Goal: Task Accomplishment & Management: Complete application form

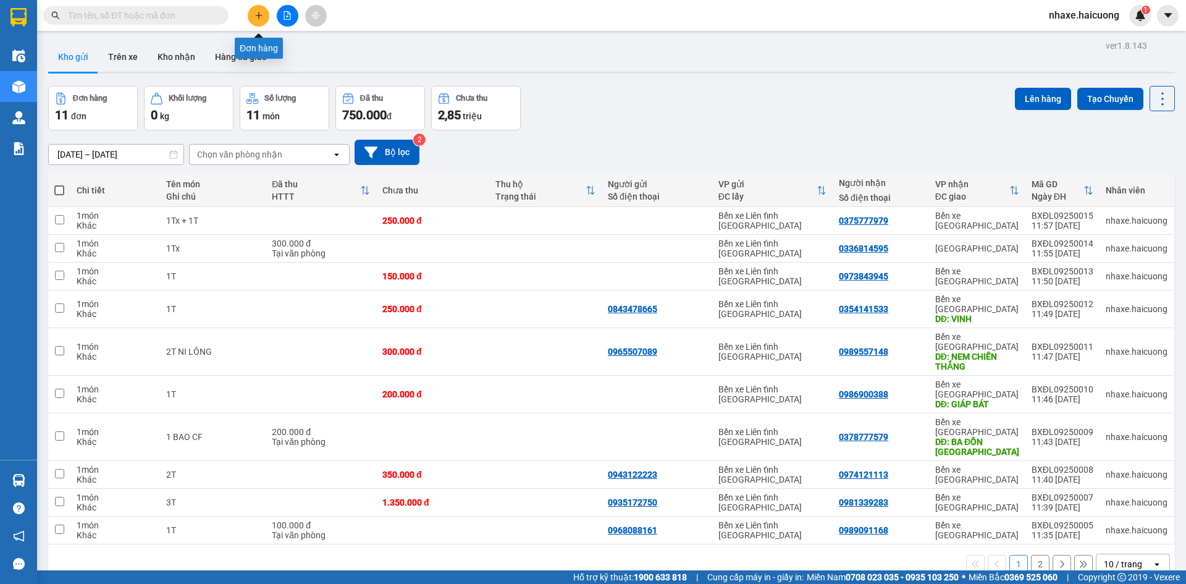
click at [258, 15] on icon "plus" at bounding box center [258, 15] width 7 height 1
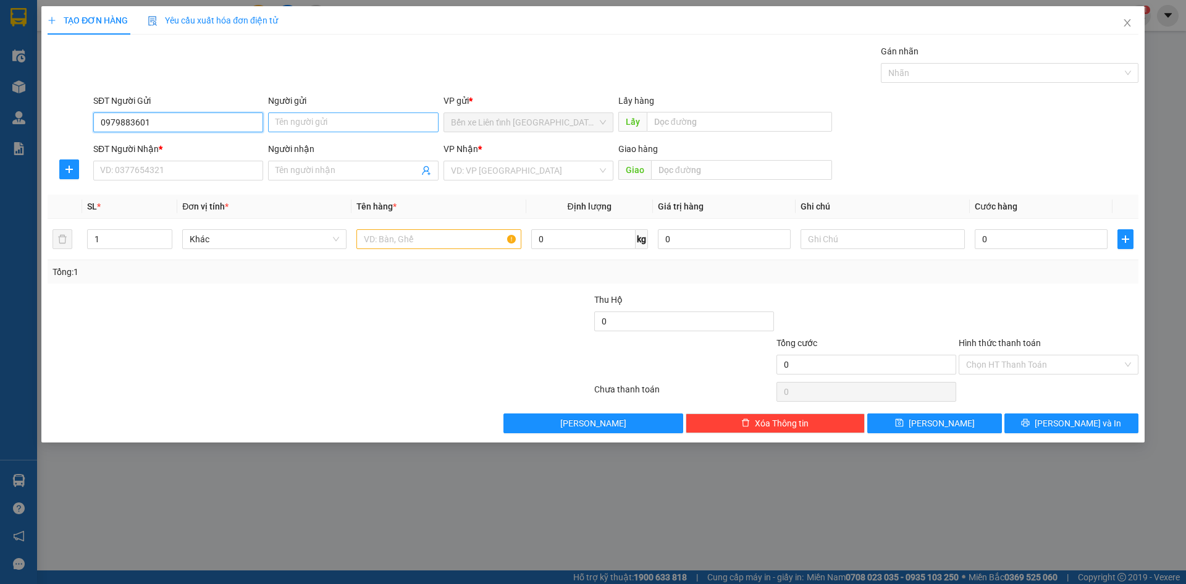
type input "0979883601"
click at [340, 117] on input "Người gửi" at bounding box center [353, 122] width 170 height 20
type input "Hảo"
click at [241, 174] on input "SĐT Người Nhận *" at bounding box center [178, 171] width 170 height 20
type input "0975977787"
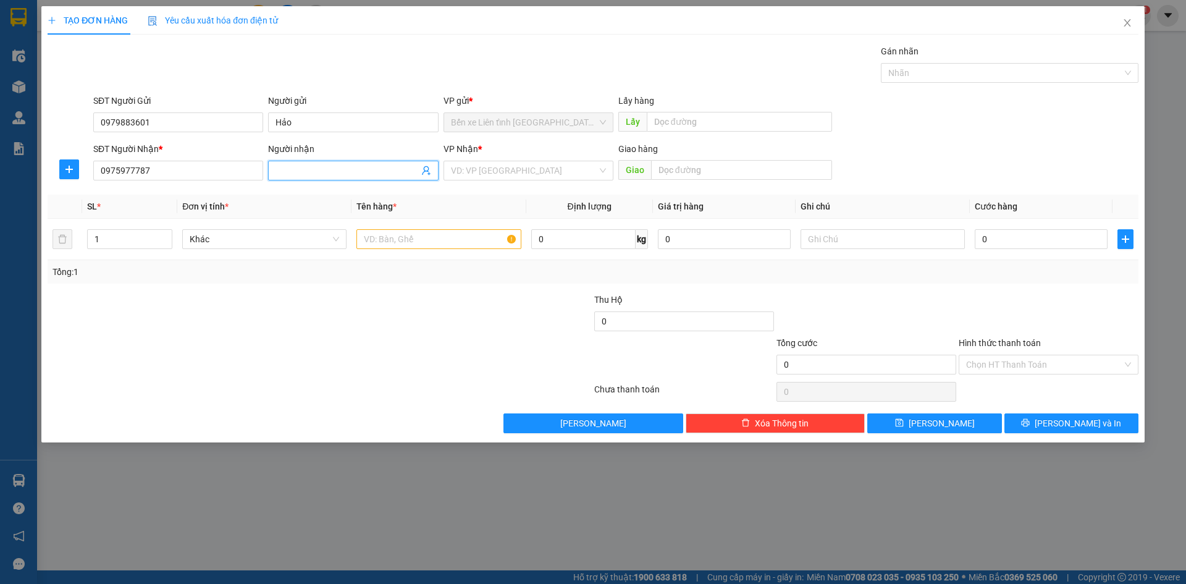
click at [287, 167] on input "Người nhận" at bounding box center [346, 171] width 143 height 14
type input "Hùng"
click at [556, 169] on input "search" at bounding box center [524, 170] width 146 height 19
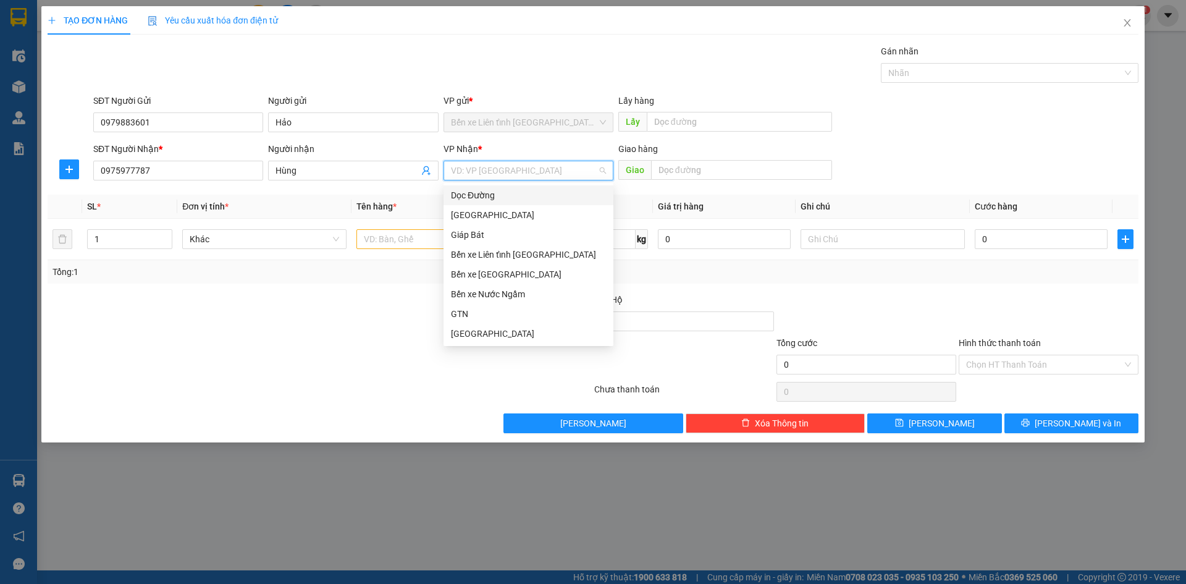
click at [559, 199] on div "Dọc Đường" at bounding box center [528, 195] width 155 height 14
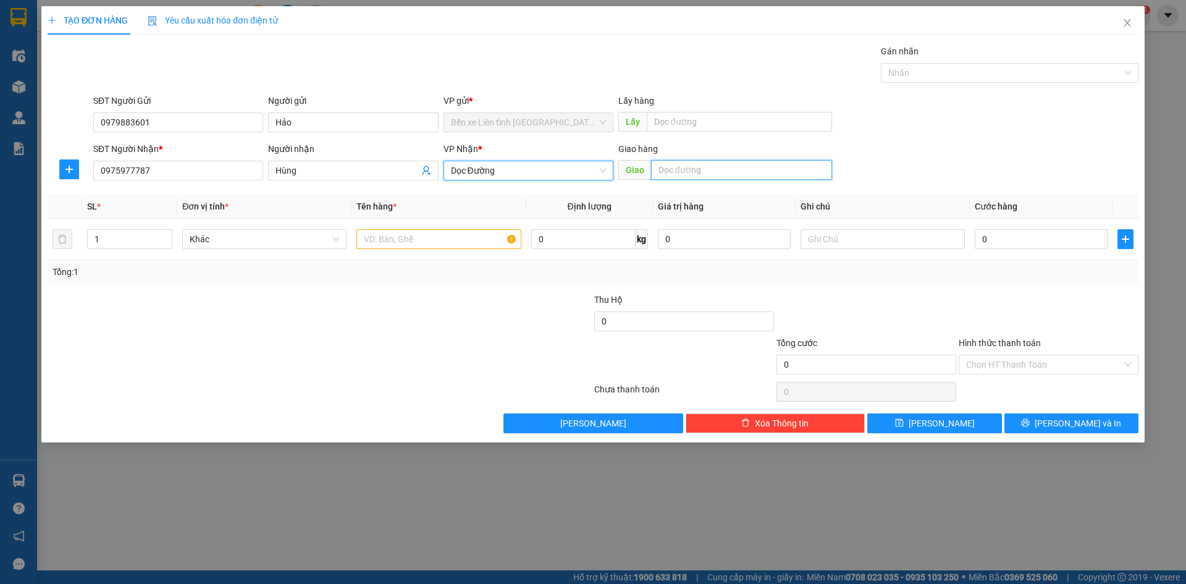
click at [663, 167] on input "text" at bounding box center [741, 170] width 181 height 20
type input "Cây Xăng Hưng Thịnh"
click at [381, 238] on input "text" at bounding box center [438, 239] width 164 height 20
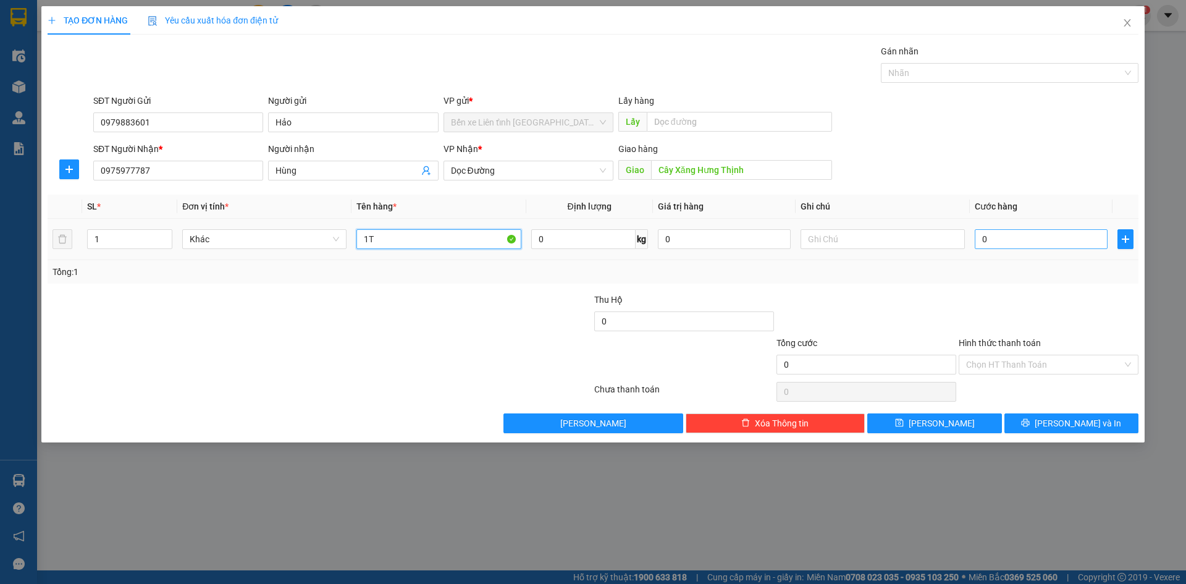
type input "1T"
click at [1014, 240] on input "0" at bounding box center [1041, 239] width 133 height 20
type input "1"
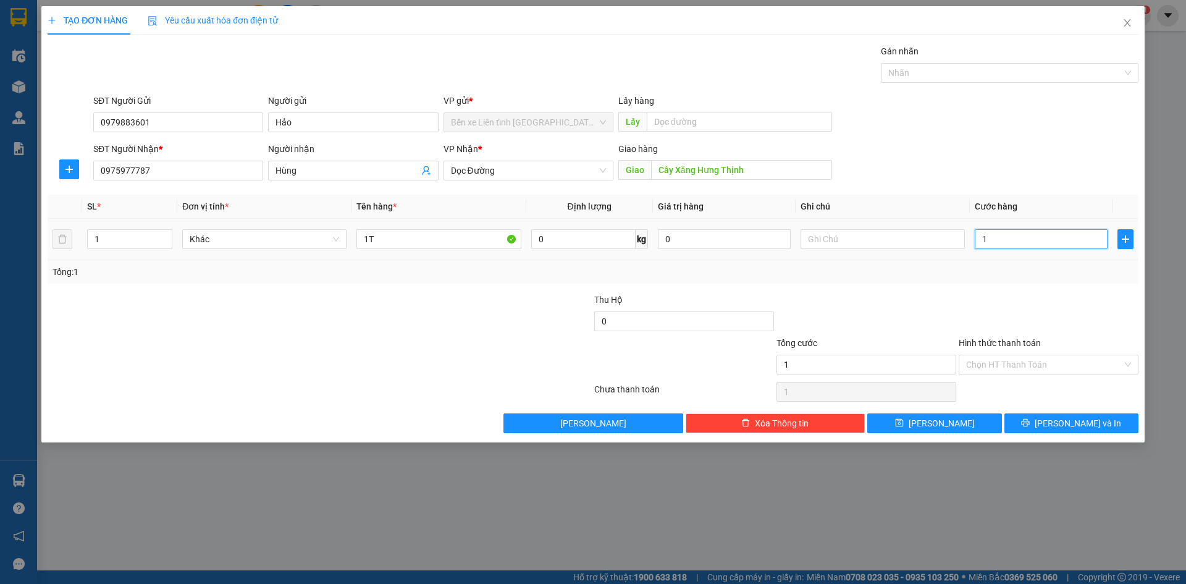
type input "10"
type input "100"
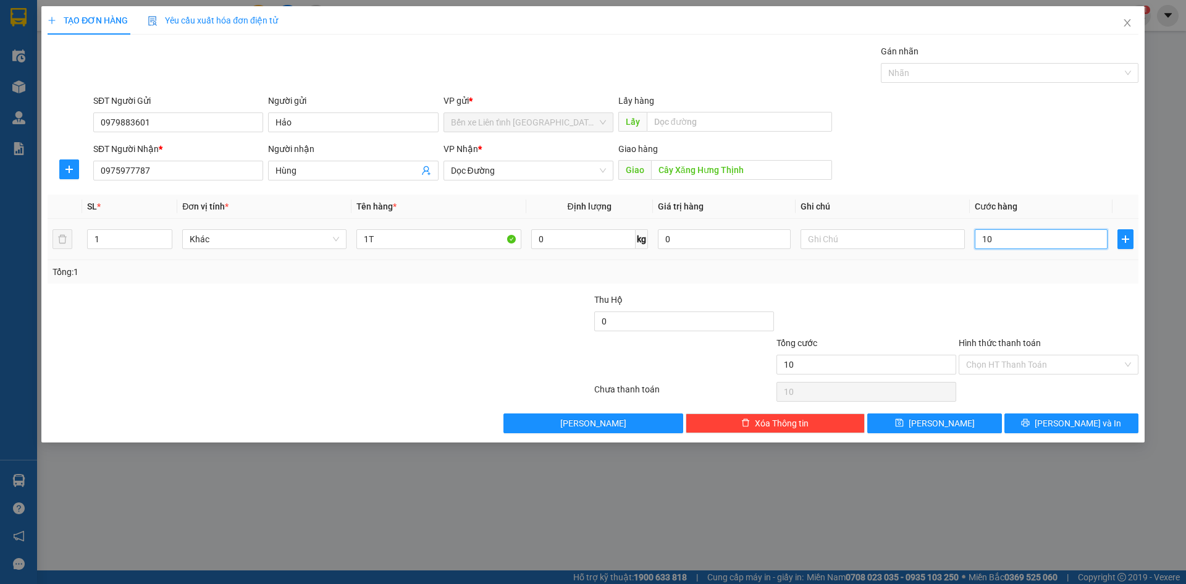
type input "100"
type input "1.000"
type input "10.000"
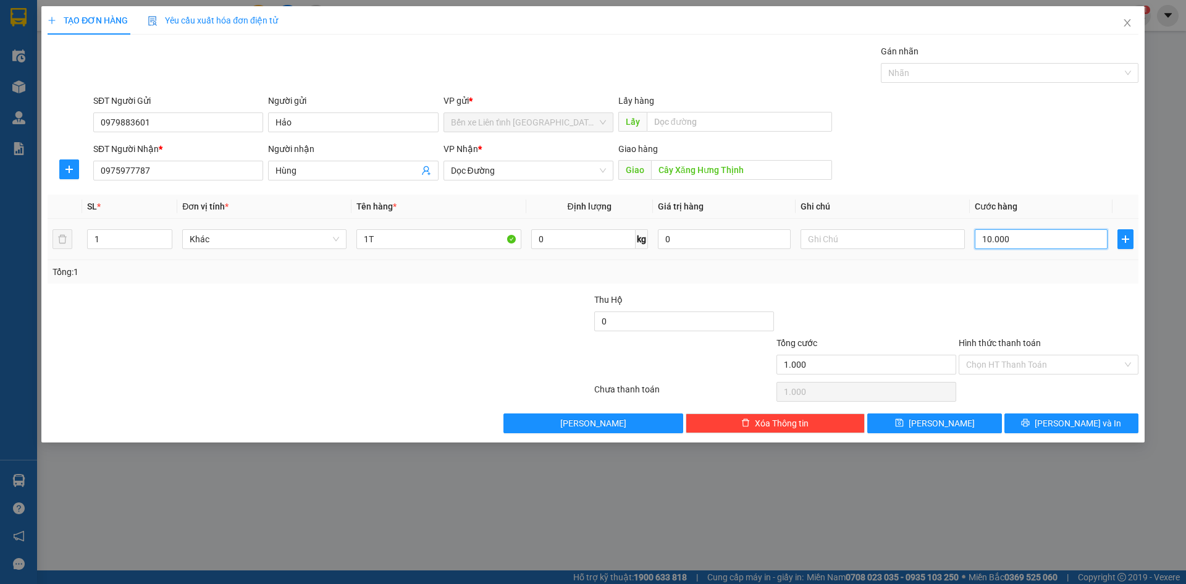
type input "10.000"
type input "100.000"
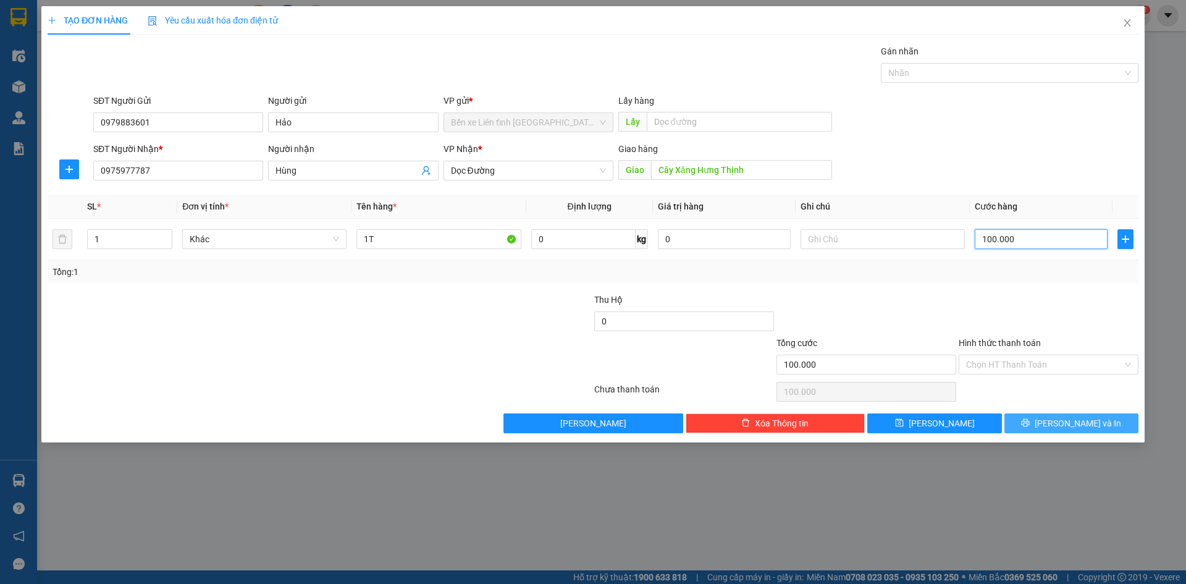
type input "100.000"
click at [1068, 421] on span "Lưu và In" at bounding box center [1078, 423] width 86 height 14
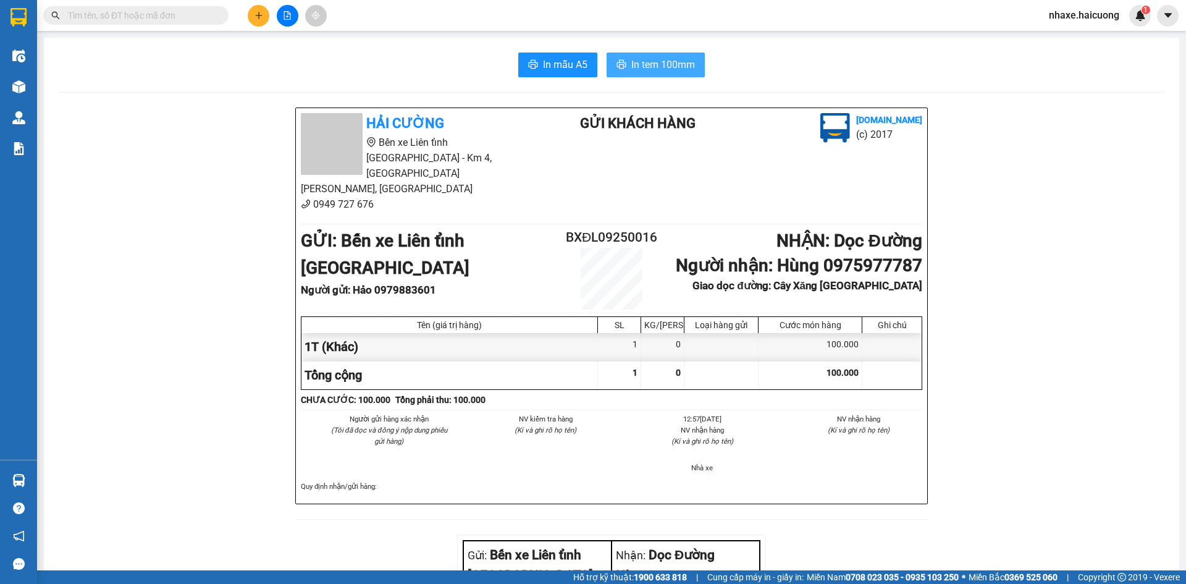
click at [648, 63] on span "In tem 100mm" at bounding box center [663, 64] width 64 height 15
click at [256, 16] on icon "plus" at bounding box center [258, 15] width 9 height 9
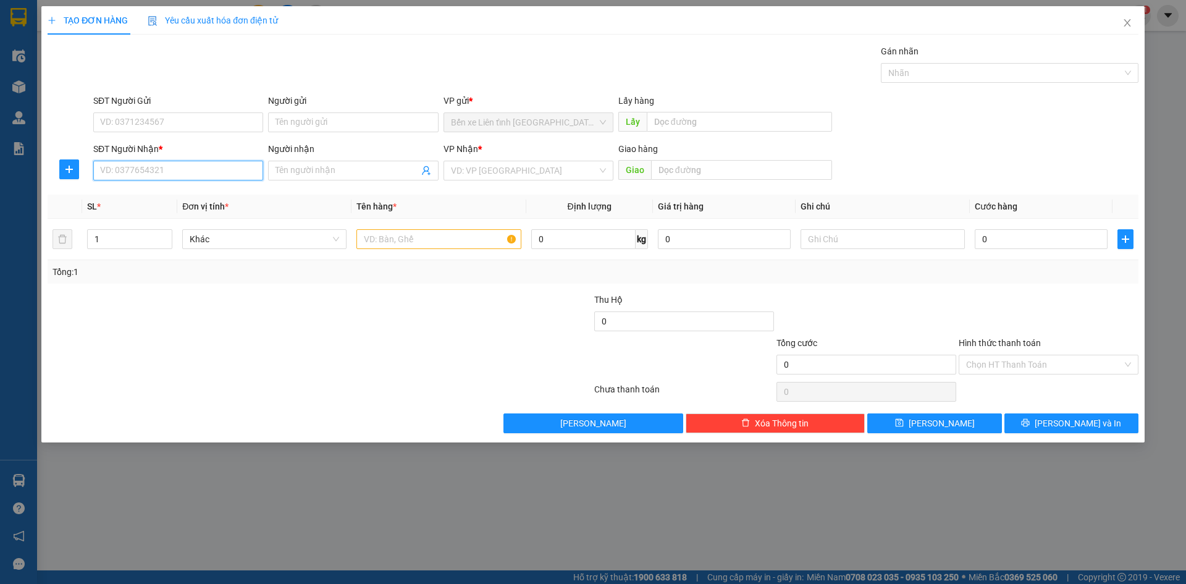
click at [212, 169] on input "SĐT Người Nhận *" at bounding box center [178, 171] width 170 height 20
type input "0974497373"
click at [554, 175] on input "search" at bounding box center [524, 170] width 146 height 19
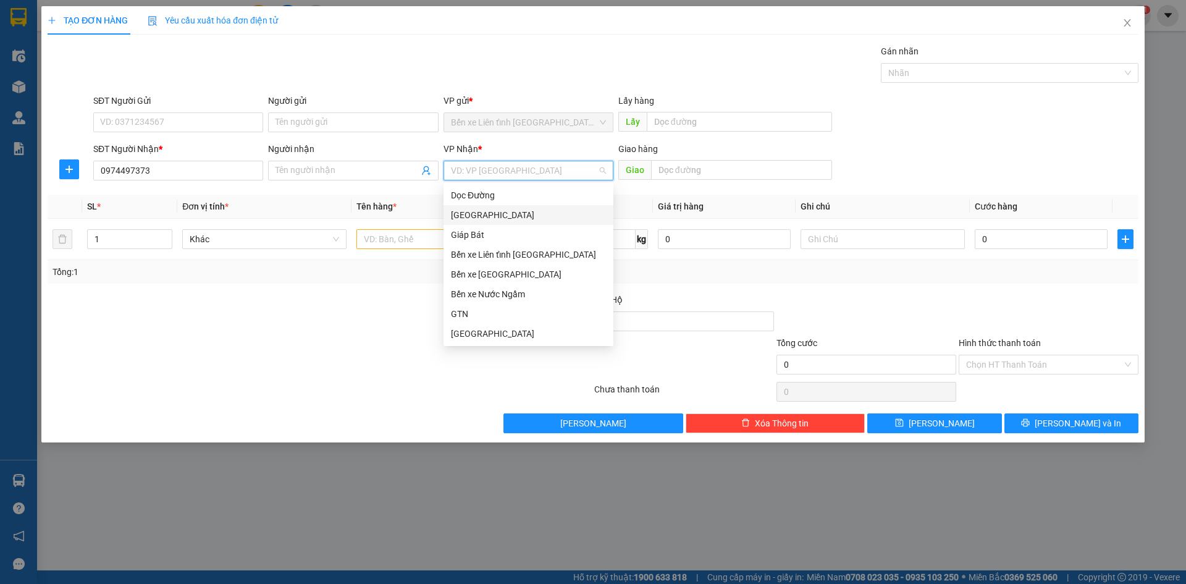
click at [532, 216] on div "[PERSON_NAME]" at bounding box center [528, 215] width 155 height 14
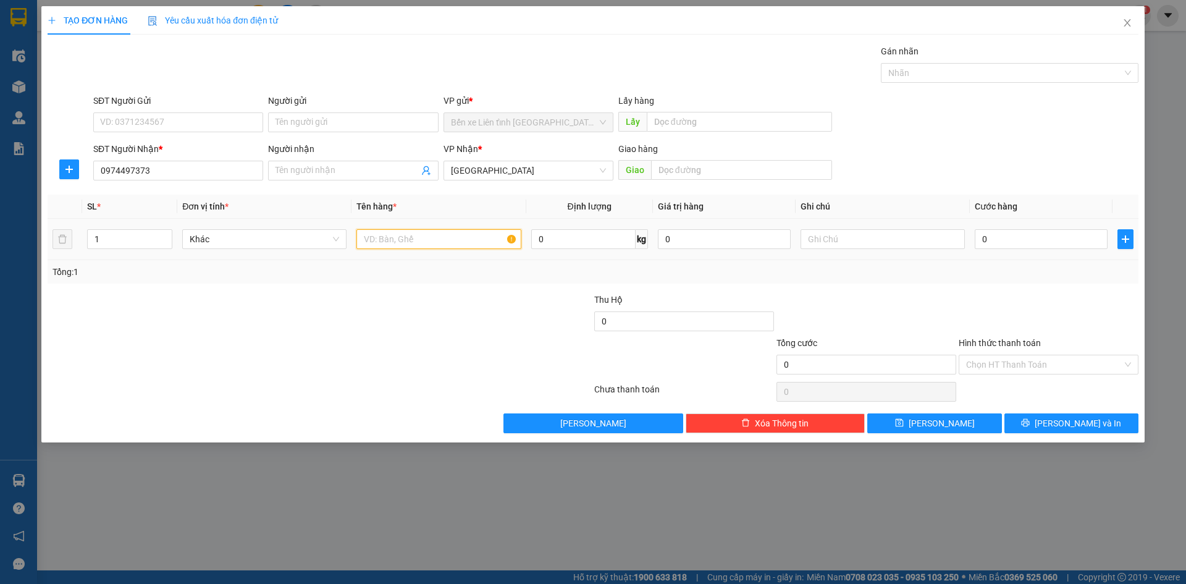
click at [407, 238] on input "text" at bounding box center [438, 239] width 164 height 20
type input "1T"
click at [1051, 240] on input "0" at bounding box center [1041, 239] width 133 height 20
type input "2"
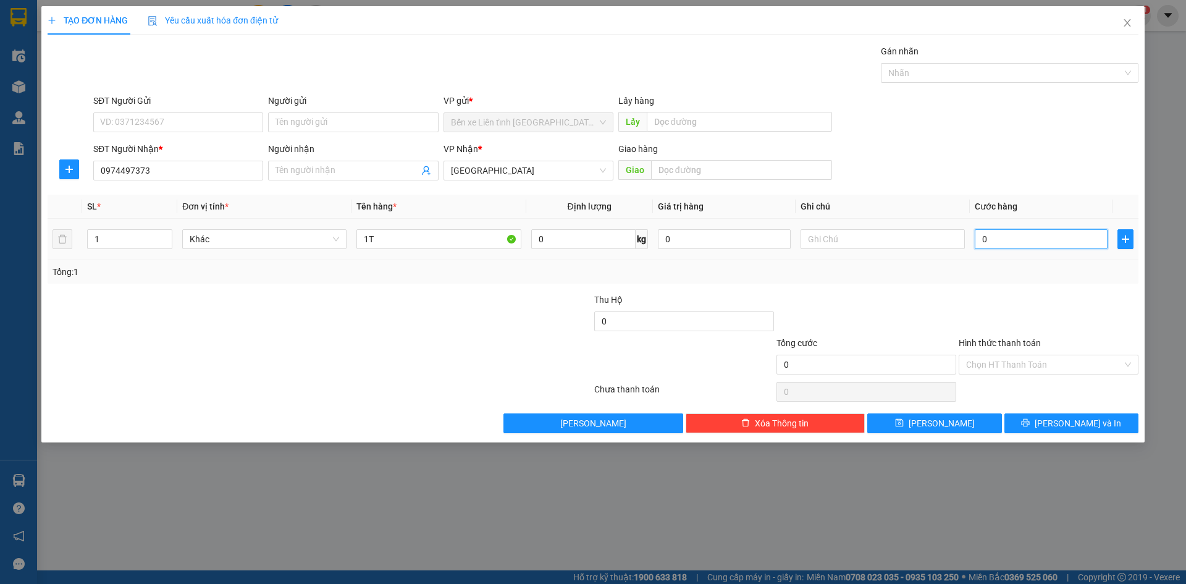
type input "2"
type input "20"
type input "200"
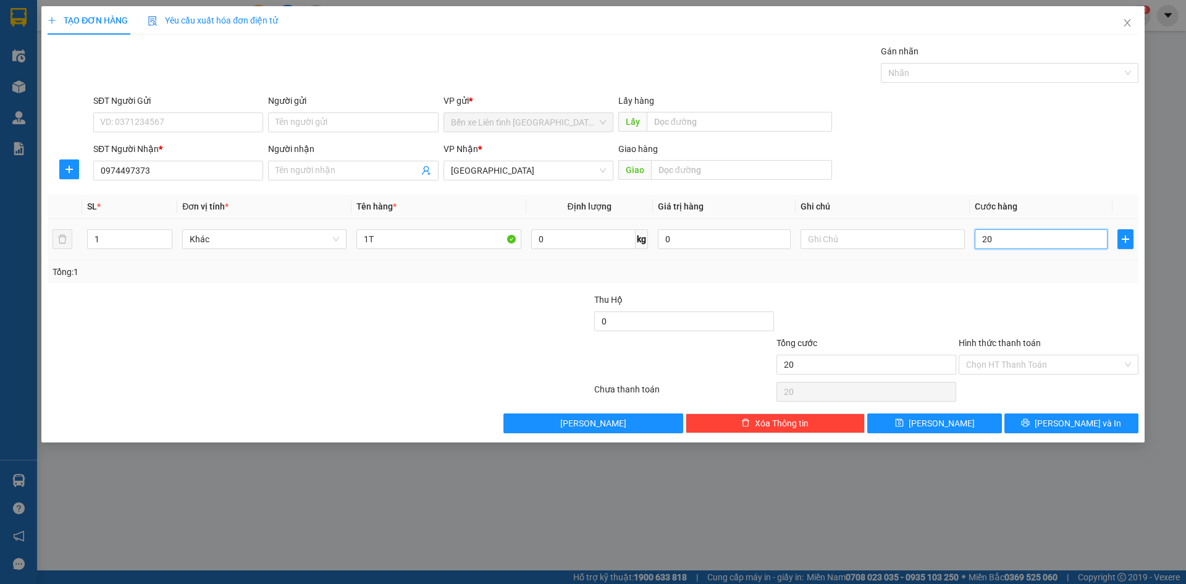
type input "200"
type input "2.000"
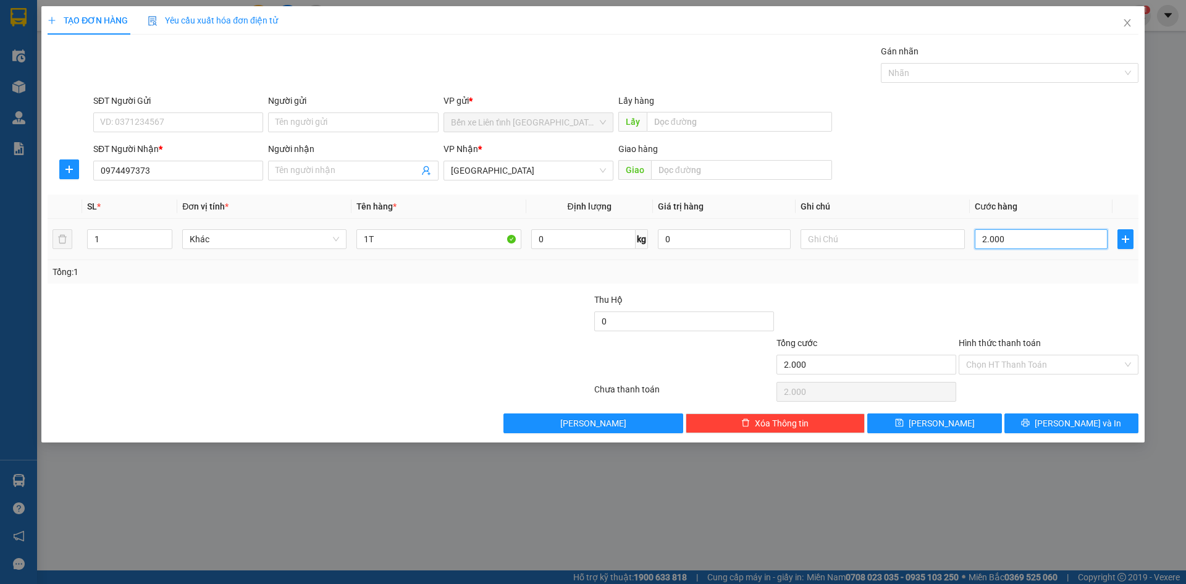
type input "20.000"
type input "200.000"
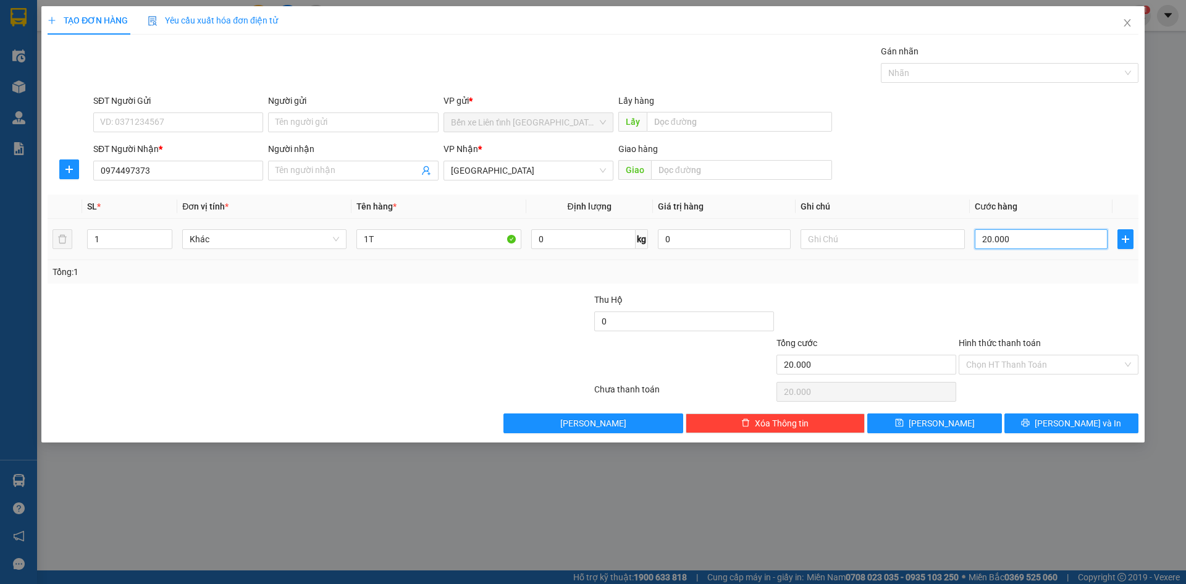
type input "200.000"
click at [1069, 422] on span "[PERSON_NAME] và In" at bounding box center [1078, 423] width 86 height 14
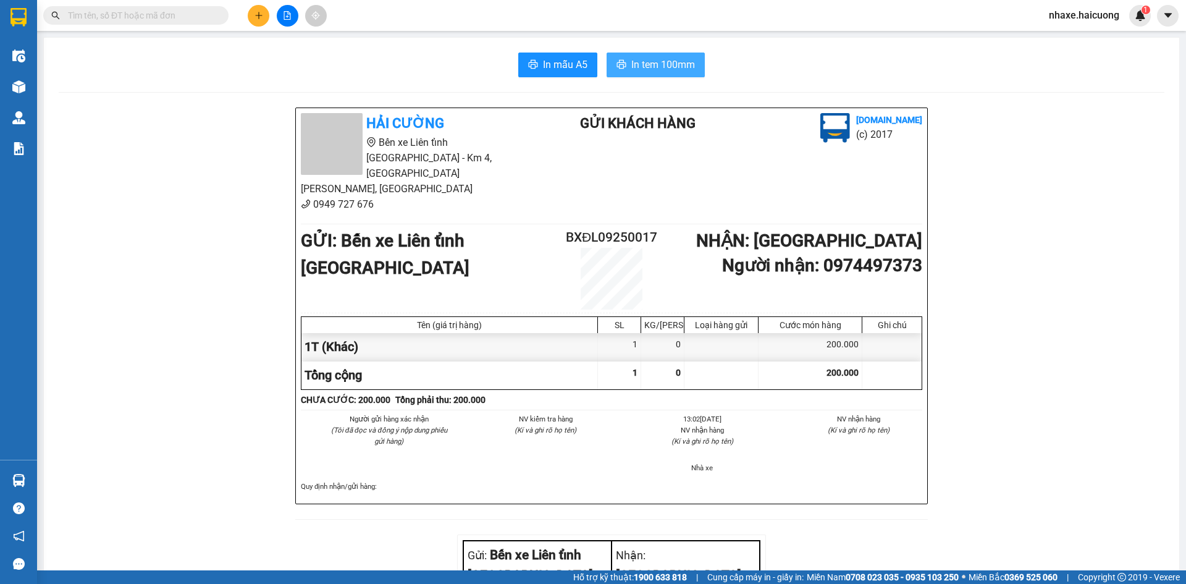
click at [641, 59] on span "In tem 100mm" at bounding box center [663, 64] width 64 height 15
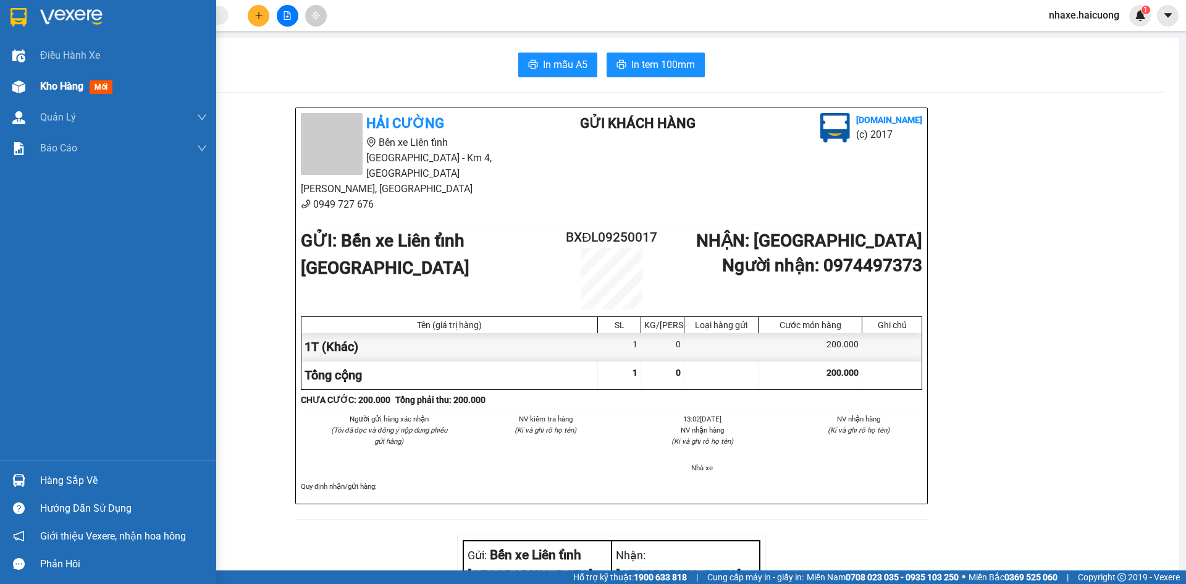
click at [83, 85] on span "Kho hàng" at bounding box center [61, 86] width 43 height 12
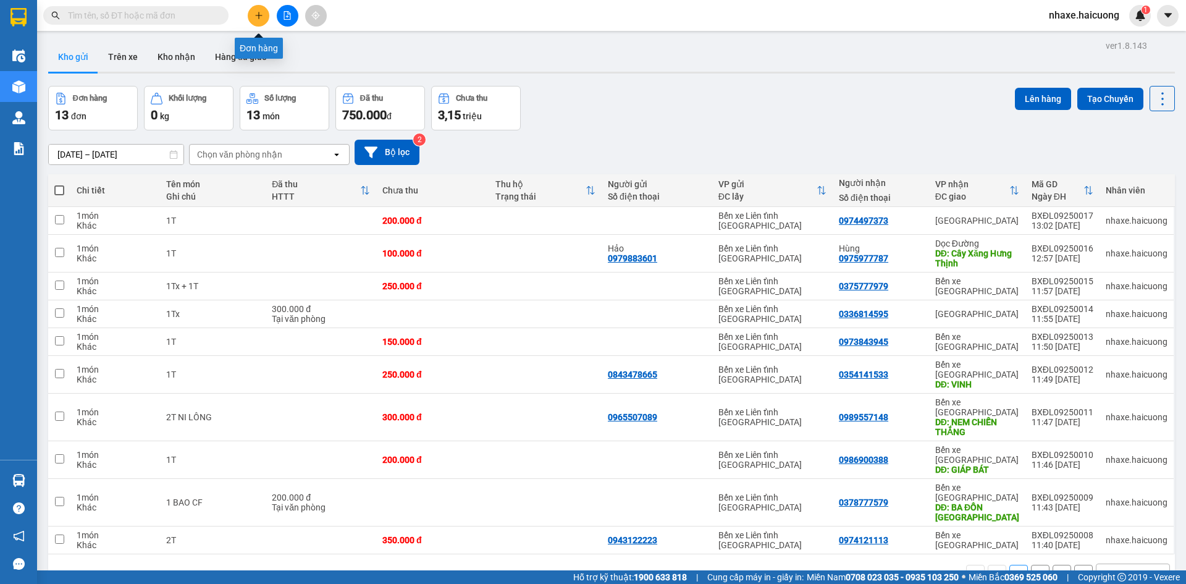
click at [256, 17] on icon "plus" at bounding box center [258, 15] width 9 height 9
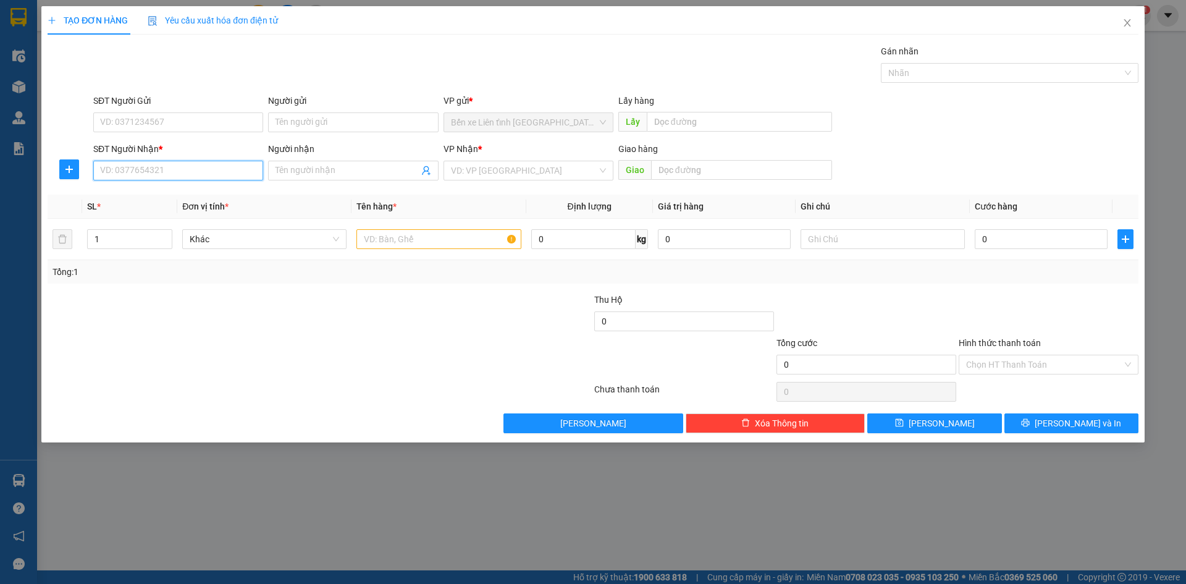
click at [139, 167] on input "SĐT Người Nhận *" at bounding box center [178, 171] width 170 height 20
click at [435, 237] on input "text" at bounding box center [438, 239] width 164 height 20
type input "5T"
click at [198, 172] on input "SĐT Người Nhận *" at bounding box center [178, 171] width 170 height 20
type input "098"
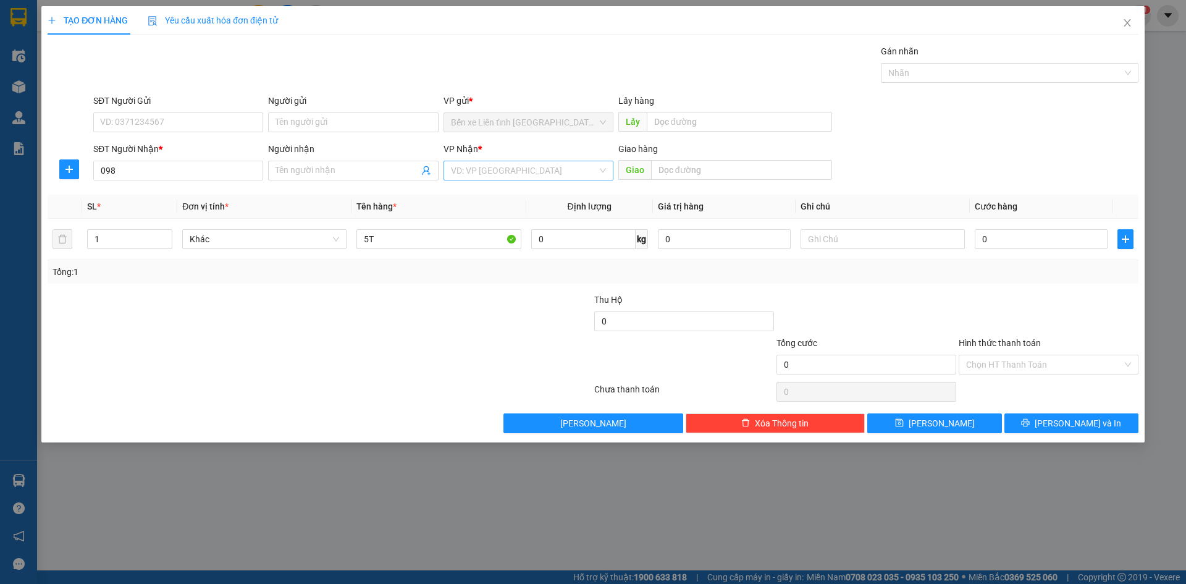
click at [529, 172] on input "search" at bounding box center [524, 170] width 146 height 19
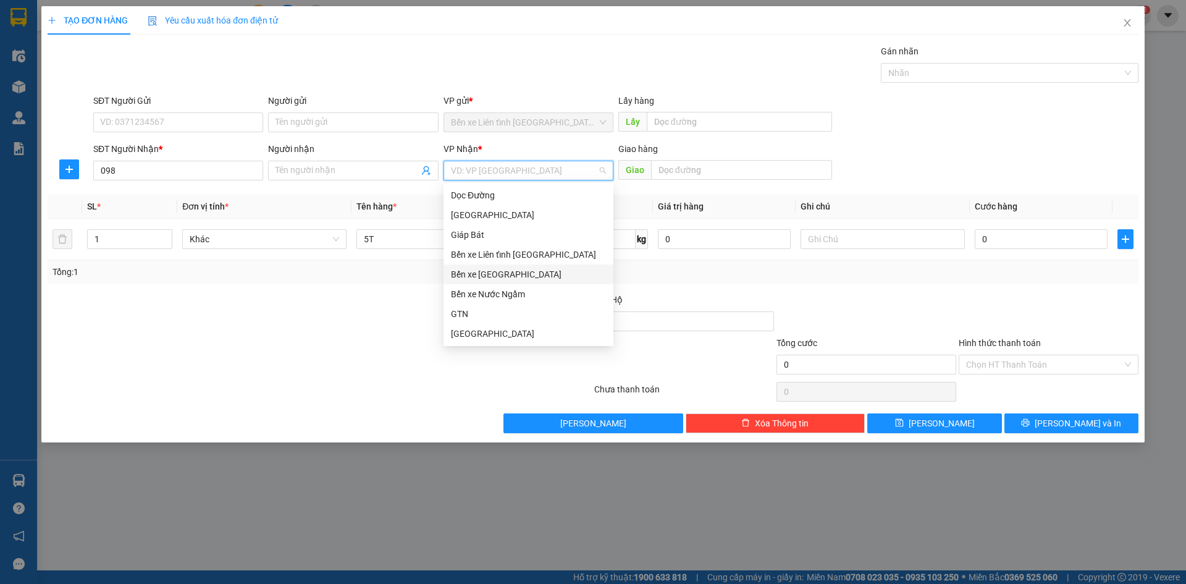
click at [539, 274] on div "Bến xe [GEOGRAPHIC_DATA]" at bounding box center [528, 274] width 155 height 14
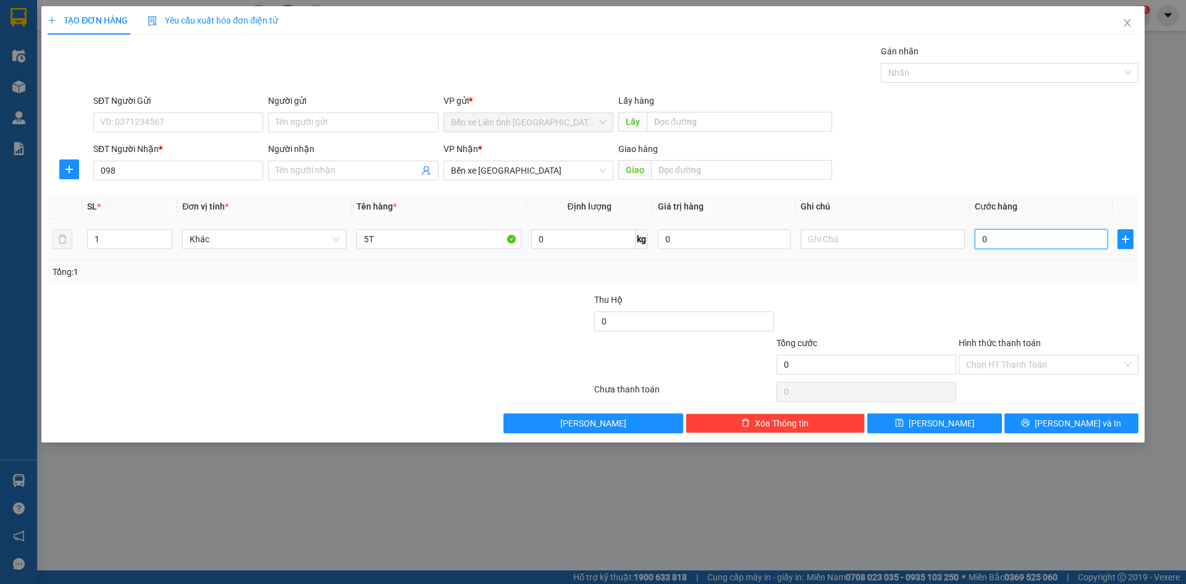
click at [1033, 238] on input "0" at bounding box center [1041, 239] width 133 height 20
type input "1"
type input "13"
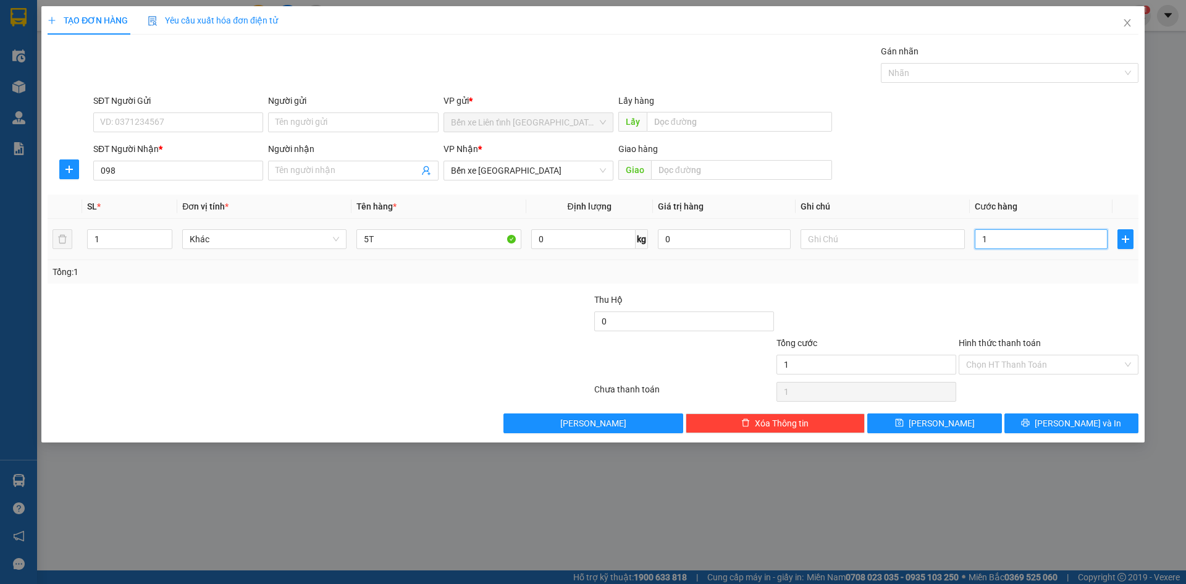
type input "13"
type input "135"
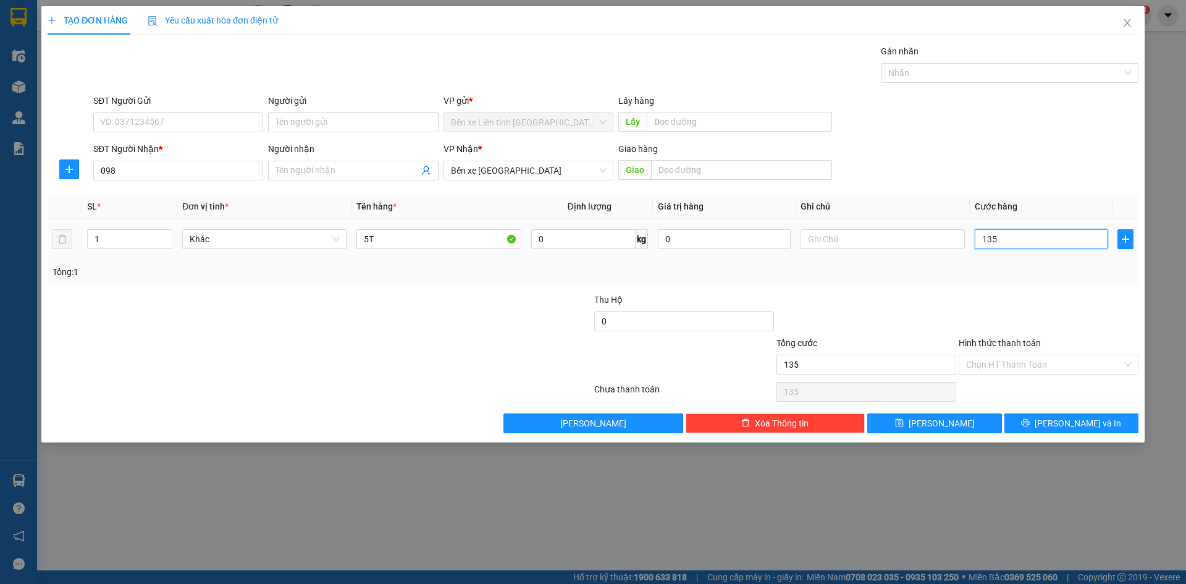
type input "1.350"
type input "13.500"
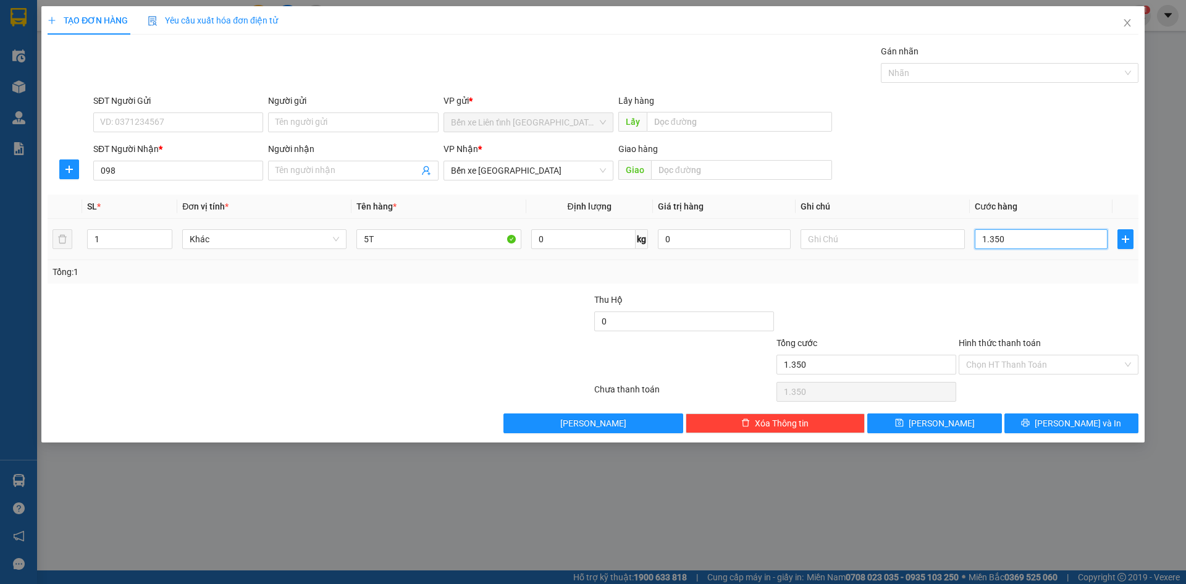
type input "13.500"
type input "135.000"
type input "1.350.000"
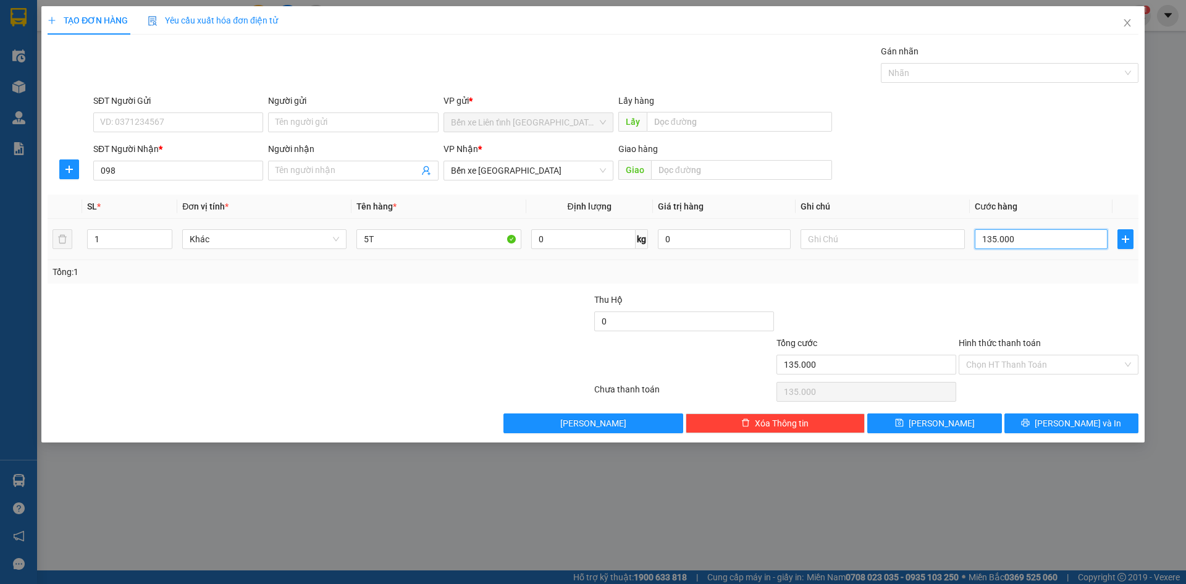
type input "1.350.000"
click at [151, 171] on input "098" at bounding box center [178, 171] width 170 height 20
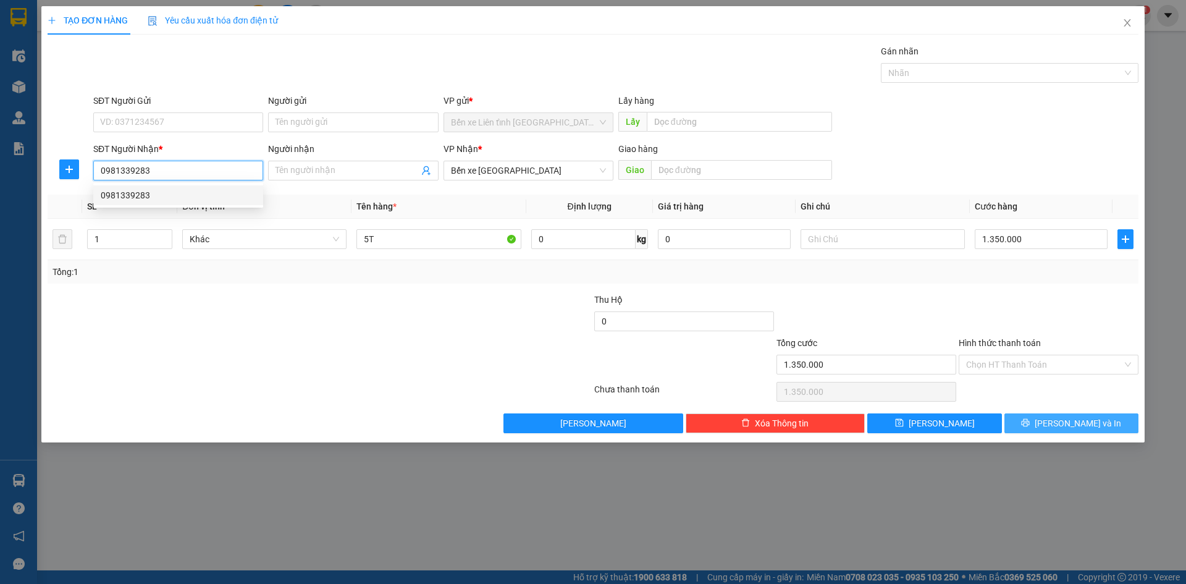
type input "0981339283"
click at [1045, 422] on button "[PERSON_NAME] và In" at bounding box center [1071, 423] width 134 height 20
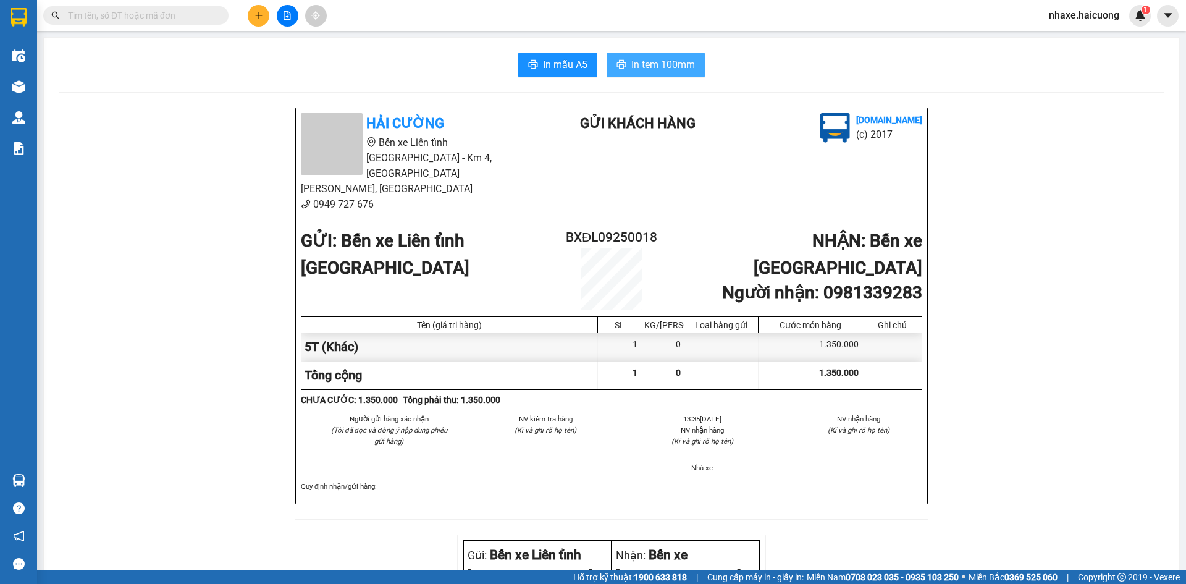
click at [658, 64] on span "In tem 100mm" at bounding box center [663, 64] width 64 height 15
click at [256, 13] on icon "plus" at bounding box center [258, 15] width 9 height 9
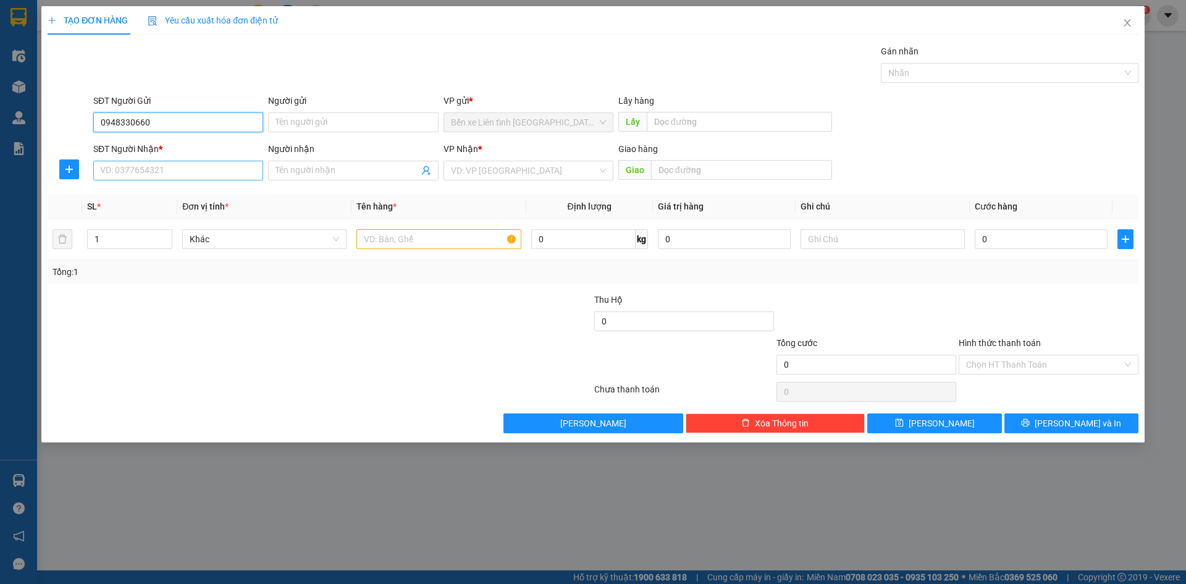
type input "0948330660"
click at [221, 171] on input "SĐT Người Nhận *" at bounding box center [178, 171] width 170 height 20
type input "0974236700"
click at [509, 174] on input "search" at bounding box center [524, 170] width 146 height 19
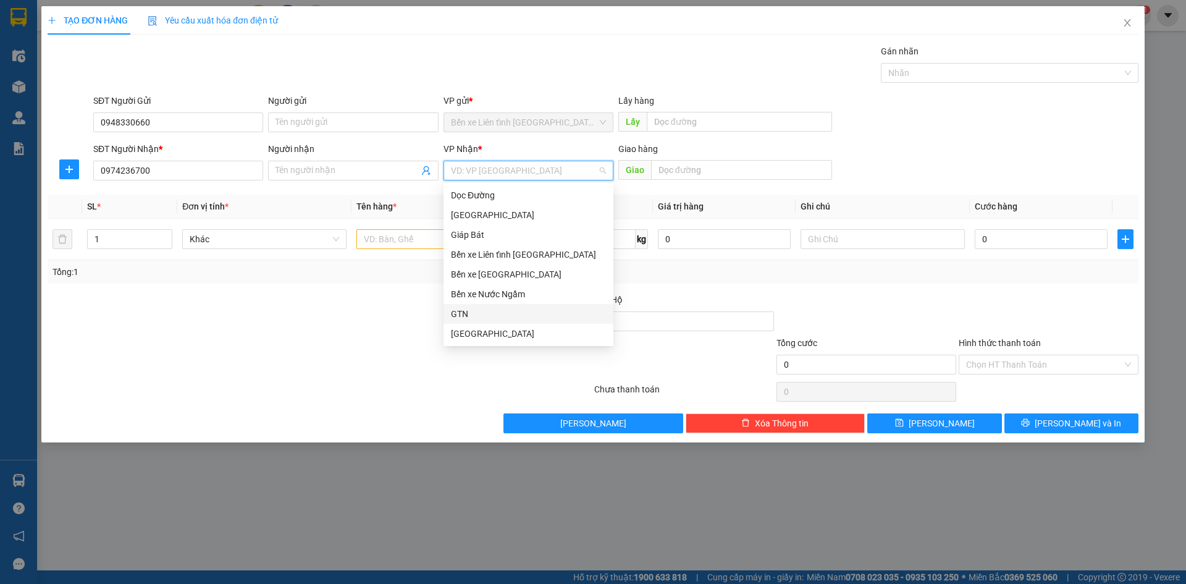
click at [518, 309] on div "GTN" at bounding box center [528, 314] width 155 height 14
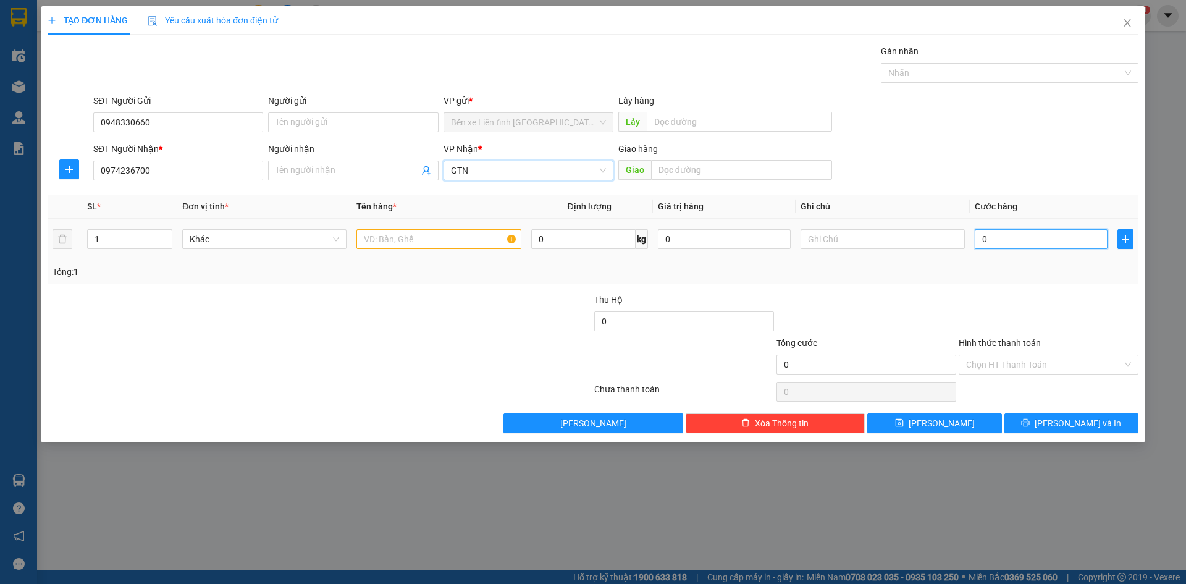
click at [1006, 238] on input "0" at bounding box center [1041, 239] width 133 height 20
type input "6"
type input "60"
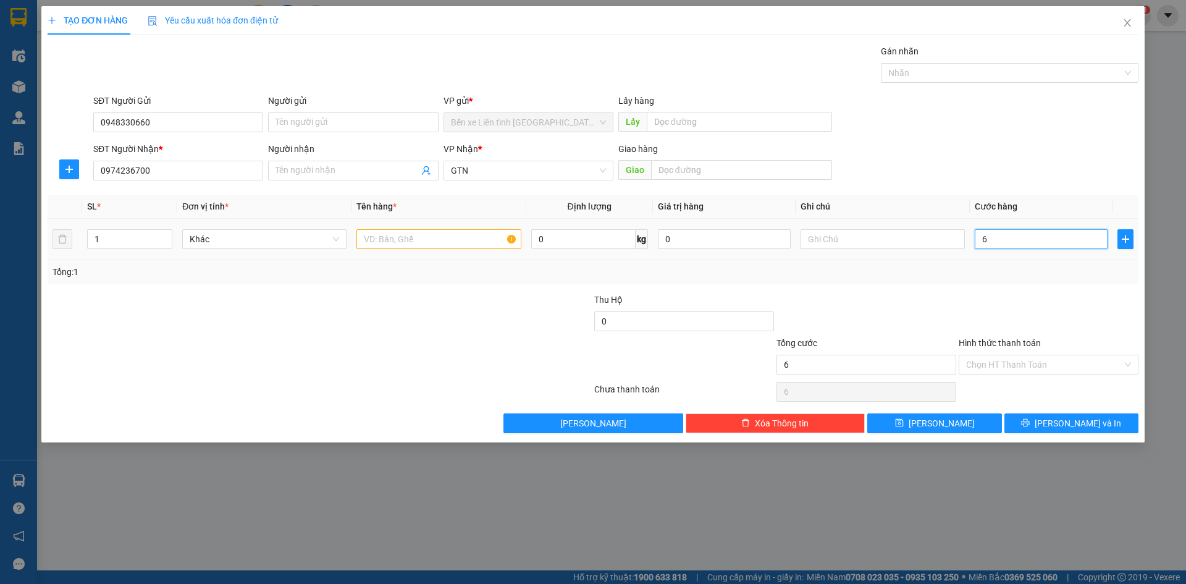
type input "60"
type input "600"
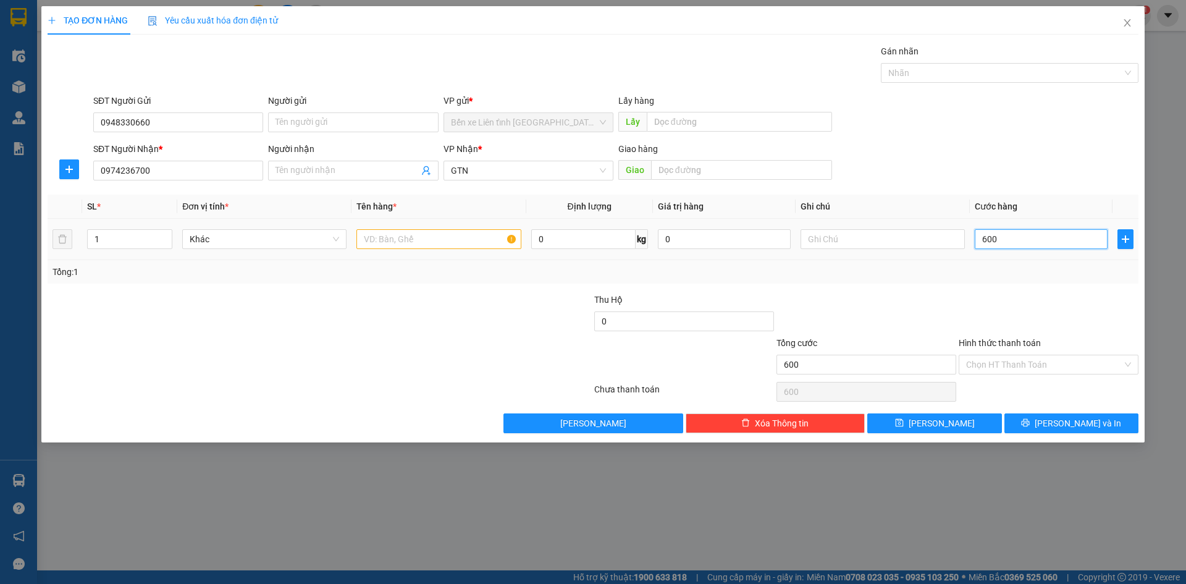
type input "6.000"
type input "60.000"
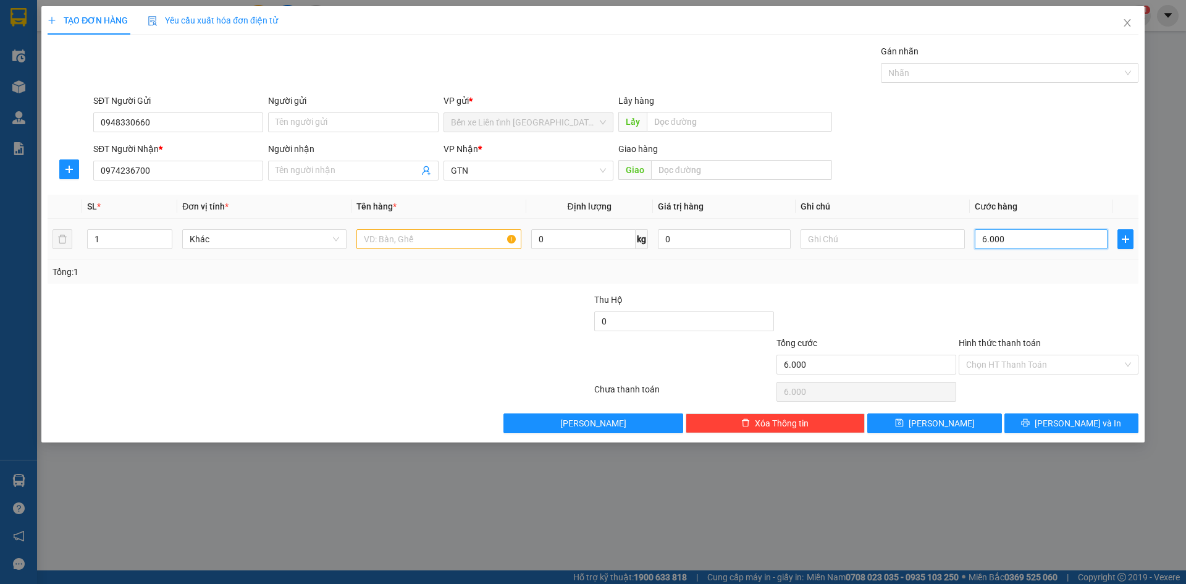
type input "60.000"
type input "600.000"
click at [1125, 365] on div "Chọn HT Thanh Toán" at bounding box center [1049, 365] width 180 height 20
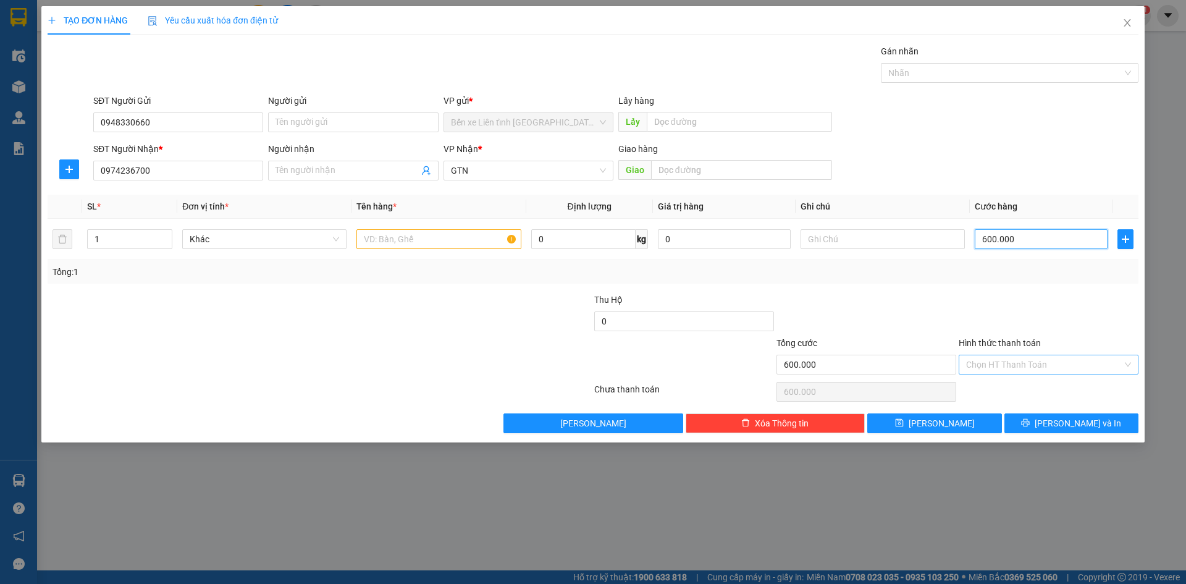
type input "600.000"
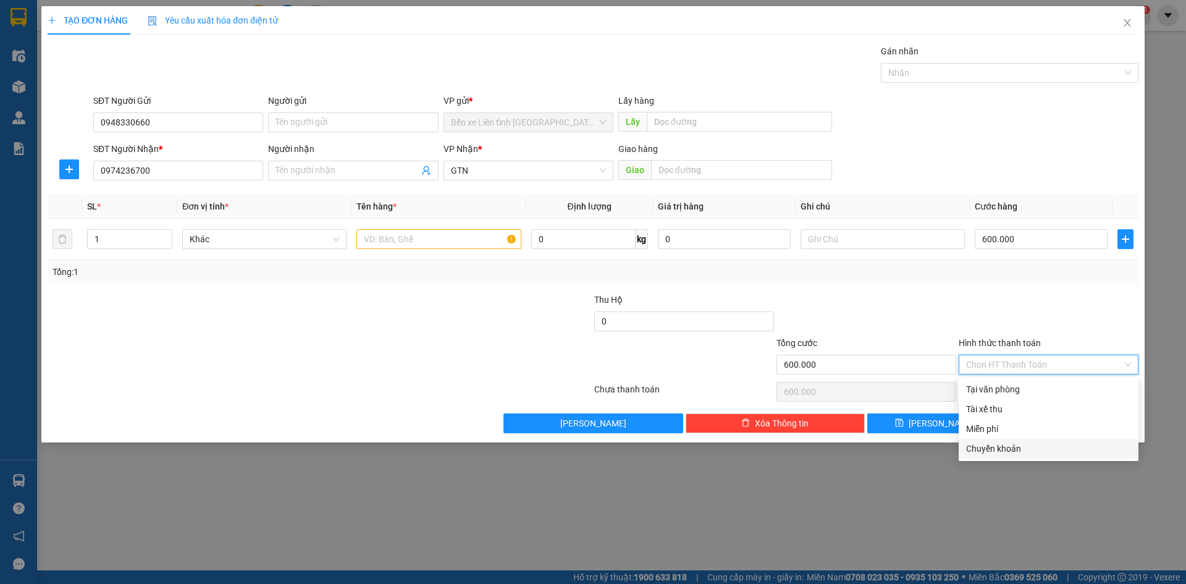
click at [1082, 445] on div "Chuyển khoản" at bounding box center [1048, 449] width 165 height 14
type input "0"
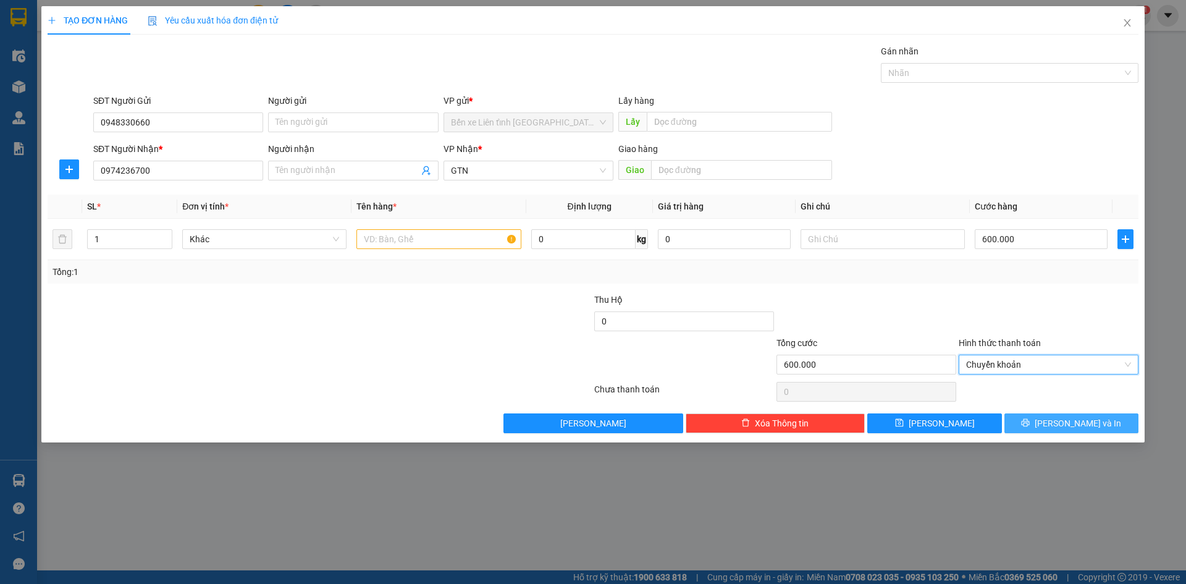
click at [1058, 421] on button "[PERSON_NAME] và In" at bounding box center [1071, 423] width 134 height 20
click at [415, 236] on input "text" at bounding box center [438, 239] width 164 height 20
type input "2T"
click at [1038, 424] on button "[PERSON_NAME] và In" at bounding box center [1071, 423] width 134 height 20
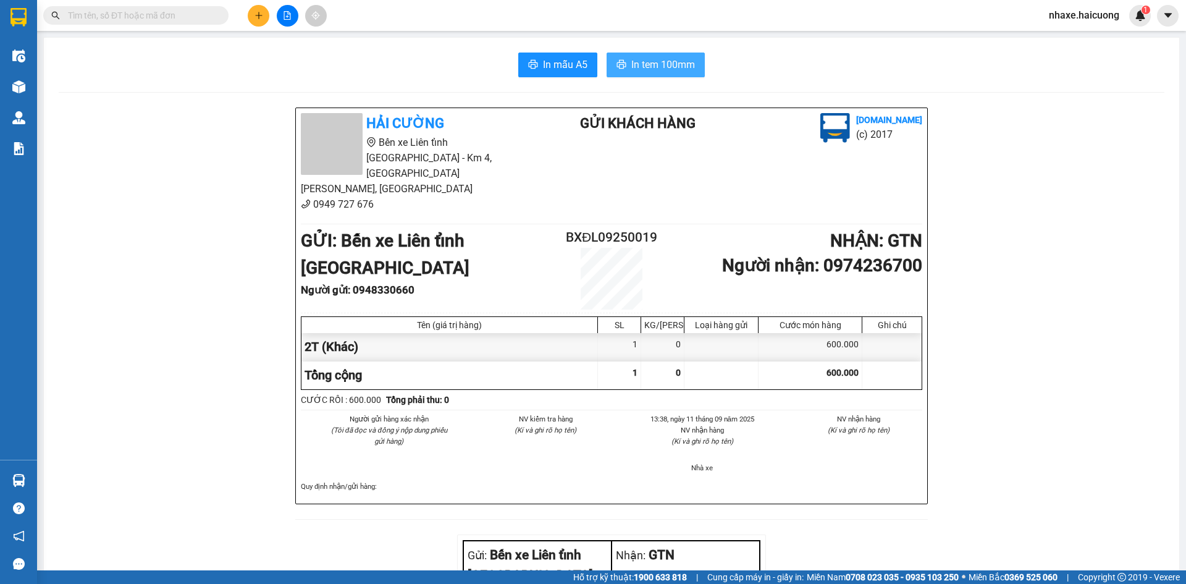
click at [667, 64] on span "In tem 100mm" at bounding box center [663, 64] width 64 height 15
click at [261, 16] on icon "plus" at bounding box center [258, 15] width 9 height 9
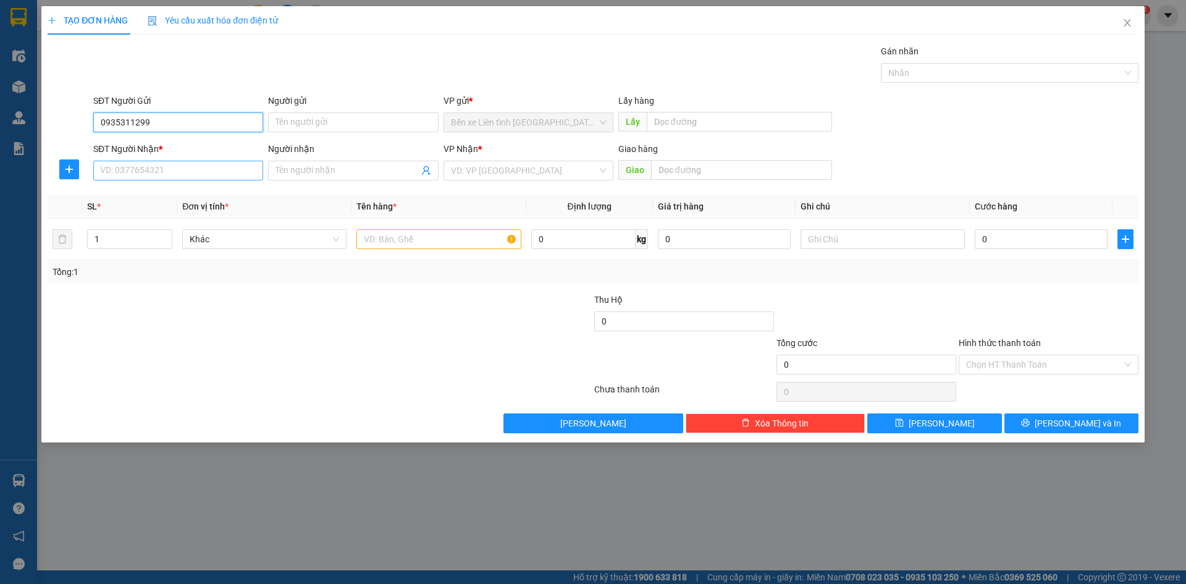
type input "0935311299"
click at [224, 172] on input "SĐT Người Nhận *" at bounding box center [178, 171] width 170 height 20
type input "0962359471"
click at [293, 170] on input "Người nhận" at bounding box center [346, 171] width 143 height 14
type input "TRANG"
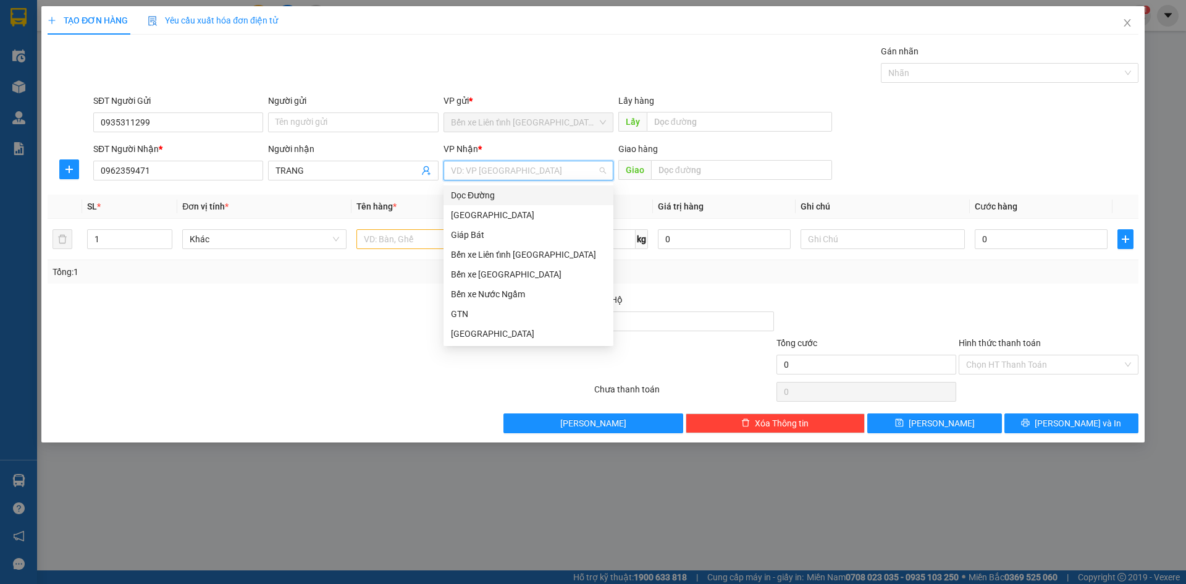
click at [489, 172] on input "search" at bounding box center [524, 170] width 146 height 19
click at [502, 235] on div "Giáp Bát" at bounding box center [528, 235] width 155 height 14
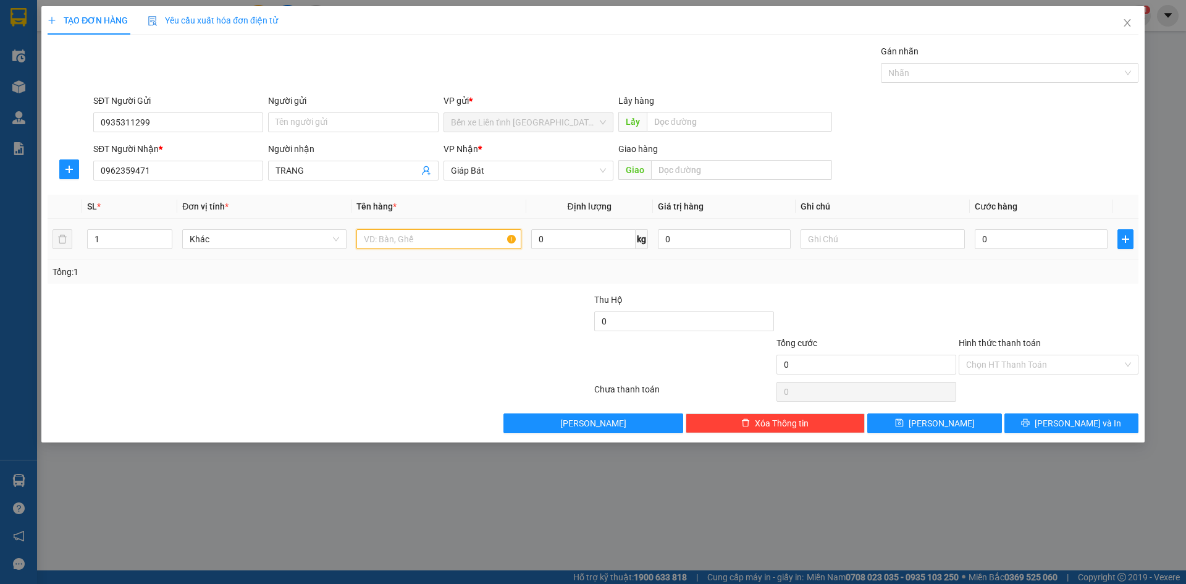
click at [416, 240] on input "text" at bounding box center [438, 239] width 164 height 20
type input "2T"
click at [1054, 239] on input "0" at bounding box center [1041, 239] width 133 height 20
type input "6"
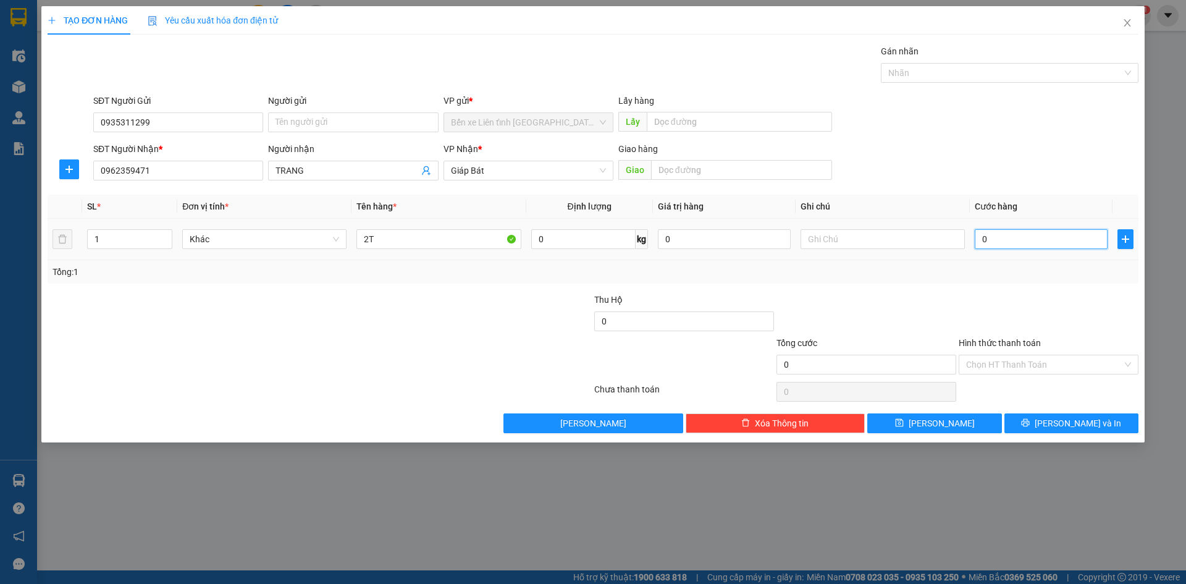
type input "6"
type input "60"
type input "600"
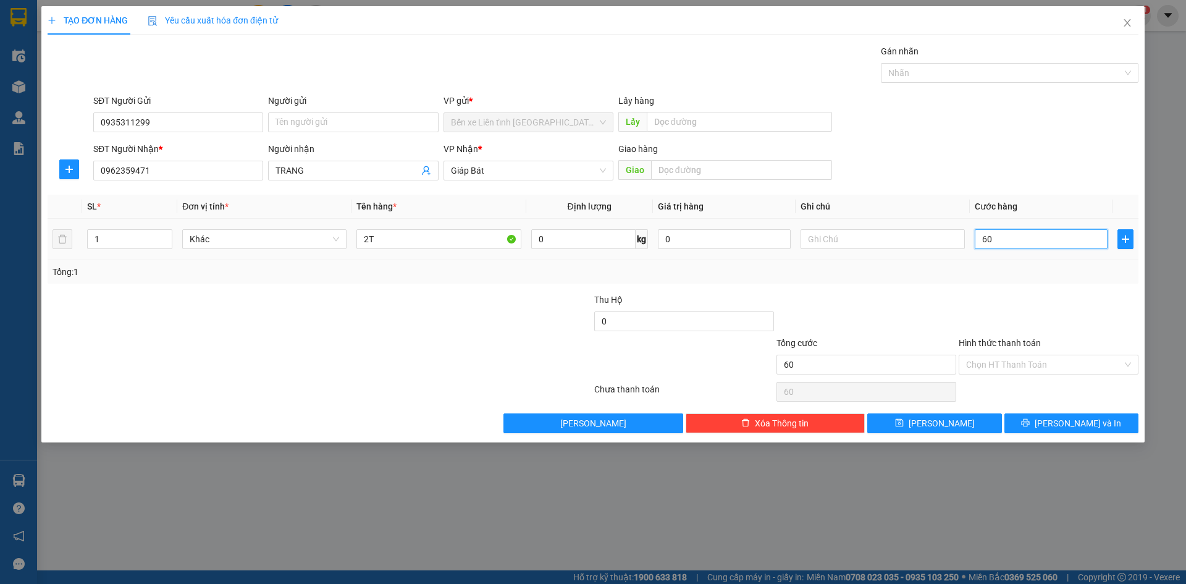
type input "600"
type input "6.000"
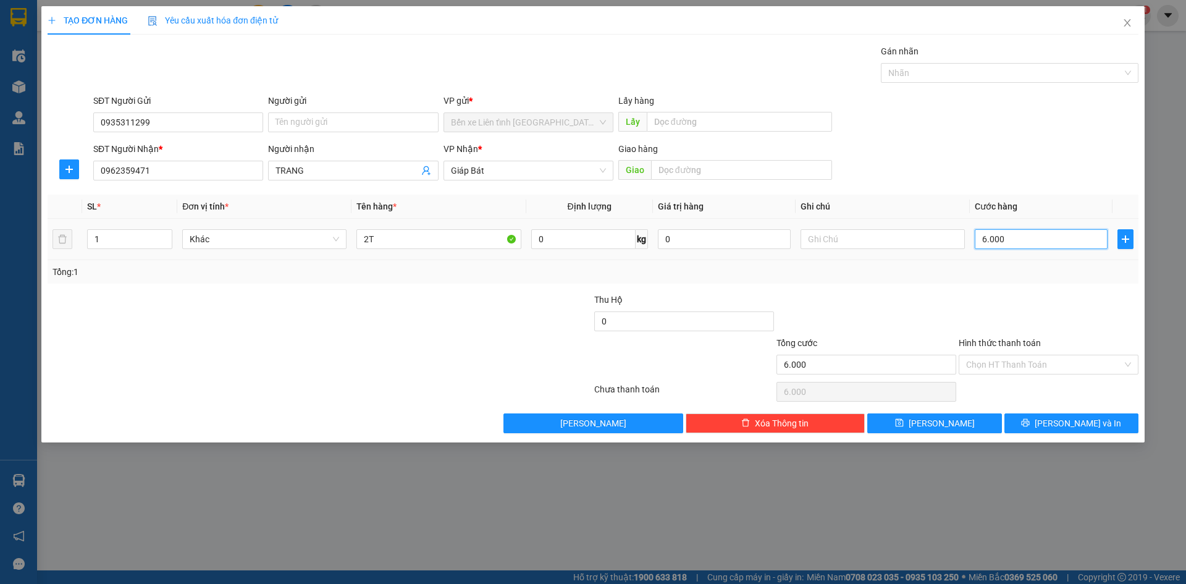
type input "60.000"
type input "600.000"
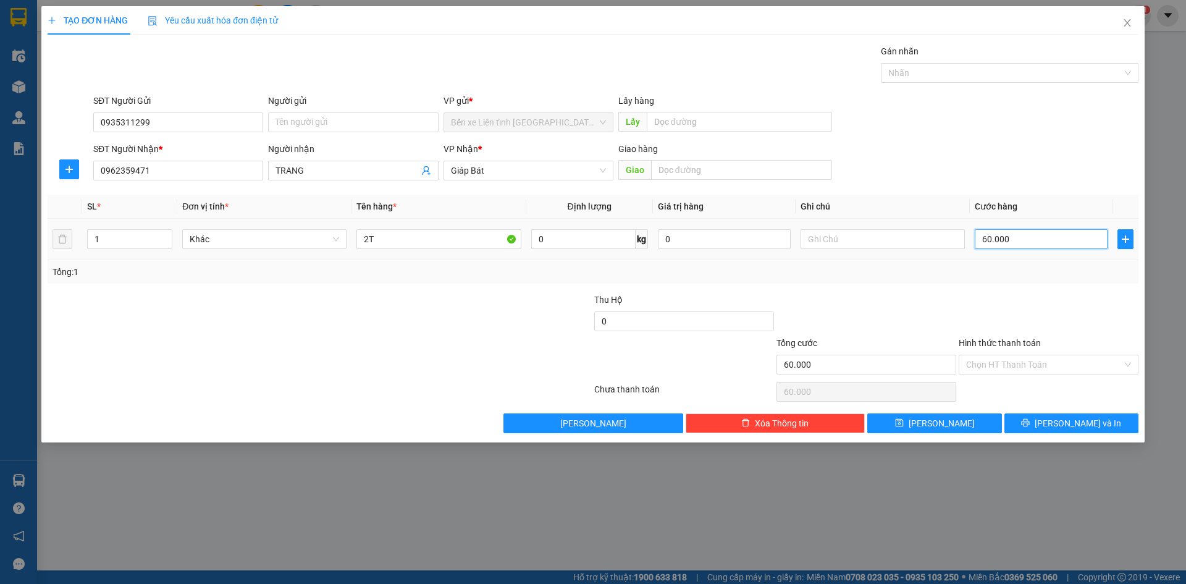
type input "600.000"
click at [1128, 364] on div "Chọn HT Thanh Toán" at bounding box center [1049, 365] width 180 height 20
type input "600.000"
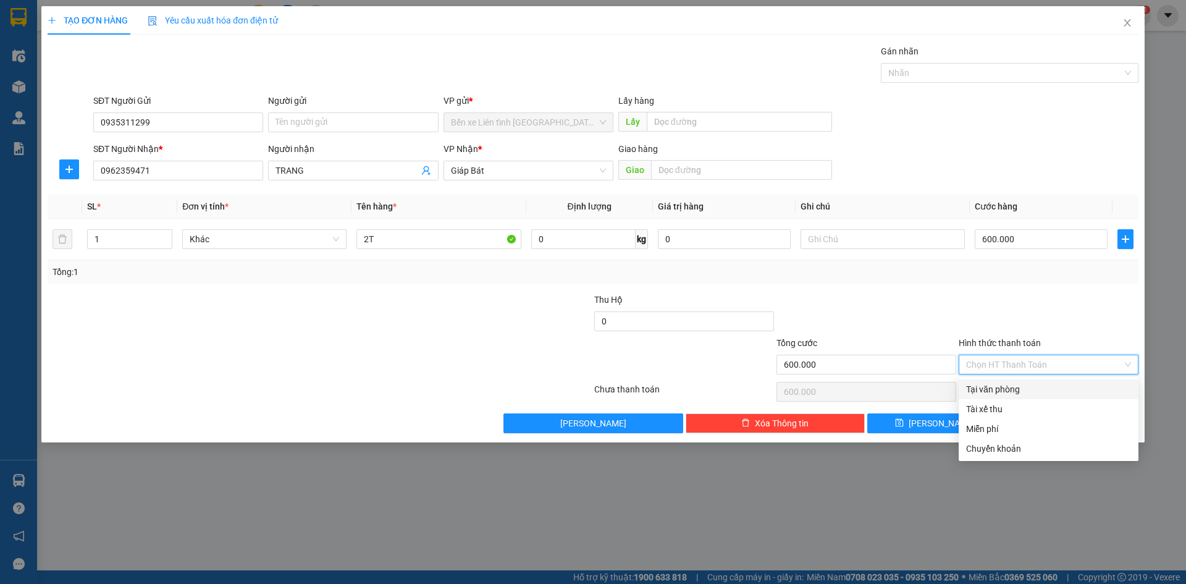
click at [1095, 386] on div "Tại văn phòng" at bounding box center [1048, 389] width 165 height 14
type input "0"
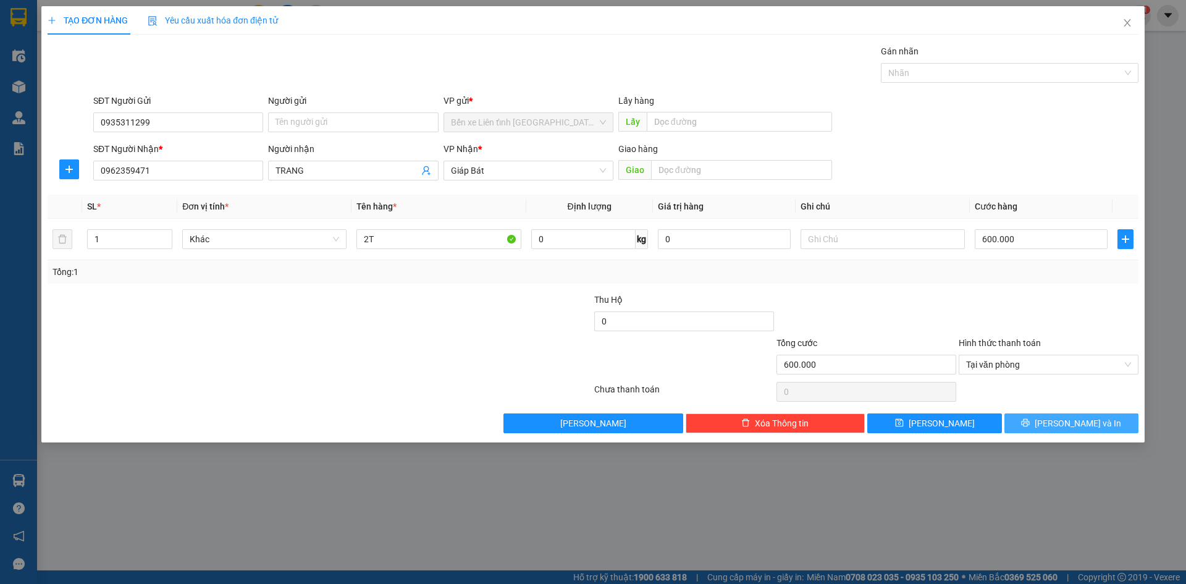
click at [1078, 424] on span "[PERSON_NAME] và In" at bounding box center [1078, 423] width 86 height 14
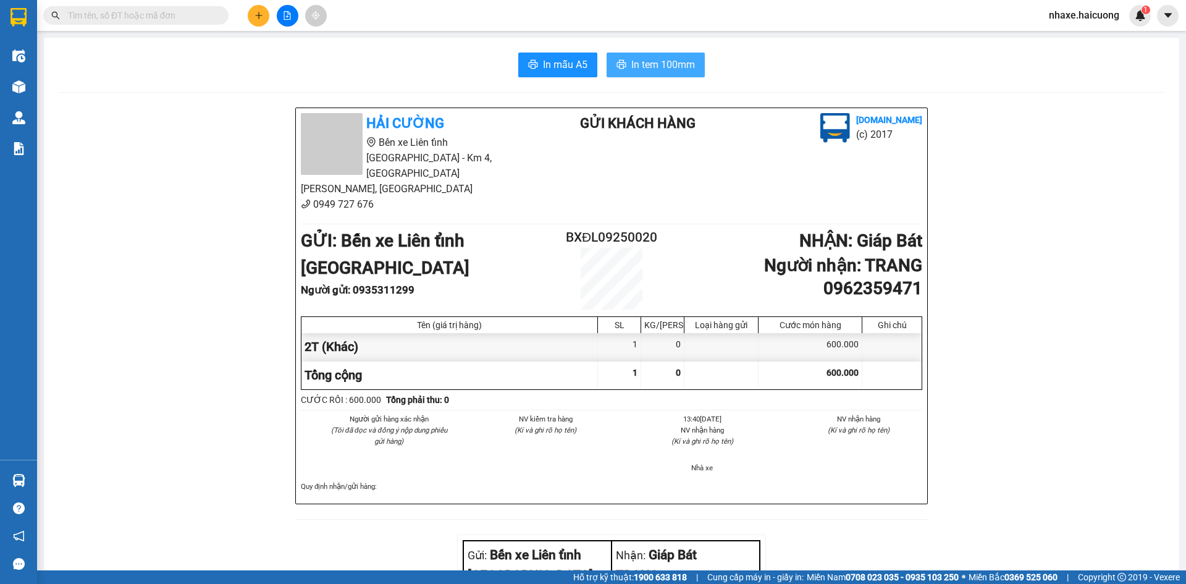
click at [636, 64] on span "In tem 100mm" at bounding box center [663, 64] width 64 height 15
click at [256, 14] on icon "plus" at bounding box center [258, 15] width 9 height 9
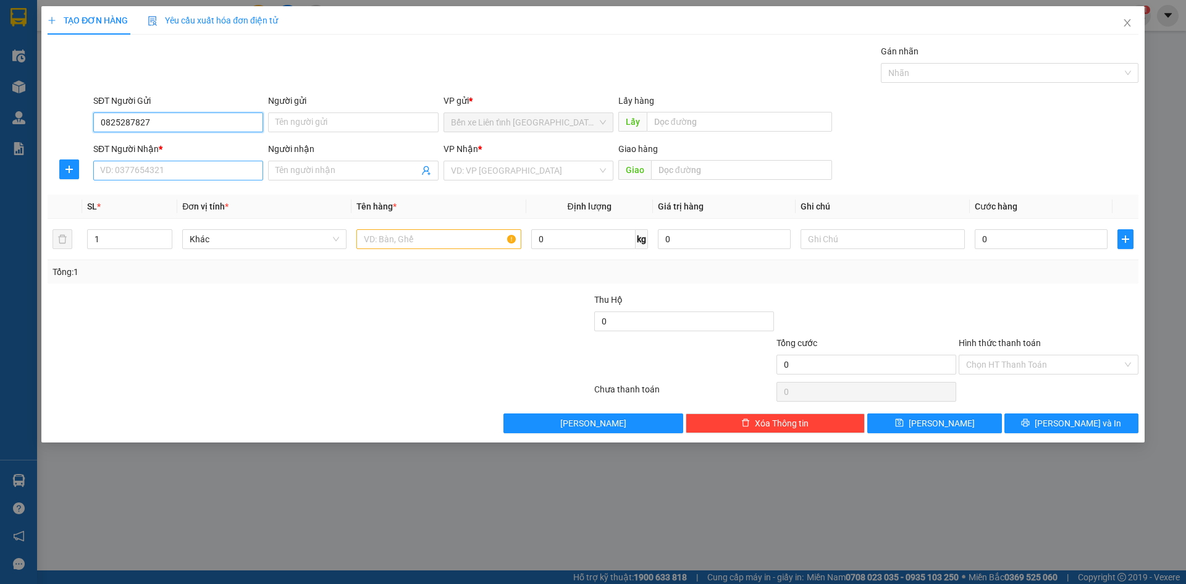
type input "0825287827"
click at [151, 169] on input "SĐT Người Nhận *" at bounding box center [178, 171] width 170 height 20
type input "0978220030"
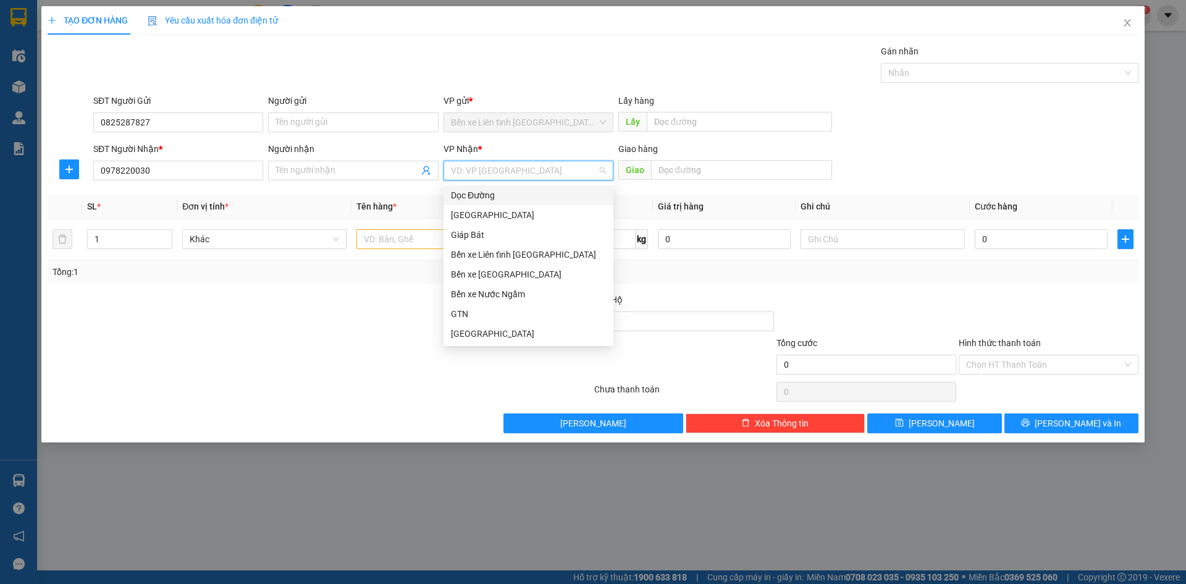
click at [494, 167] on input "search" at bounding box center [524, 170] width 146 height 19
click at [495, 272] on div "Bến xe [GEOGRAPHIC_DATA]" at bounding box center [528, 274] width 155 height 14
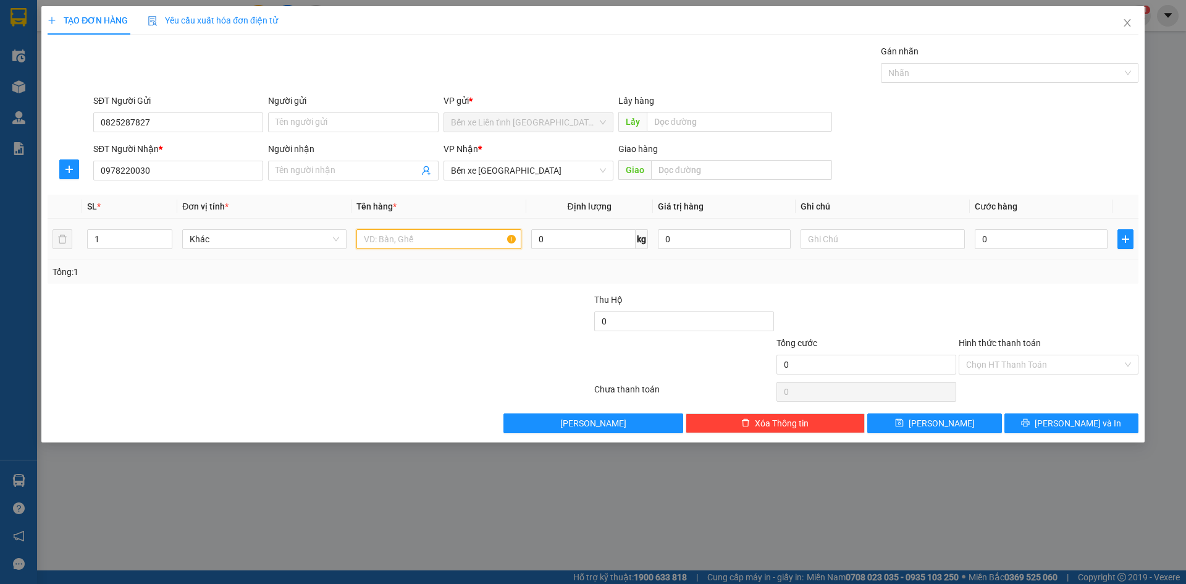
click at [431, 237] on input "text" at bounding box center [438, 239] width 164 height 20
type input "1T"
click at [989, 242] on input "0" at bounding box center [1041, 239] width 133 height 20
type input "2"
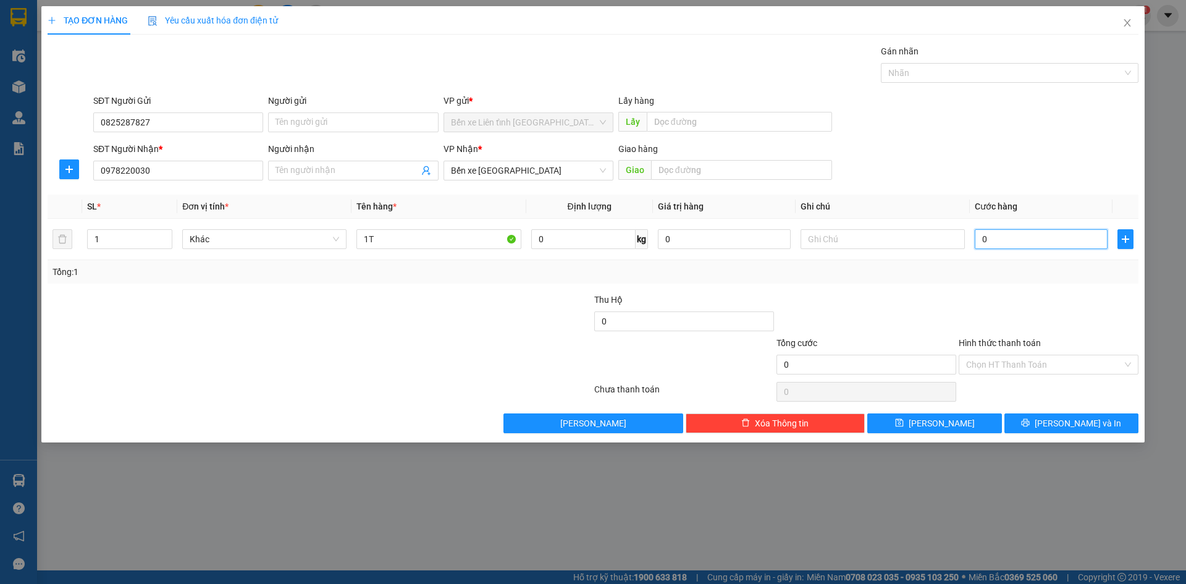
type input "2"
type input "25"
type input "250"
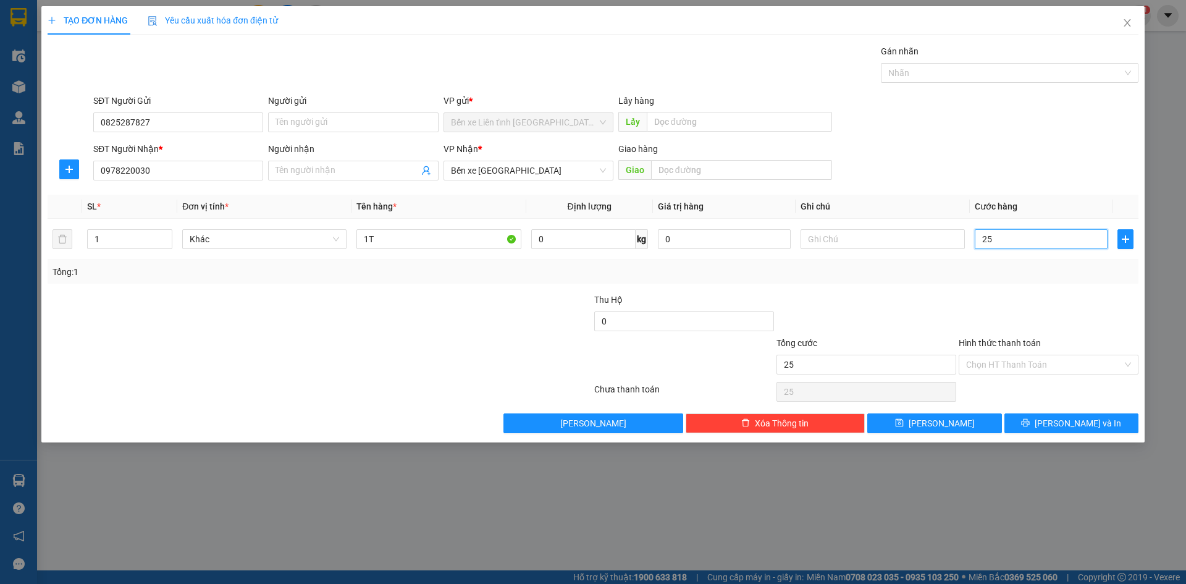
type input "250"
type input "2.500"
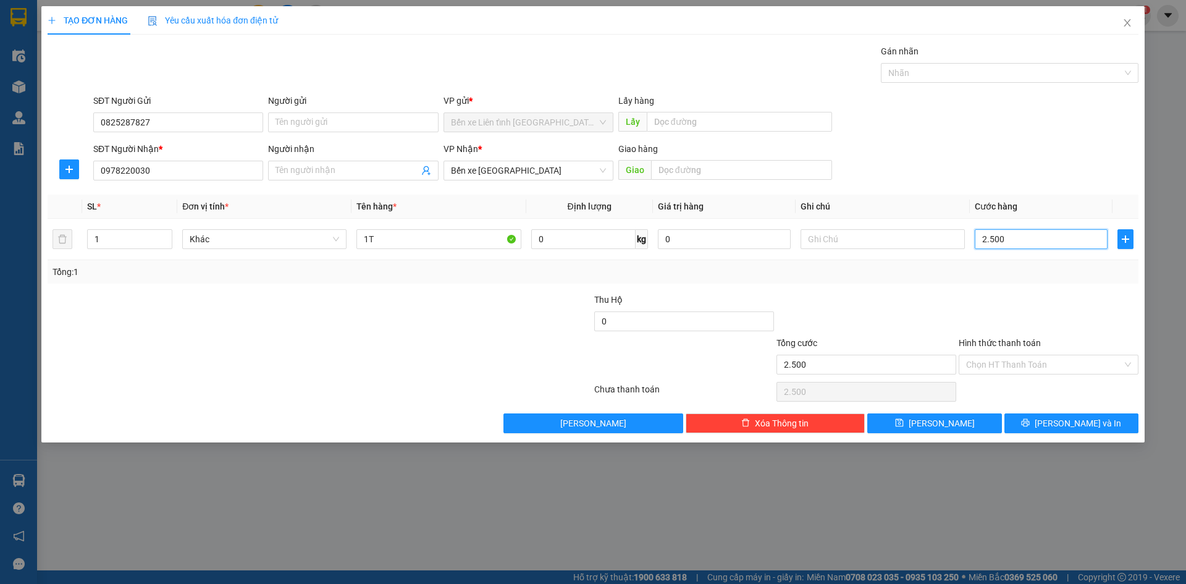
type input "25.000"
type input "250.000"
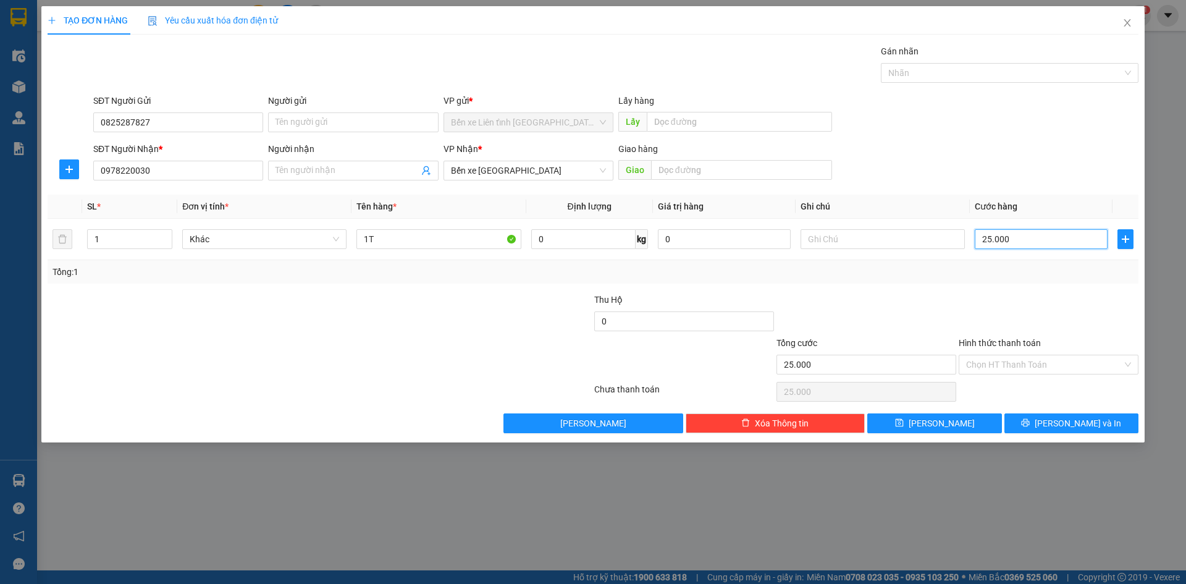
type input "250.000"
click at [1122, 365] on input "Hình thức thanh toán" at bounding box center [1044, 364] width 156 height 19
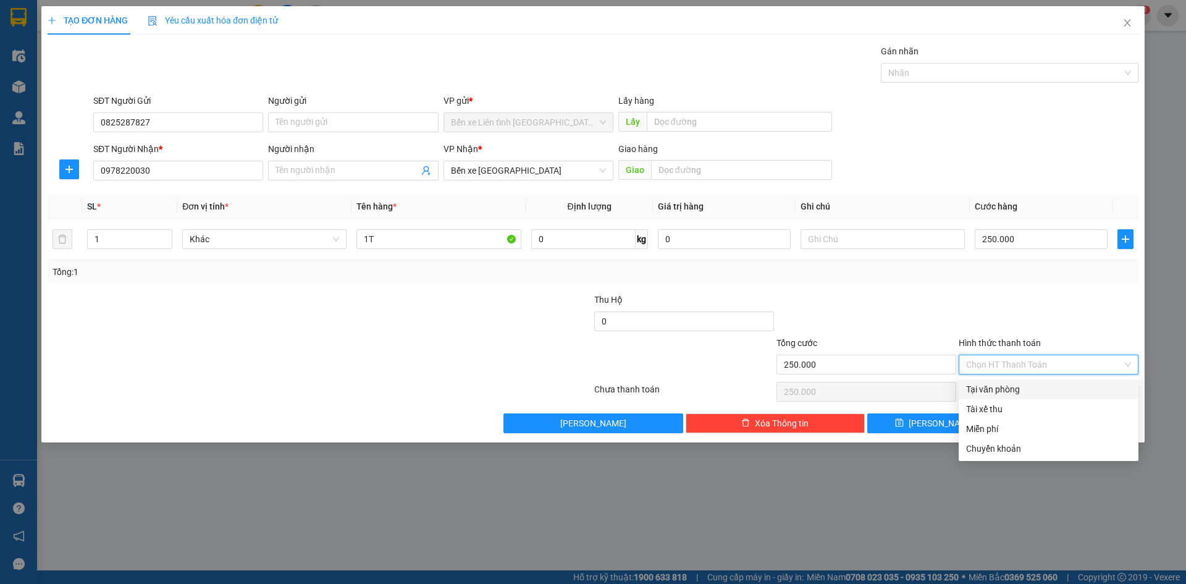
click at [1092, 388] on div "Tại văn phòng" at bounding box center [1048, 389] width 165 height 14
type input "0"
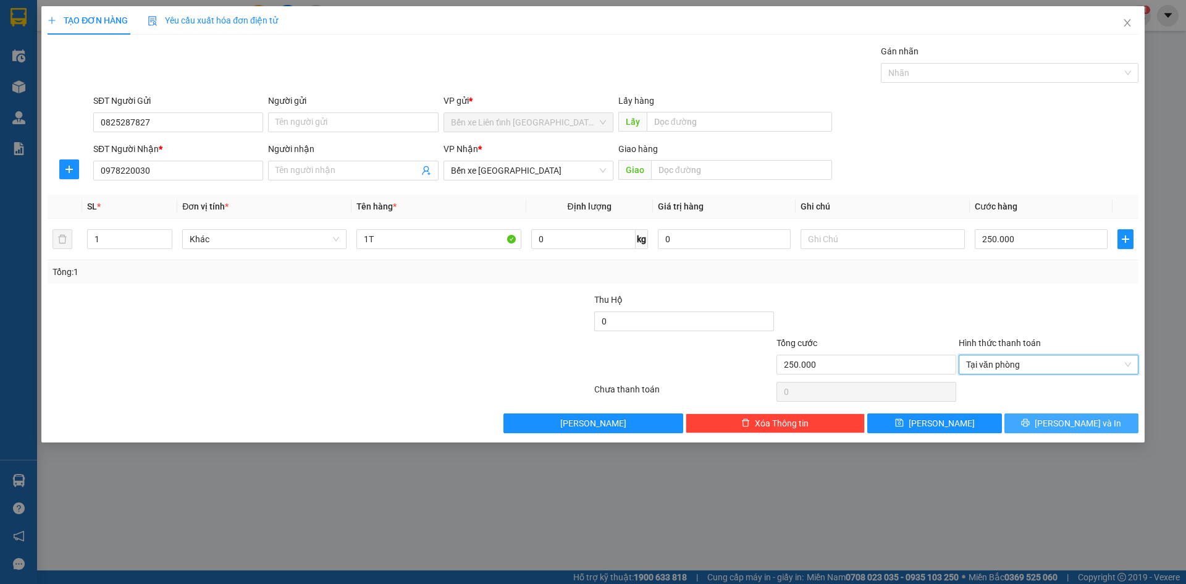
click at [1072, 421] on span "[PERSON_NAME] và In" at bounding box center [1078, 423] width 86 height 14
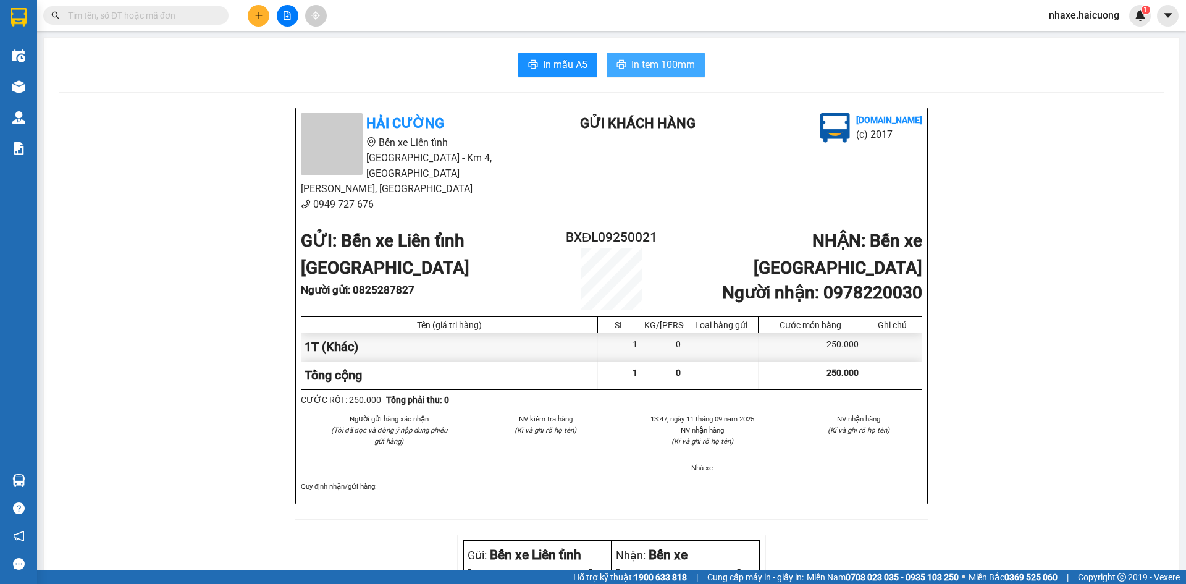
click at [645, 67] on span "In tem 100mm" at bounding box center [663, 64] width 64 height 15
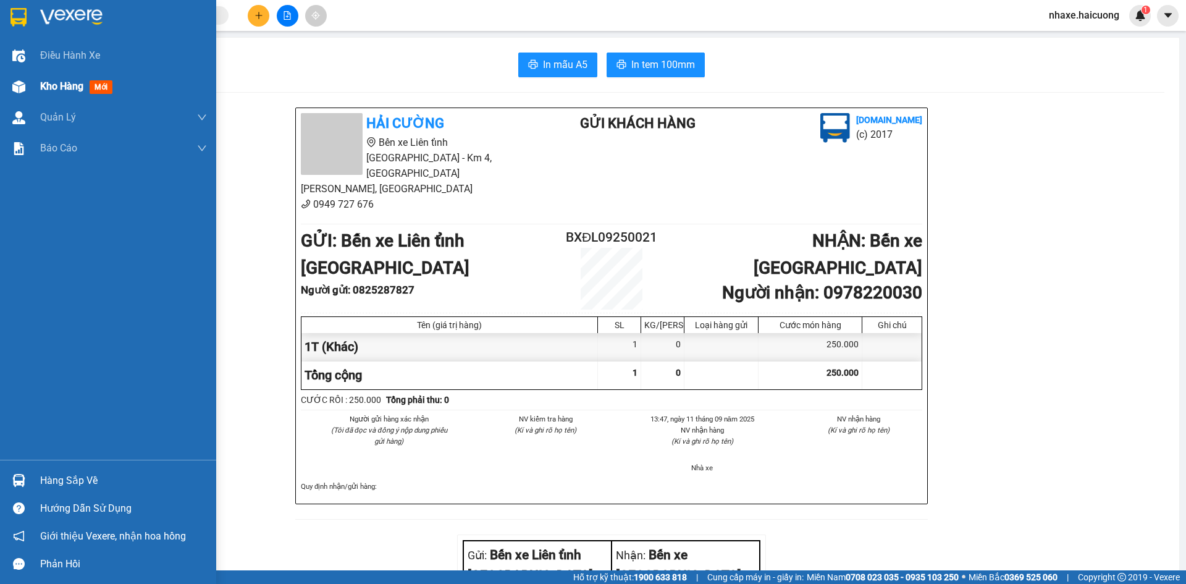
click at [75, 80] on span "Kho hàng" at bounding box center [61, 86] width 43 height 12
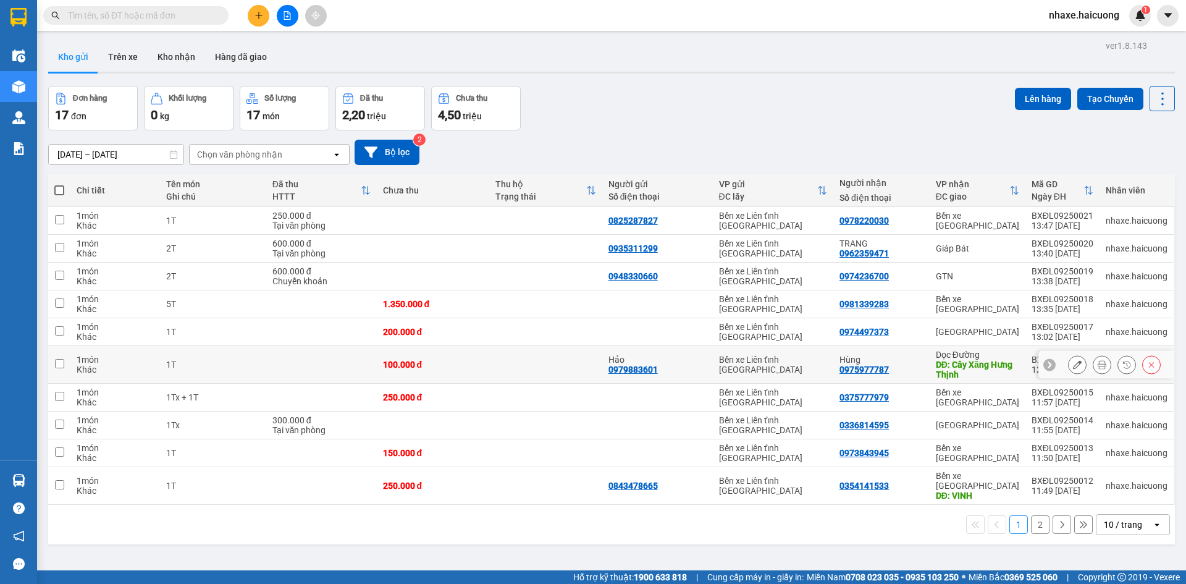
click at [571, 366] on td at bounding box center [545, 365] width 113 height 38
checkbox input "true"
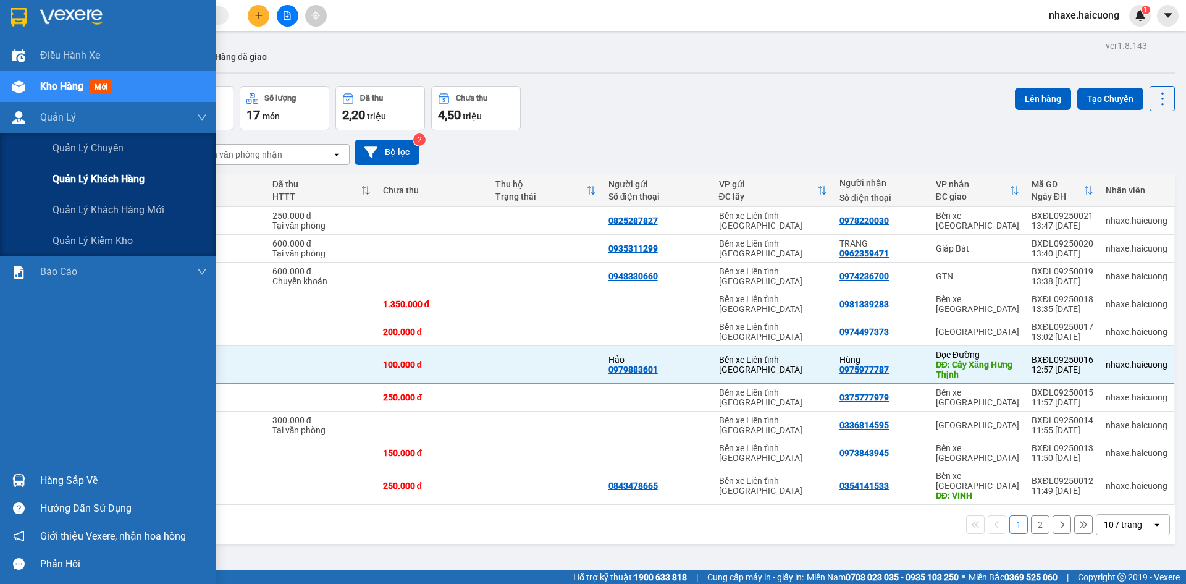
click at [80, 183] on span "Quản lý khách hàng" at bounding box center [99, 178] width 92 height 15
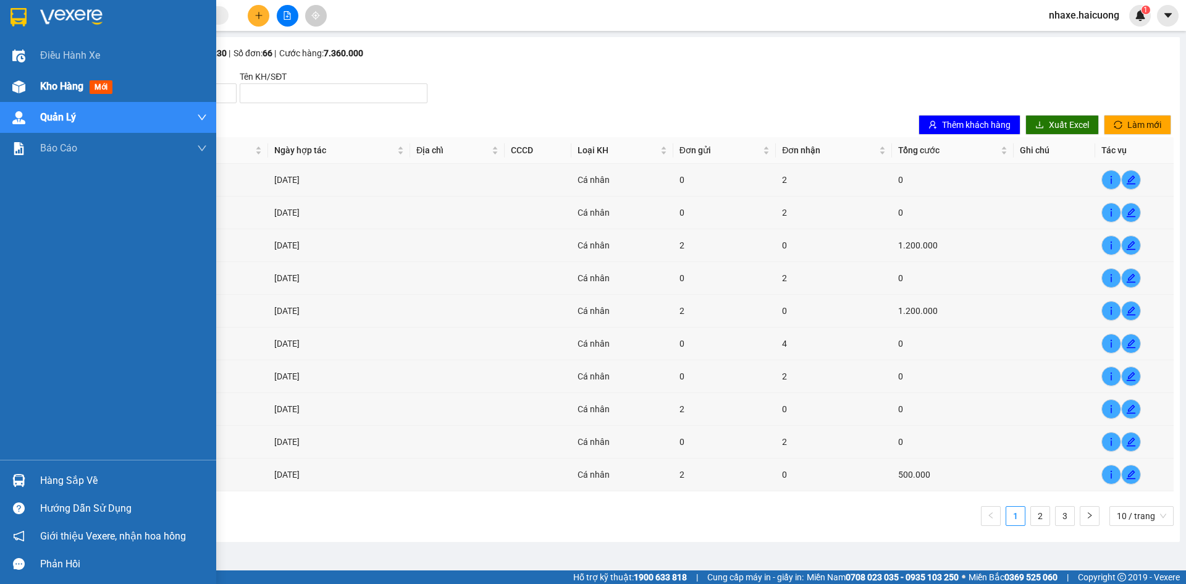
click at [28, 84] on div at bounding box center [19, 87] width 22 height 22
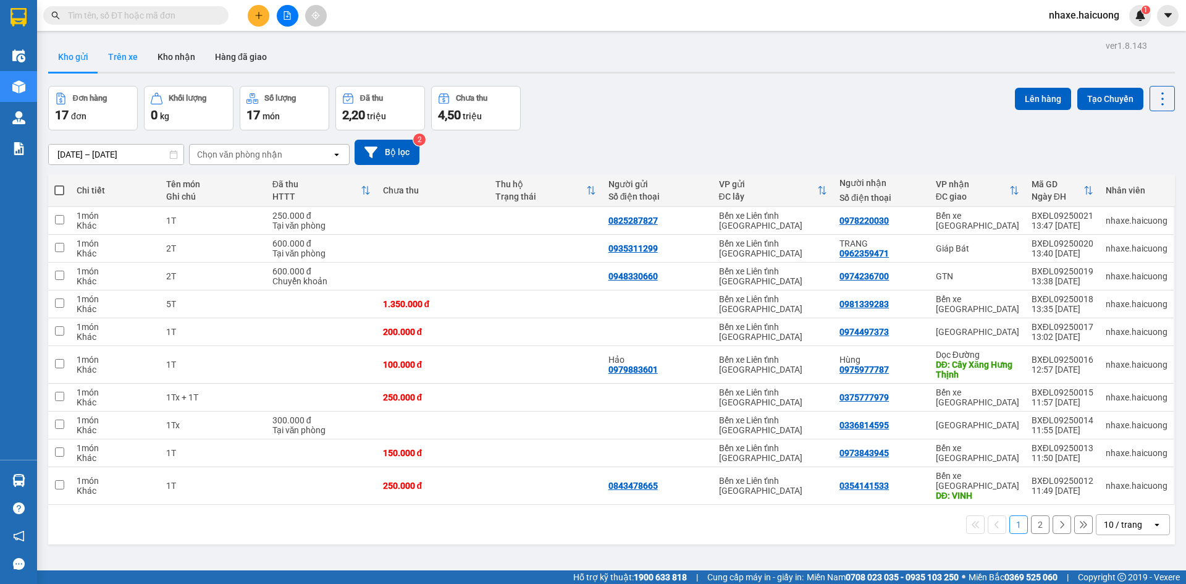
click at [129, 59] on button "Trên xe" at bounding box center [122, 57] width 49 height 30
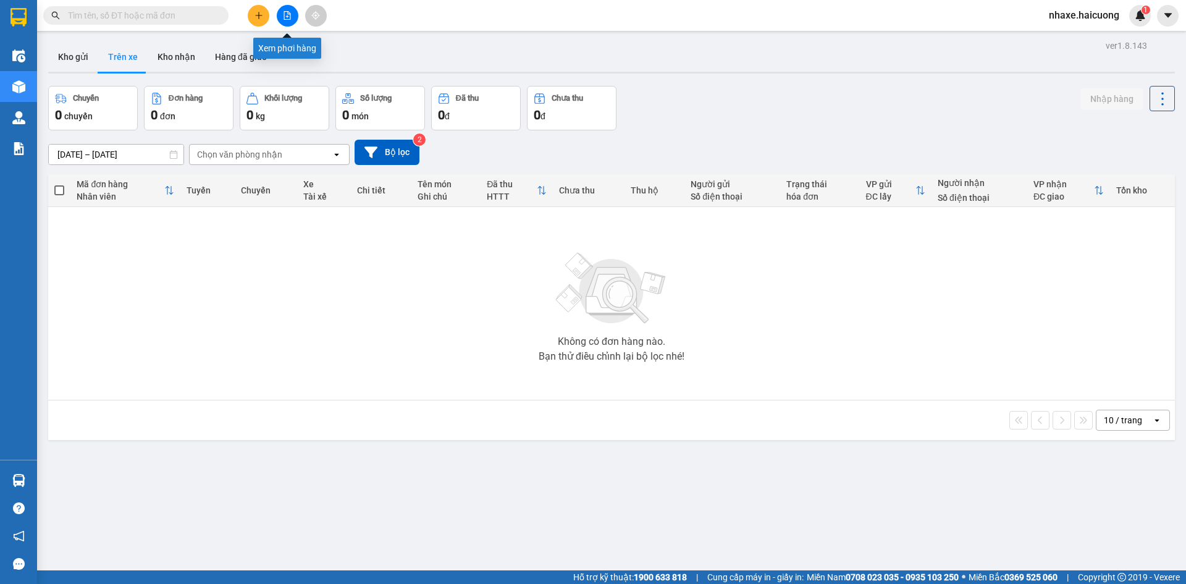
click at [289, 19] on icon "file-add" at bounding box center [287, 15] width 7 height 9
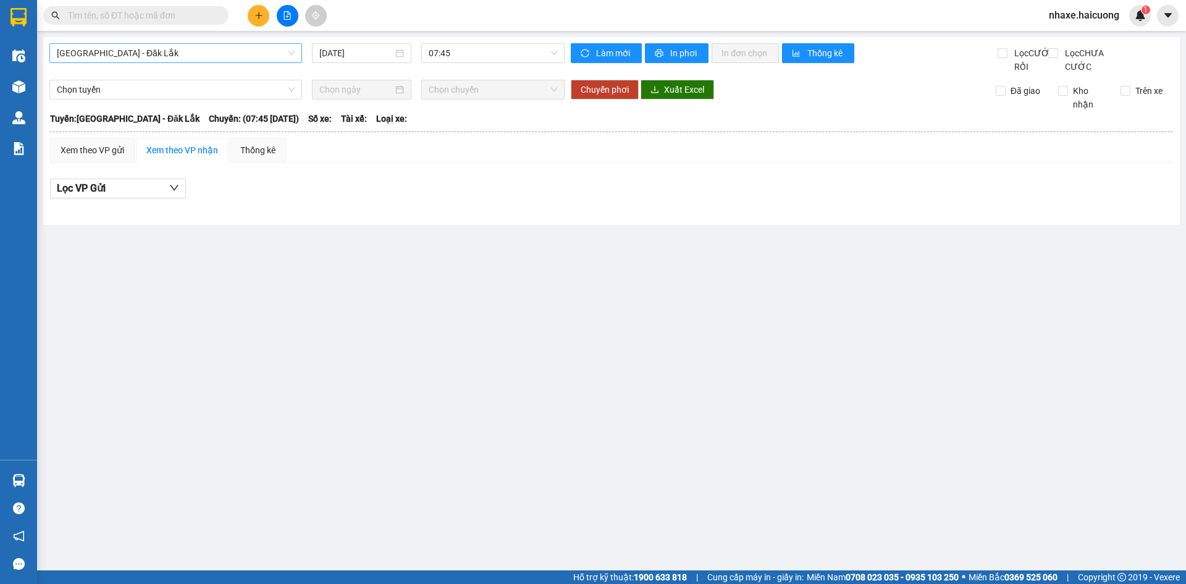
click at [278, 49] on span "[GEOGRAPHIC_DATA] - Đăk Lắk" at bounding box center [176, 53] width 238 height 19
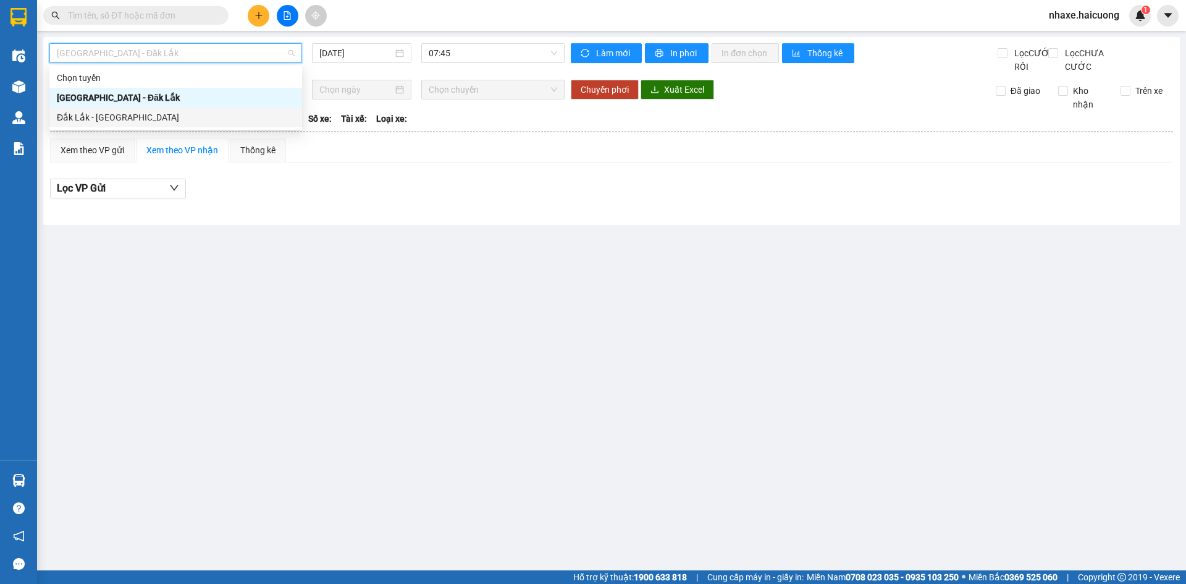
click at [203, 116] on div "Đắk Lắk - [GEOGRAPHIC_DATA]" at bounding box center [176, 118] width 238 height 14
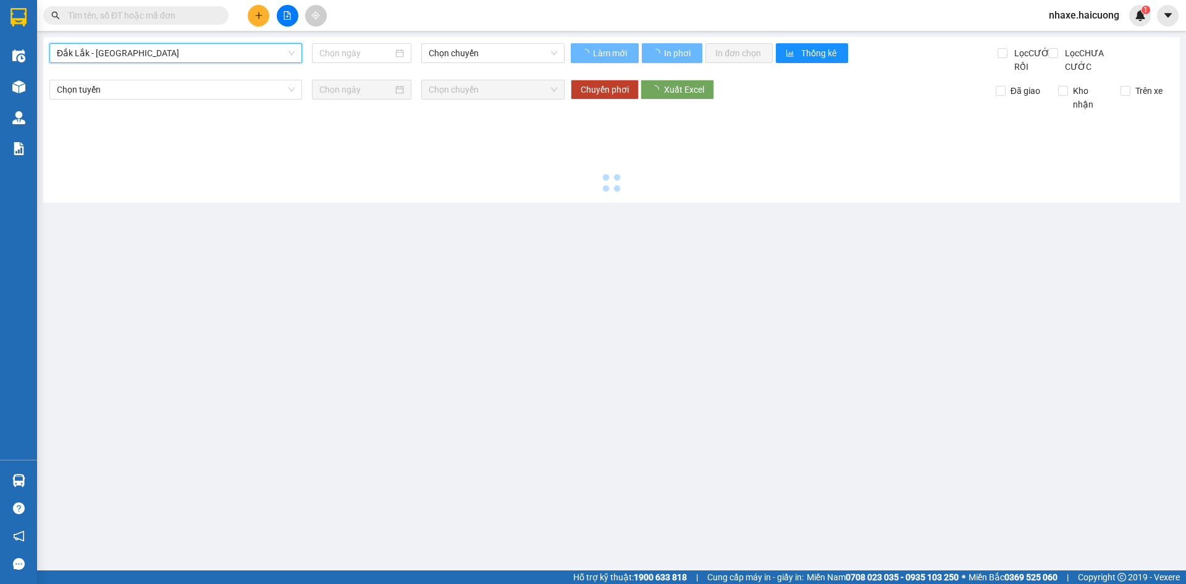
type input "[DATE]"
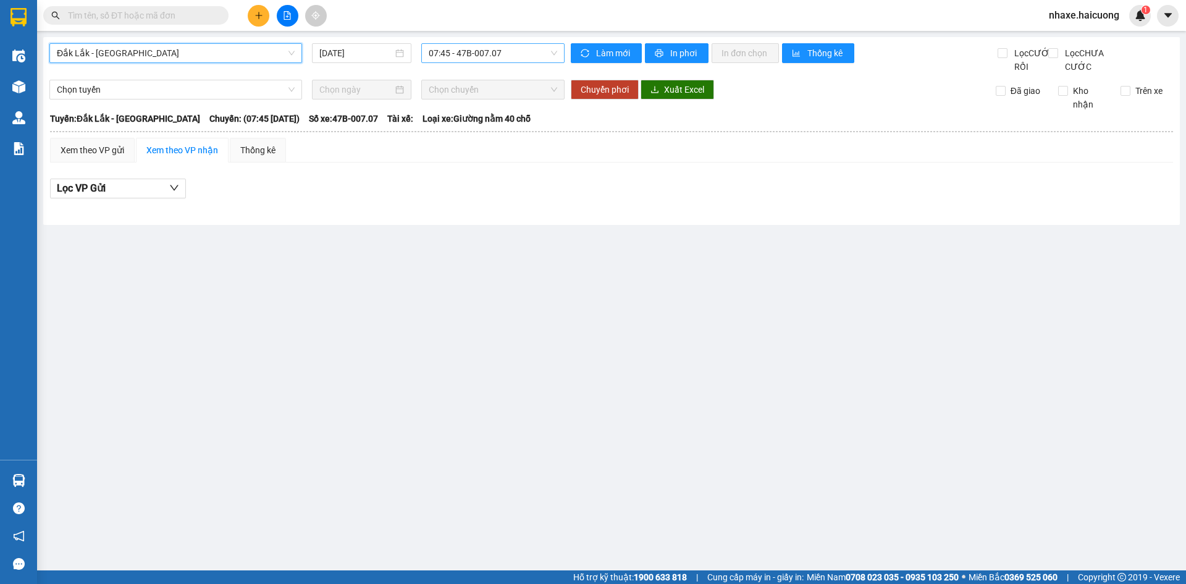
click at [468, 52] on span "07:45 - 47B-007.07" at bounding box center [493, 53] width 128 height 19
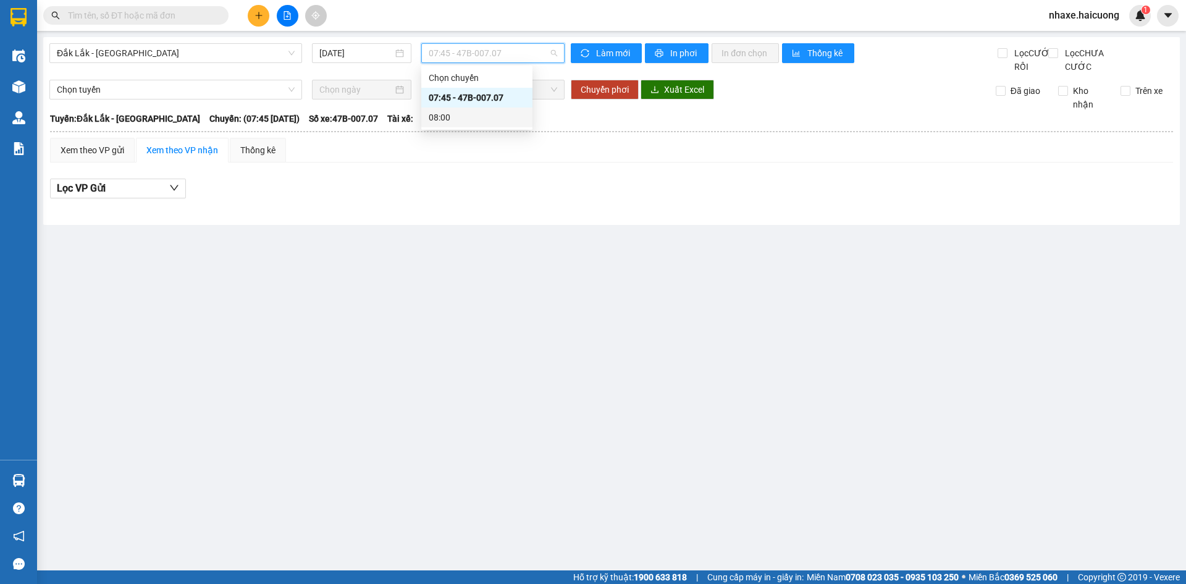
click at [474, 112] on div "08:00" at bounding box center [477, 118] width 96 height 14
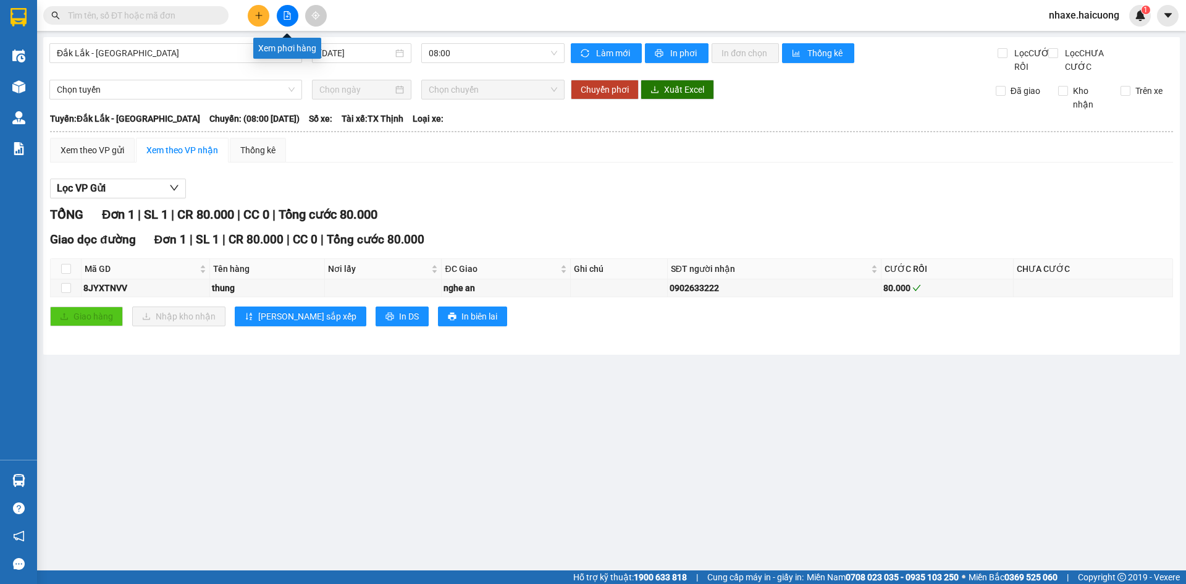
click at [288, 18] on icon "file-add" at bounding box center [287, 15] width 9 height 9
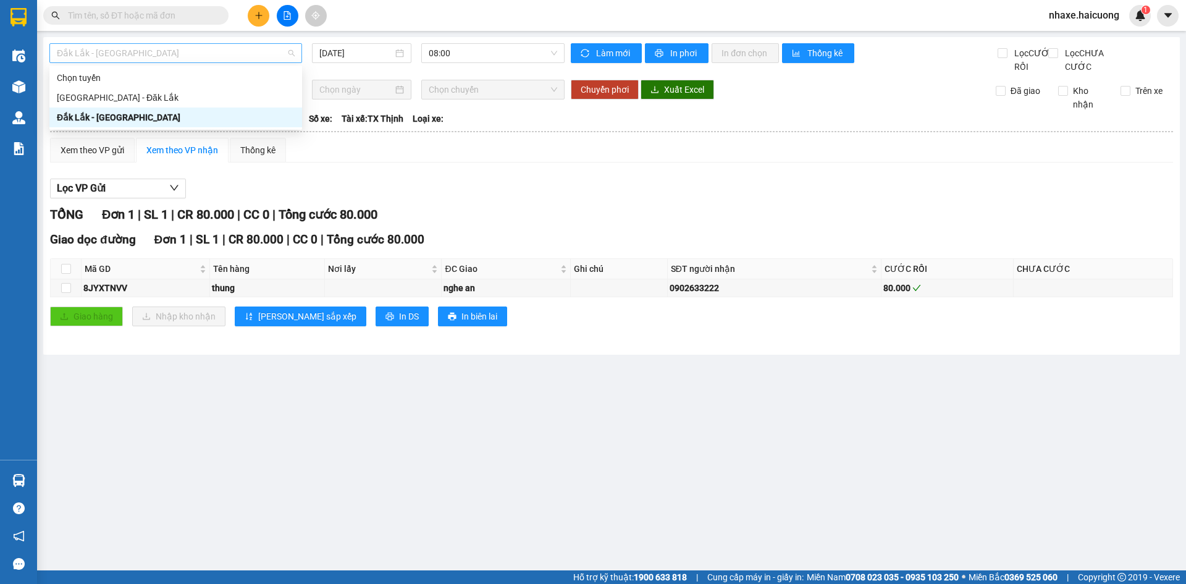
click at [162, 55] on span "Đắk Lắk - [GEOGRAPHIC_DATA]" at bounding box center [176, 53] width 238 height 19
click at [158, 119] on div "Đắk Lắk - [GEOGRAPHIC_DATA]" at bounding box center [176, 118] width 238 height 14
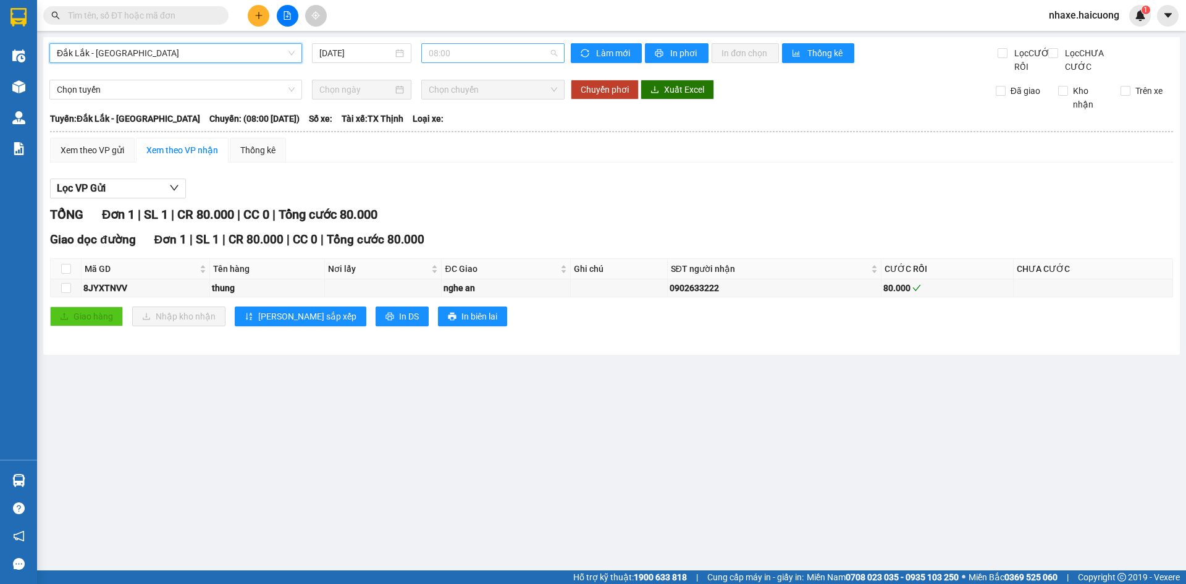
click at [457, 56] on span "08:00" at bounding box center [493, 53] width 128 height 19
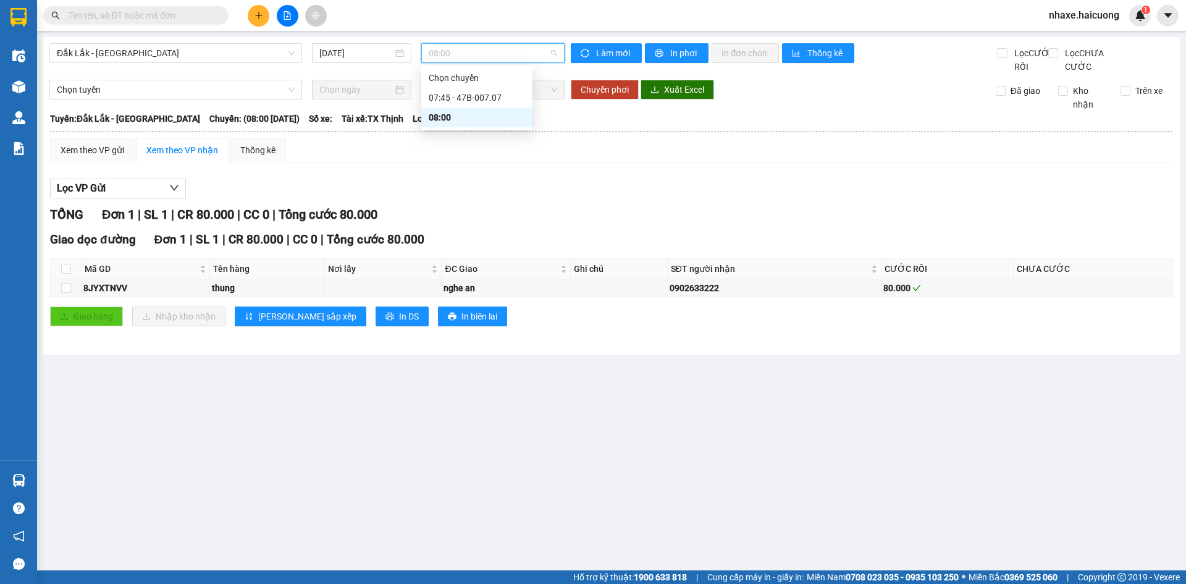
click at [483, 120] on div "08:00" at bounding box center [477, 118] width 96 height 14
click at [673, 52] on span "In phơi" at bounding box center [684, 53] width 28 height 14
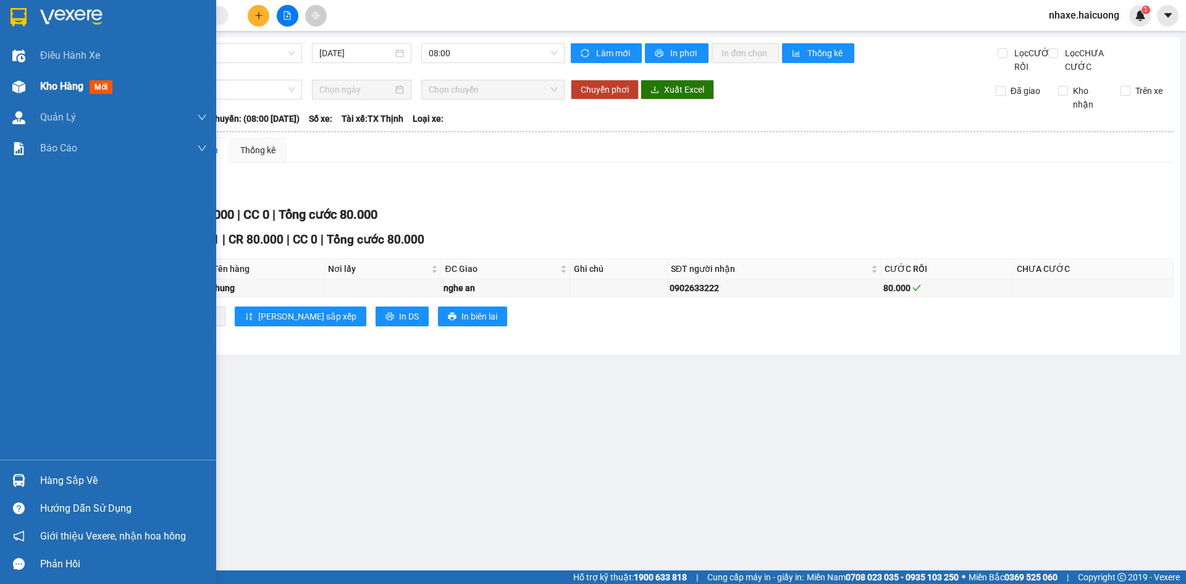
click at [69, 96] on div "Kho hàng mới" at bounding box center [123, 86] width 167 height 31
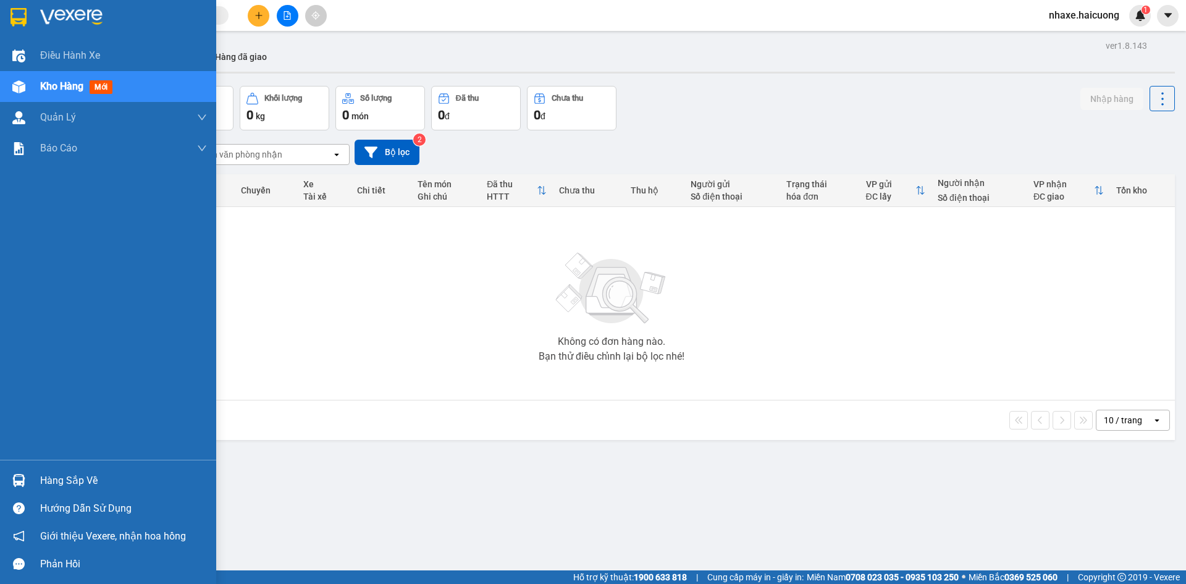
click at [43, 88] on span "Kho hàng" at bounding box center [61, 86] width 43 height 12
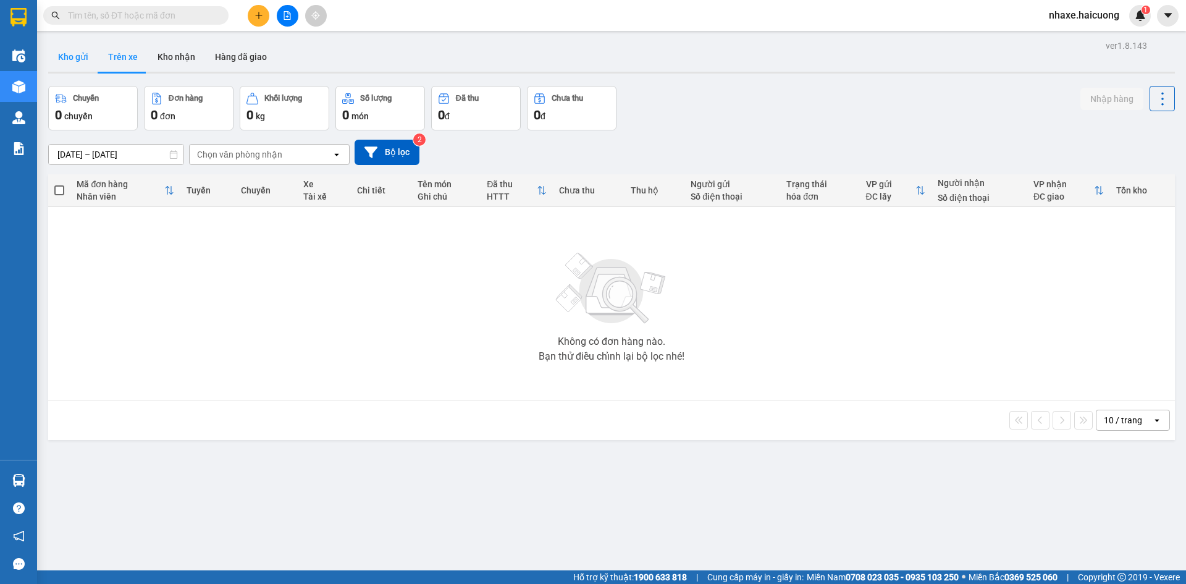
click at [77, 53] on button "Kho gửi" at bounding box center [73, 57] width 50 height 30
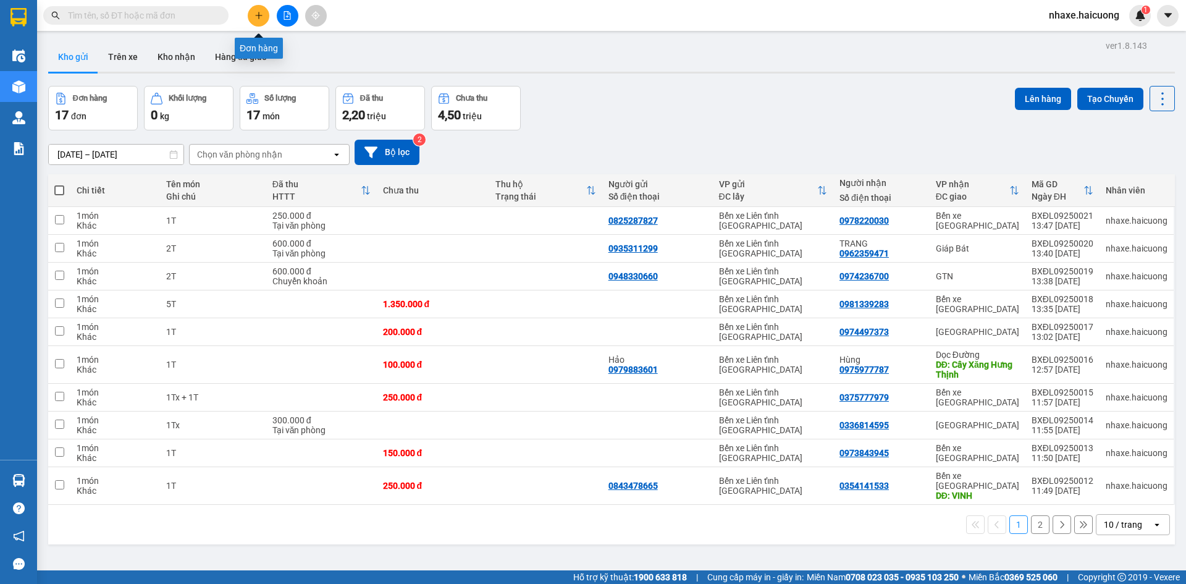
click at [255, 14] on icon "plus" at bounding box center [258, 15] width 9 height 9
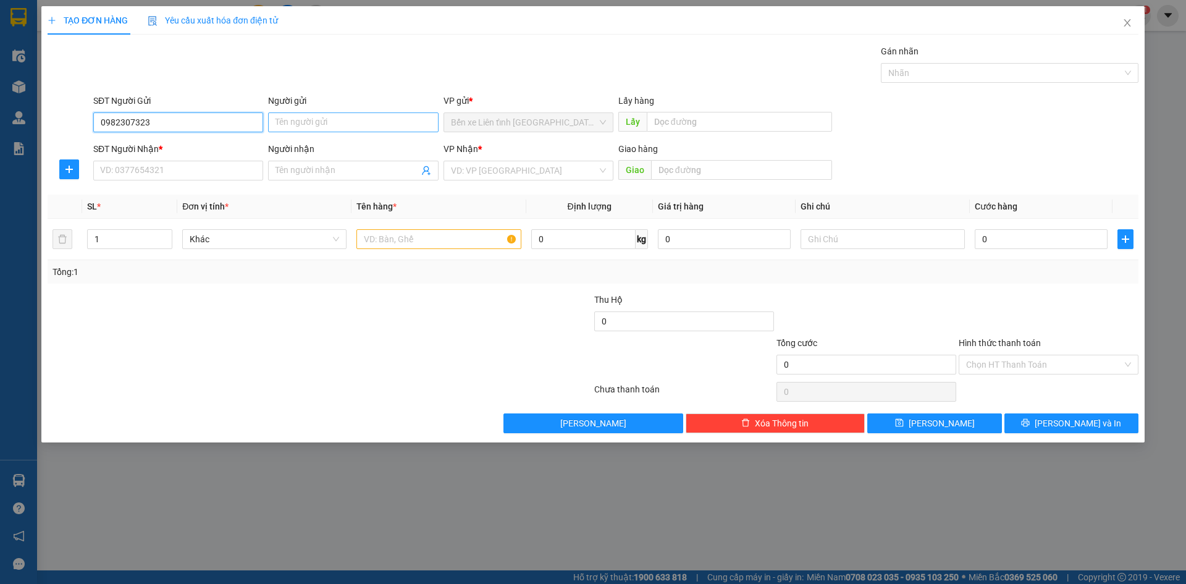
type input "0982307323"
click at [386, 119] on input "Người gửi" at bounding box center [353, 122] width 170 height 20
type input "MẸ LOAN"
click at [198, 172] on input "SĐT Người Nhận *" at bounding box center [178, 171] width 170 height 20
type input "0332474450"
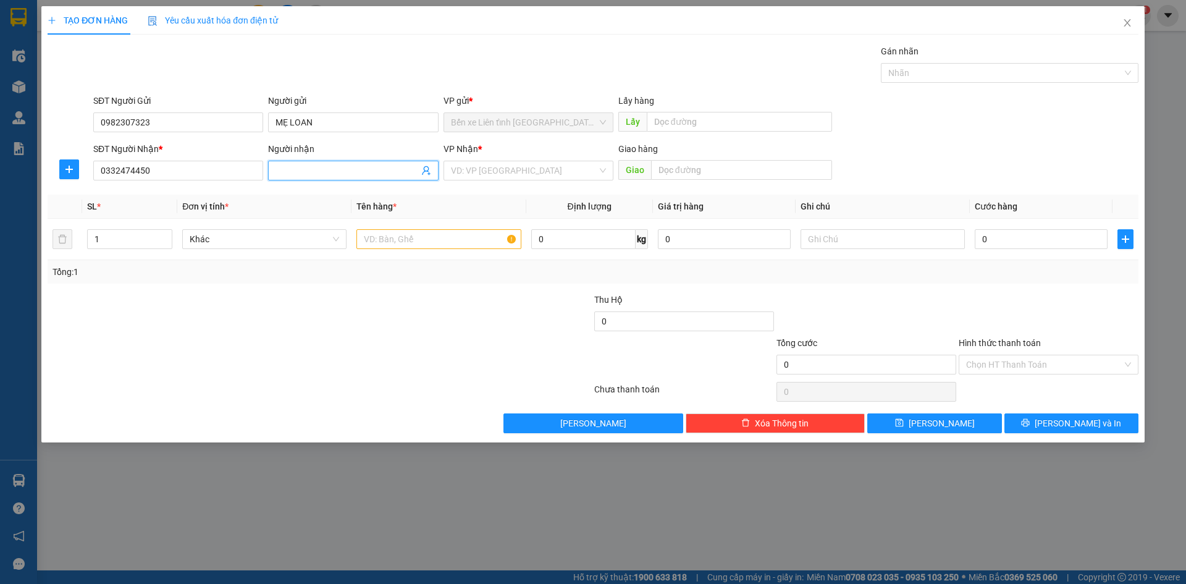
click at [338, 170] on input "Người nhận" at bounding box center [346, 171] width 143 height 14
type input "CON YẾN"
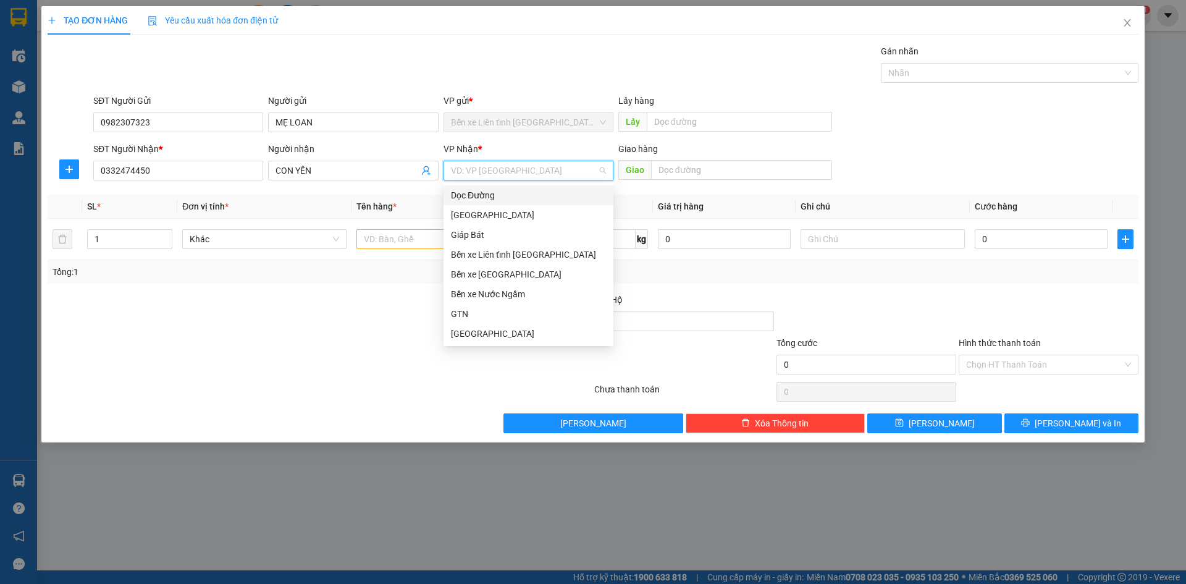
click at [511, 170] on input "search" at bounding box center [524, 170] width 146 height 19
click at [522, 275] on div "Bến xe [GEOGRAPHIC_DATA]" at bounding box center [528, 274] width 155 height 14
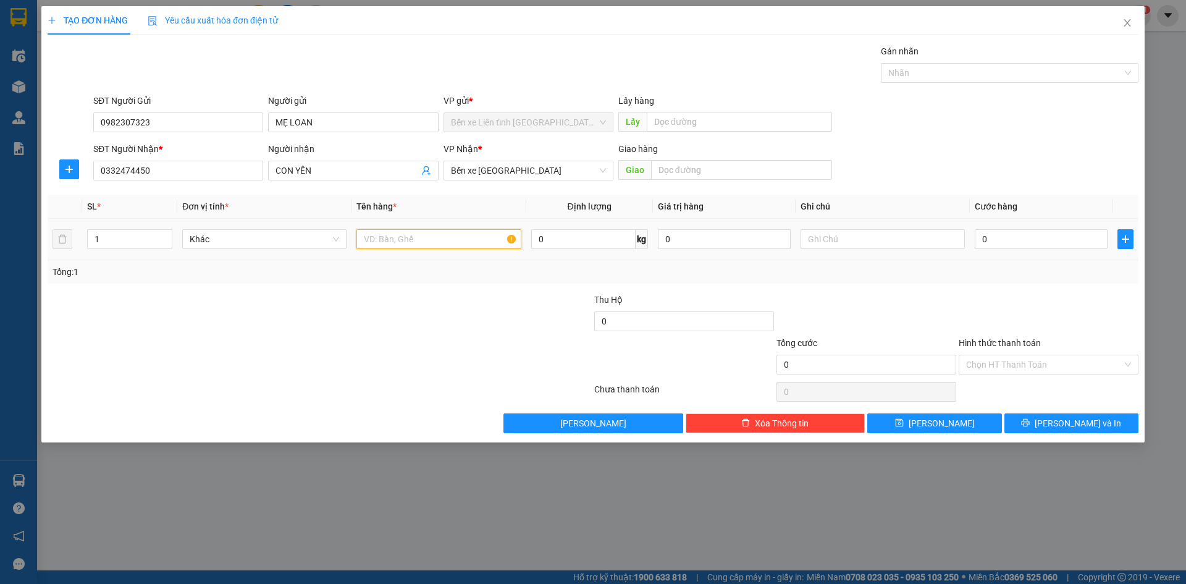
click at [388, 240] on input "text" at bounding box center [438, 239] width 164 height 20
type input "1T"
click at [1017, 243] on input "0" at bounding box center [1041, 239] width 133 height 20
type input "1"
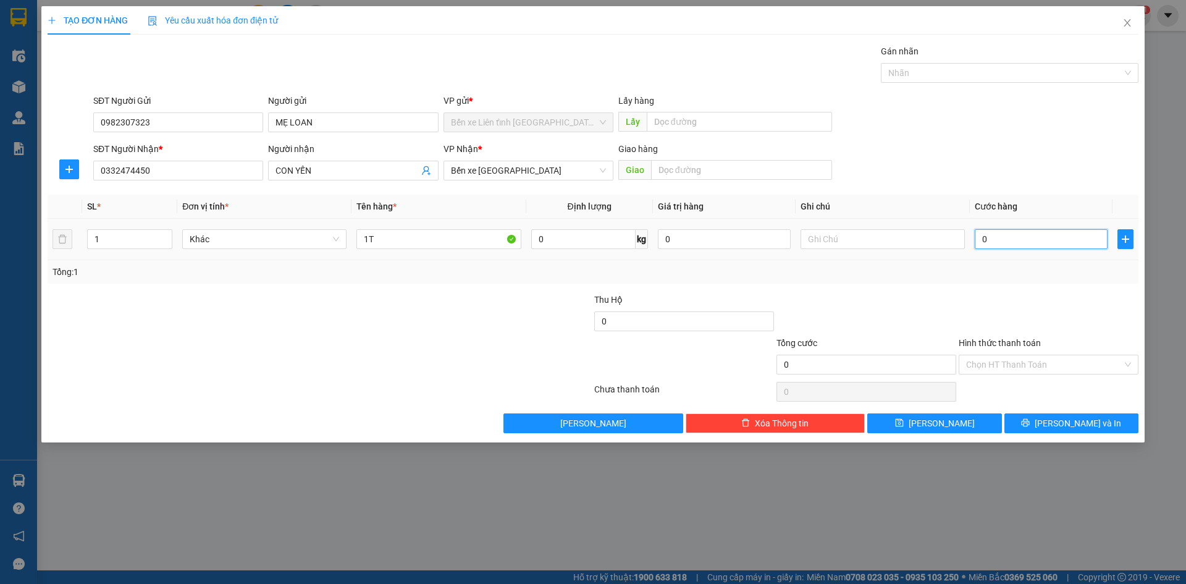
type input "1"
type input "10"
type input "100"
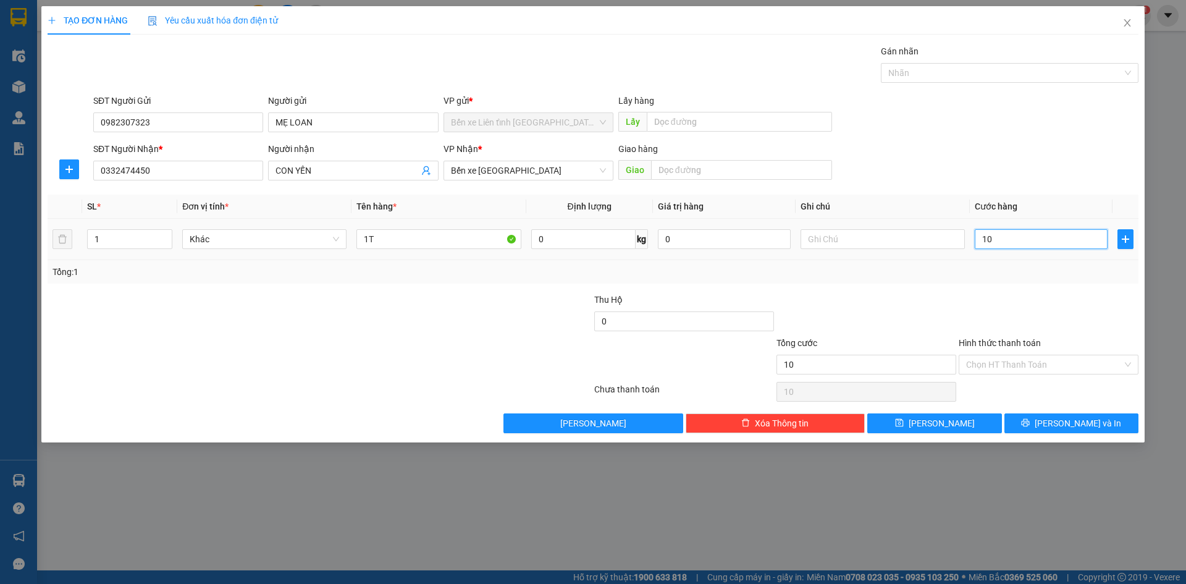
type input "100"
type input "1.000"
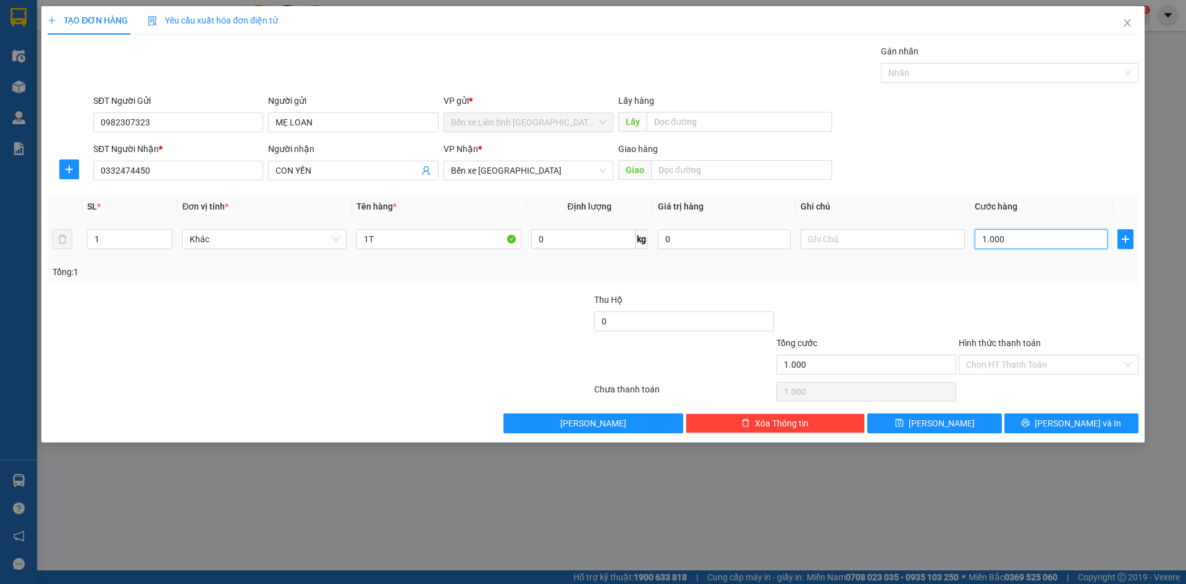
type input "10.000"
type input "100.000"
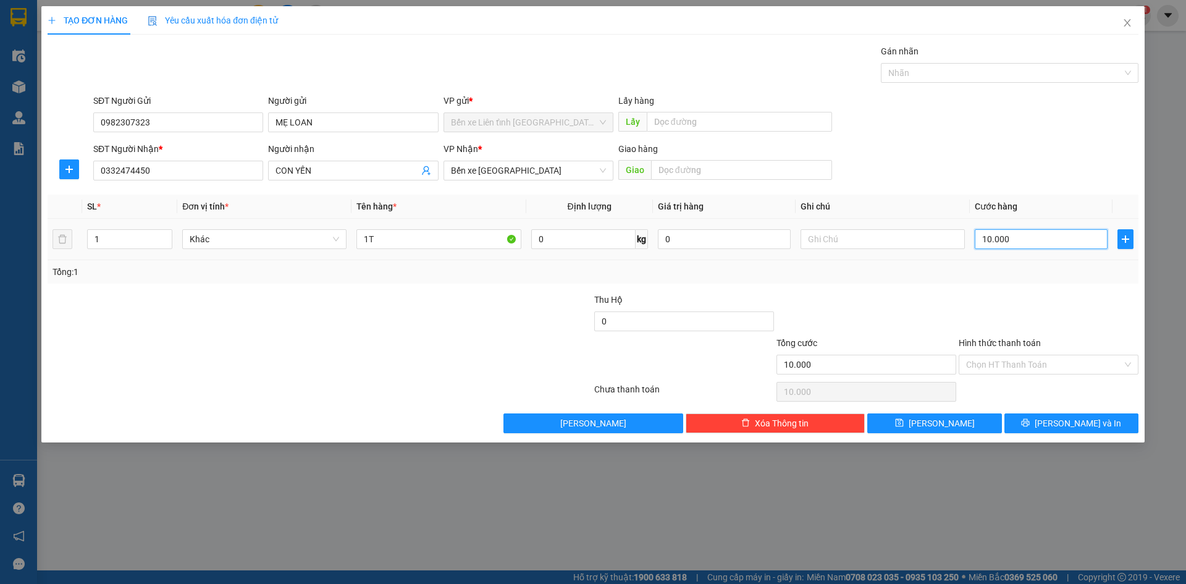
type input "100.000"
click at [1130, 361] on div "Chọn HT Thanh Toán" at bounding box center [1049, 365] width 180 height 20
type input "100.000"
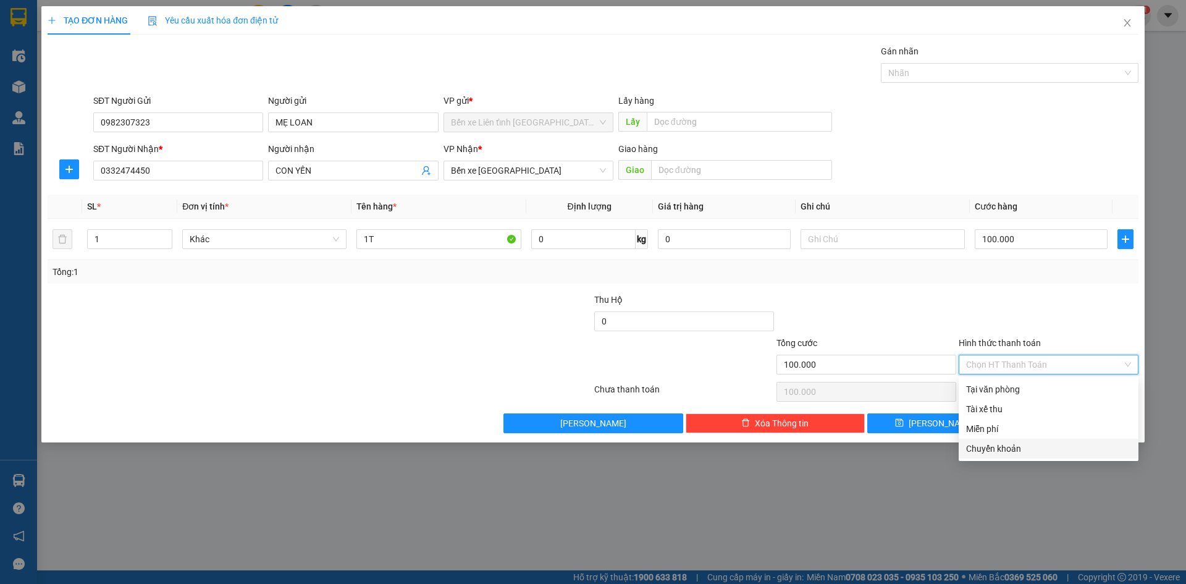
click at [1069, 449] on div "Chuyển khoản" at bounding box center [1048, 449] width 165 height 14
type input "0"
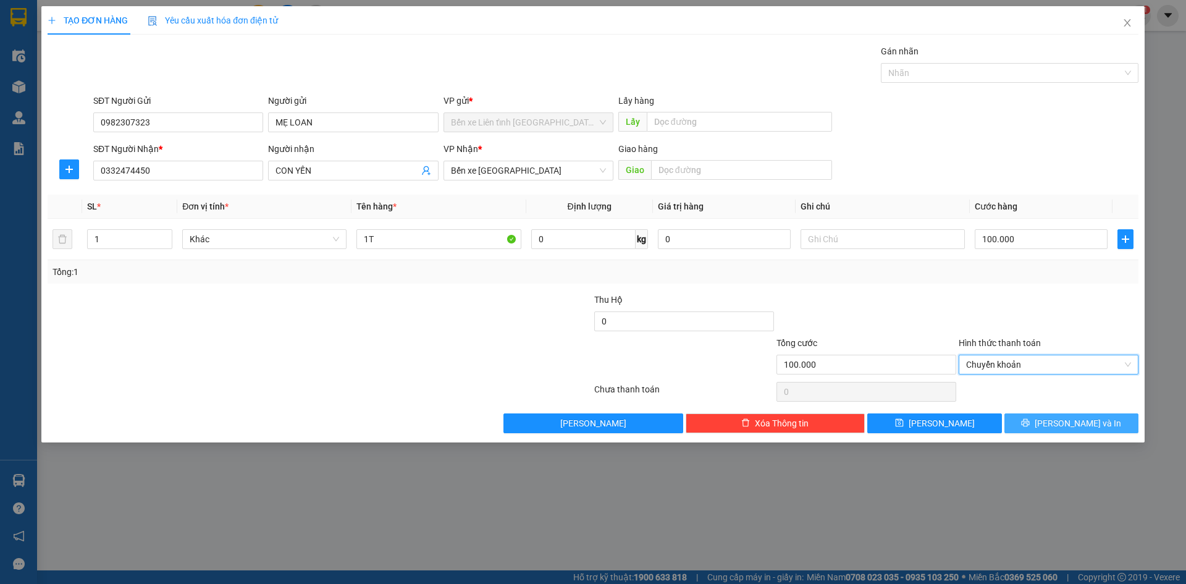
click at [1060, 419] on button "[PERSON_NAME] và In" at bounding box center [1071, 423] width 134 height 20
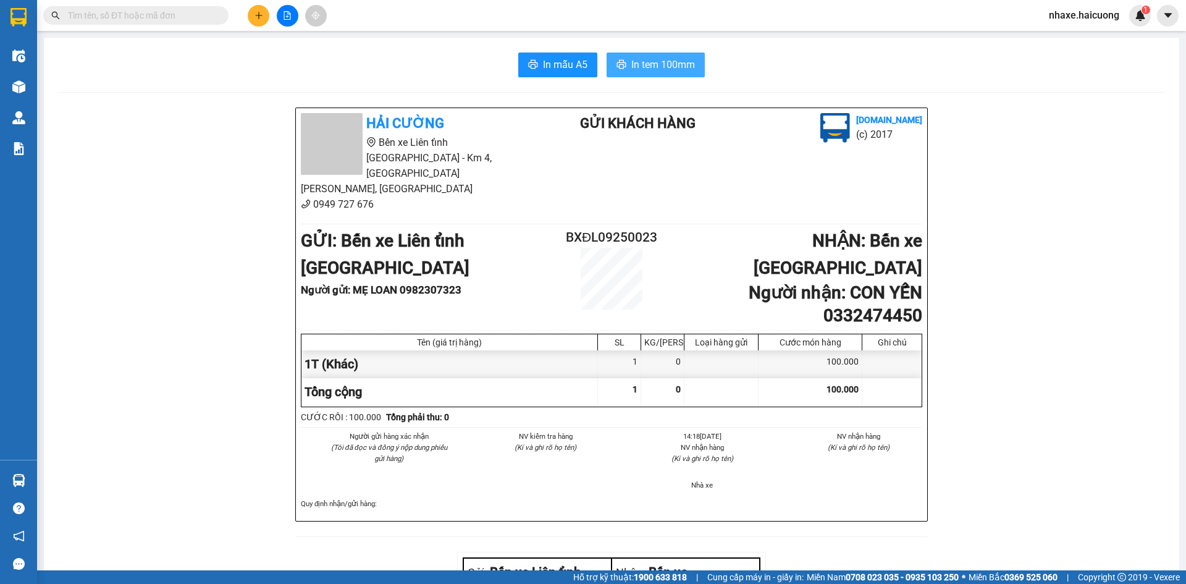
click at [666, 64] on span "In tem 100mm" at bounding box center [663, 64] width 64 height 15
click at [647, 65] on span "In tem 100mm" at bounding box center [663, 64] width 64 height 15
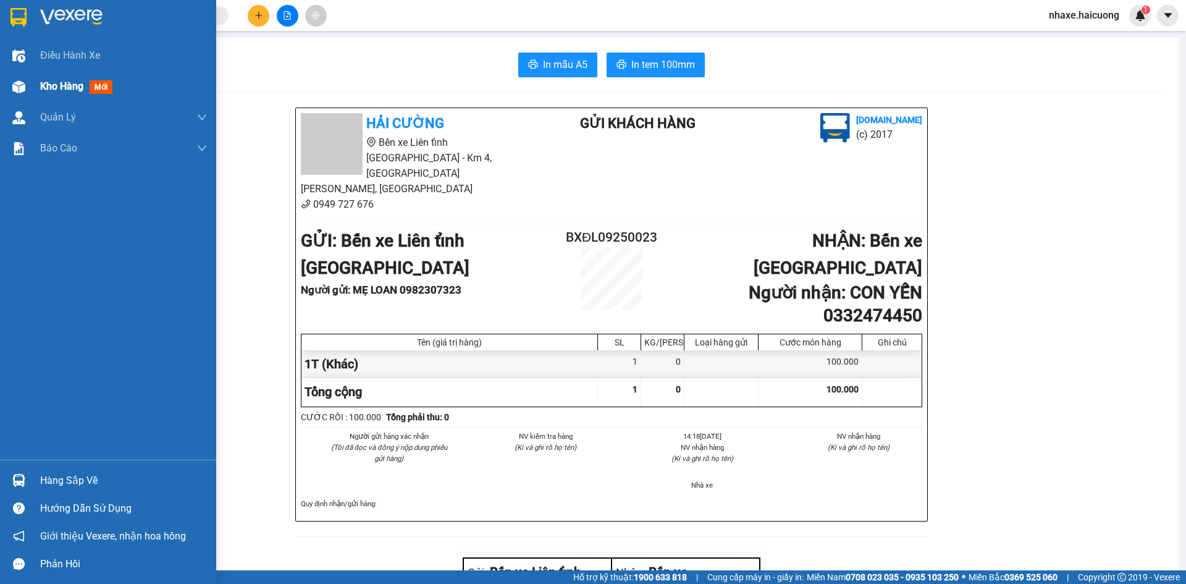
click at [40, 84] on span "Kho hàng" at bounding box center [61, 86] width 43 height 12
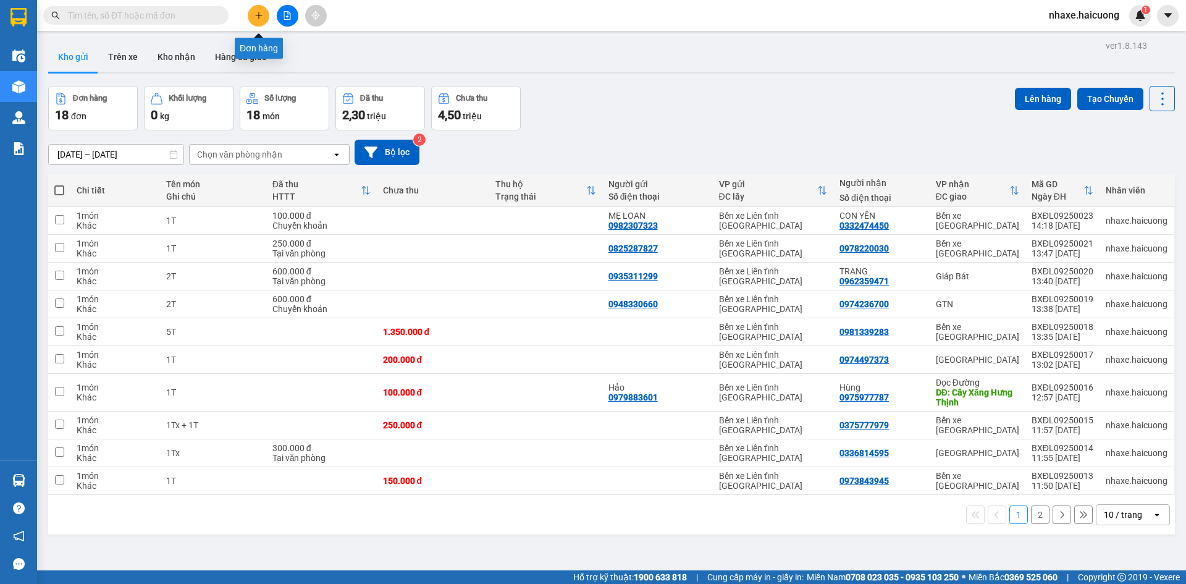
click at [256, 16] on icon "plus" at bounding box center [258, 15] width 9 height 9
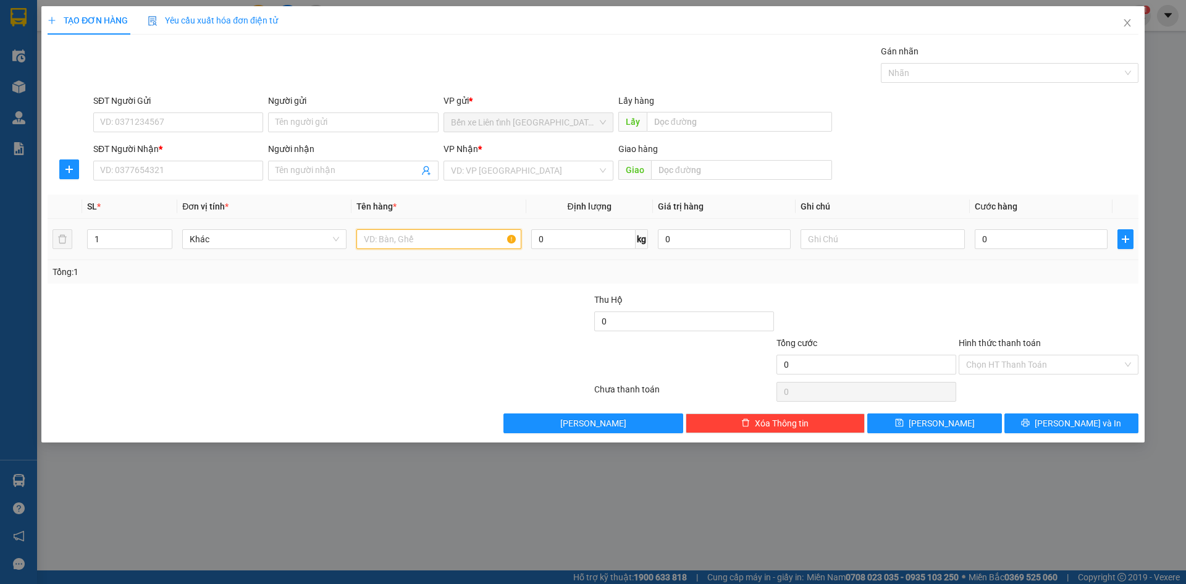
click at [448, 234] on input "text" at bounding box center [438, 239] width 164 height 20
type input "6 BAO CAFE"
click at [184, 172] on input "SĐT Người Nhận *" at bounding box center [178, 171] width 170 height 20
type input "0966836698"
click at [221, 121] on input "SĐT Người Gửi" at bounding box center [178, 122] width 170 height 20
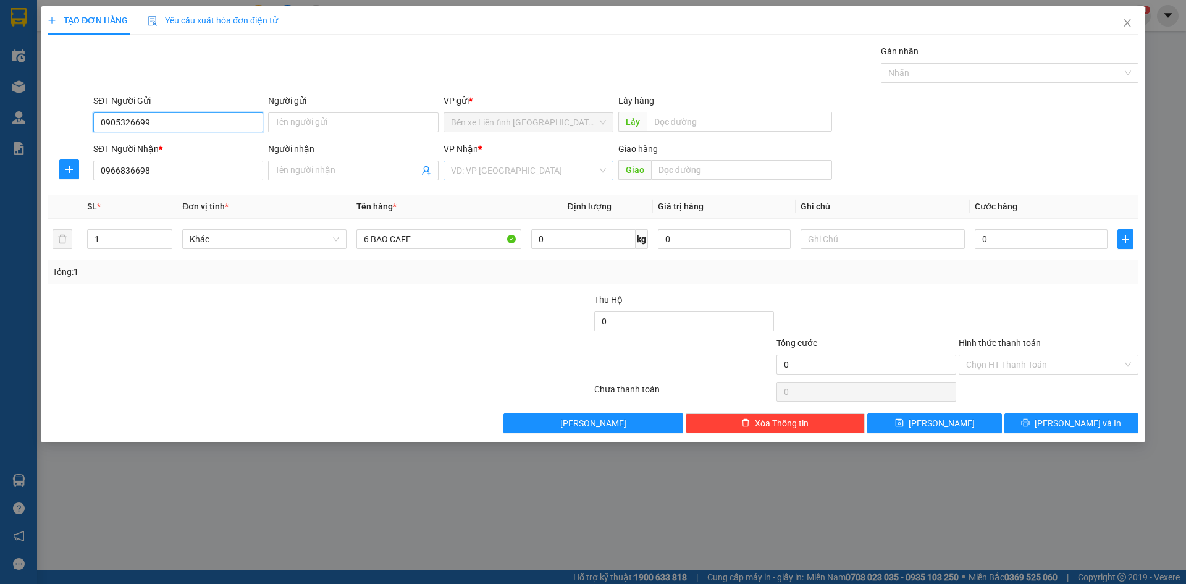
type input "0905326699"
click at [588, 170] on input "search" at bounding box center [524, 170] width 146 height 19
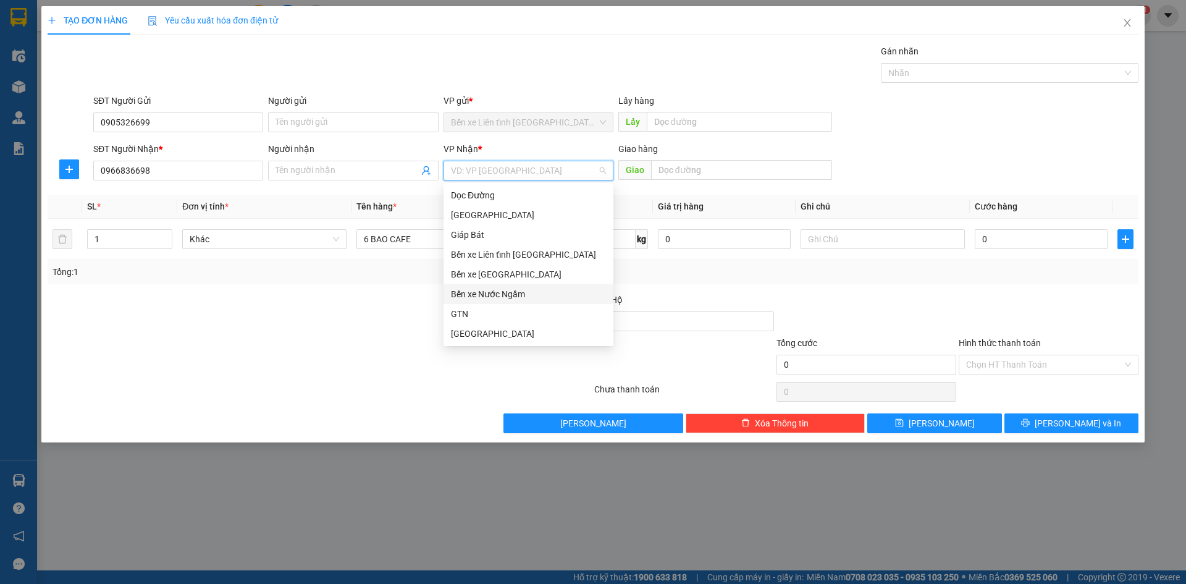
click at [510, 293] on div "Bến xe Nước Ngầm" at bounding box center [528, 294] width 155 height 14
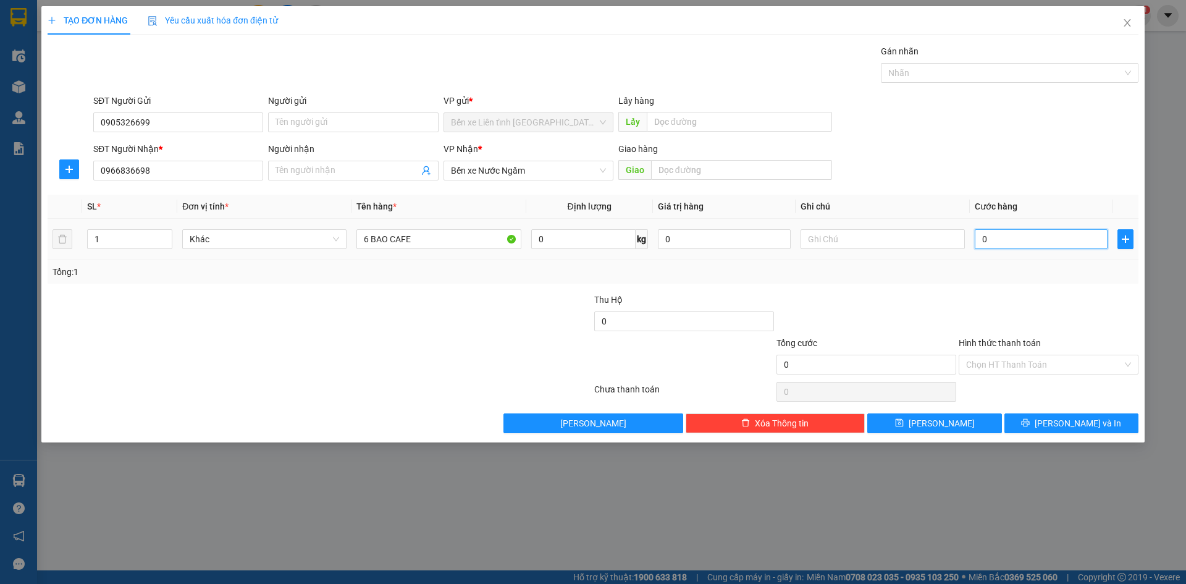
click at [1047, 243] on input "0" at bounding box center [1041, 239] width 133 height 20
type input "1"
type input "12"
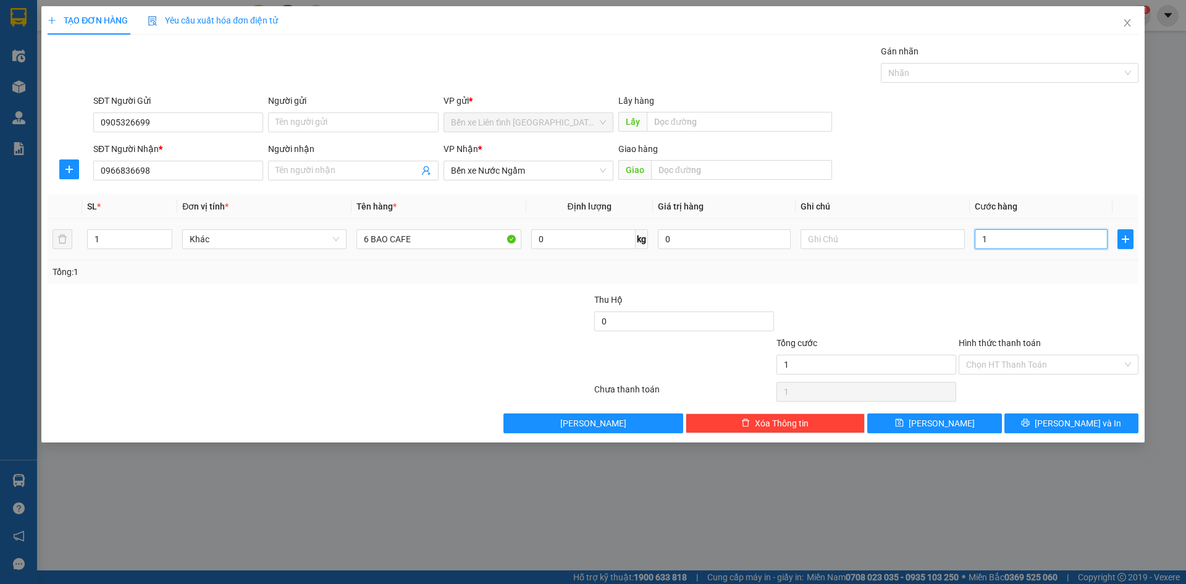
type input "12"
type input "120"
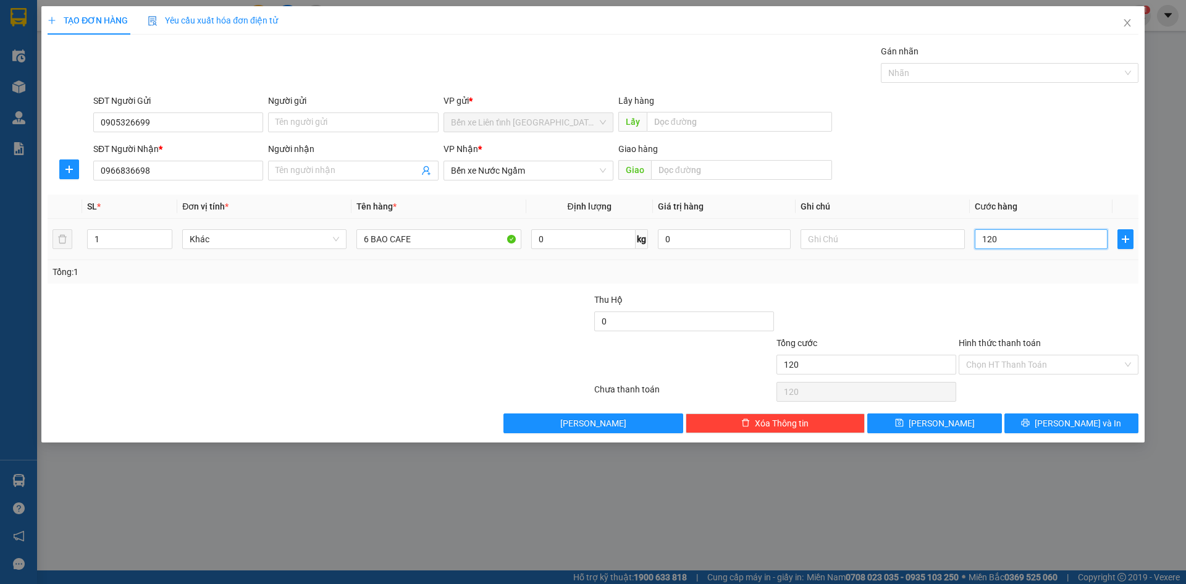
type input "1.200"
type input "12.000"
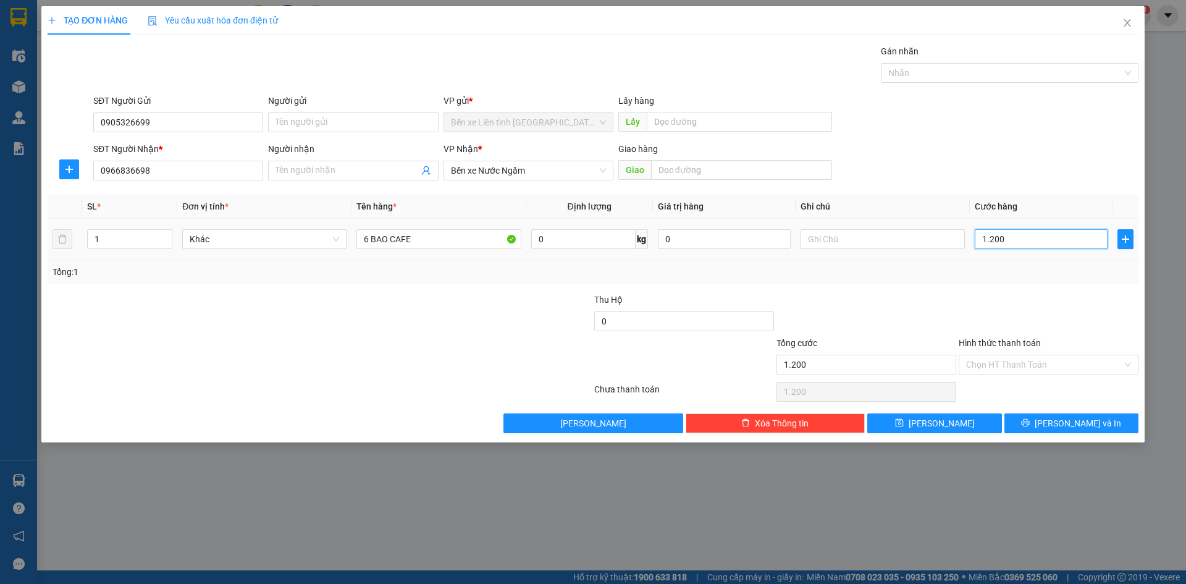
type input "12.000"
type input "120.000"
type input "1.200.000"
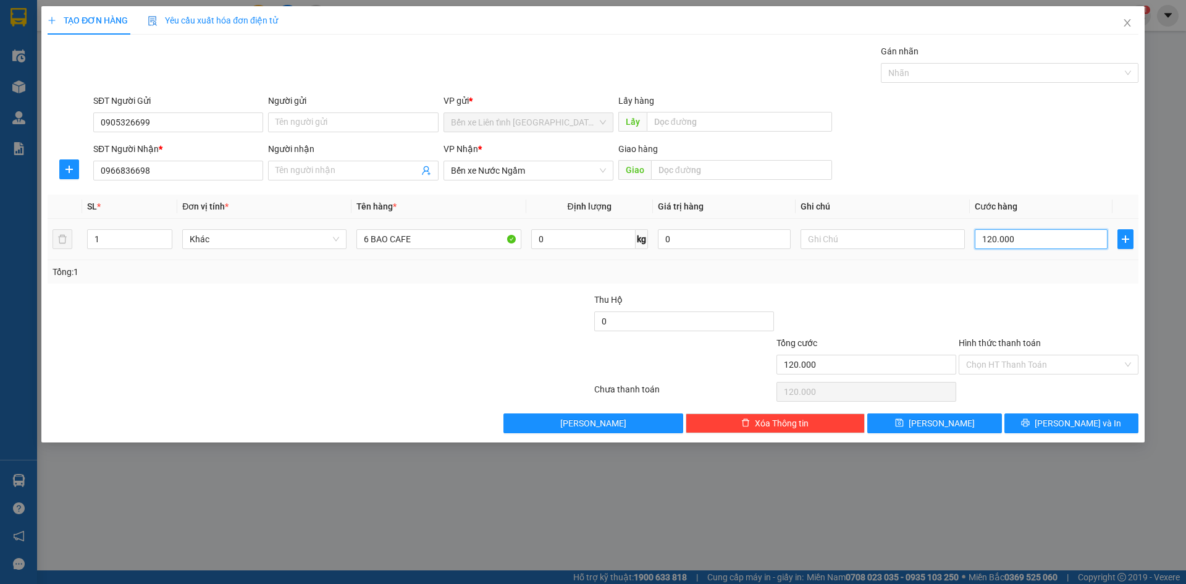
type input "1.200.000"
click at [1070, 424] on span "[PERSON_NAME] và In" at bounding box center [1078, 423] width 86 height 14
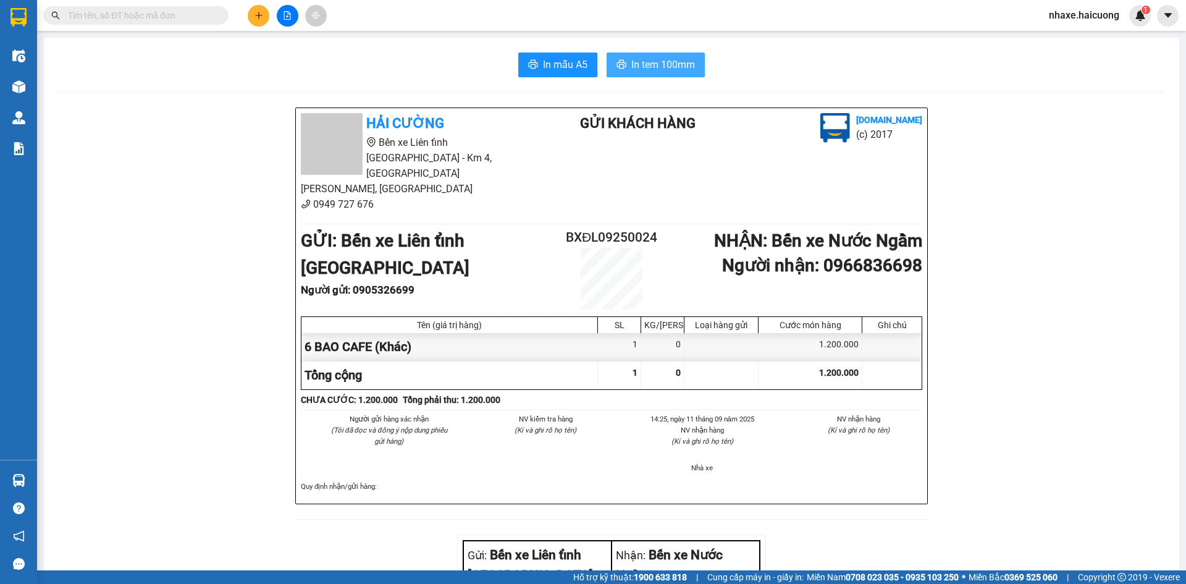
click at [663, 63] on span "In tem 100mm" at bounding box center [663, 64] width 64 height 15
click at [259, 19] on icon "plus" at bounding box center [258, 15] width 9 height 9
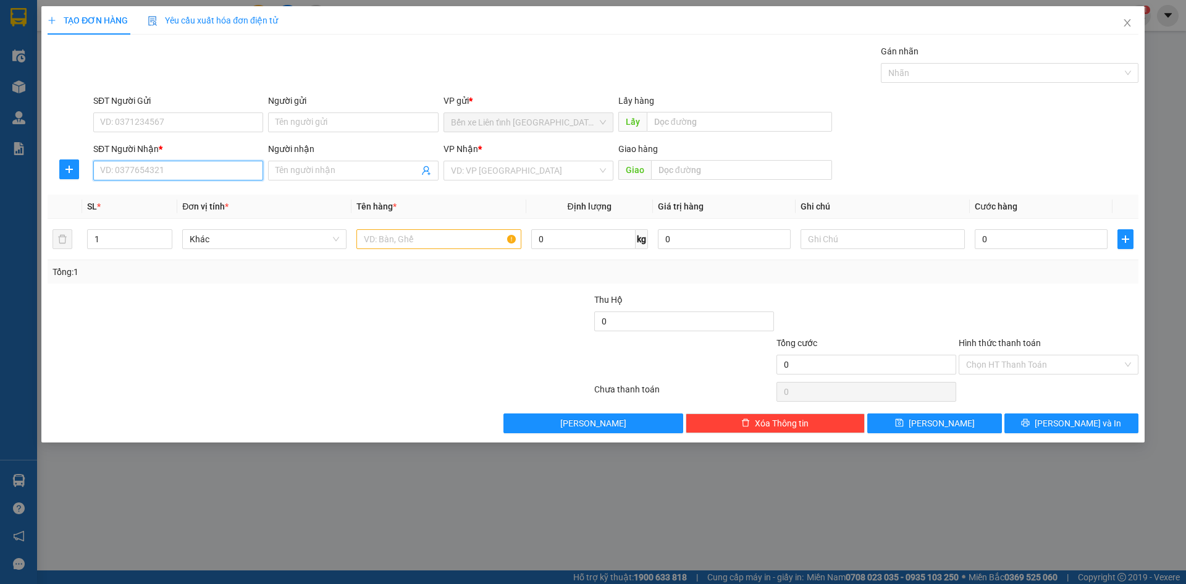
click at [219, 168] on input "SĐT Người Nhận *" at bounding box center [178, 171] width 170 height 20
type input "0985696316"
click at [357, 168] on input "Người nhận" at bounding box center [346, 171] width 143 height 14
type input "[PERSON_NAME]"
click at [403, 243] on input "text" at bounding box center [438, 239] width 164 height 20
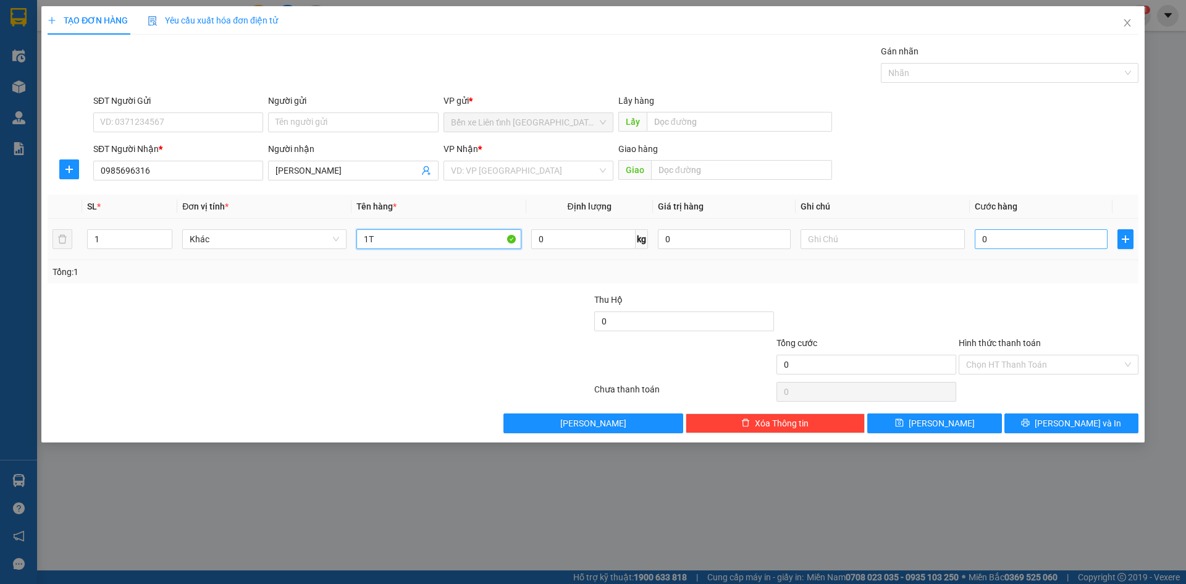
type input "1T"
click at [995, 238] on input "0" at bounding box center [1041, 239] width 133 height 20
type input "1"
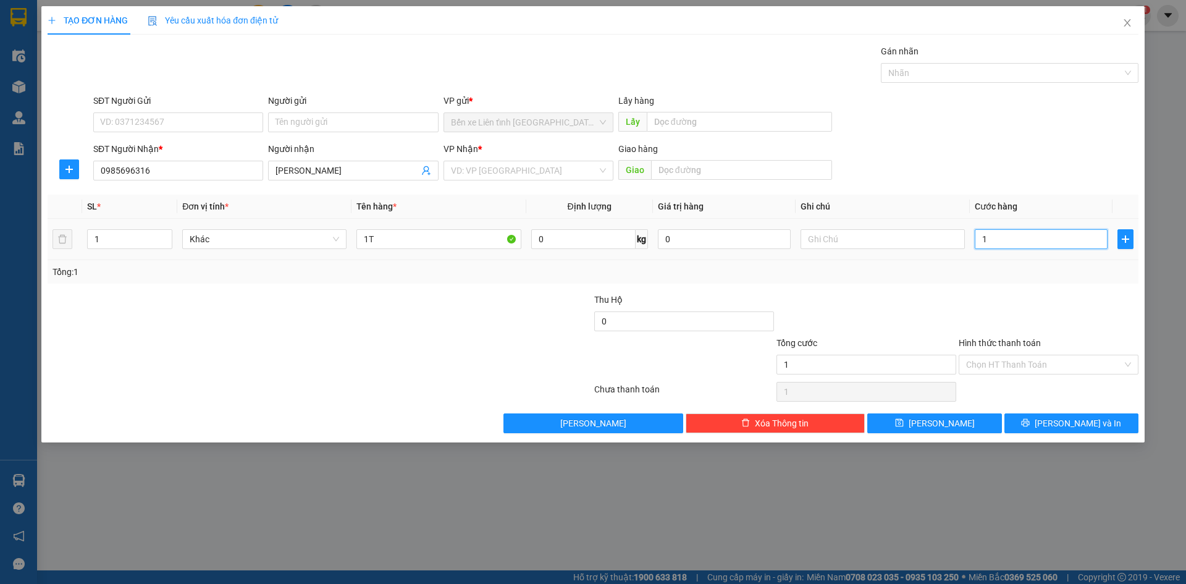
type input "15"
click at [1131, 362] on div "Chọn HT Thanh Toán" at bounding box center [1049, 365] width 180 height 20
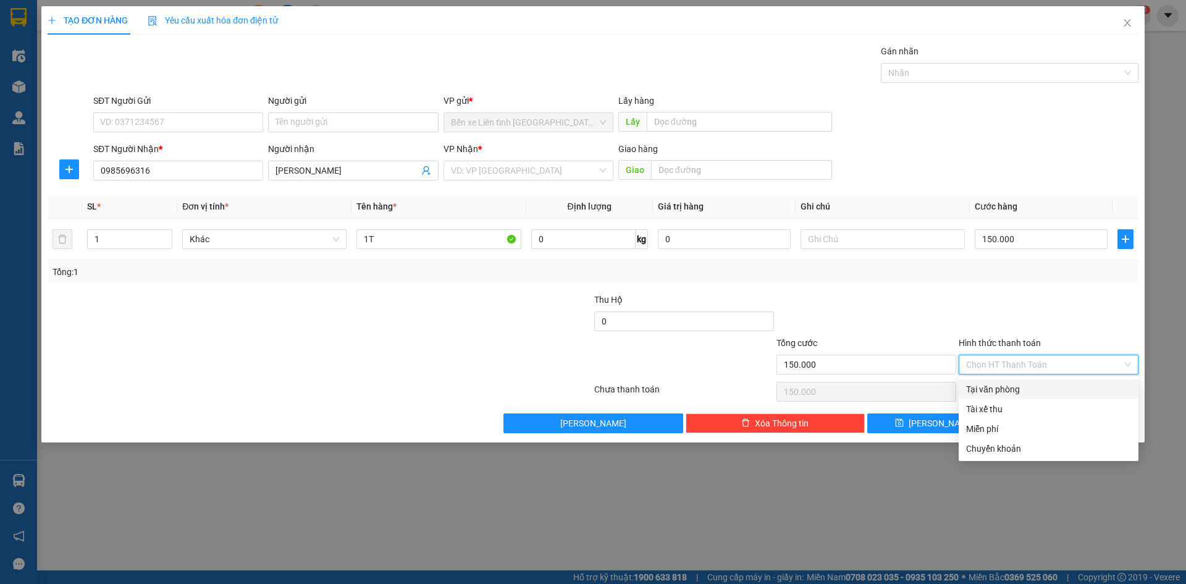
click at [1072, 393] on div "Tại văn phòng" at bounding box center [1048, 389] width 165 height 14
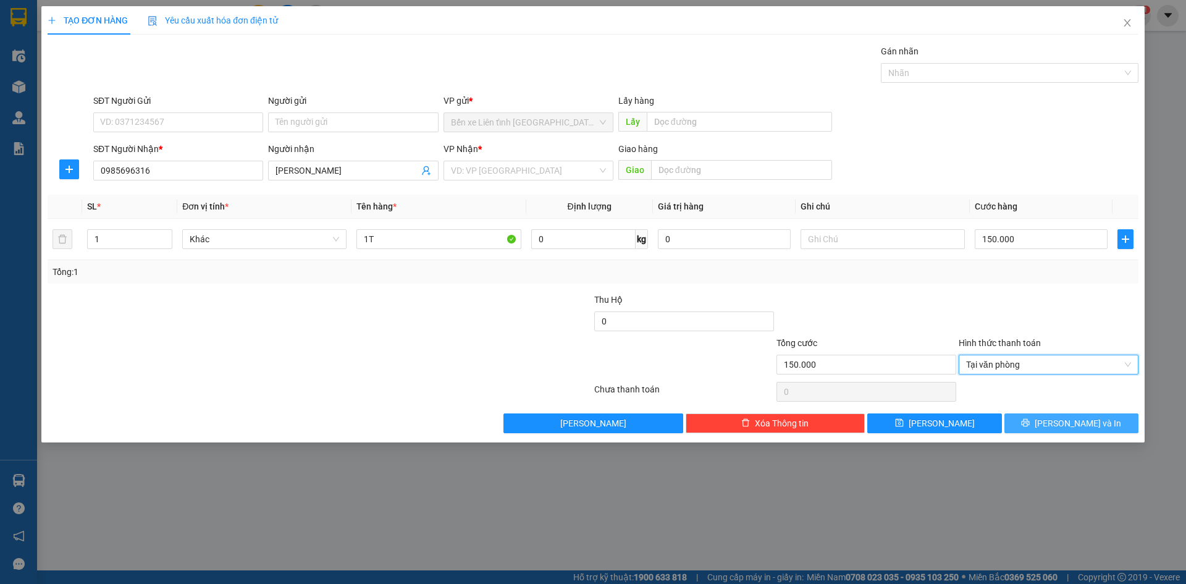
click at [1067, 424] on span "[PERSON_NAME] và In" at bounding box center [1078, 423] width 86 height 14
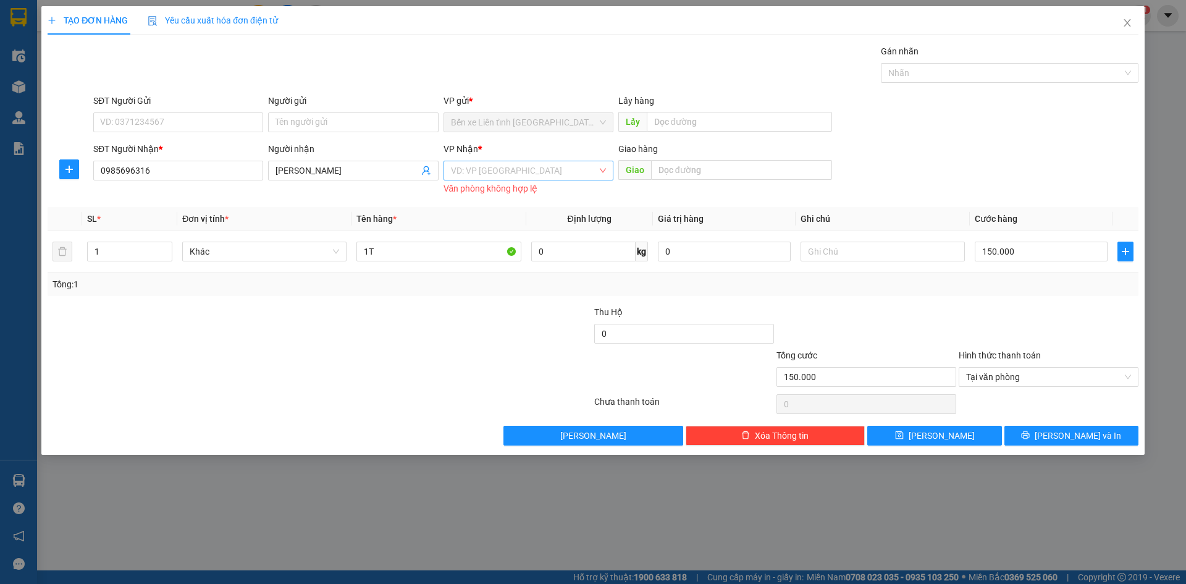
click at [509, 167] on input "search" at bounding box center [524, 170] width 146 height 19
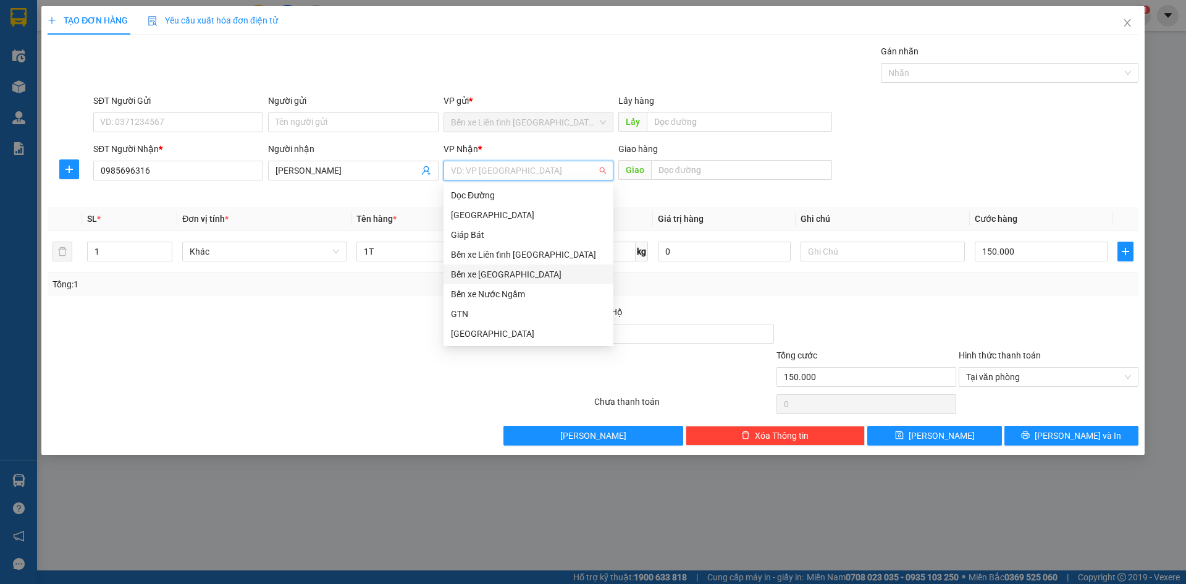
click at [498, 272] on div "Bến xe [GEOGRAPHIC_DATA]" at bounding box center [528, 274] width 155 height 14
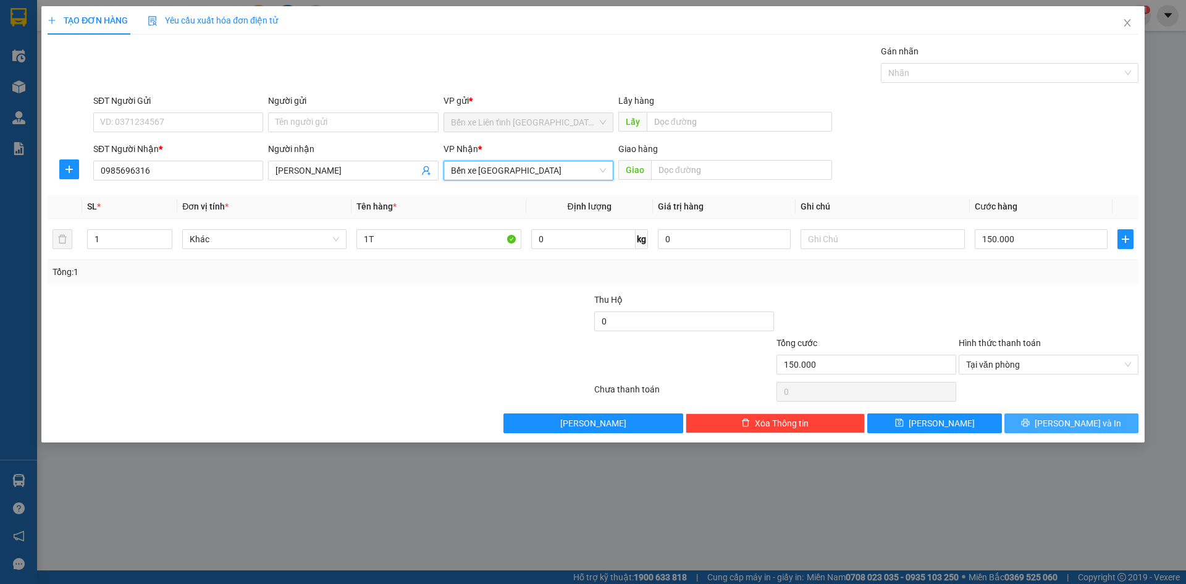
click at [1082, 422] on span "[PERSON_NAME] và In" at bounding box center [1078, 423] width 86 height 14
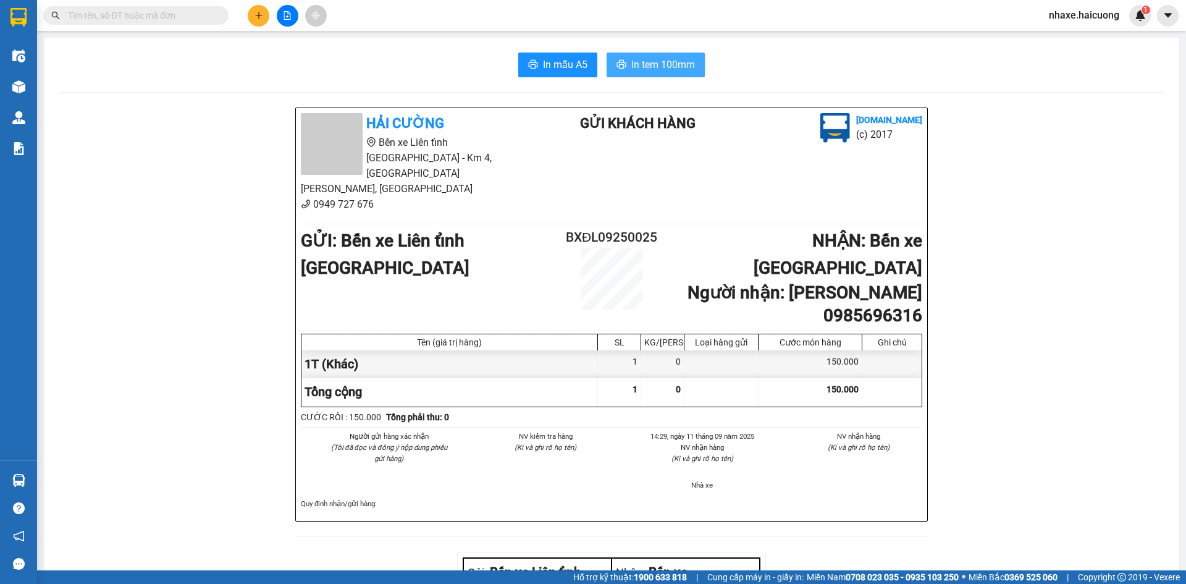
click at [650, 65] on span "In tem 100mm" at bounding box center [663, 64] width 64 height 15
click at [254, 20] on button at bounding box center [259, 16] width 22 height 22
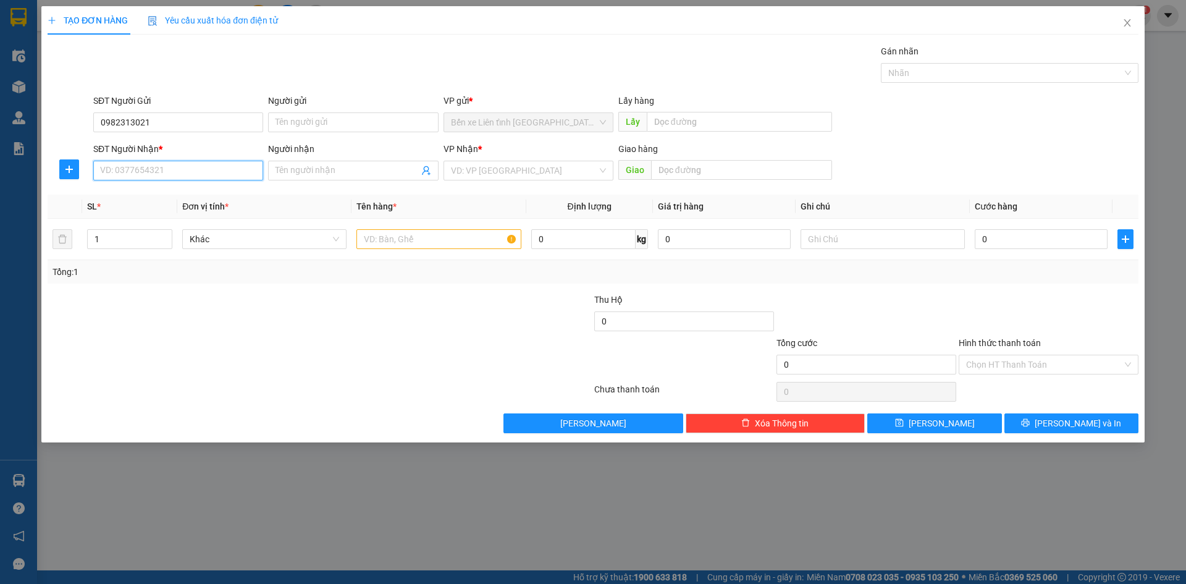
click at [161, 174] on input "SĐT Người Nhận *" at bounding box center [178, 171] width 170 height 20
click at [547, 168] on input "search" at bounding box center [524, 170] width 146 height 19
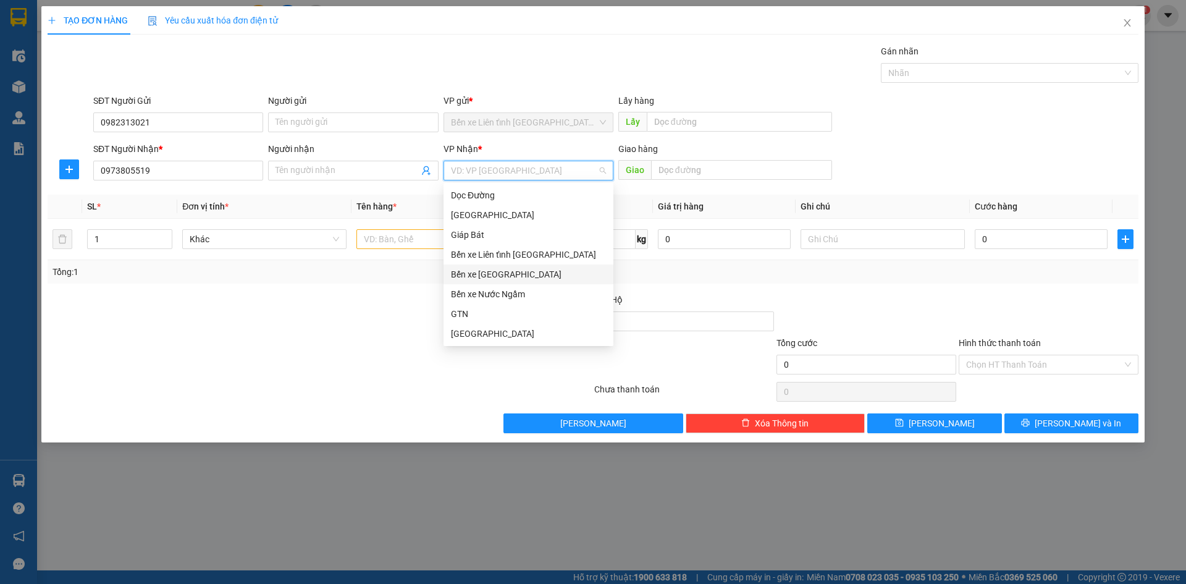
click at [527, 279] on div "Bến xe [GEOGRAPHIC_DATA]" at bounding box center [528, 274] width 155 height 14
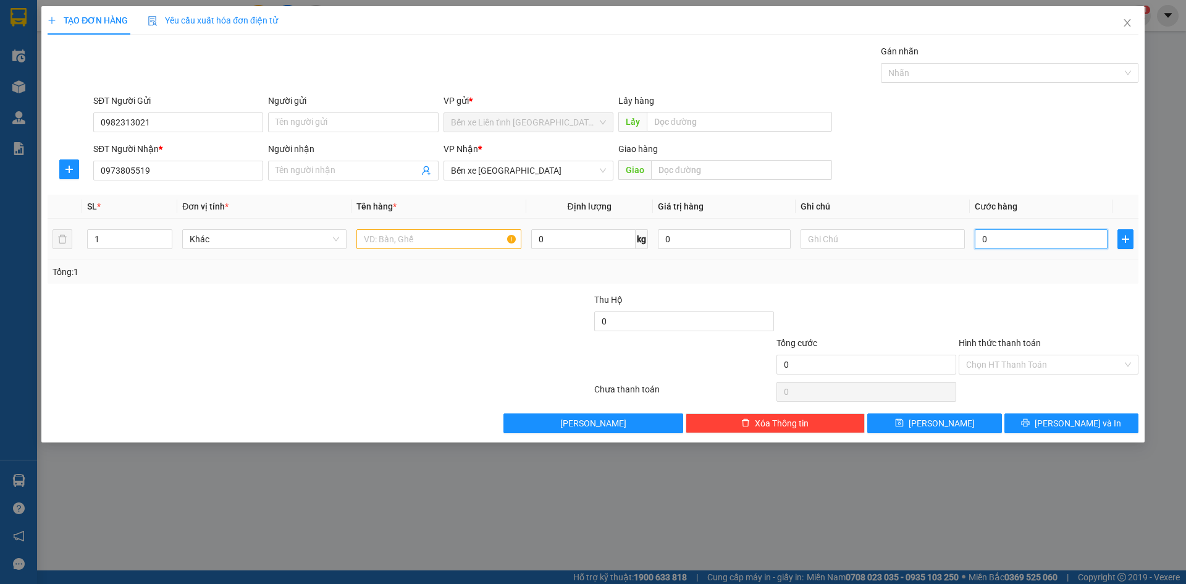
click at [1062, 240] on input "0" at bounding box center [1041, 239] width 133 height 20
click at [426, 241] on input "text" at bounding box center [438, 239] width 164 height 20
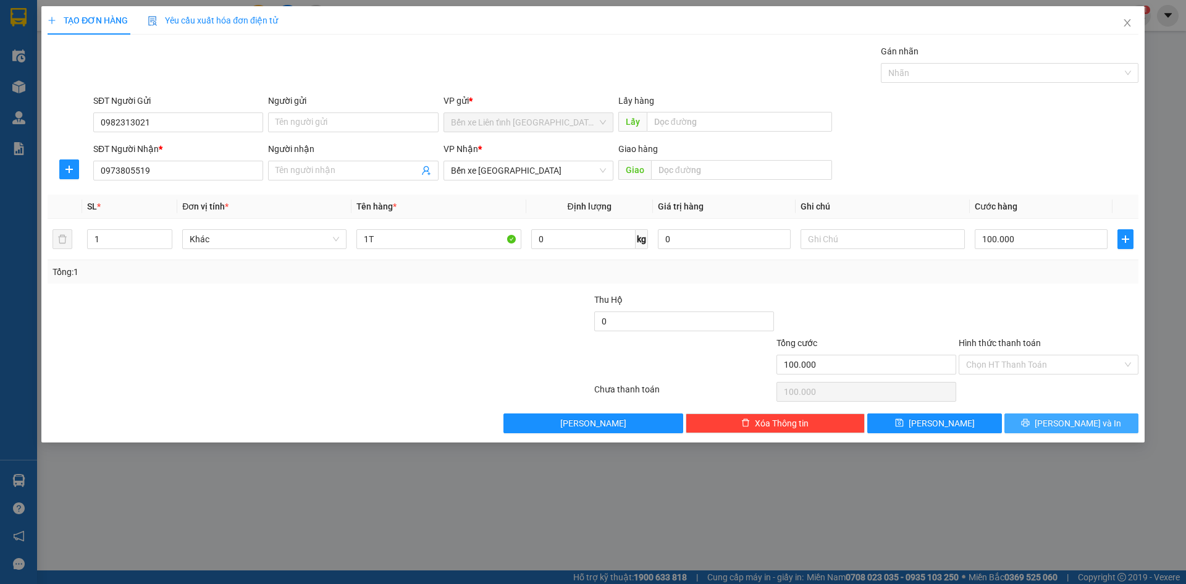
click at [1083, 423] on span "[PERSON_NAME] và In" at bounding box center [1078, 423] width 86 height 14
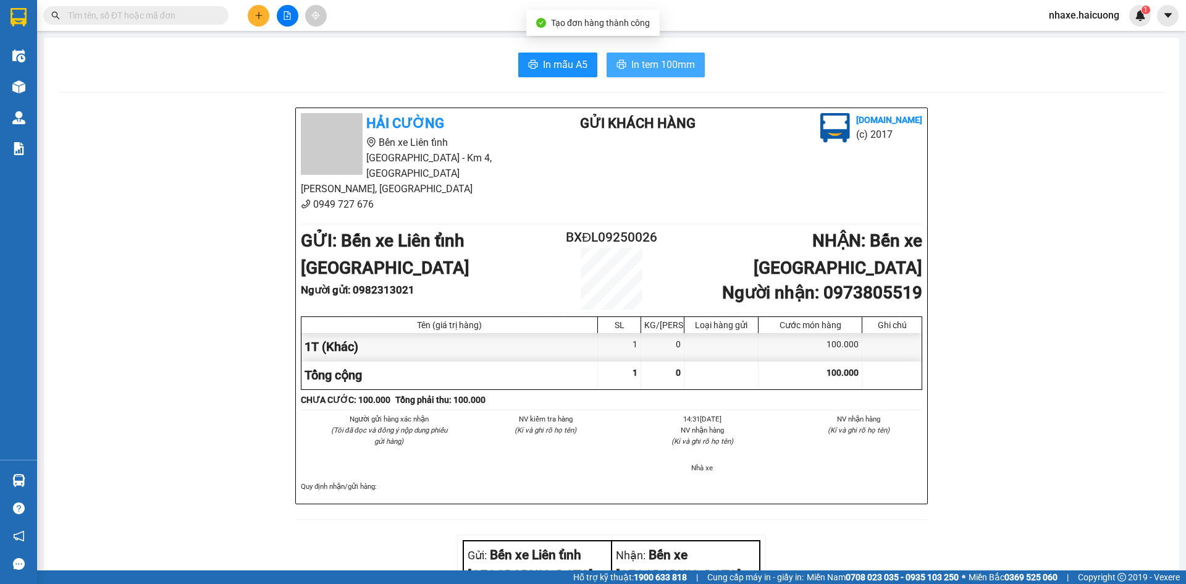
click at [660, 66] on span "In tem 100mm" at bounding box center [663, 64] width 64 height 15
click at [257, 15] on icon "plus" at bounding box center [258, 15] width 7 height 1
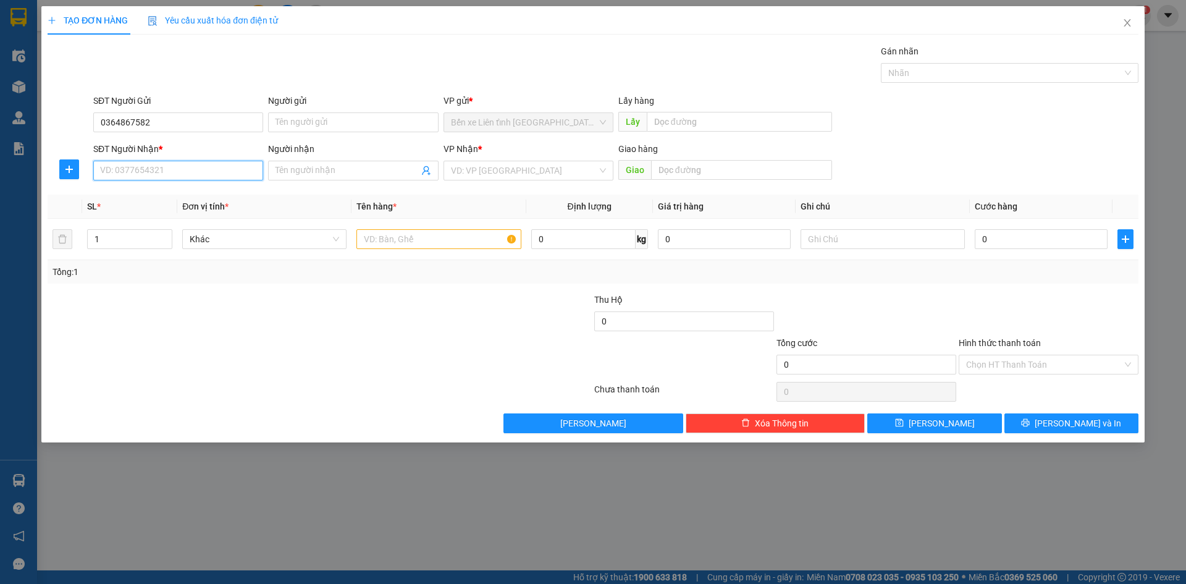
click at [242, 175] on input "SĐT Người Nhận *" at bounding box center [178, 171] width 170 height 20
click at [295, 170] on input "Người nhận" at bounding box center [346, 171] width 143 height 14
click at [516, 168] on input "search" at bounding box center [524, 170] width 146 height 19
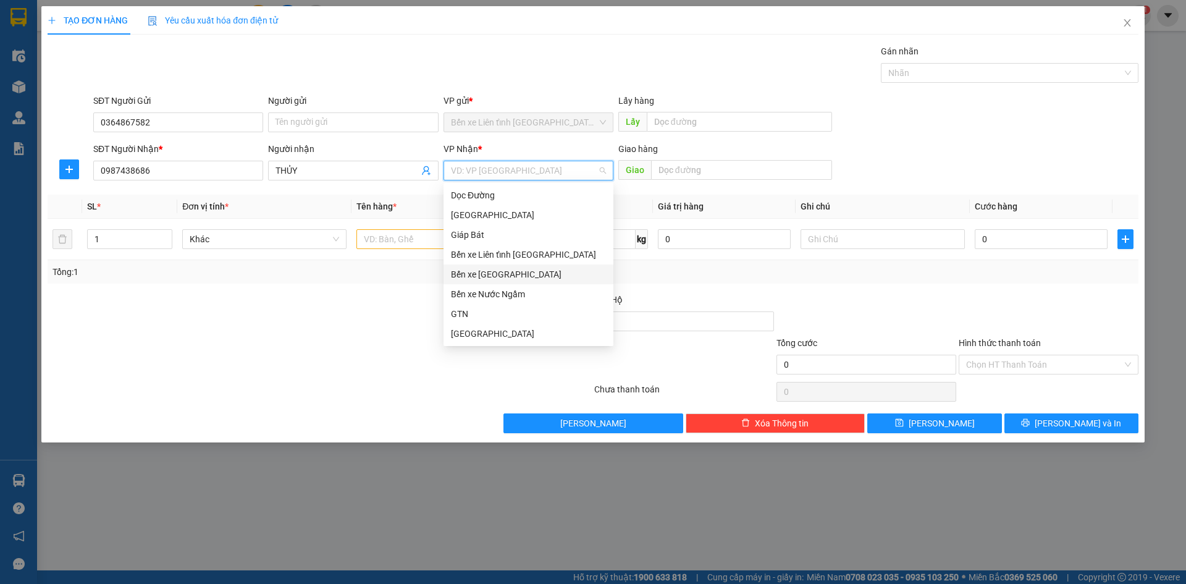
click at [511, 272] on div "Bến xe [GEOGRAPHIC_DATA]" at bounding box center [528, 274] width 155 height 14
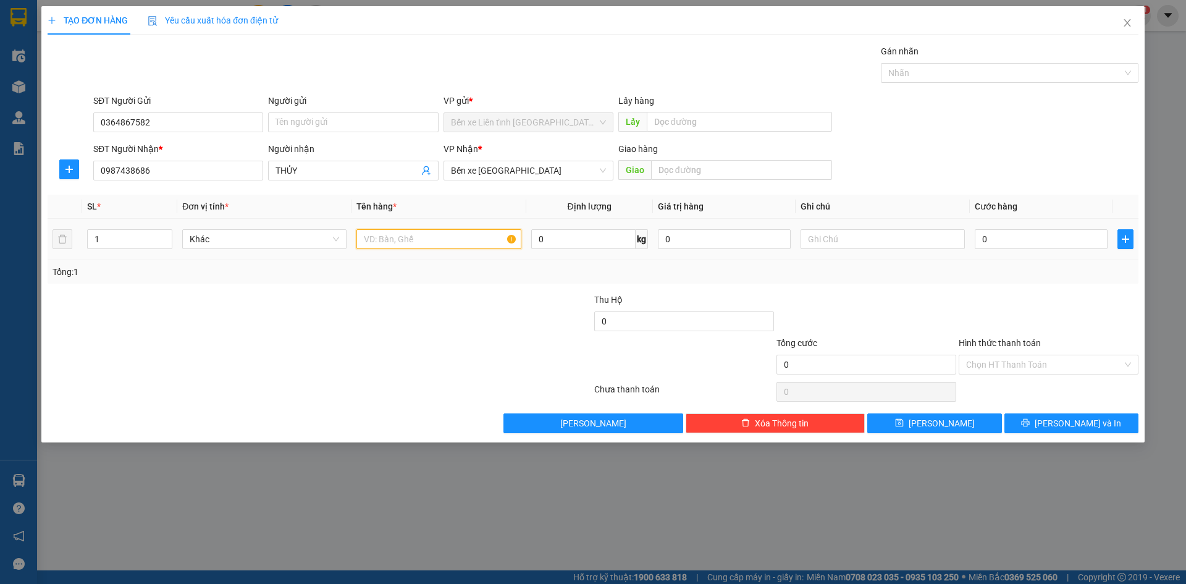
click at [431, 238] on input "text" at bounding box center [438, 239] width 164 height 20
click at [1065, 246] on input "0" at bounding box center [1041, 239] width 133 height 20
click at [1074, 424] on span "[PERSON_NAME] và In" at bounding box center [1078, 423] width 86 height 14
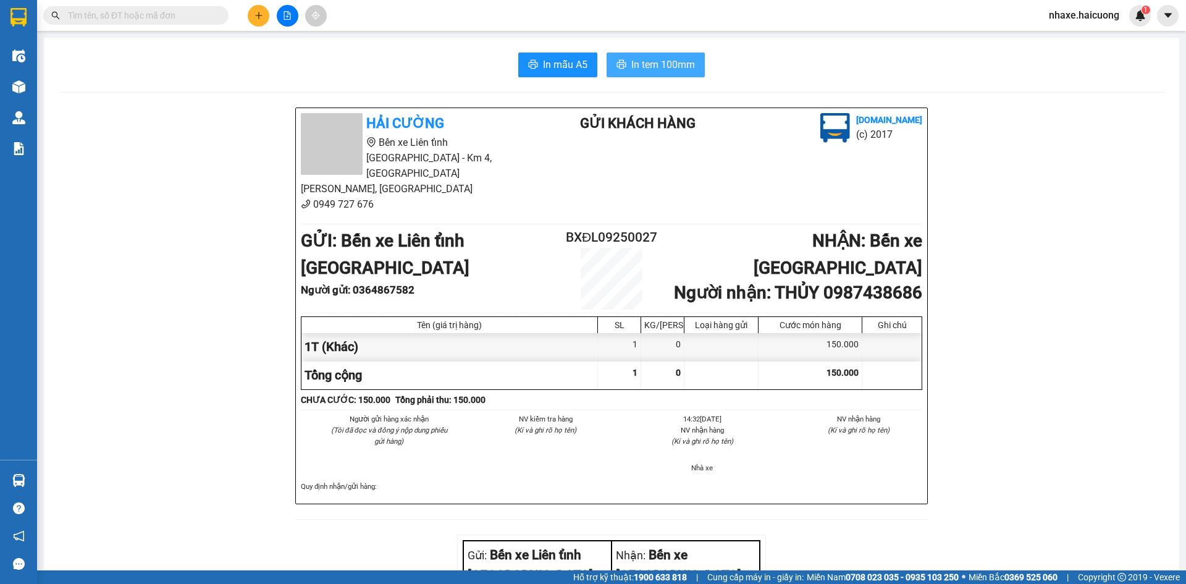
click at [642, 67] on span "In tem 100mm" at bounding box center [663, 64] width 64 height 15
click at [256, 14] on icon "plus" at bounding box center [258, 15] width 9 height 9
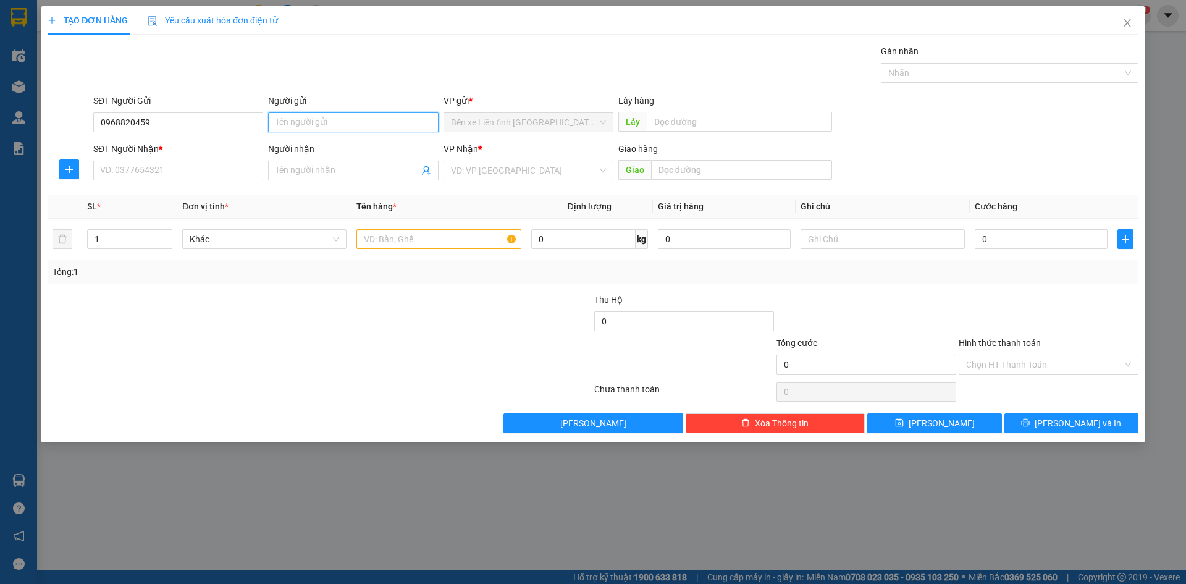
click at [324, 122] on input "Người gửi" at bounding box center [353, 122] width 170 height 20
click at [211, 169] on input "SĐT Người Nhận *" at bounding box center [178, 171] width 170 height 20
click at [569, 172] on input "search" at bounding box center [524, 170] width 146 height 19
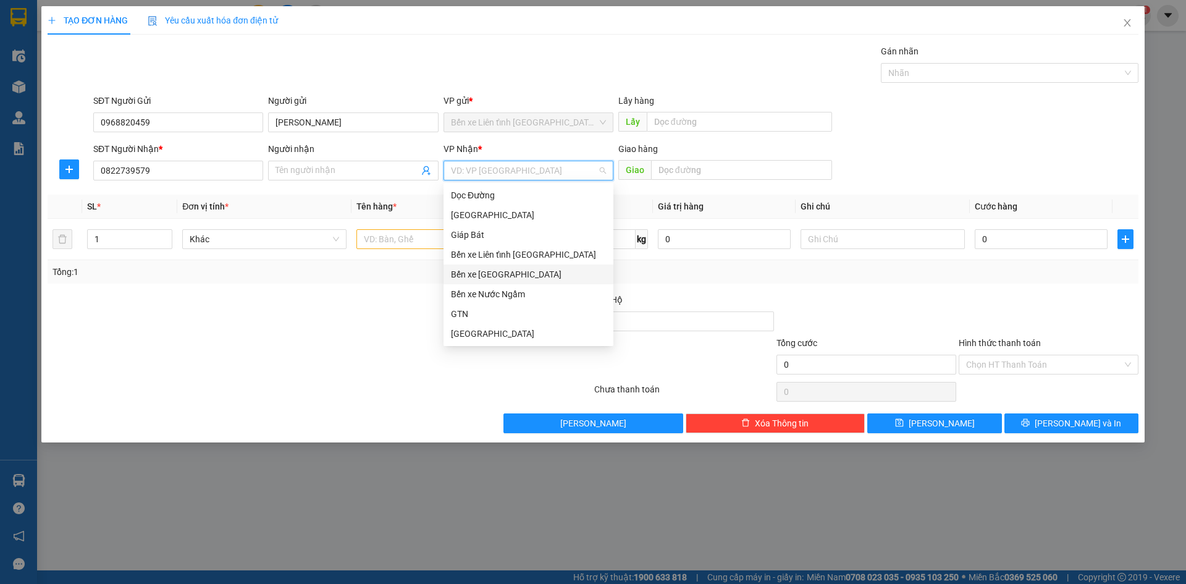
click at [486, 271] on div "Bến xe [GEOGRAPHIC_DATA]" at bounding box center [528, 274] width 155 height 14
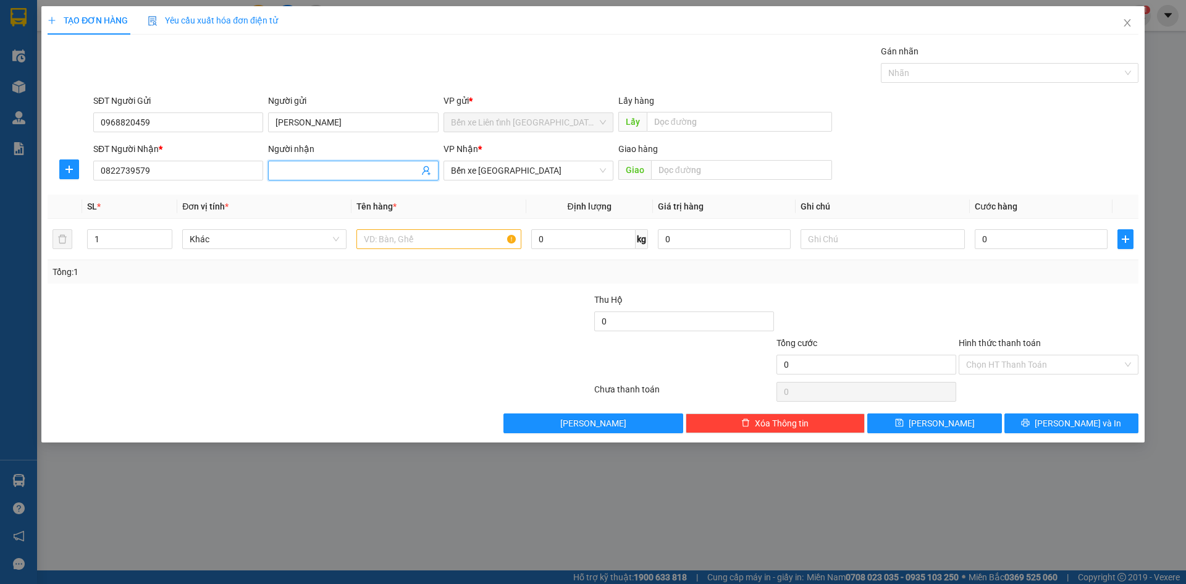
click at [319, 172] on input "Người nhận" at bounding box center [346, 171] width 143 height 14
click at [394, 241] on input "text" at bounding box center [438, 239] width 164 height 20
click at [992, 241] on input "0" at bounding box center [1041, 239] width 133 height 20
click at [1088, 422] on span "[PERSON_NAME] và In" at bounding box center [1078, 423] width 86 height 14
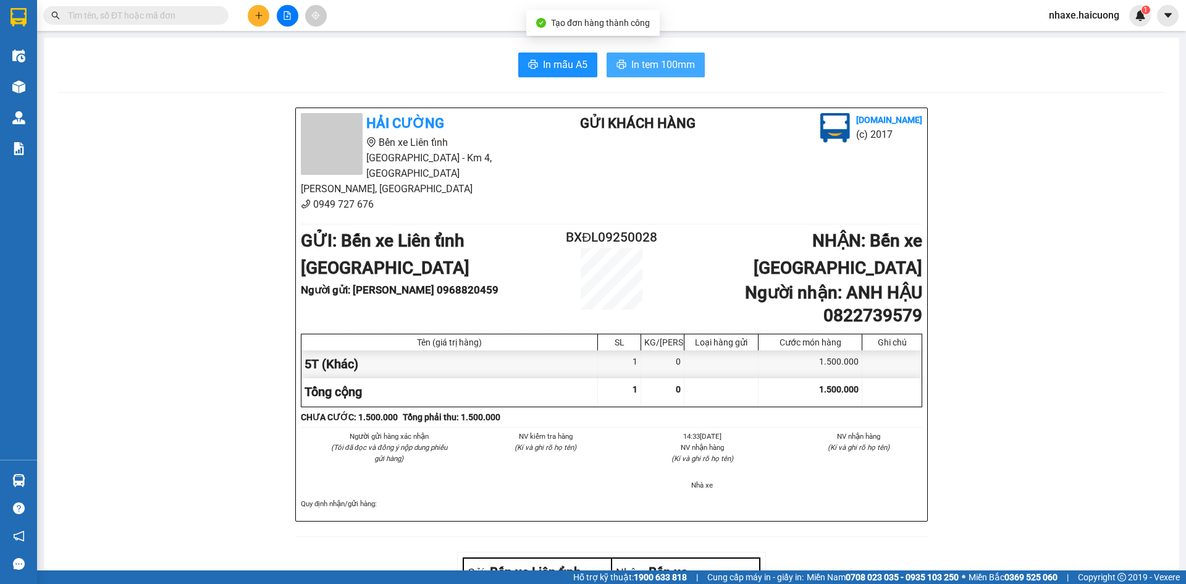
click at [667, 68] on span "In tem 100mm" at bounding box center [663, 64] width 64 height 15
click at [257, 18] on icon "plus" at bounding box center [258, 15] width 9 height 9
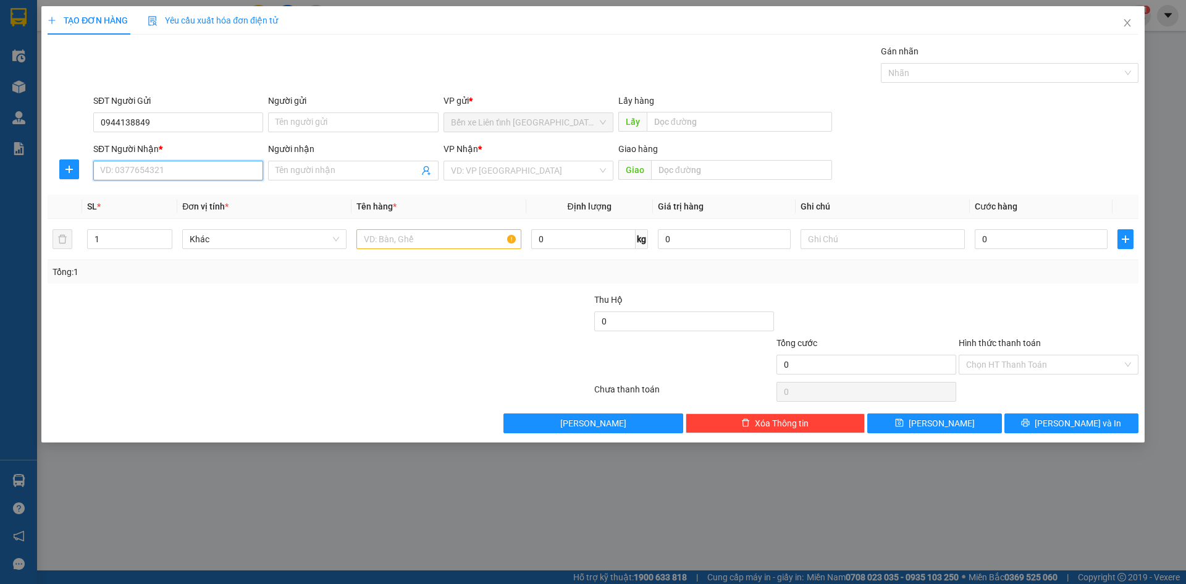
click at [192, 172] on input "SĐT Người Nhận *" at bounding box center [178, 171] width 170 height 20
click at [301, 170] on input "Người nhận" at bounding box center [346, 171] width 143 height 14
click at [460, 238] on input "text" at bounding box center [438, 239] width 164 height 20
click at [992, 240] on input "0" at bounding box center [1041, 239] width 133 height 20
click at [1127, 364] on div "Chọn HT Thanh Toán" at bounding box center [1049, 365] width 180 height 20
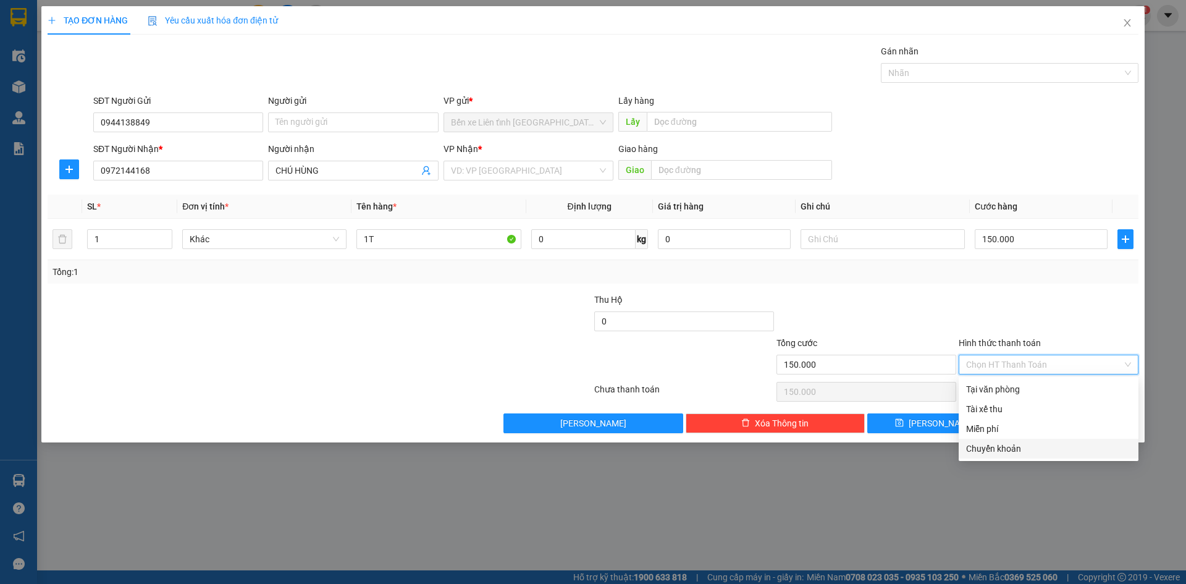
click at [1038, 452] on div "Chuyển khoản" at bounding box center [1048, 449] width 165 height 14
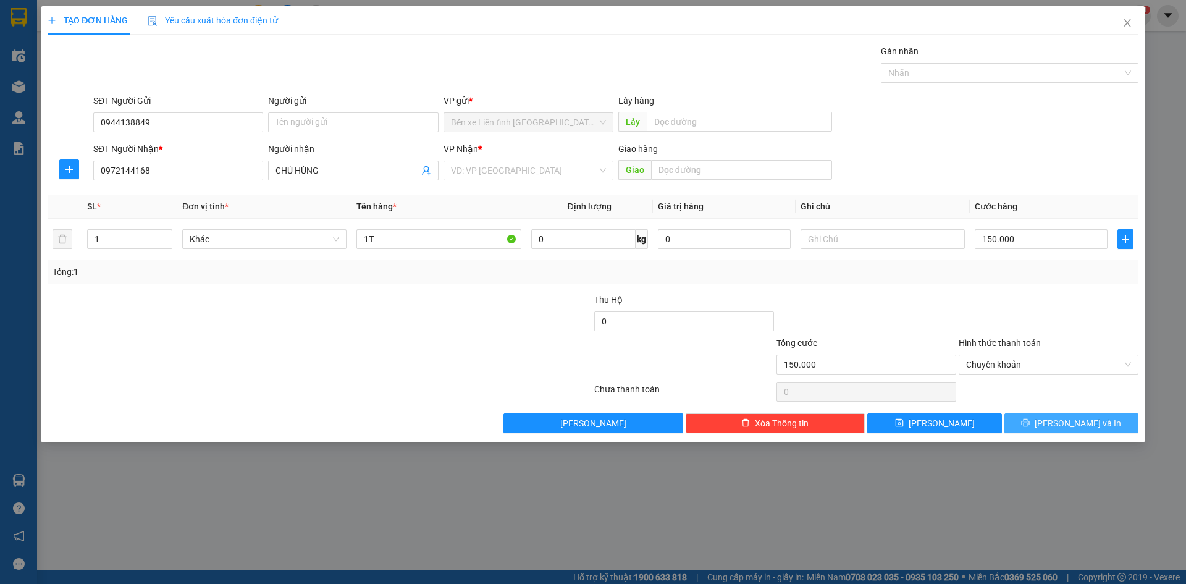
click at [1067, 425] on span "[PERSON_NAME] và In" at bounding box center [1078, 423] width 86 height 14
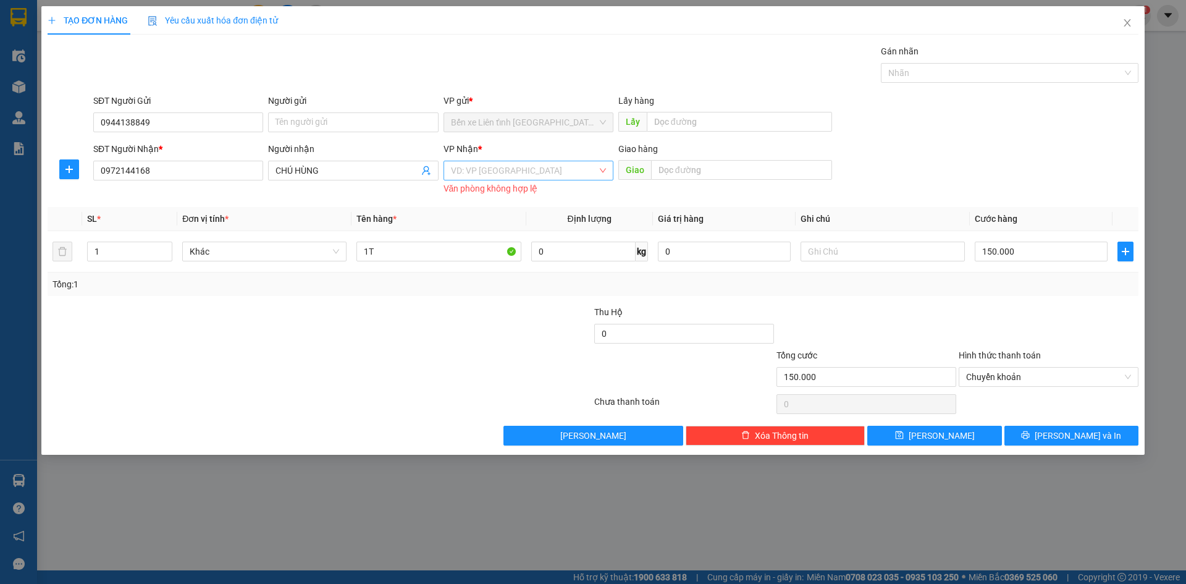
click at [488, 172] on input "search" at bounding box center [524, 170] width 146 height 19
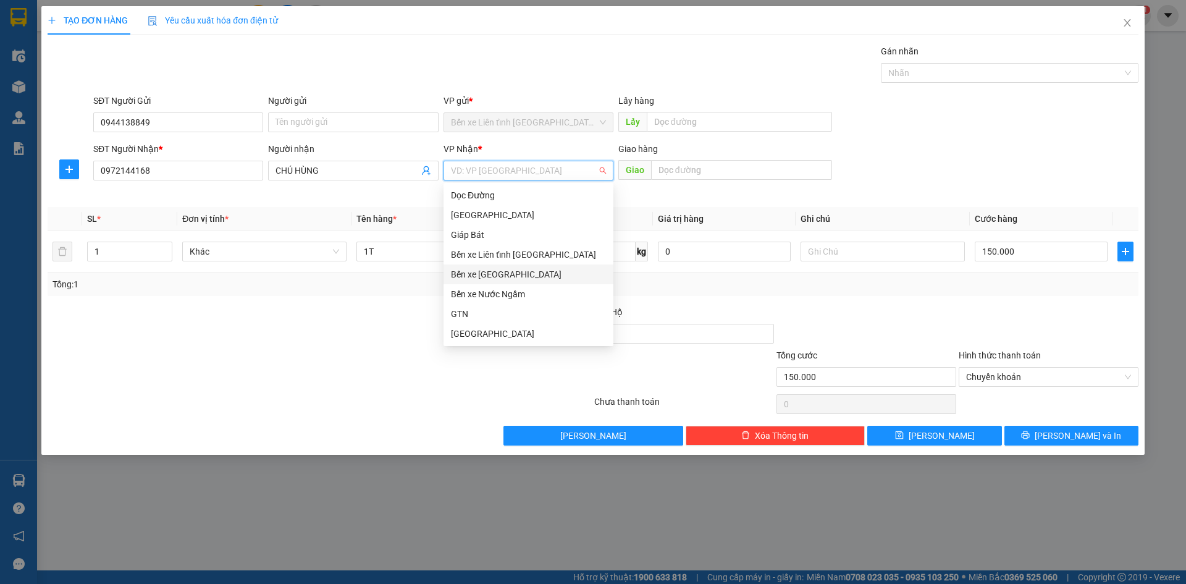
click at [510, 275] on div "Bến xe [GEOGRAPHIC_DATA]" at bounding box center [528, 274] width 155 height 14
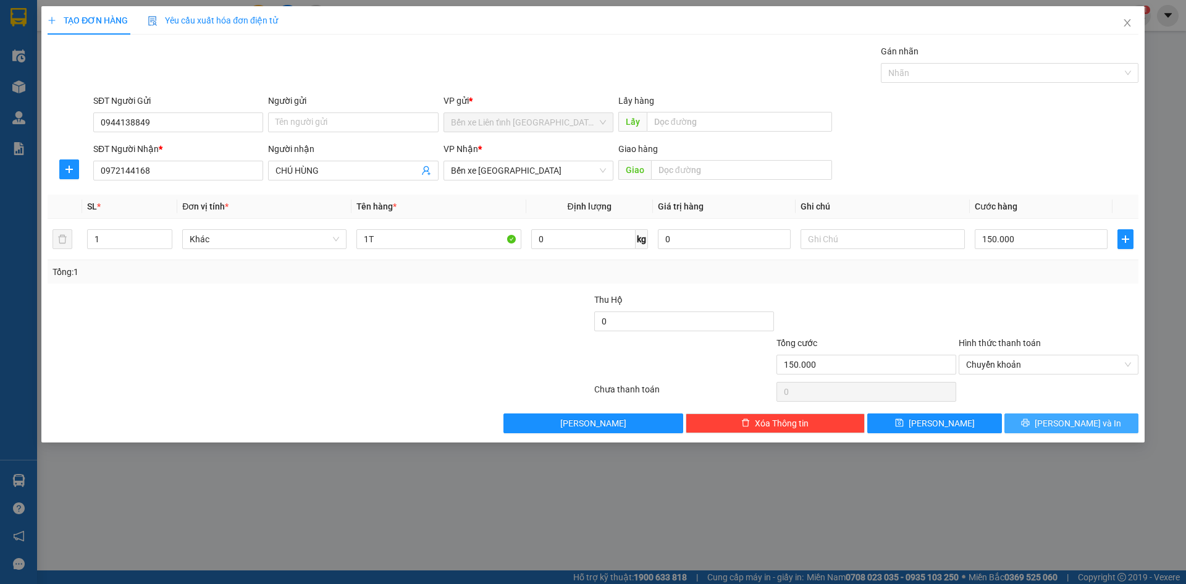
click at [1066, 423] on span "[PERSON_NAME] và In" at bounding box center [1078, 423] width 86 height 14
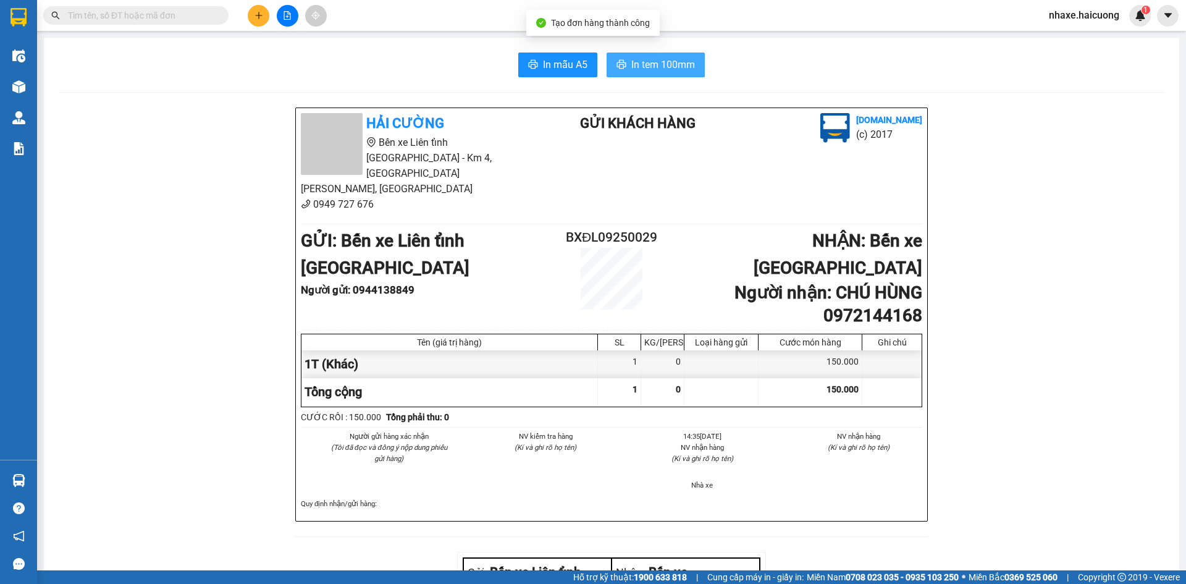
click at [645, 65] on span "In tem 100mm" at bounding box center [663, 64] width 64 height 15
click at [258, 17] on icon "plus" at bounding box center [258, 15] width 9 height 9
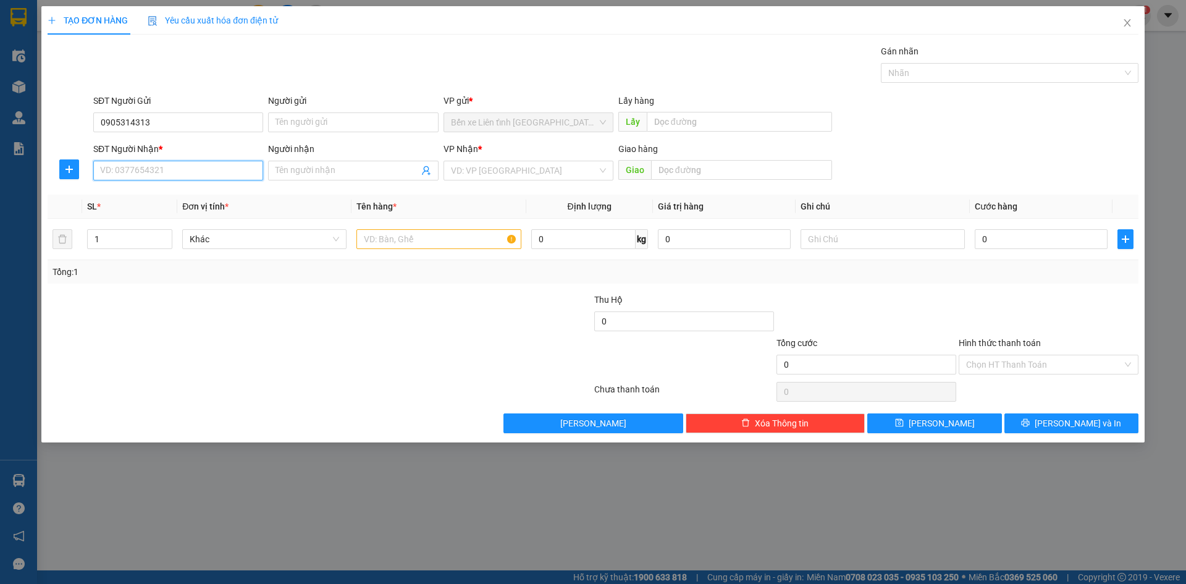
click at [219, 172] on input "SĐT Người Nhận *" at bounding box center [178, 171] width 170 height 20
click at [294, 170] on input "Người nhận" at bounding box center [346, 171] width 143 height 14
click at [473, 175] on input "search" at bounding box center [524, 170] width 146 height 19
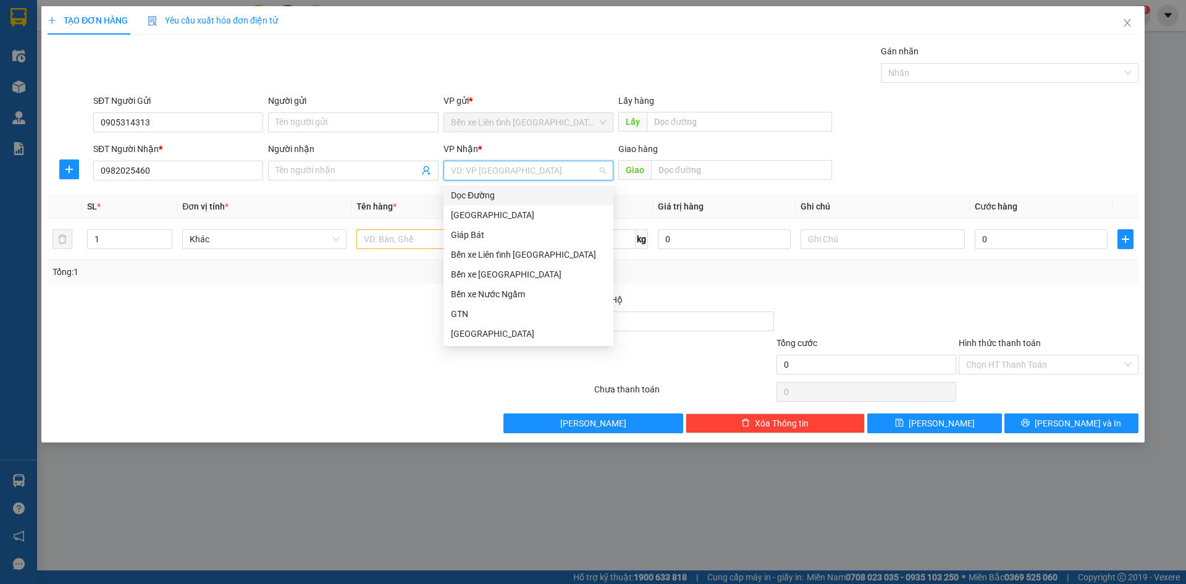
click at [490, 200] on div "Dọc Đường" at bounding box center [528, 195] width 155 height 14
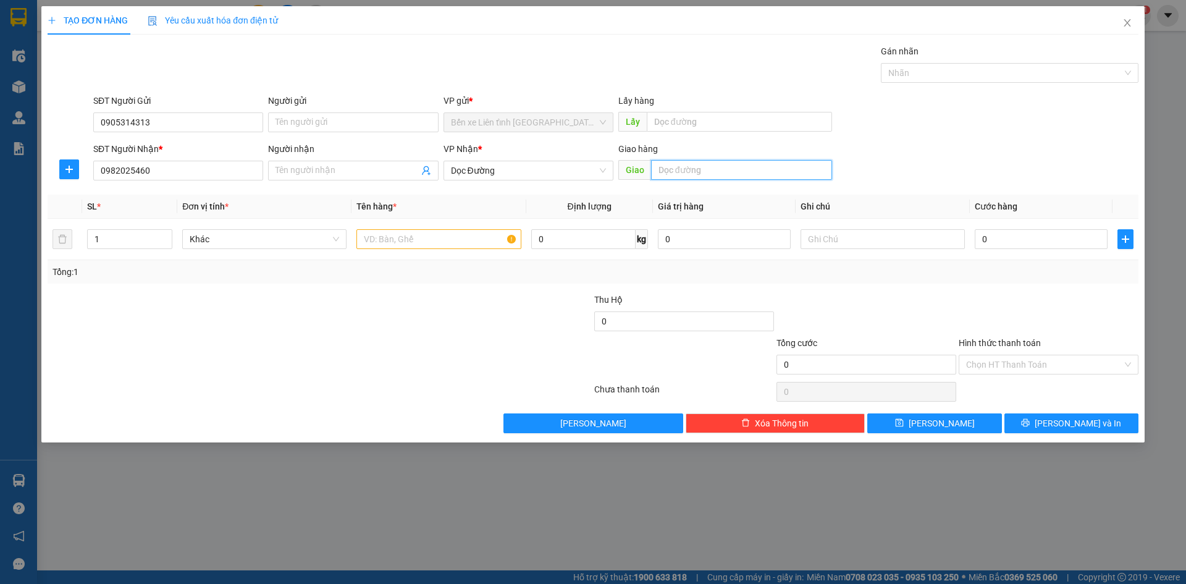
click at [697, 169] on input "text" at bounding box center [741, 170] width 181 height 20
click at [431, 241] on input "text" at bounding box center [438, 239] width 164 height 20
click at [988, 239] on input "0" at bounding box center [1041, 239] width 133 height 20
click at [1127, 364] on div "Chọn HT Thanh Toán" at bounding box center [1049, 365] width 180 height 20
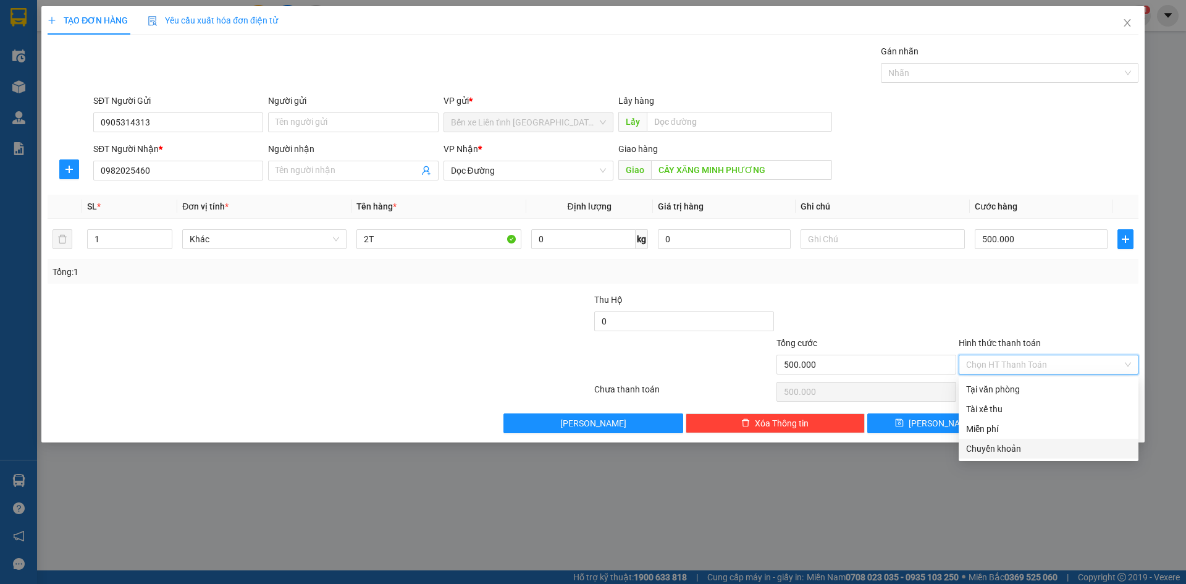
click at [1001, 448] on div "Chuyển khoản" at bounding box center [1048, 449] width 165 height 14
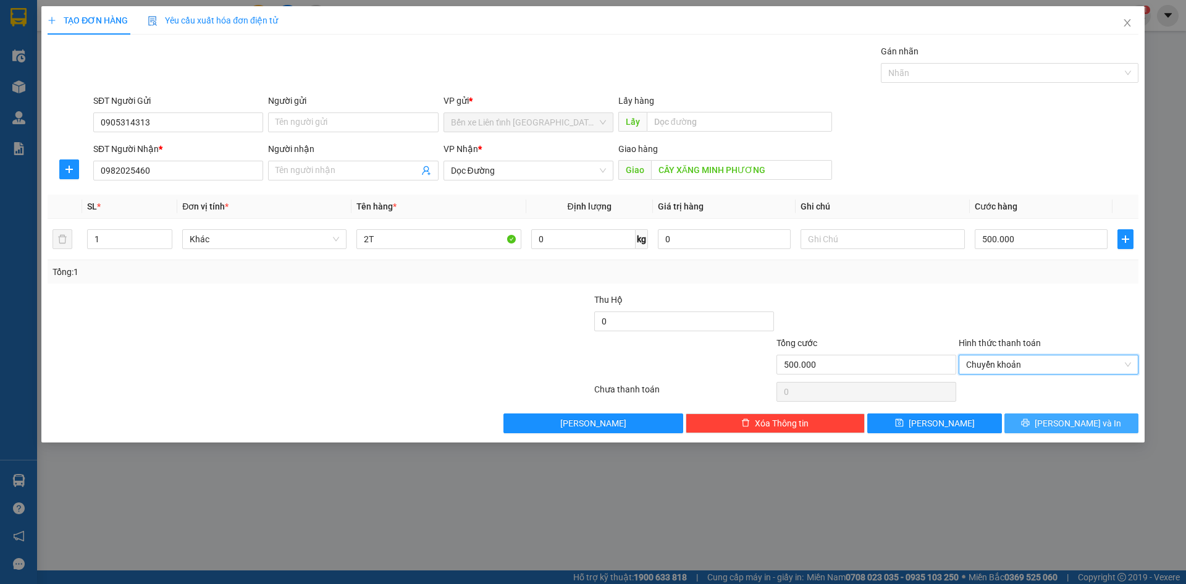
click at [1030, 421] on icon "printer" at bounding box center [1026, 423] width 8 height 8
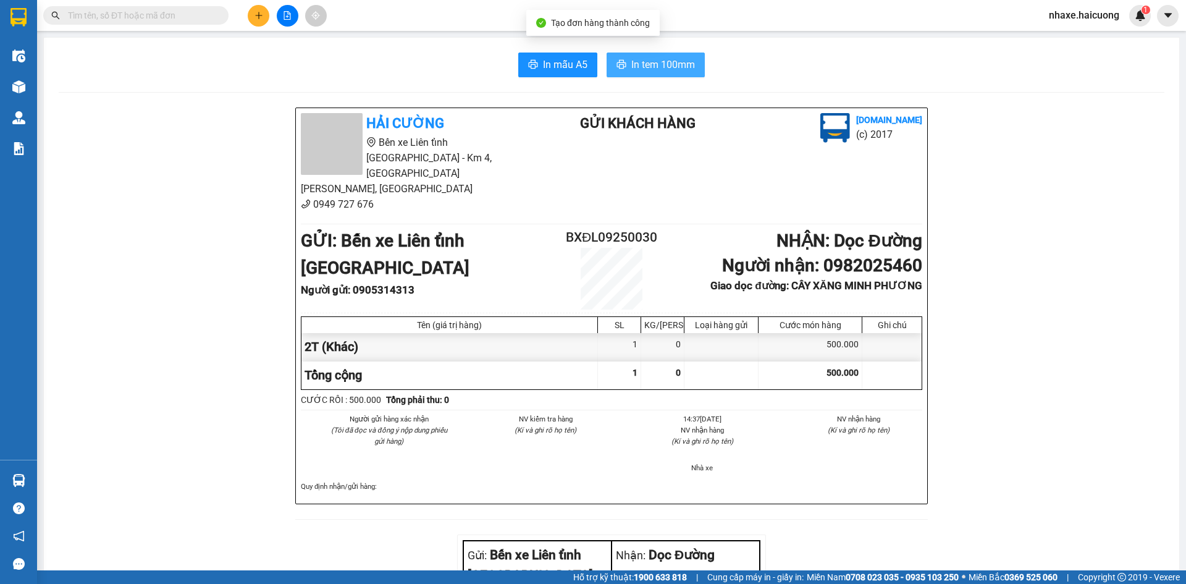
click at [650, 63] on span "In tem 100mm" at bounding box center [663, 64] width 64 height 15
click at [252, 14] on button at bounding box center [259, 16] width 22 height 22
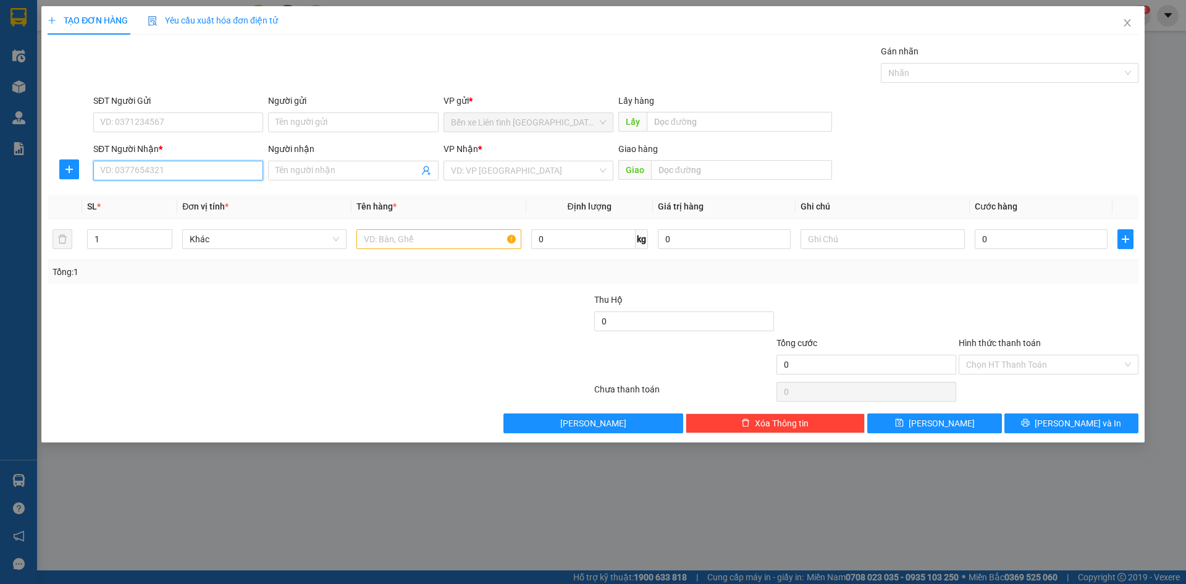
click at [196, 170] on input "SĐT Người Nhận *" at bounding box center [178, 171] width 170 height 20
click at [218, 123] on input "SĐT Người Gửi" at bounding box center [178, 122] width 170 height 20
click at [371, 170] on input "Người nhận" at bounding box center [346, 171] width 143 height 14
click at [550, 169] on input "search" at bounding box center [524, 170] width 146 height 19
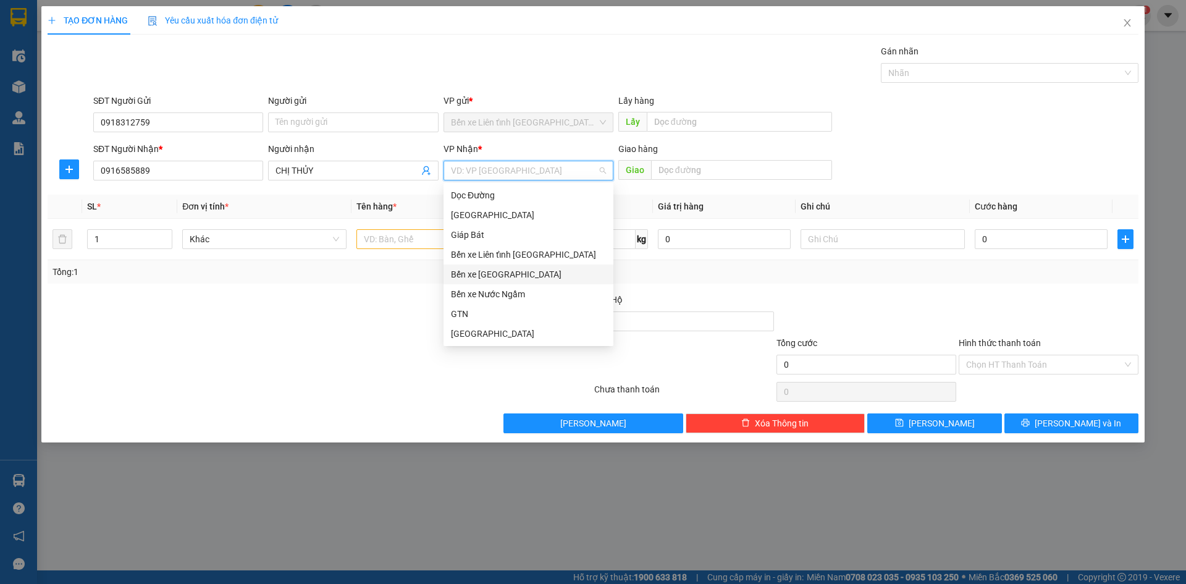
click at [507, 272] on div "Bến xe [GEOGRAPHIC_DATA]" at bounding box center [528, 274] width 155 height 14
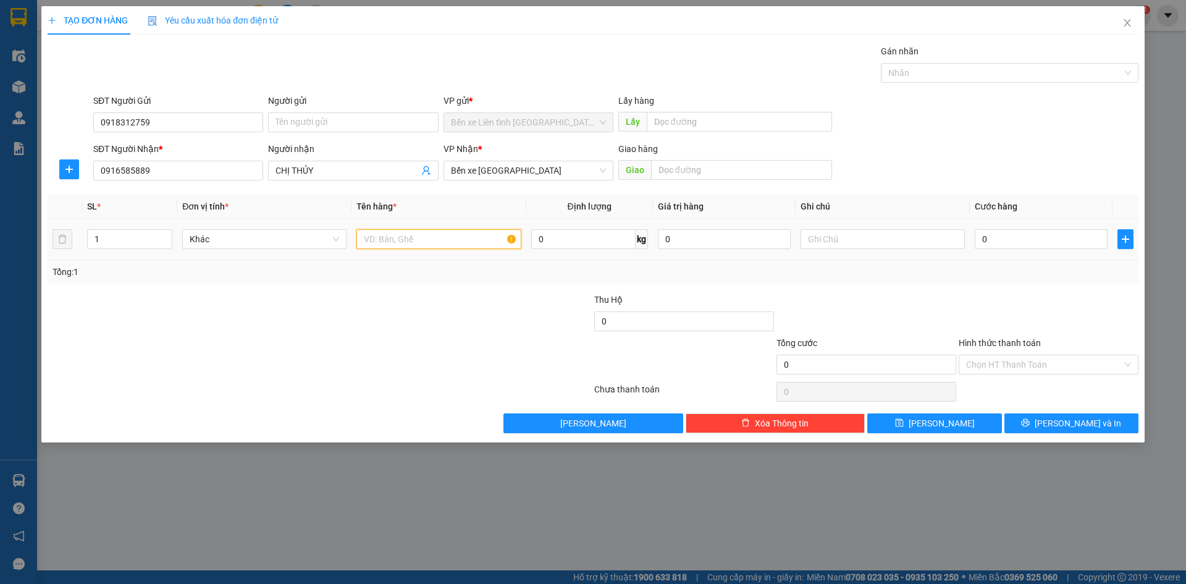
click at [382, 239] on input "text" at bounding box center [438, 239] width 164 height 20
click at [1006, 241] on input "0" at bounding box center [1041, 239] width 133 height 20
click at [1128, 365] on div "Chọn HT Thanh Toán" at bounding box center [1049, 365] width 180 height 20
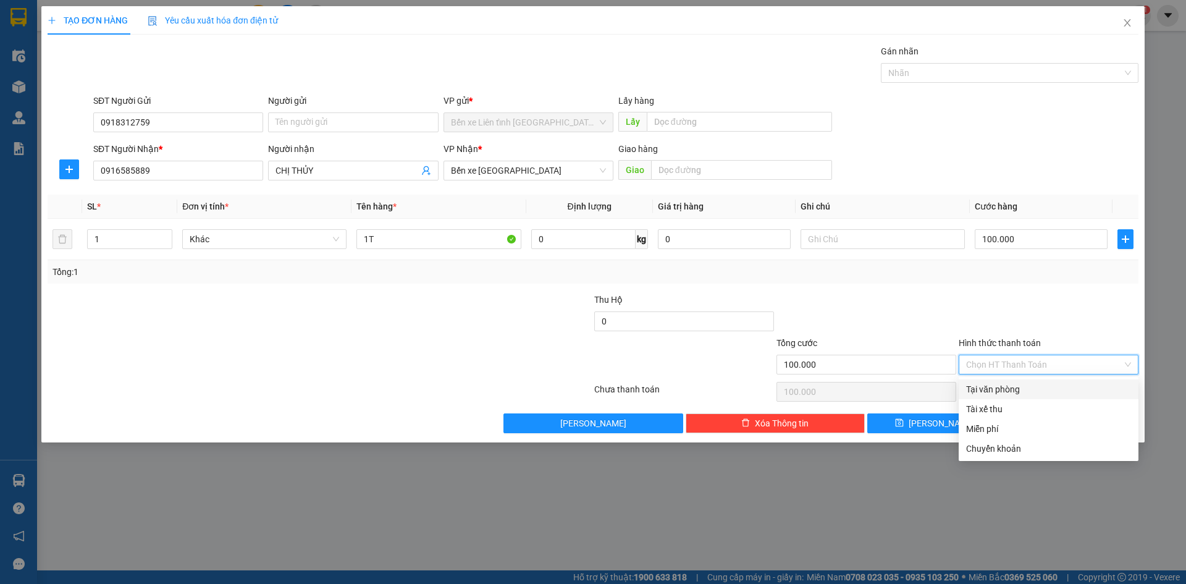
click at [1012, 390] on div "Tại văn phòng" at bounding box center [1048, 389] width 165 height 14
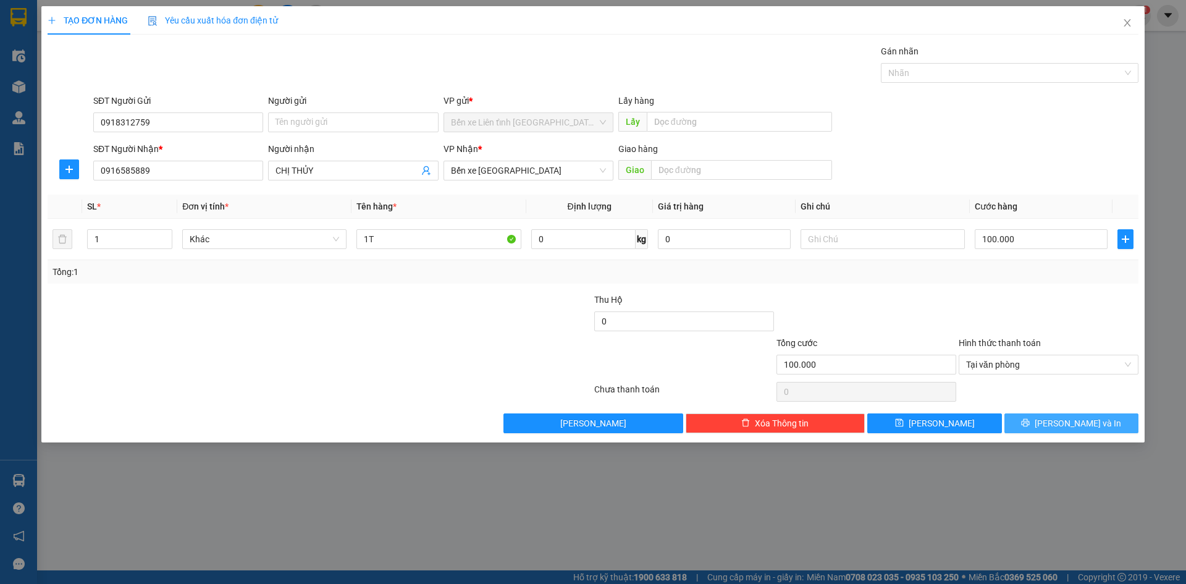
click at [1043, 426] on button "[PERSON_NAME] và In" at bounding box center [1071, 423] width 134 height 20
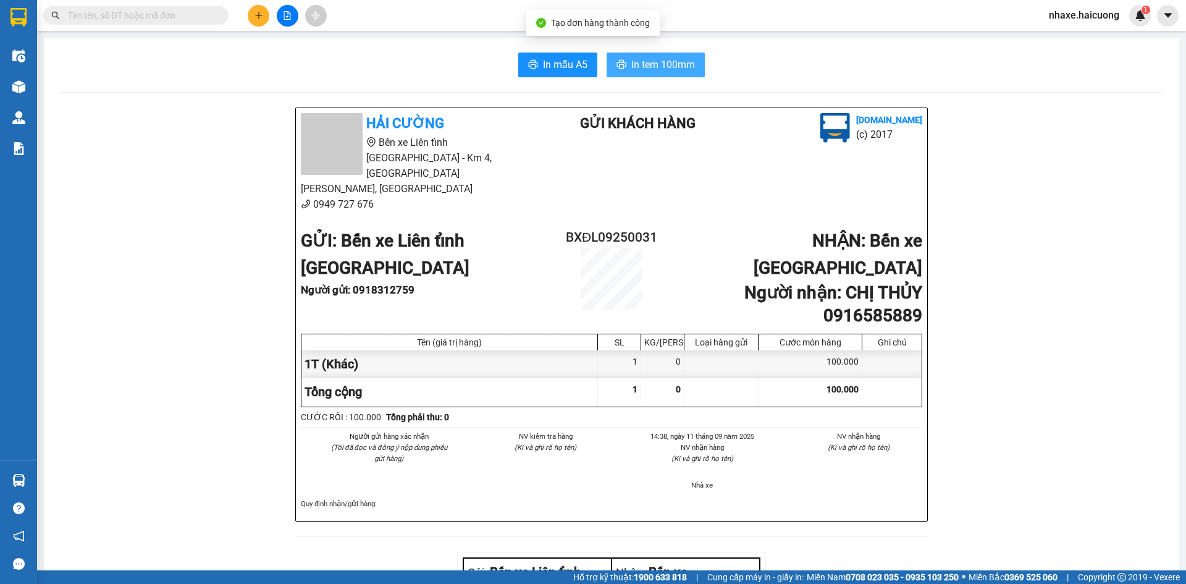
click at [660, 67] on span "In tem 100mm" at bounding box center [663, 64] width 64 height 15
click at [256, 19] on icon "plus" at bounding box center [258, 15] width 9 height 9
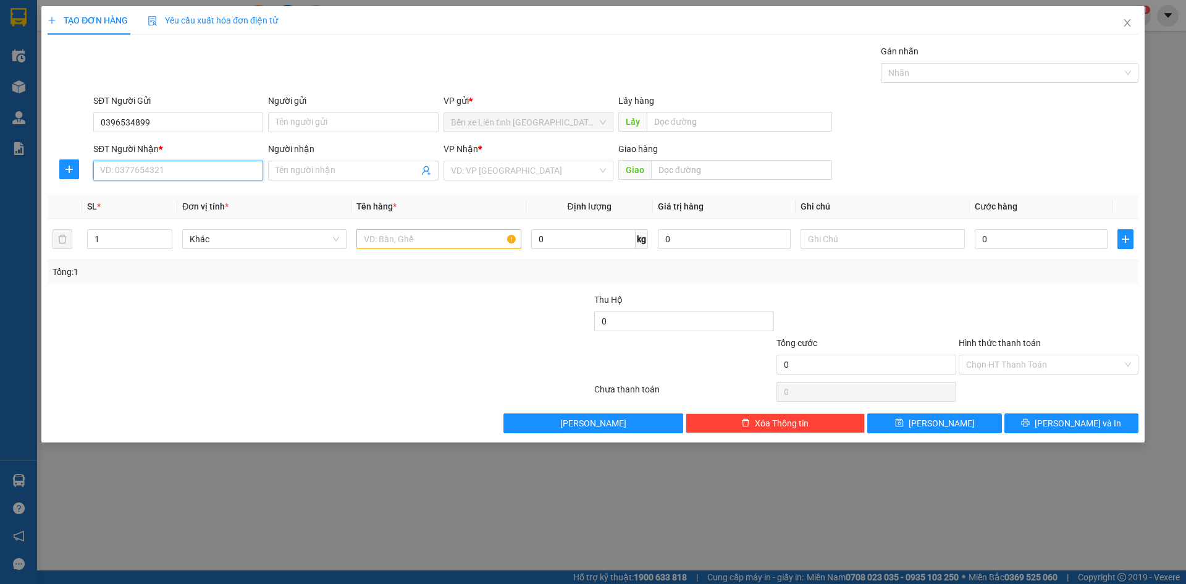
click at [219, 172] on input "SĐT Người Nhận *" at bounding box center [178, 171] width 170 height 20
click at [301, 173] on input "Người nhận" at bounding box center [346, 171] width 143 height 14
click at [447, 237] on input "text" at bounding box center [438, 239] width 164 height 20
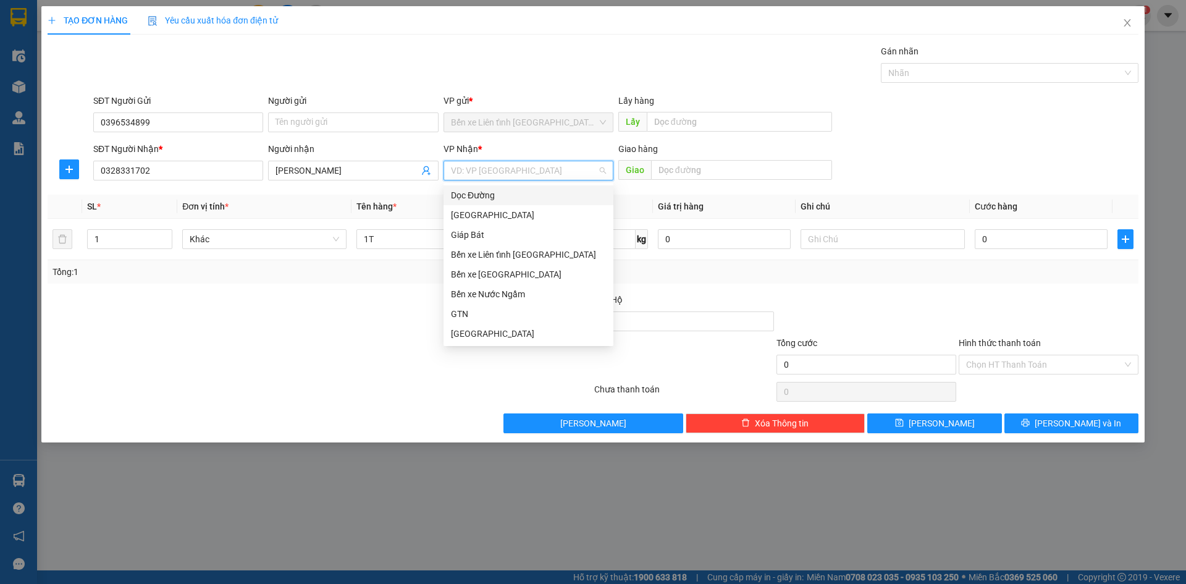
click at [551, 172] on input "search" at bounding box center [524, 170] width 146 height 19
click at [526, 307] on div "GTN" at bounding box center [528, 314] width 155 height 14
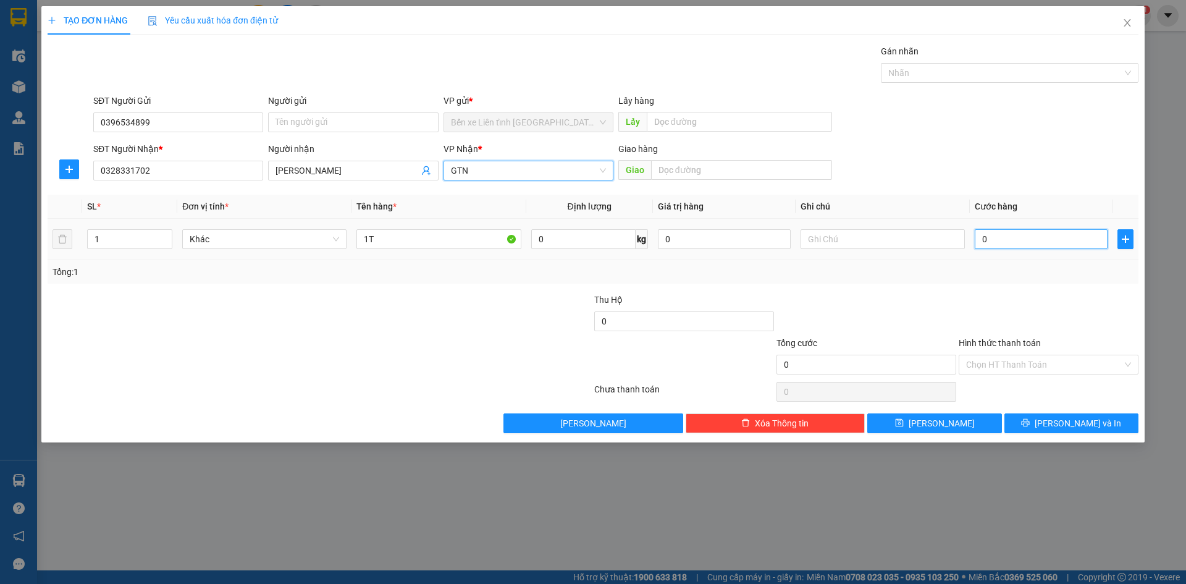
click at [1009, 238] on input "0" at bounding box center [1041, 239] width 133 height 20
click at [1078, 424] on span "[PERSON_NAME] và In" at bounding box center [1078, 423] width 86 height 14
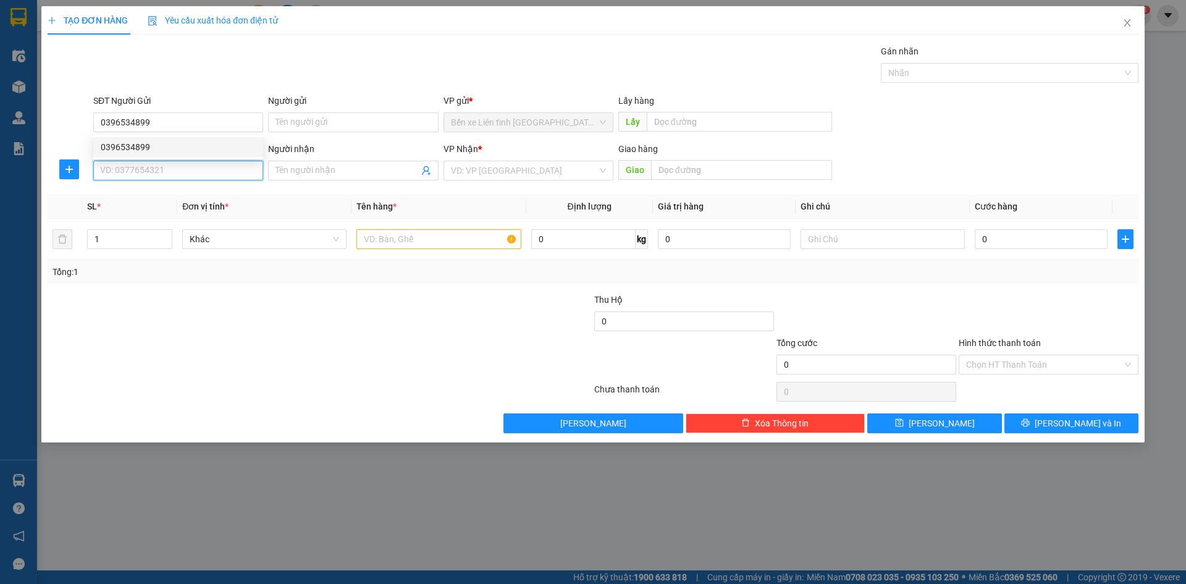
click at [182, 172] on input "SĐT Người Nhận *" at bounding box center [178, 171] width 170 height 20
click at [199, 194] on div "0328331702 - BÙI ĐĂNG ĐẠT" at bounding box center [178, 195] width 155 height 14
click at [1130, 365] on div "Chọn HT Thanh Toán" at bounding box center [1049, 365] width 180 height 20
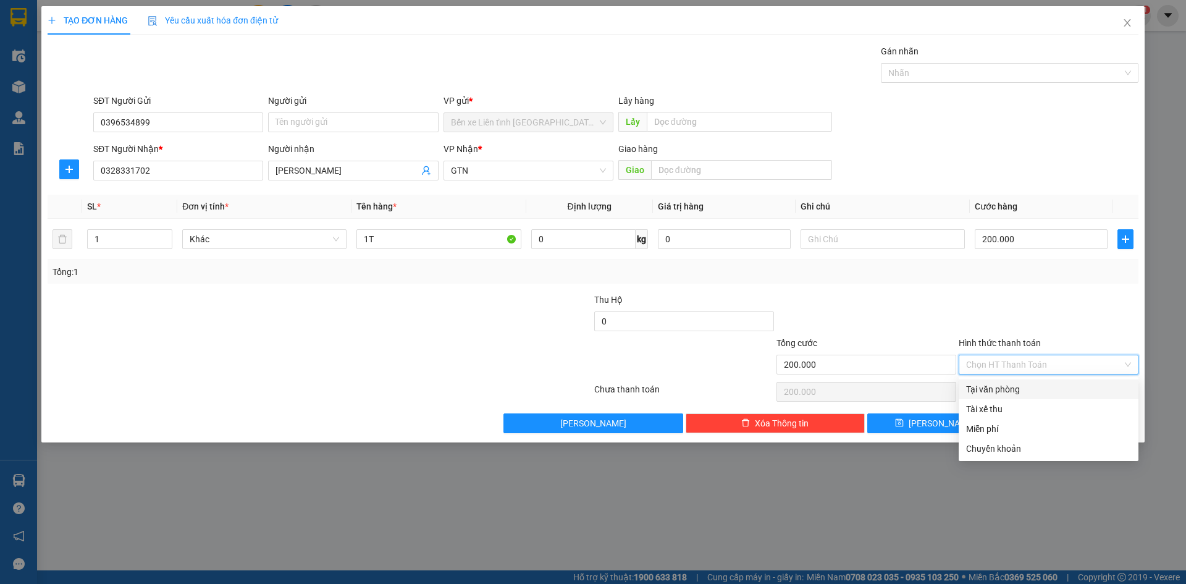
click at [1058, 393] on div "Tại văn phòng" at bounding box center [1048, 389] width 165 height 14
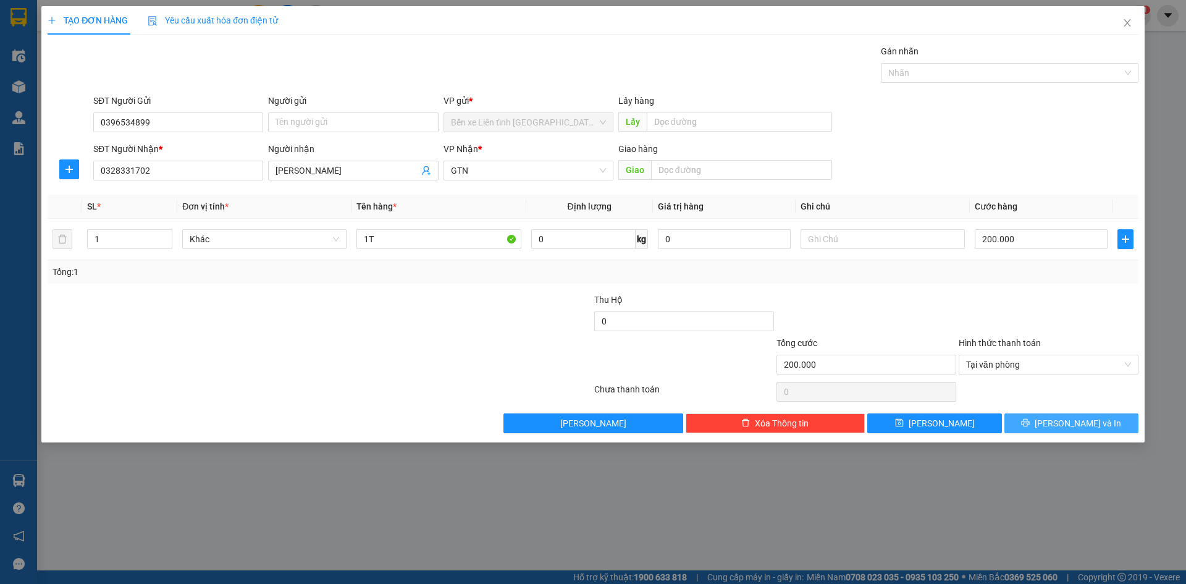
click at [1081, 424] on span "[PERSON_NAME] và In" at bounding box center [1078, 423] width 86 height 14
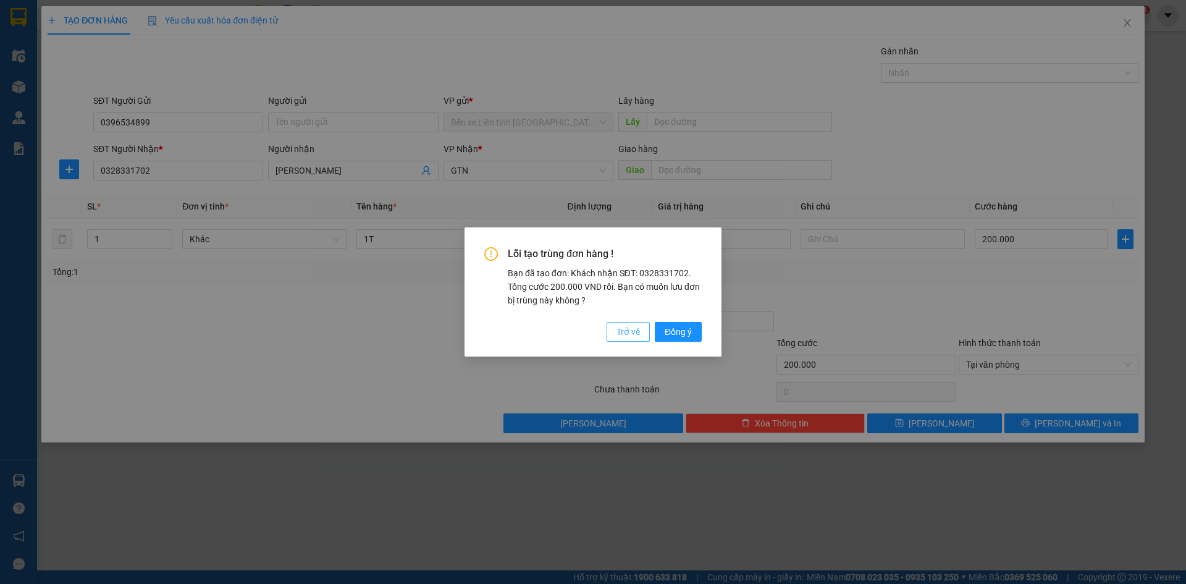
click at [629, 332] on span "Trở về" at bounding box center [627, 332] width 23 height 14
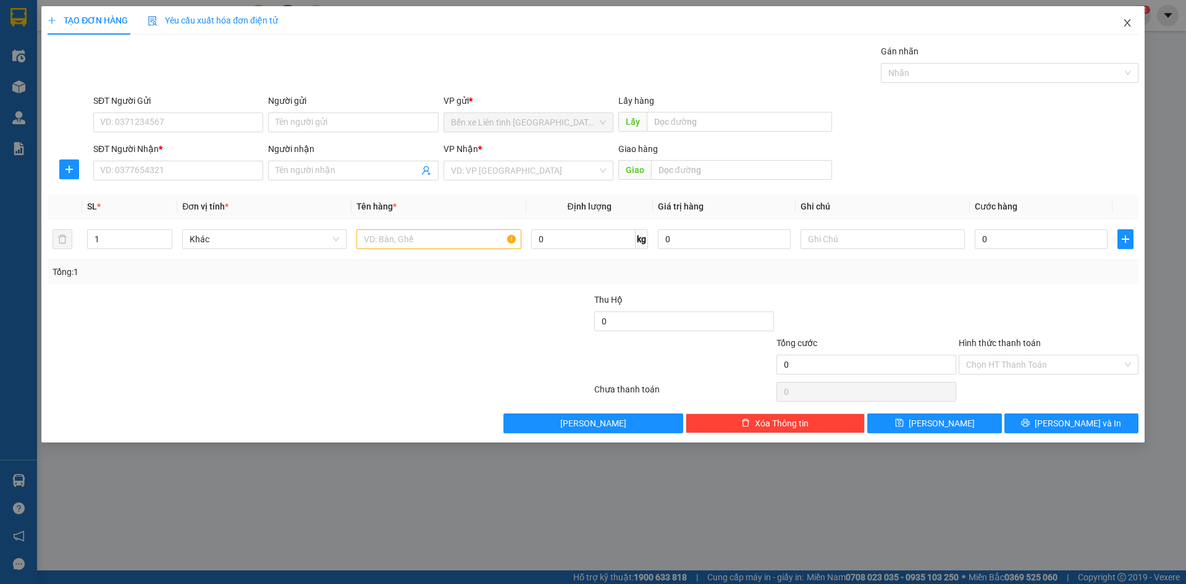
click at [1130, 22] on icon "close" at bounding box center [1127, 23] width 10 height 10
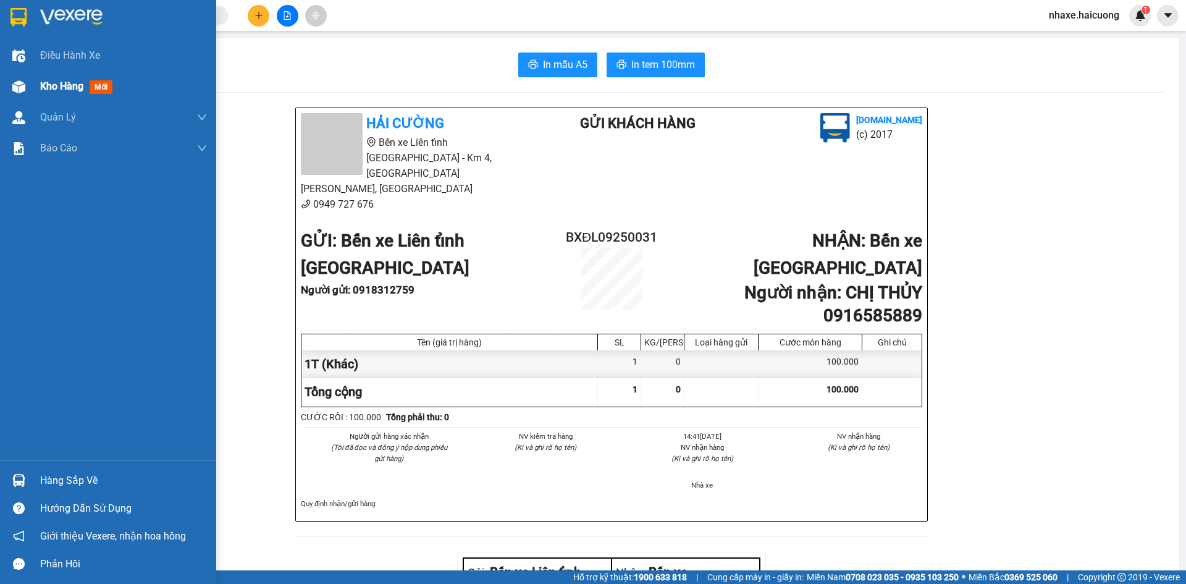
click at [35, 85] on div "Kho hàng mới" at bounding box center [108, 86] width 216 height 31
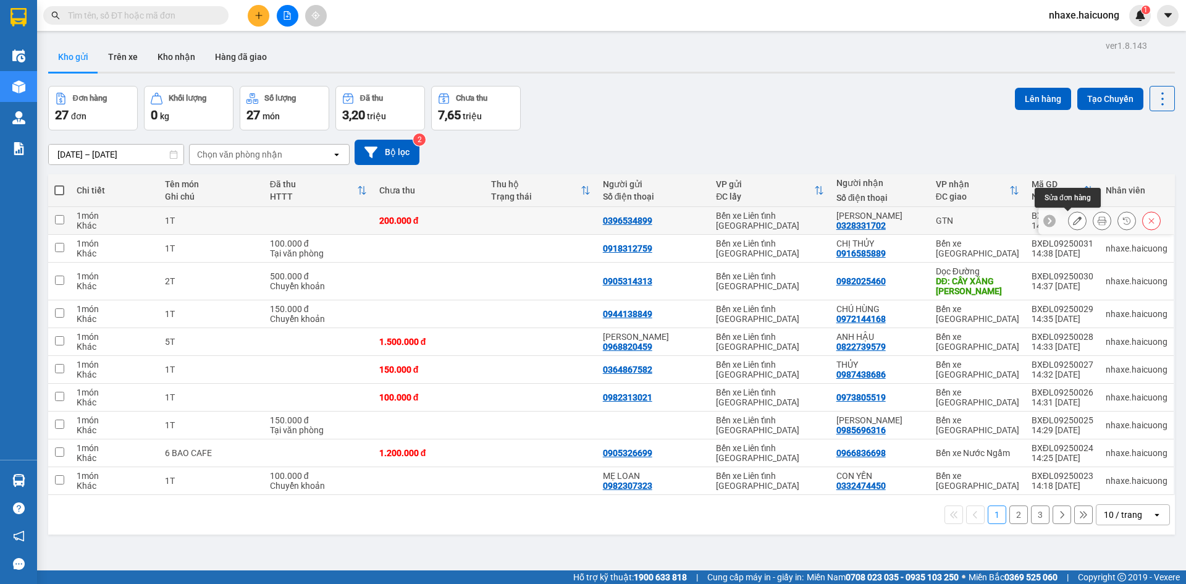
click at [1073, 218] on icon at bounding box center [1077, 220] width 9 height 9
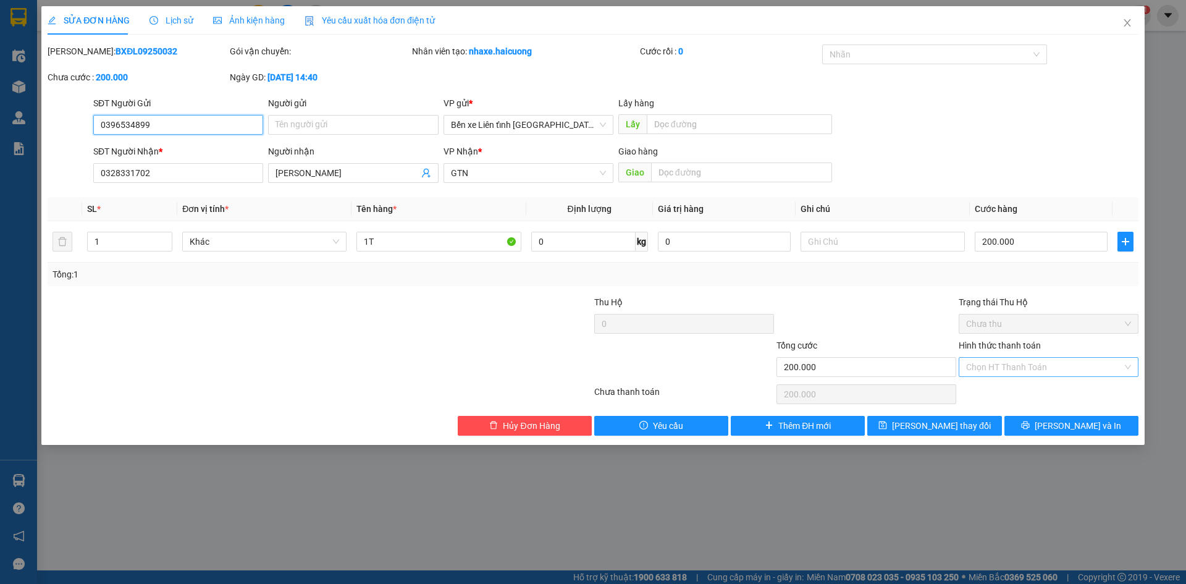
click at [1125, 364] on div "Chọn HT Thanh Toán" at bounding box center [1049, 367] width 180 height 20
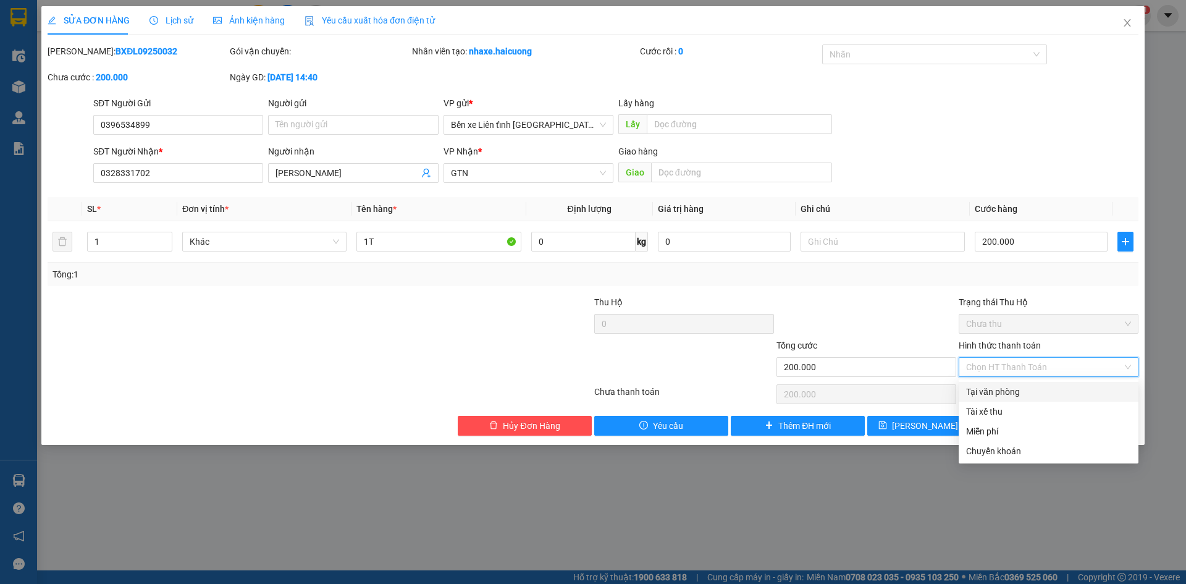
click at [1009, 393] on div "Tại văn phòng" at bounding box center [1048, 392] width 165 height 14
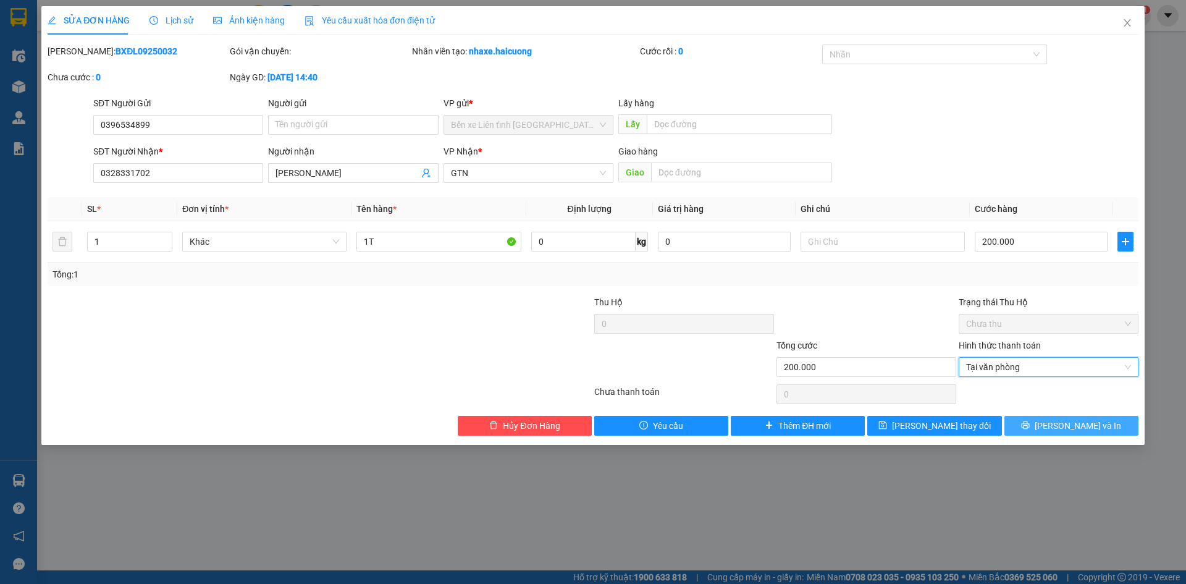
click at [1065, 427] on span "[PERSON_NAME] và In" at bounding box center [1078, 426] width 86 height 14
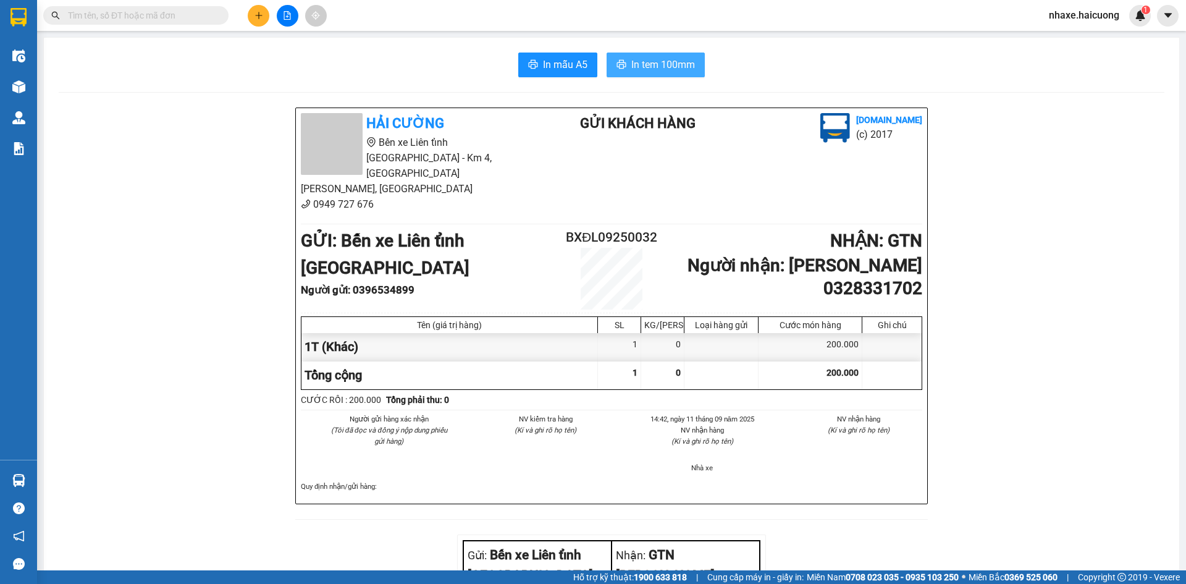
click at [649, 67] on span "In tem 100mm" at bounding box center [663, 64] width 64 height 15
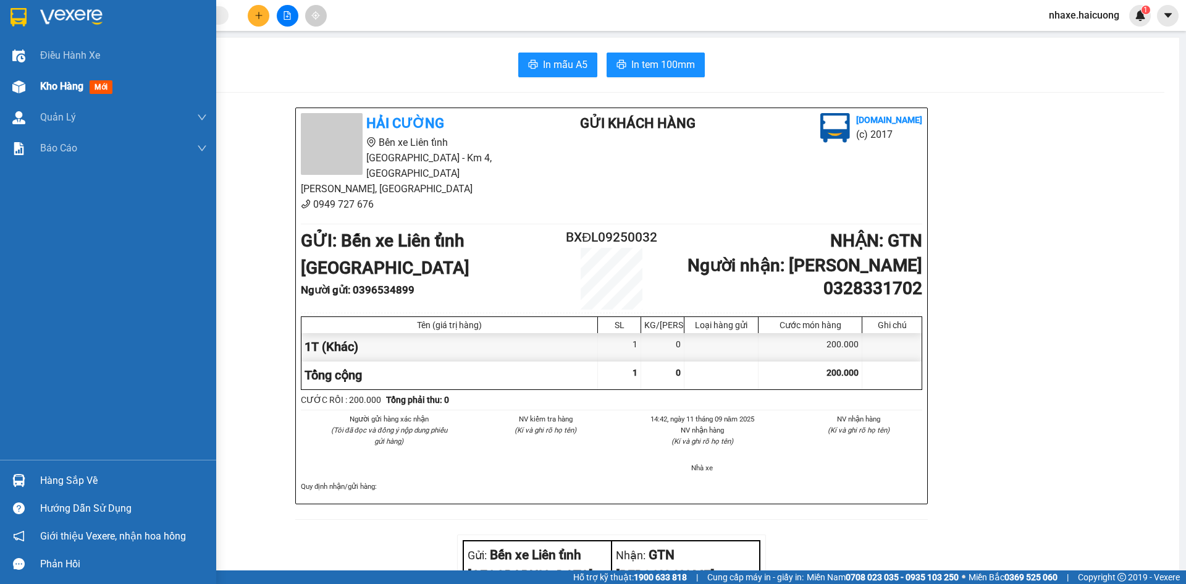
click at [80, 87] on span "Kho hàng" at bounding box center [61, 86] width 43 height 12
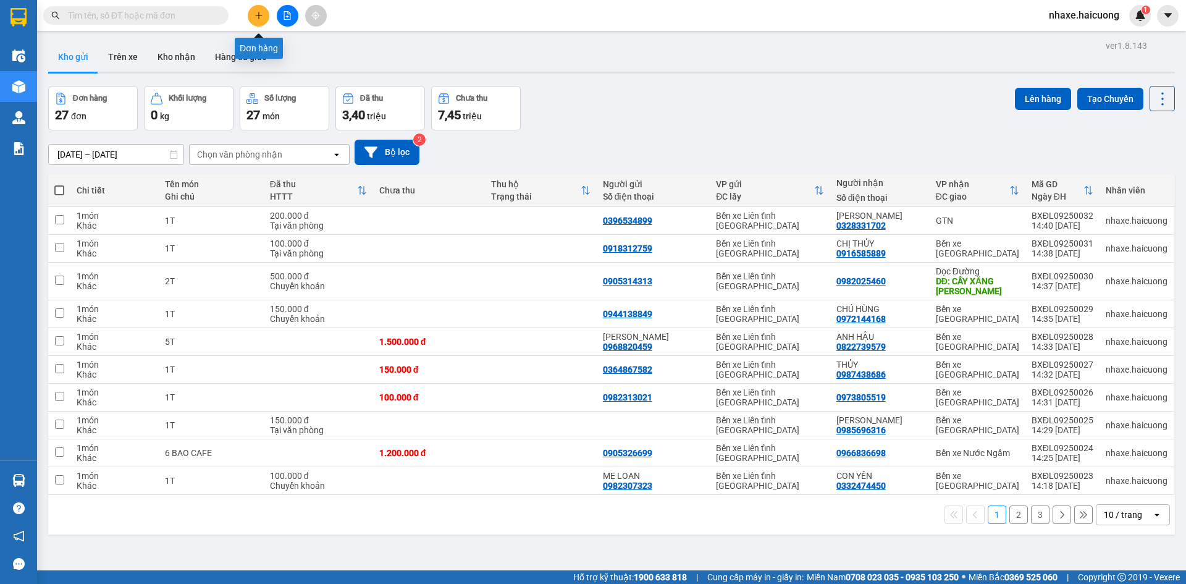
click at [256, 15] on icon "plus" at bounding box center [258, 15] width 7 height 1
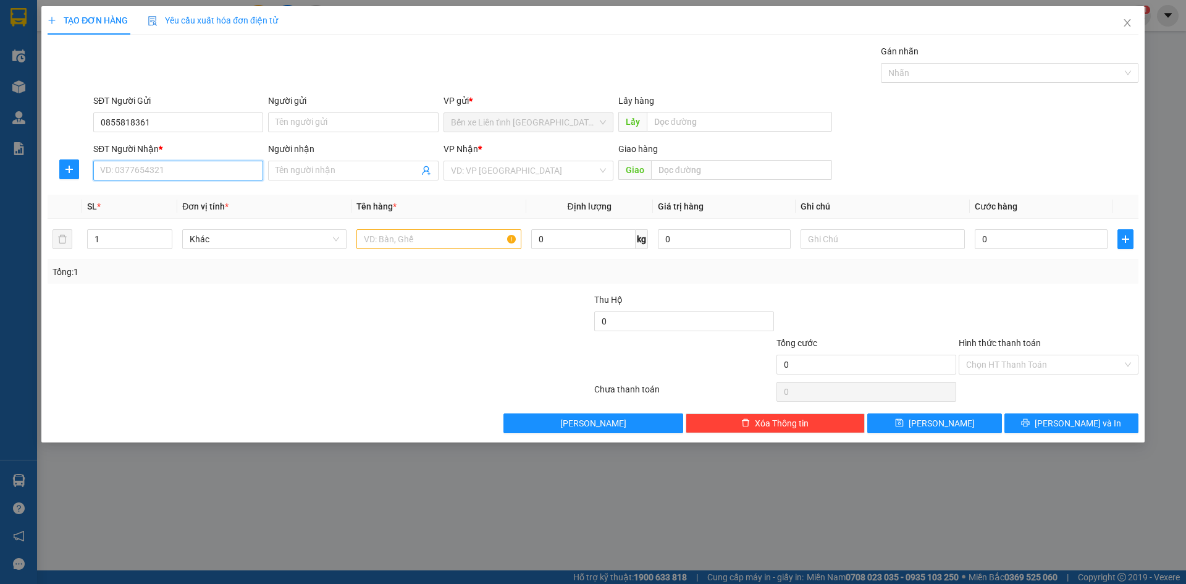
click at [236, 176] on input "SĐT Người Nhận *" at bounding box center [178, 171] width 170 height 20
click at [359, 173] on input "Người nhận" at bounding box center [346, 171] width 143 height 14
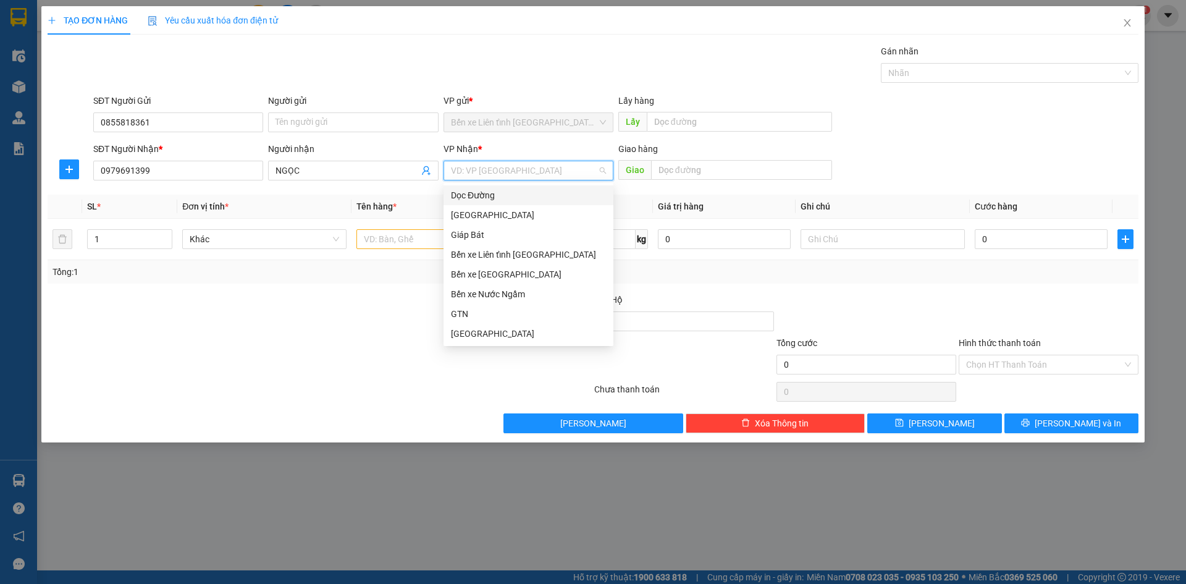
click at [531, 172] on input "search" at bounding box center [524, 170] width 146 height 19
click at [520, 274] on div "Bến xe [GEOGRAPHIC_DATA]" at bounding box center [528, 274] width 155 height 14
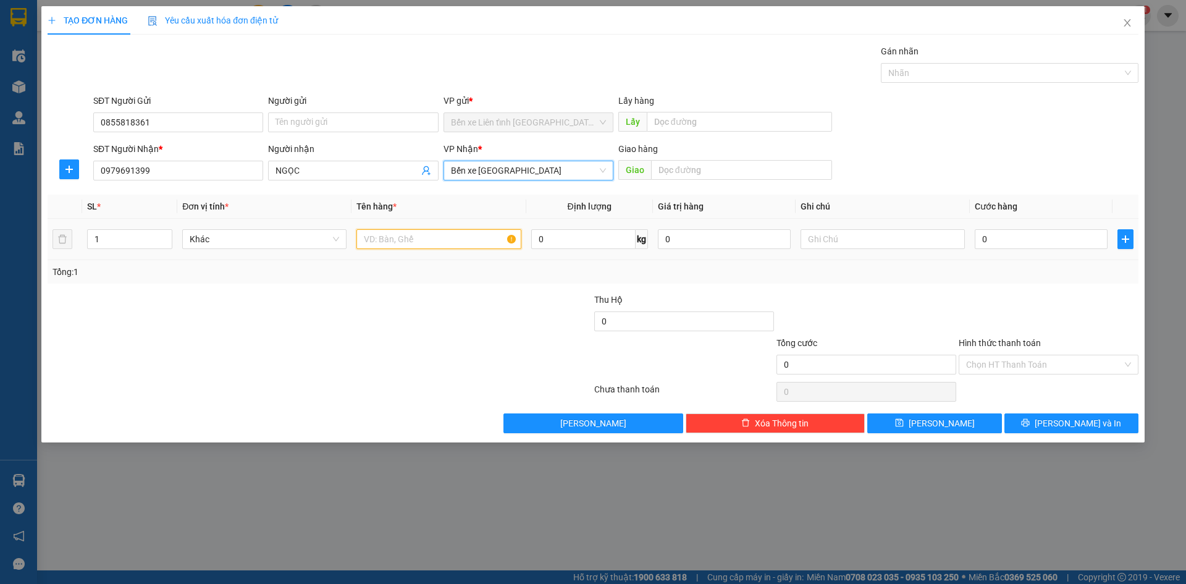
click at [390, 238] on input "text" at bounding box center [438, 239] width 164 height 20
click at [1046, 242] on input "0" at bounding box center [1041, 239] width 133 height 20
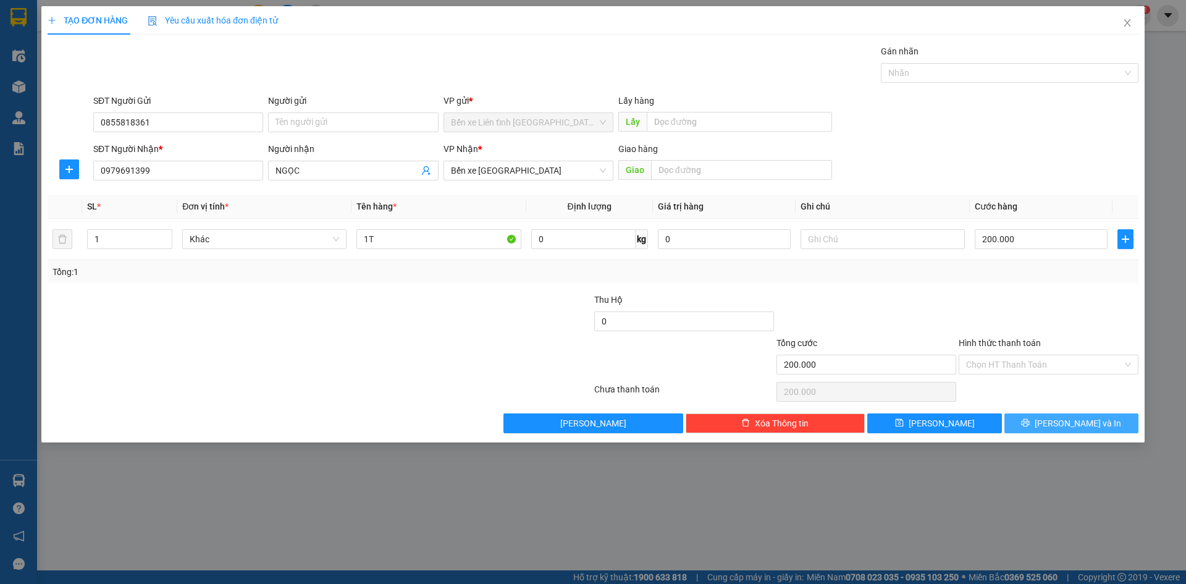
click at [1074, 423] on span "[PERSON_NAME] và In" at bounding box center [1078, 423] width 86 height 14
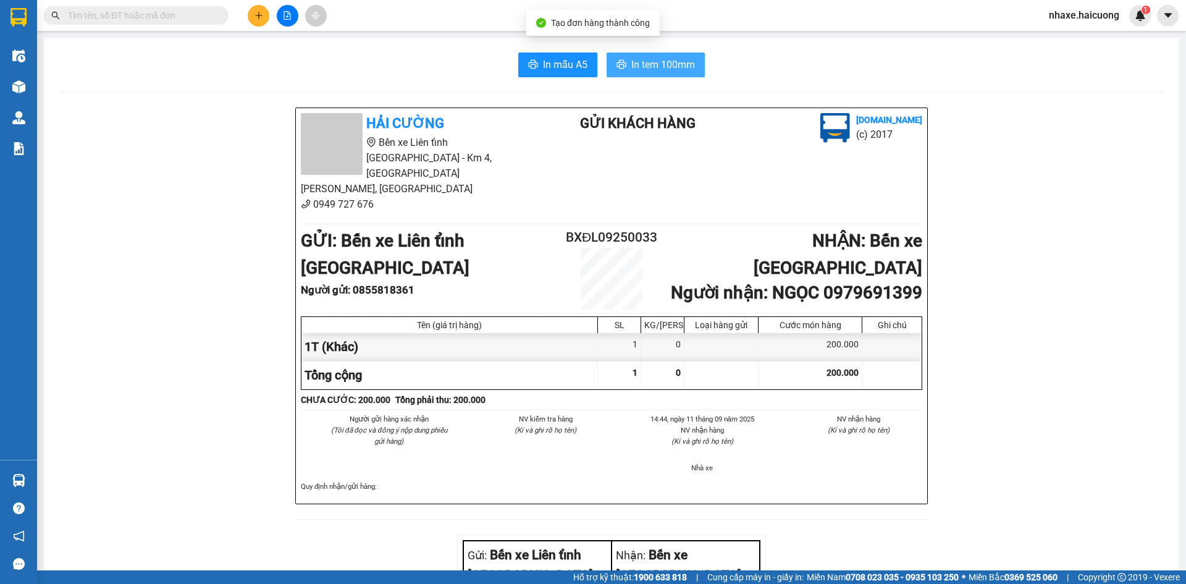
click at [655, 65] on span "In tem 100mm" at bounding box center [663, 64] width 64 height 15
click at [256, 12] on icon "plus" at bounding box center [258, 15] width 9 height 9
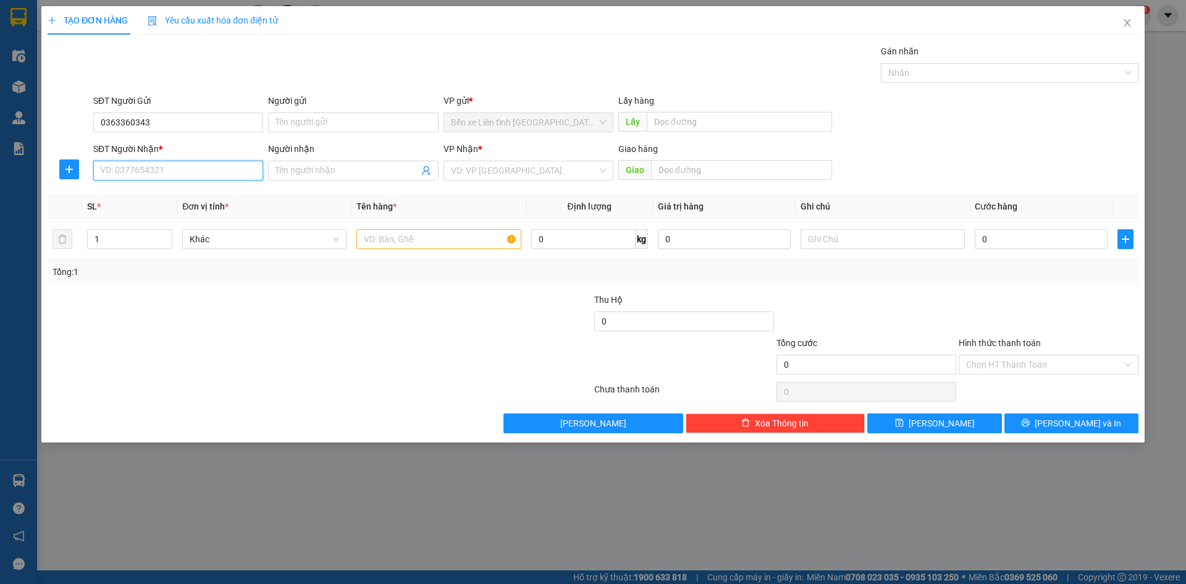
click at [184, 172] on input "SĐT Người Nhận *" at bounding box center [178, 171] width 170 height 20
click at [280, 169] on input "Người nhận" at bounding box center [346, 171] width 143 height 14
click at [314, 167] on input "NGUYENX THỊ TUYẾT" at bounding box center [346, 171] width 143 height 14
click at [526, 173] on input "search" at bounding box center [524, 170] width 146 height 19
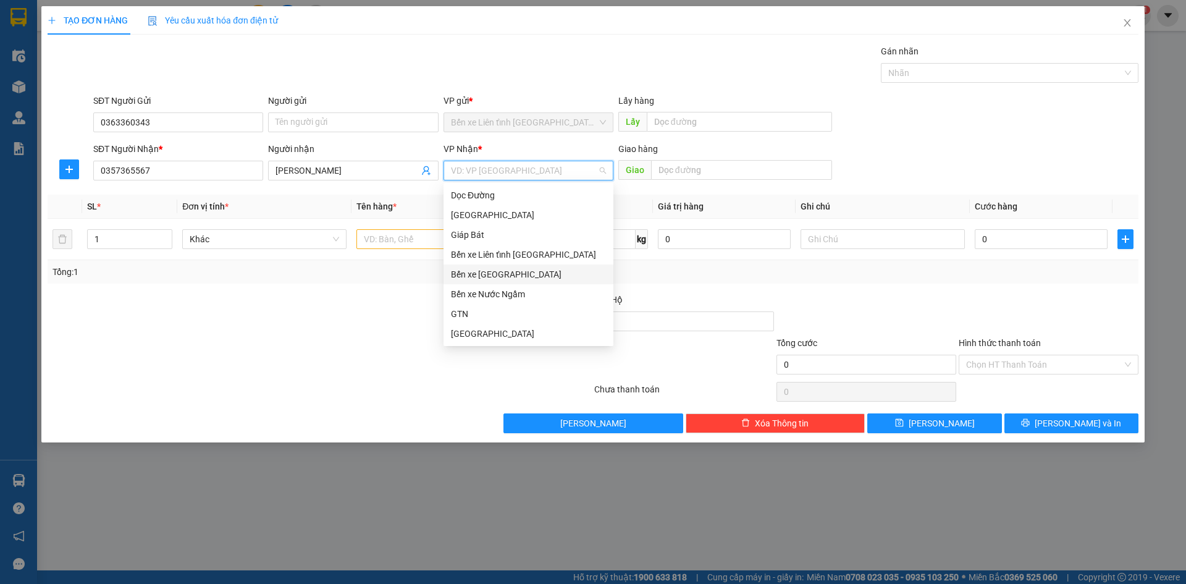
click at [495, 271] on div "Bến xe [GEOGRAPHIC_DATA]" at bounding box center [528, 274] width 155 height 14
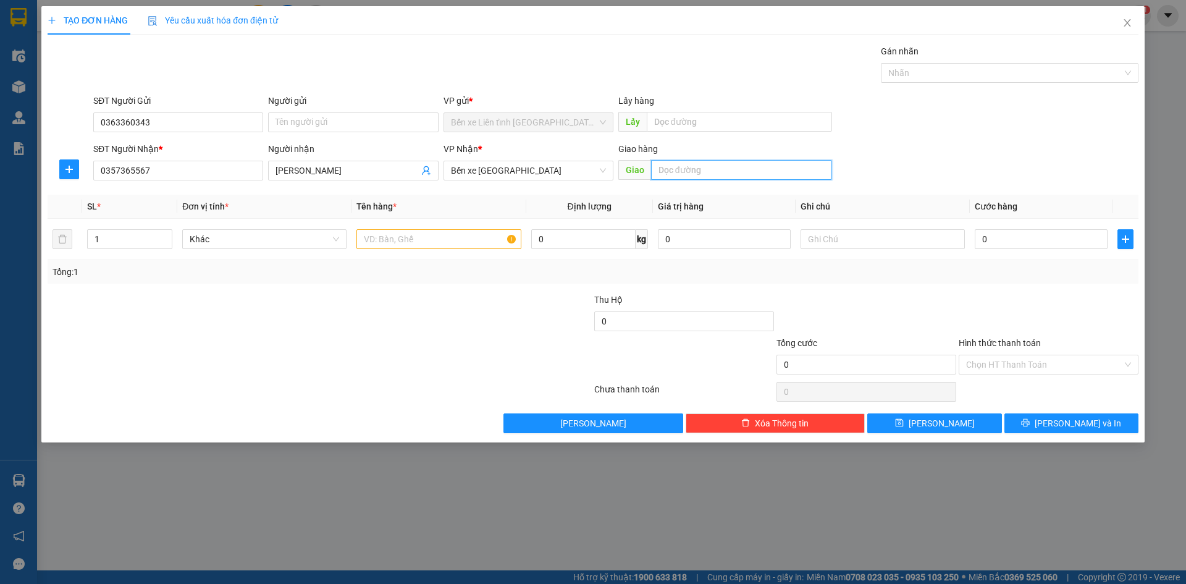
click at [693, 170] on input "text" at bounding box center [741, 170] width 181 height 20
click at [390, 240] on input "text" at bounding box center [438, 239] width 164 height 20
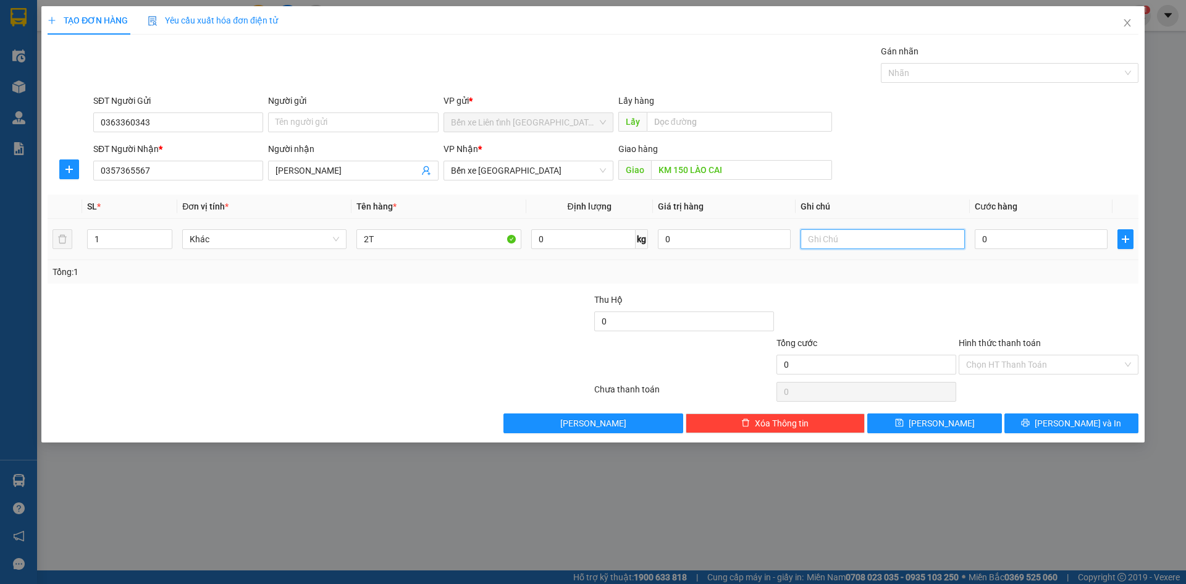
click at [818, 237] on input "text" at bounding box center [883, 239] width 164 height 20
click at [1020, 241] on input "0" at bounding box center [1041, 239] width 133 height 20
click at [1077, 424] on span "[PERSON_NAME] và In" at bounding box center [1078, 423] width 86 height 14
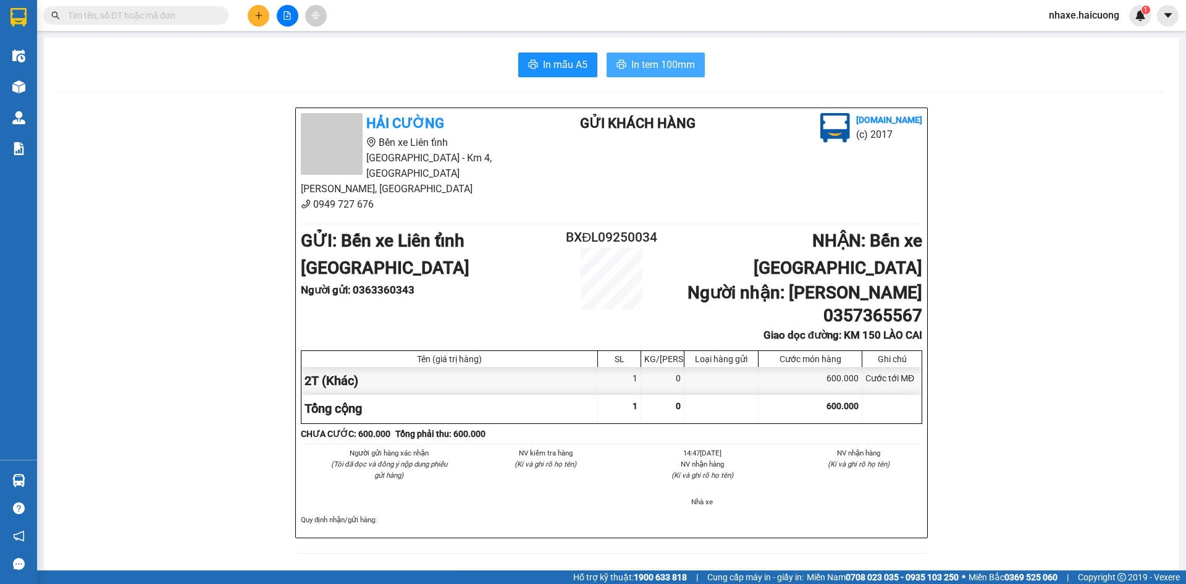
click at [637, 62] on span "In tem 100mm" at bounding box center [663, 64] width 64 height 15
click at [658, 61] on span "In tem 100mm" at bounding box center [663, 64] width 64 height 15
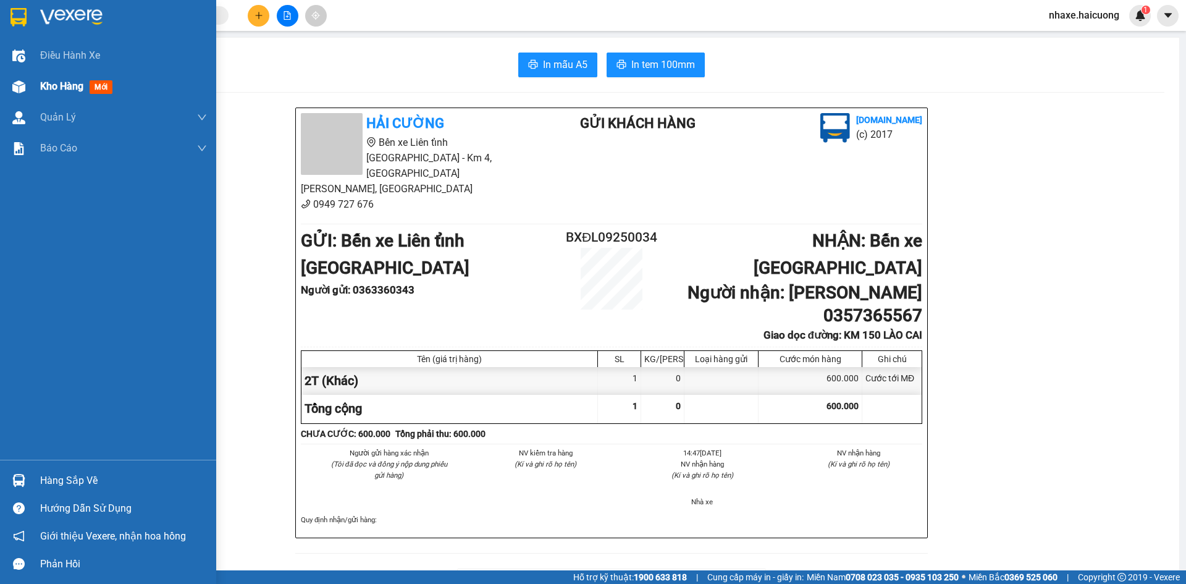
click at [83, 87] on span "Kho hàng" at bounding box center [61, 86] width 43 height 12
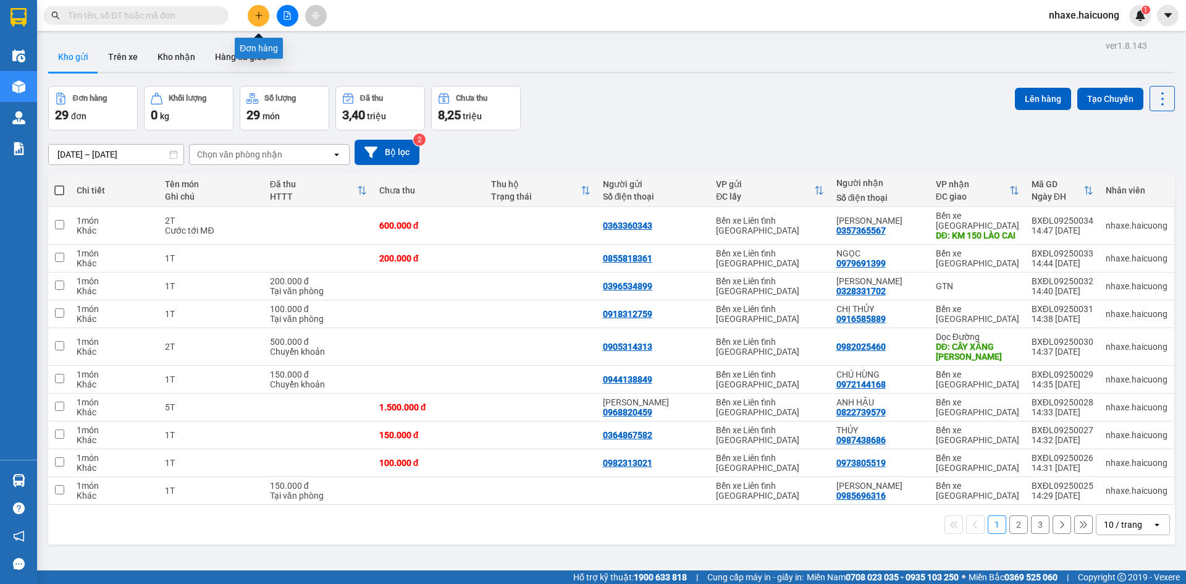
click at [258, 18] on icon "plus" at bounding box center [258, 15] width 9 height 9
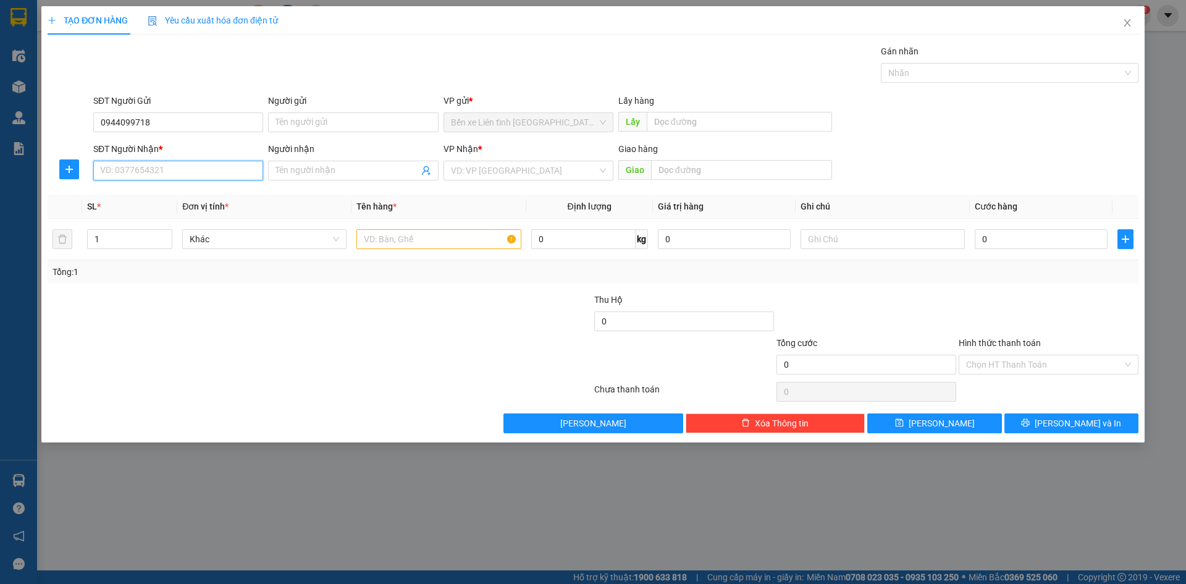
click at [194, 173] on input "SĐT Người Nhận *" at bounding box center [178, 171] width 170 height 20
click at [290, 167] on input "Người nhận" at bounding box center [346, 171] width 143 height 14
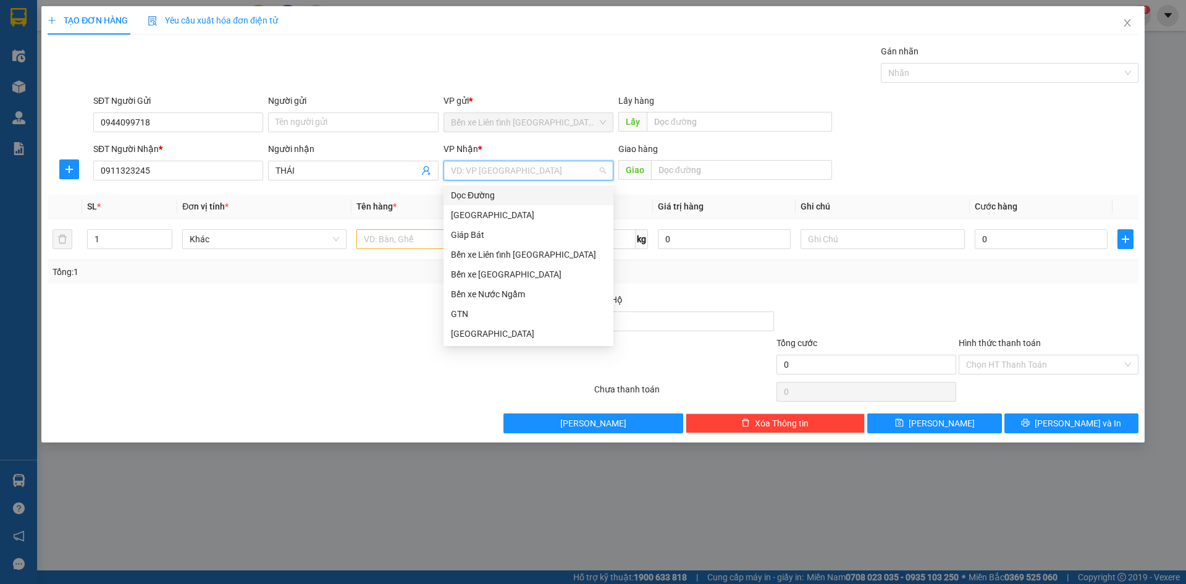
click at [504, 171] on input "search" at bounding box center [524, 170] width 146 height 19
click at [529, 274] on div "Bến xe [GEOGRAPHIC_DATA]" at bounding box center [528, 274] width 155 height 14
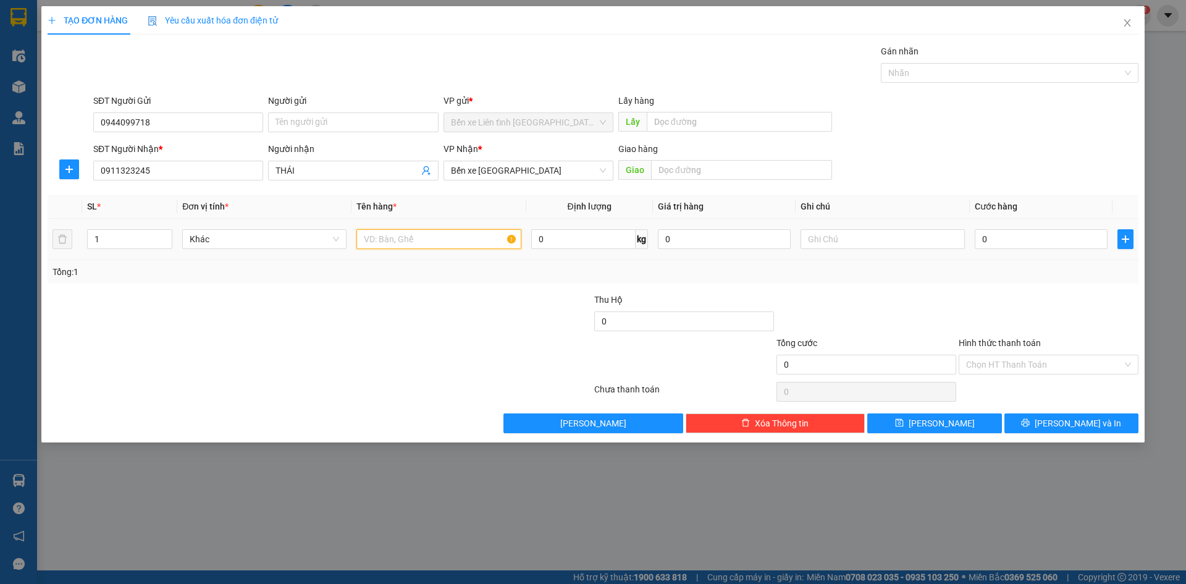
click at [437, 234] on input "text" at bounding box center [438, 239] width 164 height 20
click at [1065, 240] on input "0" at bounding box center [1041, 239] width 133 height 20
click at [1080, 421] on span "[PERSON_NAME] và In" at bounding box center [1078, 423] width 86 height 14
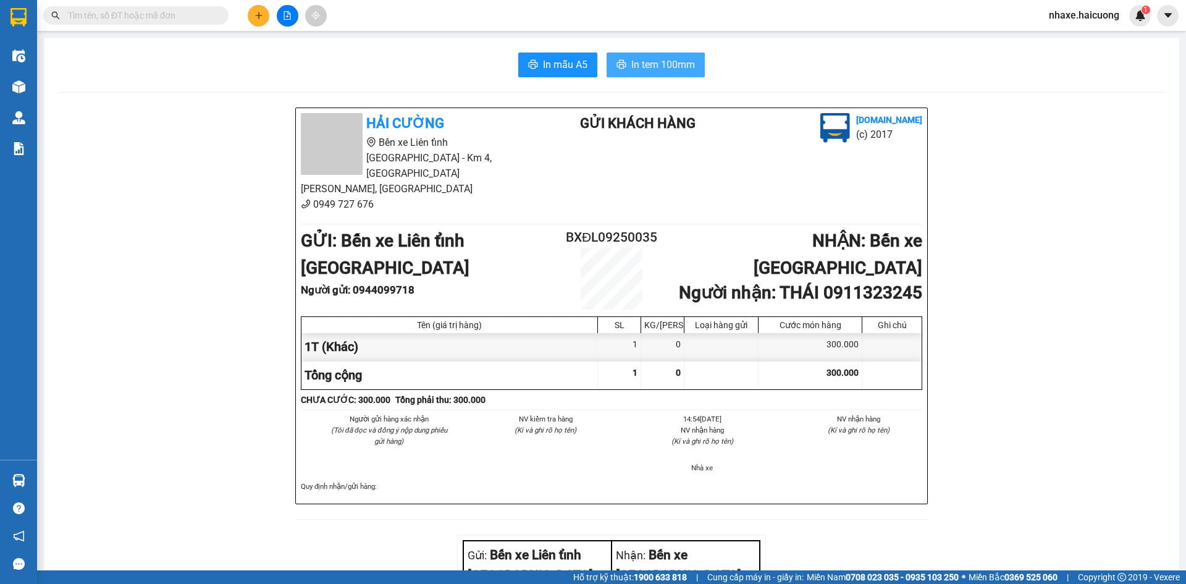
click at [641, 65] on span "In tem 100mm" at bounding box center [663, 64] width 64 height 15
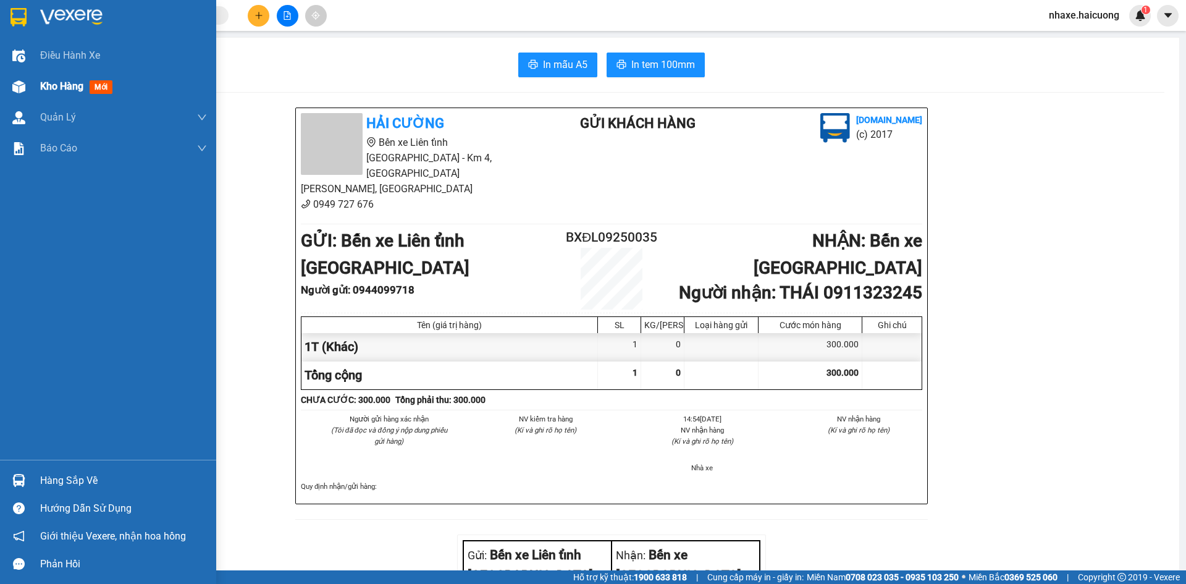
click at [64, 85] on span "Kho hàng" at bounding box center [61, 86] width 43 height 12
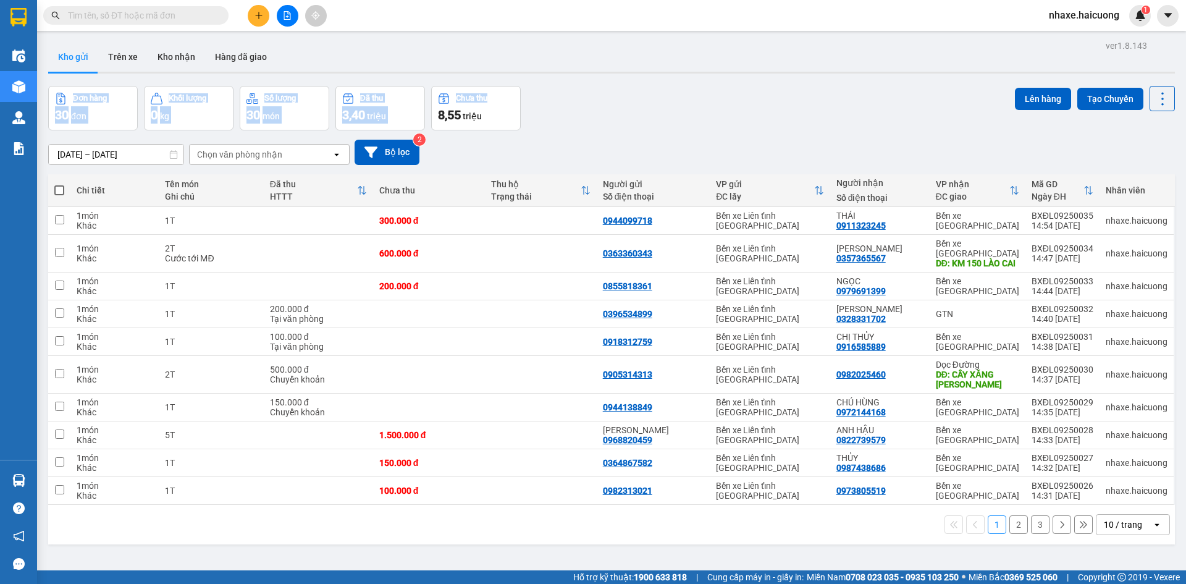
click at [733, 76] on div "ver 1.8.143 Kho gửi Trên xe Kho nhận Hàng đã giao Đơn hàng 30 đơn Khối lượng 0 …" at bounding box center [611, 329] width 1137 height 584
click at [374, 43] on div "Kho gửi Trên xe Kho nhận Hàng đã giao" at bounding box center [611, 58] width 1127 height 33
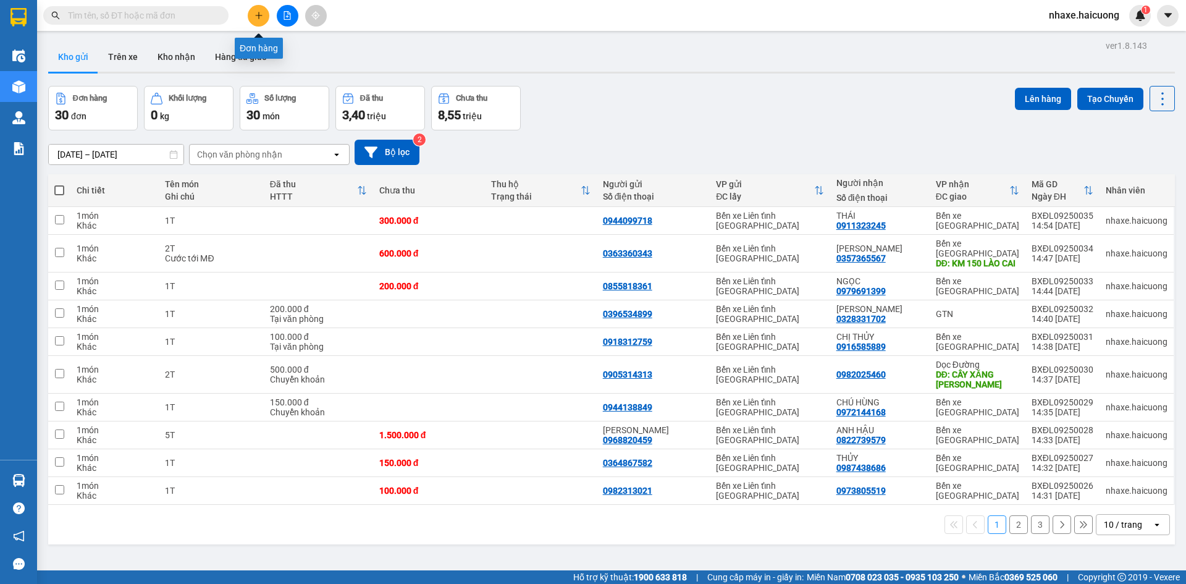
click at [259, 19] on icon "plus" at bounding box center [258, 15] width 9 height 9
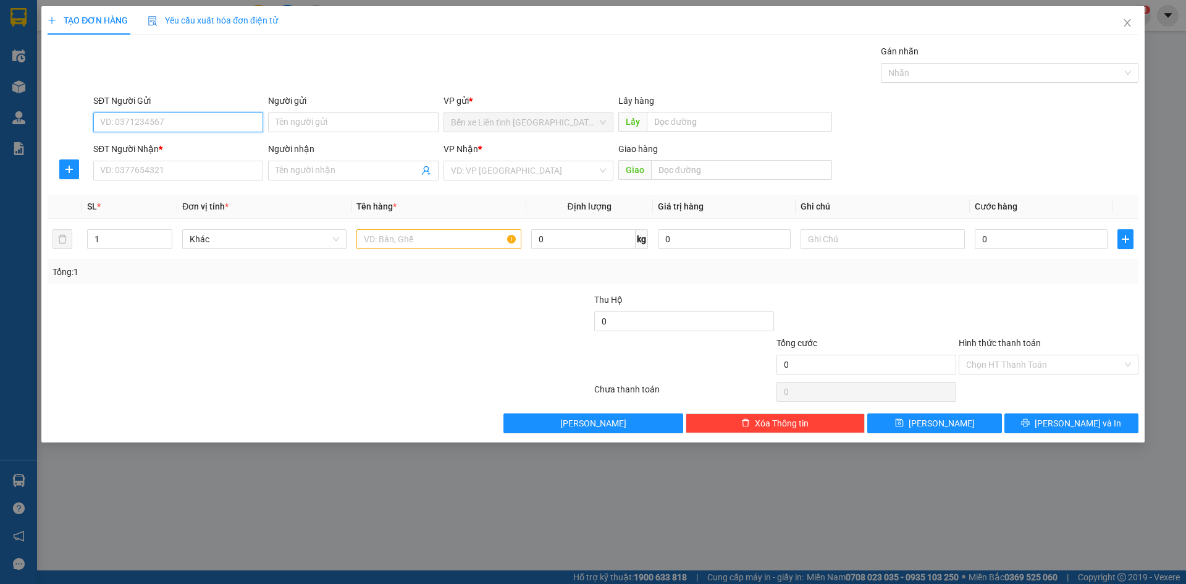
click at [201, 122] on input "SĐT Người Gửi" at bounding box center [178, 122] width 170 height 20
click at [319, 122] on input "Người gửi" at bounding box center [353, 122] width 170 height 20
click at [177, 168] on input "SĐT Người Nhận *" at bounding box center [178, 171] width 170 height 20
click at [290, 172] on input "Người nhận" at bounding box center [346, 171] width 143 height 14
click at [571, 171] on input "search" at bounding box center [524, 170] width 146 height 19
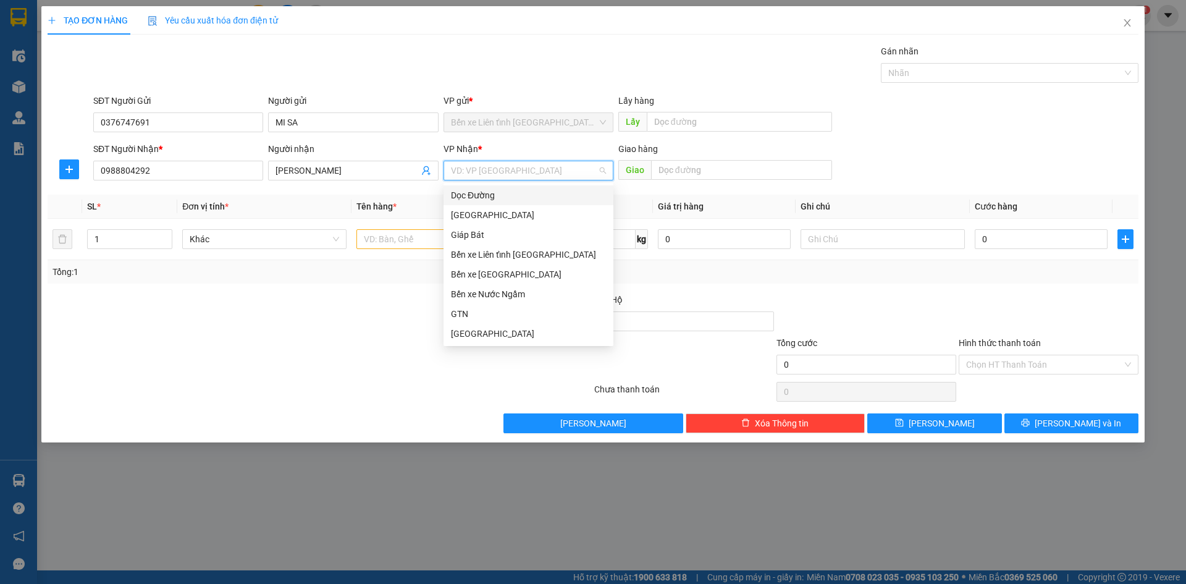
click at [537, 192] on div "Dọc Đường" at bounding box center [528, 195] width 155 height 14
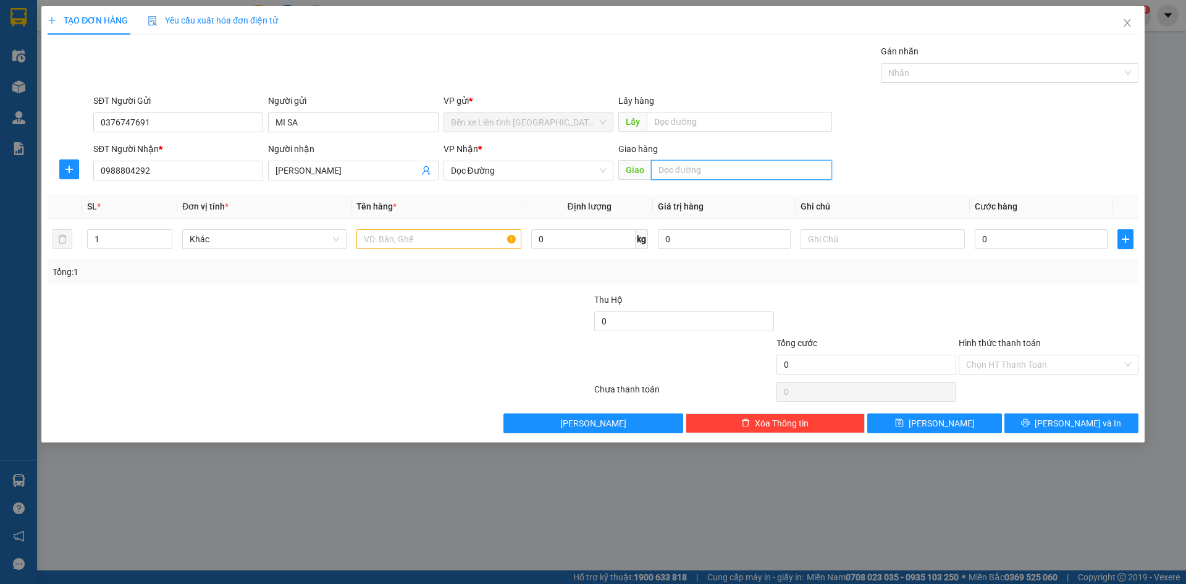
click at [705, 167] on input "text" at bounding box center [741, 170] width 181 height 20
click at [385, 242] on input "text" at bounding box center [438, 239] width 164 height 20
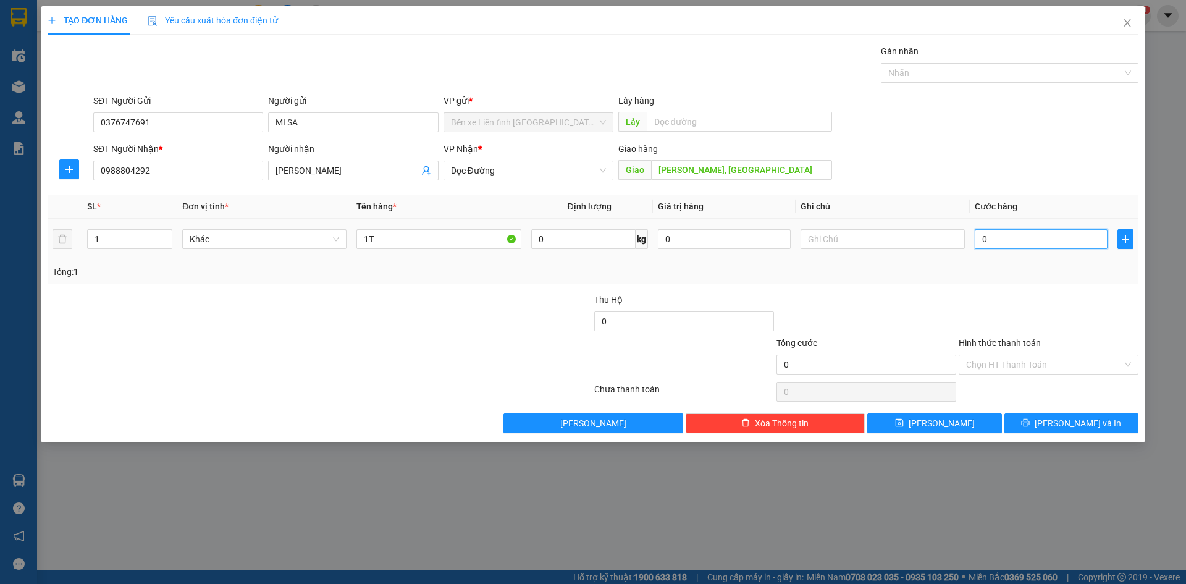
click at [1057, 236] on input "0" at bounding box center [1041, 239] width 133 height 20
click at [1129, 364] on div "Chọn HT Thanh Toán" at bounding box center [1049, 365] width 180 height 20
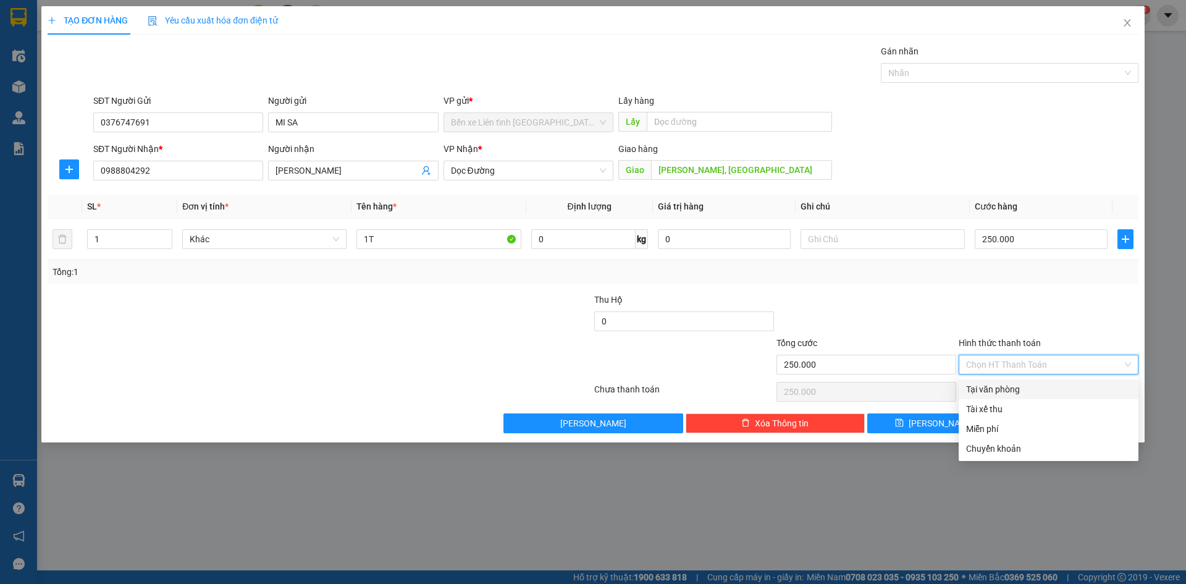
click at [1046, 387] on div "Tại văn phòng" at bounding box center [1048, 389] width 165 height 14
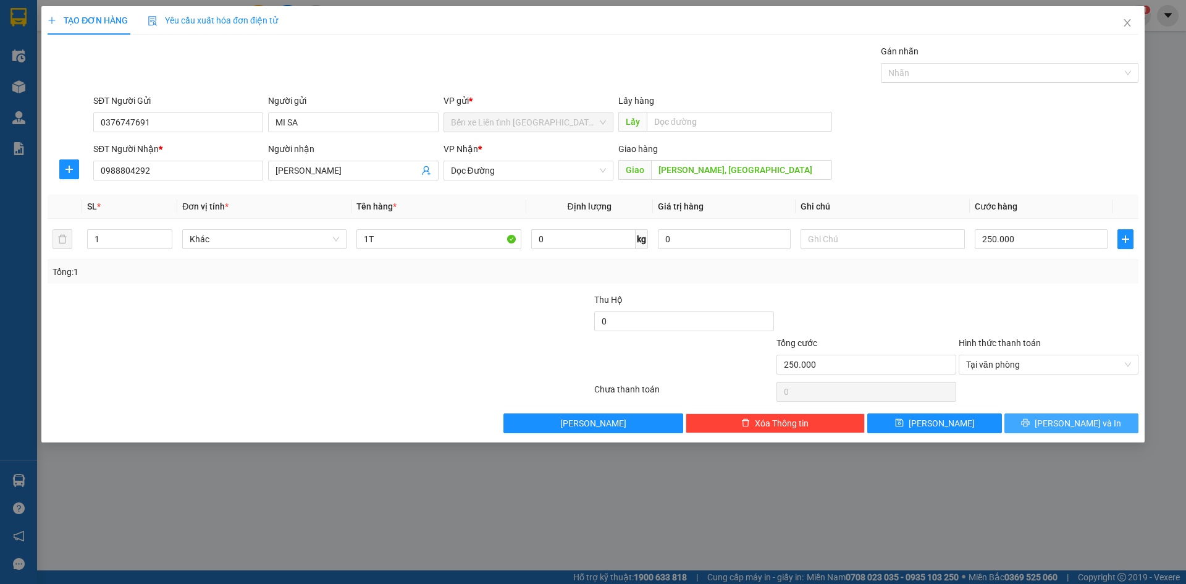
click at [1069, 424] on span "[PERSON_NAME] và In" at bounding box center [1078, 423] width 86 height 14
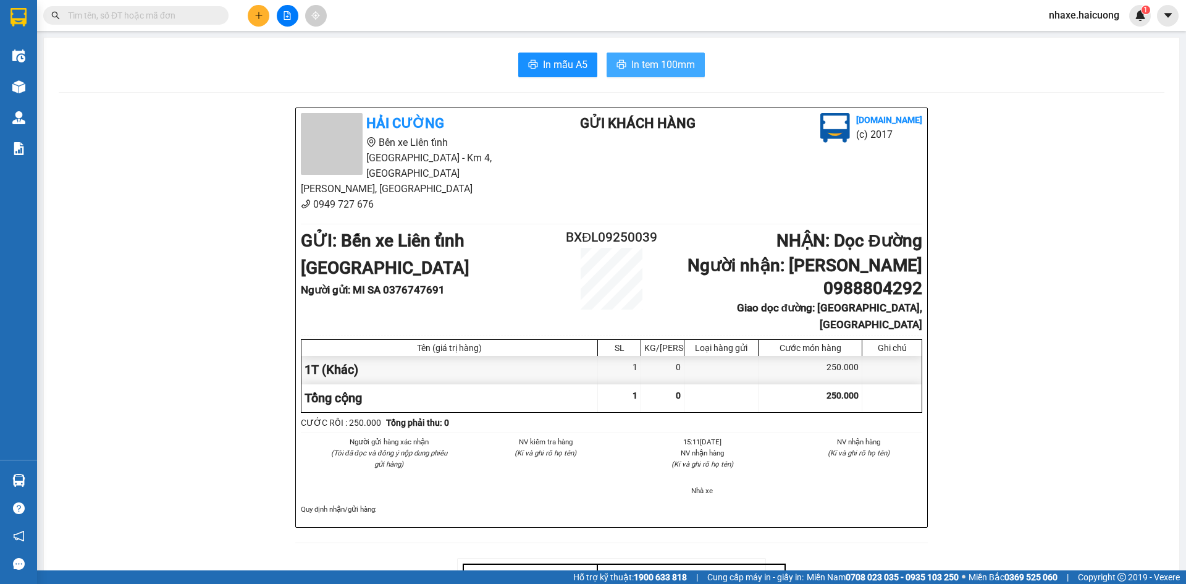
click at [654, 64] on span "In tem 100mm" at bounding box center [663, 64] width 64 height 15
click at [257, 17] on icon "plus" at bounding box center [258, 15] width 9 height 9
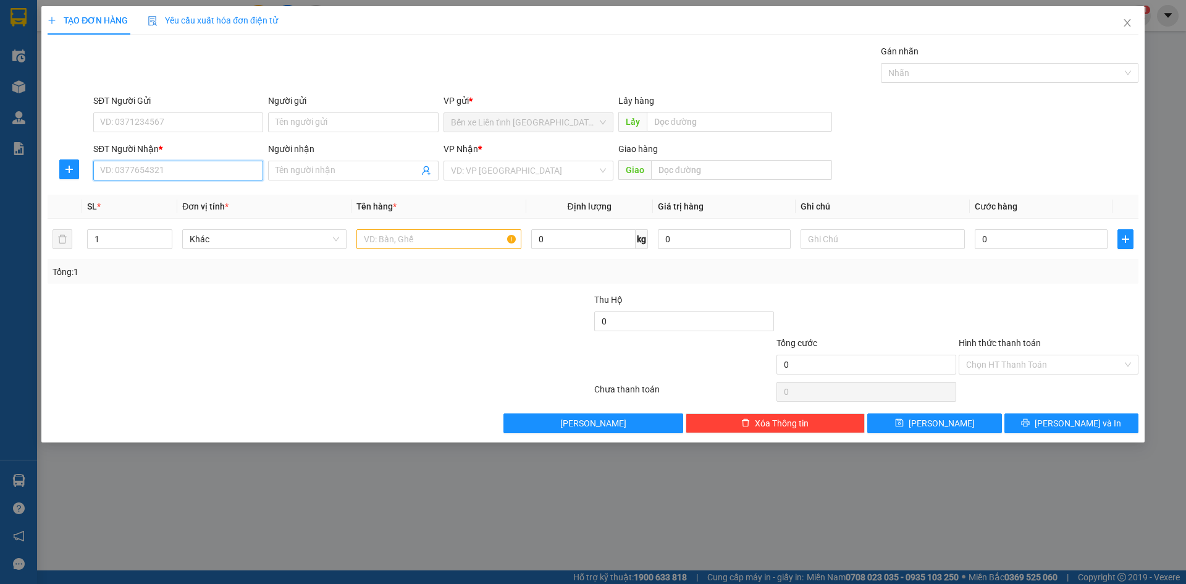
click at [154, 170] on input "SĐT Người Nhận *" at bounding box center [178, 171] width 170 height 20
click at [343, 167] on input "Người nhận" at bounding box center [346, 171] width 143 height 14
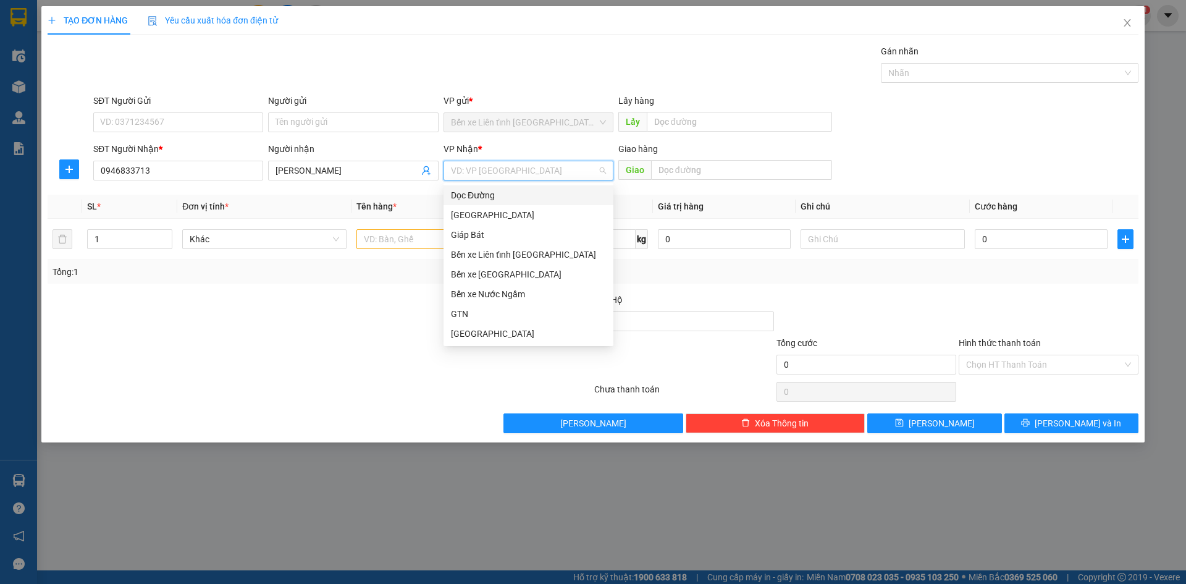
click at [555, 167] on input "search" at bounding box center [524, 170] width 146 height 19
click at [476, 237] on div "Giáp Bát" at bounding box center [528, 235] width 155 height 14
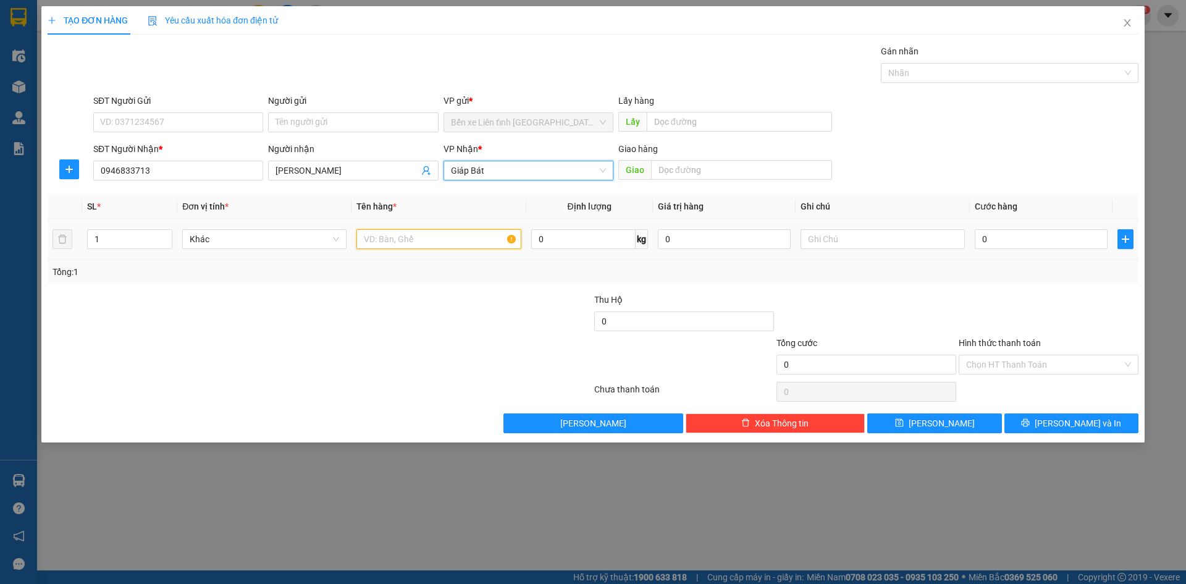
click at [455, 238] on input "text" at bounding box center [438, 239] width 164 height 20
click at [1056, 241] on input "0" at bounding box center [1041, 239] width 133 height 20
click at [1127, 366] on div "Chọn HT Thanh Toán" at bounding box center [1049, 365] width 180 height 20
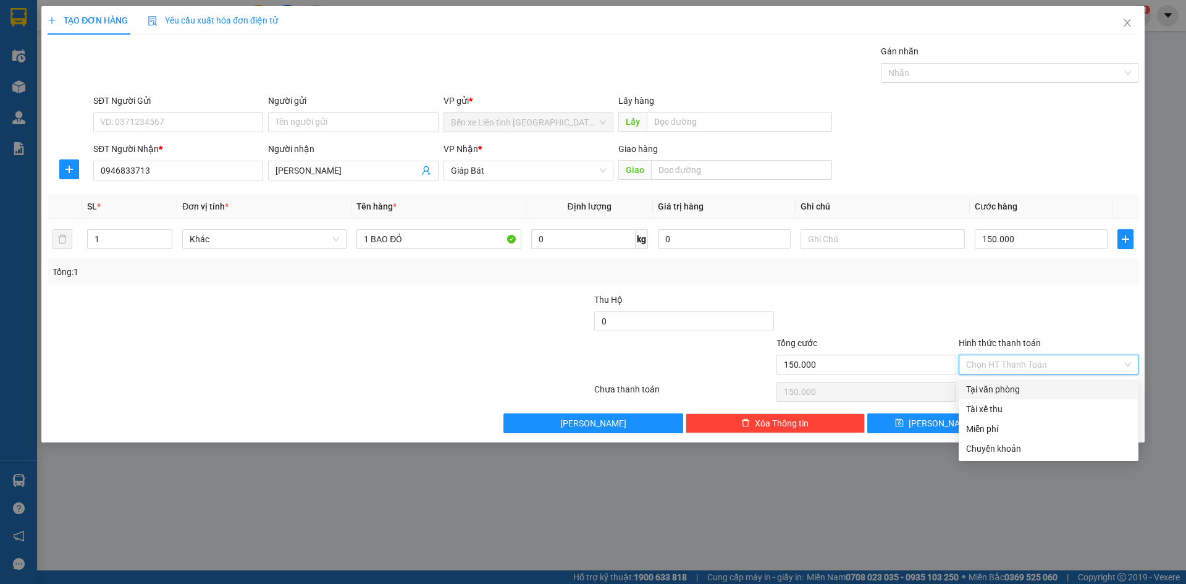
click at [1081, 393] on div "Tại văn phòng" at bounding box center [1048, 389] width 165 height 14
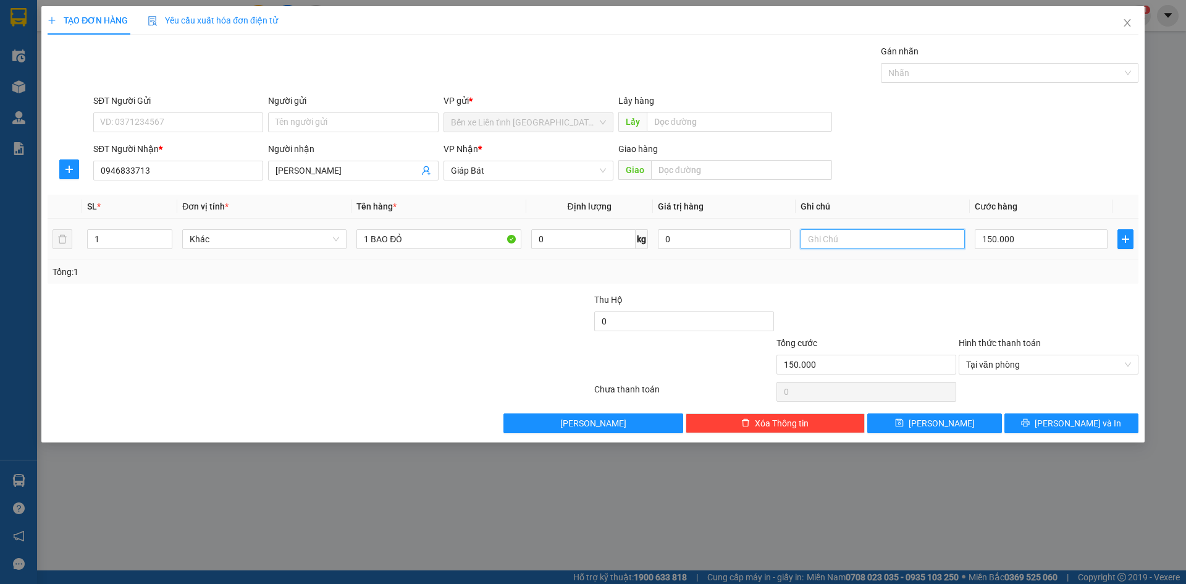
click at [829, 238] on input "text" at bounding box center [883, 239] width 164 height 20
click at [1030, 424] on icon "printer" at bounding box center [1025, 422] width 9 height 9
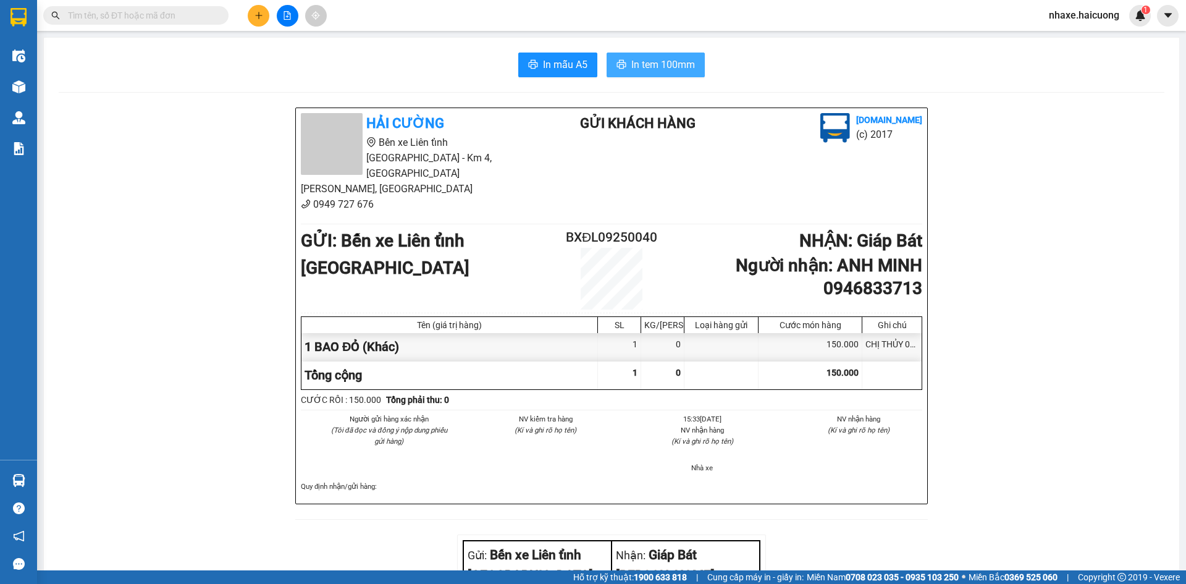
click at [647, 68] on span "In tem 100mm" at bounding box center [663, 64] width 64 height 15
click at [258, 14] on icon "plus" at bounding box center [258, 15] width 9 height 9
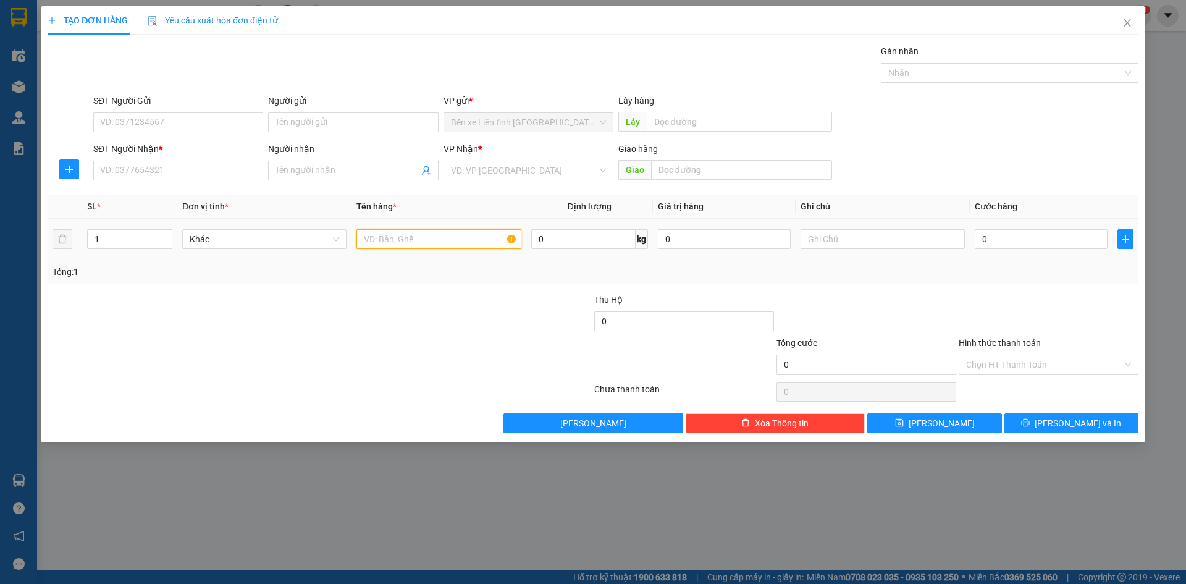
click at [383, 238] on input "text" at bounding box center [438, 239] width 164 height 20
click at [206, 119] on input "SĐT Người Gửi" at bounding box center [178, 122] width 170 height 20
click at [171, 167] on input "SĐT Người Nhận *" at bounding box center [178, 171] width 170 height 20
click at [364, 172] on input "Người nhận" at bounding box center [346, 171] width 143 height 14
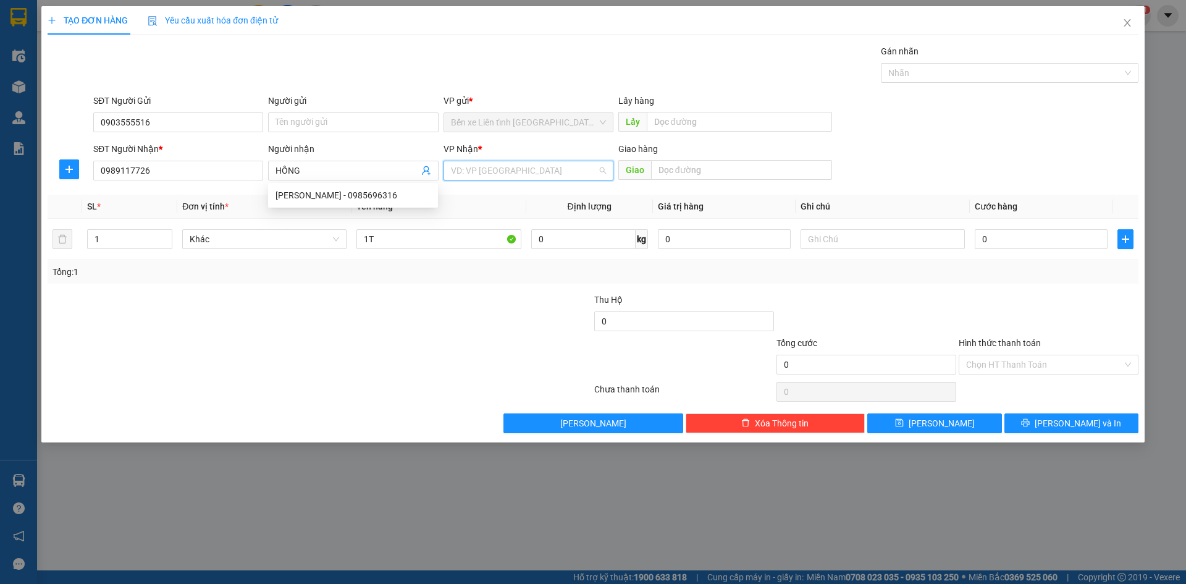
click at [539, 168] on input "search" at bounding box center [524, 170] width 146 height 19
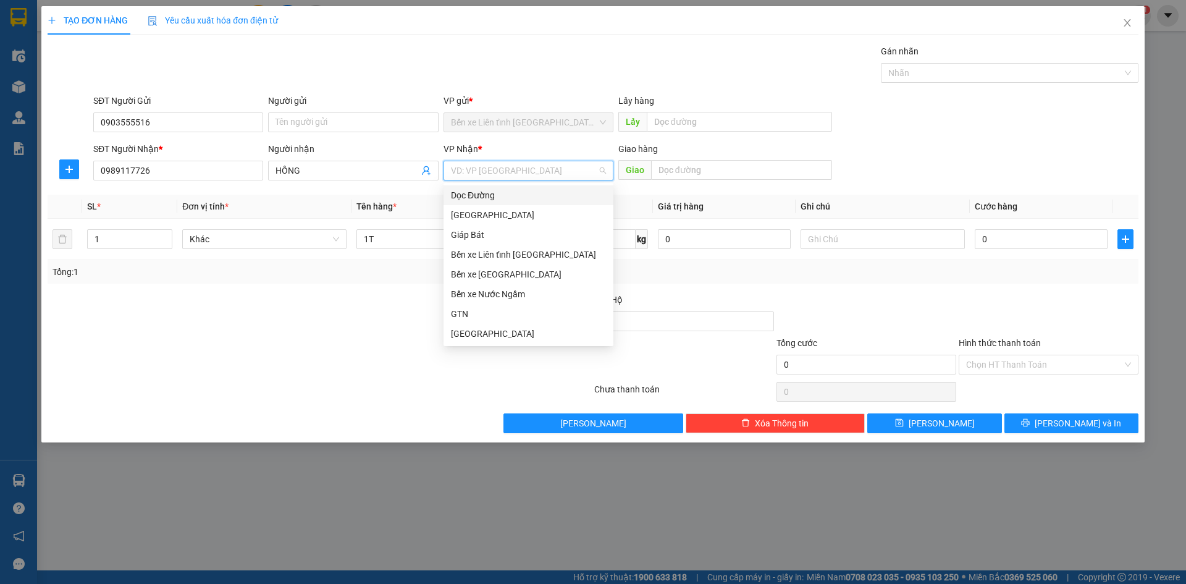
click at [536, 201] on div "Dọc Đường" at bounding box center [528, 195] width 155 height 14
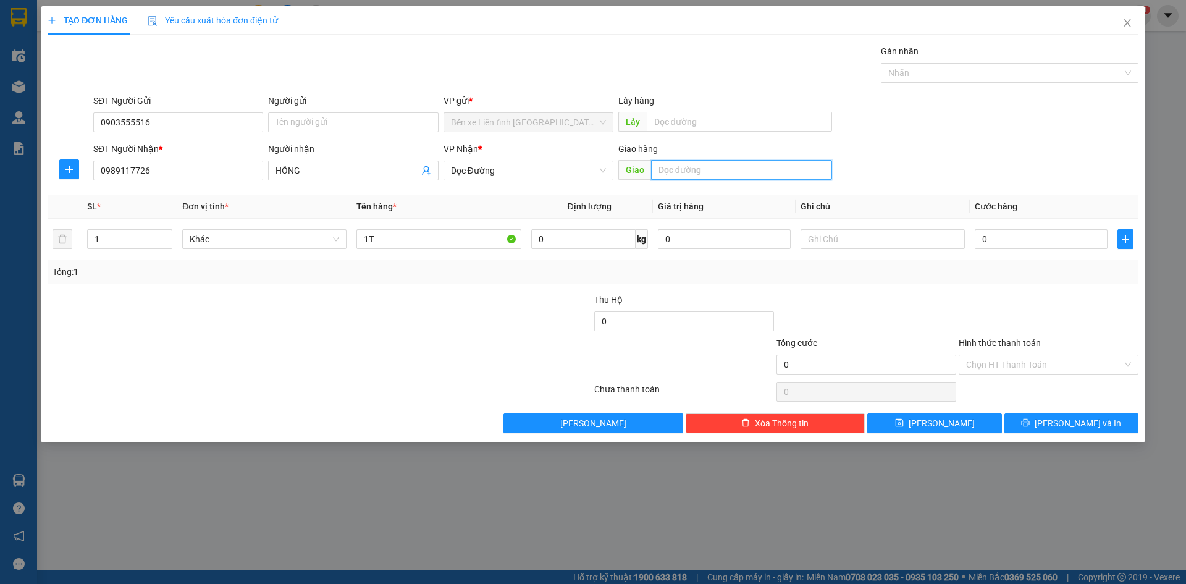
click at [672, 170] on input "text" at bounding box center [741, 170] width 181 height 20
click at [1018, 237] on input "0" at bounding box center [1041, 239] width 133 height 20
click at [1127, 365] on div "Chọn HT Thanh Toán" at bounding box center [1049, 365] width 180 height 20
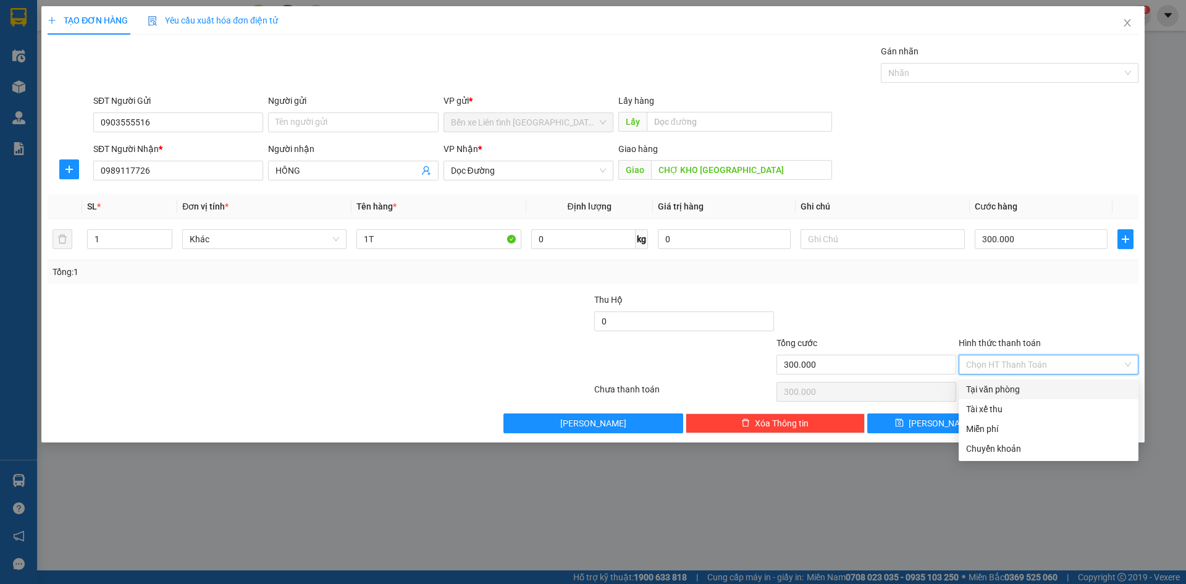
click at [1052, 388] on div "Tại văn phòng" at bounding box center [1048, 389] width 165 height 14
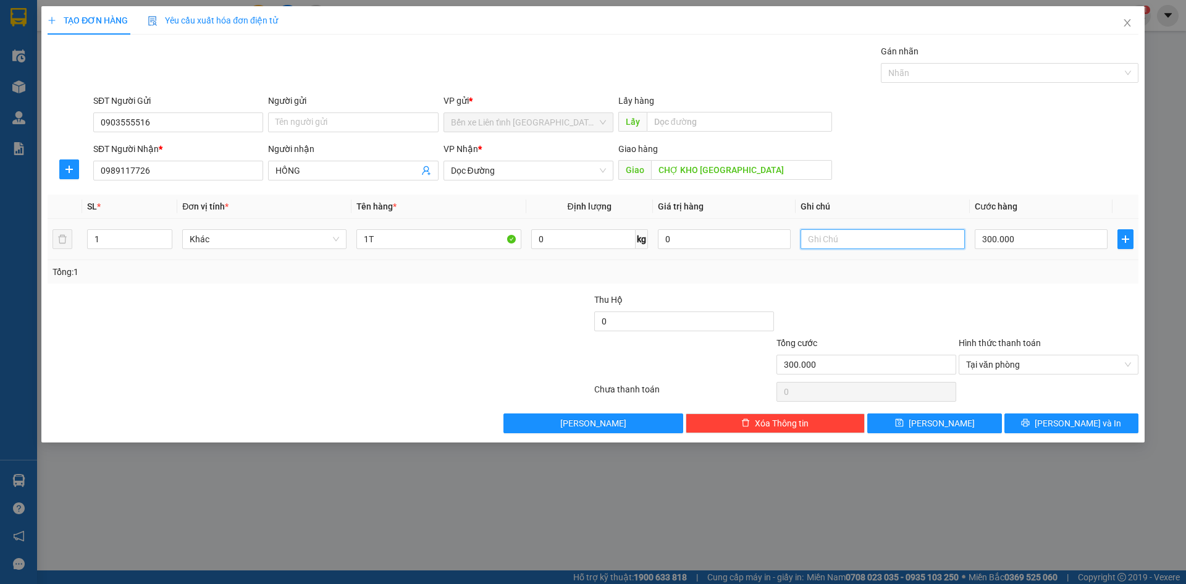
click at [821, 241] on input "text" at bounding box center [883, 239] width 164 height 20
click at [1067, 422] on span "[PERSON_NAME] và In" at bounding box center [1078, 423] width 86 height 14
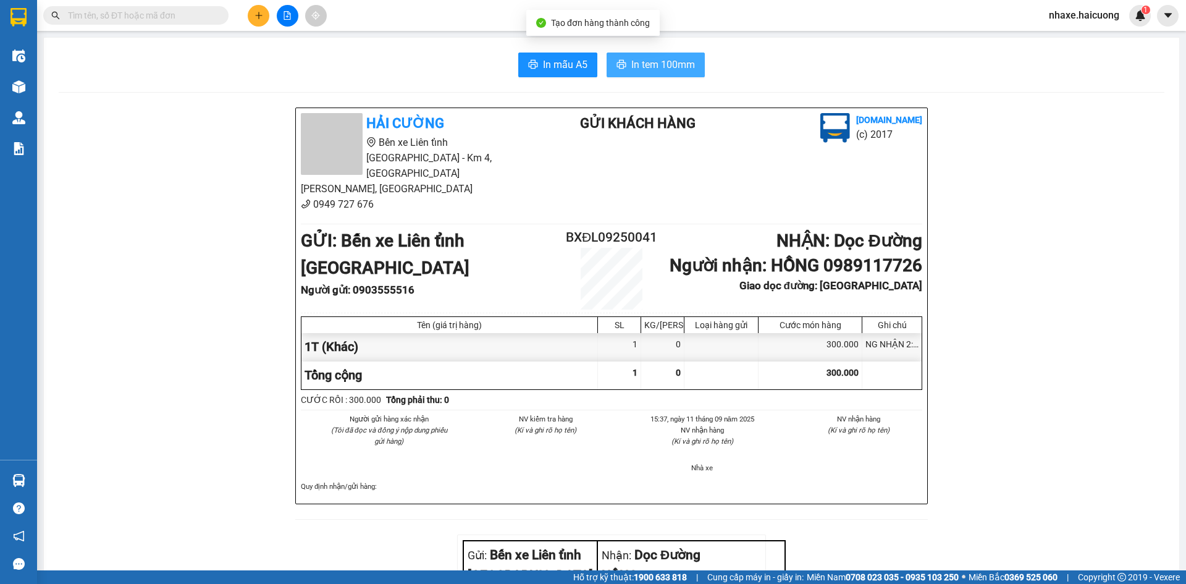
click at [658, 65] on span "In tem 100mm" at bounding box center [663, 64] width 64 height 15
click at [256, 17] on icon "plus" at bounding box center [258, 15] width 9 height 9
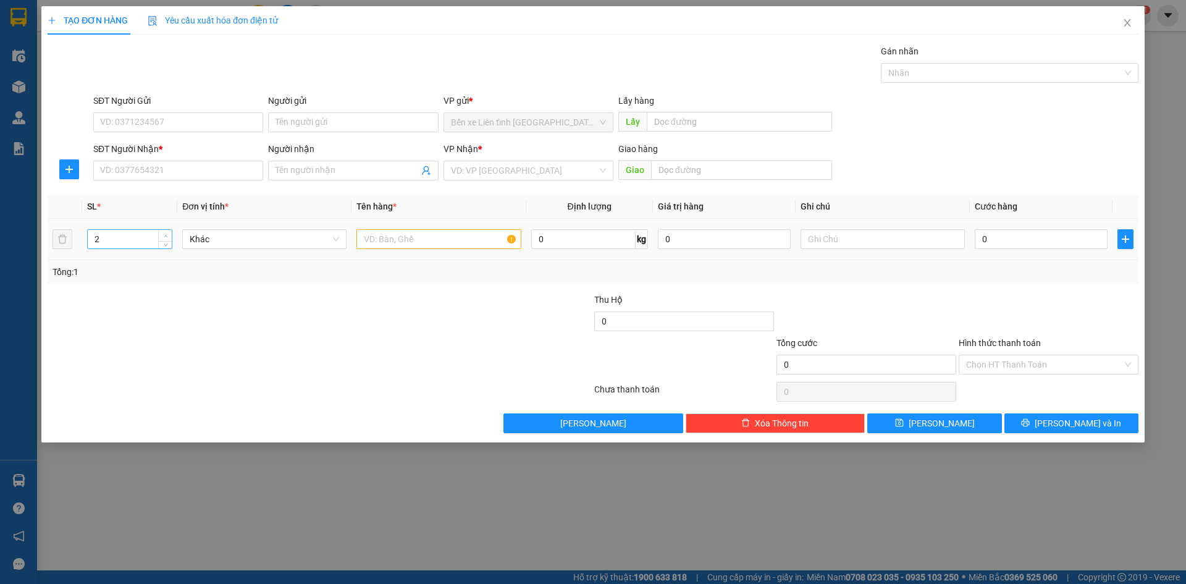
click at [167, 234] on icon "up" at bounding box center [166, 236] width 4 height 4
click at [440, 240] on input "text" at bounding box center [438, 239] width 164 height 20
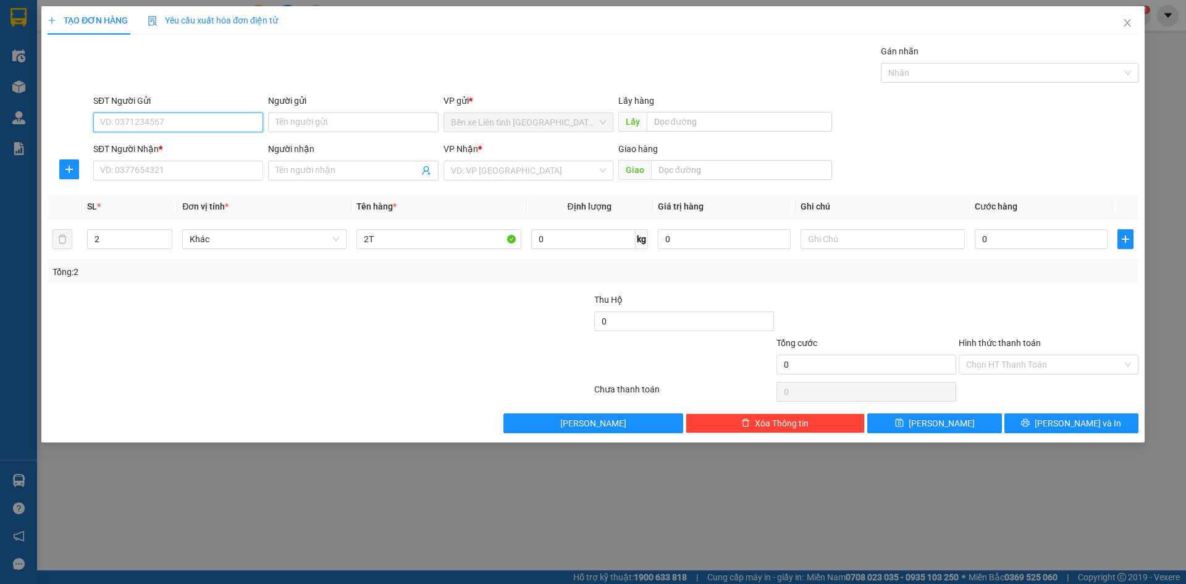
click at [161, 122] on input "SĐT Người Gửi" at bounding box center [178, 122] width 170 height 20
click at [167, 170] on input "SĐT Người Nhận *" at bounding box center [178, 171] width 170 height 20
click at [293, 171] on input "Người nhận" at bounding box center [346, 171] width 143 height 14
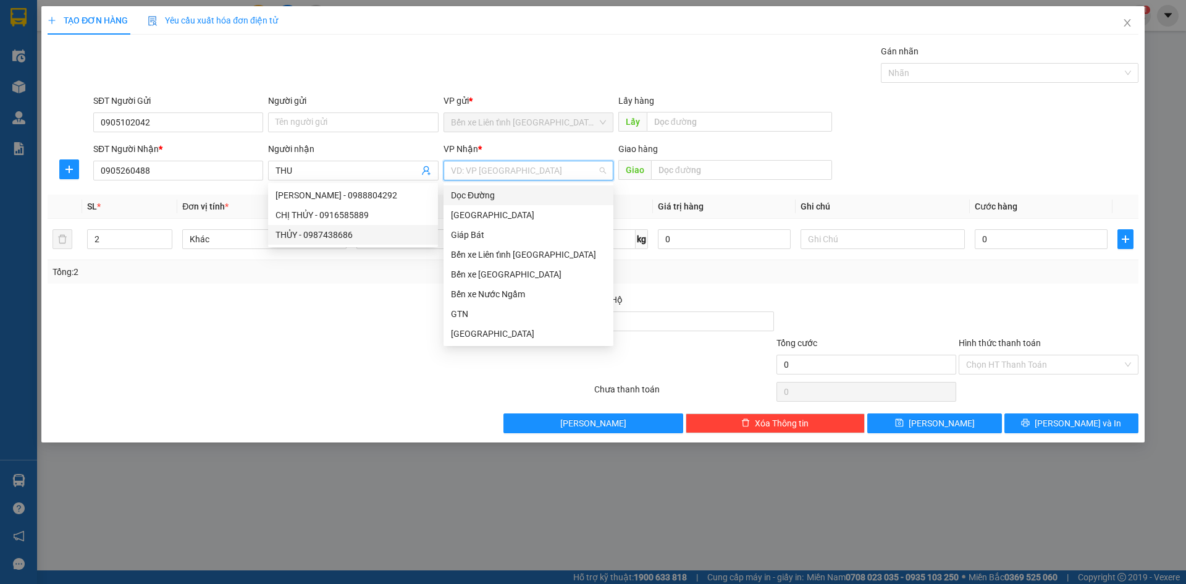
click at [571, 166] on input "search" at bounding box center [524, 170] width 146 height 19
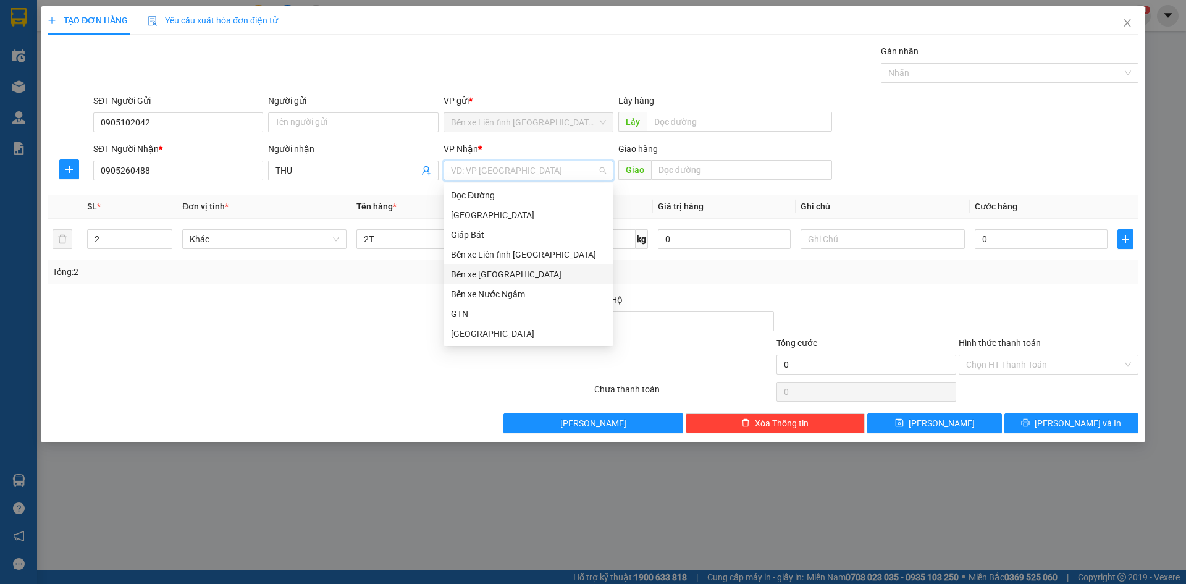
click at [523, 273] on div "Bến xe [GEOGRAPHIC_DATA]" at bounding box center [528, 274] width 155 height 14
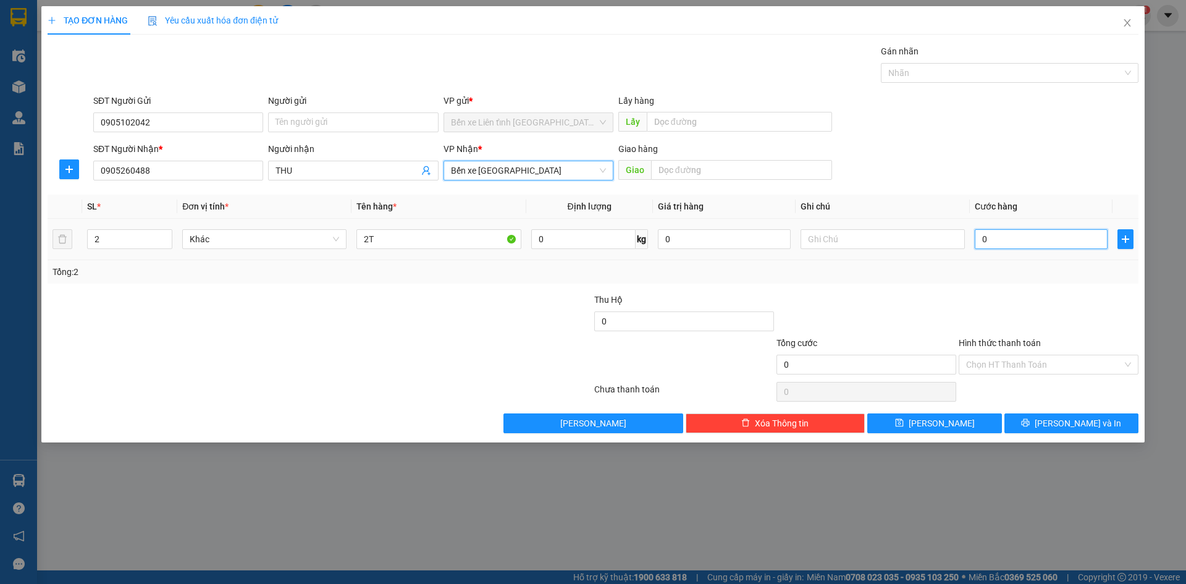
click at [1034, 238] on input "0" at bounding box center [1041, 239] width 133 height 20
click at [1128, 364] on div "Chọn HT Thanh Toán" at bounding box center [1049, 365] width 180 height 20
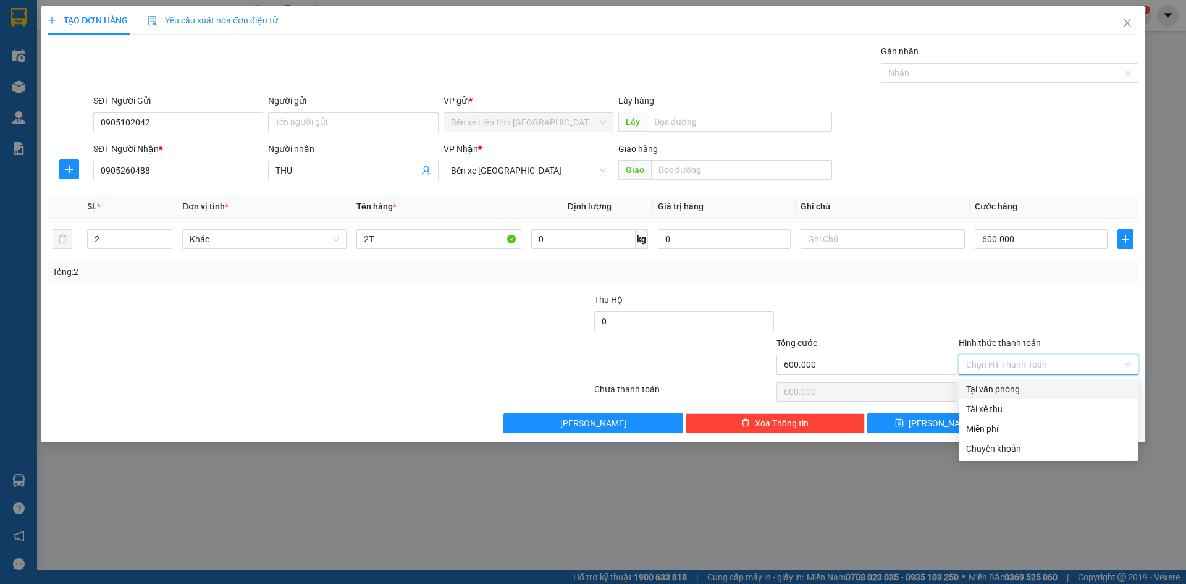
click at [1066, 388] on div "Tại văn phòng" at bounding box center [1048, 389] width 165 height 14
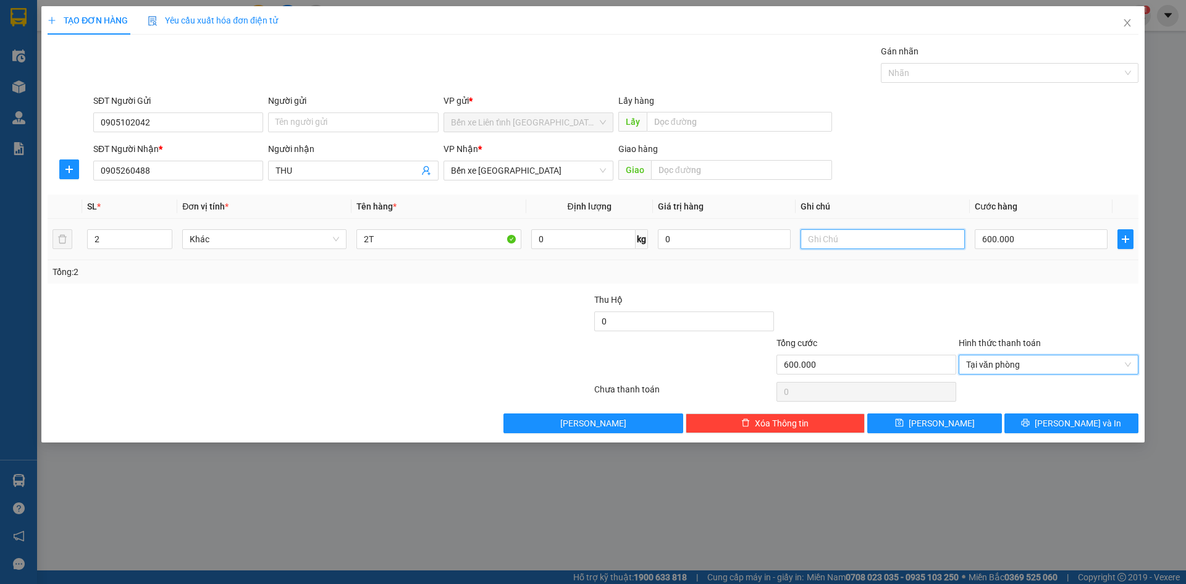
click at [845, 237] on input "text" at bounding box center [883, 239] width 164 height 20
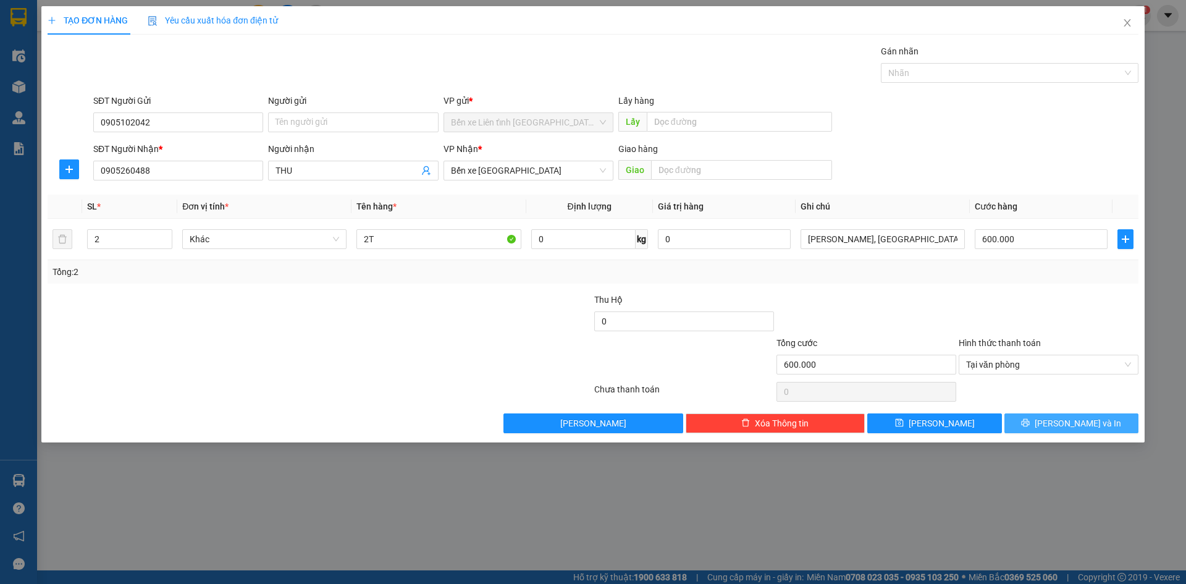
click at [1071, 424] on span "[PERSON_NAME] và In" at bounding box center [1078, 423] width 86 height 14
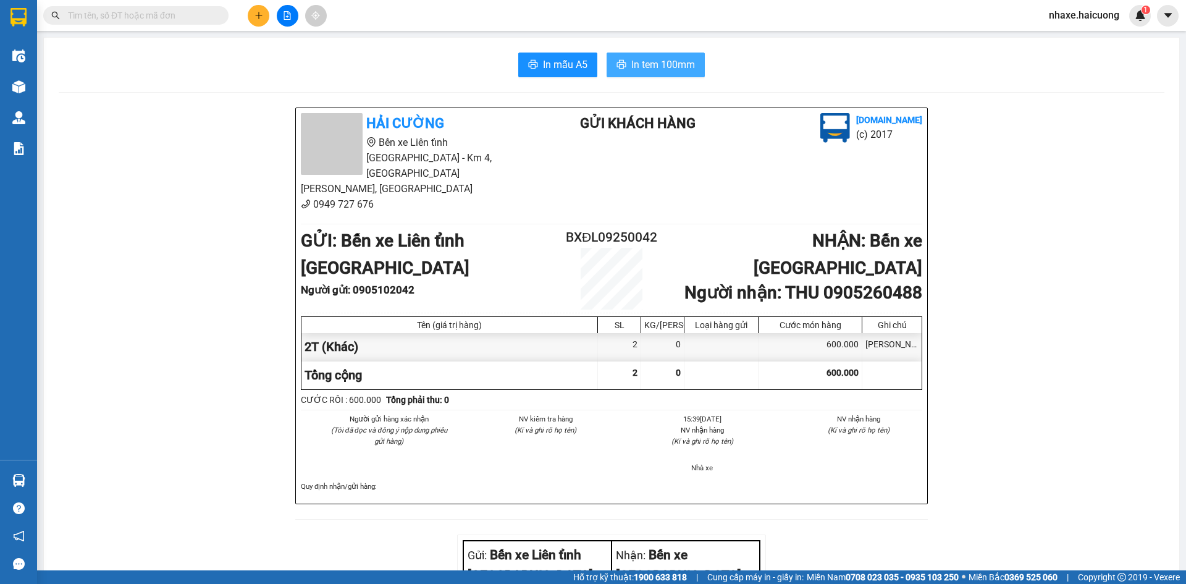
click at [651, 65] on span "In tem 100mm" at bounding box center [663, 64] width 64 height 15
click at [258, 17] on icon "plus" at bounding box center [258, 15] width 9 height 9
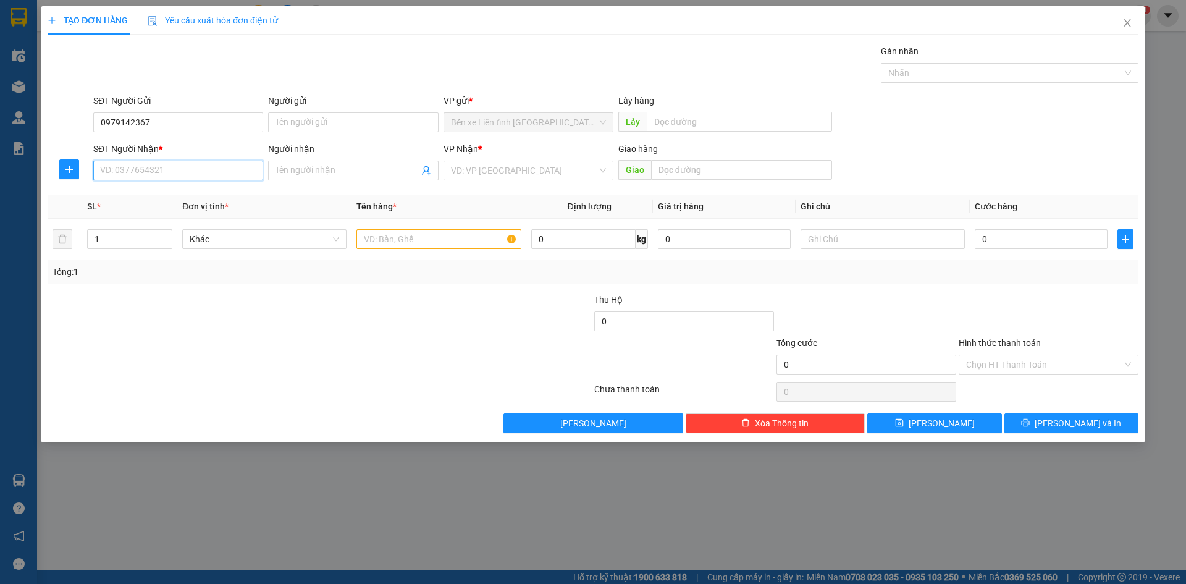
click at [158, 170] on input "SĐT Người Nhận *" at bounding box center [178, 171] width 170 height 20
click at [458, 170] on input "search" at bounding box center [524, 170] width 146 height 19
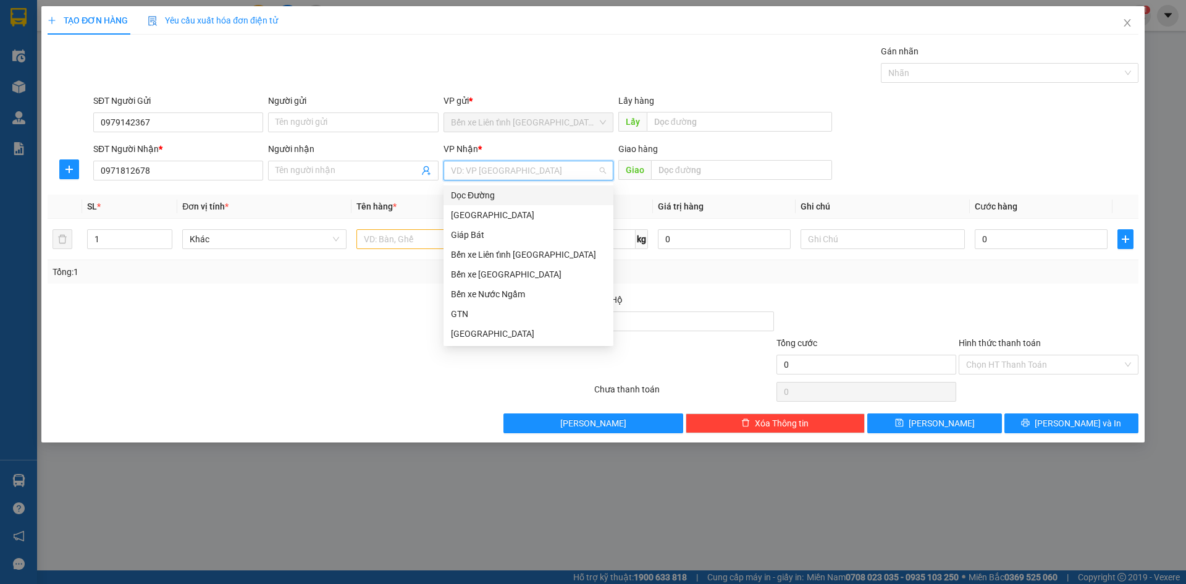
click at [506, 198] on div "Dọc Đường" at bounding box center [528, 195] width 155 height 14
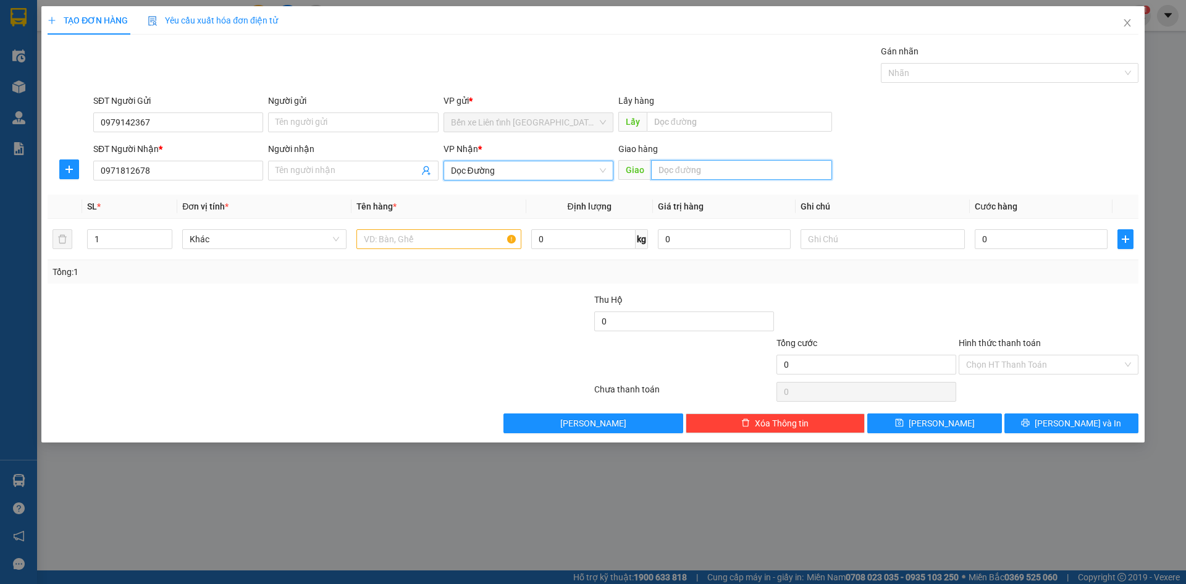
click at [660, 169] on input "text" at bounding box center [741, 170] width 181 height 20
click at [441, 242] on input "text" at bounding box center [438, 239] width 164 height 20
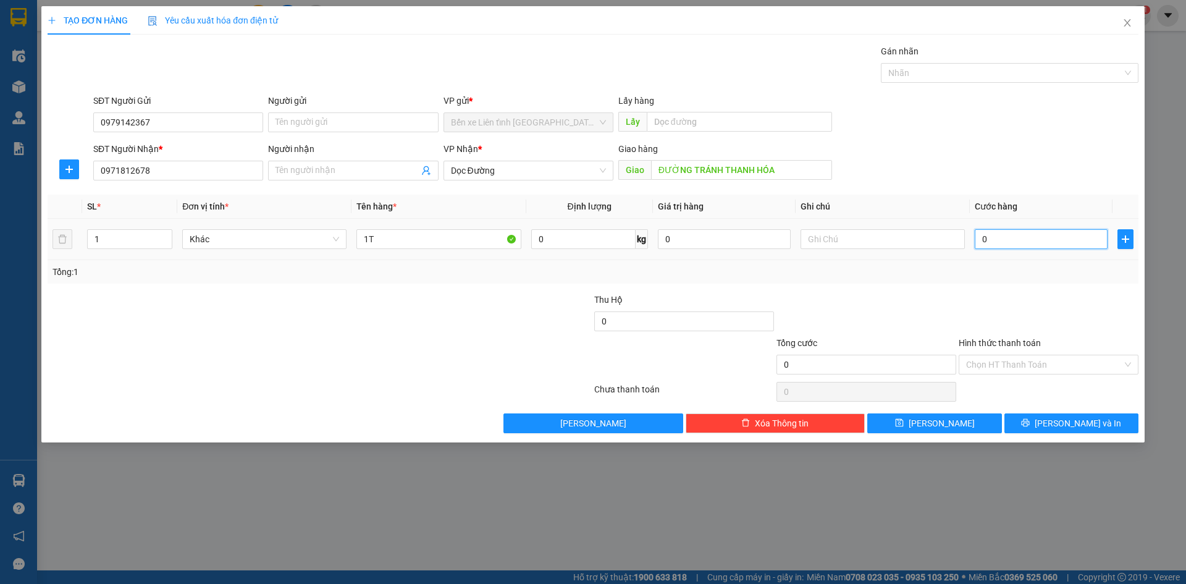
click at [1015, 241] on input "0" at bounding box center [1041, 239] width 133 height 20
click at [1077, 421] on span "[PERSON_NAME] và In" at bounding box center [1078, 423] width 86 height 14
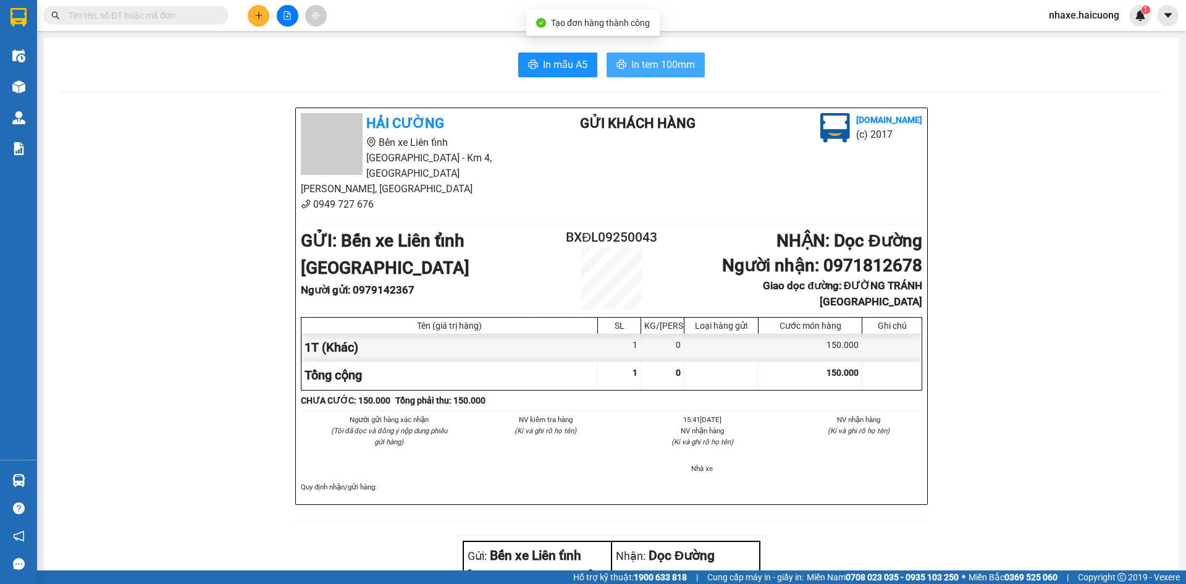
click at [655, 62] on span "In tem 100mm" at bounding box center [663, 64] width 64 height 15
click at [261, 15] on icon "plus" at bounding box center [258, 15] width 7 height 1
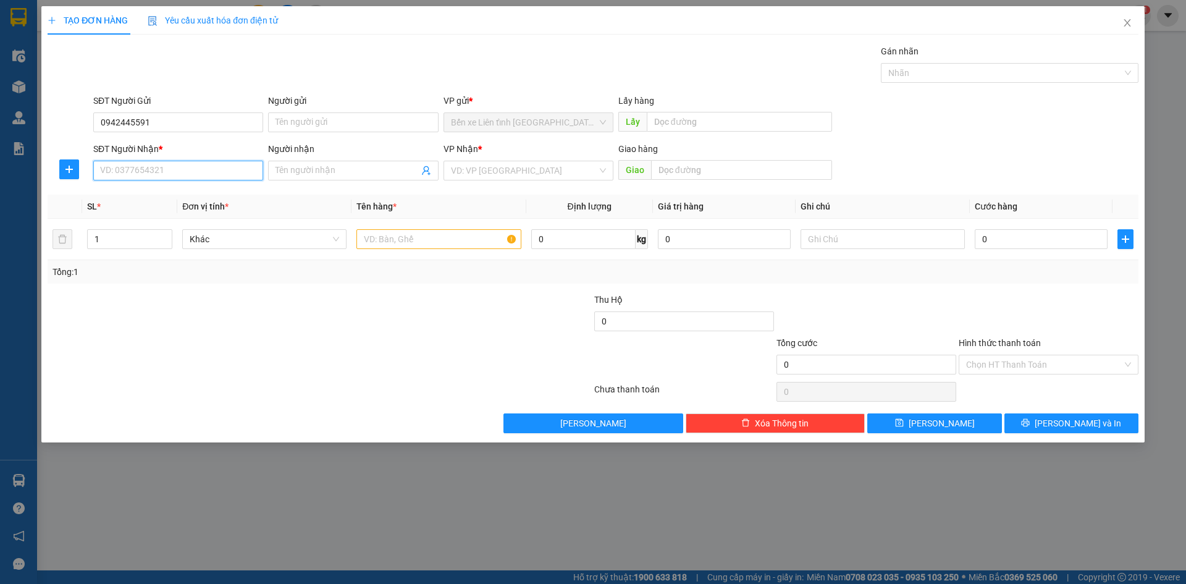
click at [200, 169] on input "SĐT Người Nhận *" at bounding box center [178, 171] width 170 height 20
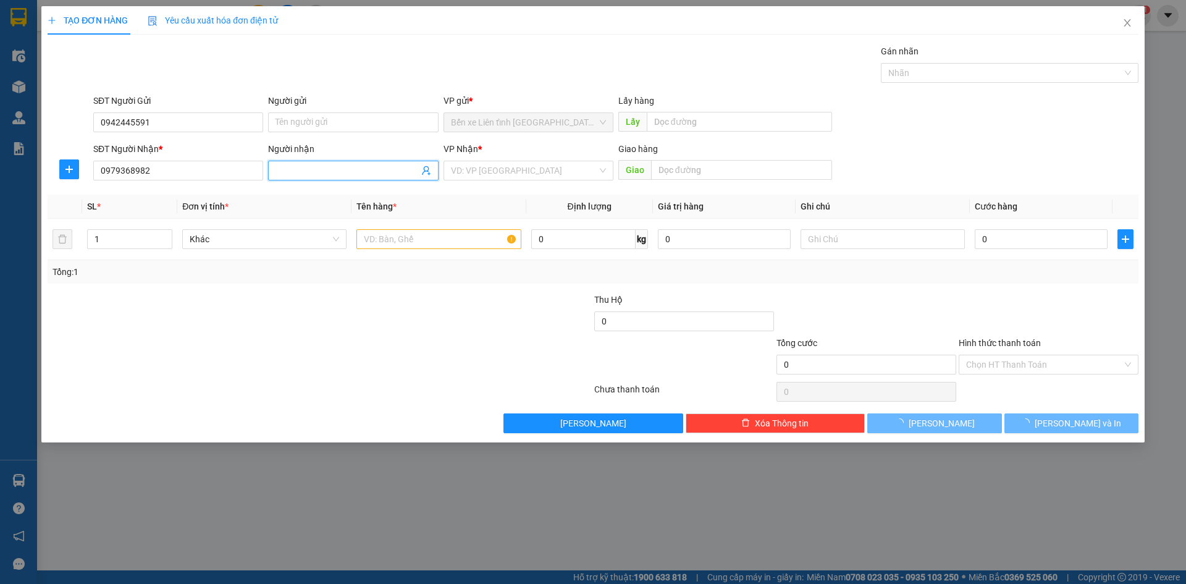
click at [356, 167] on input "Người nhận" at bounding box center [346, 171] width 143 height 14
click at [395, 239] on input "text" at bounding box center [438, 239] width 164 height 20
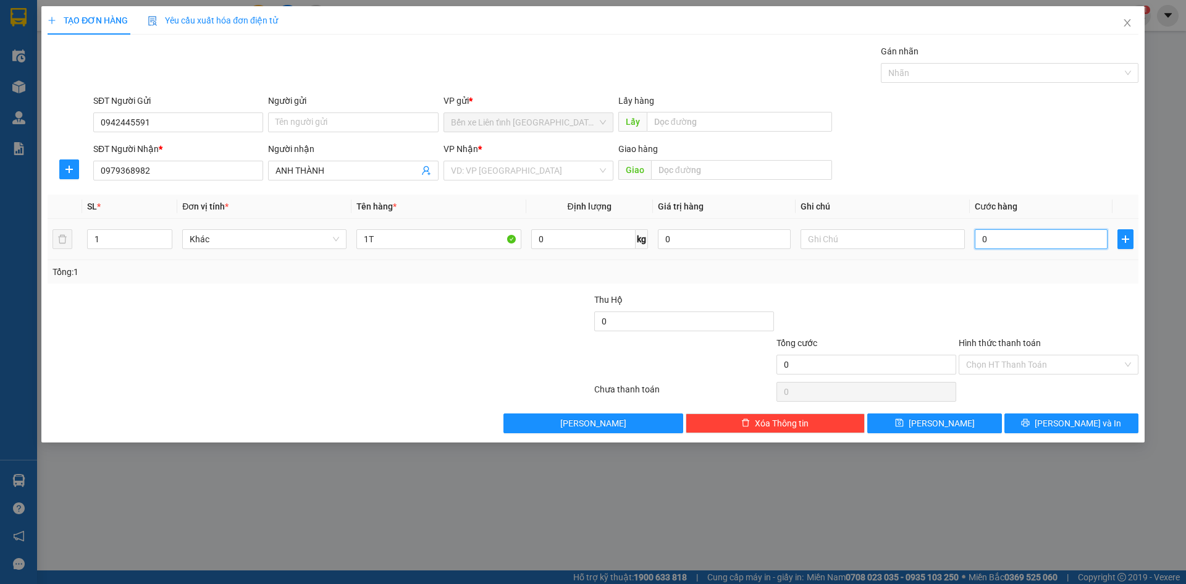
click at [999, 237] on input "0" at bounding box center [1041, 239] width 133 height 20
click at [481, 170] on input "search" at bounding box center [524, 170] width 146 height 19
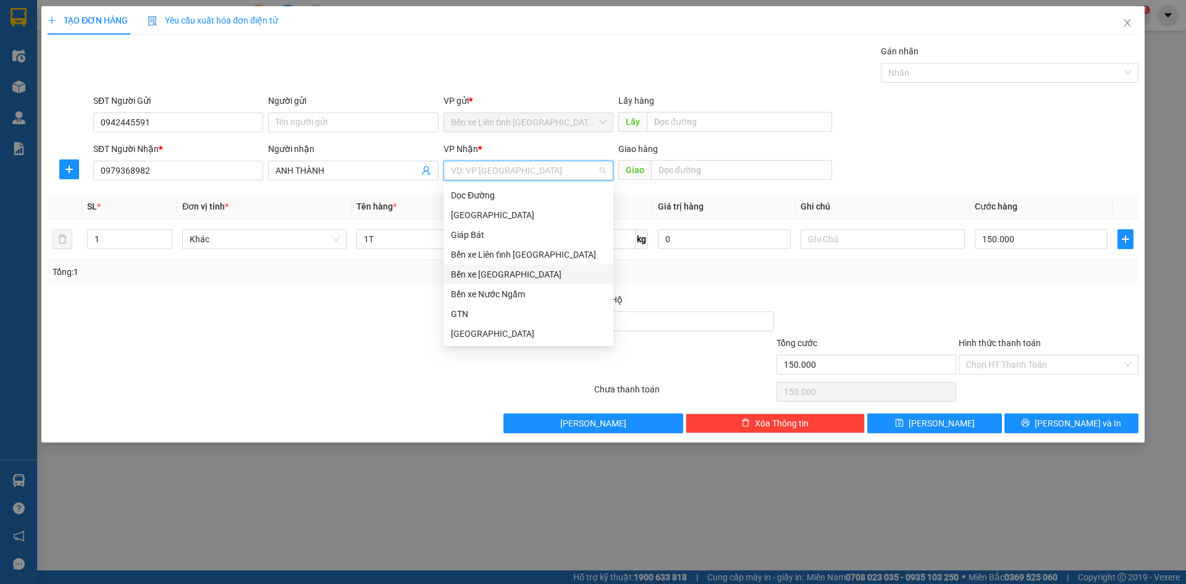
click at [528, 275] on div "Bến xe [GEOGRAPHIC_DATA]" at bounding box center [528, 274] width 155 height 14
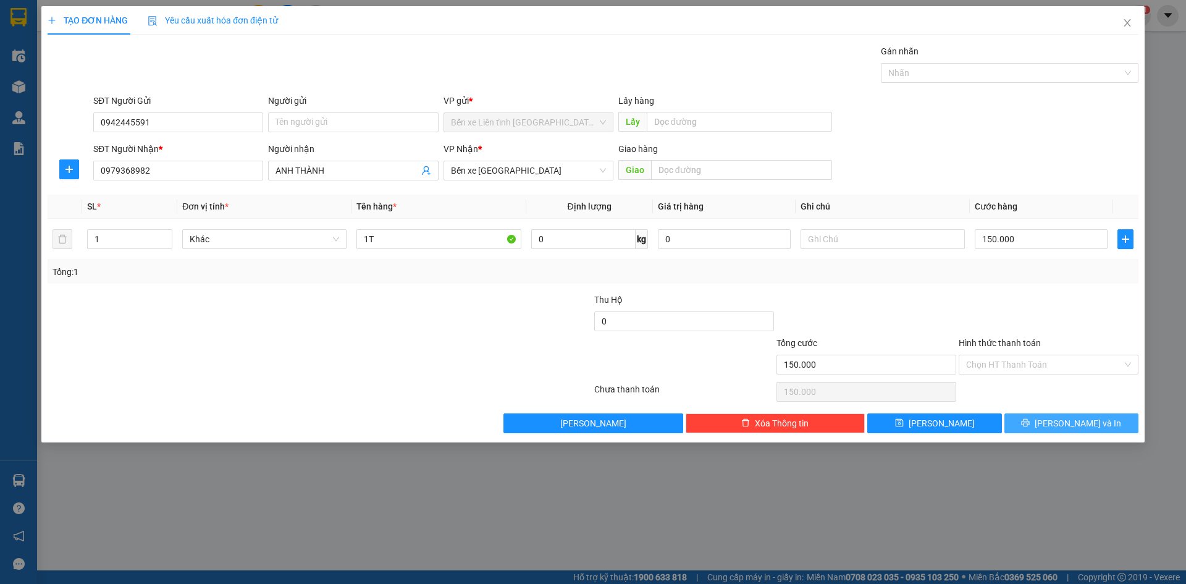
click at [1067, 423] on span "[PERSON_NAME] và In" at bounding box center [1078, 423] width 86 height 14
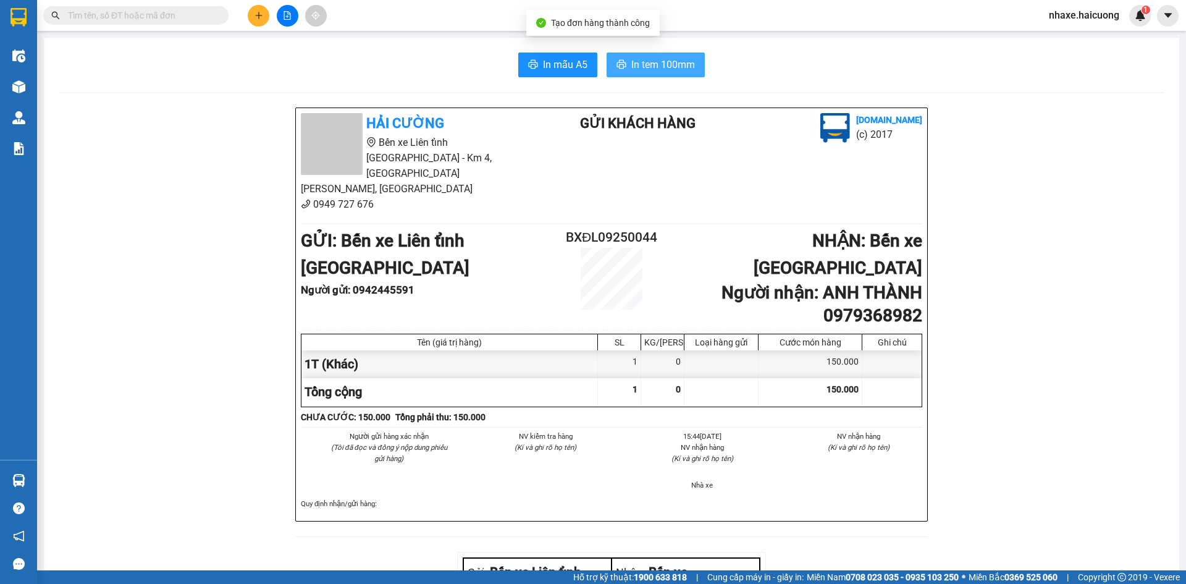
click at [655, 67] on span "In tem 100mm" at bounding box center [663, 64] width 64 height 15
click at [259, 15] on icon "plus" at bounding box center [258, 15] width 7 height 1
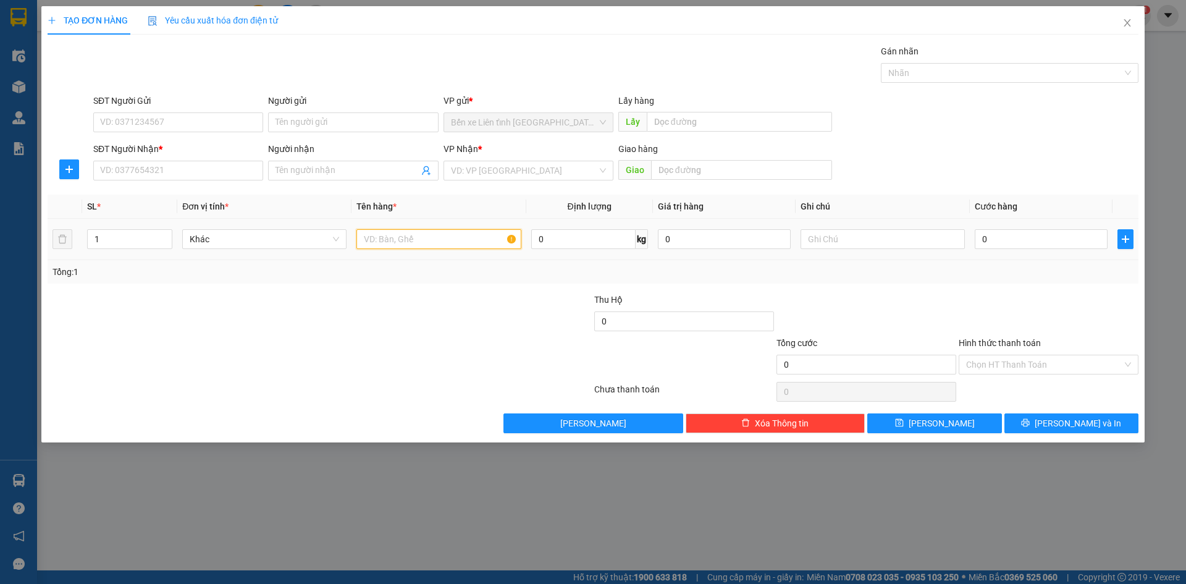
click at [418, 237] on input "text" at bounding box center [438, 239] width 164 height 20
click at [175, 119] on input "SĐT Người Gửi" at bounding box center [178, 122] width 170 height 20
click at [191, 170] on input "SĐT Người Nhận *" at bounding box center [178, 171] width 170 height 20
click at [293, 170] on input "Người nhận" at bounding box center [346, 171] width 143 height 14
click at [510, 171] on input "search" at bounding box center [524, 170] width 146 height 19
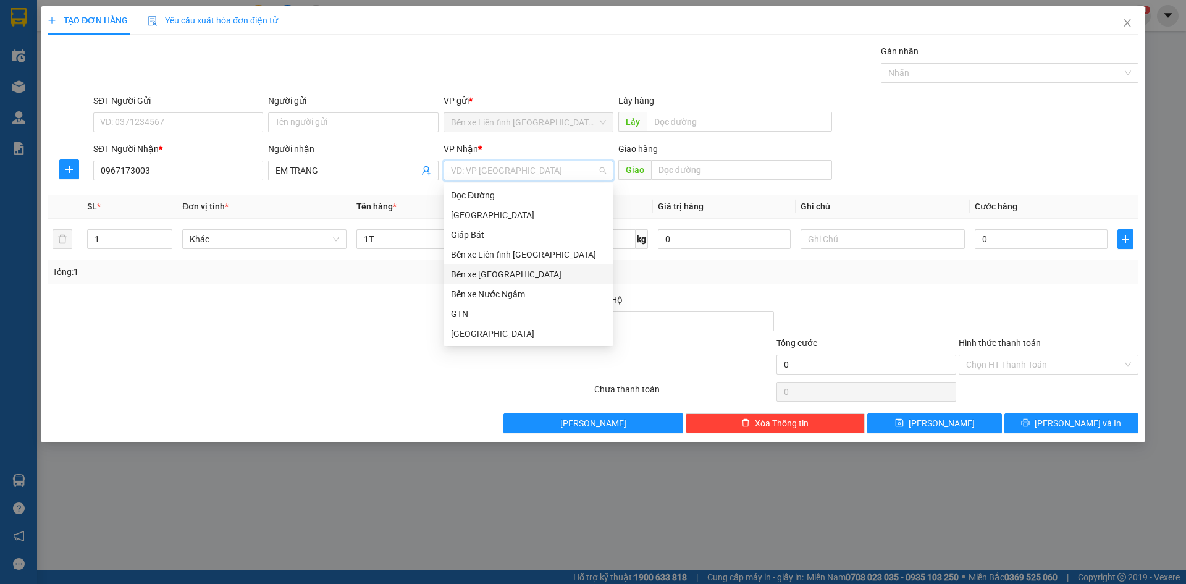
click at [508, 277] on div "Bến xe [GEOGRAPHIC_DATA]" at bounding box center [528, 274] width 155 height 14
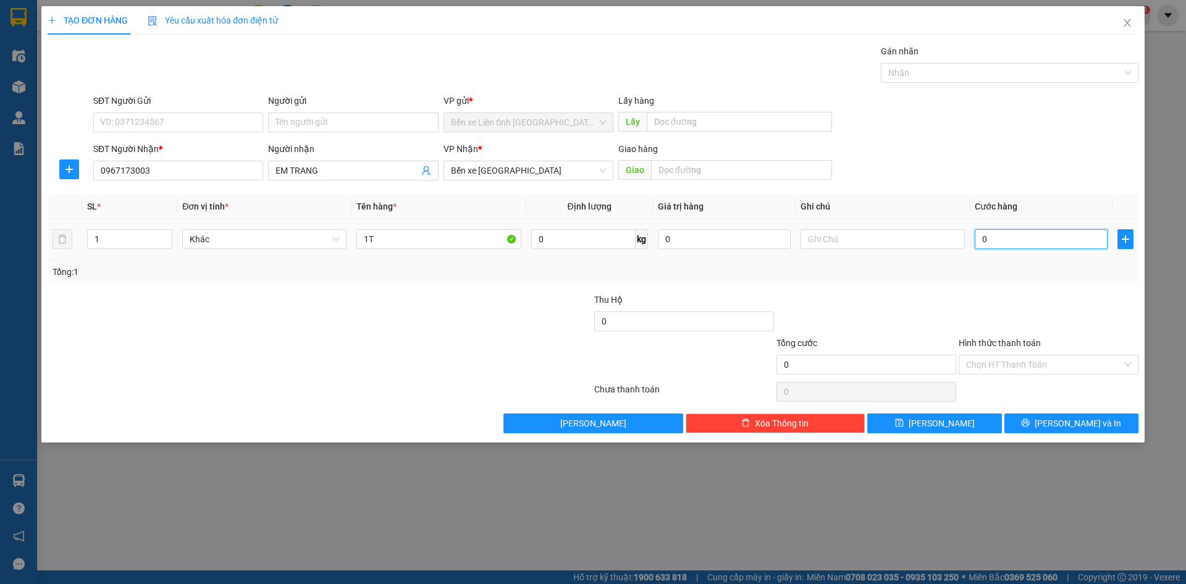
click at [1027, 240] on input "0" at bounding box center [1041, 239] width 133 height 20
click at [1084, 426] on span "[PERSON_NAME] và In" at bounding box center [1078, 423] width 86 height 14
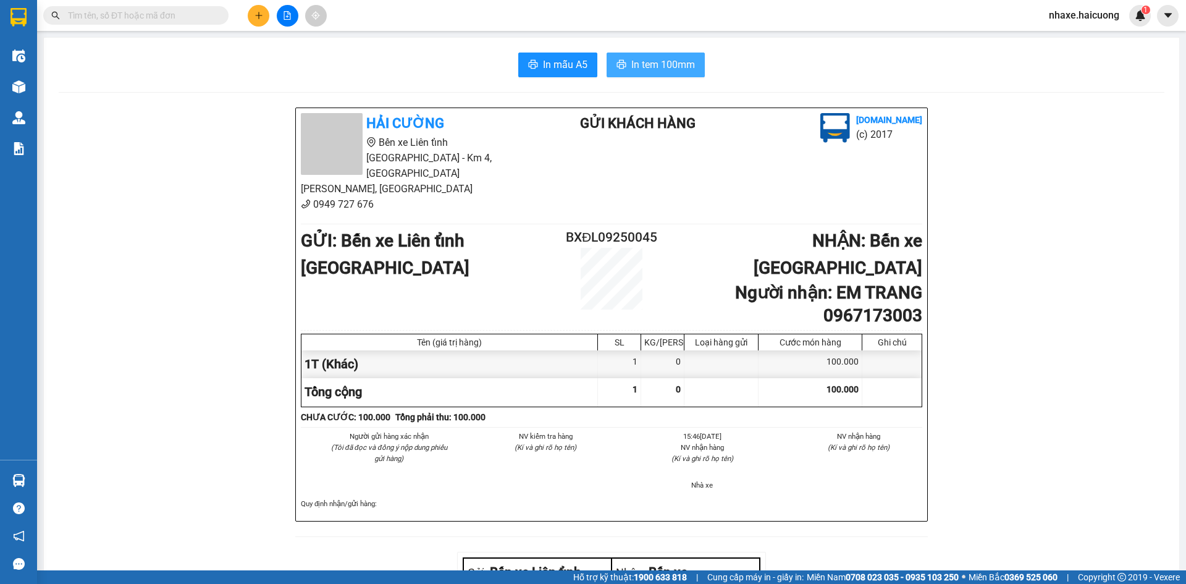
click at [632, 67] on span "In tem 100mm" at bounding box center [663, 64] width 64 height 15
click at [255, 20] on button at bounding box center [259, 16] width 22 height 22
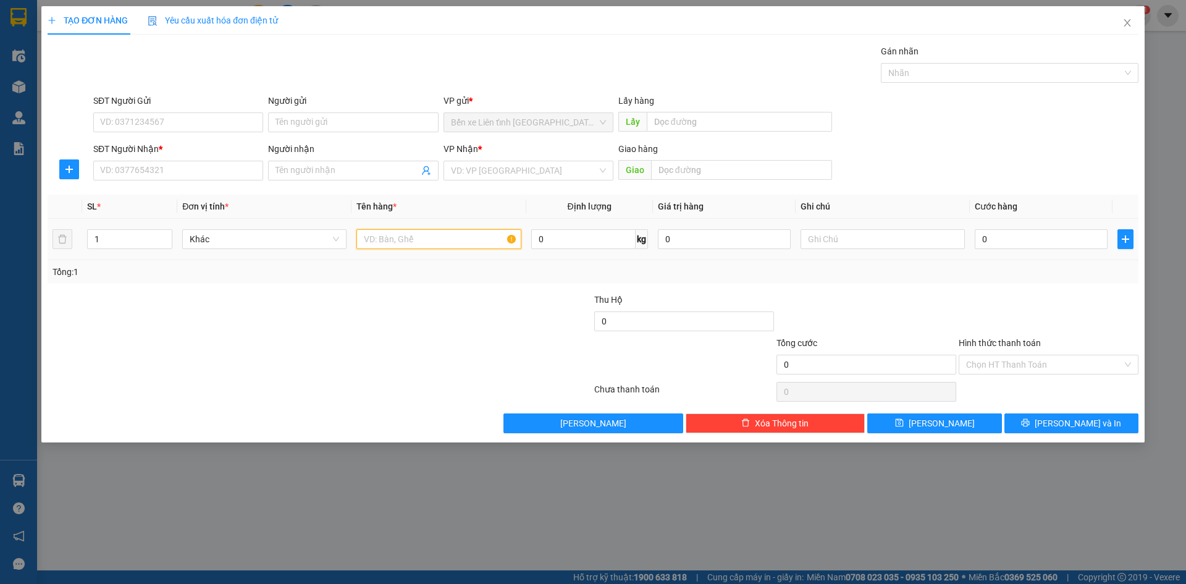
click at [460, 238] on input "text" at bounding box center [438, 239] width 164 height 20
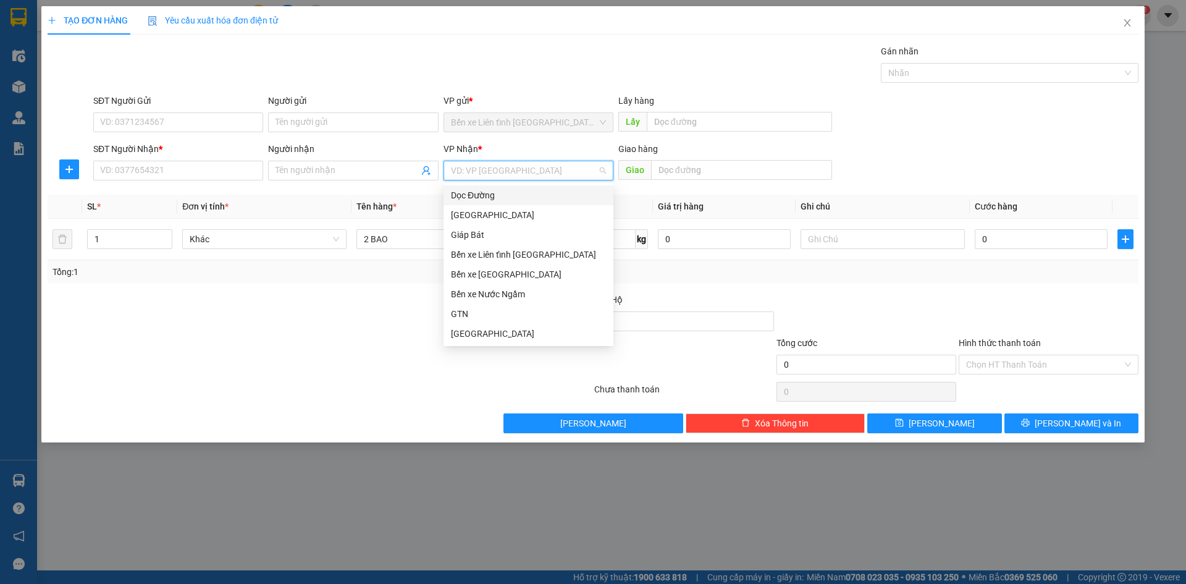
click at [473, 170] on input "search" at bounding box center [524, 170] width 146 height 19
click at [504, 274] on div "Bến xe [GEOGRAPHIC_DATA]" at bounding box center [528, 274] width 155 height 14
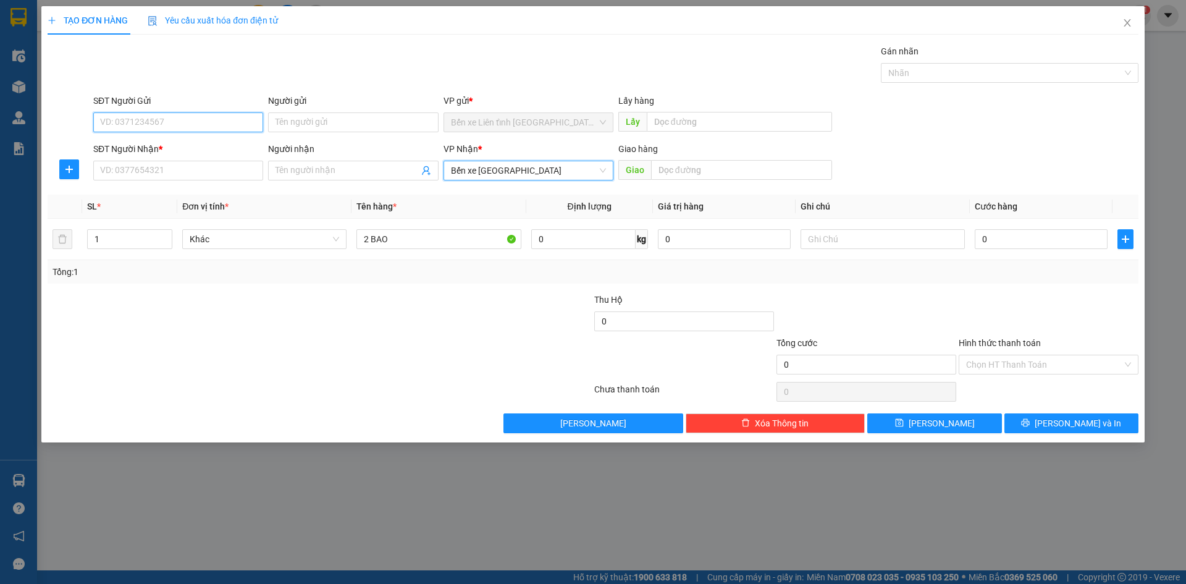
click at [172, 117] on input "SĐT Người Gửi" at bounding box center [178, 122] width 170 height 20
click at [166, 235] on icon "up" at bounding box center [166, 236] width 4 height 4
click at [604, 175] on span "Bến xe [GEOGRAPHIC_DATA]" at bounding box center [528, 170] width 155 height 19
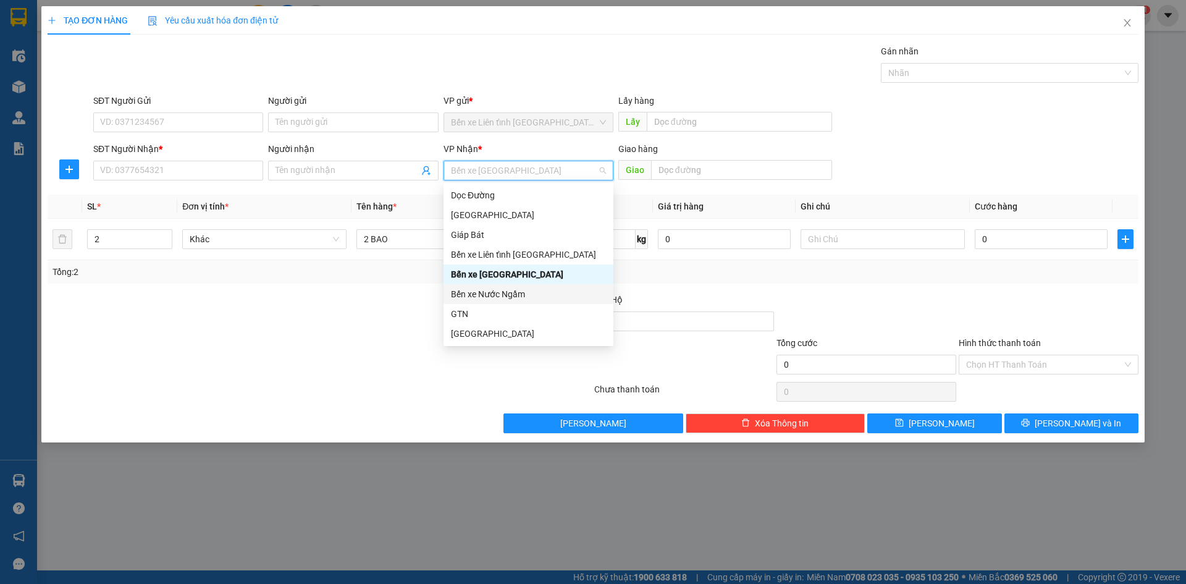
click at [527, 290] on div "Bến xe Nước Ngầm" at bounding box center [528, 294] width 155 height 14
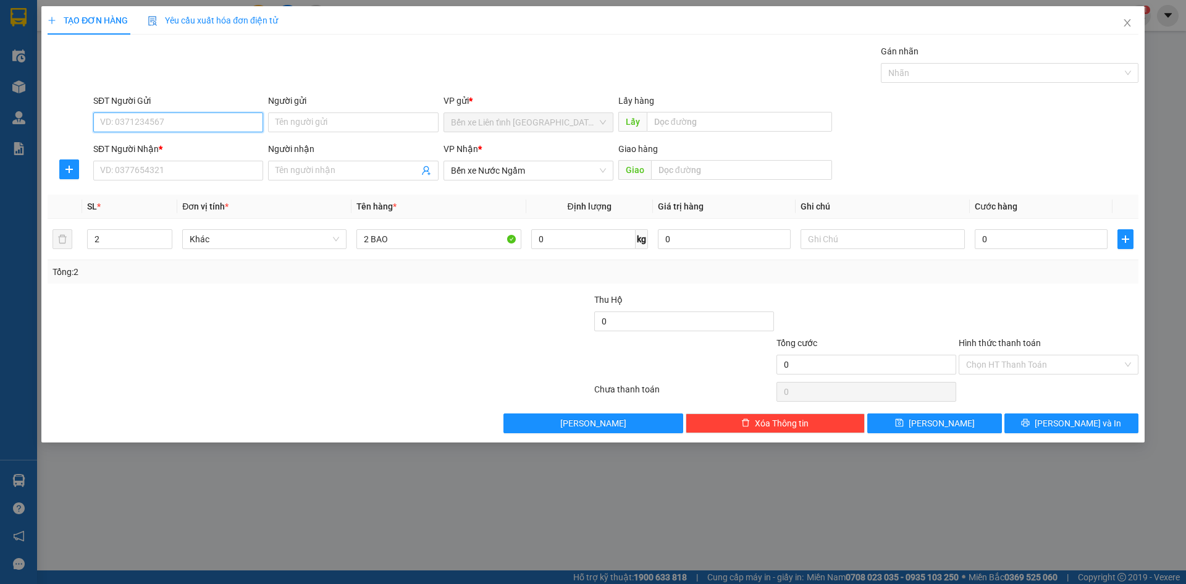
click at [184, 122] on input "SĐT Người Gửi" at bounding box center [178, 122] width 170 height 20
click at [226, 170] on input "SĐT Người Nhận *" at bounding box center [178, 171] width 170 height 20
click at [1057, 239] on input "0" at bounding box center [1041, 239] width 133 height 20
click at [1130, 366] on div "Chọn HT Thanh Toán" at bounding box center [1049, 365] width 180 height 20
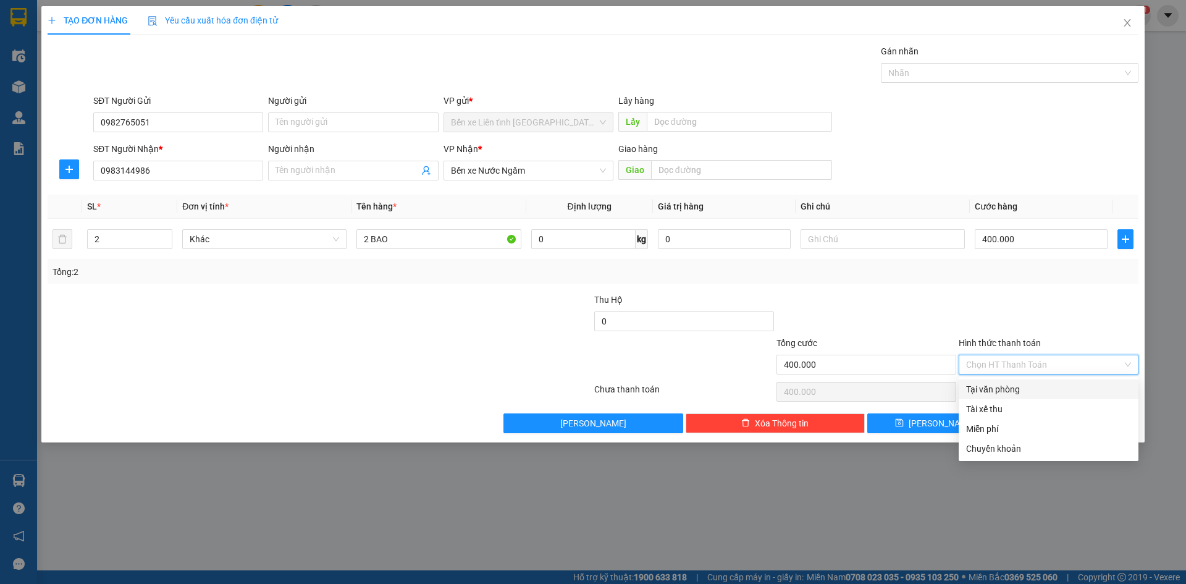
click at [1071, 392] on div "Tại văn phòng" at bounding box center [1048, 389] width 165 height 14
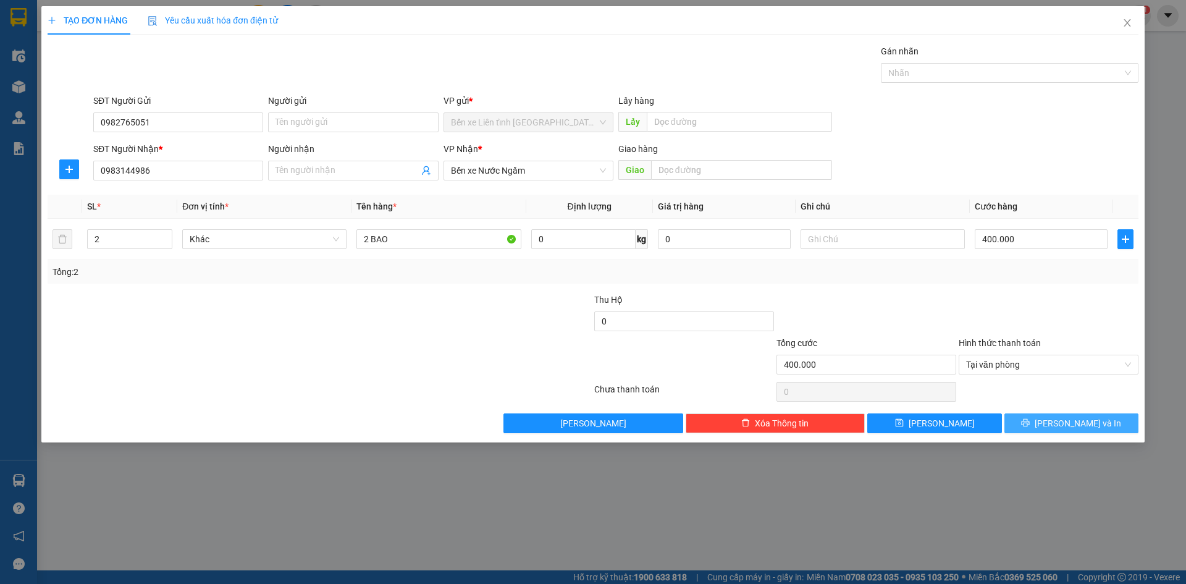
click at [1070, 426] on span "[PERSON_NAME] và In" at bounding box center [1078, 423] width 86 height 14
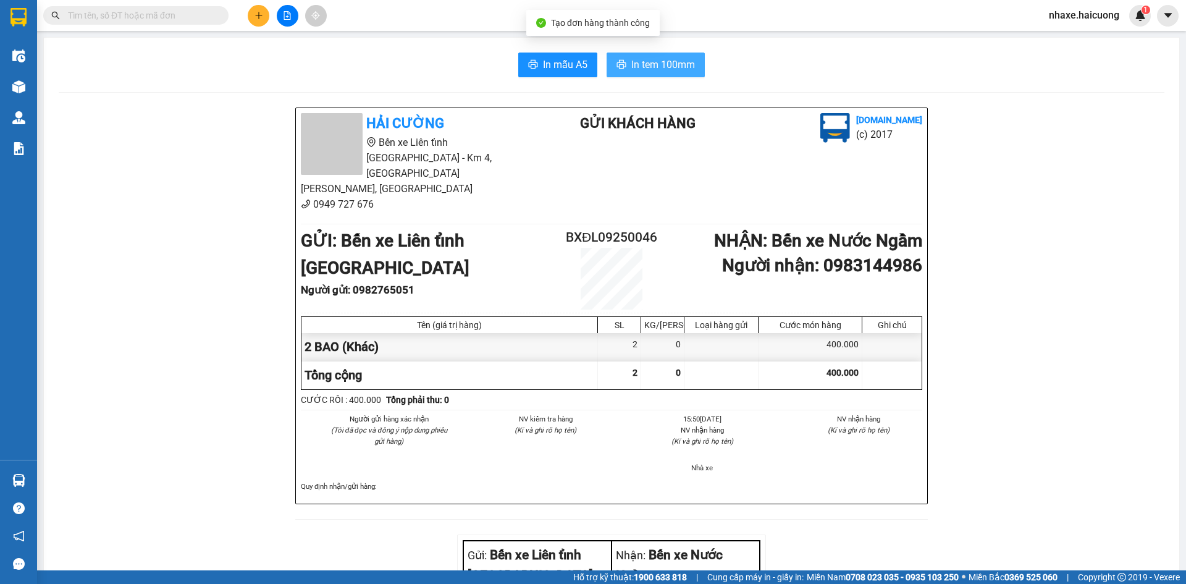
click at [653, 66] on span "In tem 100mm" at bounding box center [663, 64] width 64 height 15
click at [258, 11] on icon "plus" at bounding box center [258, 15] width 9 height 9
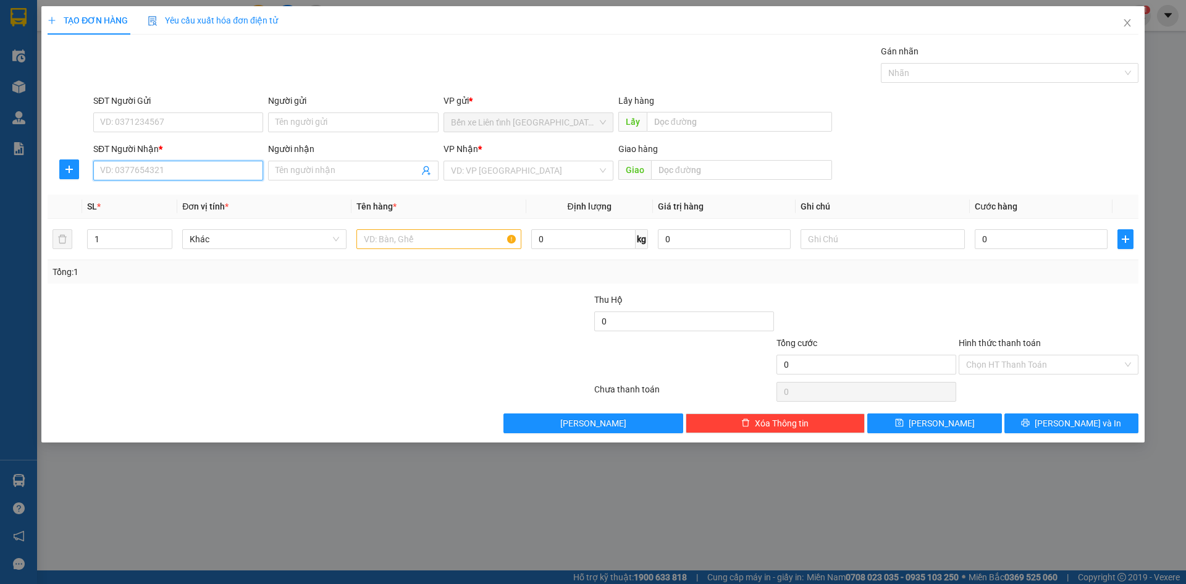
click at [165, 171] on input "SĐT Người Nhận *" at bounding box center [178, 171] width 170 height 20
click at [361, 169] on input "Người nhận" at bounding box center [346, 171] width 143 height 14
click at [526, 175] on input "search" at bounding box center [524, 170] width 146 height 19
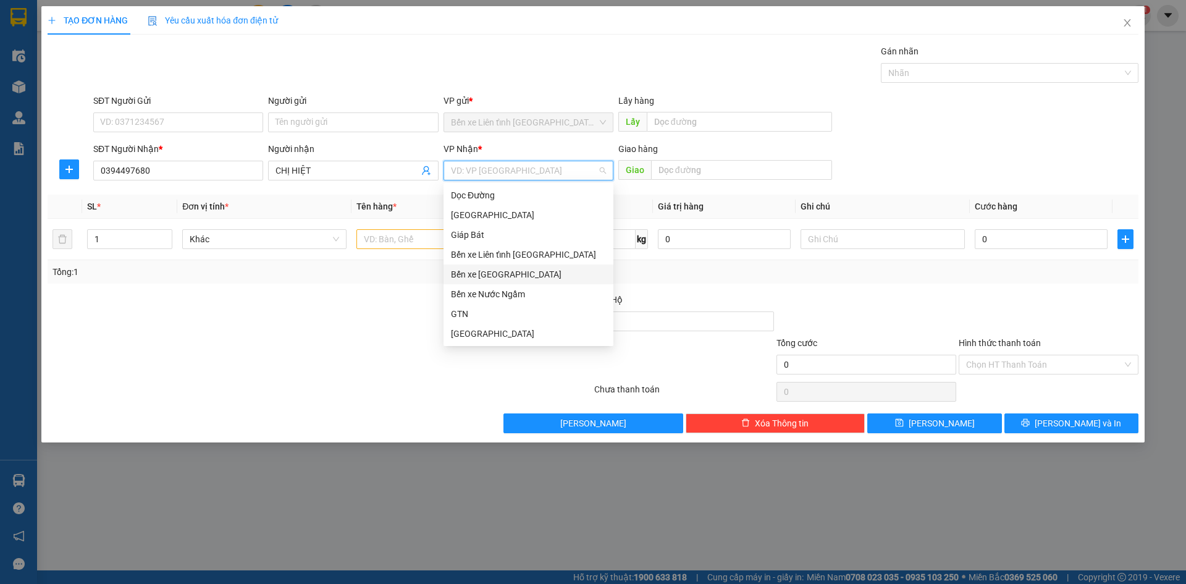
click at [523, 275] on div "Bến xe [GEOGRAPHIC_DATA]" at bounding box center [528, 274] width 155 height 14
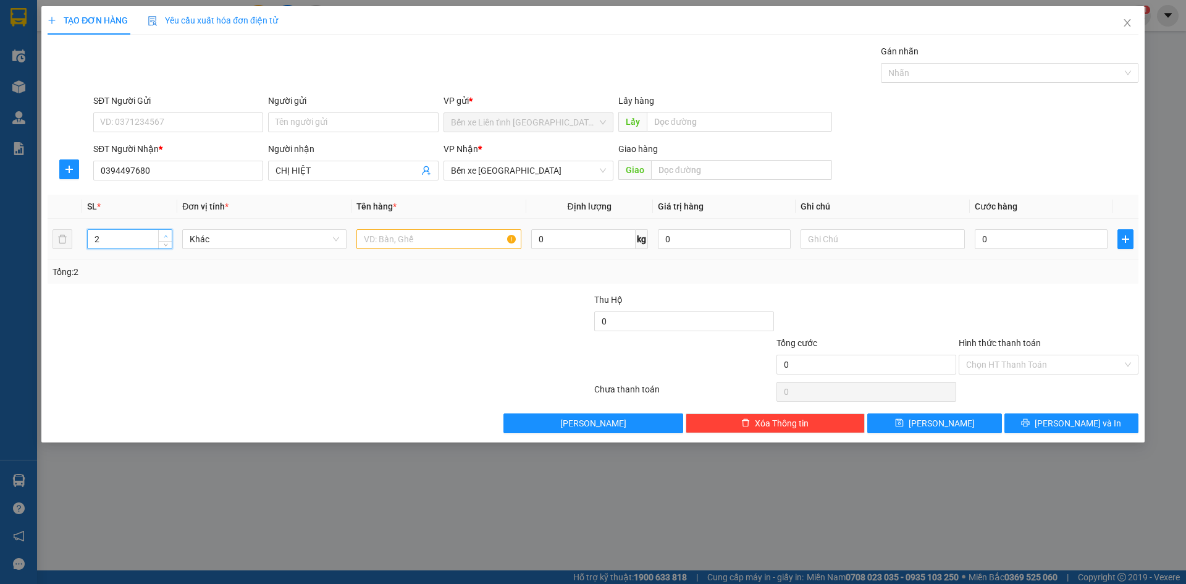
click at [167, 234] on icon "up" at bounding box center [166, 236] width 4 height 4
click at [464, 236] on input "text" at bounding box center [438, 239] width 164 height 20
click at [1019, 238] on input "0" at bounding box center [1041, 239] width 133 height 20
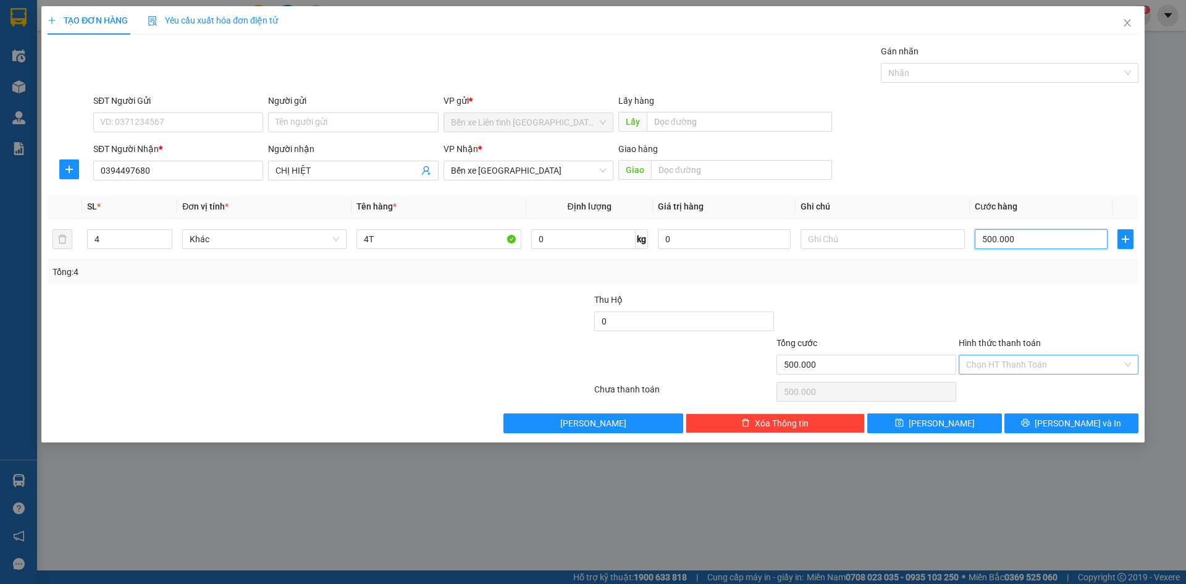
click at [1127, 359] on div "Chọn HT Thanh Toán" at bounding box center [1049, 365] width 180 height 20
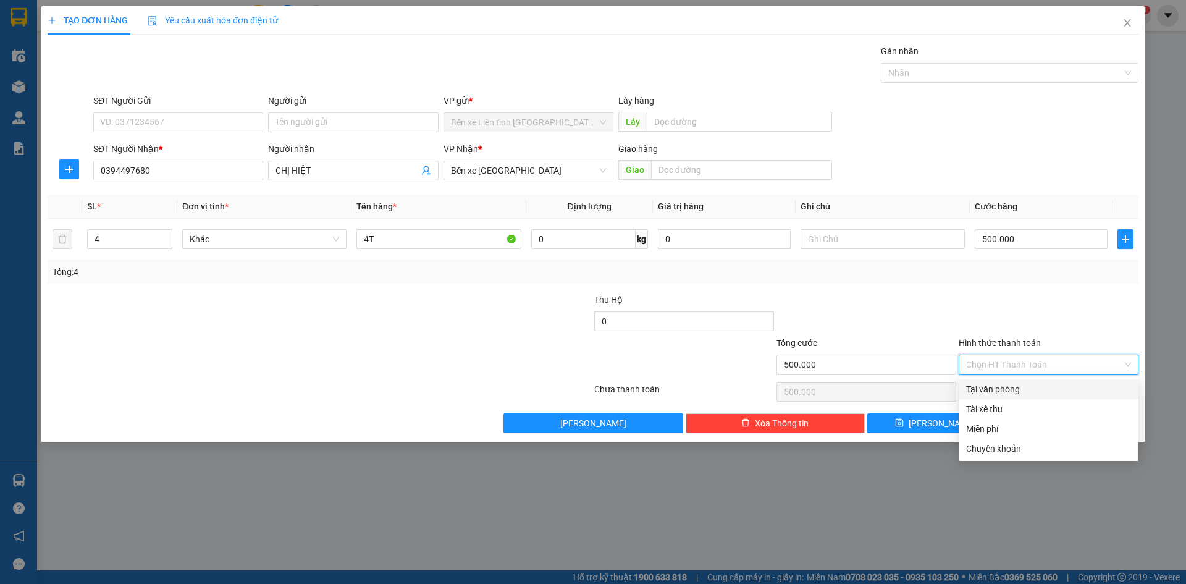
click at [1011, 391] on div "Tại văn phòng" at bounding box center [1048, 389] width 165 height 14
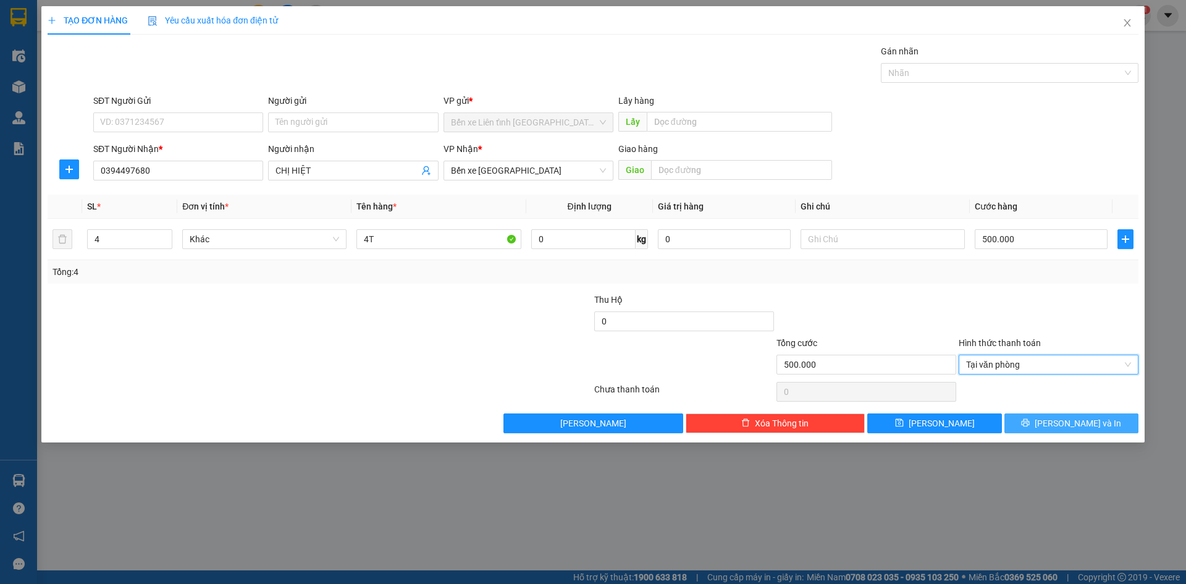
click at [1062, 424] on span "[PERSON_NAME] và In" at bounding box center [1078, 423] width 86 height 14
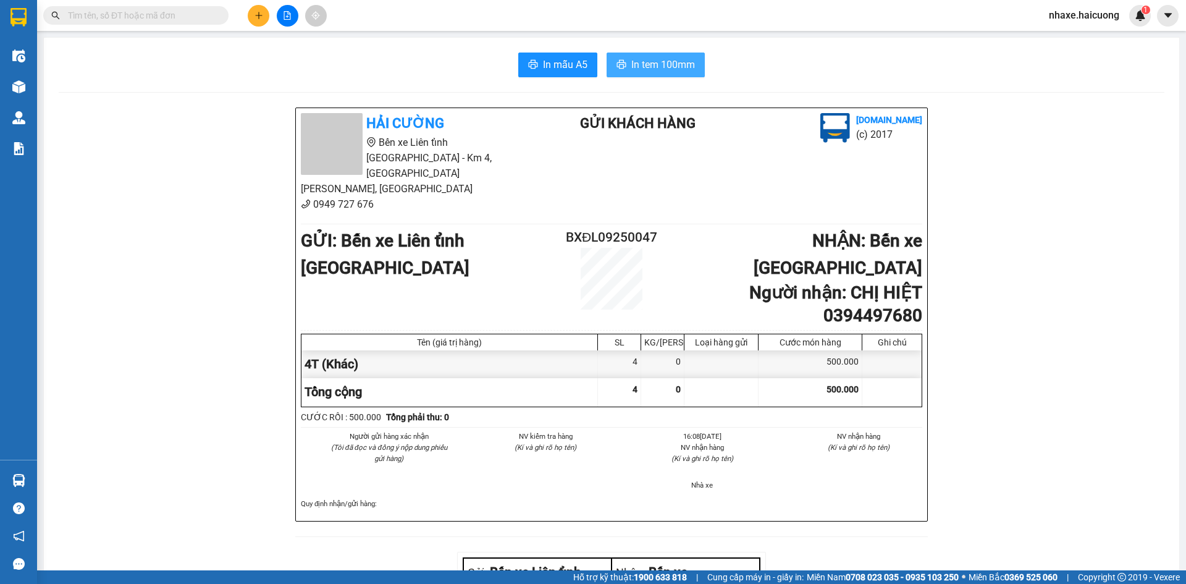
click at [660, 65] on span "In tem 100mm" at bounding box center [663, 64] width 64 height 15
click at [257, 14] on icon "plus" at bounding box center [258, 15] width 9 height 9
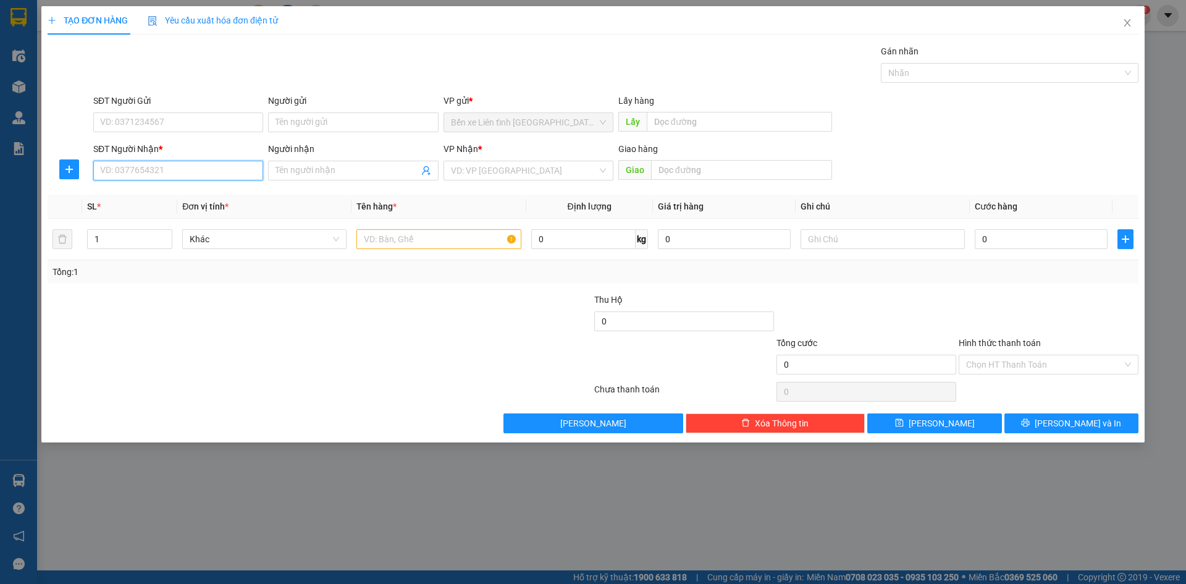
click at [173, 171] on input "SĐT Người Nhận *" at bounding box center [178, 171] width 170 height 20
click at [323, 171] on input "Người nhận" at bounding box center [346, 171] width 143 height 14
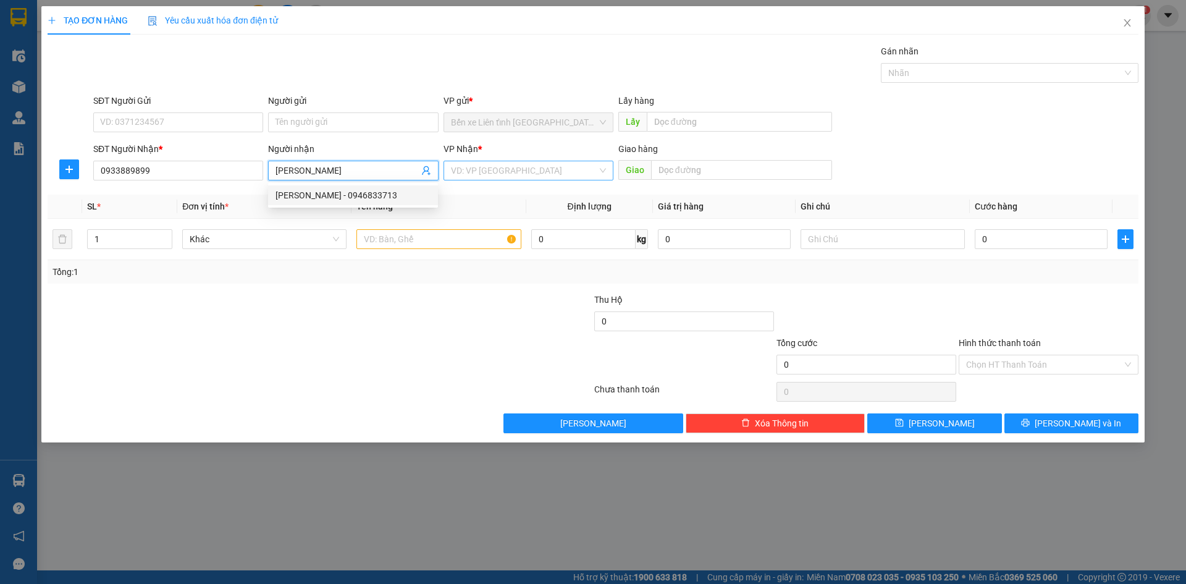
click at [545, 170] on input "search" at bounding box center [524, 170] width 146 height 19
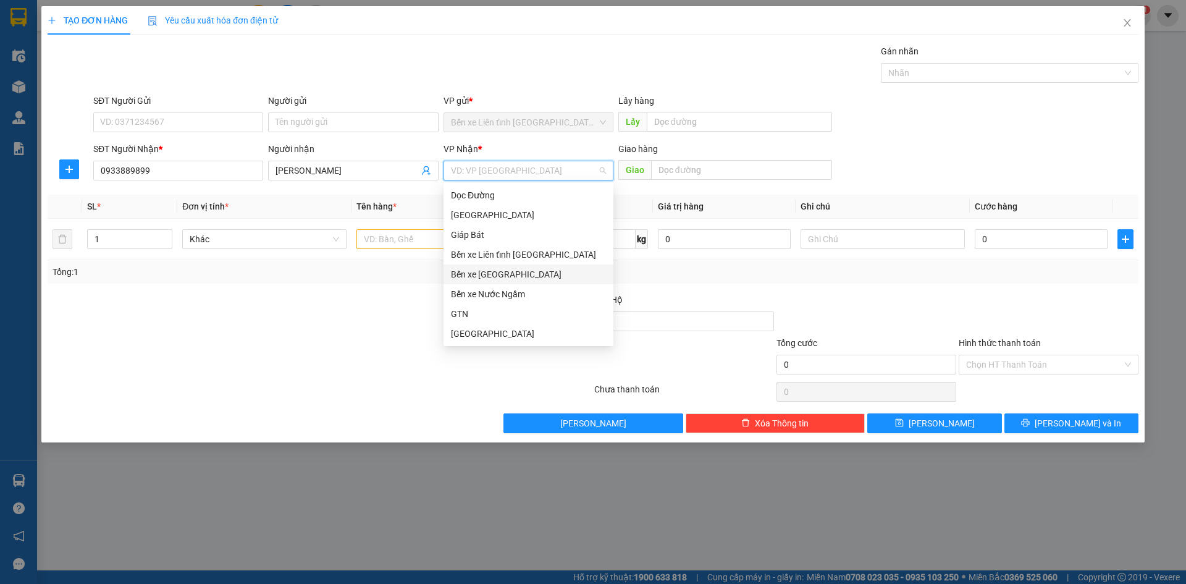
click at [528, 271] on div "Bến xe [GEOGRAPHIC_DATA]" at bounding box center [528, 274] width 155 height 14
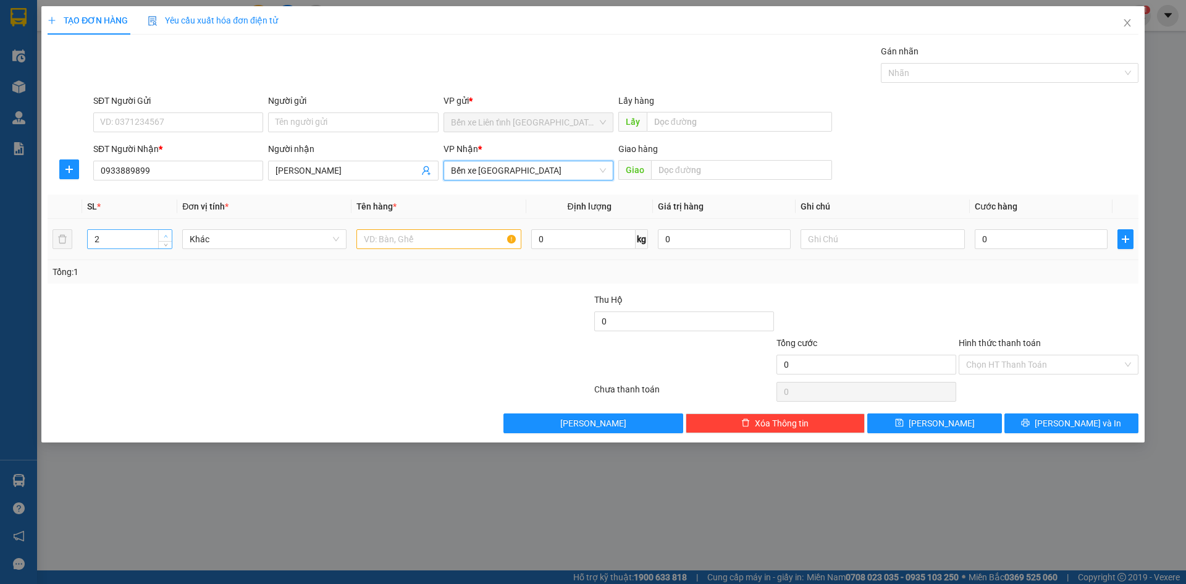
click at [167, 235] on icon "up" at bounding box center [166, 236] width 4 height 4
click at [376, 240] on input "text" at bounding box center [438, 239] width 164 height 20
click at [1023, 240] on input "0" at bounding box center [1041, 239] width 133 height 20
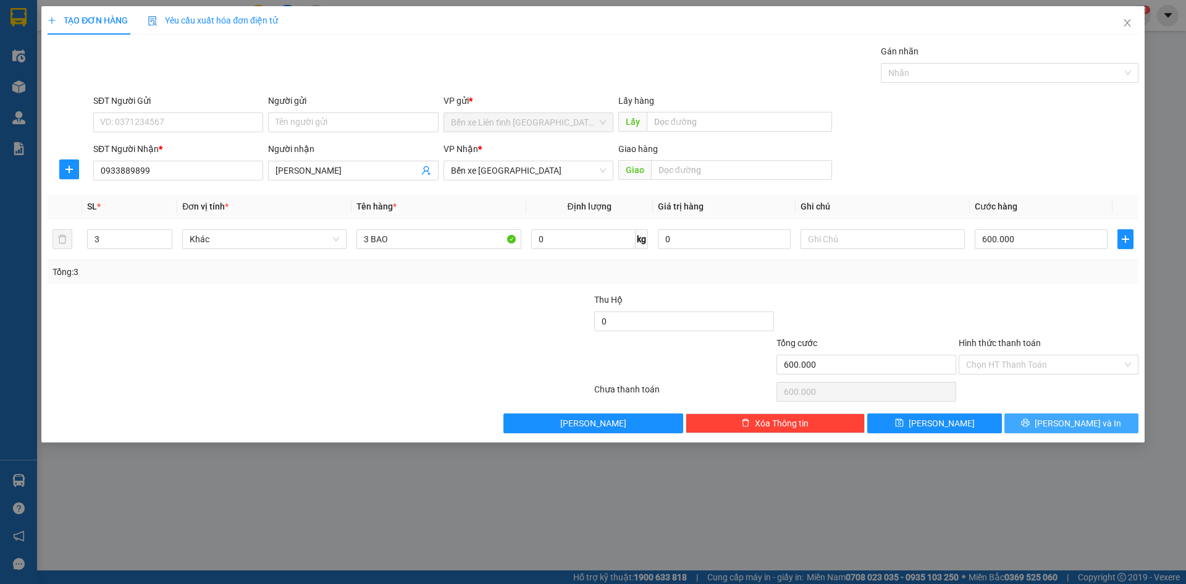
click at [1084, 424] on span "[PERSON_NAME] và In" at bounding box center [1078, 423] width 86 height 14
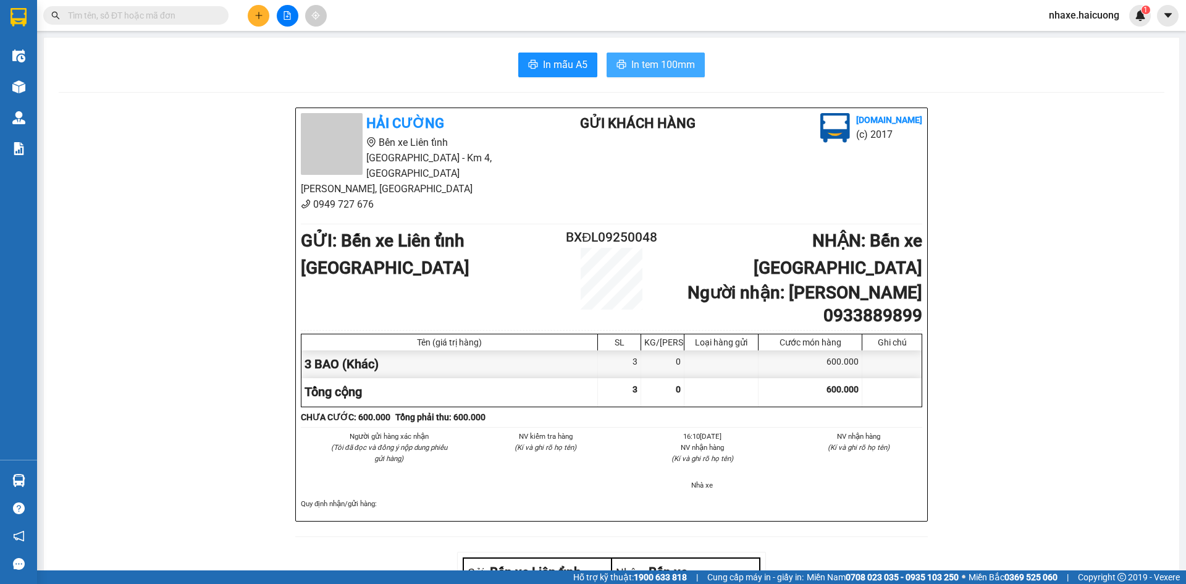
click at [660, 66] on span "In tem 100mm" at bounding box center [663, 64] width 64 height 15
click at [637, 67] on span "In tem 100mm" at bounding box center [663, 64] width 64 height 15
click at [260, 19] on icon "plus" at bounding box center [258, 15] width 9 height 9
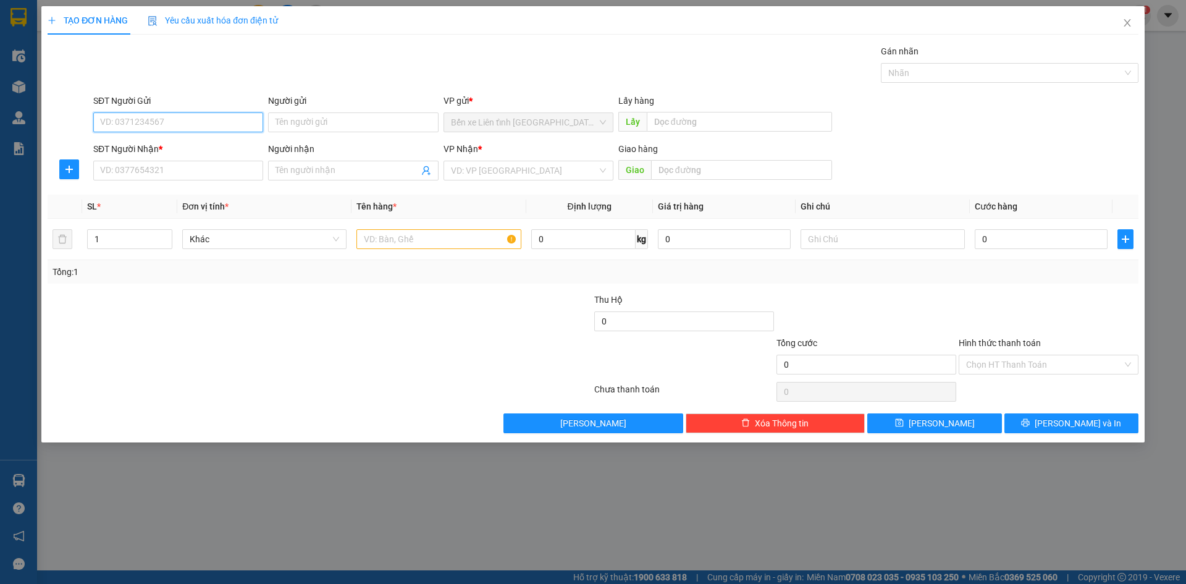
click at [209, 120] on input "SĐT Người Gửi" at bounding box center [178, 122] width 170 height 20
click at [214, 168] on input "SĐT Người Nhận *" at bounding box center [178, 171] width 170 height 20
click at [343, 170] on input "Người nhận" at bounding box center [346, 171] width 143 height 14
click at [444, 242] on input "text" at bounding box center [438, 239] width 164 height 20
click at [585, 166] on input "search" at bounding box center [524, 170] width 146 height 19
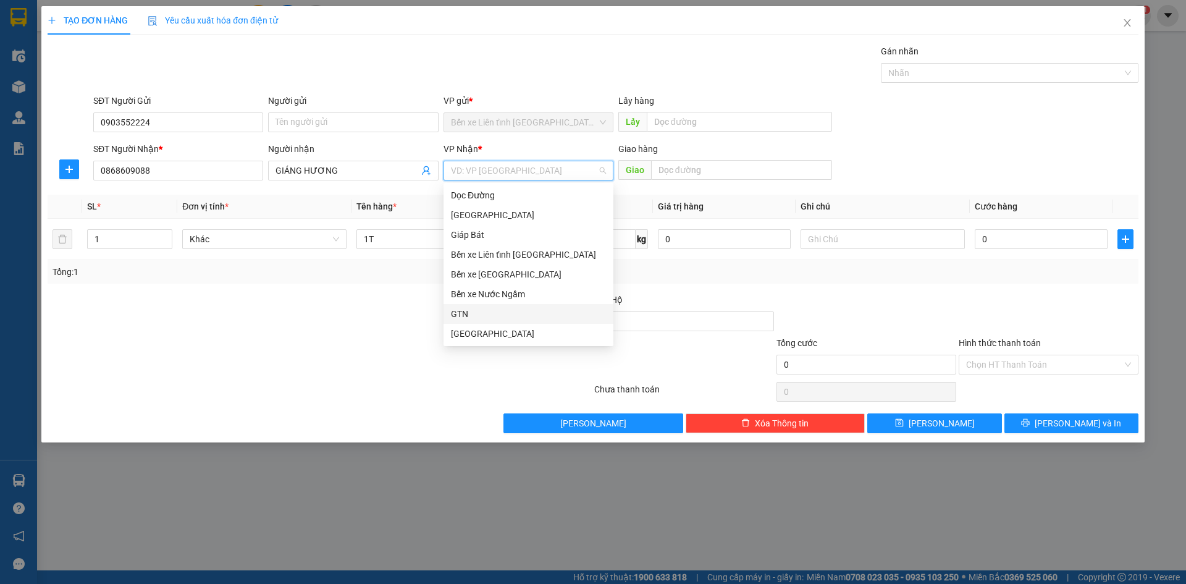
click at [533, 309] on div "GTN" at bounding box center [528, 314] width 155 height 14
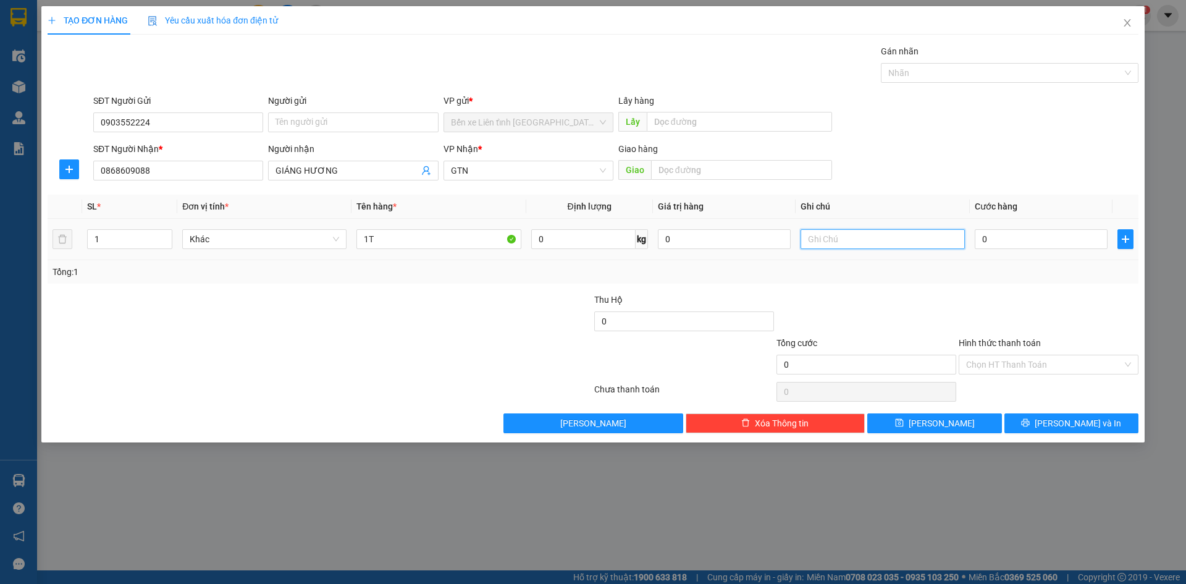
click at [836, 237] on input "text" at bounding box center [883, 239] width 164 height 20
click at [1074, 238] on input "0" at bounding box center [1041, 239] width 133 height 20
click at [1129, 368] on div "Chọn HT Thanh Toán" at bounding box center [1049, 365] width 180 height 20
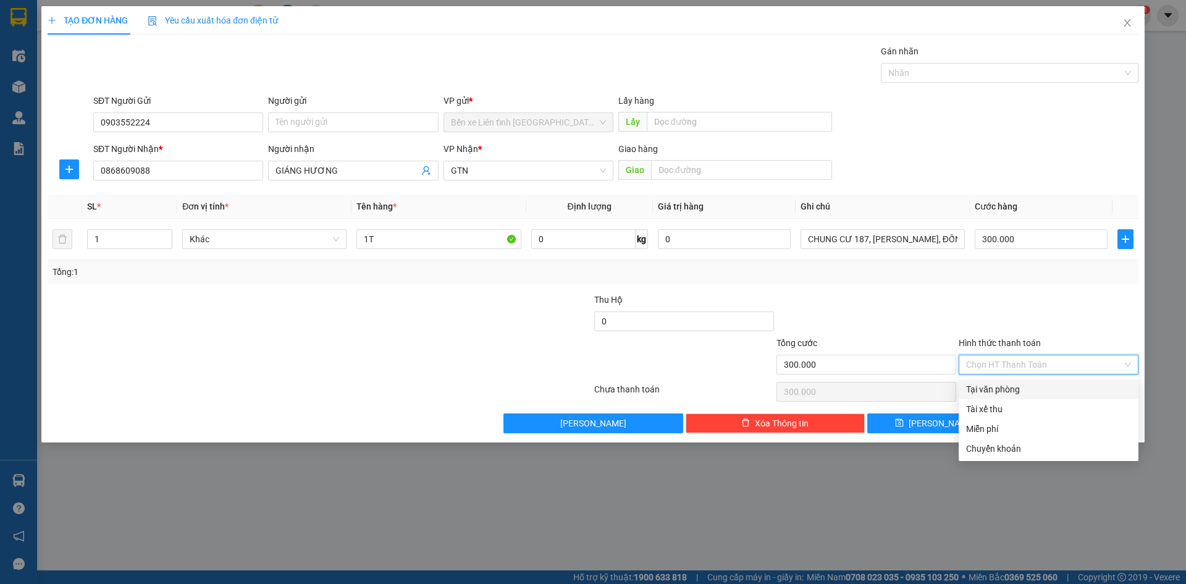
click at [1070, 390] on div "Tại văn phòng" at bounding box center [1048, 389] width 165 height 14
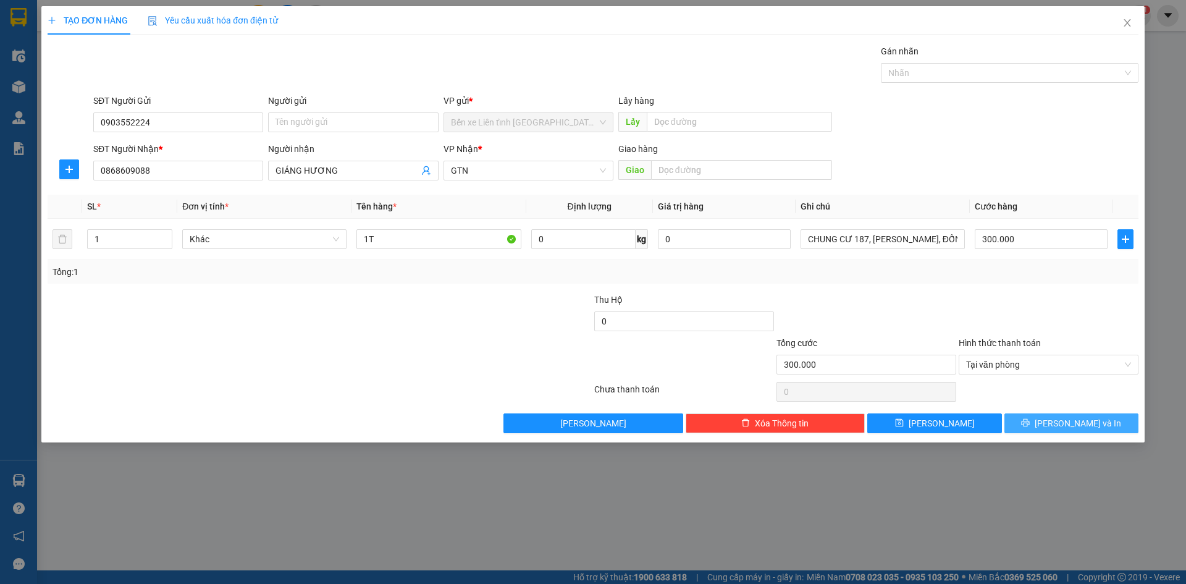
click at [1056, 422] on button "[PERSON_NAME] và In" at bounding box center [1071, 423] width 134 height 20
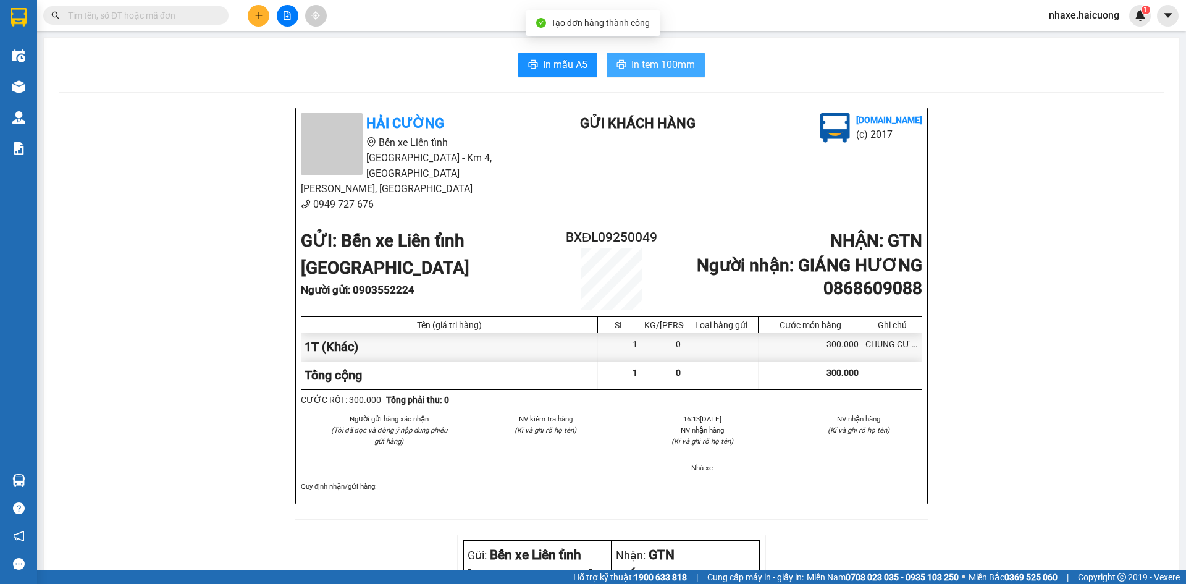
click at [666, 63] on span "In tem 100mm" at bounding box center [663, 64] width 64 height 15
click at [258, 16] on icon "plus" at bounding box center [258, 15] width 9 height 9
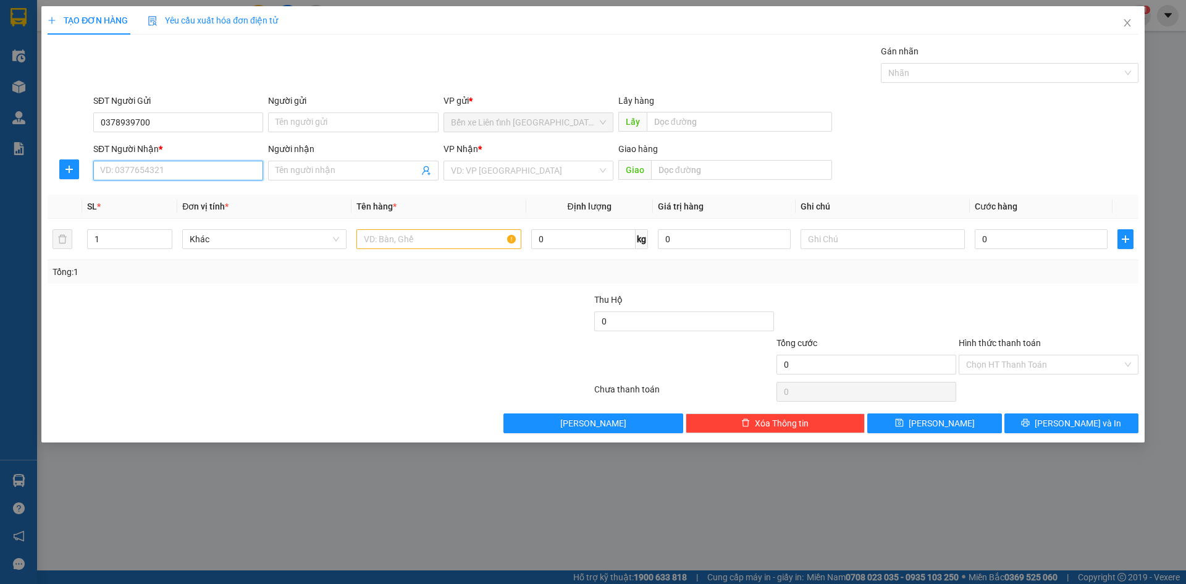
click at [204, 172] on input "SĐT Người Nhận *" at bounding box center [178, 171] width 170 height 20
click at [393, 172] on input "Người nhận" at bounding box center [346, 171] width 143 height 14
click at [371, 235] on input "text" at bounding box center [438, 239] width 164 height 20
click at [989, 238] on input "0" at bounding box center [1041, 239] width 133 height 20
click at [569, 170] on input "search" at bounding box center [524, 170] width 146 height 19
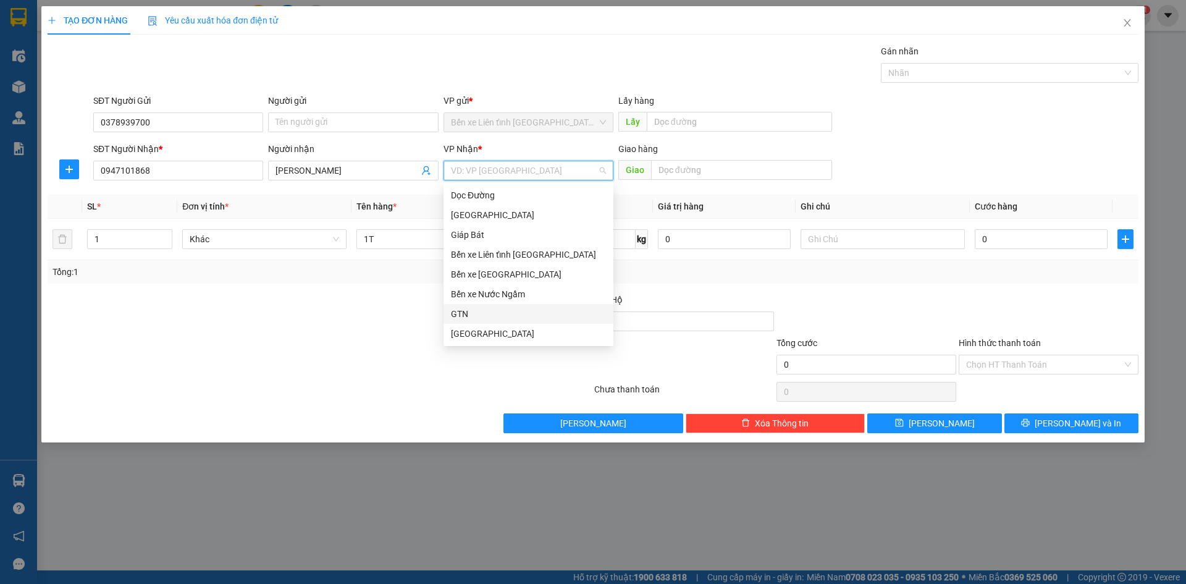
click at [500, 312] on div "GTN" at bounding box center [528, 314] width 155 height 14
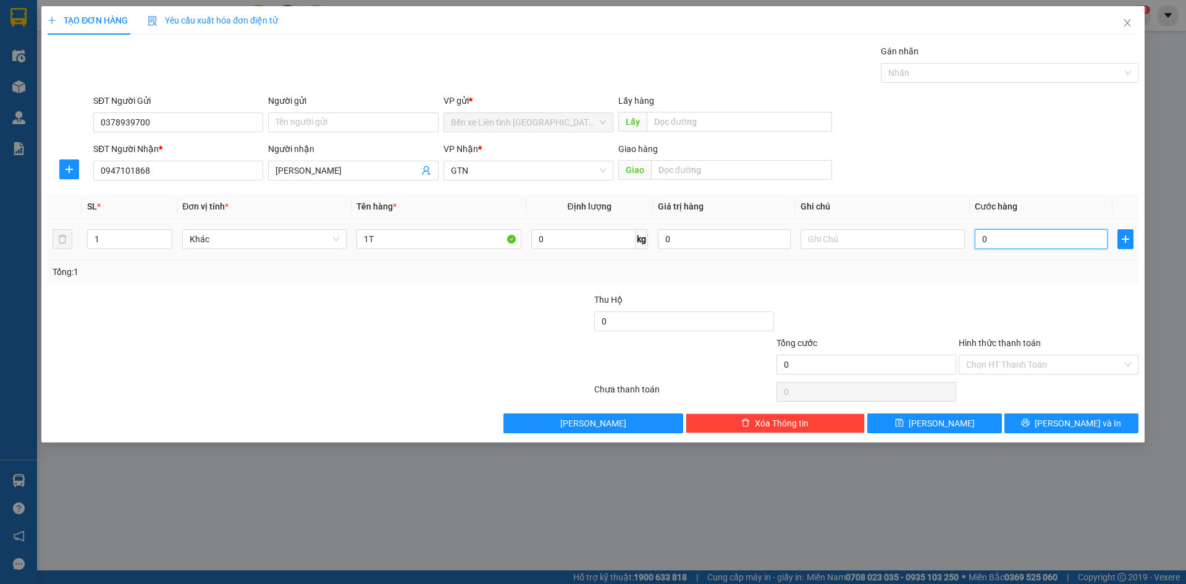
click at [1009, 240] on input "0" at bounding box center [1041, 239] width 133 height 20
click at [841, 240] on input "text" at bounding box center [883, 239] width 164 height 20
click at [1129, 365] on div "Chọn HT Thanh Toán" at bounding box center [1049, 365] width 180 height 20
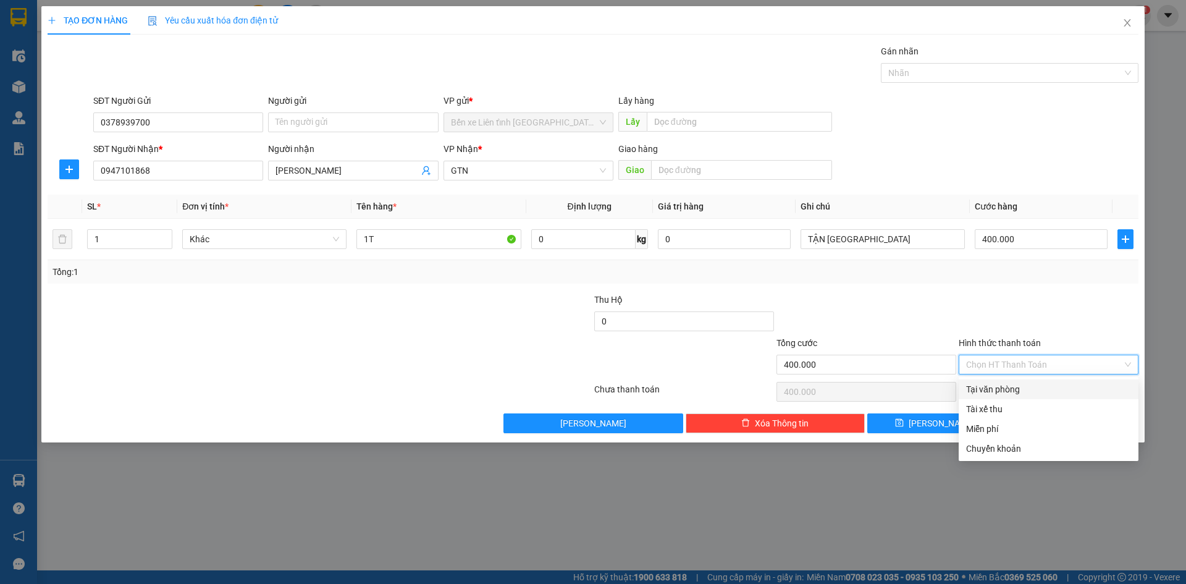
click at [1036, 392] on div "Tại văn phòng" at bounding box center [1048, 389] width 165 height 14
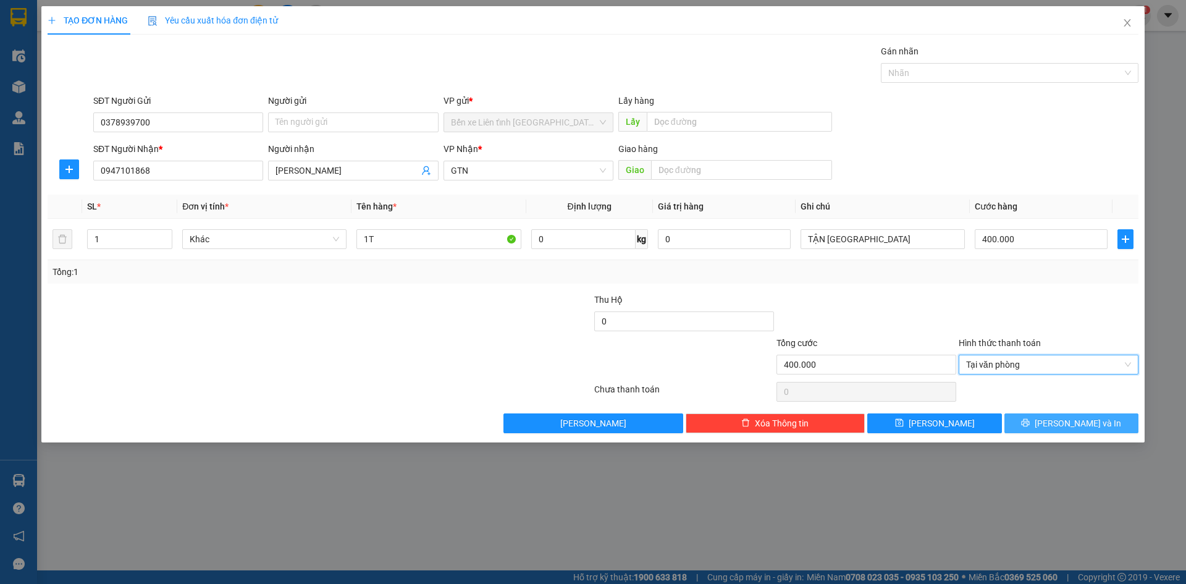
click at [1075, 424] on span "[PERSON_NAME] và In" at bounding box center [1078, 423] width 86 height 14
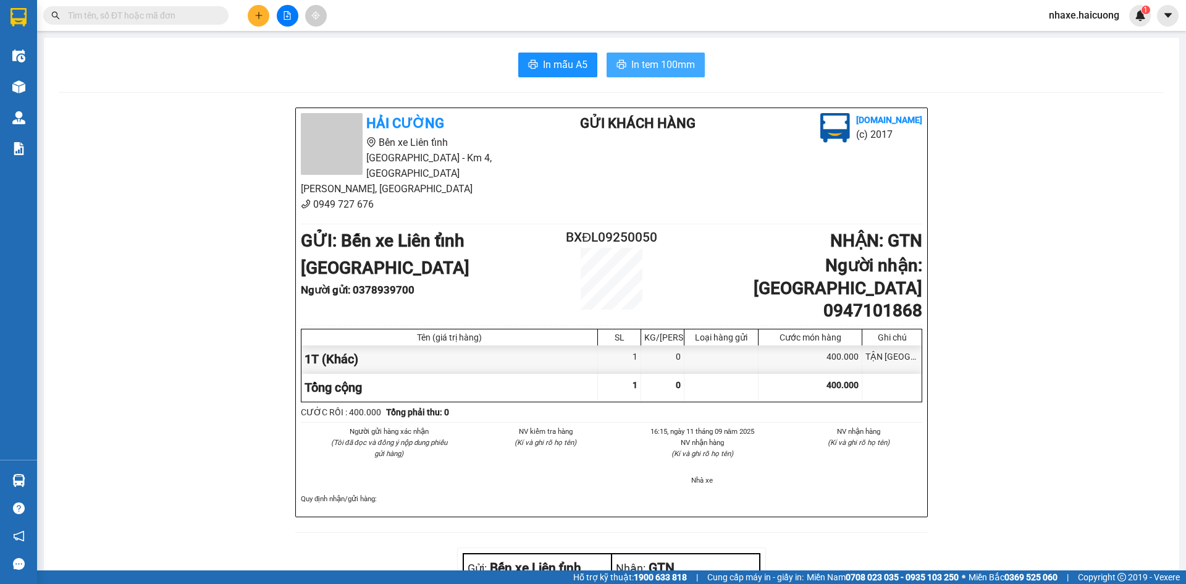
click at [644, 63] on span "In tem 100mm" at bounding box center [663, 64] width 64 height 15
click at [259, 15] on icon "plus" at bounding box center [258, 15] width 7 height 1
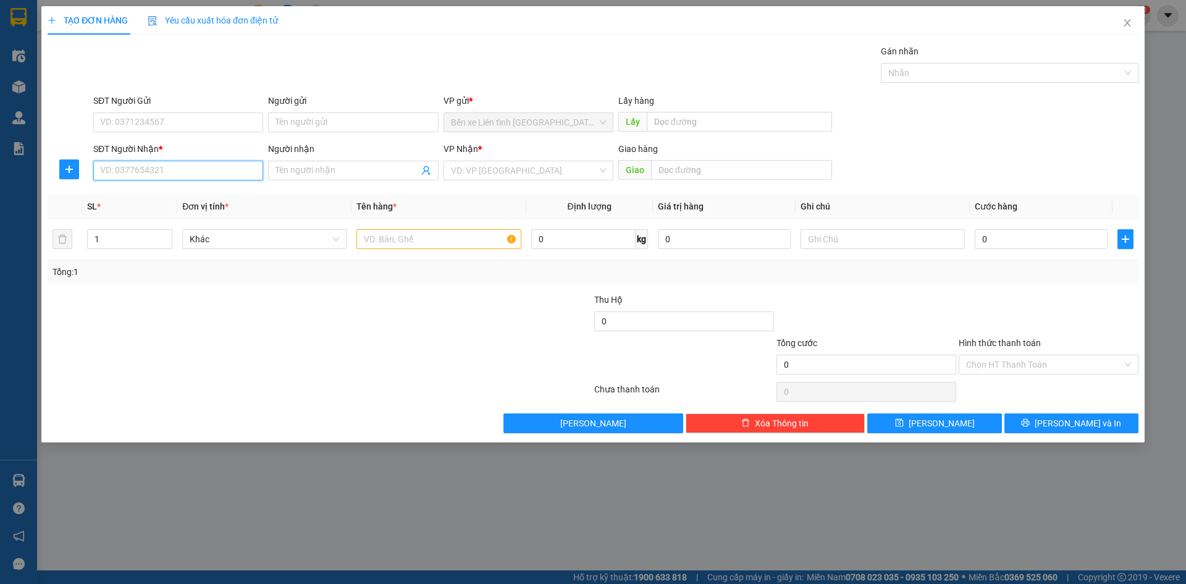
click at [238, 176] on input "SĐT Người Nhận *" at bounding box center [178, 171] width 170 height 20
click at [347, 170] on input "Người nhận" at bounding box center [346, 171] width 143 height 14
click at [497, 172] on input "search" at bounding box center [524, 170] width 146 height 19
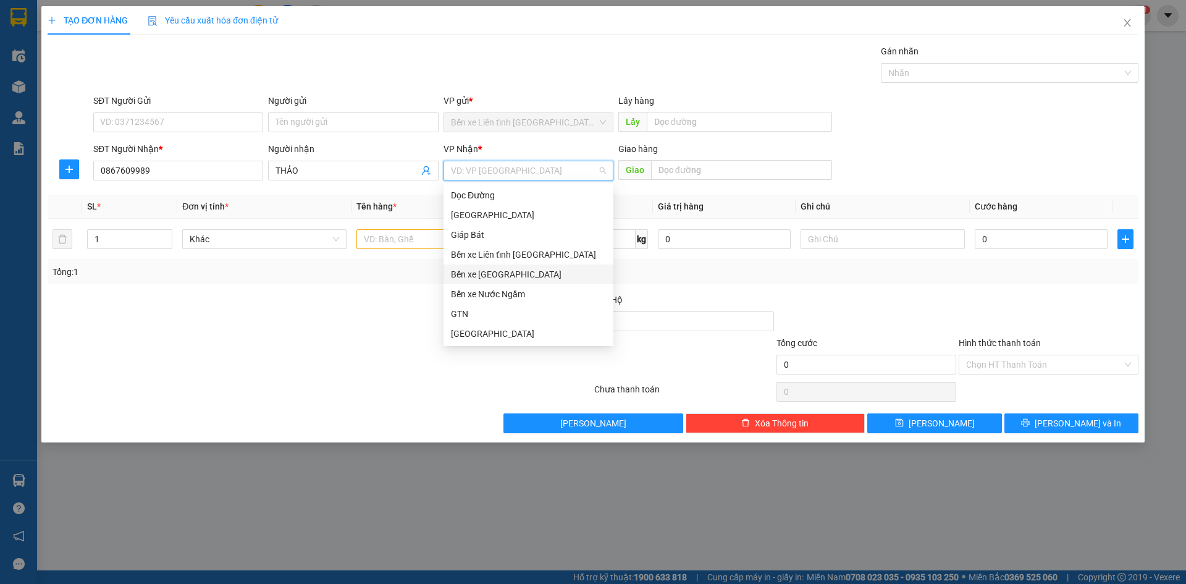
click at [480, 276] on div "Bến xe [GEOGRAPHIC_DATA]" at bounding box center [528, 274] width 155 height 14
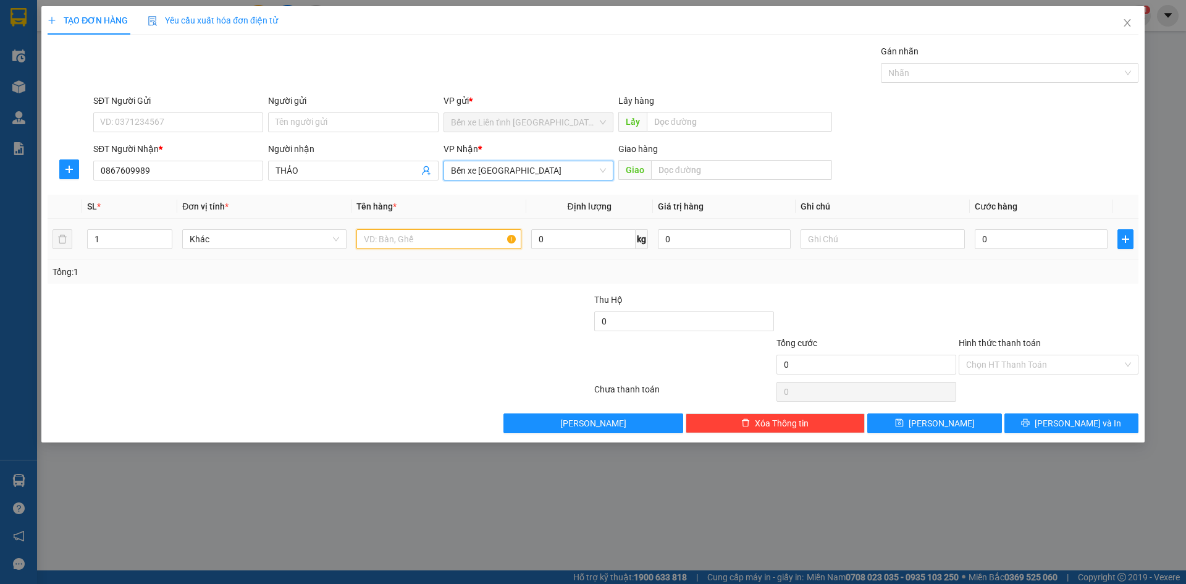
click at [454, 238] on input "text" at bounding box center [438, 239] width 164 height 20
click at [1035, 241] on input "0" at bounding box center [1041, 239] width 133 height 20
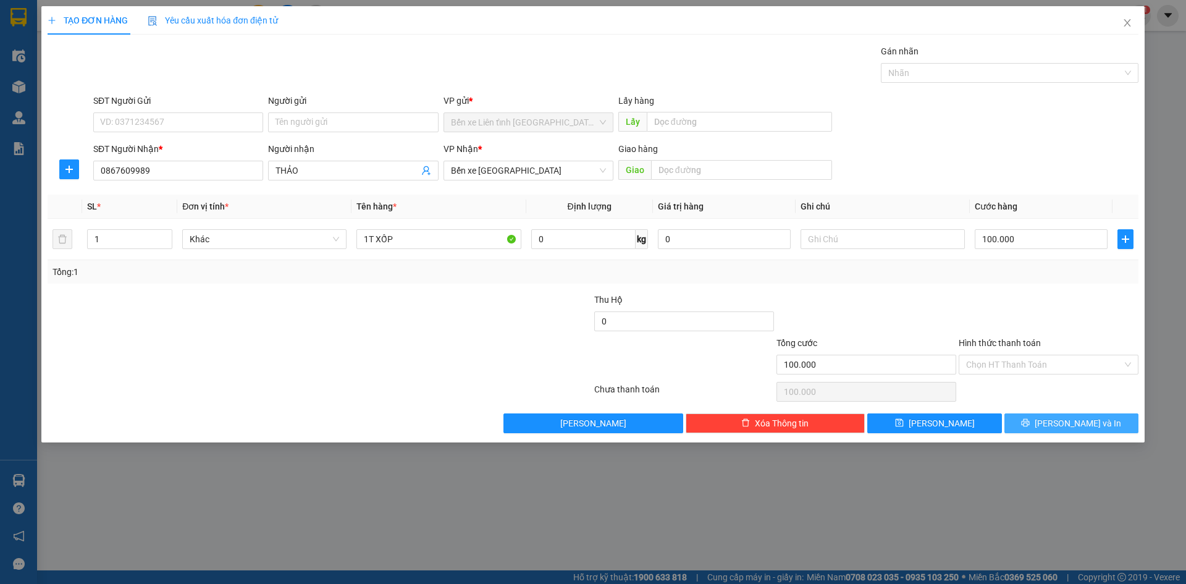
click at [1064, 419] on span "[PERSON_NAME] và In" at bounding box center [1078, 423] width 86 height 14
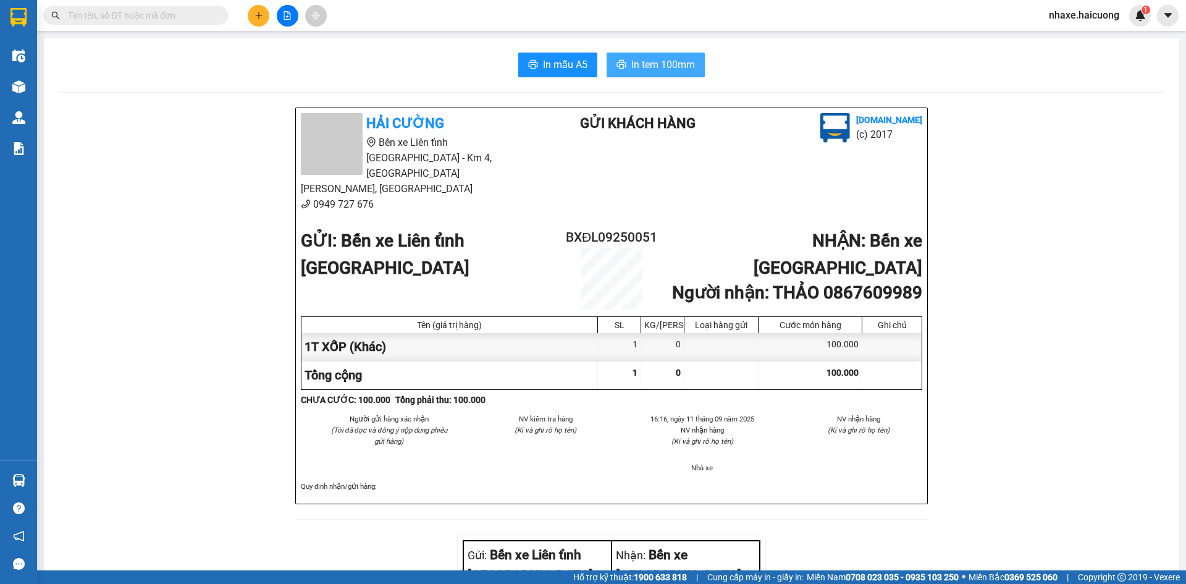
click at [669, 64] on span "In tem 100mm" at bounding box center [663, 64] width 64 height 15
click at [259, 13] on icon "plus" at bounding box center [258, 15] width 1 height 7
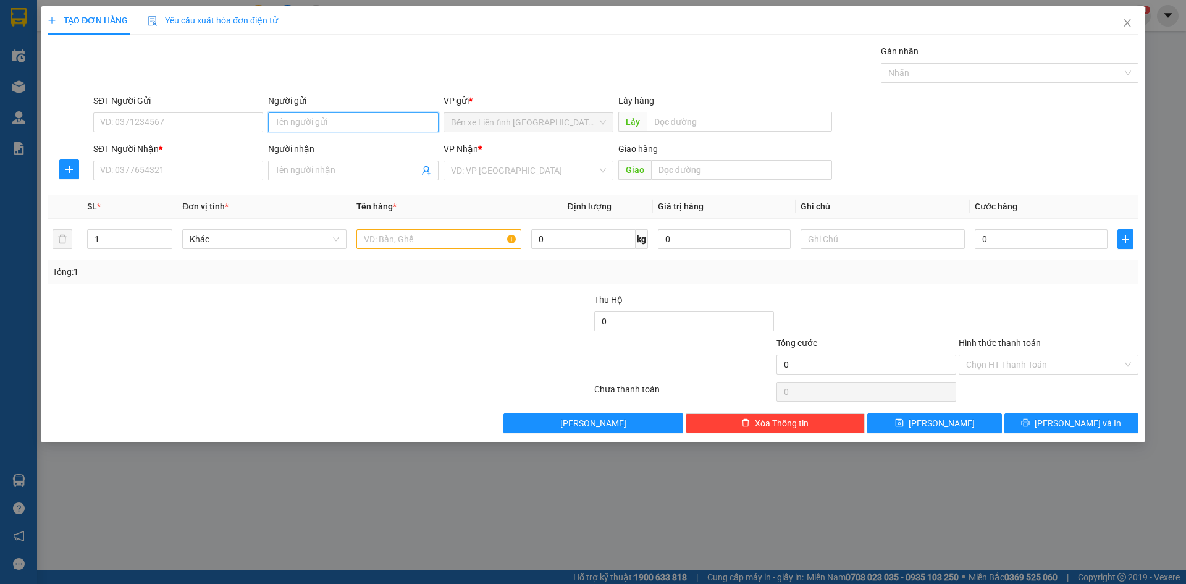
click at [294, 122] on input "Người gửi" at bounding box center [353, 122] width 170 height 20
click at [148, 169] on input "SĐT Người Nhận *" at bounding box center [178, 171] width 170 height 20
click at [383, 167] on input "Người nhận" at bounding box center [346, 171] width 143 height 14
click at [502, 173] on input "search" at bounding box center [524, 170] width 146 height 19
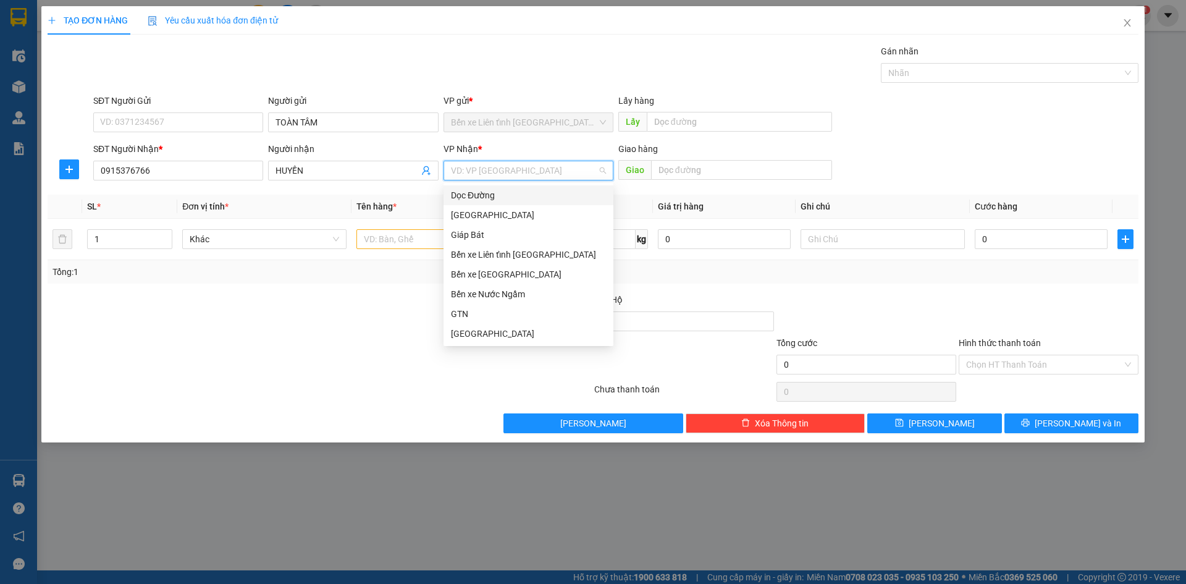
click at [505, 198] on div "Dọc Đường" at bounding box center [528, 195] width 155 height 14
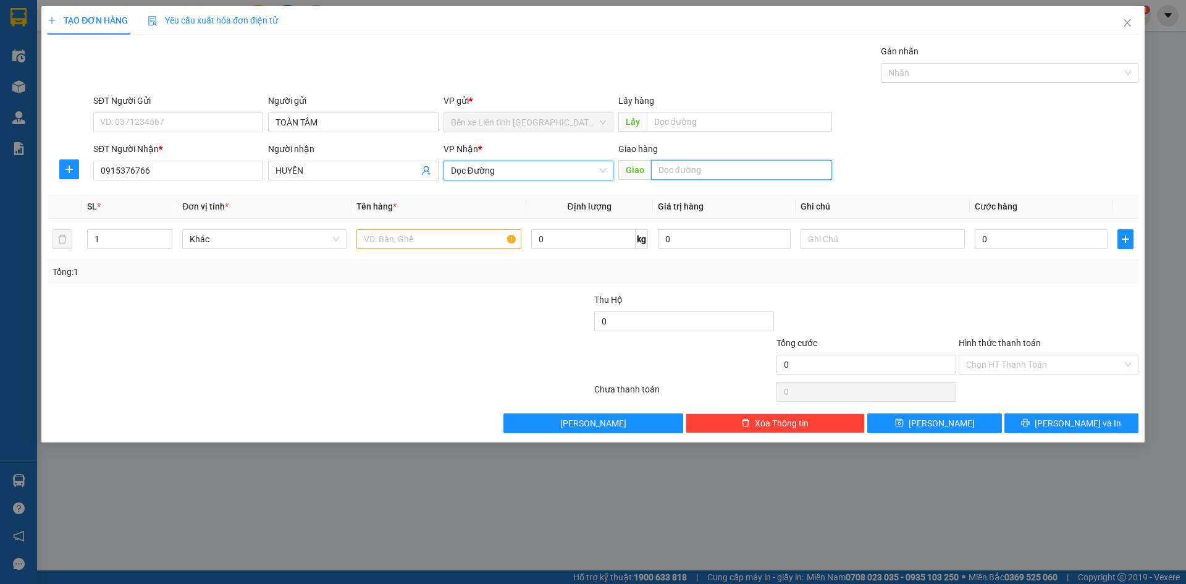
click at [703, 169] on input "text" at bounding box center [741, 170] width 181 height 20
click at [369, 236] on input "text" at bounding box center [438, 239] width 164 height 20
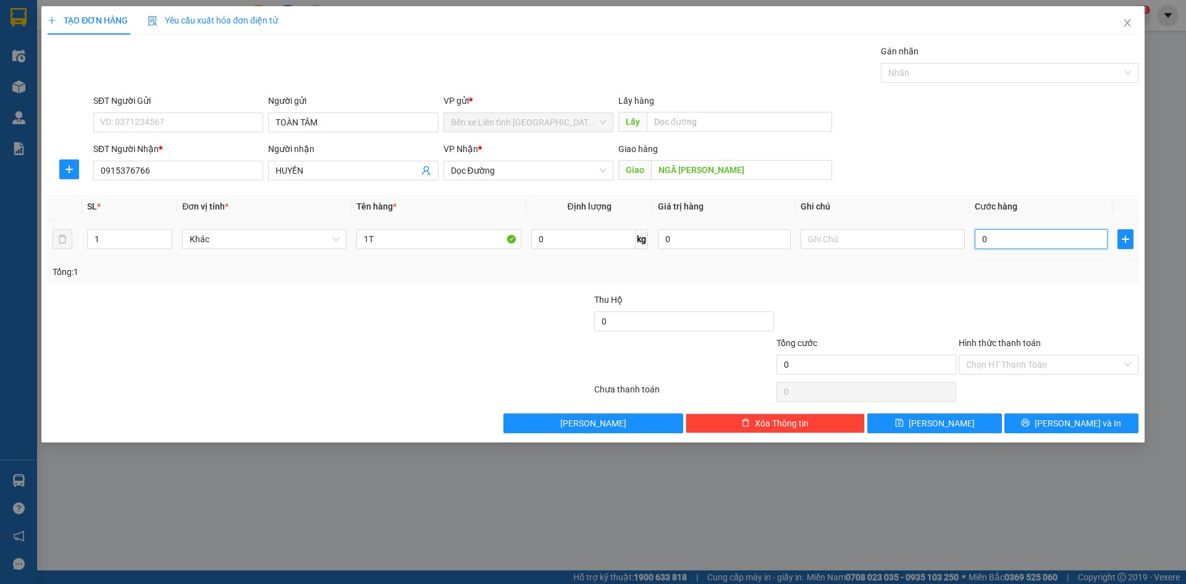
click at [1009, 235] on input "0" at bounding box center [1041, 239] width 133 height 20
click at [1065, 426] on span "[PERSON_NAME] và In" at bounding box center [1078, 423] width 86 height 14
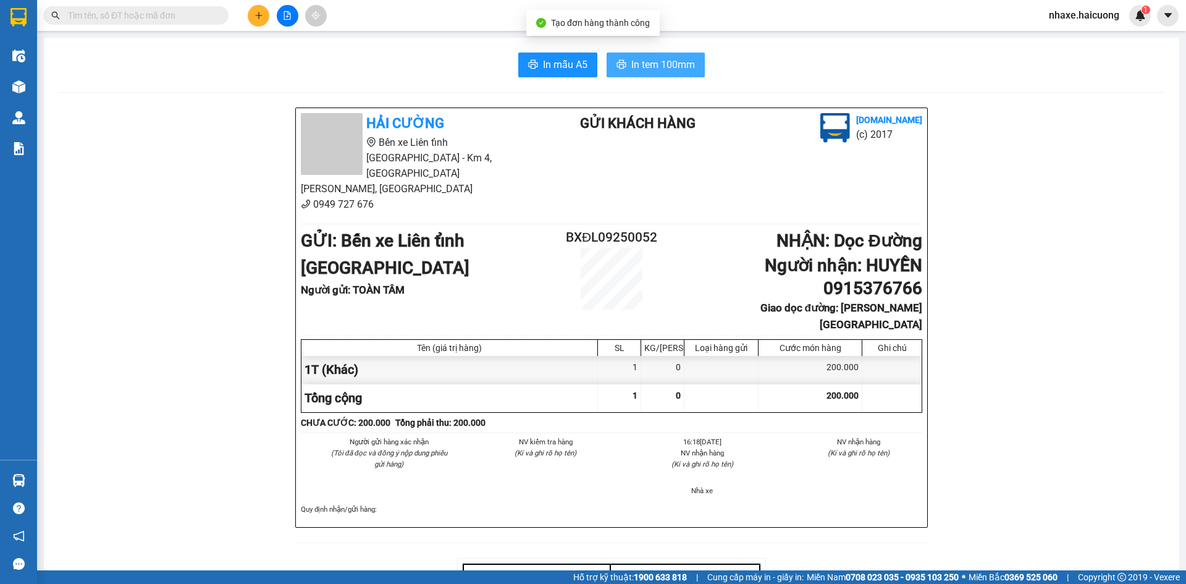
click at [646, 65] on span "In tem 100mm" at bounding box center [663, 64] width 64 height 15
click at [258, 17] on icon "plus" at bounding box center [258, 15] width 9 height 9
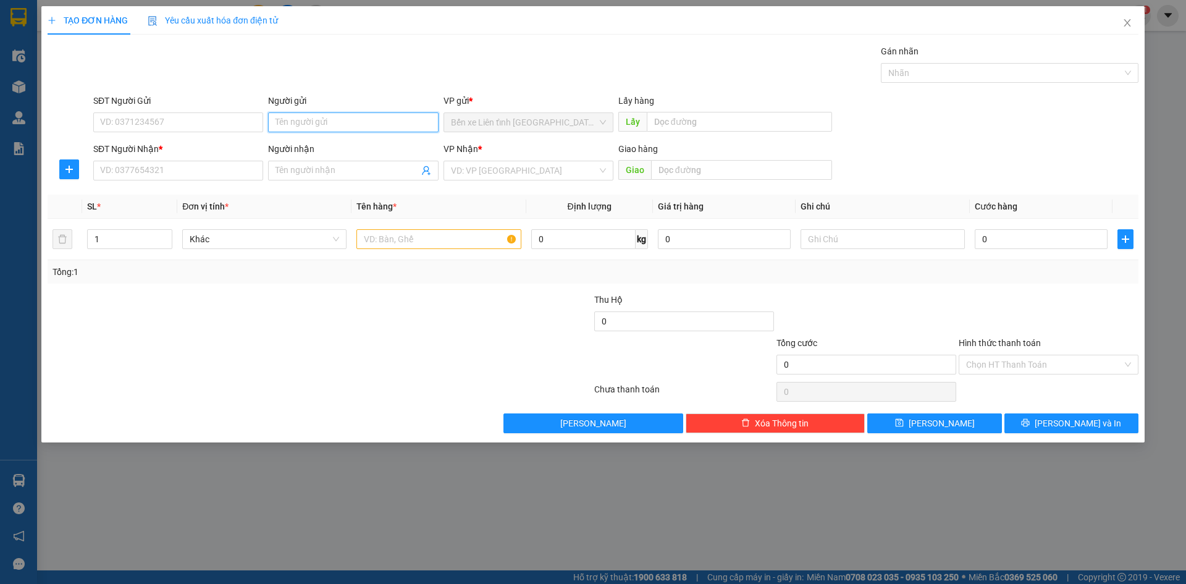
click at [291, 122] on input "Người gửi" at bounding box center [353, 122] width 170 height 20
click at [213, 169] on input "SĐT Người Nhận *" at bounding box center [178, 171] width 170 height 20
click at [320, 162] on span at bounding box center [353, 171] width 170 height 20
click at [515, 170] on input "search" at bounding box center [524, 170] width 146 height 19
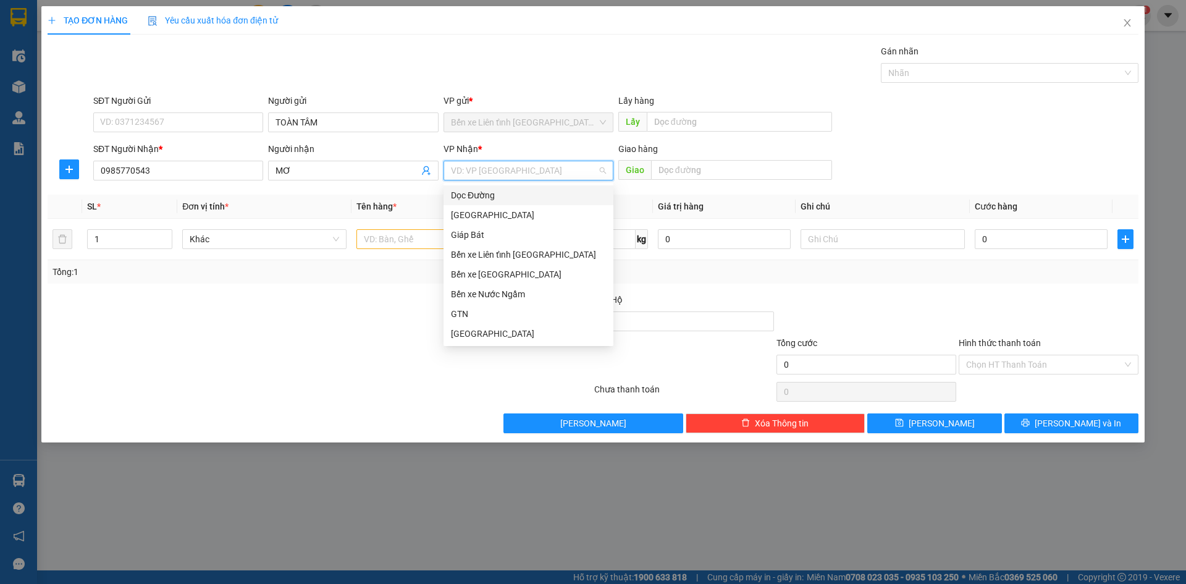
click at [511, 197] on div "Dọc Đường" at bounding box center [528, 195] width 155 height 14
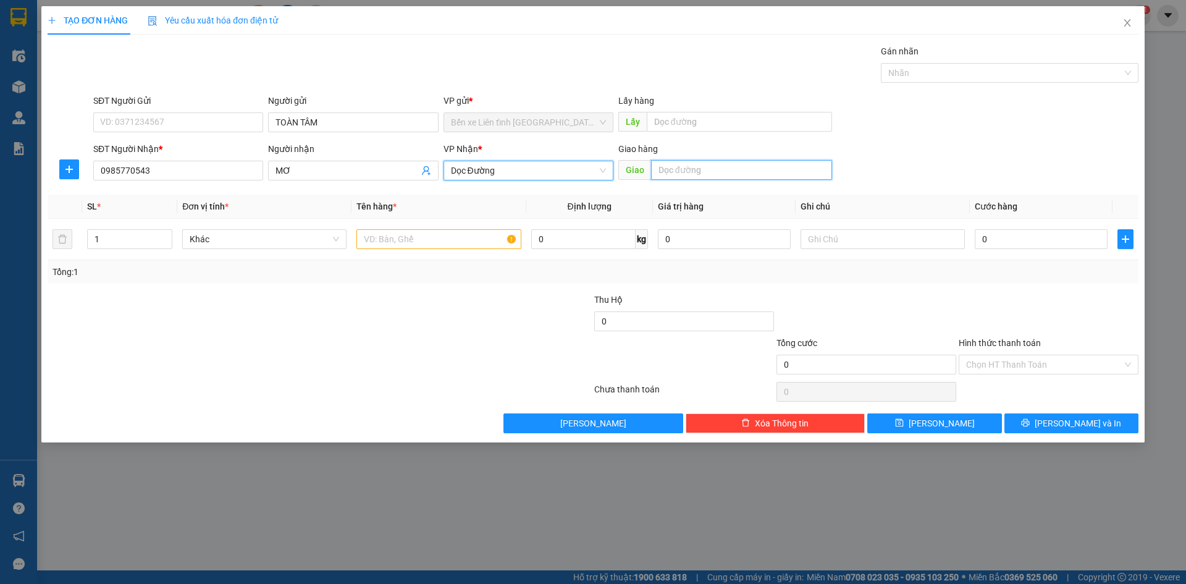
click at [662, 170] on input "text" at bounding box center [741, 170] width 181 height 20
click at [422, 242] on input "text" at bounding box center [438, 239] width 164 height 20
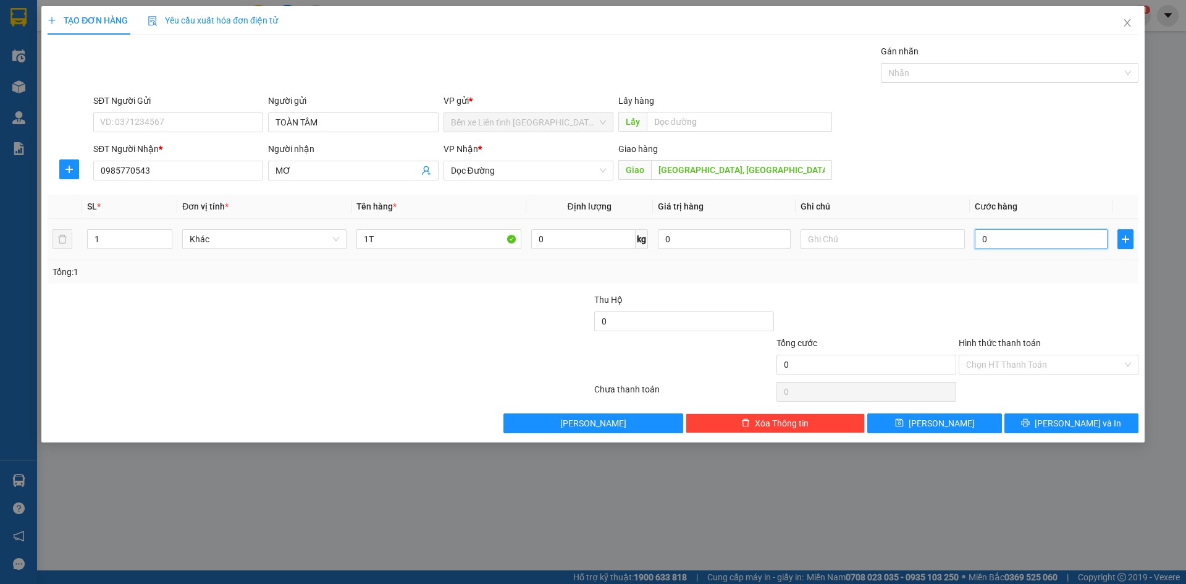
click at [1017, 240] on input "0" at bounding box center [1041, 239] width 133 height 20
click at [1030, 422] on icon "printer" at bounding box center [1025, 422] width 9 height 9
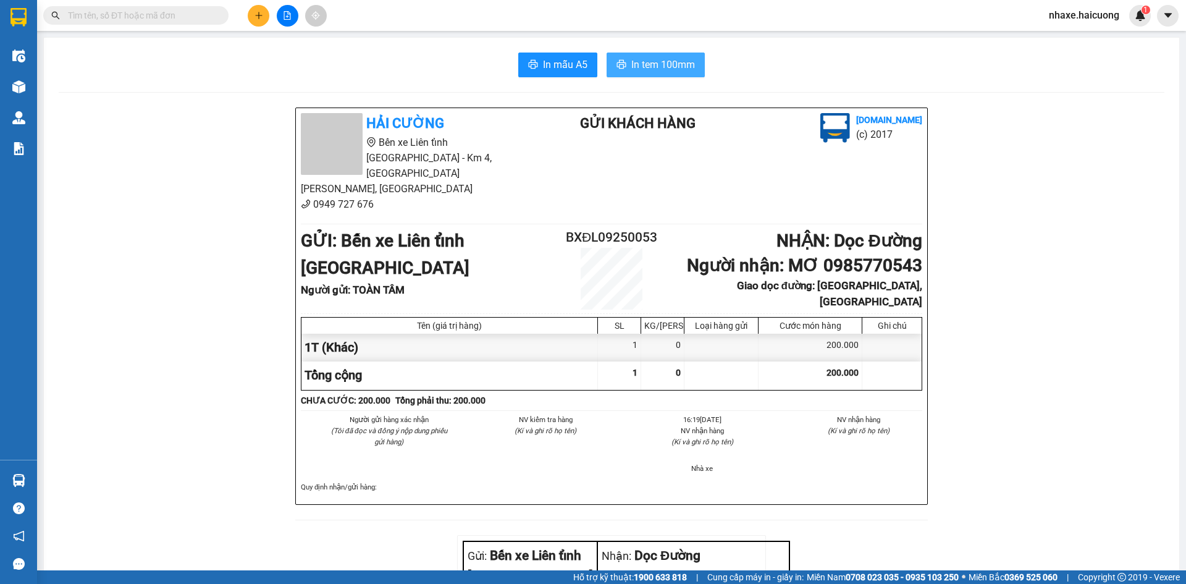
click at [645, 69] on span "In tem 100mm" at bounding box center [663, 64] width 64 height 15
click at [258, 17] on icon "plus" at bounding box center [258, 15] width 9 height 9
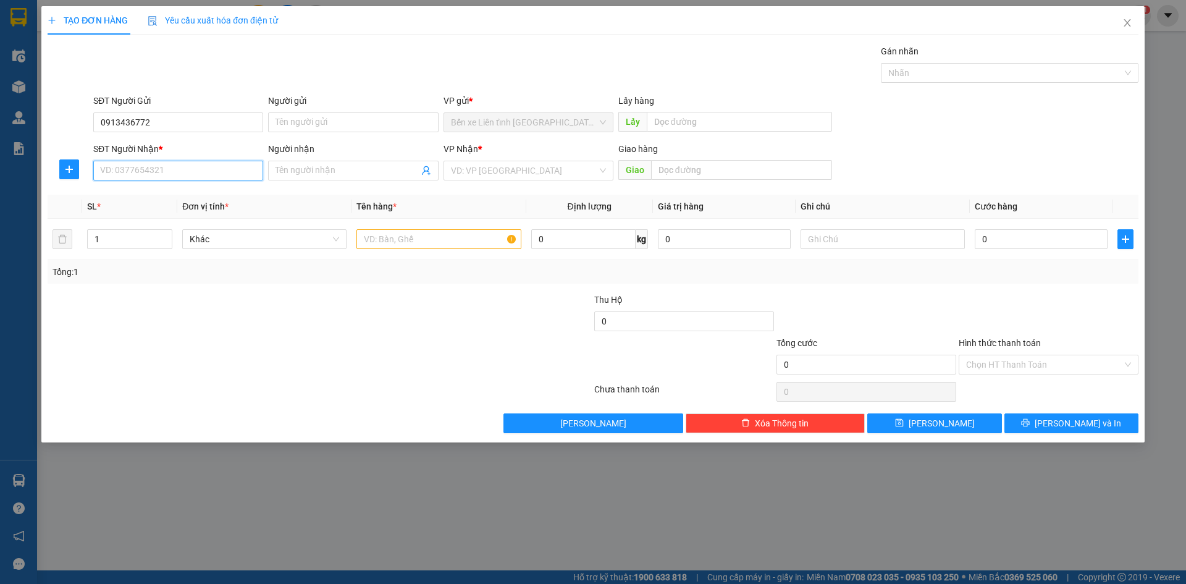
click at [149, 169] on input "SĐT Người Nhận *" at bounding box center [178, 171] width 170 height 20
click at [517, 170] on input "search" at bounding box center [524, 170] width 146 height 19
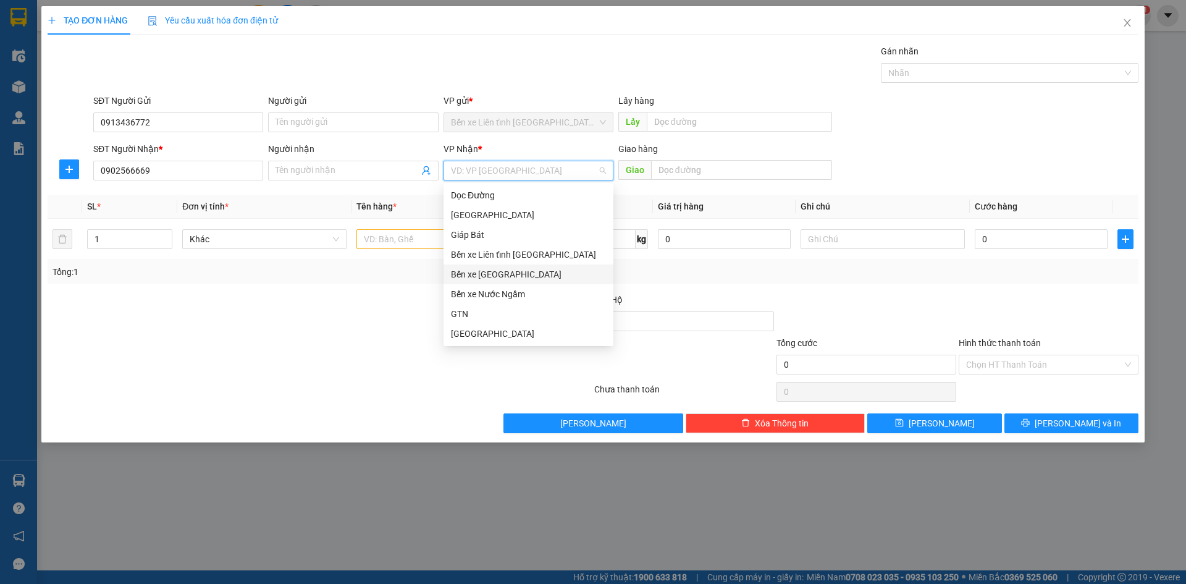
click at [514, 277] on div "Bến xe [GEOGRAPHIC_DATA]" at bounding box center [528, 274] width 155 height 14
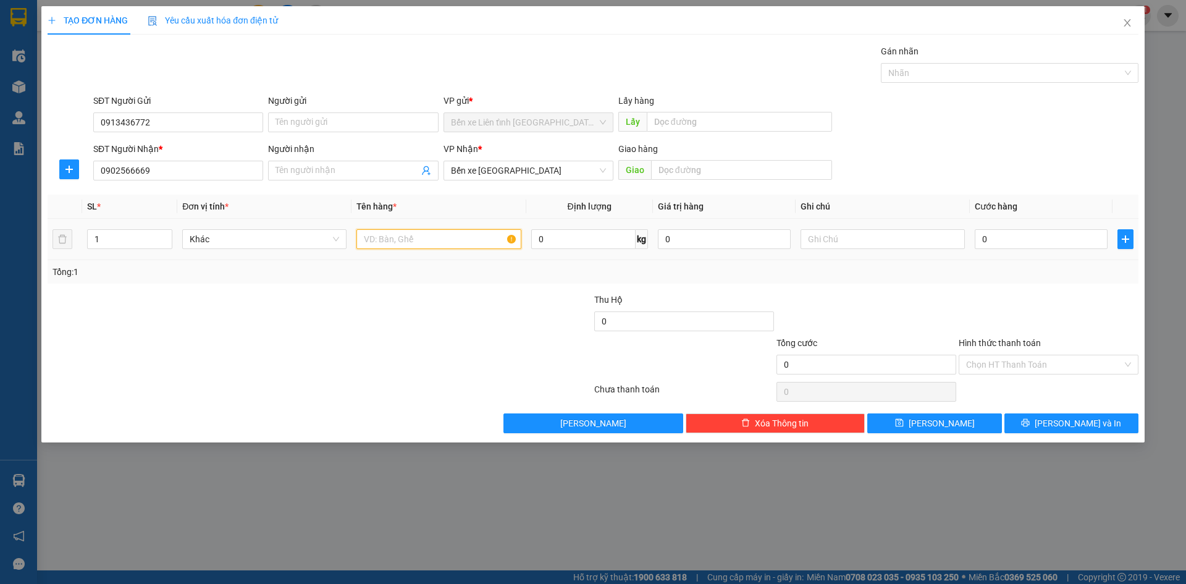
click at [456, 236] on input "text" at bounding box center [438, 239] width 164 height 20
click at [1010, 242] on input "0" at bounding box center [1041, 239] width 133 height 20
click at [848, 242] on input "text" at bounding box center [883, 239] width 164 height 20
click at [1130, 362] on div "Chọn HT Thanh Toán" at bounding box center [1049, 365] width 180 height 20
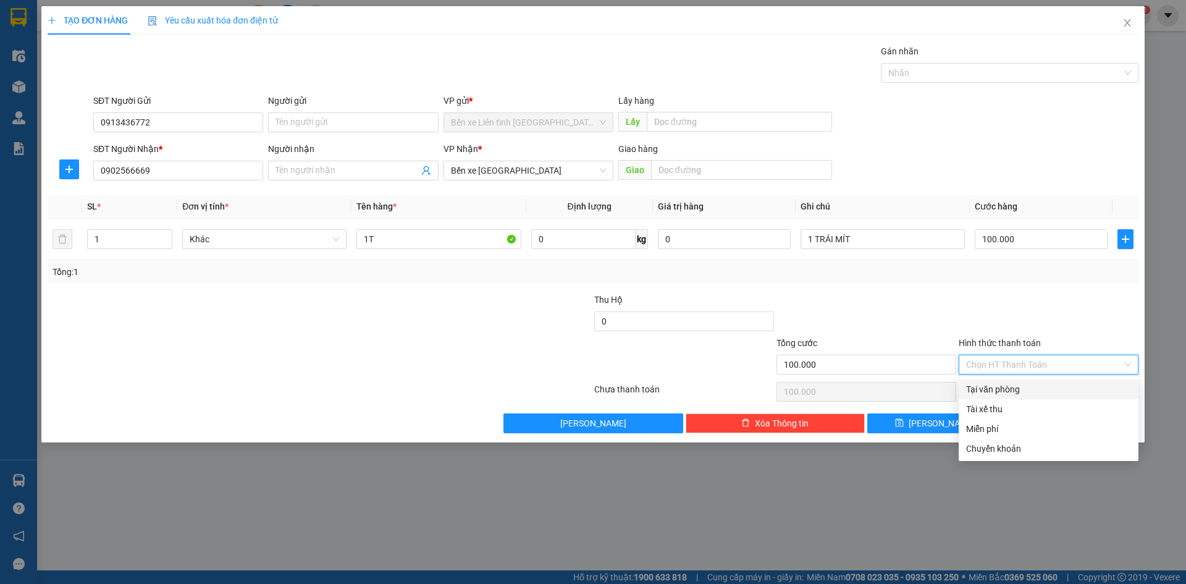
click at [1001, 390] on div "Tại văn phòng" at bounding box center [1048, 389] width 165 height 14
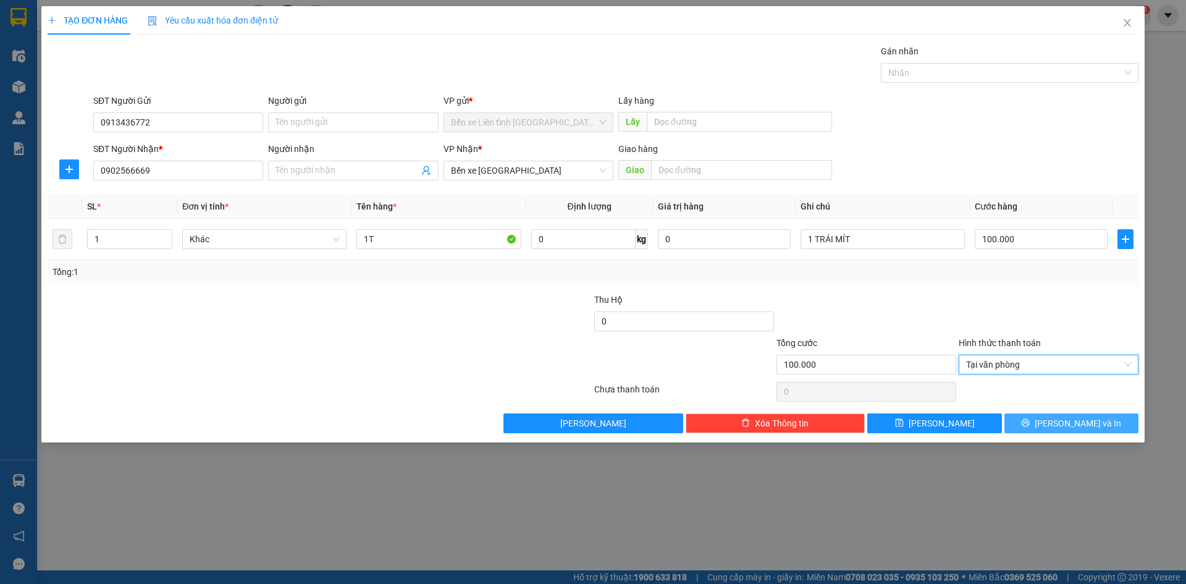
click at [1074, 422] on span "[PERSON_NAME] và In" at bounding box center [1078, 423] width 86 height 14
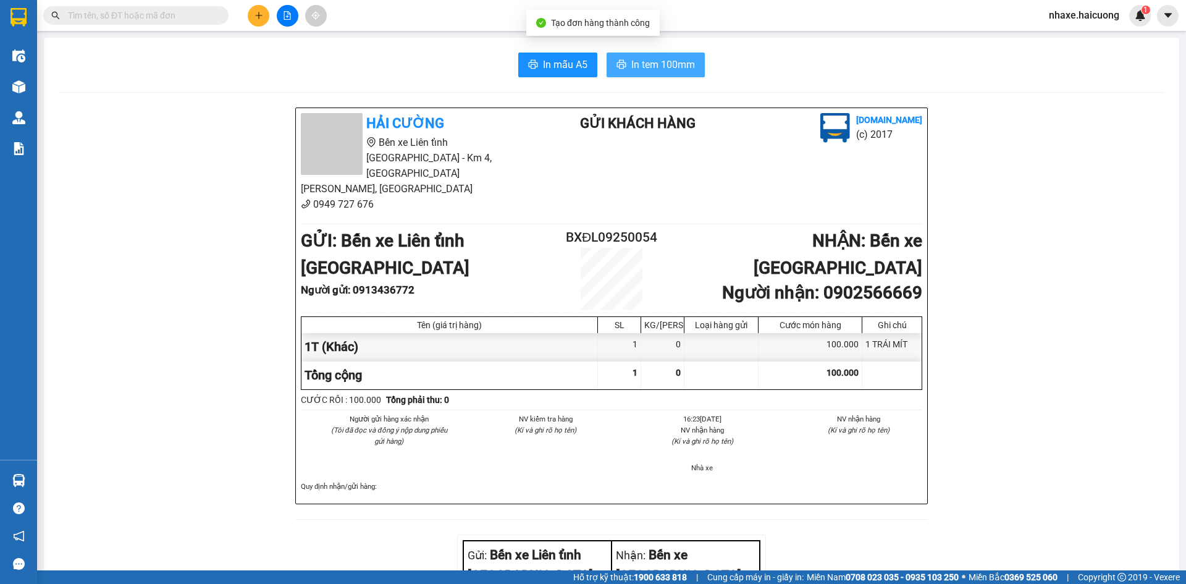
click at [637, 64] on span "In tem 100mm" at bounding box center [663, 64] width 64 height 15
click at [259, 14] on icon "plus" at bounding box center [258, 15] width 1 height 7
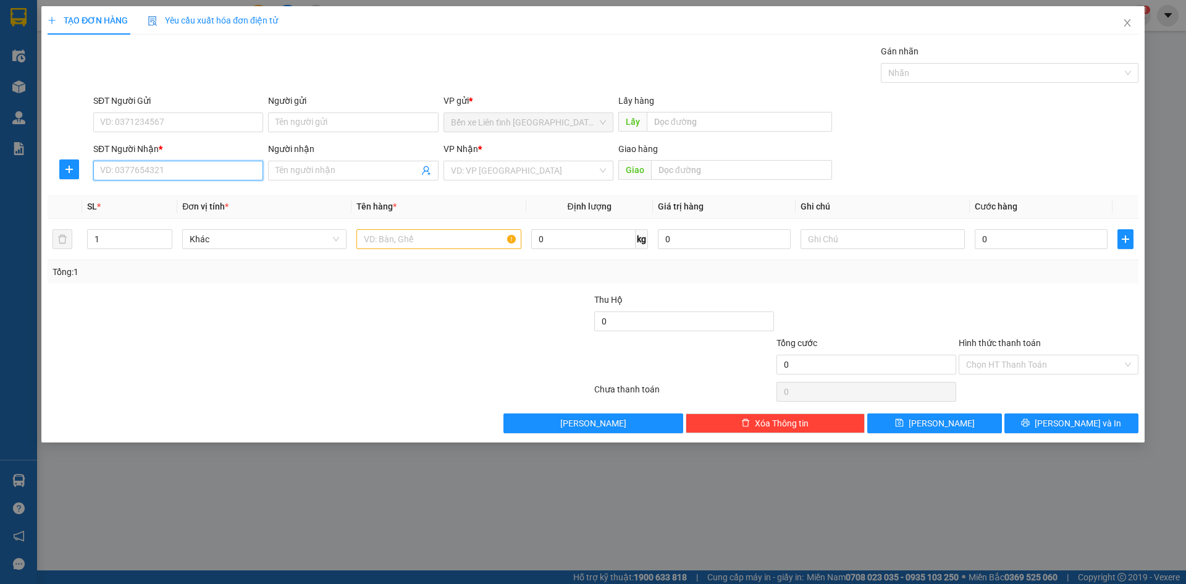
click at [173, 174] on input "SĐT Người Nhận *" at bounding box center [178, 171] width 170 height 20
click at [69, 170] on icon "plus" at bounding box center [69, 169] width 10 height 10
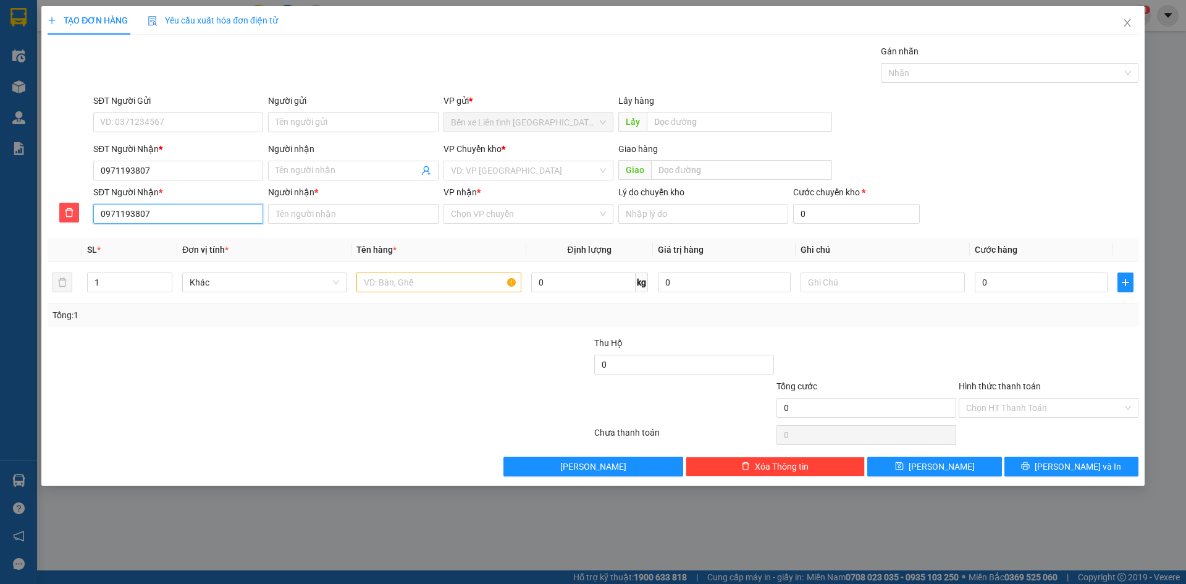
click at [161, 216] on input "0971193807" at bounding box center [178, 214] width 170 height 20
click at [301, 170] on input "Người nhận" at bounding box center [346, 171] width 143 height 14
click at [71, 212] on icon "delete" at bounding box center [69, 213] width 10 height 10
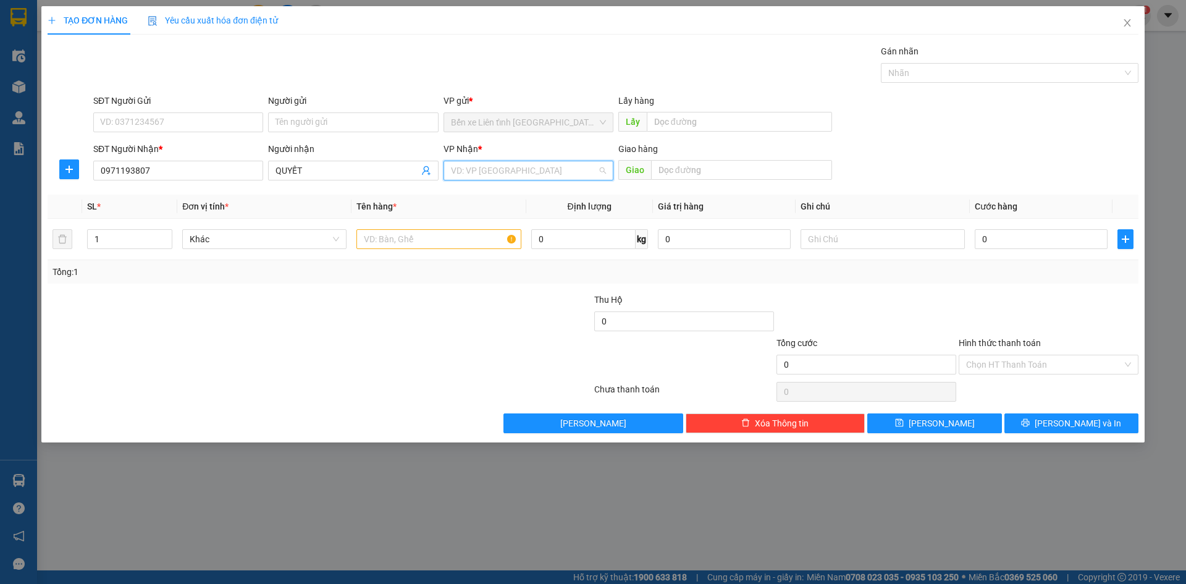
click at [521, 167] on input "search" at bounding box center [524, 170] width 146 height 19
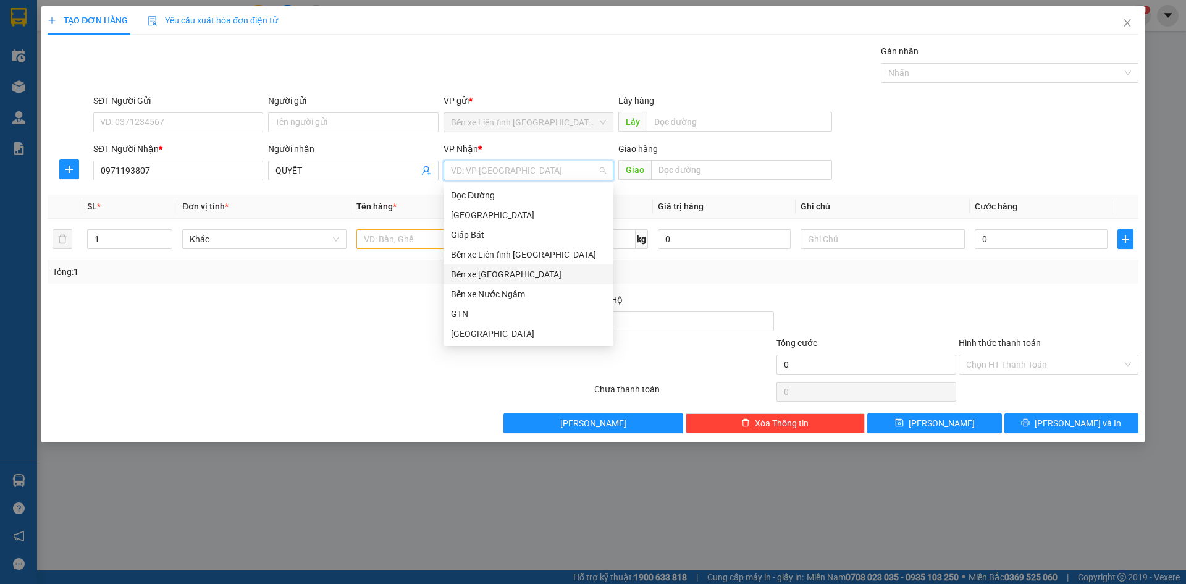
click at [522, 273] on div "Bến xe [GEOGRAPHIC_DATA]" at bounding box center [528, 274] width 155 height 14
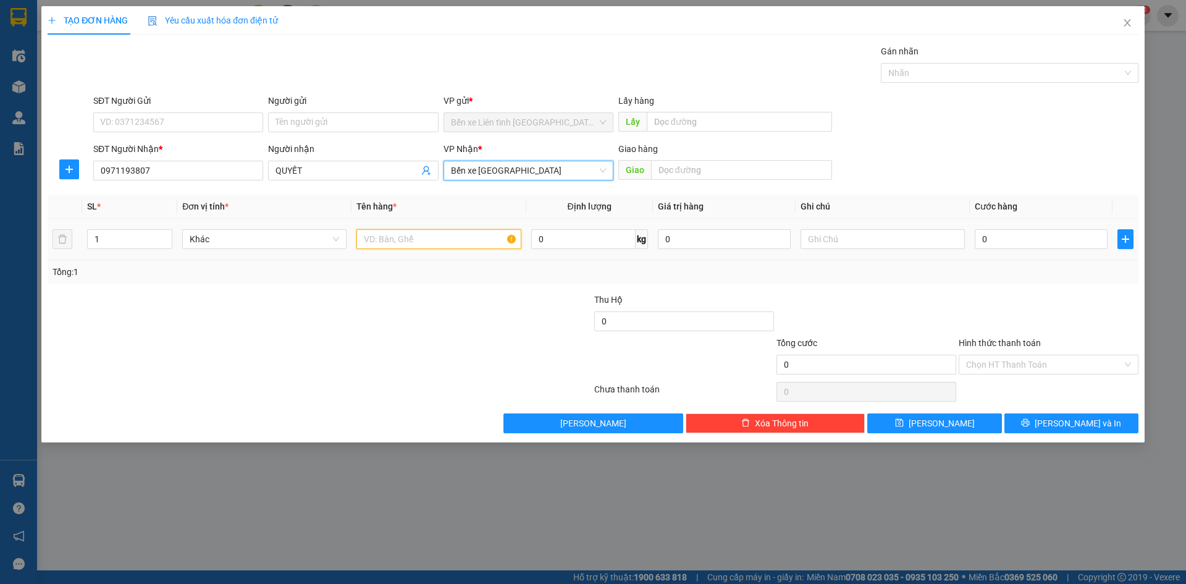
click at [397, 239] on input "text" at bounding box center [438, 239] width 164 height 20
click at [1041, 242] on input "0" at bounding box center [1041, 239] width 133 height 20
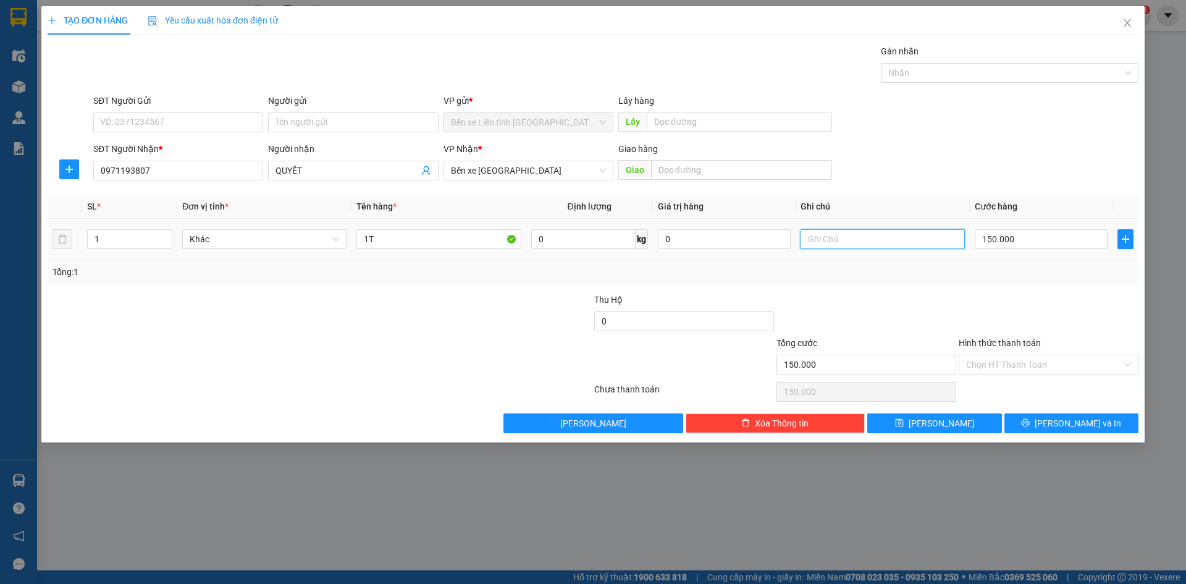
click at [860, 242] on input "text" at bounding box center [883, 239] width 164 height 20
click at [1065, 424] on span "[PERSON_NAME] và In" at bounding box center [1078, 423] width 86 height 14
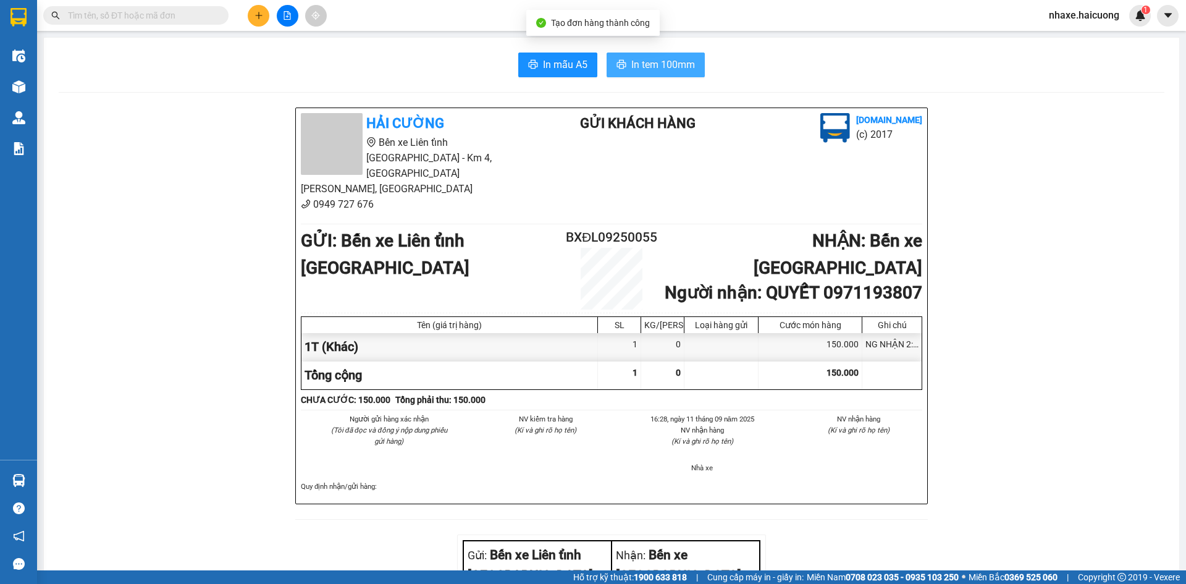
click at [658, 59] on span "In tem 100mm" at bounding box center [663, 64] width 64 height 15
click at [261, 18] on icon "plus" at bounding box center [258, 15] width 9 height 9
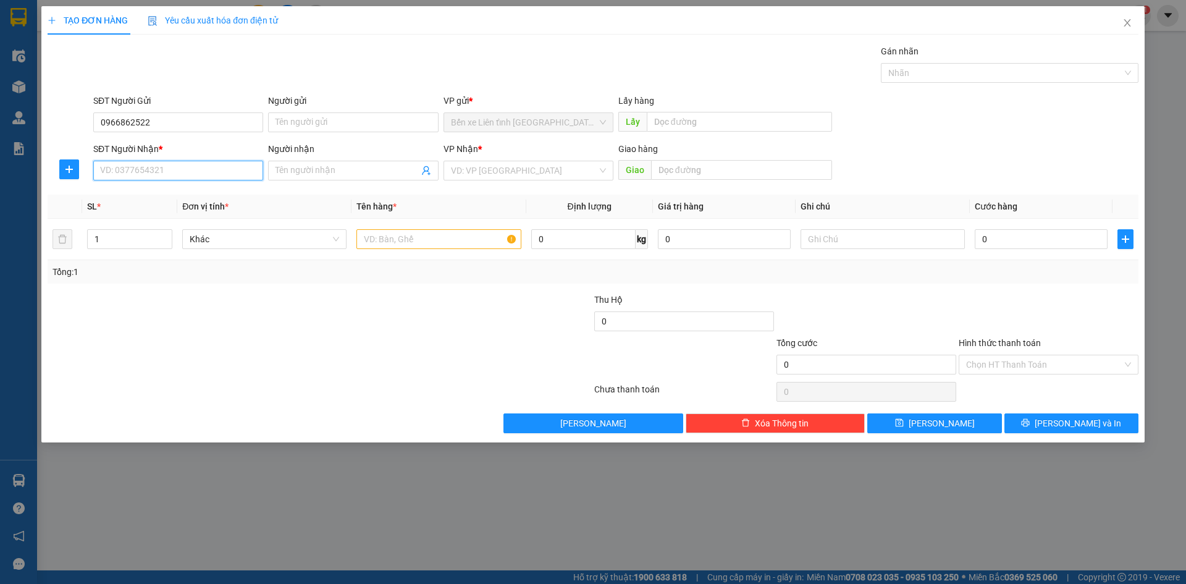
click at [187, 172] on input "SĐT Người Nhận *" at bounding box center [178, 171] width 170 height 20
click at [279, 168] on input "Người nhận" at bounding box center [346, 171] width 143 height 14
click at [556, 167] on input "search" at bounding box center [524, 170] width 146 height 19
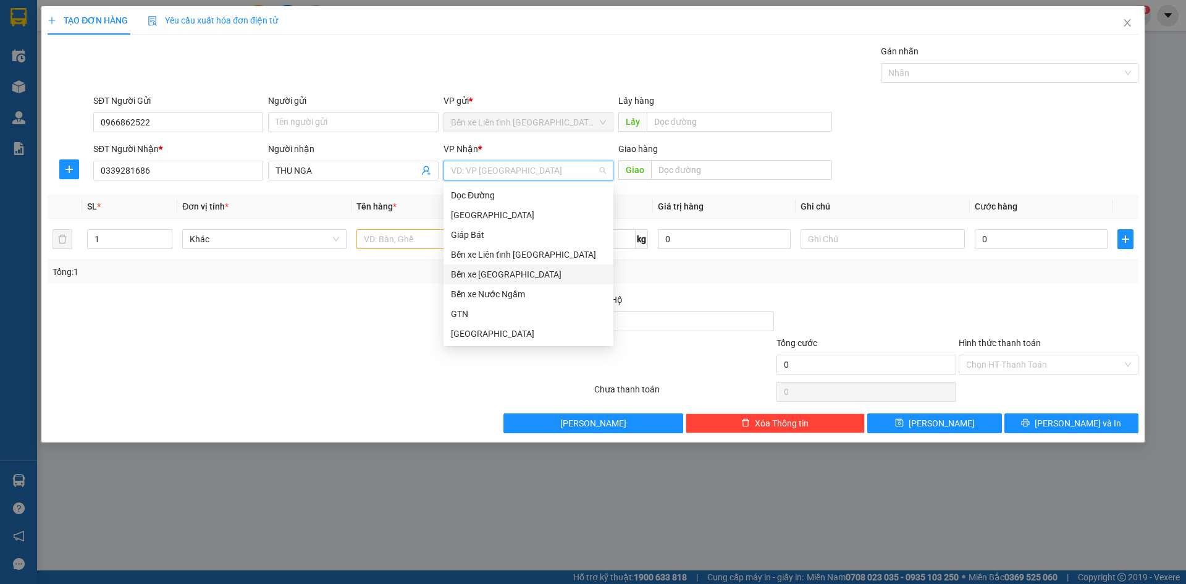
click at [531, 279] on div "Bến xe [GEOGRAPHIC_DATA]" at bounding box center [528, 274] width 155 height 14
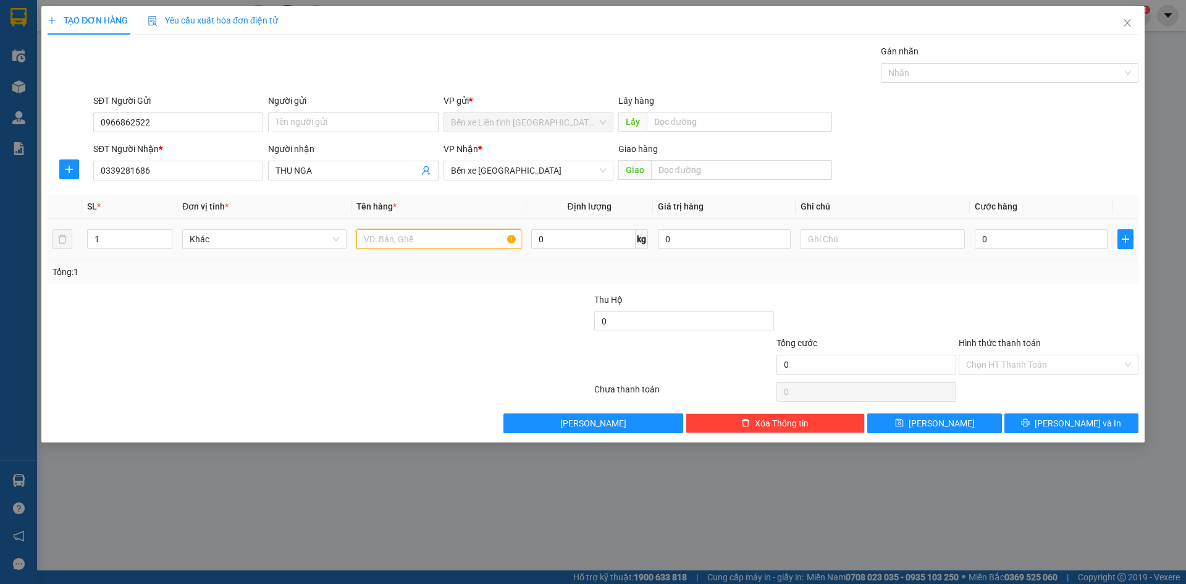
click at [401, 235] on input "text" at bounding box center [438, 239] width 164 height 20
click at [1007, 237] on input "0" at bounding box center [1041, 239] width 133 height 20
click at [1065, 426] on span "[PERSON_NAME] và In" at bounding box center [1078, 423] width 86 height 14
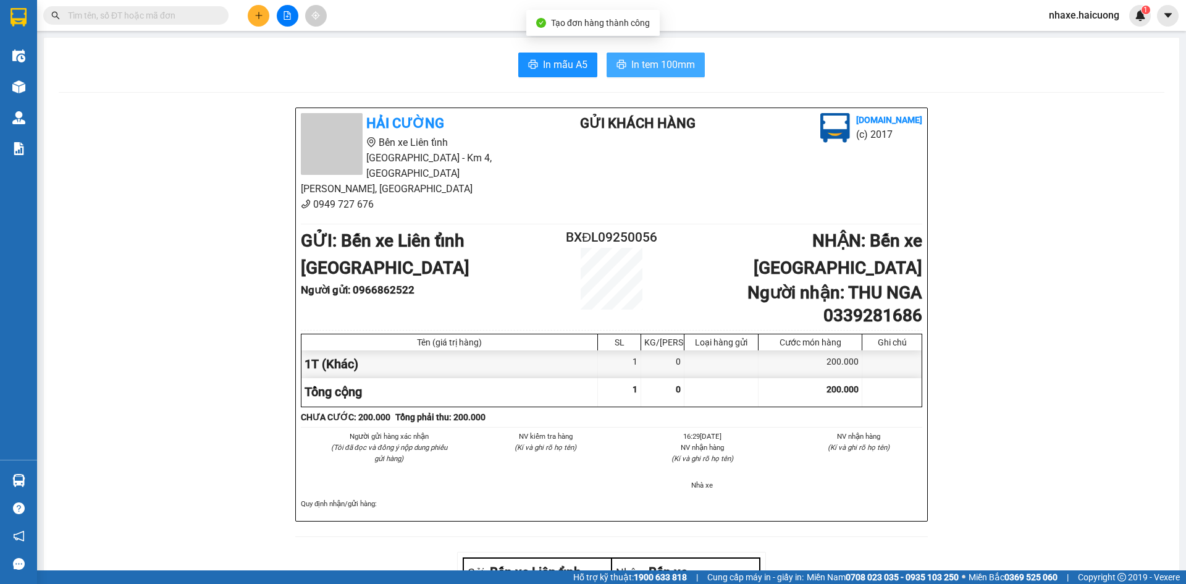
click at [667, 65] on span "In tem 100mm" at bounding box center [663, 64] width 64 height 15
click at [261, 17] on icon "plus" at bounding box center [258, 15] width 9 height 9
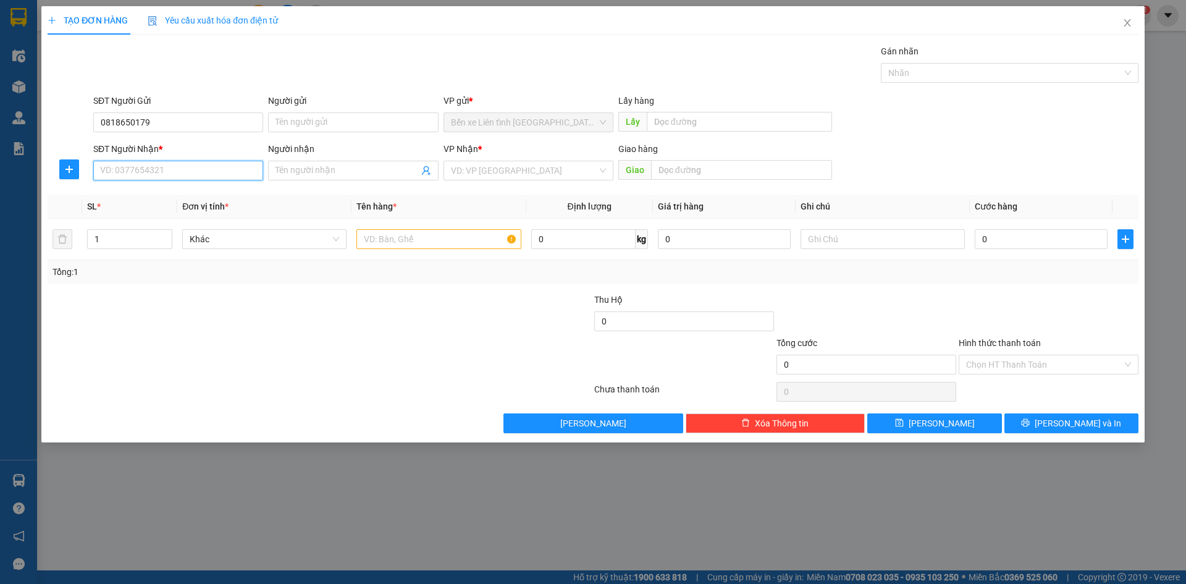
click at [160, 169] on input "SĐT Người Nhận *" at bounding box center [178, 171] width 170 height 20
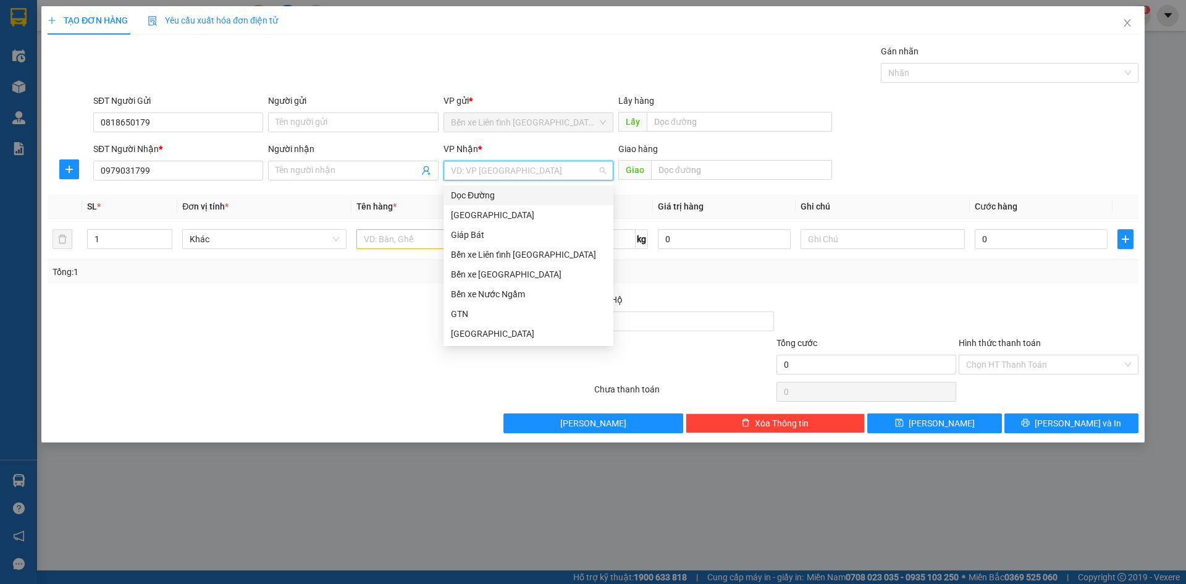
click at [492, 170] on input "search" at bounding box center [524, 170] width 146 height 19
click at [485, 191] on div "Dọc Đường" at bounding box center [528, 195] width 155 height 14
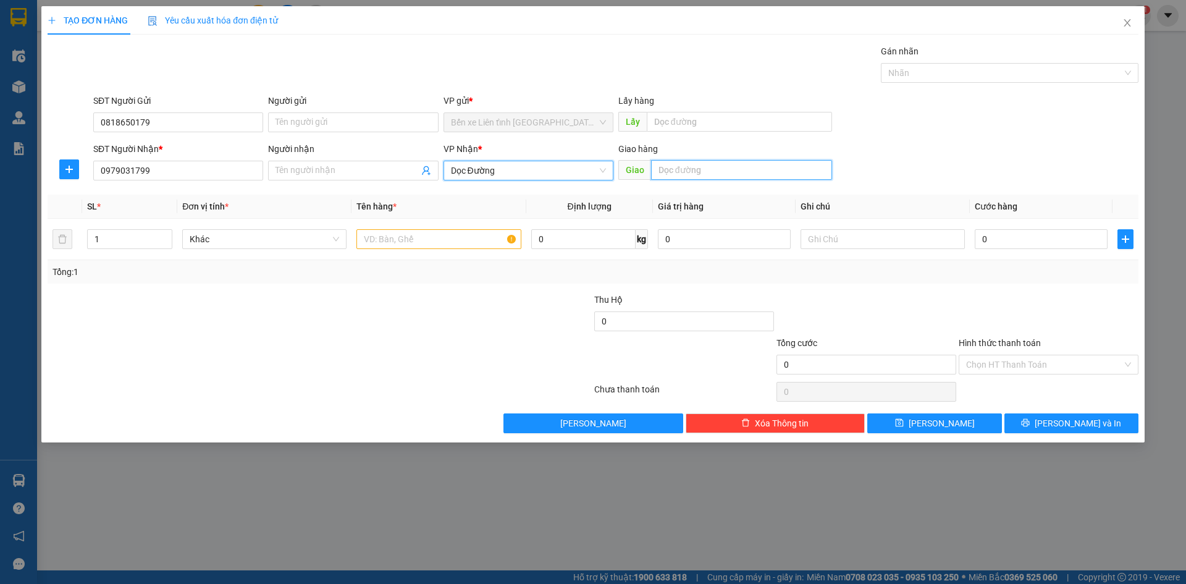
click at [712, 170] on input "text" at bounding box center [741, 170] width 181 height 20
click at [406, 239] on input "text" at bounding box center [438, 239] width 164 height 20
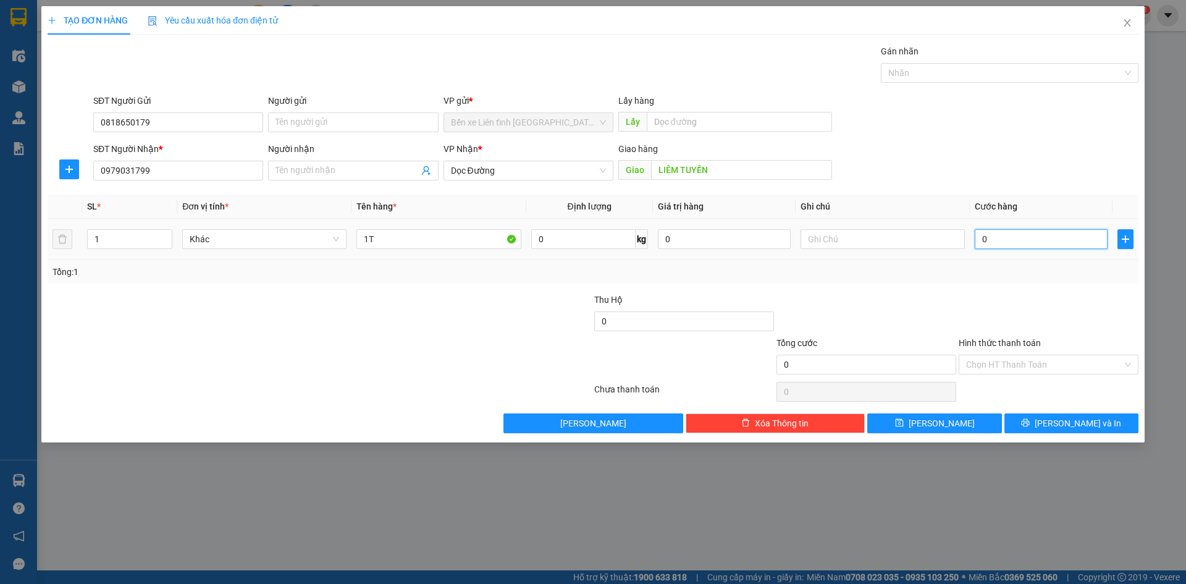
click at [1035, 237] on input "0" at bounding box center [1041, 239] width 133 height 20
click at [1067, 419] on span "[PERSON_NAME] và In" at bounding box center [1078, 423] width 86 height 14
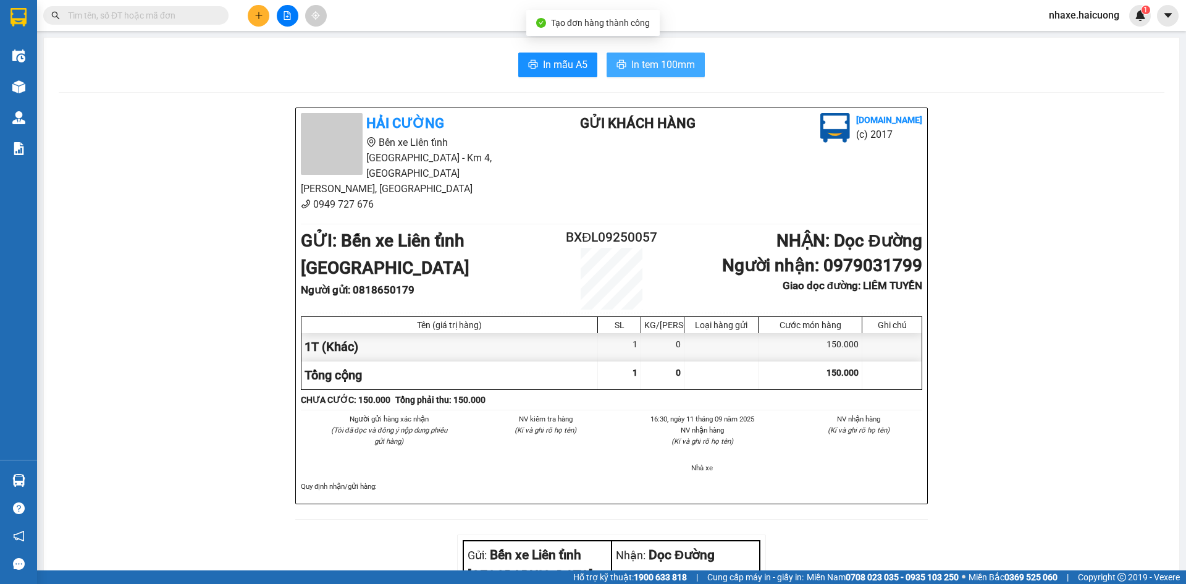
click at [636, 70] on span "In tem 100mm" at bounding box center [663, 64] width 64 height 15
click at [260, 16] on icon "plus" at bounding box center [258, 15] width 9 height 9
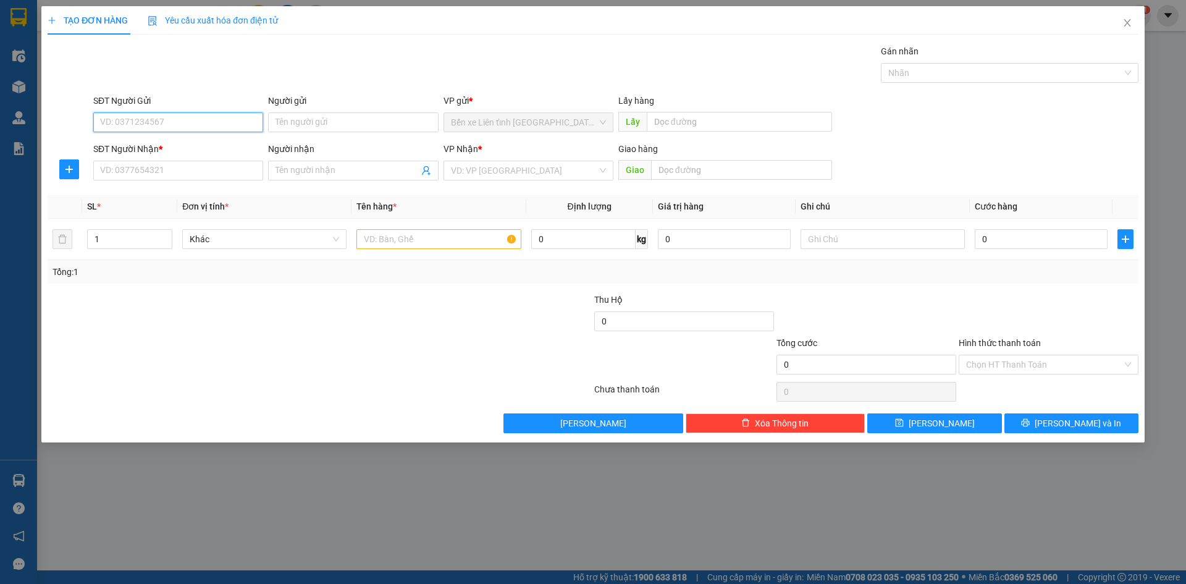
click at [229, 120] on input "SĐT Người Gửi" at bounding box center [178, 122] width 170 height 20
click at [182, 169] on input "SĐT Người Nhận *" at bounding box center [178, 171] width 170 height 20
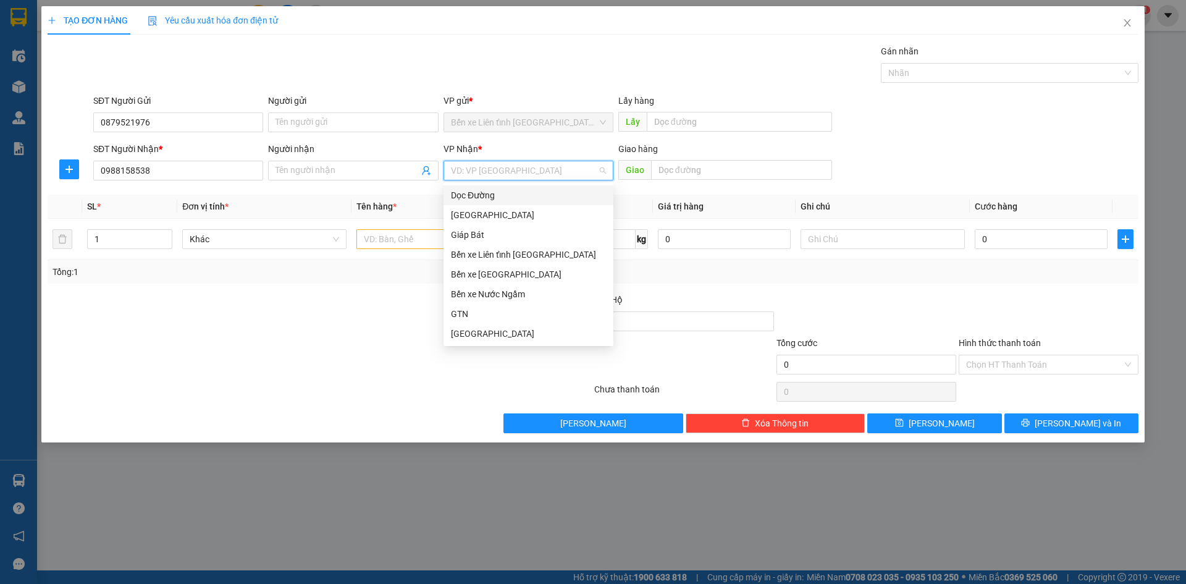
click at [474, 169] on input "search" at bounding box center [524, 170] width 146 height 19
click at [507, 272] on div "Bến xe [GEOGRAPHIC_DATA]" at bounding box center [528, 274] width 155 height 14
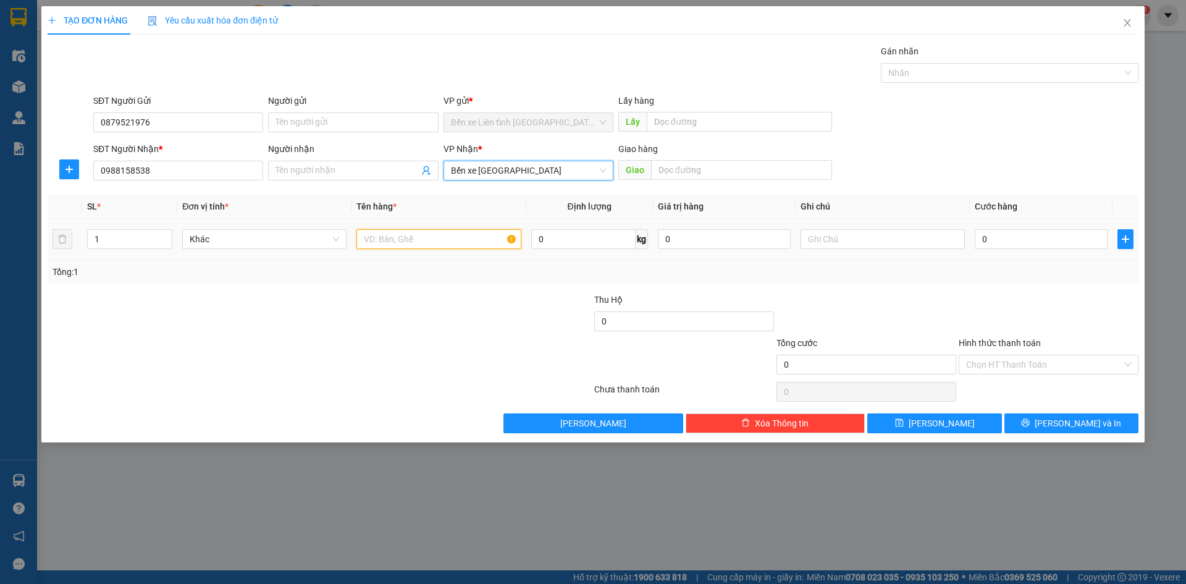
click at [389, 240] on input "text" at bounding box center [438, 239] width 164 height 20
click at [1006, 238] on input "0" at bounding box center [1041, 239] width 133 height 20
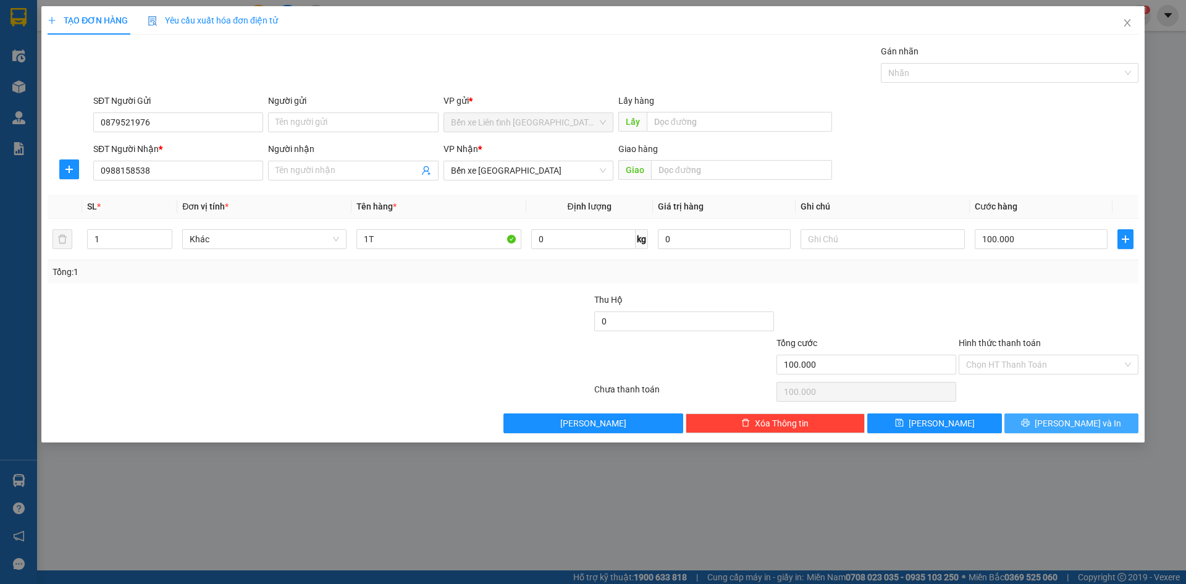
click at [1061, 423] on span "[PERSON_NAME] và In" at bounding box center [1078, 423] width 86 height 14
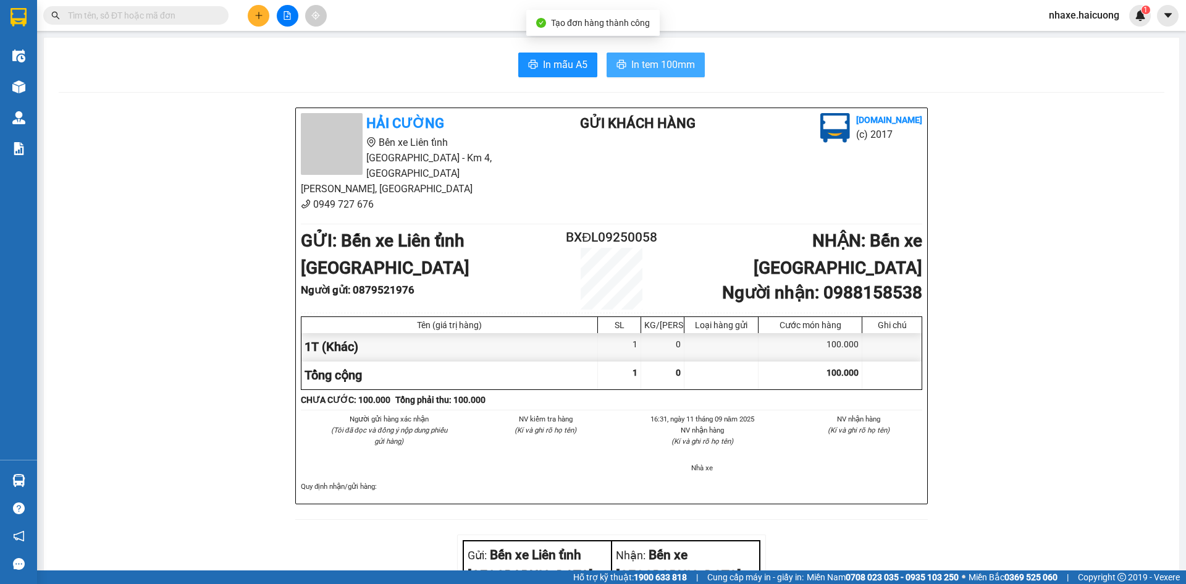
click at [641, 61] on span "In tem 100mm" at bounding box center [663, 64] width 64 height 15
click at [255, 16] on icon "plus" at bounding box center [258, 15] width 9 height 9
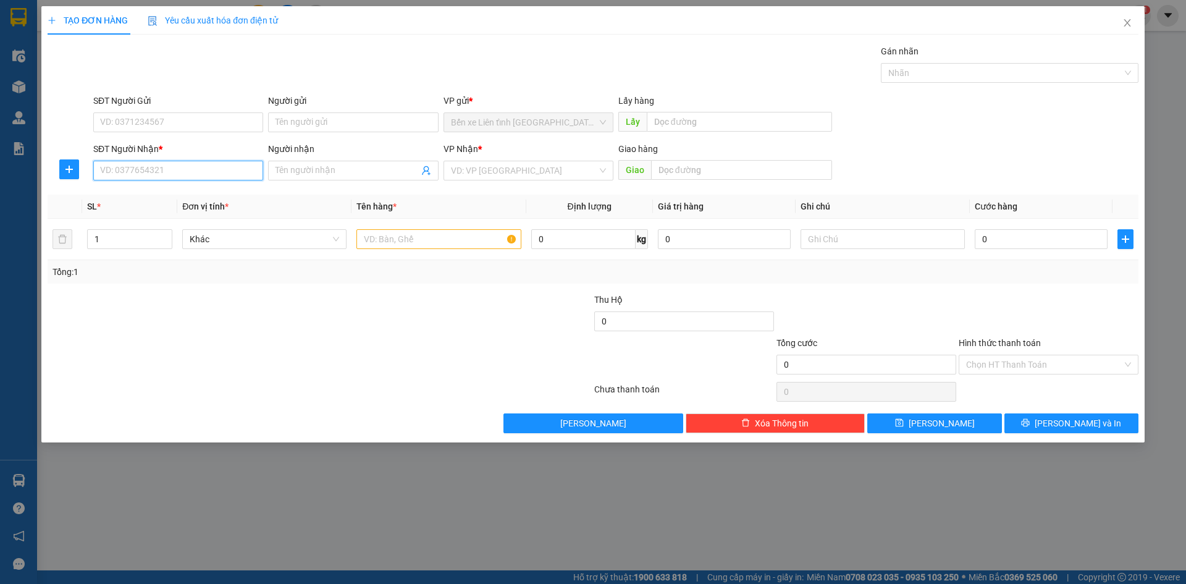
click at [190, 168] on input "SĐT Người Nhận *" at bounding box center [178, 171] width 170 height 20
click at [323, 171] on input "Người nhận" at bounding box center [346, 171] width 143 height 14
click at [501, 169] on input "search" at bounding box center [524, 170] width 146 height 19
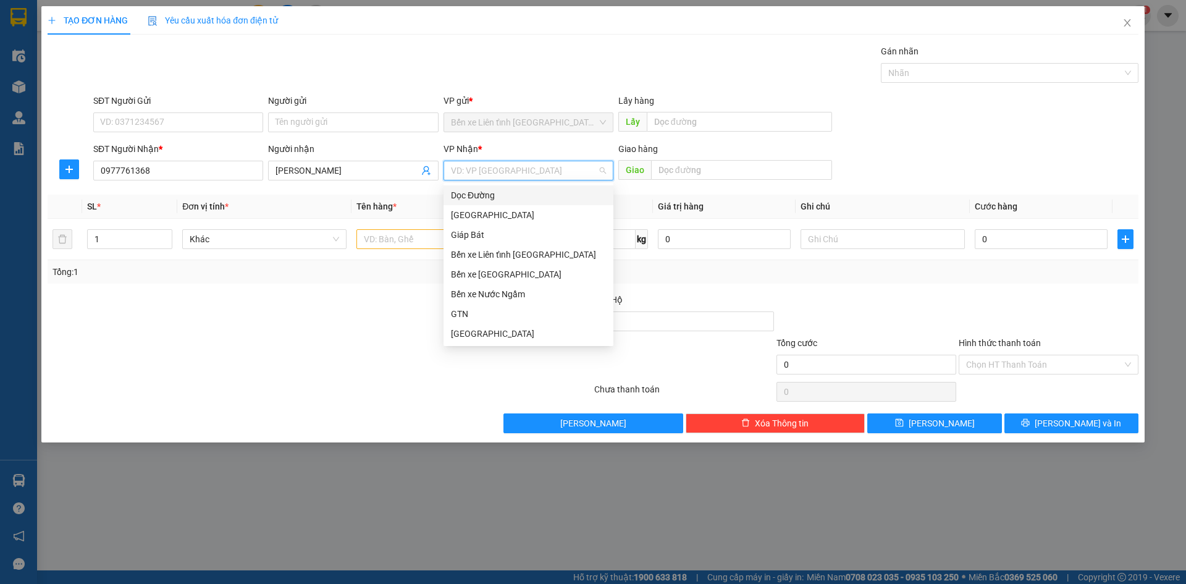
click at [502, 198] on div "Dọc Đường" at bounding box center [528, 195] width 155 height 14
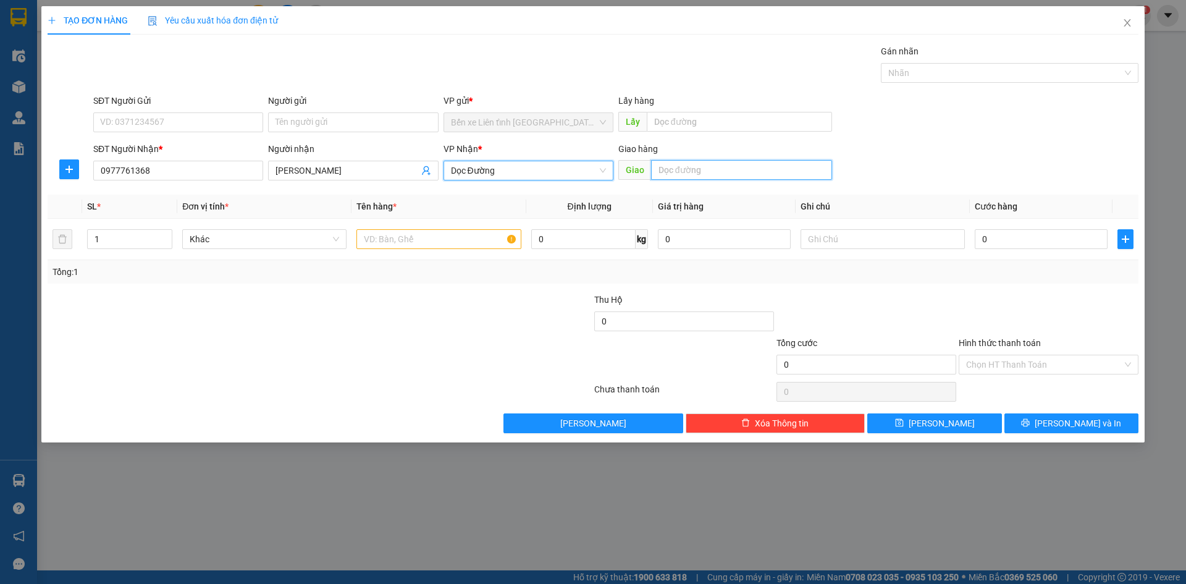
click at [671, 169] on input "text" at bounding box center [741, 170] width 181 height 20
click at [440, 240] on input "text" at bounding box center [438, 239] width 164 height 20
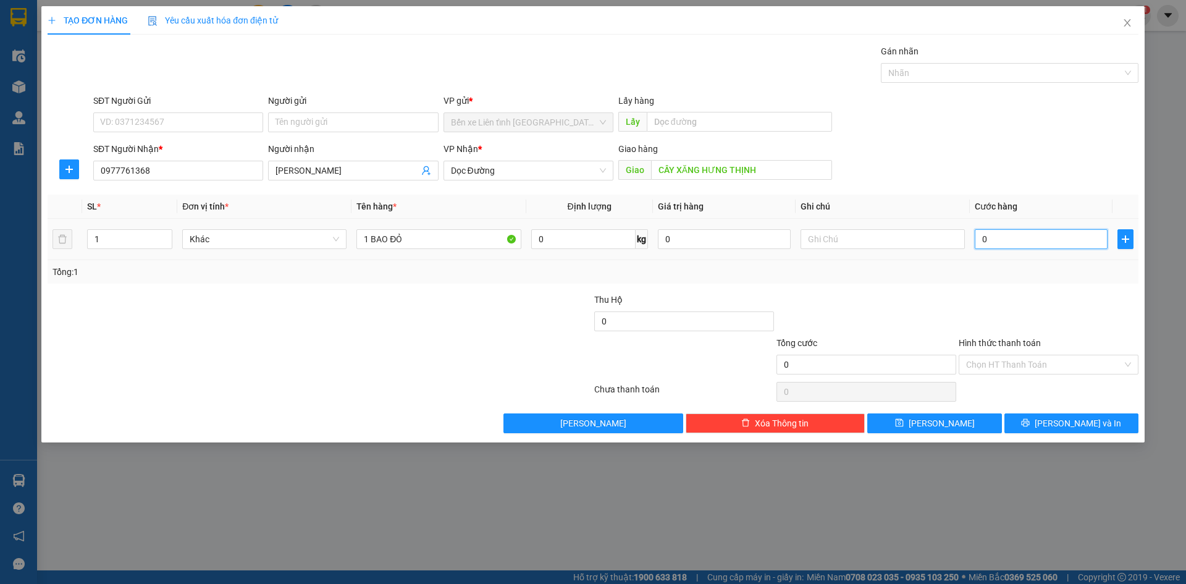
click at [1017, 234] on input "0" at bounding box center [1041, 239] width 133 height 20
click at [1077, 423] on span "[PERSON_NAME] và In" at bounding box center [1078, 423] width 86 height 14
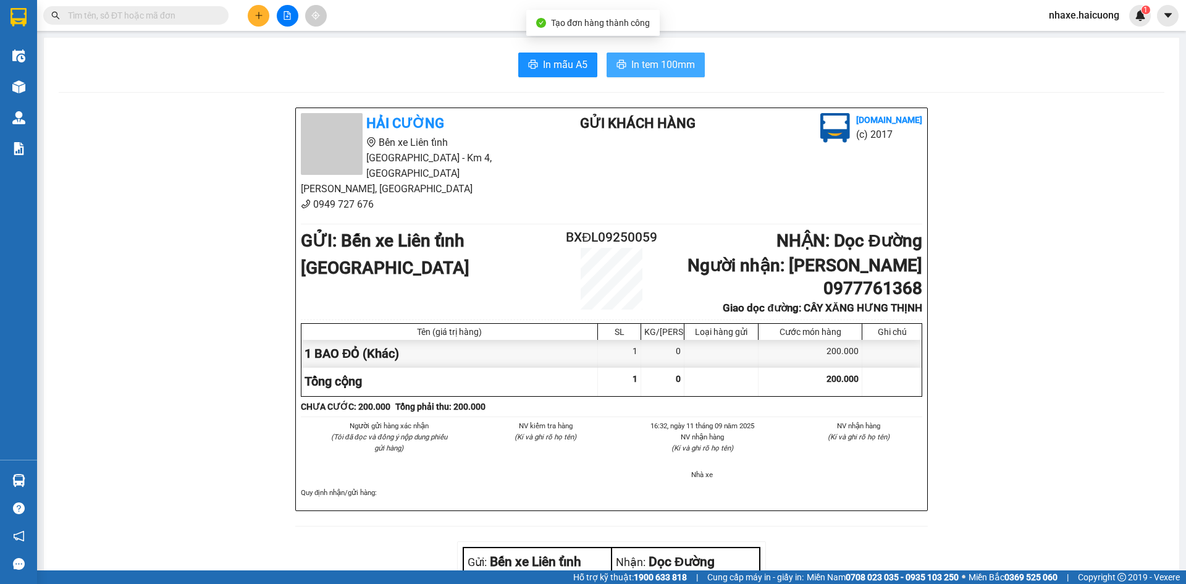
click at [659, 67] on span "In tem 100mm" at bounding box center [663, 64] width 64 height 15
click at [261, 15] on icon "plus" at bounding box center [258, 15] width 7 height 1
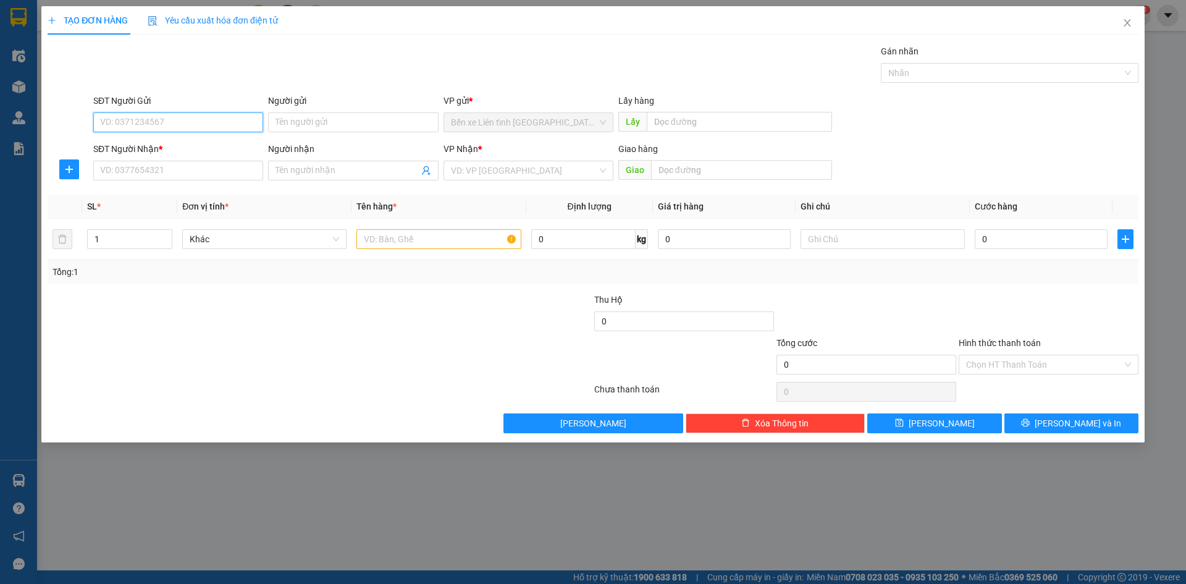
click at [190, 120] on input "SĐT Người Gửi" at bounding box center [178, 122] width 170 height 20
click at [287, 121] on input "Người gửi" at bounding box center [353, 122] width 170 height 20
click at [145, 172] on input "SĐT Người Nhận *" at bounding box center [178, 171] width 170 height 20
click at [357, 169] on input "Người nhận" at bounding box center [346, 171] width 143 height 14
click at [566, 170] on input "search" at bounding box center [524, 170] width 146 height 19
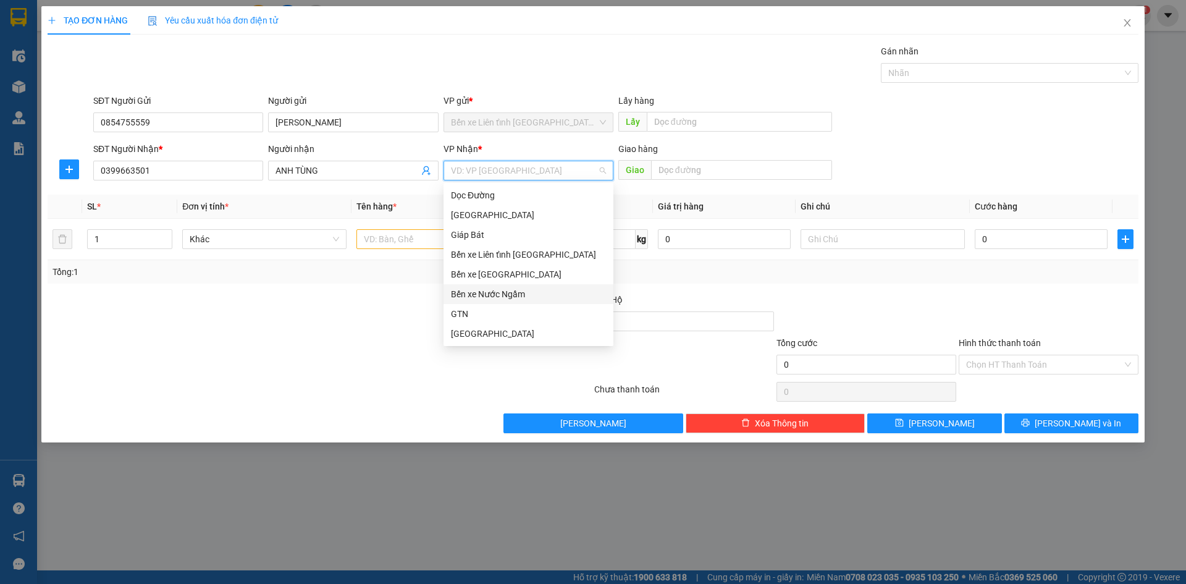
click at [536, 291] on div "Bến xe Nước Ngầm" at bounding box center [528, 294] width 155 height 14
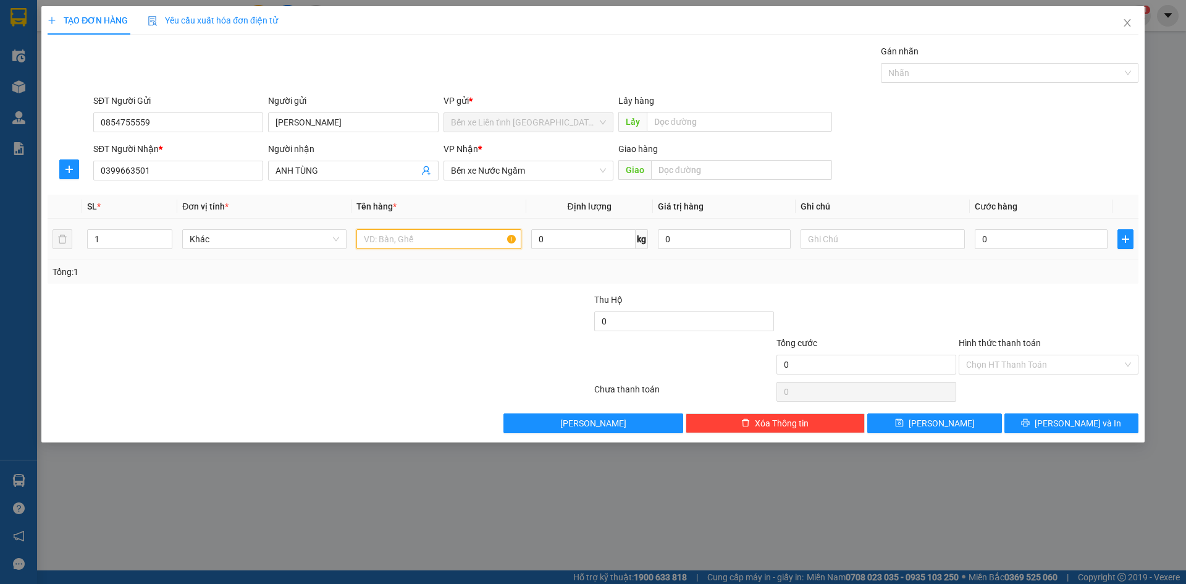
click at [392, 239] on input "text" at bounding box center [438, 239] width 164 height 20
click at [1024, 243] on input "0" at bounding box center [1041, 239] width 133 height 20
click at [1044, 422] on button "[PERSON_NAME] và In" at bounding box center [1071, 423] width 134 height 20
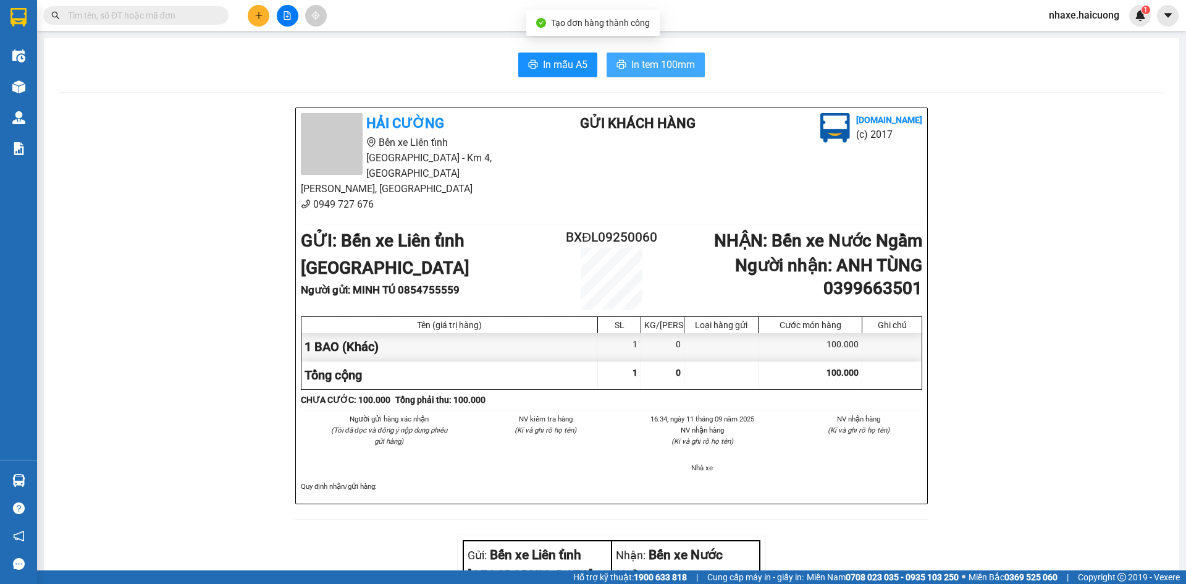
click at [642, 64] on span "In tem 100mm" at bounding box center [663, 64] width 64 height 15
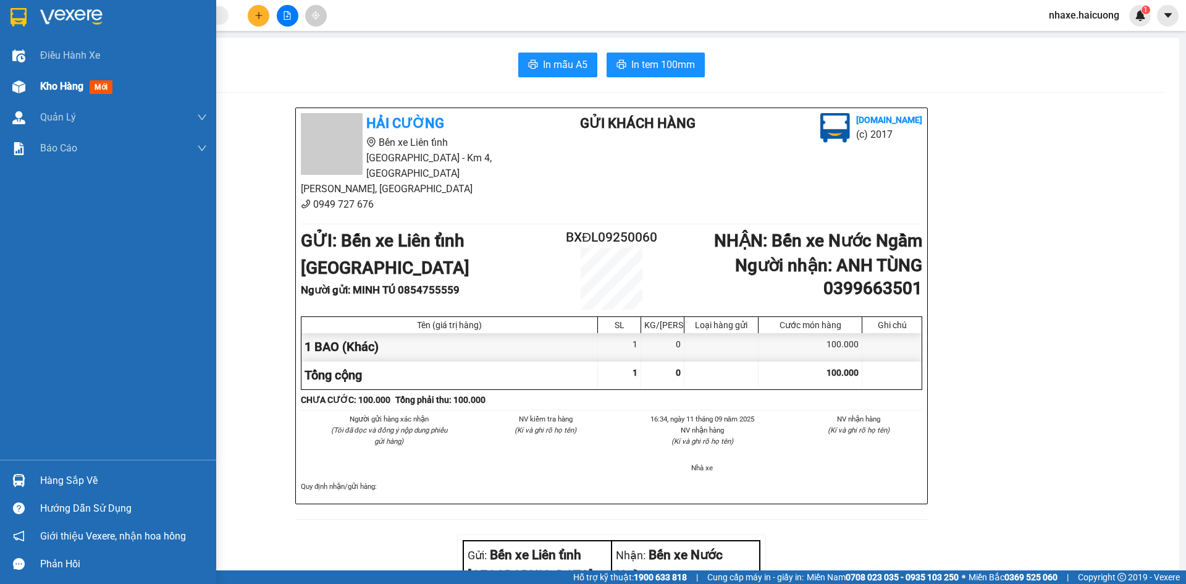
click at [85, 87] on div "Kho hàng mới" at bounding box center [78, 85] width 77 height 15
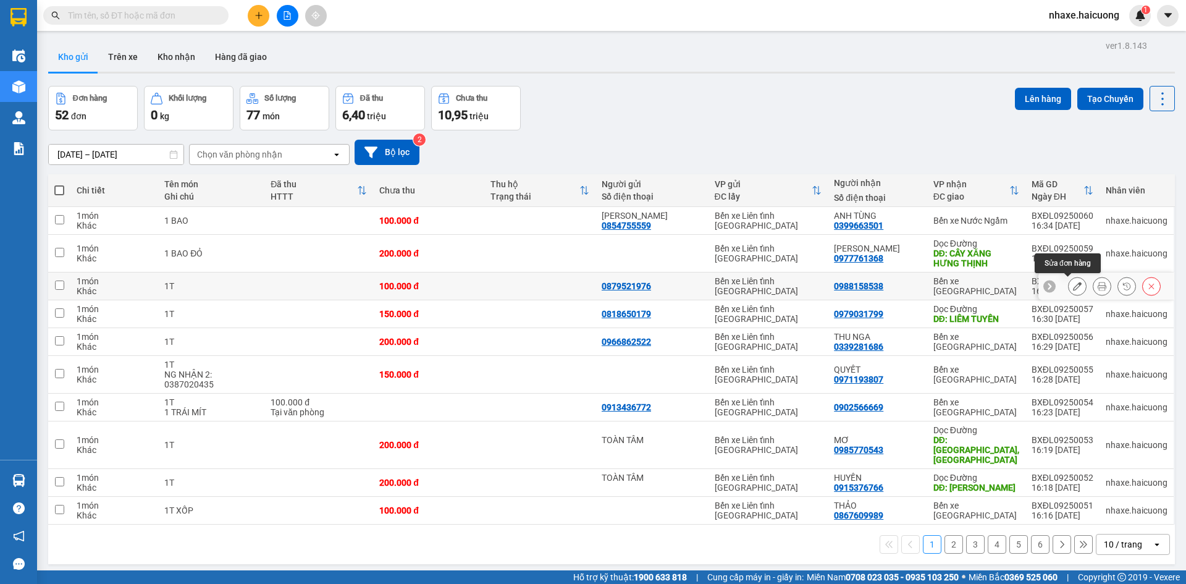
click at [1073, 284] on icon at bounding box center [1077, 286] width 9 height 9
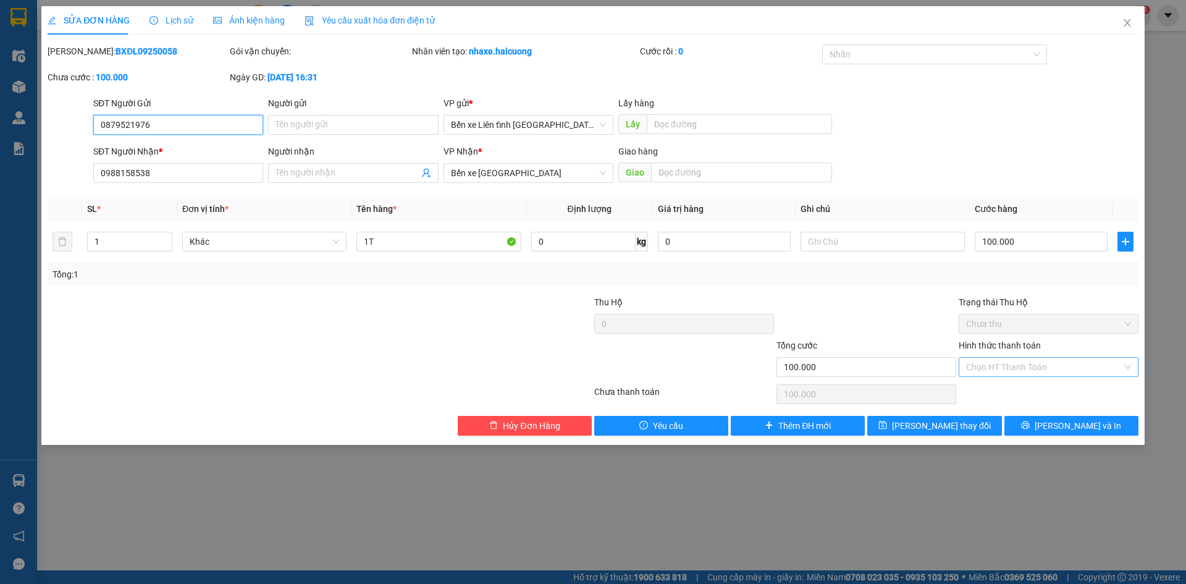
click at [1129, 366] on div "Chọn HT Thanh Toán" at bounding box center [1049, 367] width 180 height 20
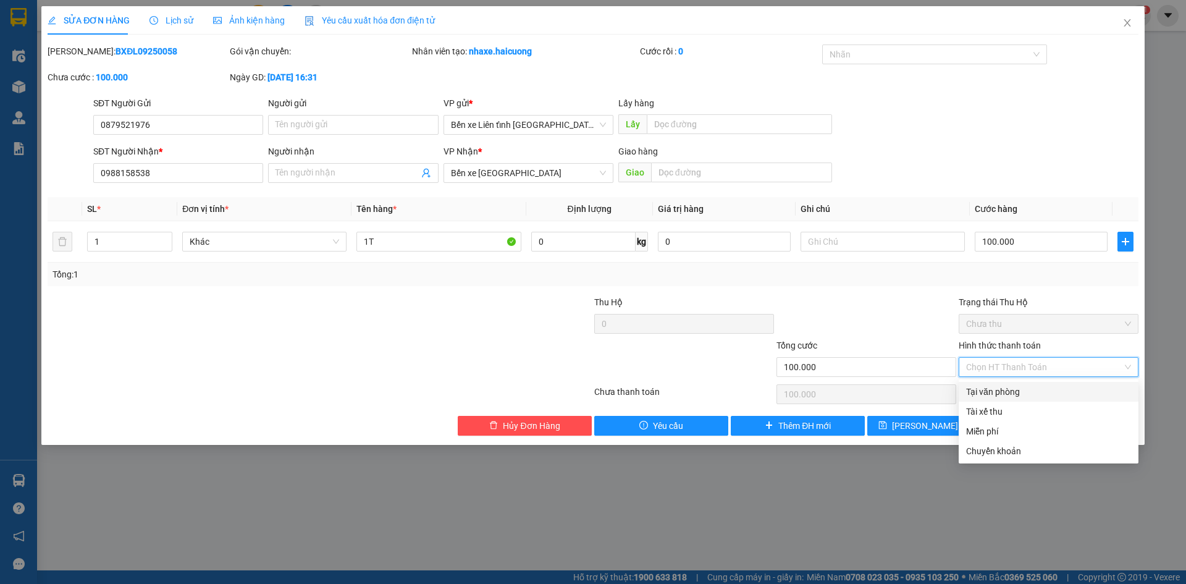
click at [1036, 392] on div "Tại văn phòng" at bounding box center [1048, 392] width 165 height 14
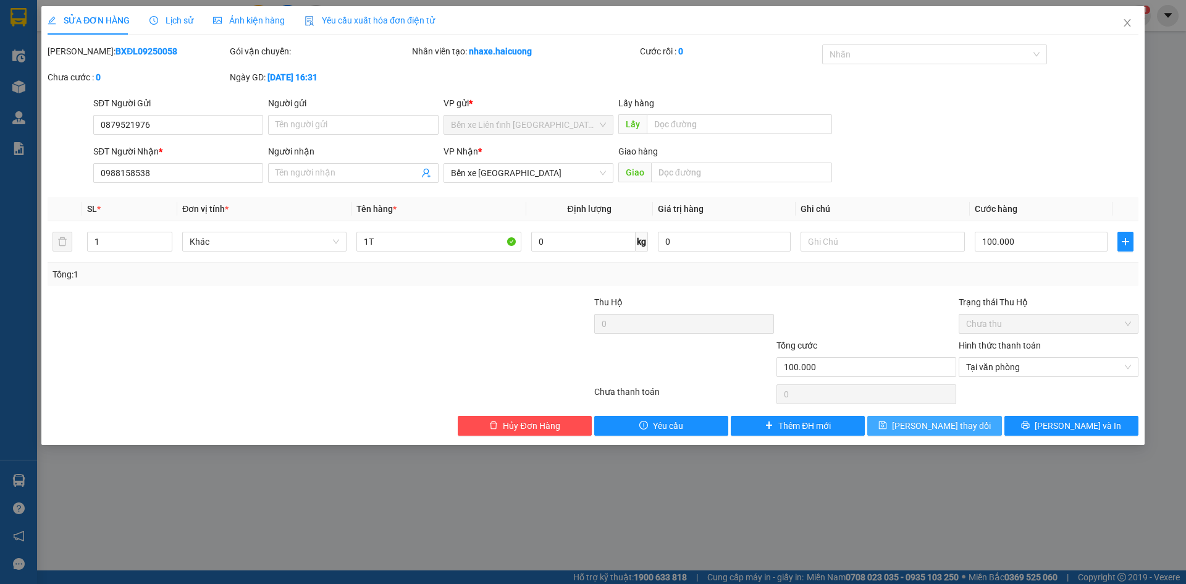
click at [954, 427] on span "Lưu thay đổi" at bounding box center [941, 426] width 99 height 14
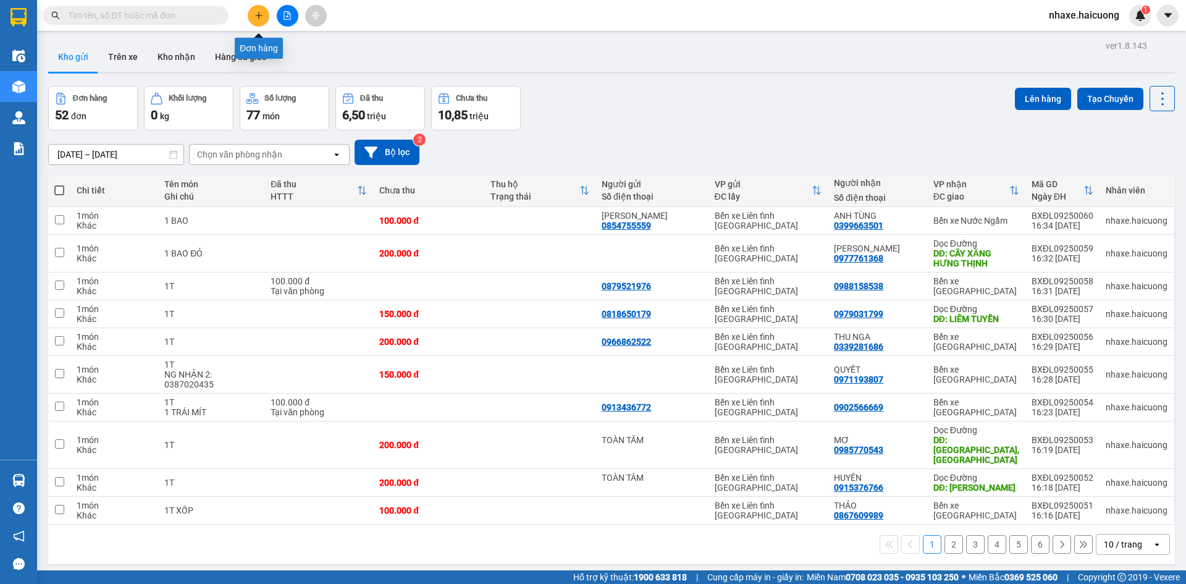
click at [256, 16] on icon "plus" at bounding box center [258, 15] width 9 height 9
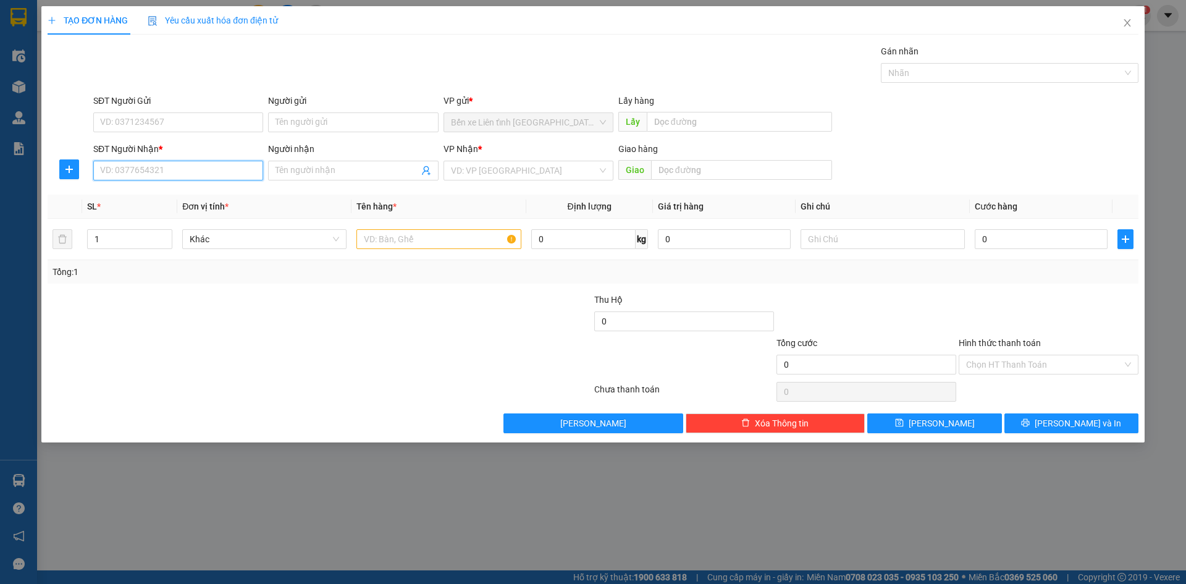
click at [145, 172] on input "SĐT Người Nhận *" at bounding box center [178, 171] width 170 height 20
click at [362, 167] on input "Người nhận" at bounding box center [346, 171] width 143 height 14
click at [507, 175] on input "search" at bounding box center [524, 170] width 146 height 19
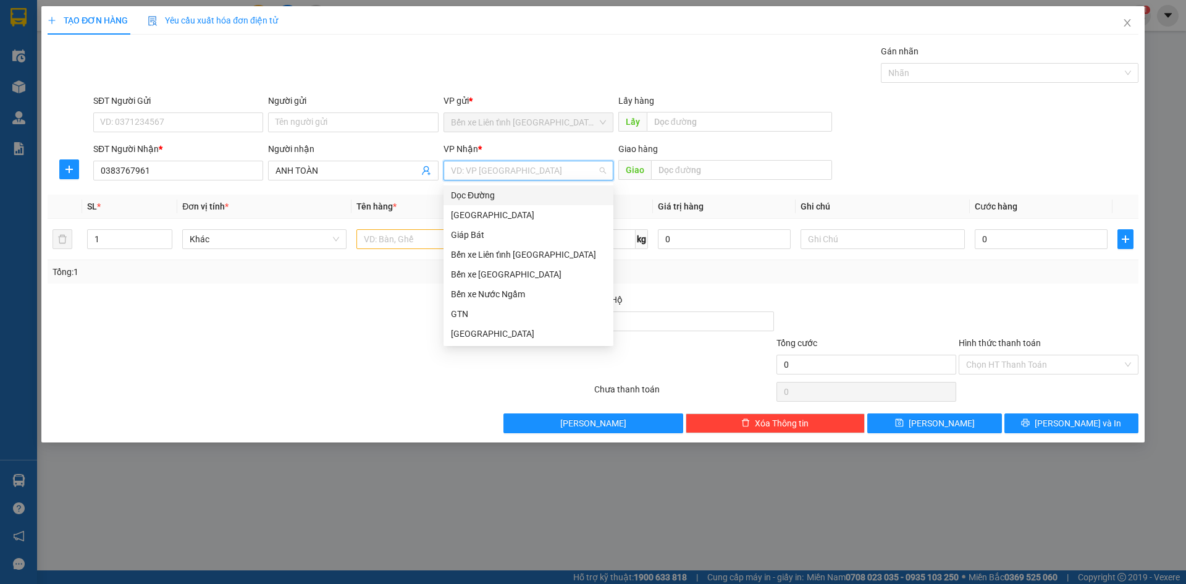
click at [523, 199] on div "Dọc Đường" at bounding box center [528, 195] width 155 height 14
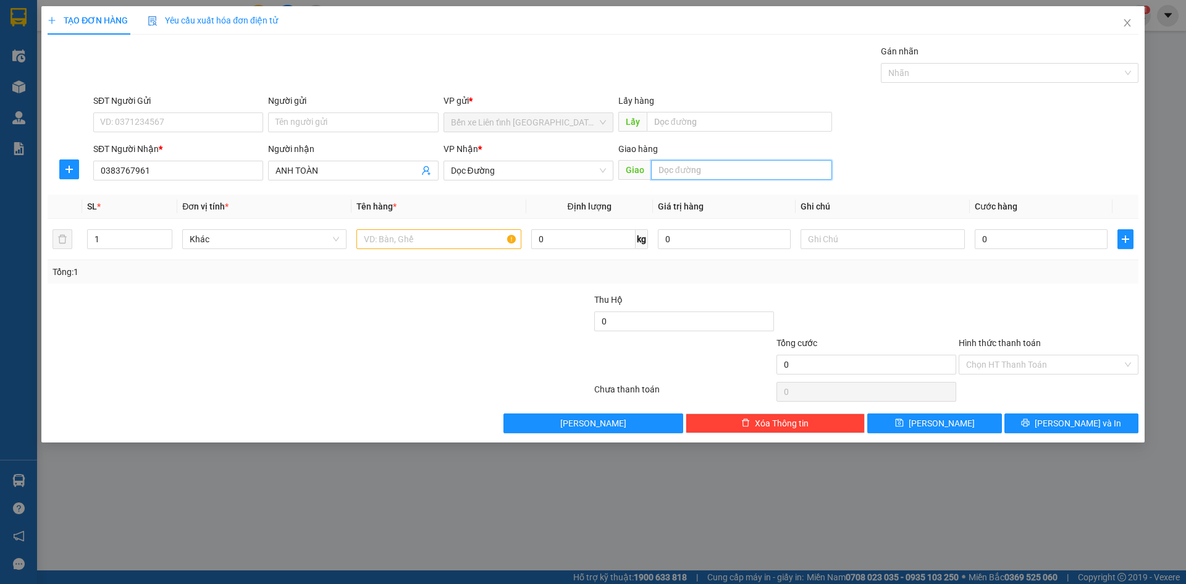
click at [699, 171] on input "text" at bounding box center [741, 170] width 181 height 20
click at [402, 238] on input "text" at bounding box center [438, 239] width 164 height 20
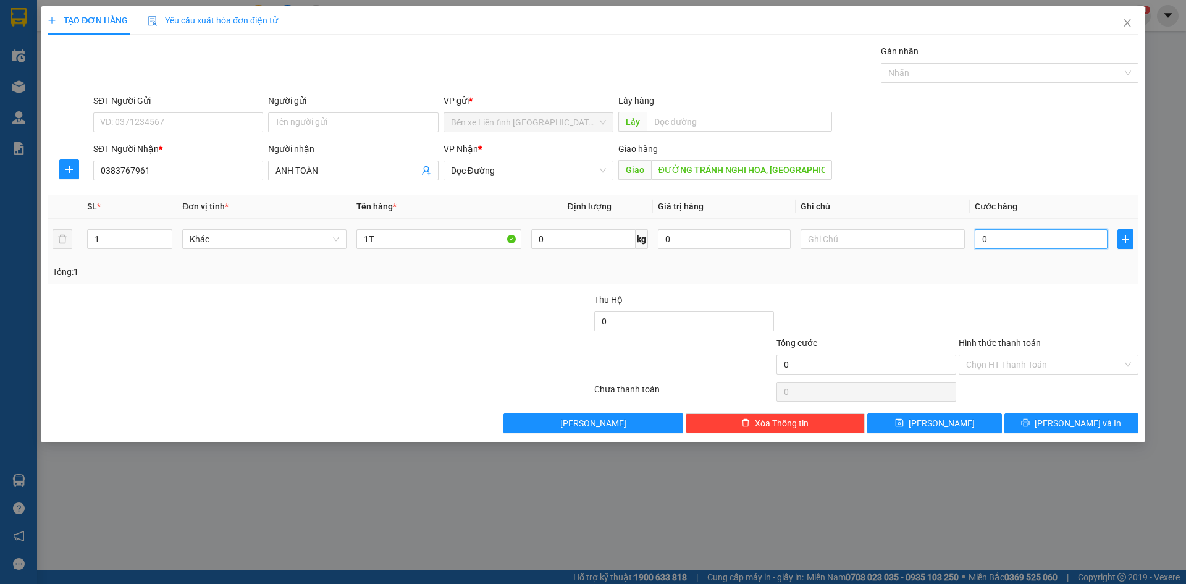
click at [985, 242] on input "0" at bounding box center [1041, 239] width 133 height 20
click at [1128, 365] on div "Chọn HT Thanh Toán" at bounding box center [1049, 365] width 180 height 20
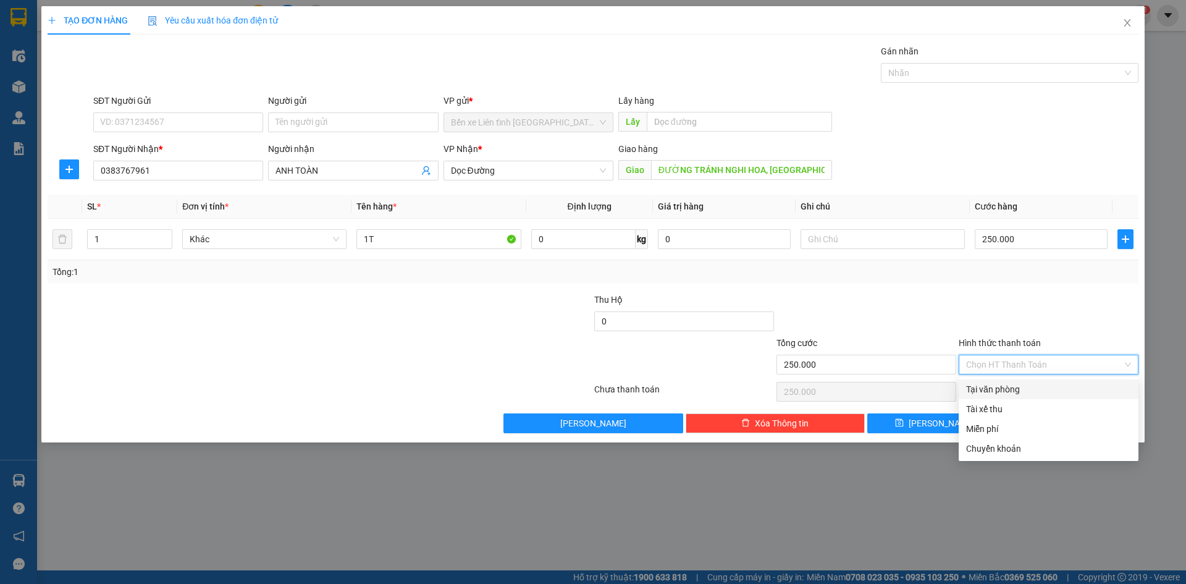
click at [1056, 390] on div "Tại văn phòng" at bounding box center [1048, 389] width 165 height 14
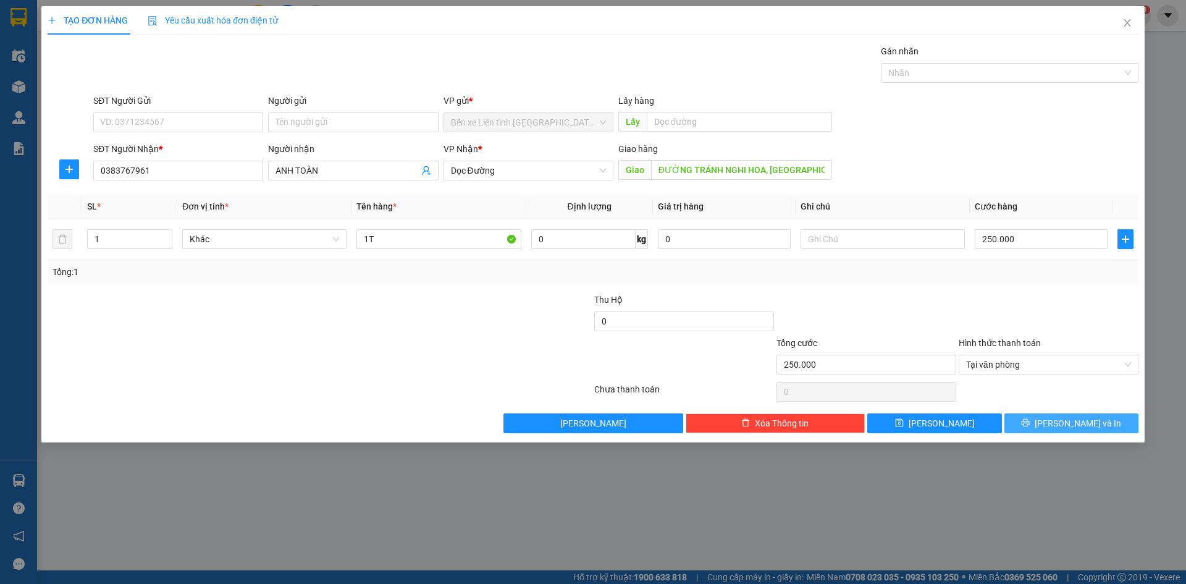
click at [1071, 424] on span "[PERSON_NAME] và In" at bounding box center [1078, 423] width 86 height 14
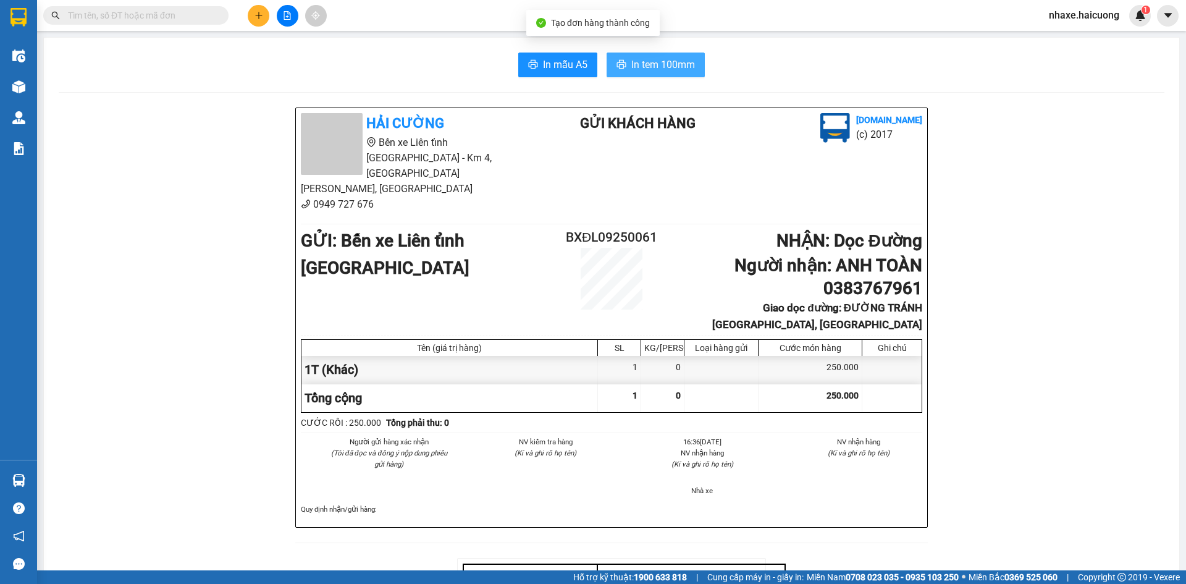
click at [647, 65] on span "In tem 100mm" at bounding box center [663, 64] width 64 height 15
click at [257, 12] on icon "plus" at bounding box center [258, 15] width 9 height 9
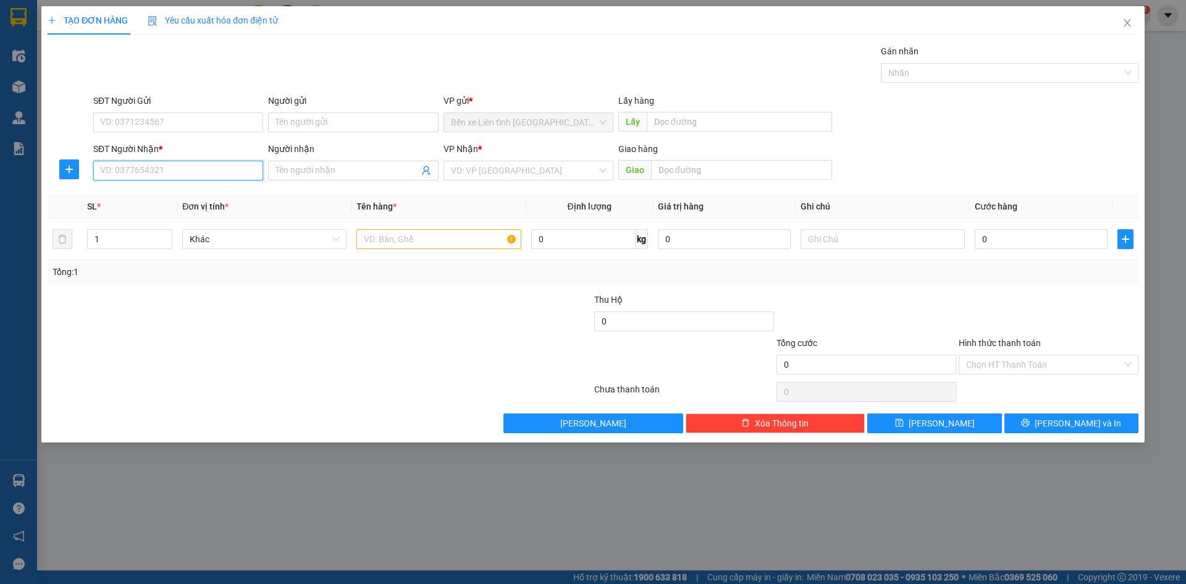
click at [159, 170] on input "SĐT Người Nhận *" at bounding box center [178, 171] width 170 height 20
click at [313, 169] on input "Người nhận" at bounding box center [346, 171] width 143 height 14
click at [521, 169] on input "search" at bounding box center [524, 170] width 146 height 19
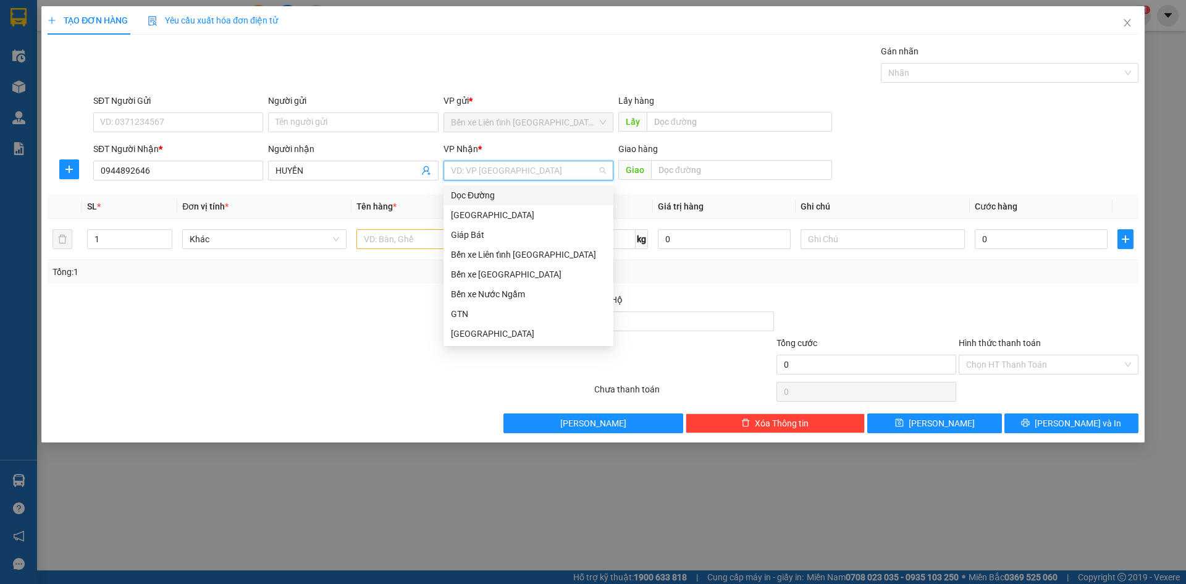
click at [521, 195] on div "Dọc Đường" at bounding box center [528, 195] width 155 height 14
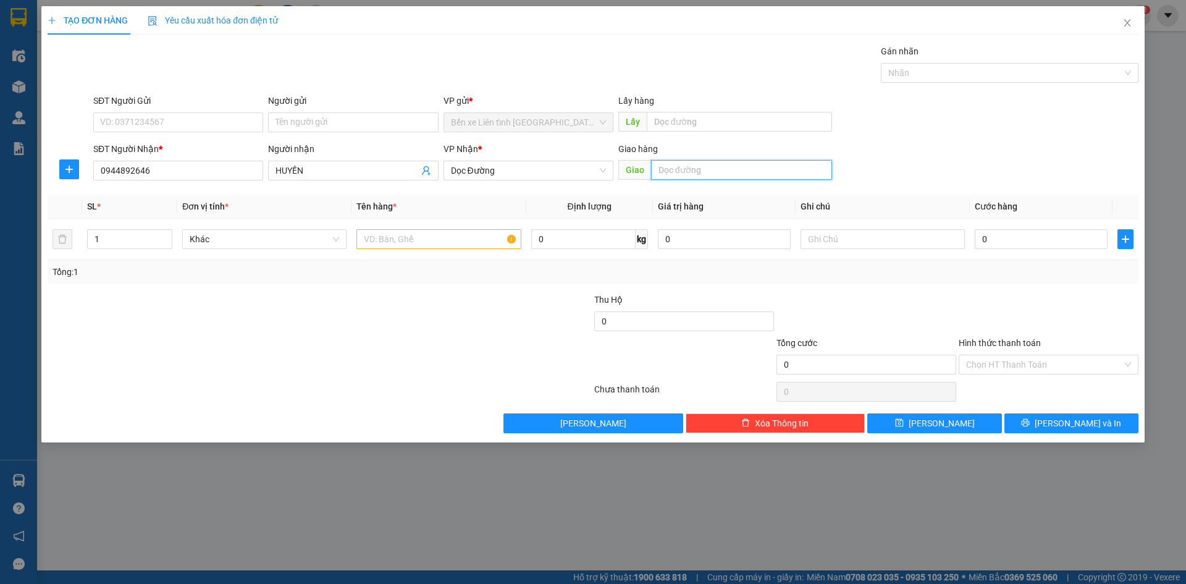
click at [692, 170] on input "text" at bounding box center [741, 170] width 181 height 20
click at [422, 239] on input "text" at bounding box center [438, 239] width 164 height 20
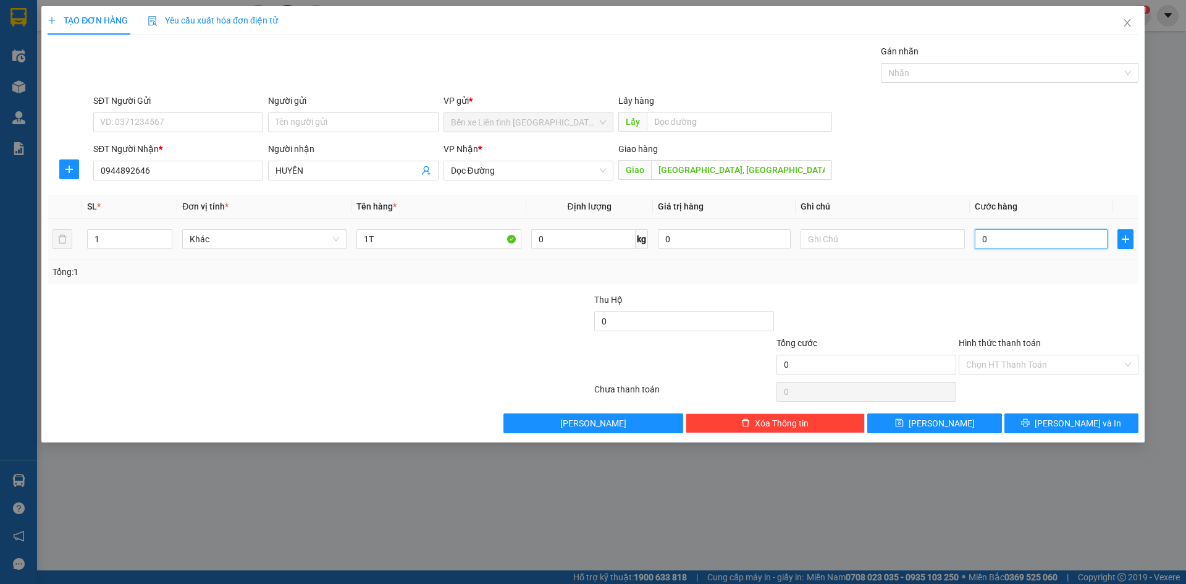
click at [1027, 243] on input "0" at bounding box center [1041, 239] width 133 height 20
click at [221, 125] on input "SĐT Người Gửi" at bounding box center [178, 122] width 170 height 20
click at [1131, 364] on div "Chọn HT Thanh Toán" at bounding box center [1049, 365] width 180 height 20
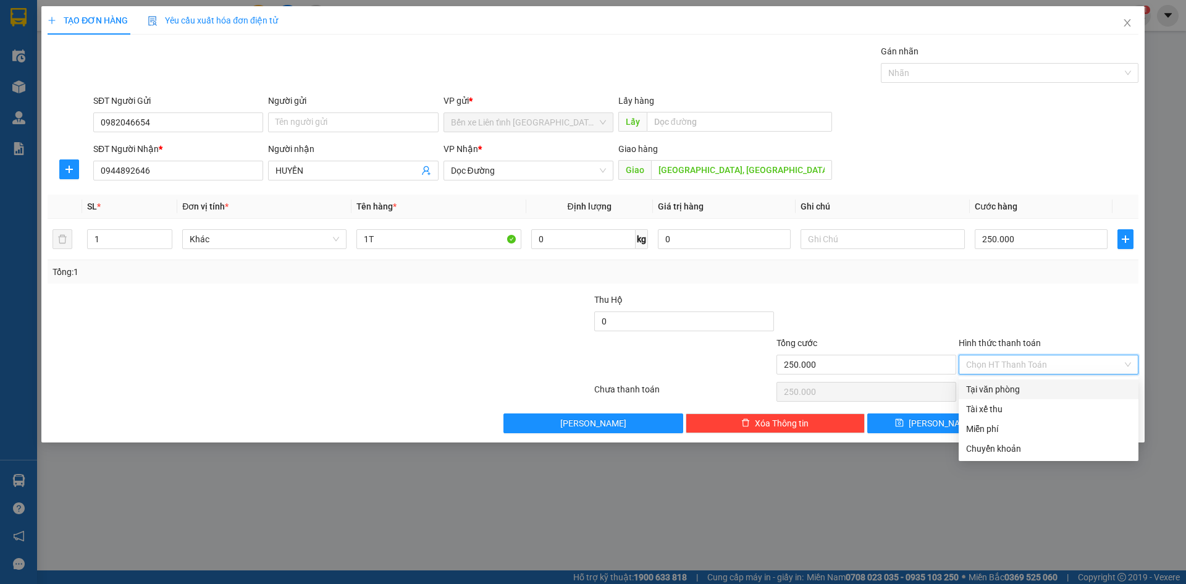
click at [1017, 389] on div "Tại văn phòng" at bounding box center [1048, 389] width 165 height 14
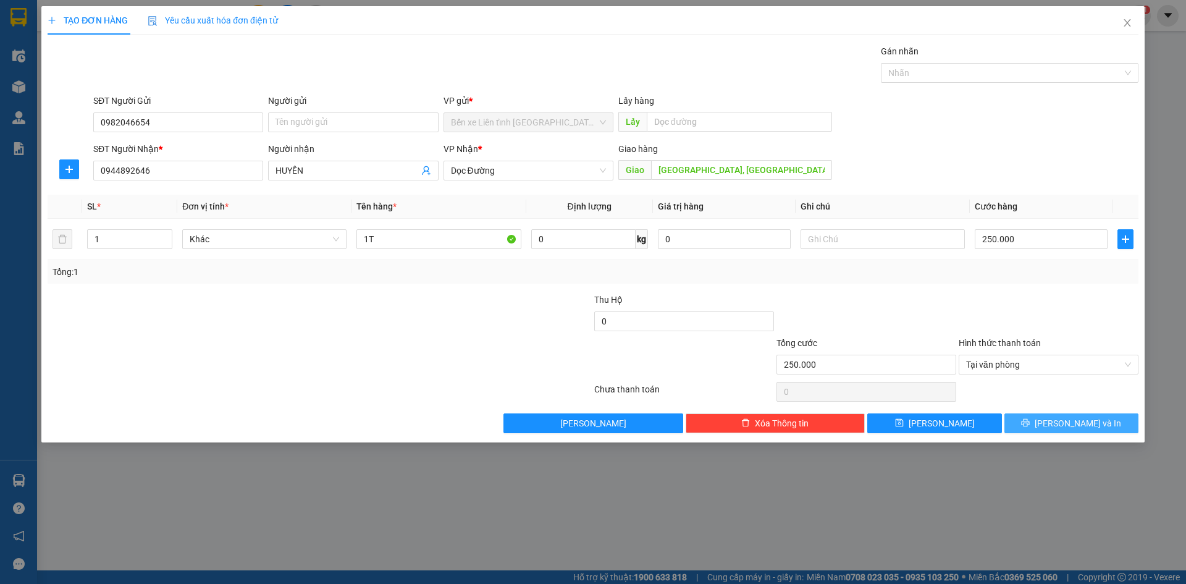
click at [1075, 426] on span "[PERSON_NAME] và In" at bounding box center [1078, 423] width 86 height 14
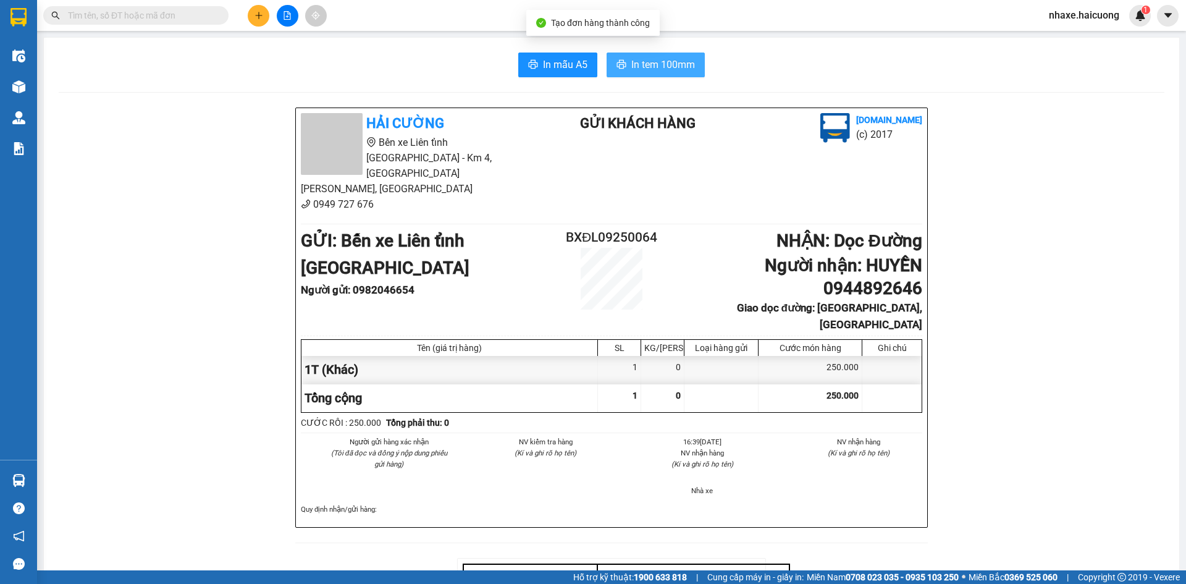
click at [635, 69] on span "In tem 100mm" at bounding box center [663, 64] width 64 height 15
click at [255, 13] on icon "plus" at bounding box center [258, 15] width 9 height 9
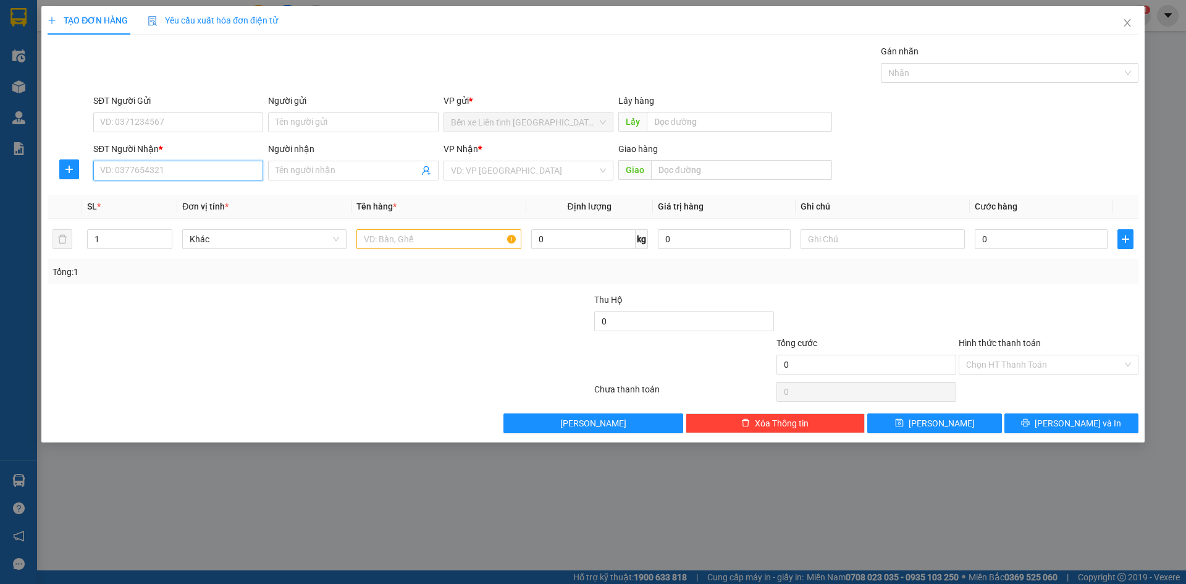
click at [179, 173] on input "SĐT Người Nhận *" at bounding box center [178, 171] width 170 height 20
click at [486, 168] on input "search" at bounding box center [524, 170] width 146 height 19
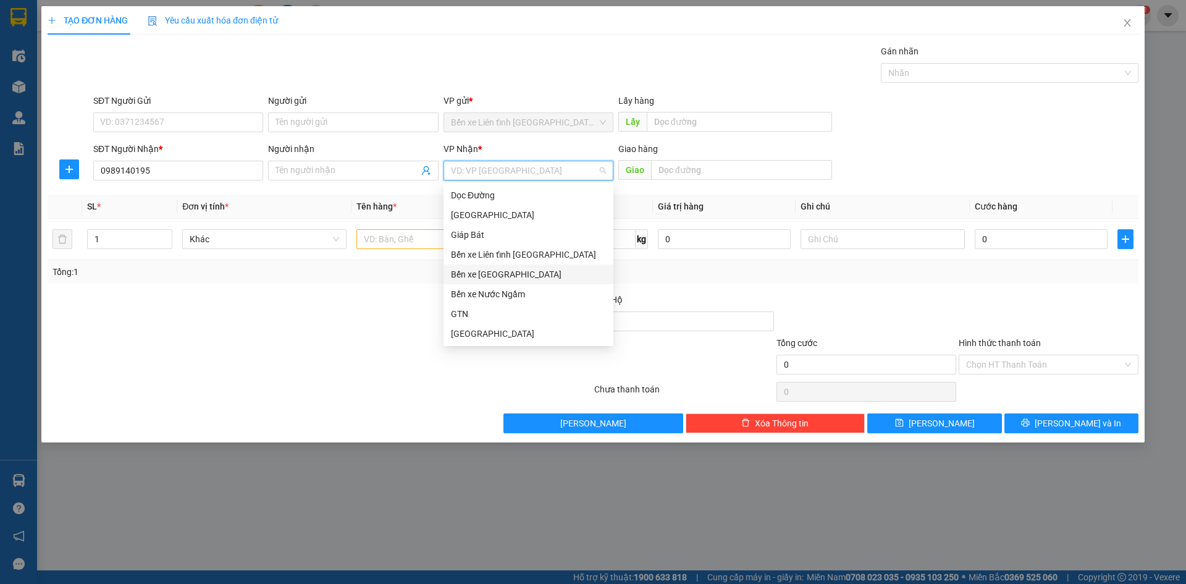
click at [519, 275] on div "Bến xe [GEOGRAPHIC_DATA]" at bounding box center [528, 274] width 155 height 14
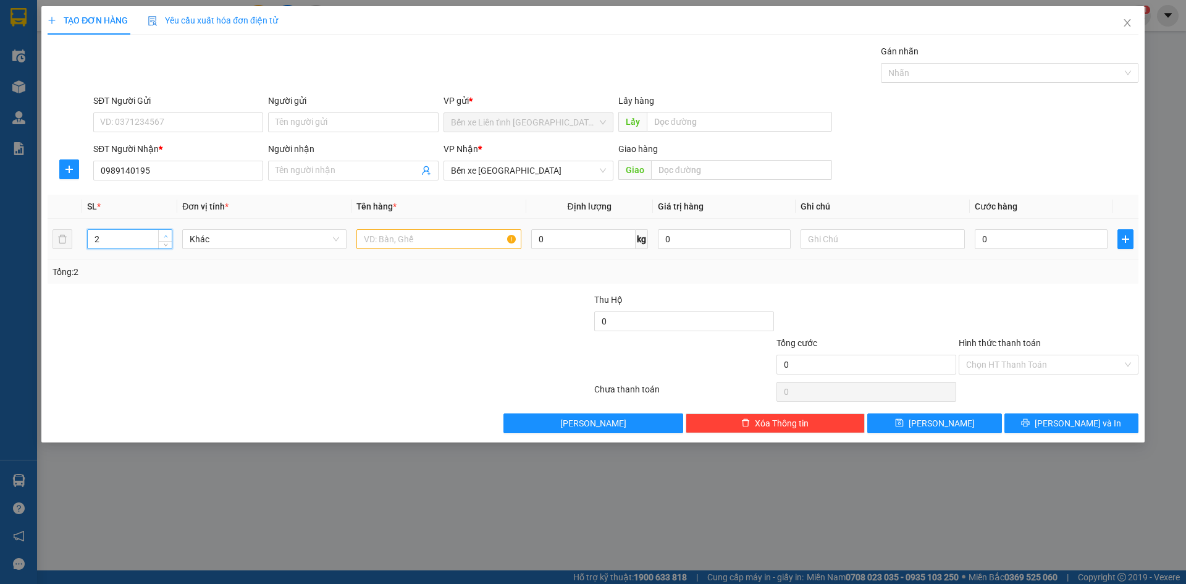
click at [166, 234] on icon "up" at bounding box center [166, 236] width 4 height 4
click at [411, 239] on input "text" at bounding box center [438, 239] width 164 height 20
click at [1059, 242] on input "0" at bounding box center [1041, 239] width 133 height 20
click at [1126, 365] on div "Chọn HT Thanh Toán" at bounding box center [1049, 365] width 180 height 20
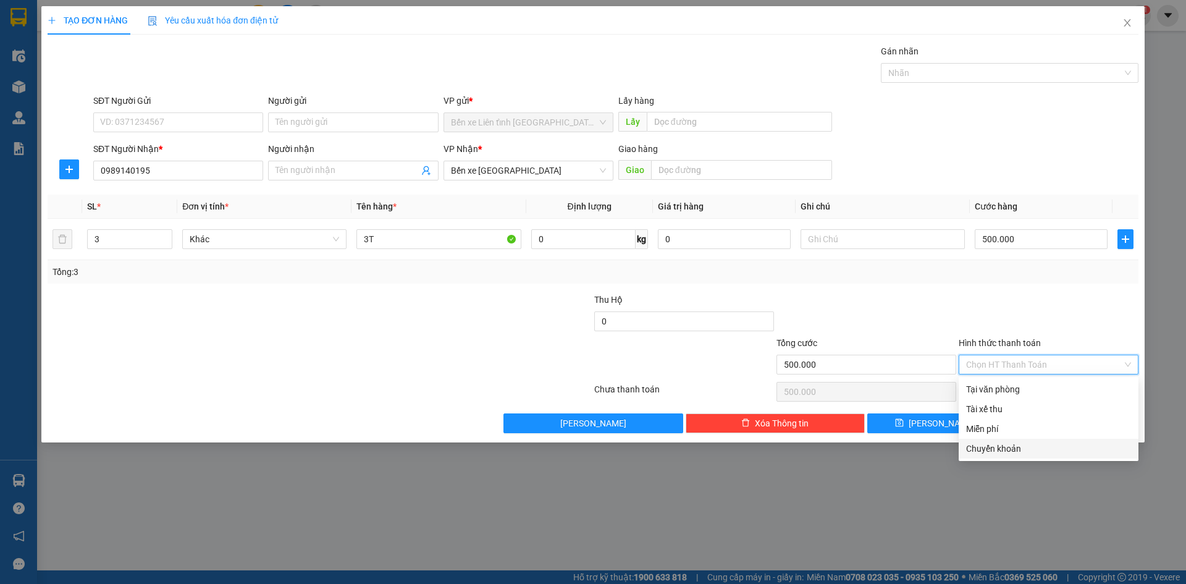
click at [1037, 448] on div "Chuyển khoản" at bounding box center [1048, 449] width 165 height 14
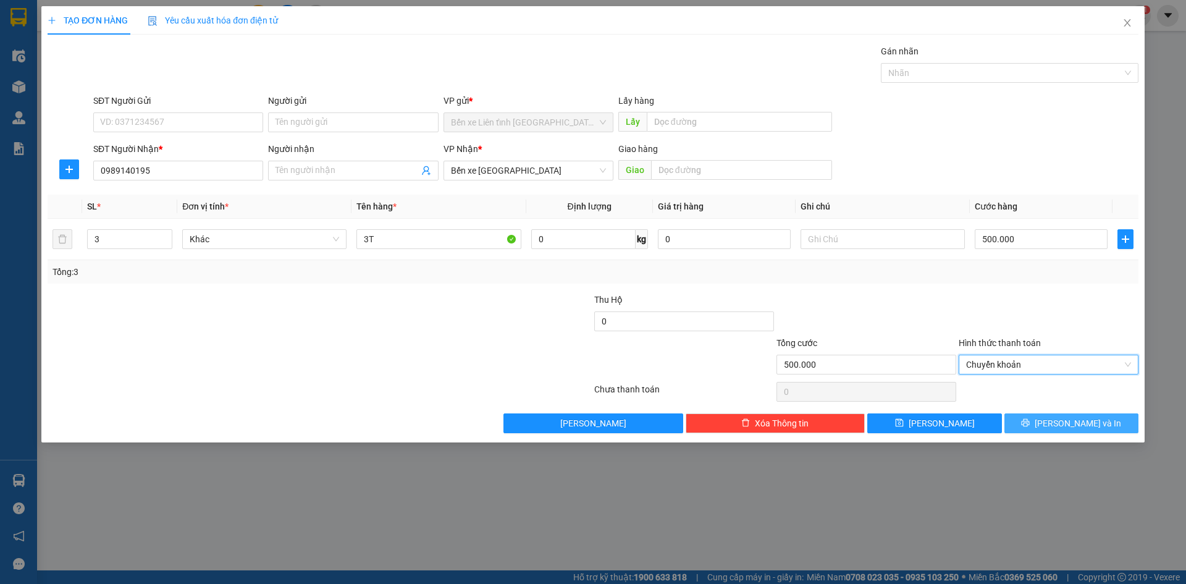
click at [1075, 420] on span "[PERSON_NAME] và In" at bounding box center [1078, 423] width 86 height 14
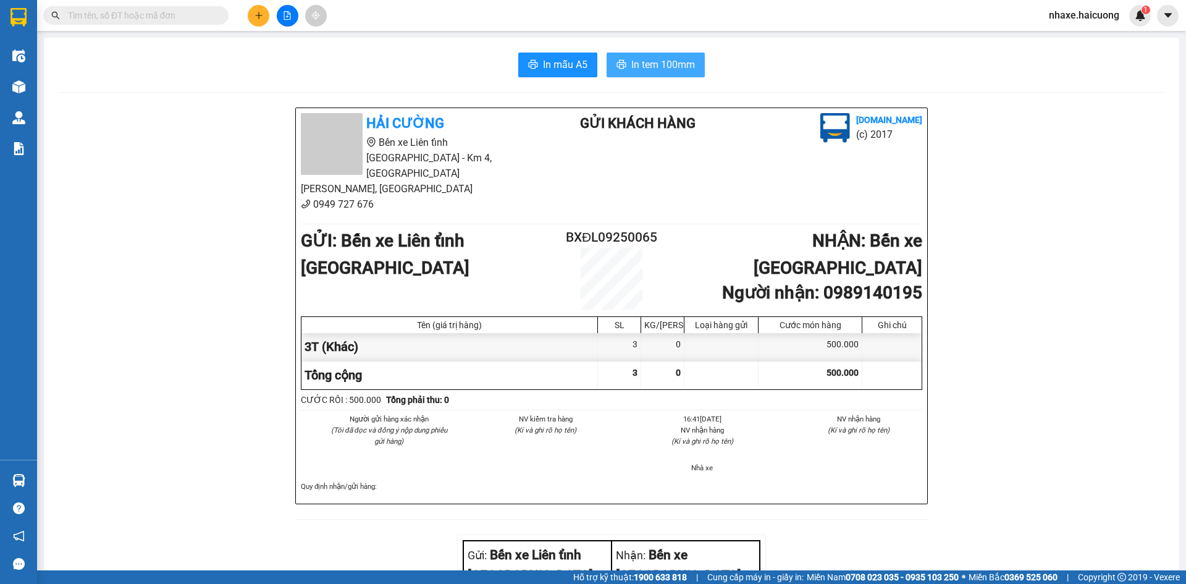
click at [664, 67] on span "In tem 100mm" at bounding box center [663, 64] width 64 height 15
click at [258, 15] on icon "plus" at bounding box center [258, 15] width 7 height 1
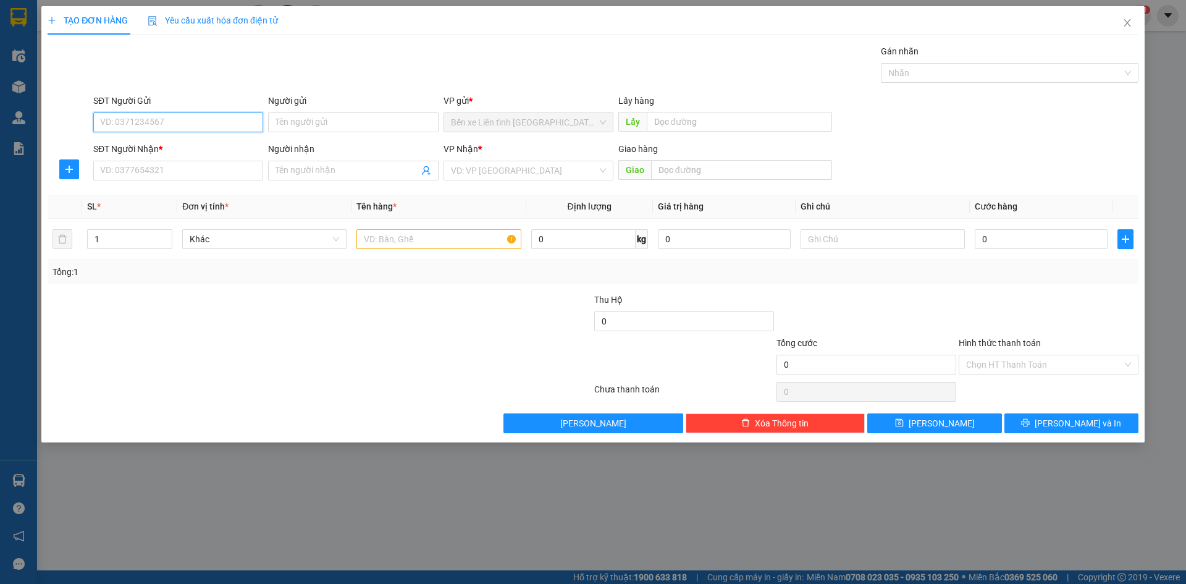
click at [221, 120] on input "SĐT Người Gửi" at bounding box center [178, 122] width 170 height 20
click at [356, 122] on input "Người gửi" at bounding box center [353, 122] width 170 height 20
click at [149, 167] on input "SĐT Người Nhận *" at bounding box center [178, 171] width 170 height 20
click at [305, 170] on input "Người nhận" at bounding box center [346, 171] width 143 height 14
click at [475, 167] on input "search" at bounding box center [524, 170] width 146 height 19
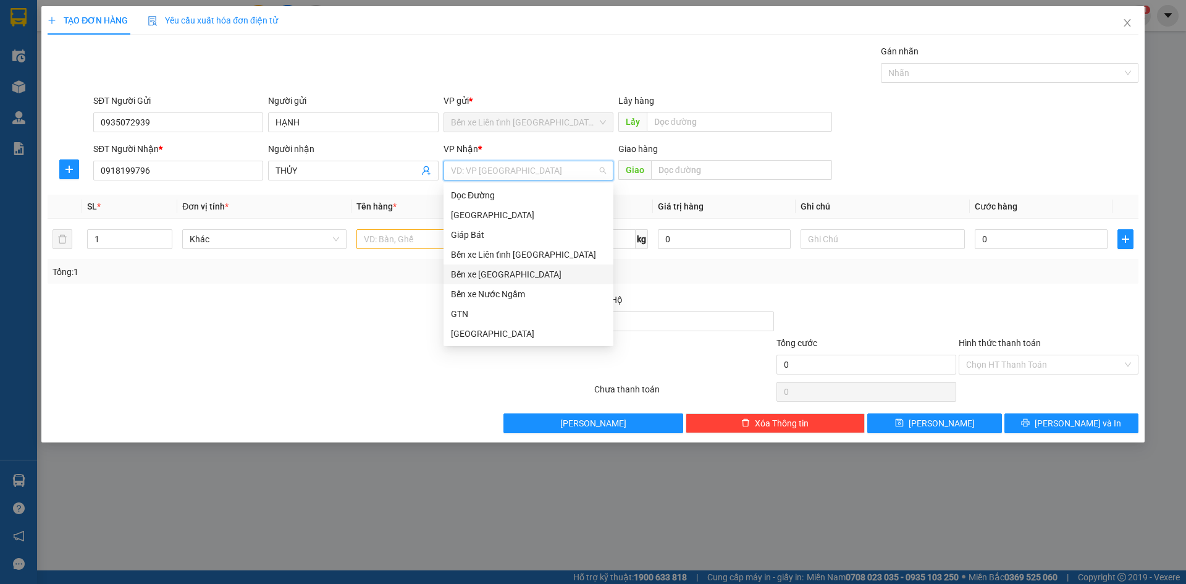
click at [536, 278] on div "Bến xe [GEOGRAPHIC_DATA]" at bounding box center [528, 274] width 155 height 14
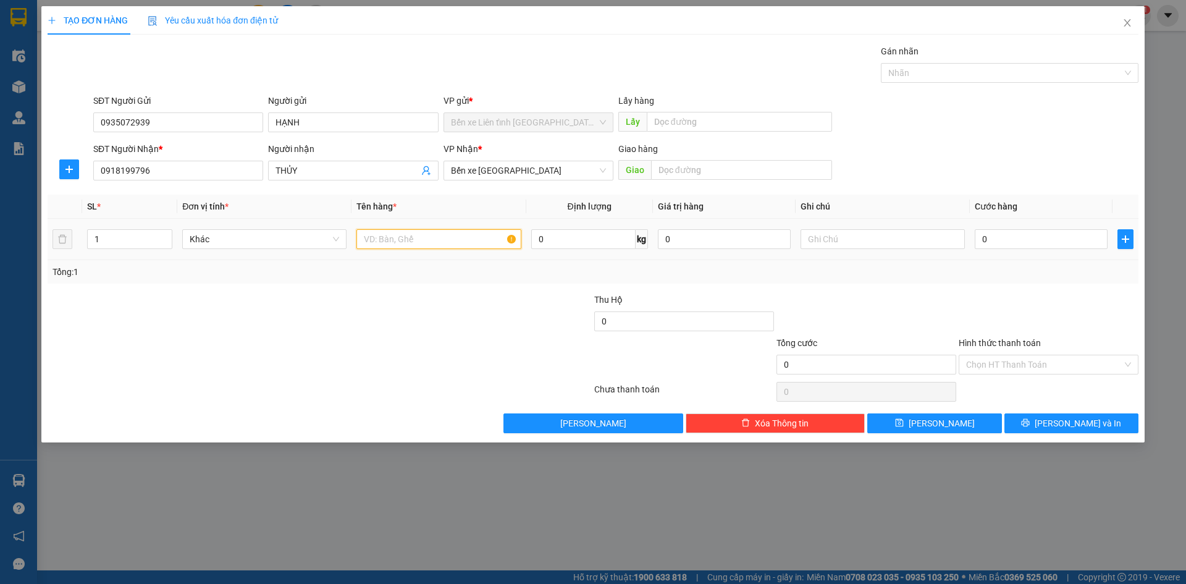
click at [411, 237] on input "text" at bounding box center [438, 239] width 164 height 20
click at [1033, 233] on input "0" at bounding box center [1041, 239] width 133 height 20
click at [1126, 366] on div "Chọn HT Thanh Toán" at bounding box center [1049, 365] width 180 height 20
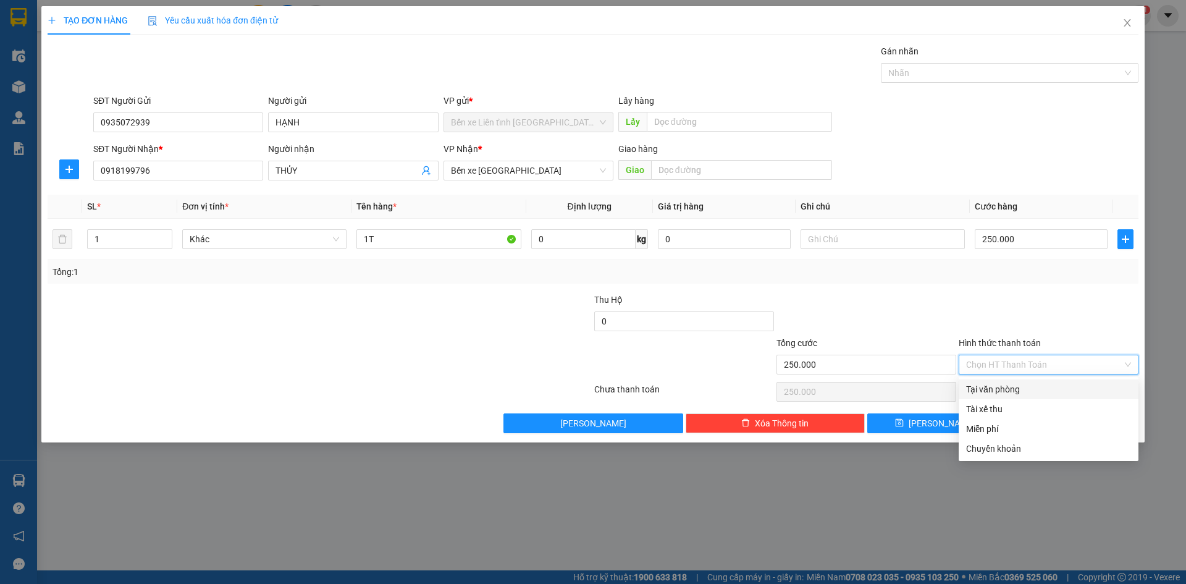
click at [1069, 388] on div "Tại văn phòng" at bounding box center [1048, 389] width 165 height 14
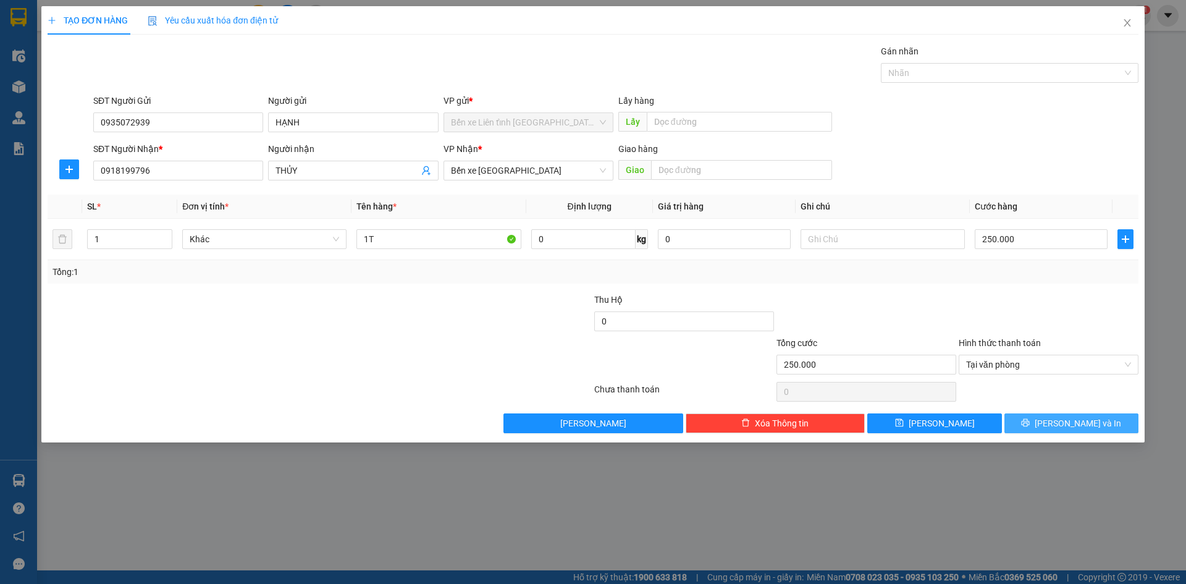
click at [1074, 422] on span "[PERSON_NAME] và In" at bounding box center [1078, 423] width 86 height 14
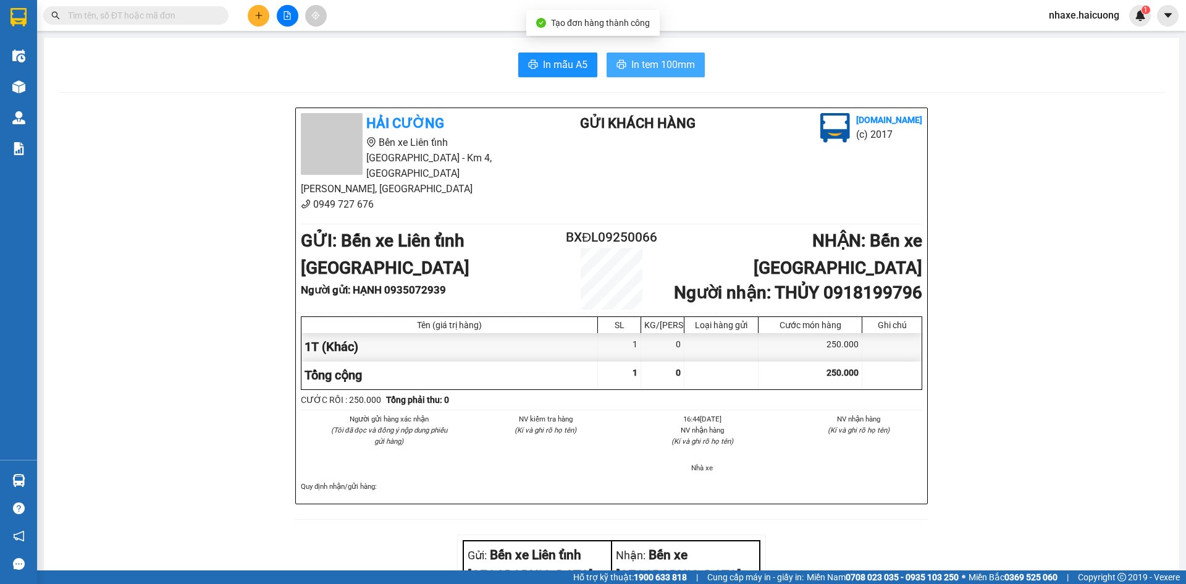
click at [645, 67] on span "In tem 100mm" at bounding box center [663, 64] width 64 height 15
click at [256, 17] on icon "plus" at bounding box center [258, 15] width 9 height 9
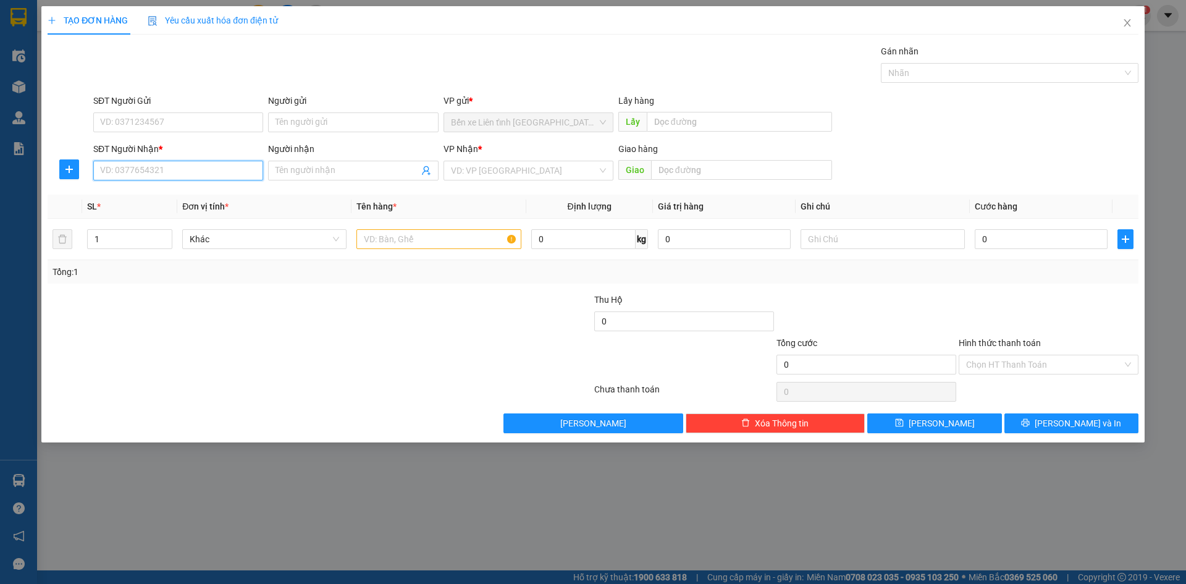
click at [224, 172] on input "SĐT Người Nhận *" at bounding box center [178, 171] width 170 height 20
click at [514, 170] on input "search" at bounding box center [524, 170] width 146 height 19
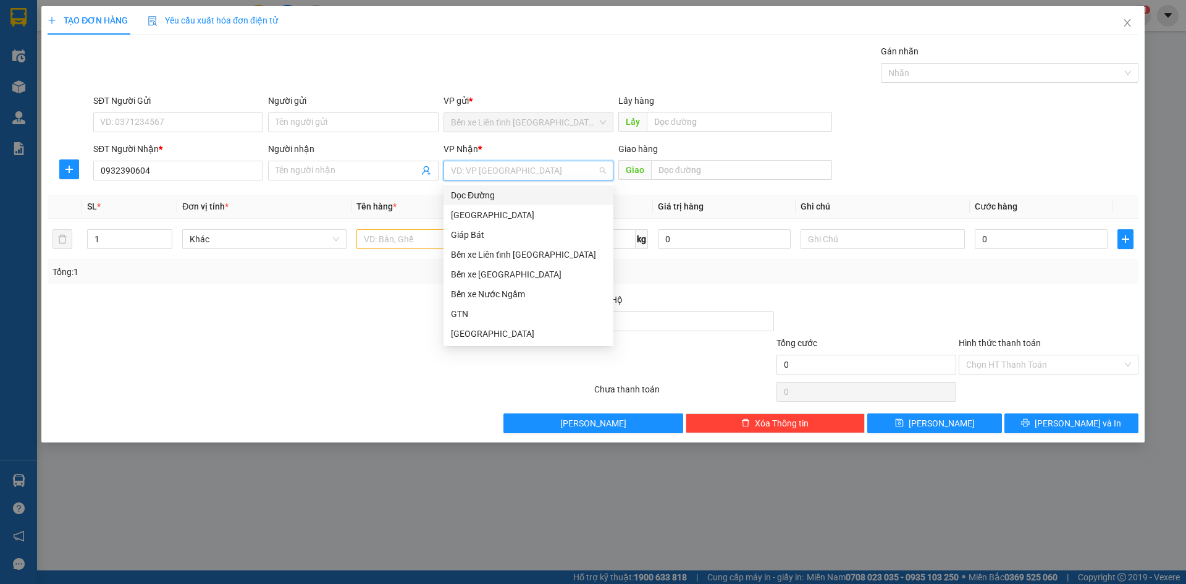
click at [516, 195] on div "Dọc Đường" at bounding box center [528, 195] width 155 height 14
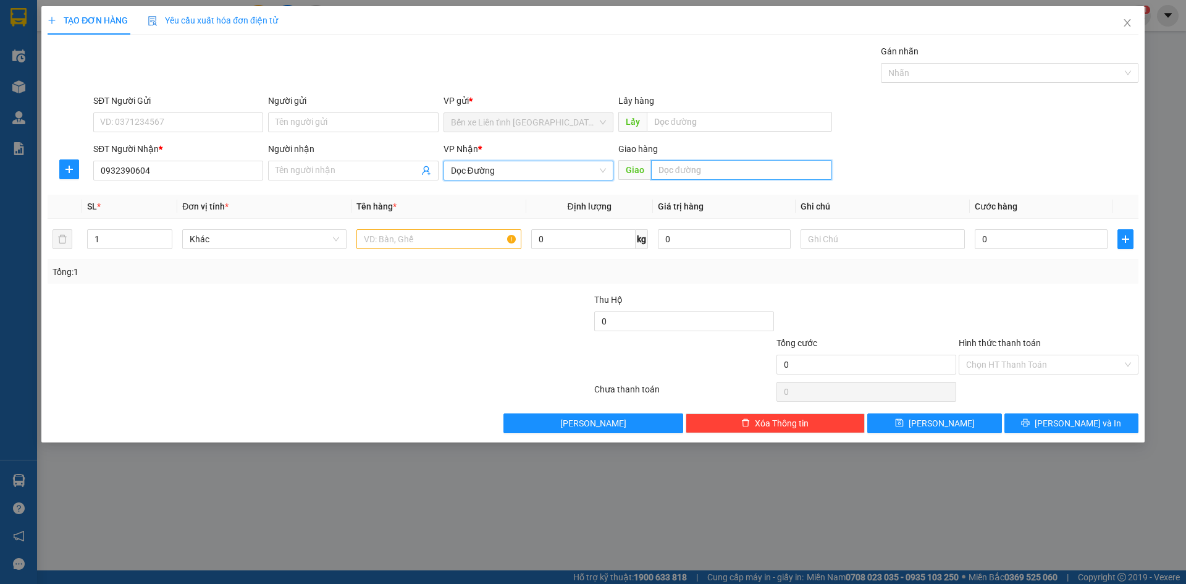
click at [664, 169] on input "text" at bounding box center [741, 170] width 181 height 20
click at [384, 233] on input "text" at bounding box center [438, 239] width 164 height 20
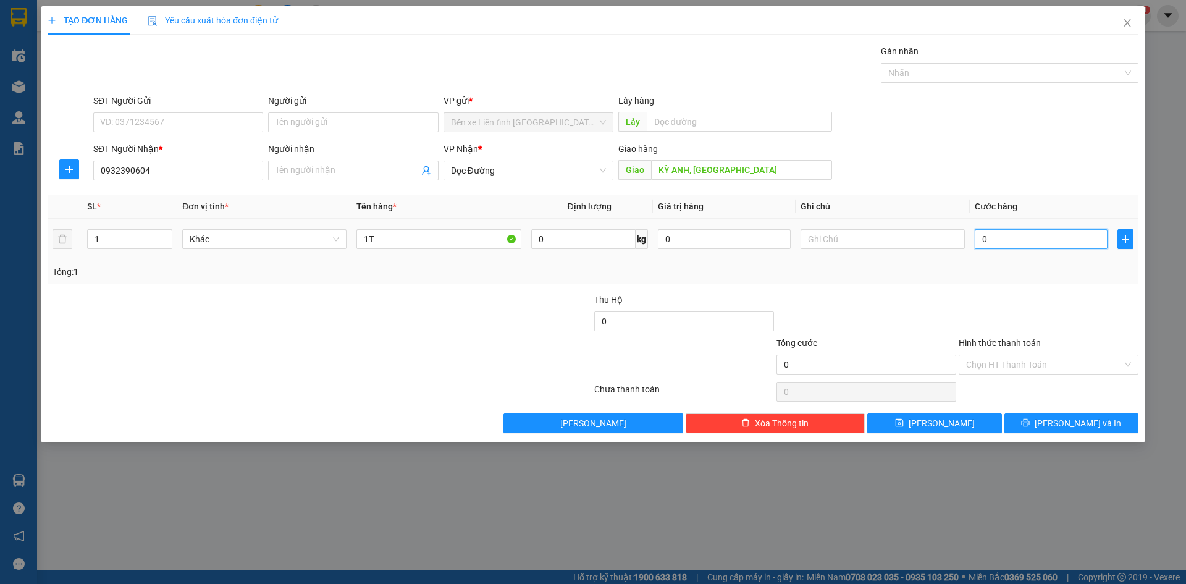
click at [1054, 243] on input "0" at bounding box center [1041, 239] width 133 height 20
click at [1065, 423] on span "[PERSON_NAME] và In" at bounding box center [1078, 423] width 86 height 14
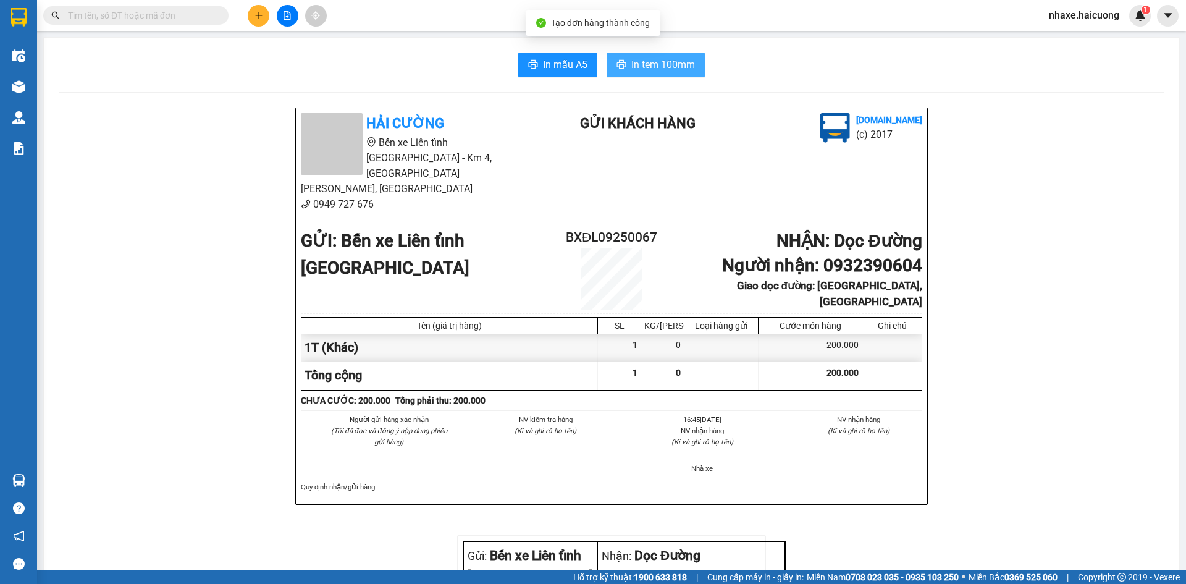
click at [642, 65] on span "In tem 100mm" at bounding box center [663, 64] width 64 height 15
click at [254, 17] on icon "plus" at bounding box center [258, 15] width 9 height 9
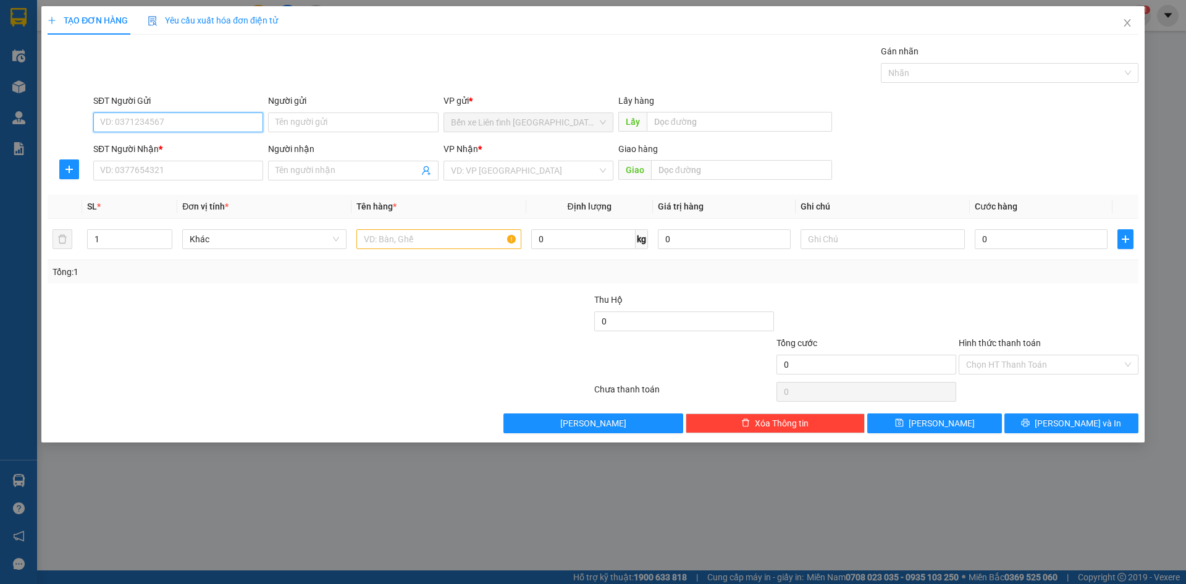
click at [228, 124] on input "SĐT Người Gửi" at bounding box center [178, 122] width 170 height 20
click at [324, 120] on input "Người gửi" at bounding box center [353, 122] width 170 height 20
click at [237, 172] on input "SĐT Người Nhận *" at bounding box center [178, 171] width 170 height 20
click at [316, 168] on input "Người nhận" at bounding box center [346, 171] width 143 height 14
click at [495, 172] on input "search" at bounding box center [524, 170] width 146 height 19
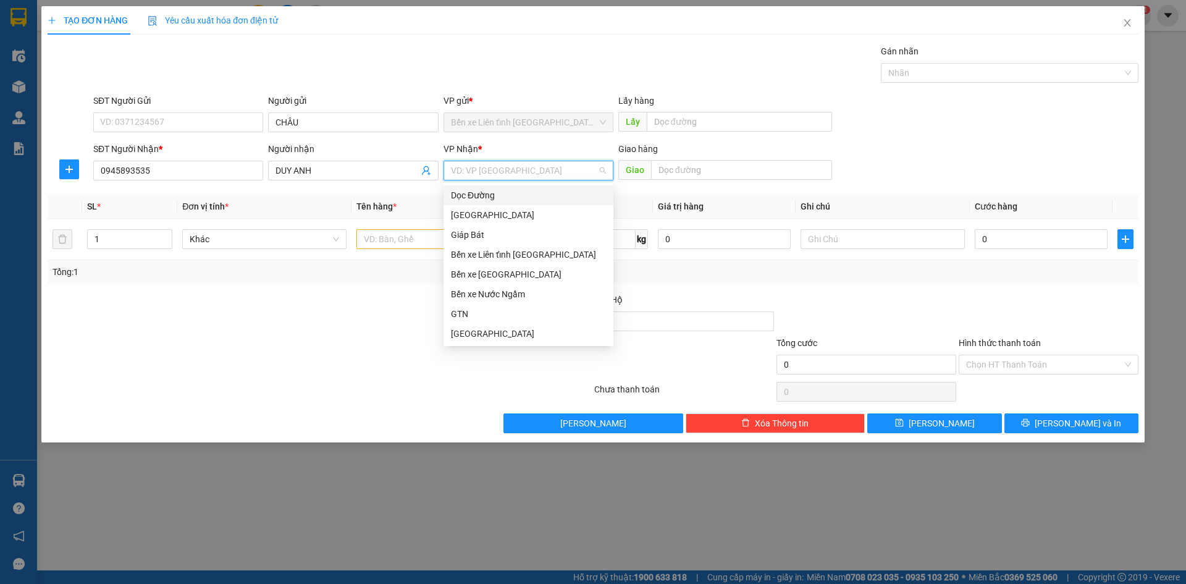
click at [513, 196] on div "Dọc Đường" at bounding box center [528, 195] width 155 height 14
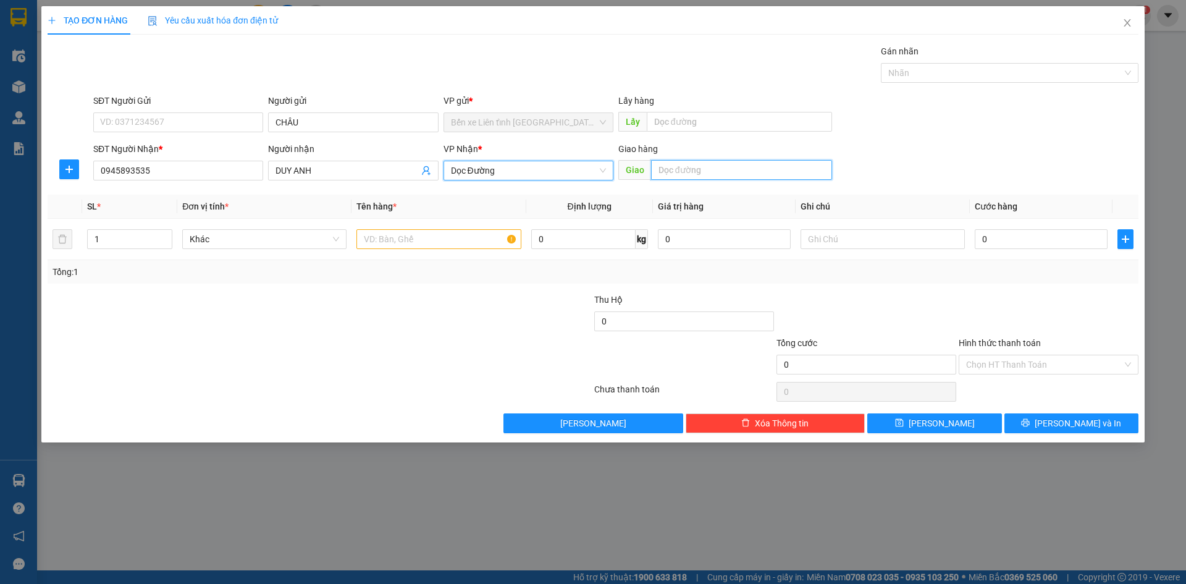
click at [695, 172] on input "text" at bounding box center [741, 170] width 181 height 20
click at [167, 236] on icon "up" at bounding box center [166, 236] width 4 height 2
click at [418, 245] on input "text" at bounding box center [438, 239] width 164 height 20
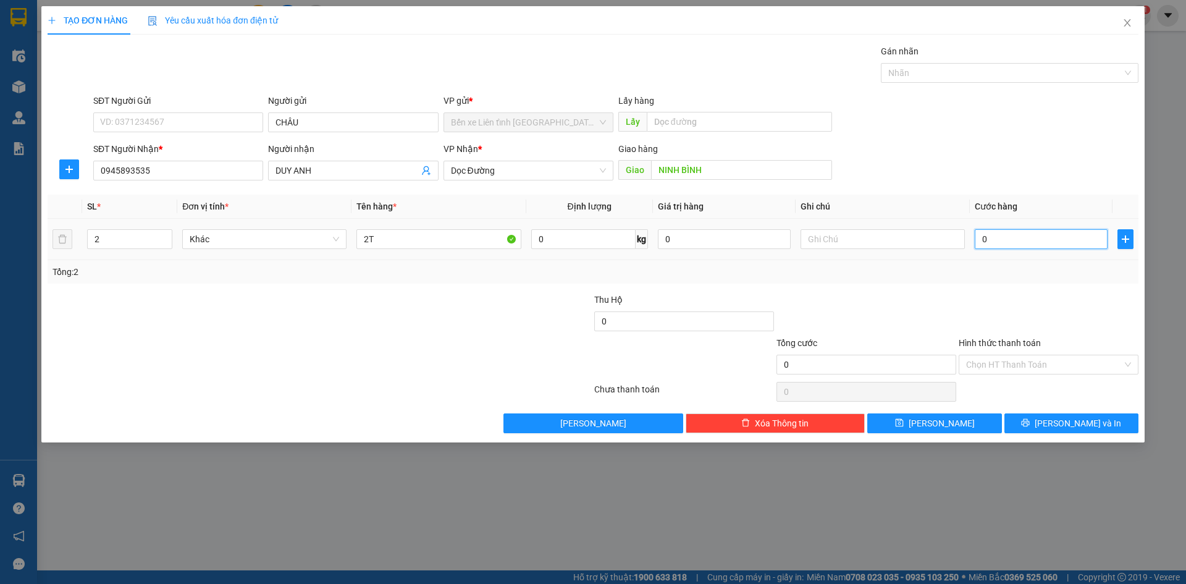
click at [1086, 235] on input "0" at bounding box center [1041, 239] width 133 height 20
click at [1127, 362] on div "Chọn HT Thanh Toán" at bounding box center [1049, 365] width 180 height 20
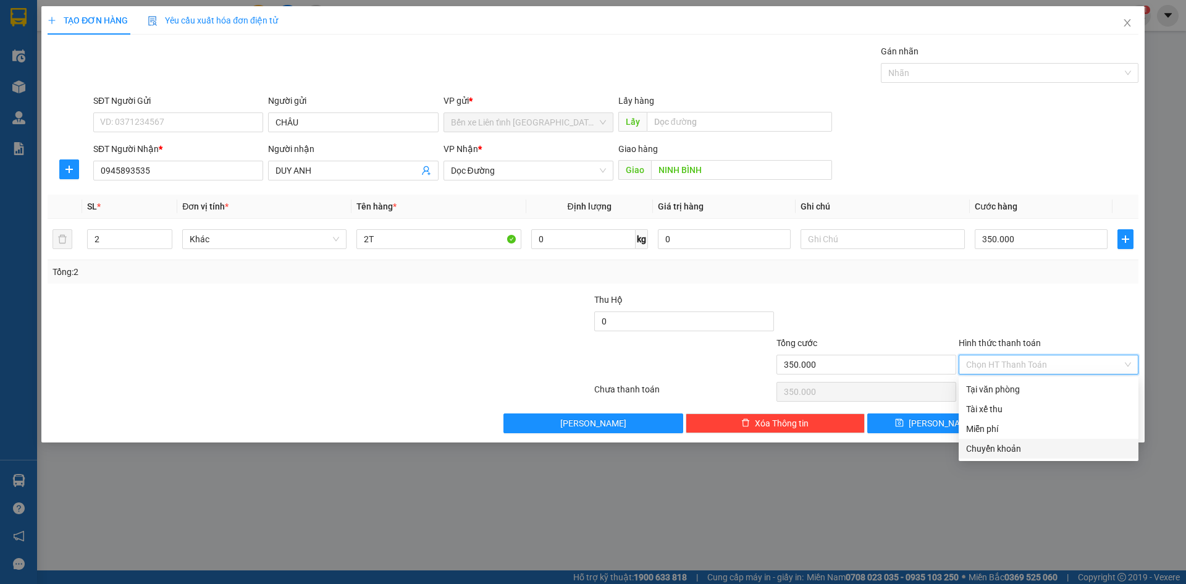
click at [1049, 446] on div "Chuyển khoản" at bounding box center [1048, 449] width 165 height 14
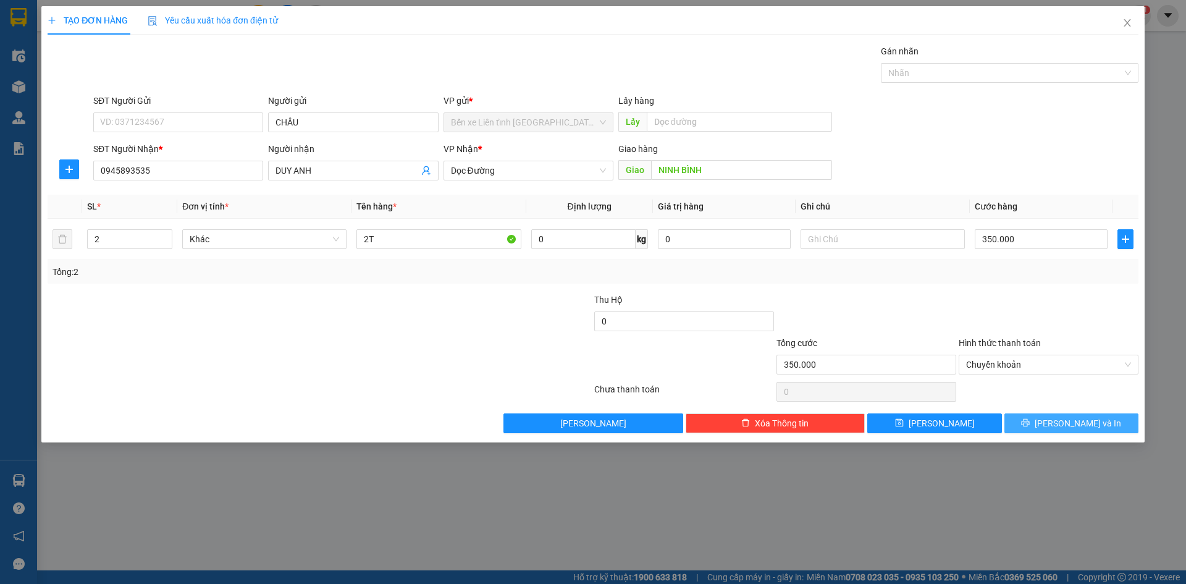
click at [1067, 424] on span "[PERSON_NAME] và In" at bounding box center [1078, 423] width 86 height 14
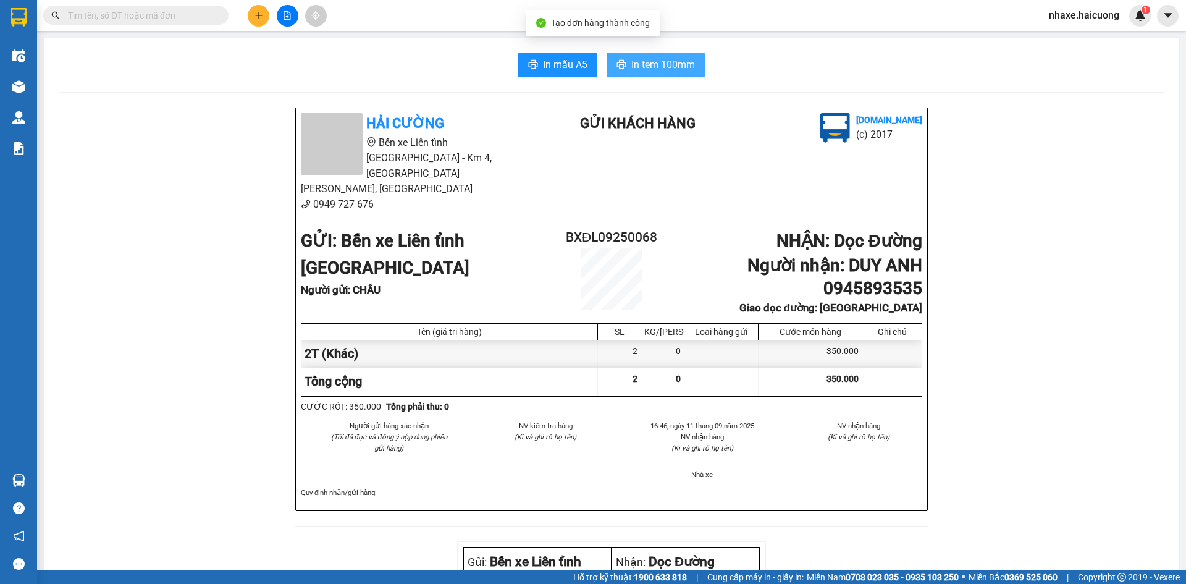
click at [641, 65] on span "In tem 100mm" at bounding box center [663, 64] width 64 height 15
click at [257, 15] on icon "plus" at bounding box center [258, 15] width 7 height 1
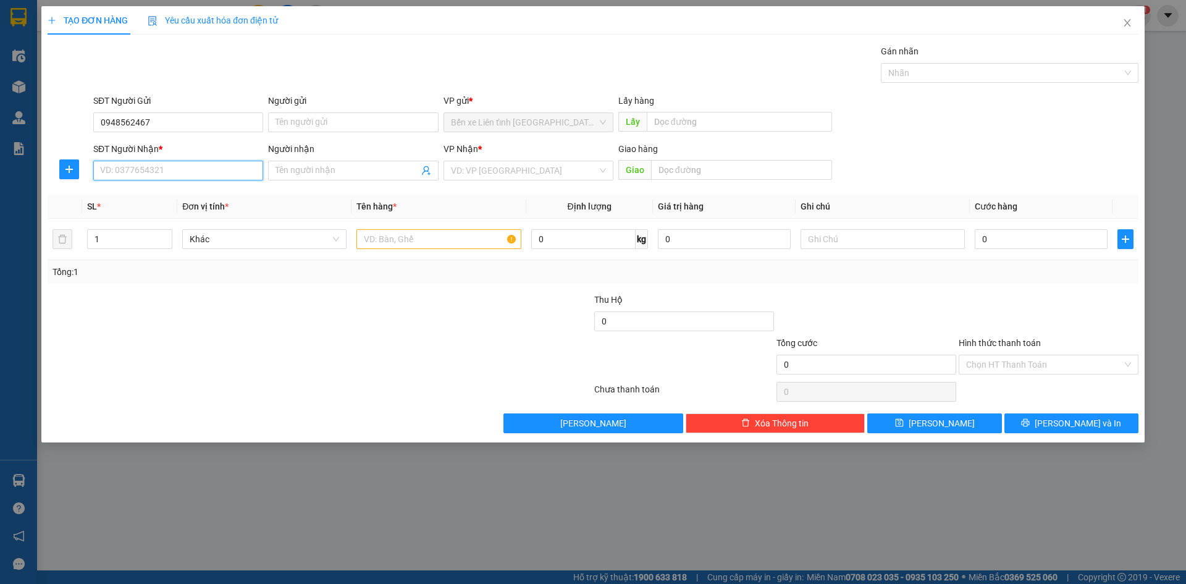
click at [190, 167] on input "SĐT Người Nhận *" at bounding box center [178, 171] width 170 height 20
click at [481, 172] on input "search" at bounding box center [524, 170] width 146 height 19
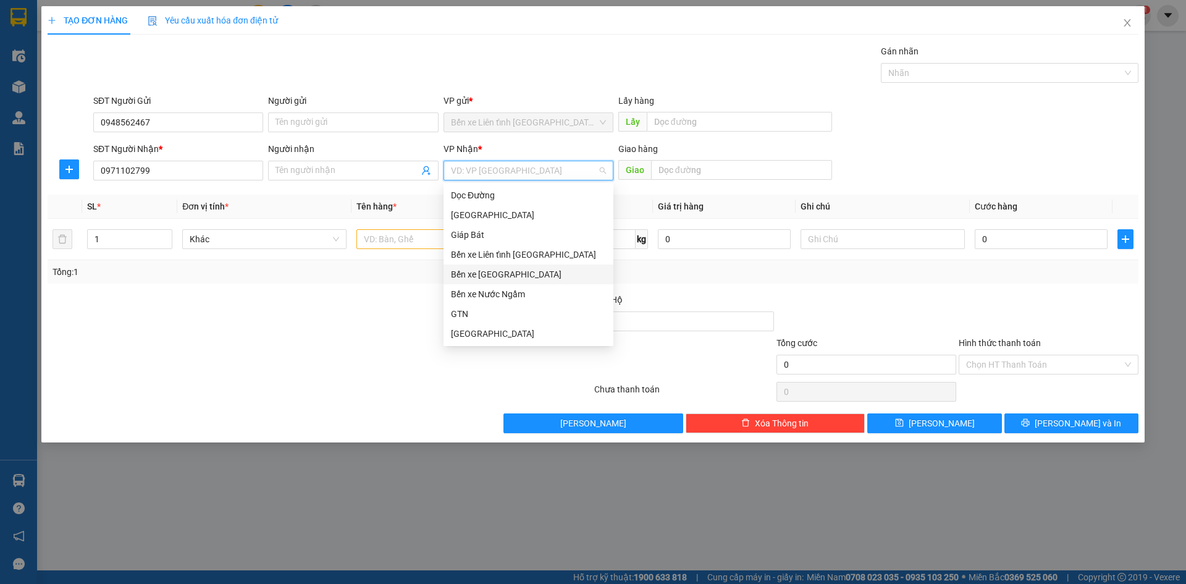
click at [506, 272] on div "Bến xe [GEOGRAPHIC_DATA]" at bounding box center [528, 274] width 155 height 14
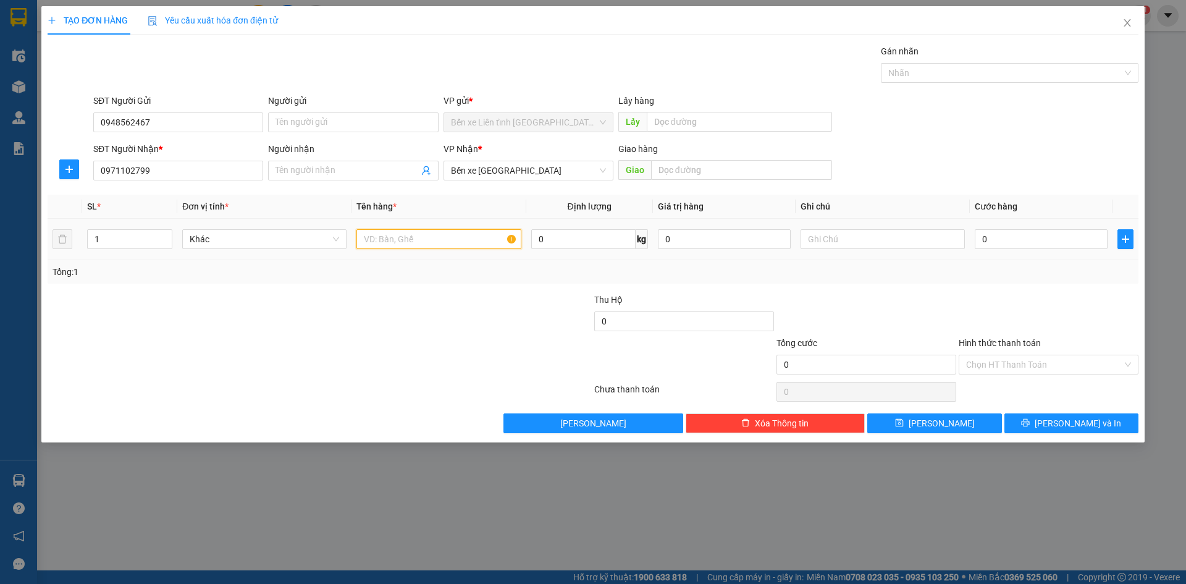
click at [412, 239] on input "text" at bounding box center [438, 239] width 164 height 20
click at [1064, 241] on input "0" at bounding box center [1041, 239] width 133 height 20
click at [1128, 362] on div "Chọn HT Thanh Toán" at bounding box center [1049, 365] width 180 height 20
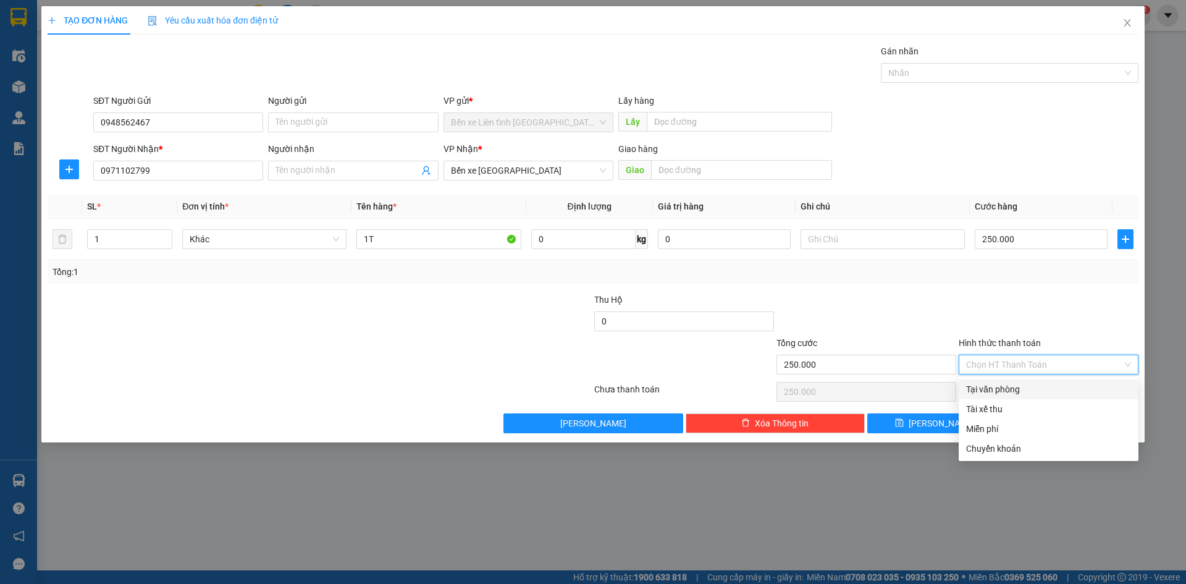
click at [1061, 390] on div "Tại văn phòng" at bounding box center [1048, 389] width 165 height 14
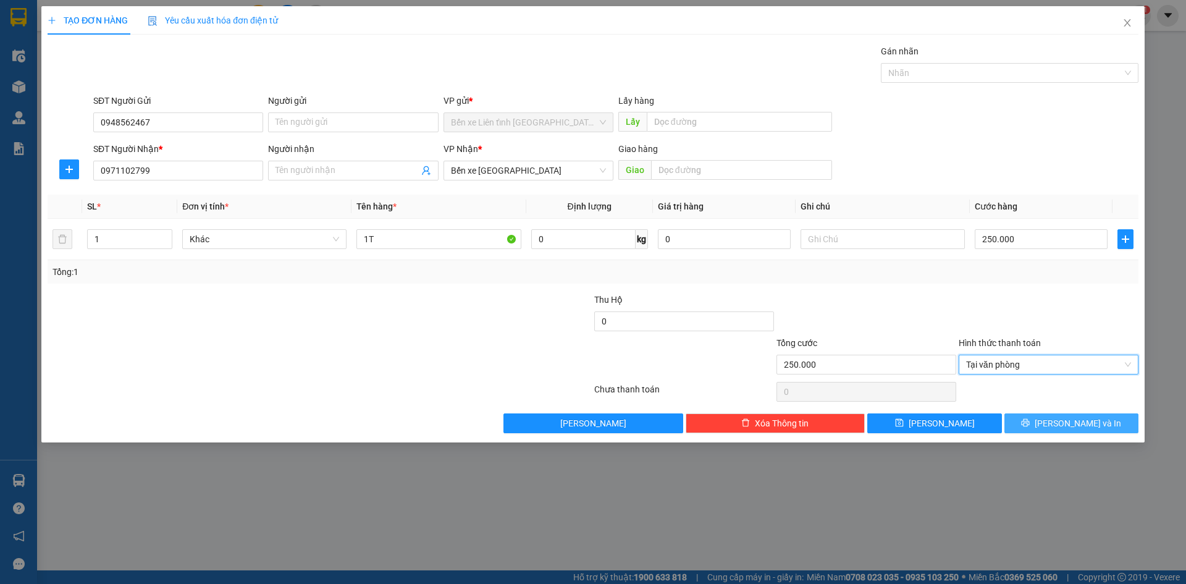
click at [1073, 424] on span "[PERSON_NAME] và In" at bounding box center [1078, 423] width 86 height 14
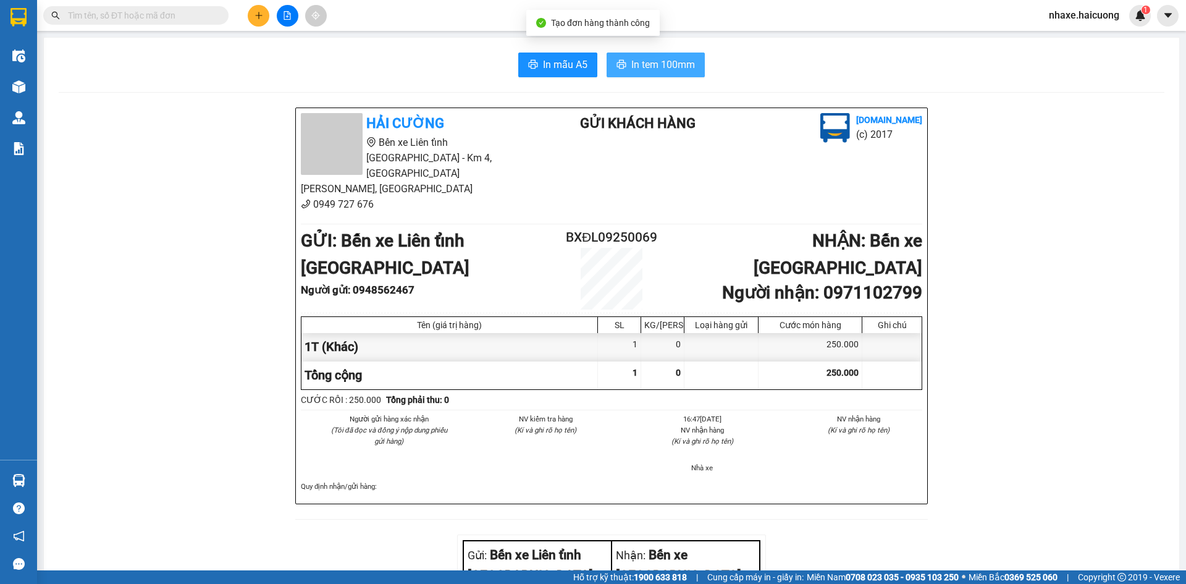
click at [649, 65] on span "In tem 100mm" at bounding box center [663, 64] width 64 height 15
click at [259, 21] on button at bounding box center [259, 16] width 22 height 22
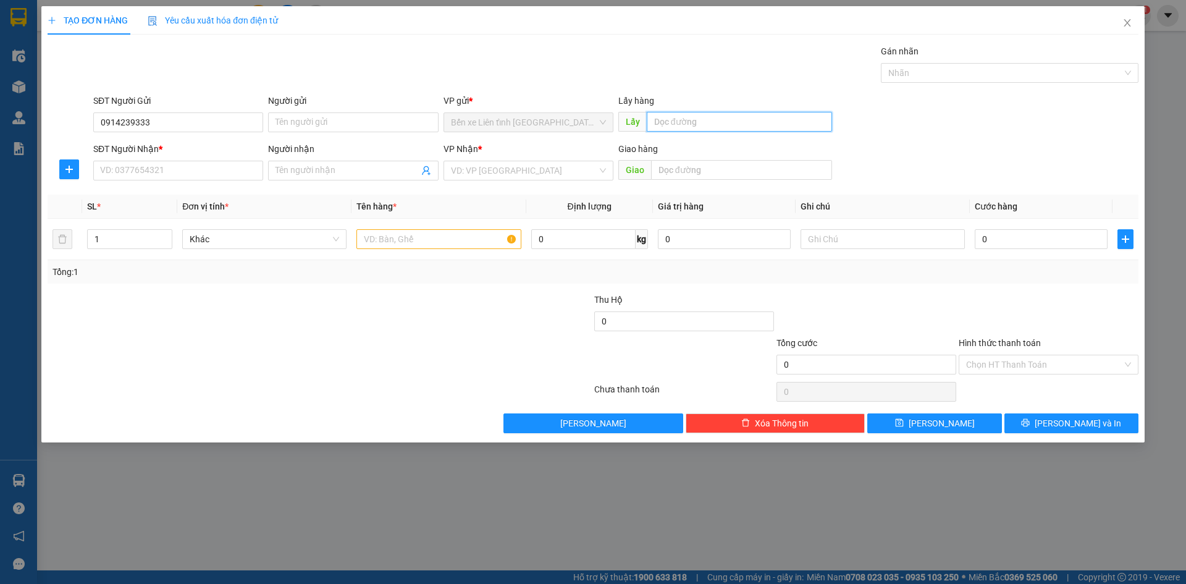
click at [685, 127] on input "text" at bounding box center [739, 122] width 185 height 20
click at [686, 120] on input "text" at bounding box center [739, 122] width 185 height 20
click at [141, 170] on input "SĐT Người Nhận *" at bounding box center [178, 171] width 170 height 20
click at [153, 120] on input "0914239333" at bounding box center [178, 122] width 170 height 20
click at [600, 177] on div "VD: VP [GEOGRAPHIC_DATA]" at bounding box center [528, 171] width 170 height 20
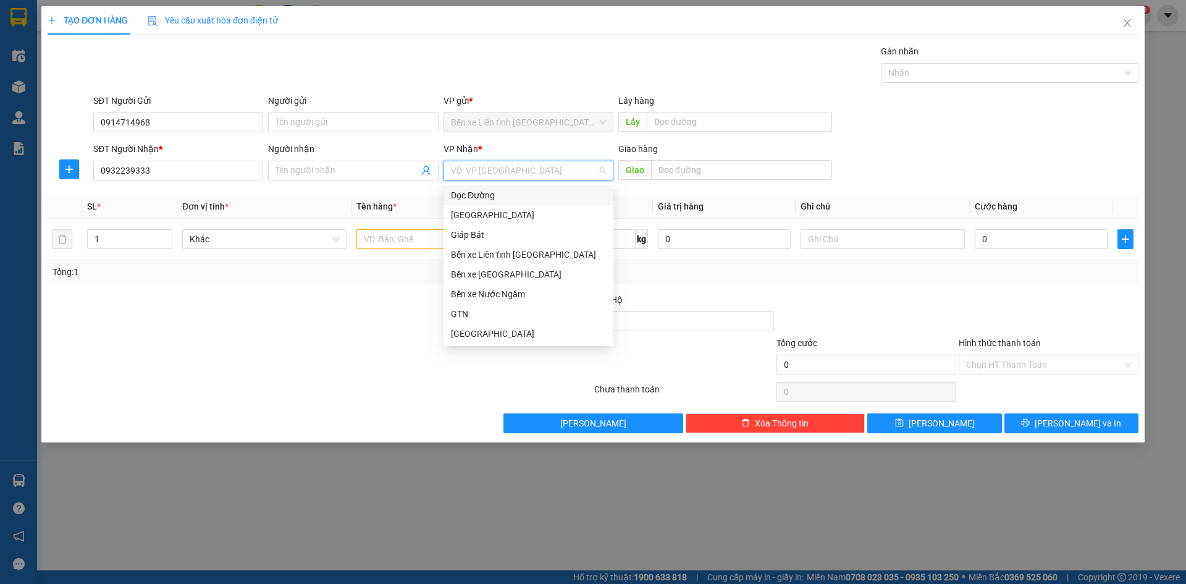
drag, startPoint x: 479, startPoint y: 193, endPoint x: 552, endPoint y: 180, distance: 74.0
click at [481, 192] on div "Dọc Đường" at bounding box center [528, 195] width 155 height 14
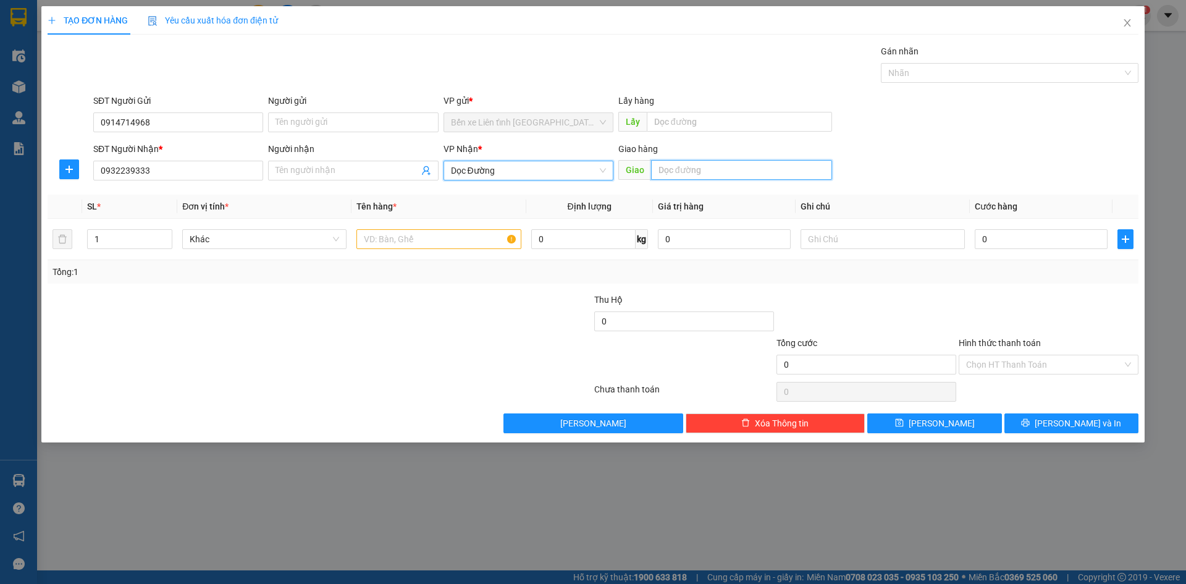
click at [697, 171] on input "text" at bounding box center [741, 170] width 181 height 20
click at [427, 242] on input "text" at bounding box center [438, 239] width 164 height 20
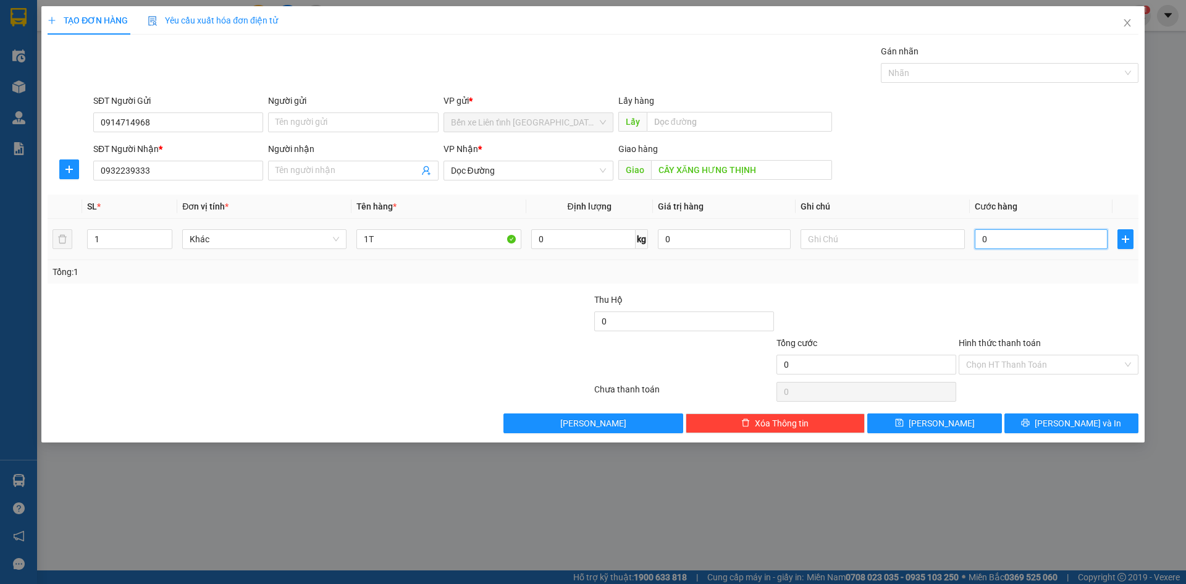
click at [1014, 236] on input "0" at bounding box center [1041, 239] width 133 height 20
click at [1090, 363] on input "Hình thức thanh toán" at bounding box center [1044, 364] width 156 height 19
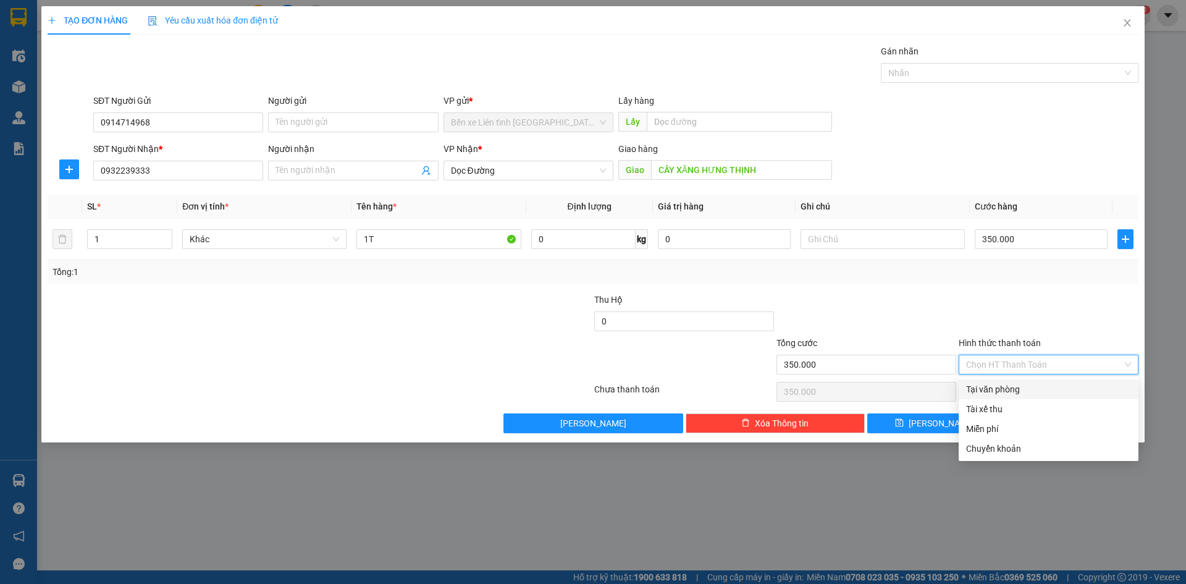
click at [1093, 363] on input "Hình thức thanh toán" at bounding box center [1044, 364] width 156 height 19
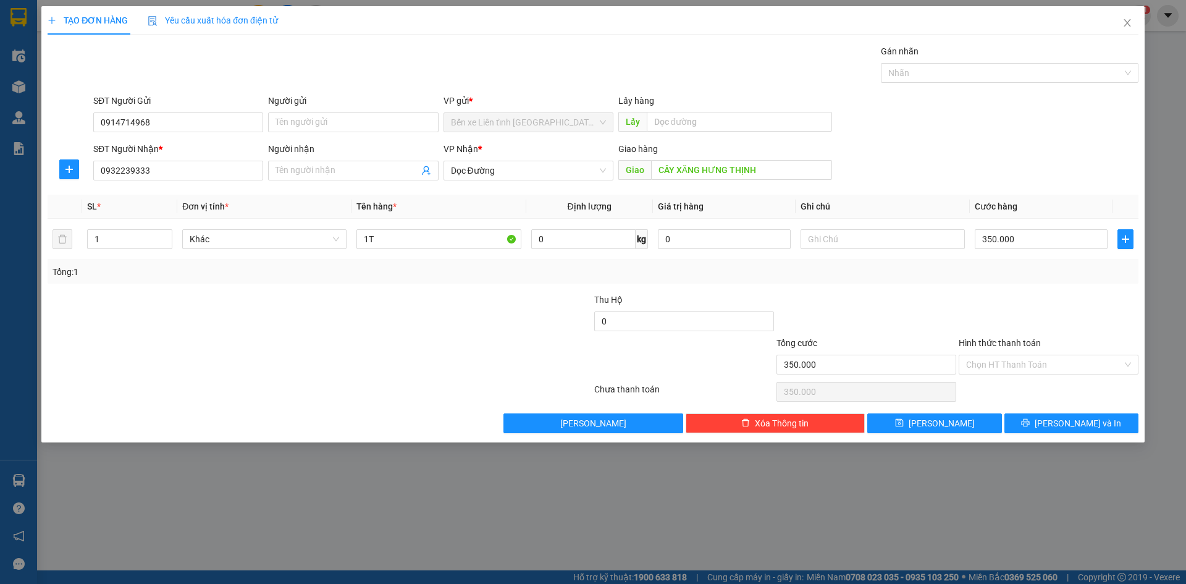
click at [1085, 334] on div at bounding box center [1048, 314] width 182 height 43
click at [683, 124] on input "text" at bounding box center [739, 122] width 185 height 20
click at [1030, 425] on icon "printer" at bounding box center [1025, 422] width 9 height 9
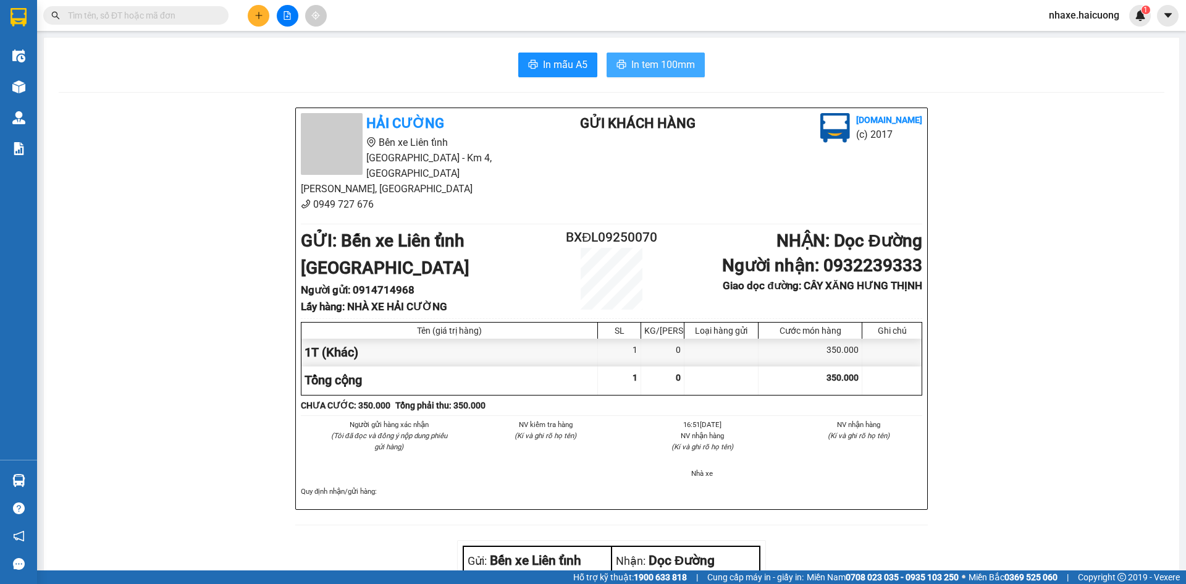
click at [657, 61] on span "In tem 100mm" at bounding box center [663, 64] width 64 height 15
click at [260, 16] on icon "plus" at bounding box center [258, 15] width 9 height 9
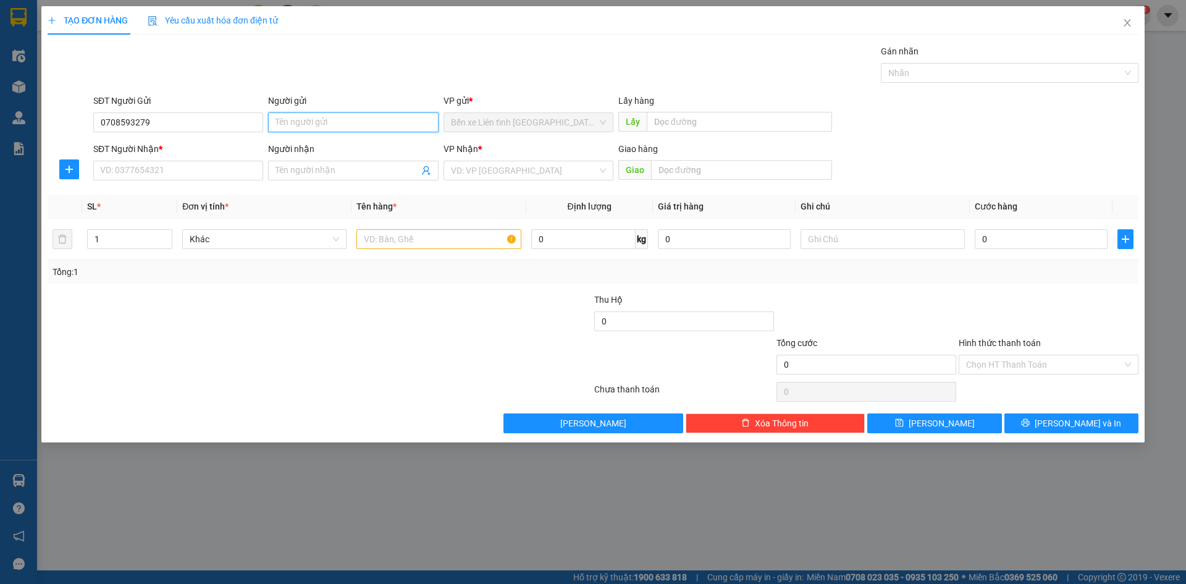
click at [307, 126] on input "Người gửi" at bounding box center [353, 122] width 170 height 20
click at [110, 175] on input "SĐT Người Nhận *" at bounding box center [178, 171] width 170 height 20
click at [307, 167] on input "Người nhận" at bounding box center [346, 171] width 143 height 14
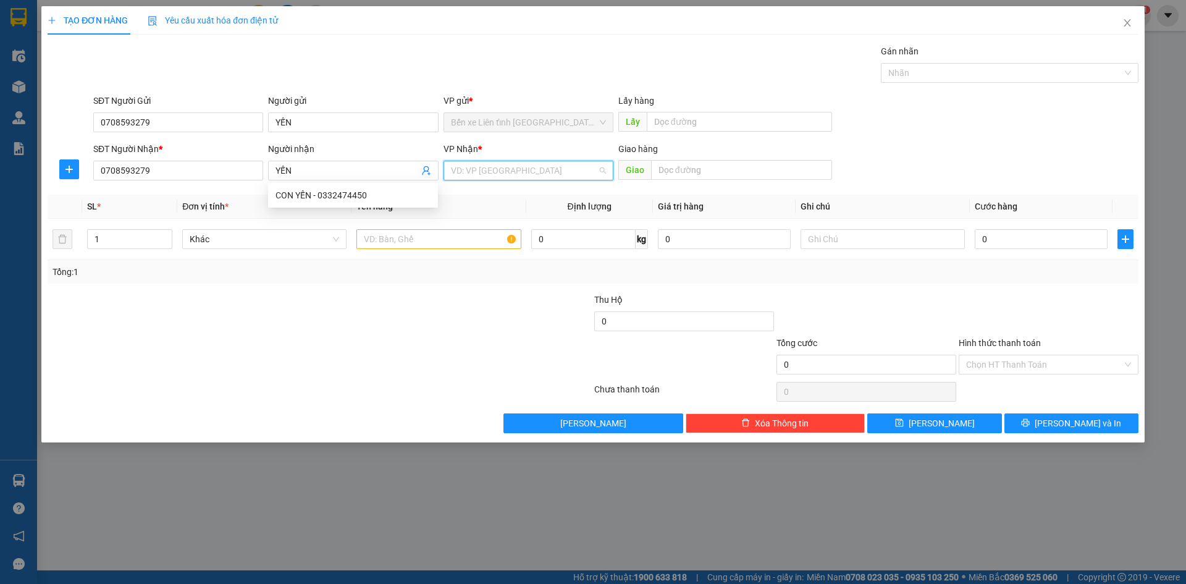
click at [522, 171] on input "search" at bounding box center [524, 170] width 146 height 19
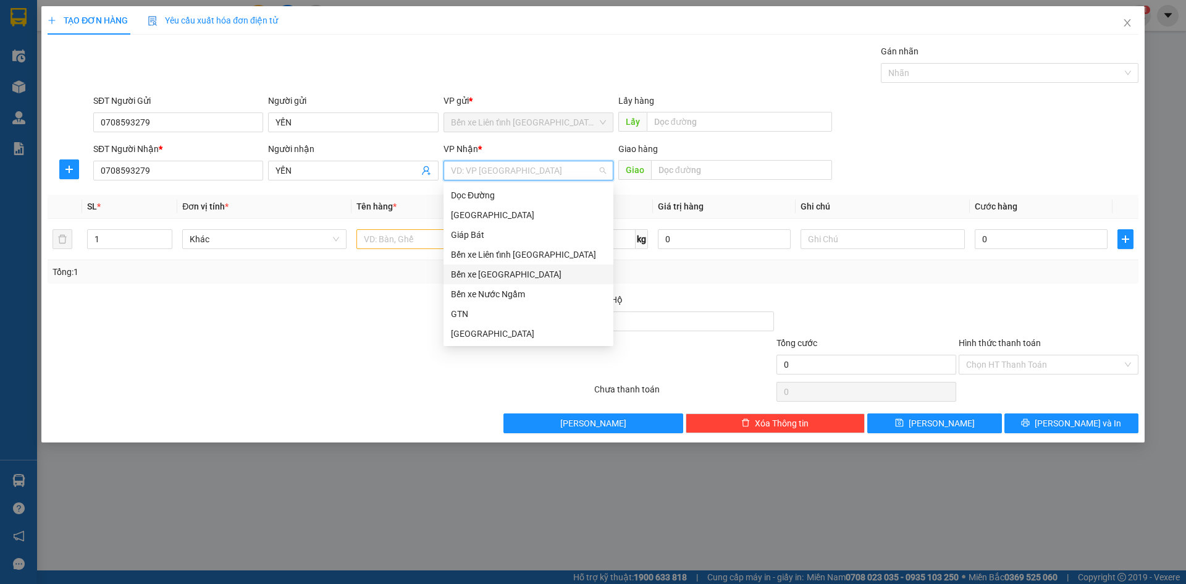
click at [474, 276] on div "Bến xe [GEOGRAPHIC_DATA]" at bounding box center [528, 274] width 155 height 14
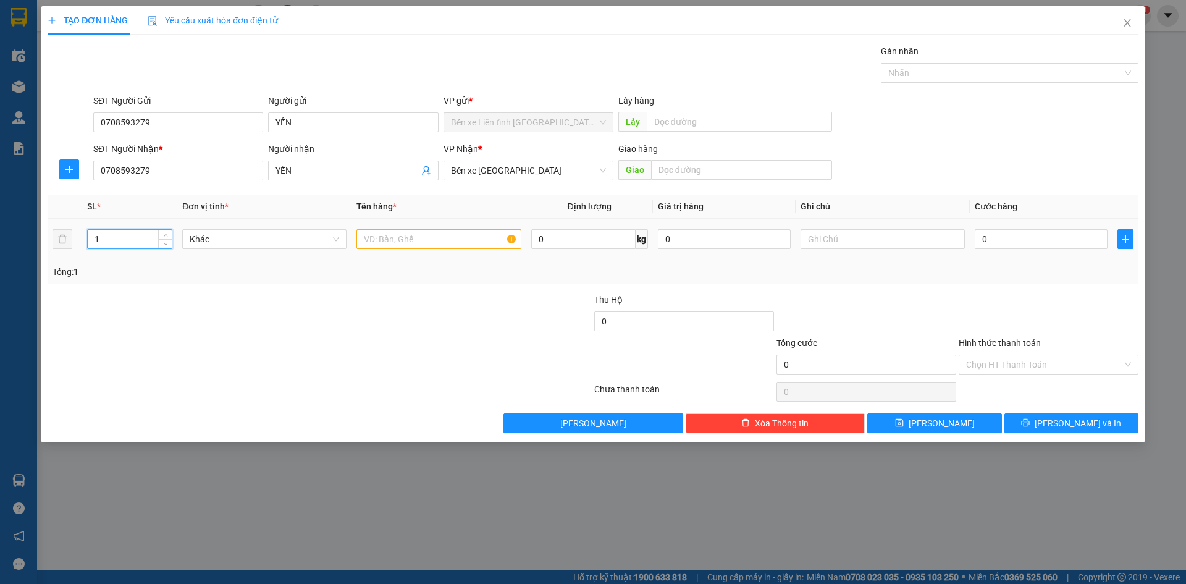
click at [135, 243] on input "1" at bounding box center [130, 239] width 84 height 19
click at [166, 244] on icon "down" at bounding box center [166, 243] width 4 height 4
click at [167, 236] on icon "up" at bounding box center [166, 236] width 4 height 4
click at [422, 238] on input "text" at bounding box center [438, 239] width 164 height 20
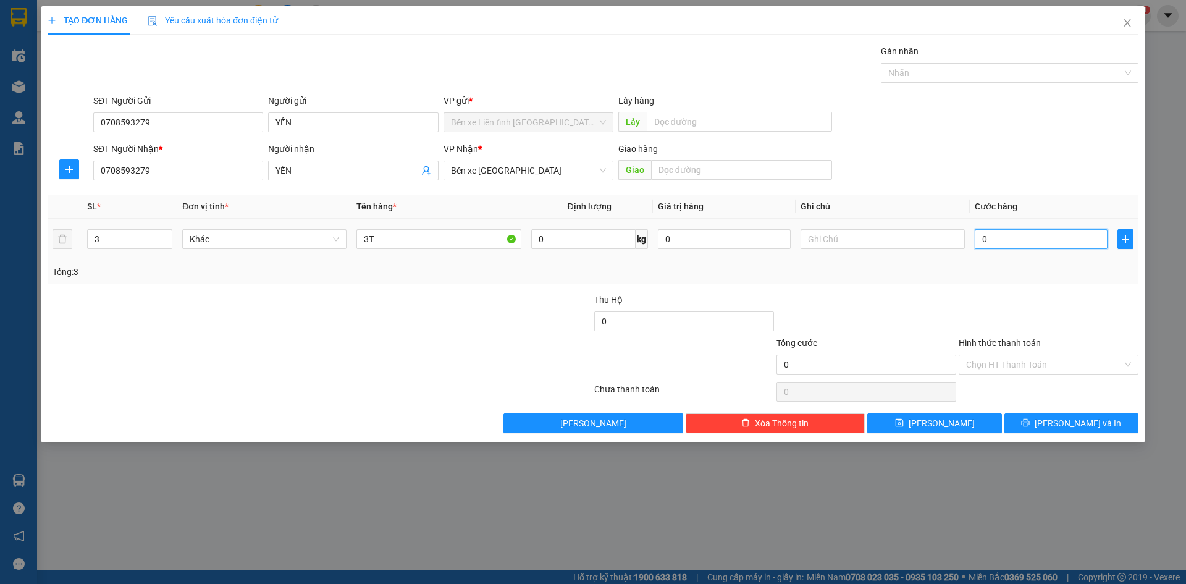
click at [1035, 236] on input "0" at bounding box center [1041, 239] width 133 height 20
click at [1129, 364] on div "Chọn HT Thanh Toán" at bounding box center [1049, 365] width 180 height 20
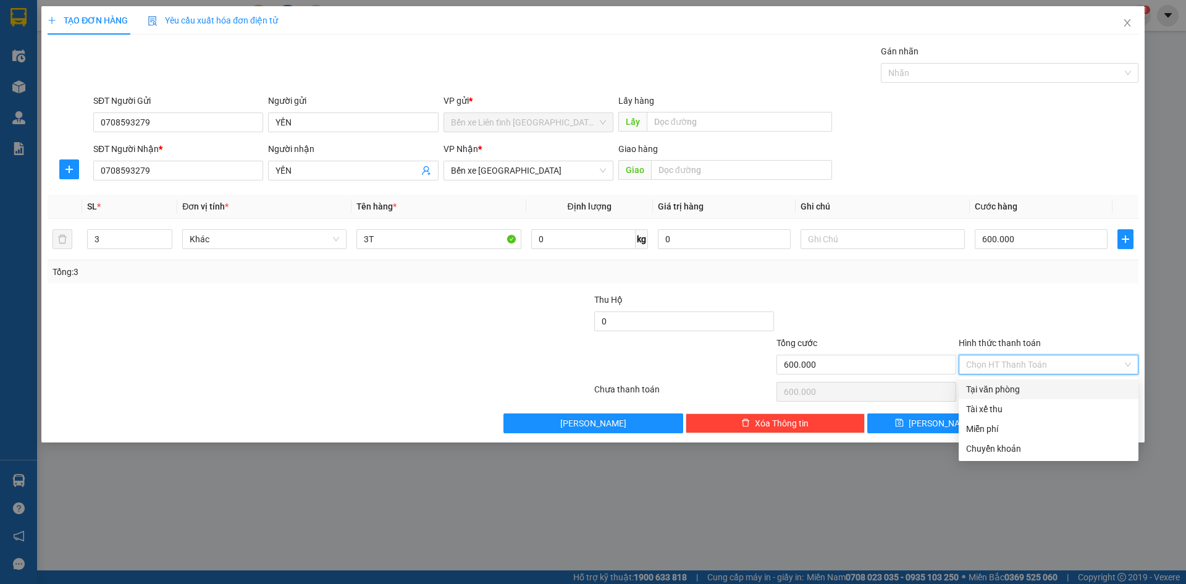
click at [991, 390] on div "Tại văn phòng" at bounding box center [1048, 389] width 165 height 14
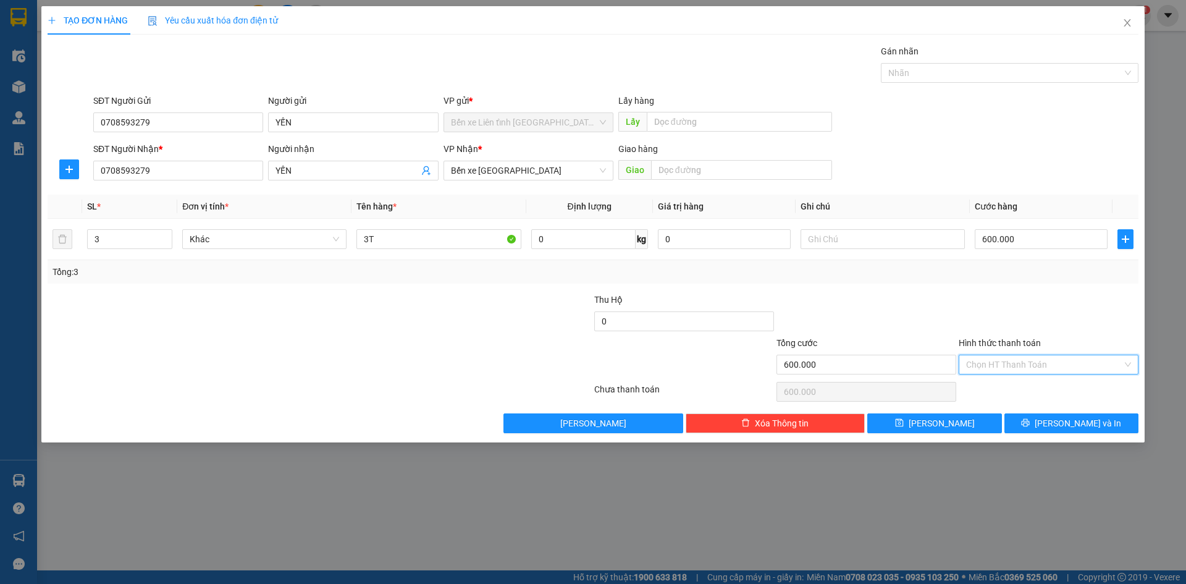
click at [1127, 360] on div "Chọn HT Thanh Toán" at bounding box center [1049, 365] width 180 height 20
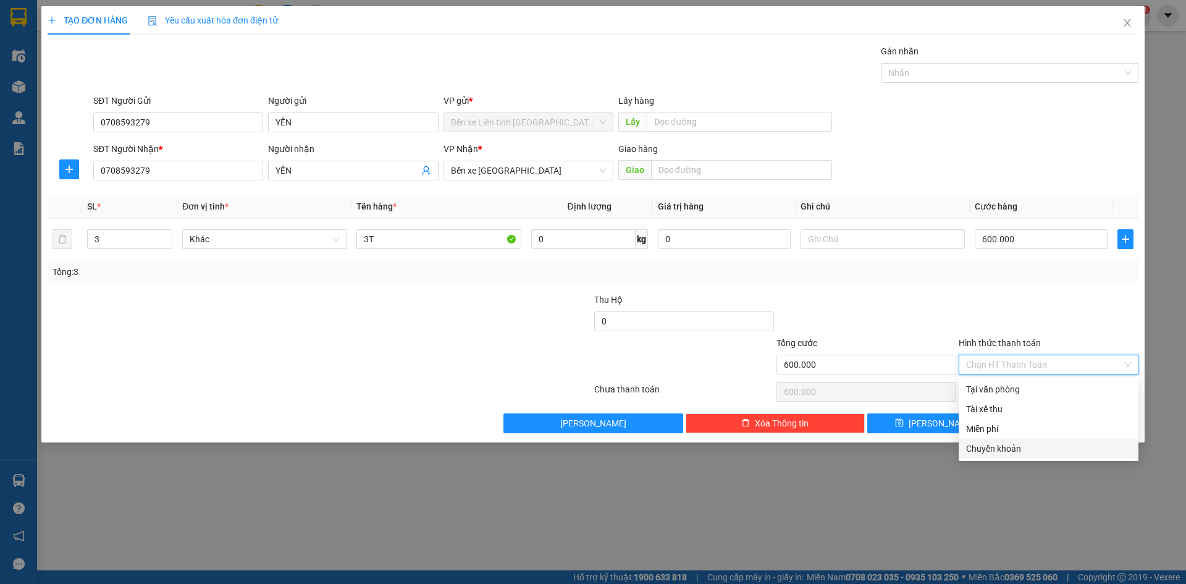
click at [996, 448] on div "Chuyển khoản" at bounding box center [1048, 449] width 165 height 14
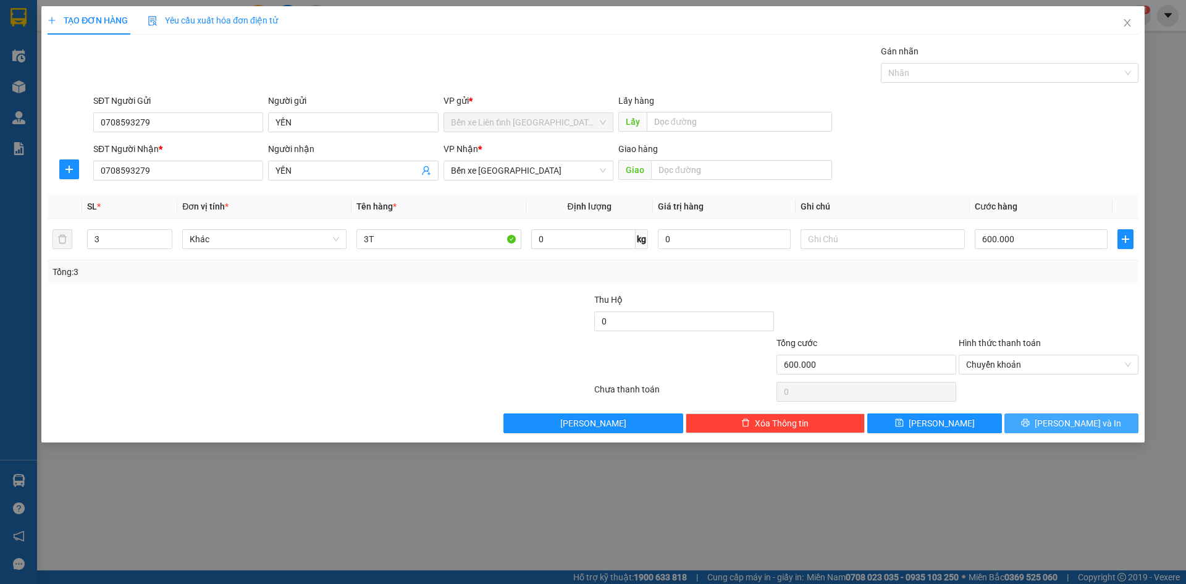
click at [1072, 421] on span "[PERSON_NAME] và In" at bounding box center [1078, 423] width 86 height 14
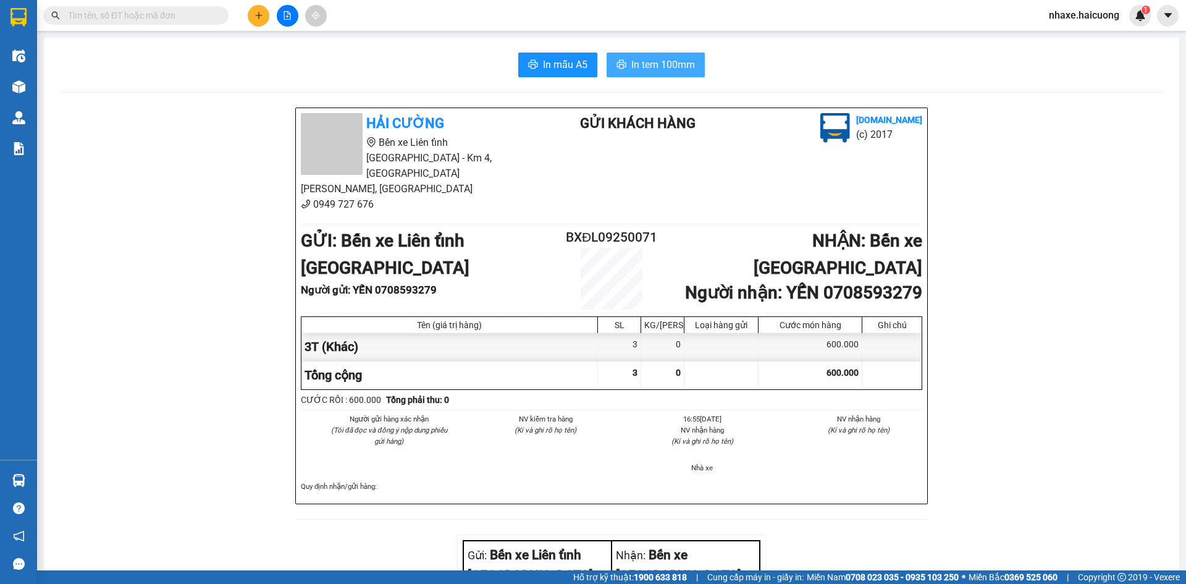
click at [669, 67] on span "In tem 100mm" at bounding box center [663, 64] width 64 height 15
click at [258, 12] on icon "plus" at bounding box center [258, 15] width 9 height 9
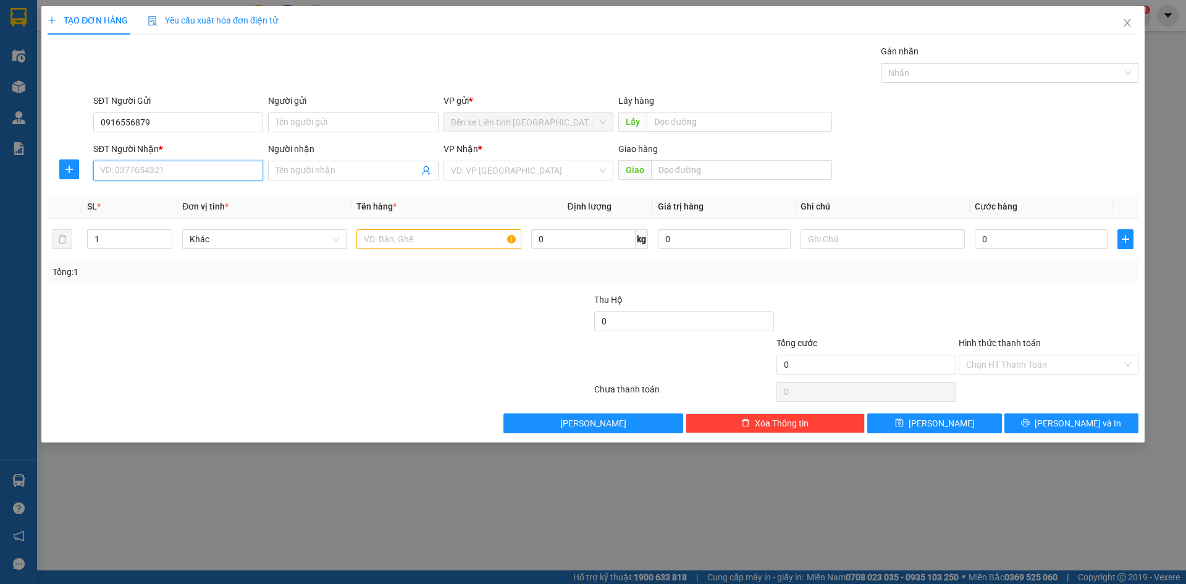
click at [133, 177] on input "SĐT Người Nhận *" at bounding box center [178, 171] width 170 height 20
click at [313, 172] on input "Người nhận" at bounding box center [346, 171] width 143 height 14
click at [607, 175] on div "VD: VP [GEOGRAPHIC_DATA]" at bounding box center [528, 171] width 170 height 20
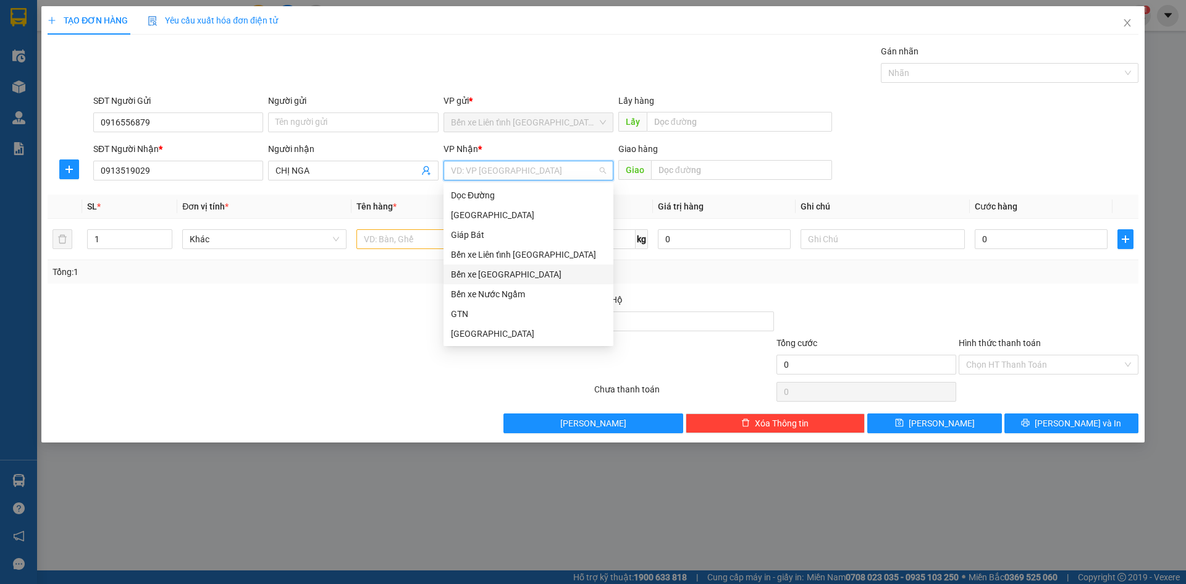
click at [485, 274] on div "Bến xe [GEOGRAPHIC_DATA]" at bounding box center [528, 274] width 155 height 14
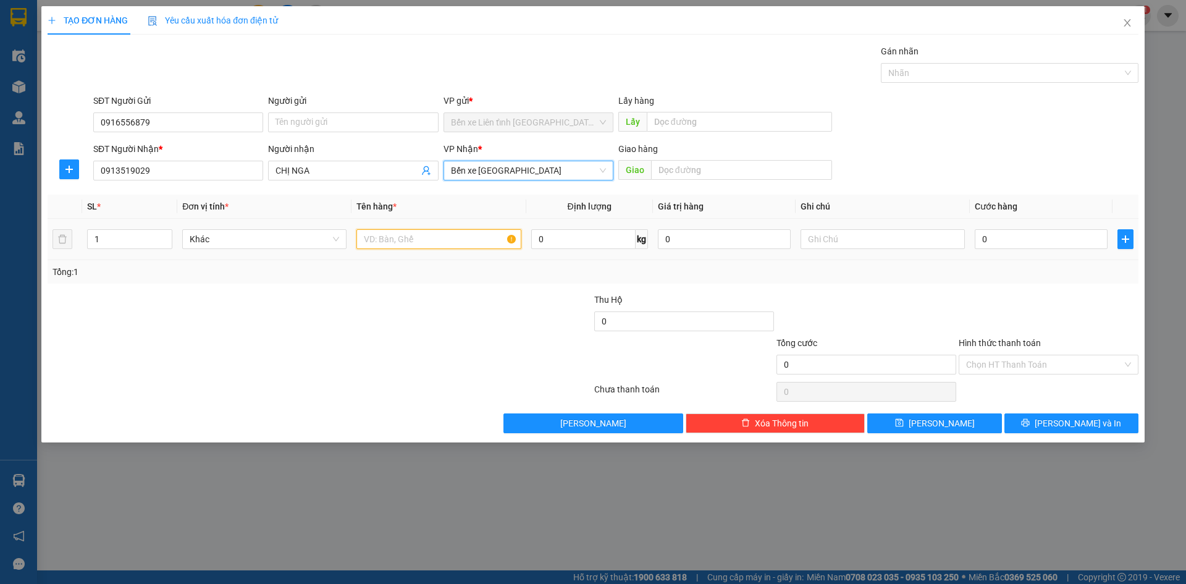
click at [400, 240] on input "text" at bounding box center [438, 239] width 164 height 20
click at [1015, 237] on input "0" at bounding box center [1041, 239] width 133 height 20
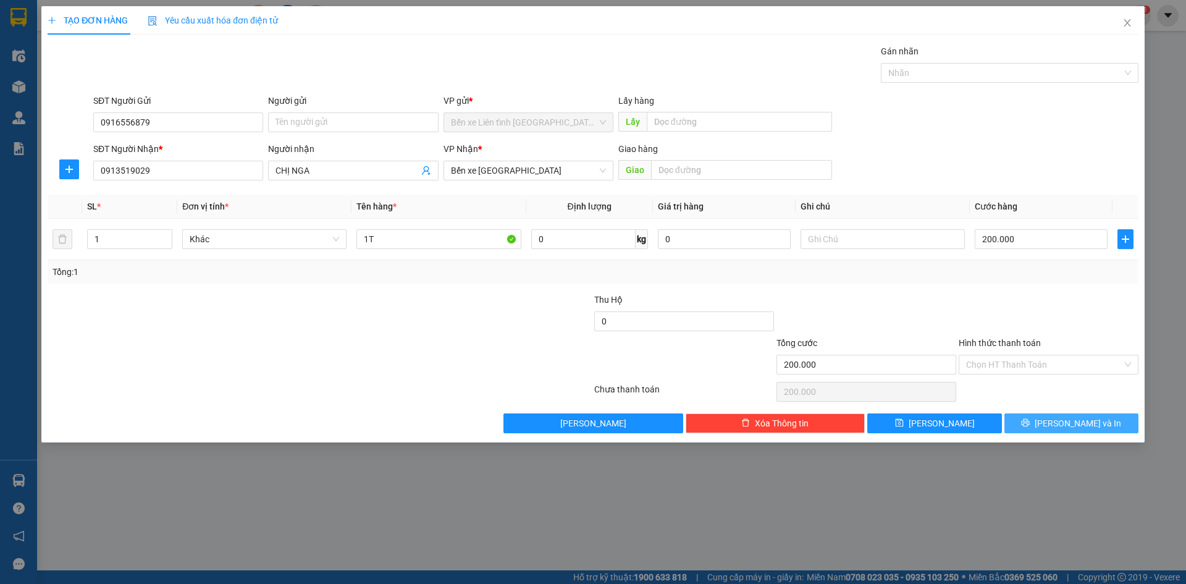
click at [1045, 424] on button "[PERSON_NAME] và In" at bounding box center [1071, 423] width 134 height 20
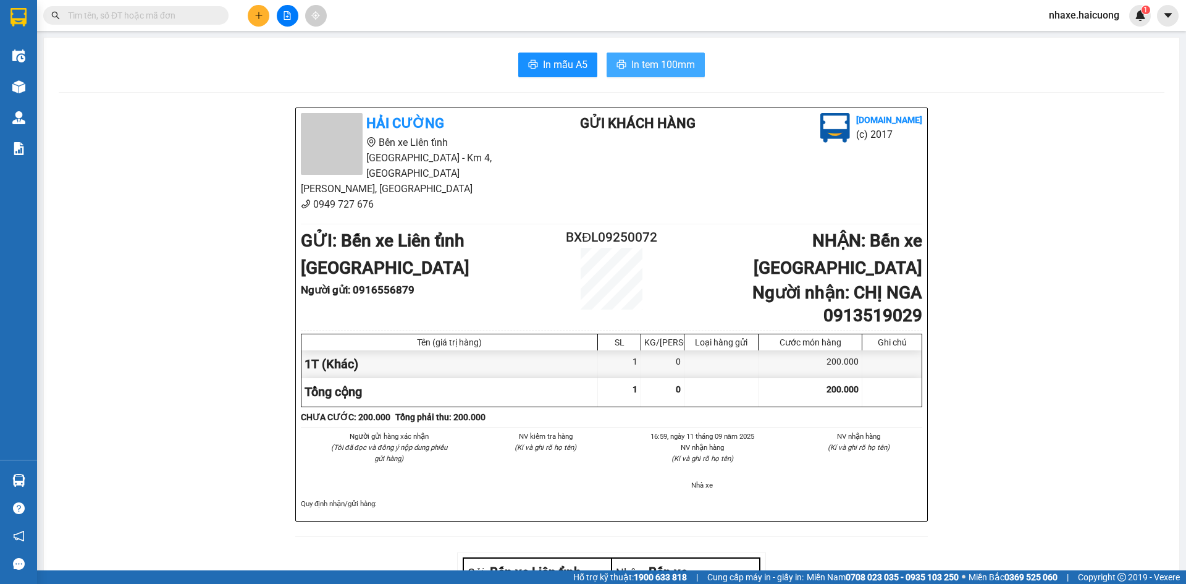
click at [644, 64] on span "In tem 100mm" at bounding box center [663, 64] width 64 height 15
click at [260, 18] on icon "plus" at bounding box center [258, 15] width 9 height 9
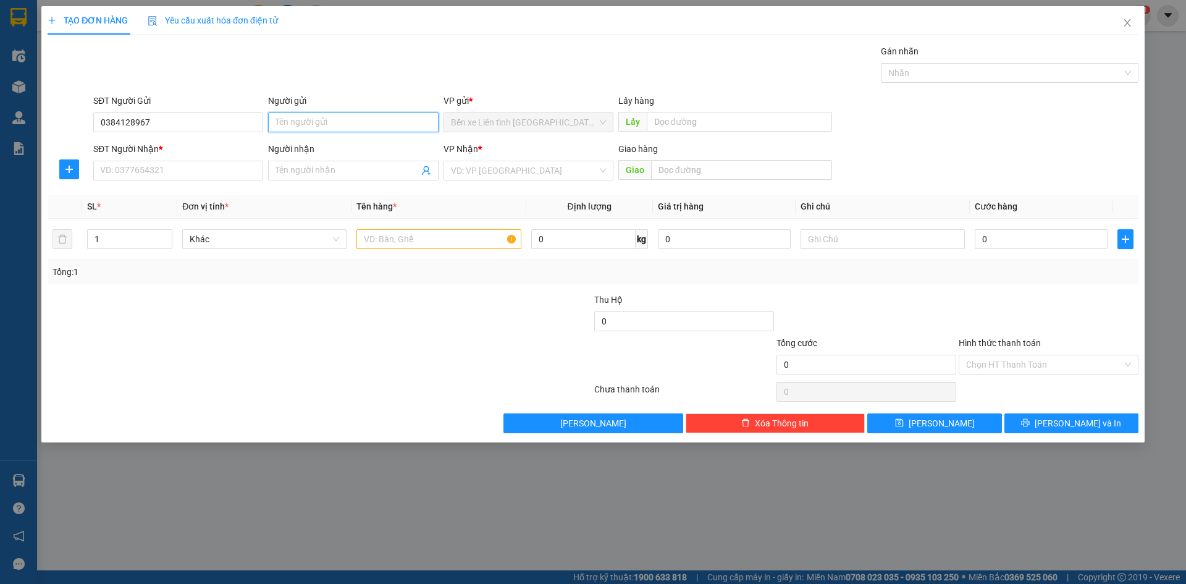
click at [297, 119] on input "Người gửi" at bounding box center [353, 122] width 170 height 20
click at [194, 170] on input "SĐT Người Nhận *" at bounding box center [178, 171] width 170 height 20
click at [320, 169] on input "Người nhận" at bounding box center [346, 171] width 143 height 14
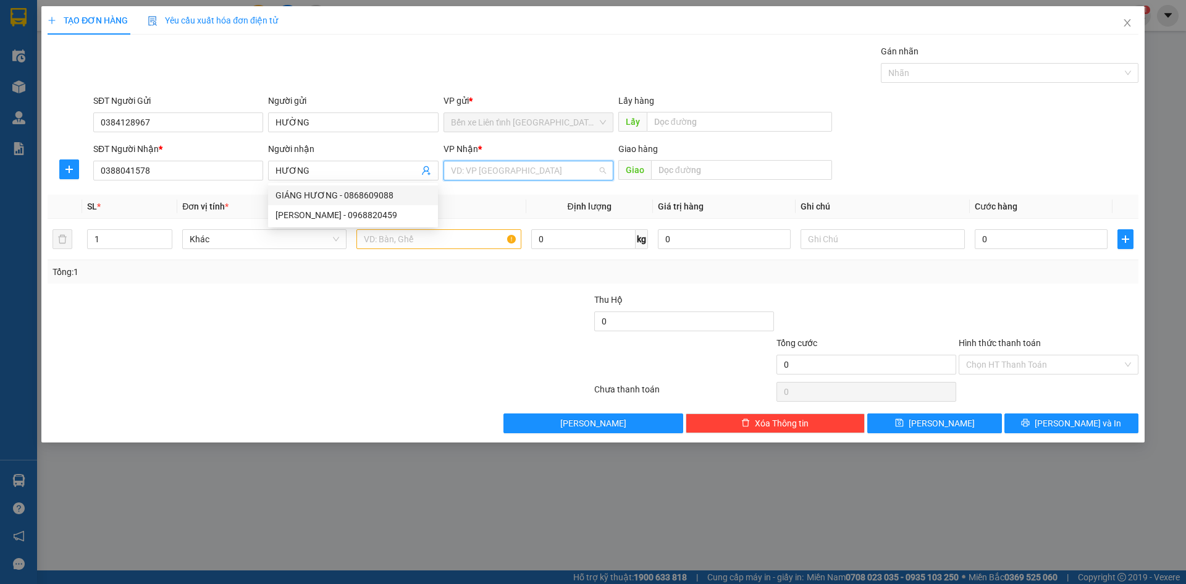
click at [513, 170] on input "search" at bounding box center [524, 170] width 146 height 19
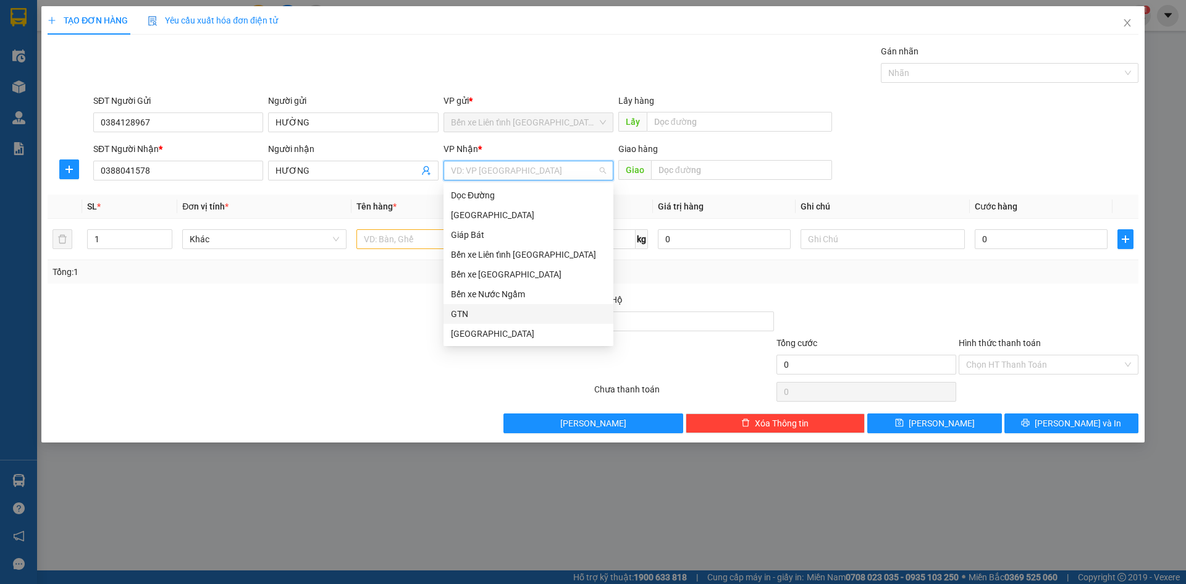
click at [505, 316] on div "GTN" at bounding box center [528, 314] width 155 height 14
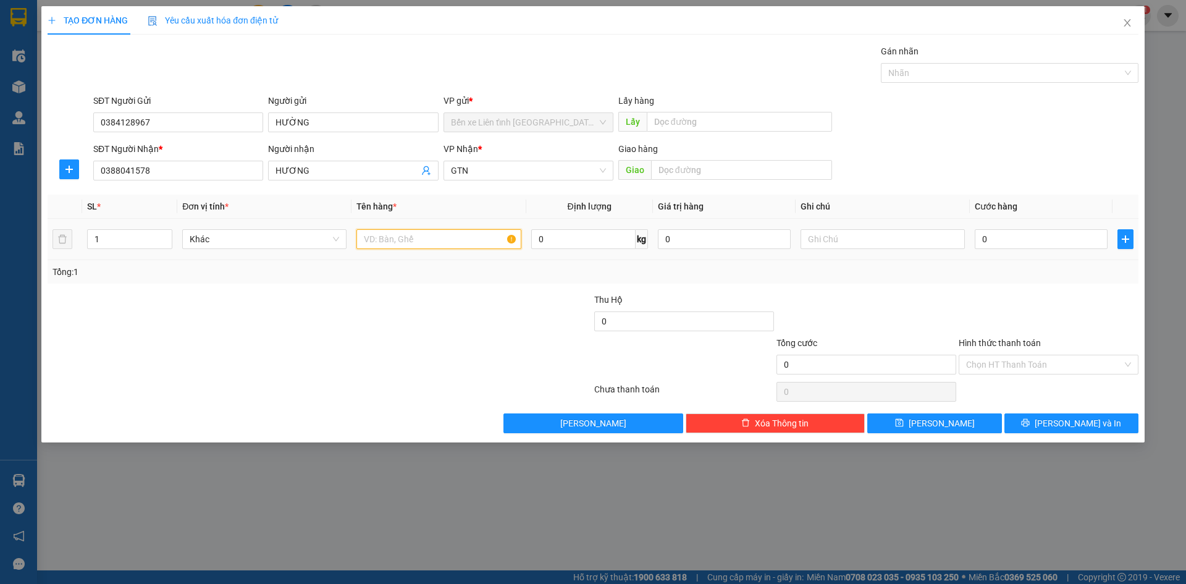
click at [376, 243] on input "text" at bounding box center [438, 239] width 164 height 20
click at [816, 237] on input "text" at bounding box center [883, 239] width 164 height 20
click at [1069, 237] on input "0" at bounding box center [1041, 239] width 133 height 20
click at [1132, 359] on div "Chọn HT Thanh Toán" at bounding box center [1049, 365] width 180 height 20
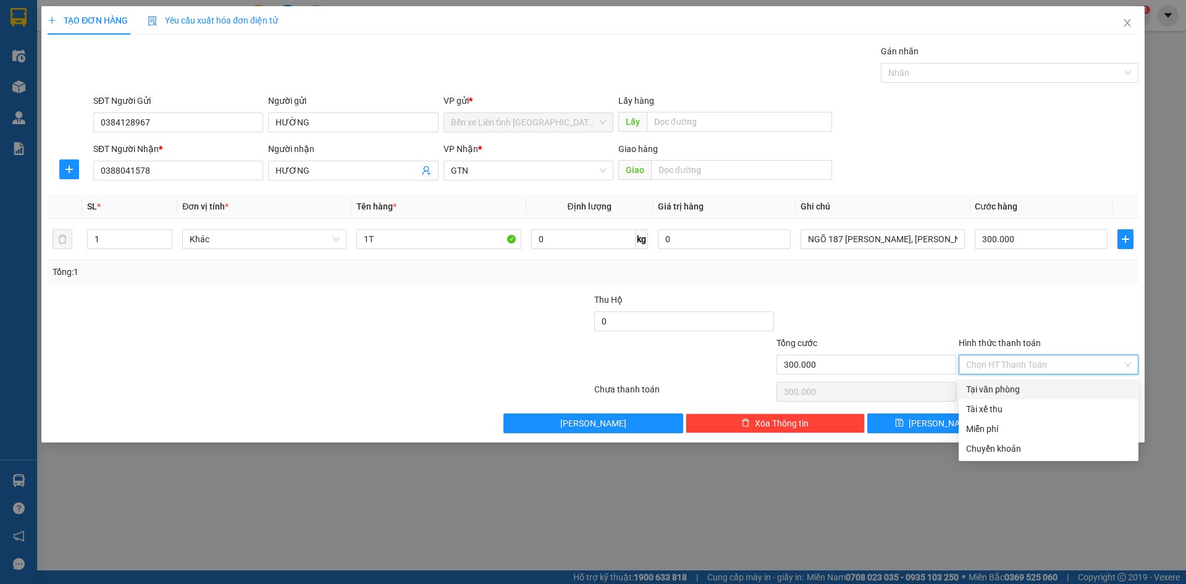
click at [1081, 390] on div "Tại văn phòng" at bounding box center [1048, 389] width 165 height 14
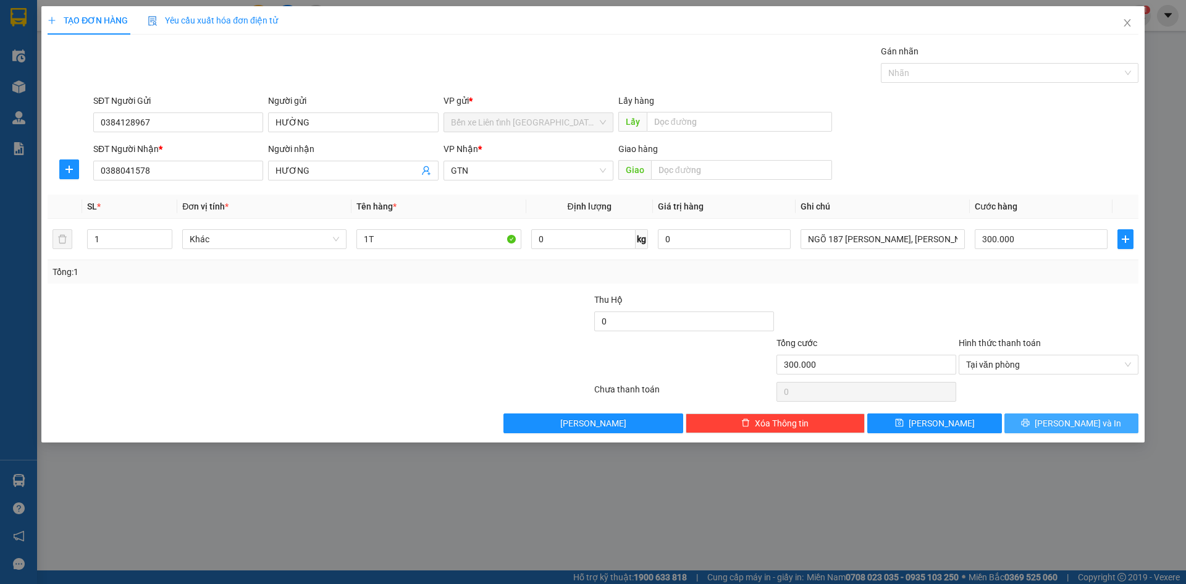
click at [1062, 424] on span "[PERSON_NAME] và In" at bounding box center [1078, 423] width 86 height 14
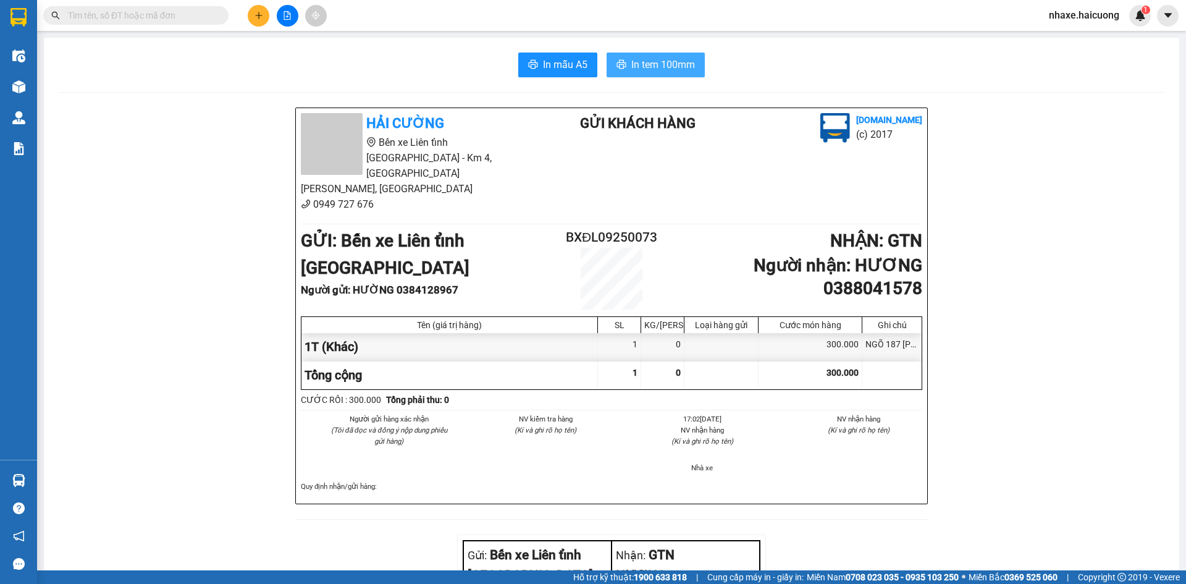
click at [663, 65] on span "In tem 100mm" at bounding box center [663, 64] width 64 height 15
click at [259, 22] on button at bounding box center [259, 16] width 22 height 22
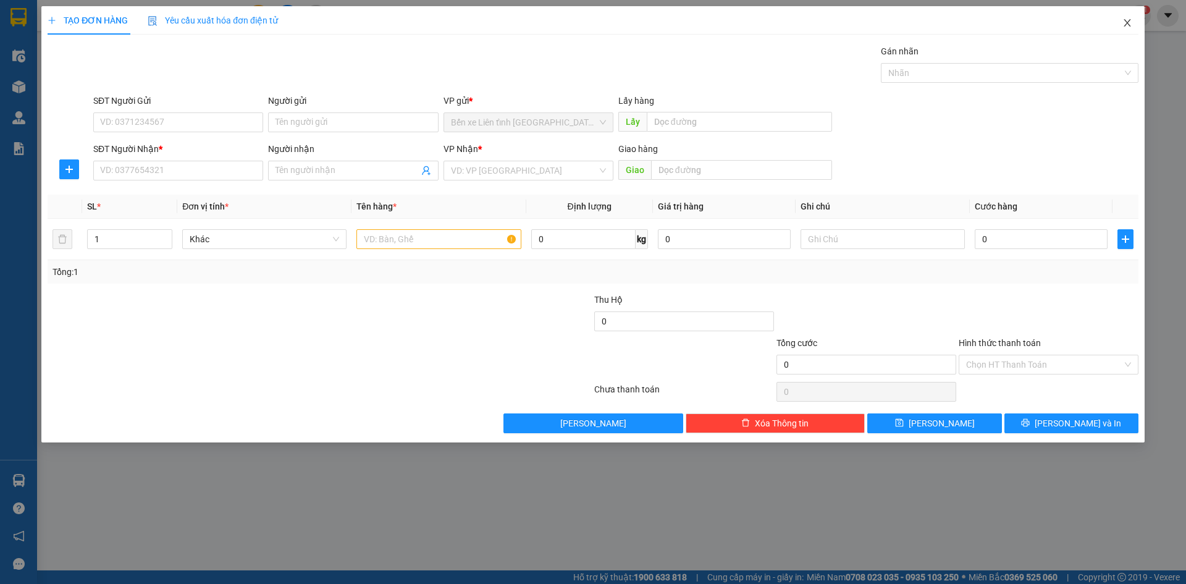
click at [1130, 20] on icon "close" at bounding box center [1127, 22] width 7 height 7
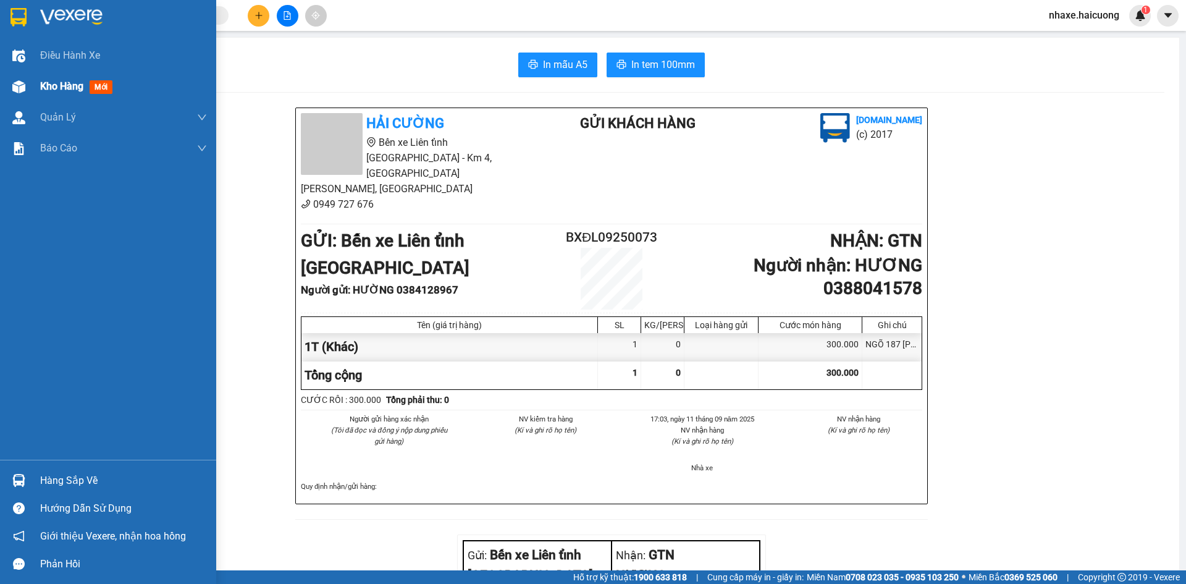
click at [23, 83] on img at bounding box center [18, 86] width 13 height 13
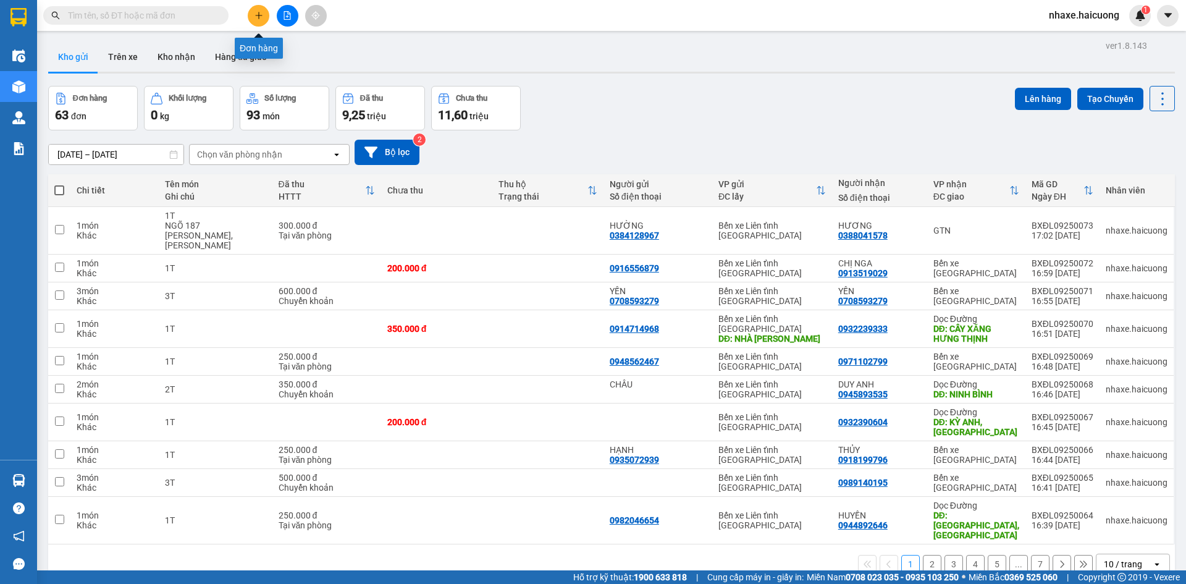
click at [263, 11] on icon "plus" at bounding box center [258, 15] width 9 height 9
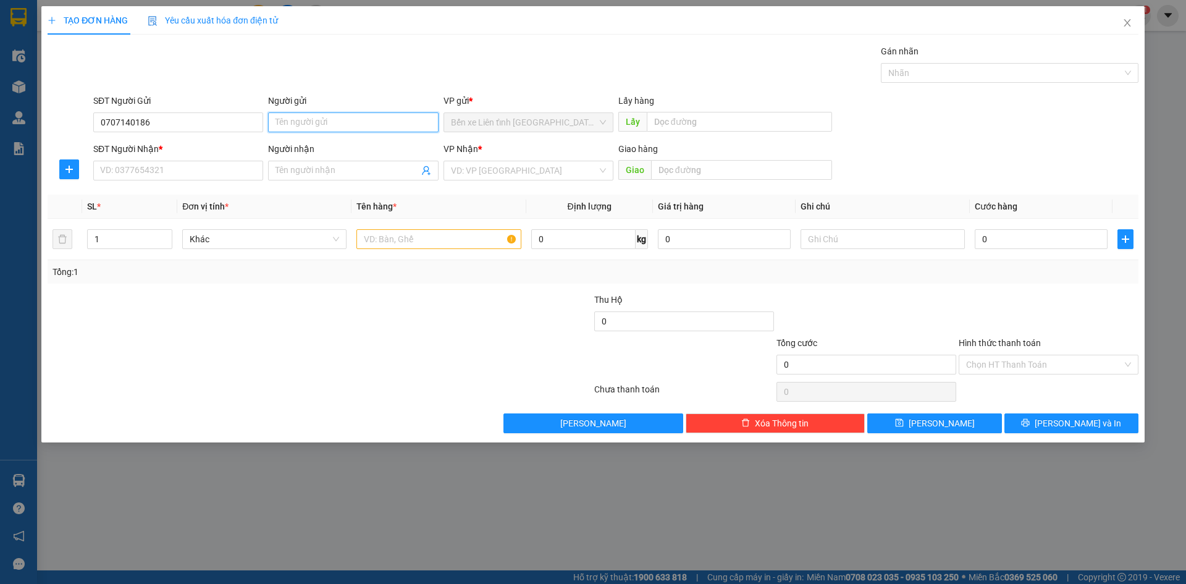
click at [374, 118] on input "Người gửi" at bounding box center [353, 122] width 170 height 20
click at [134, 170] on input "SĐT Người Nhận *" at bounding box center [178, 171] width 170 height 20
click at [296, 170] on input "Người nhận" at bounding box center [346, 171] width 143 height 14
click at [525, 174] on input "search" at bounding box center [524, 170] width 146 height 19
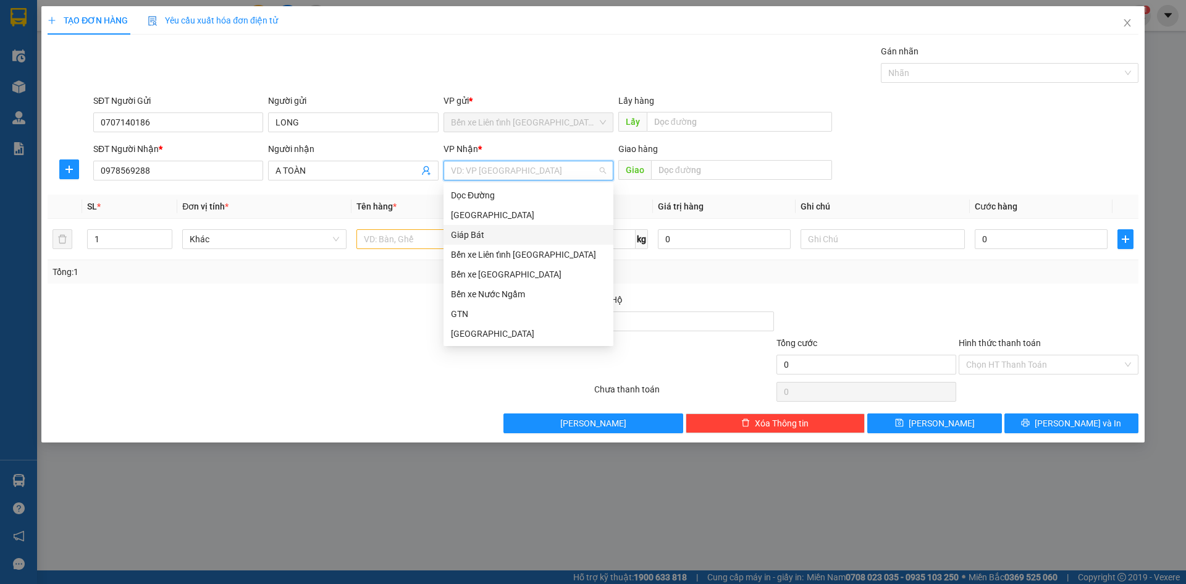
click at [502, 235] on div "Giáp Bát" at bounding box center [528, 235] width 155 height 14
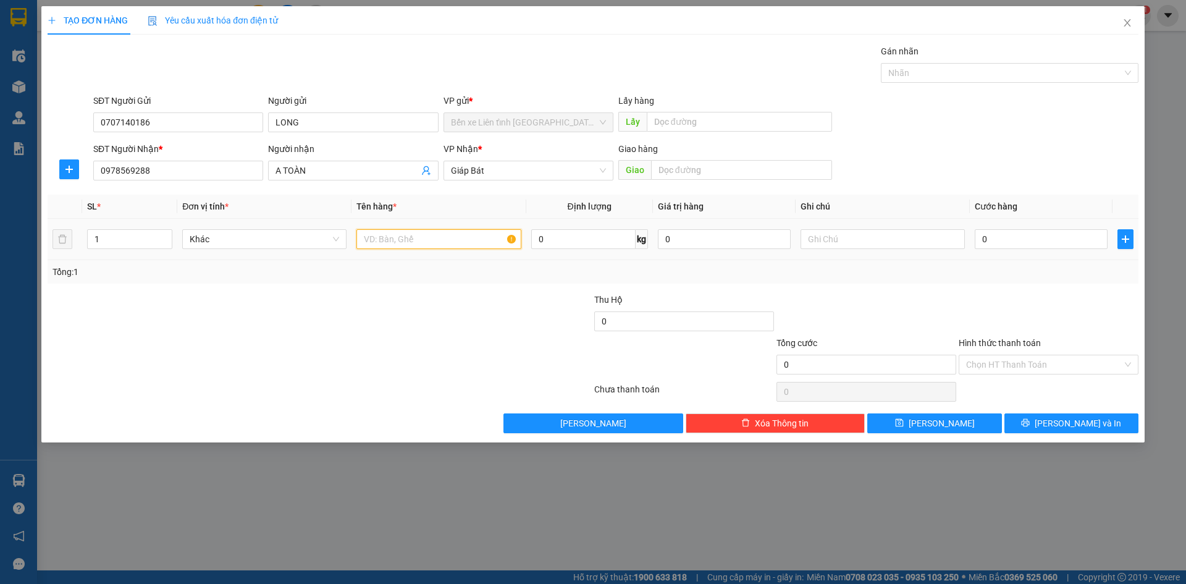
click at [376, 240] on input "text" at bounding box center [438, 239] width 164 height 20
click at [1022, 239] on input "0" at bounding box center [1041, 239] width 133 height 20
click at [1078, 426] on span "[PERSON_NAME] và In" at bounding box center [1078, 423] width 86 height 14
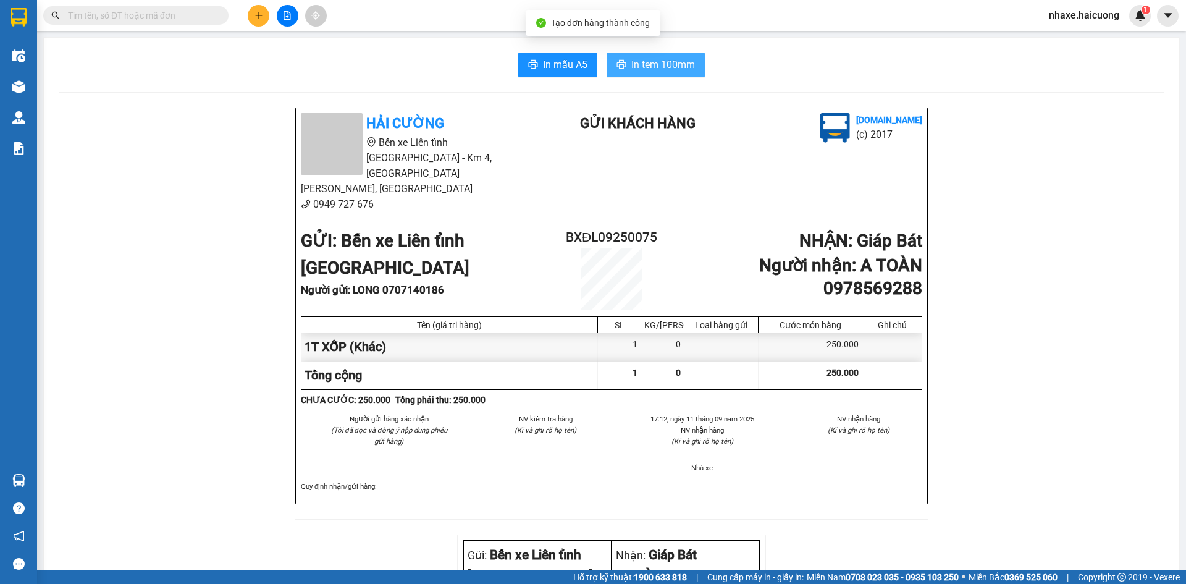
click at [660, 65] on span "In tem 100mm" at bounding box center [663, 64] width 64 height 15
click at [258, 17] on icon "plus" at bounding box center [258, 15] width 9 height 9
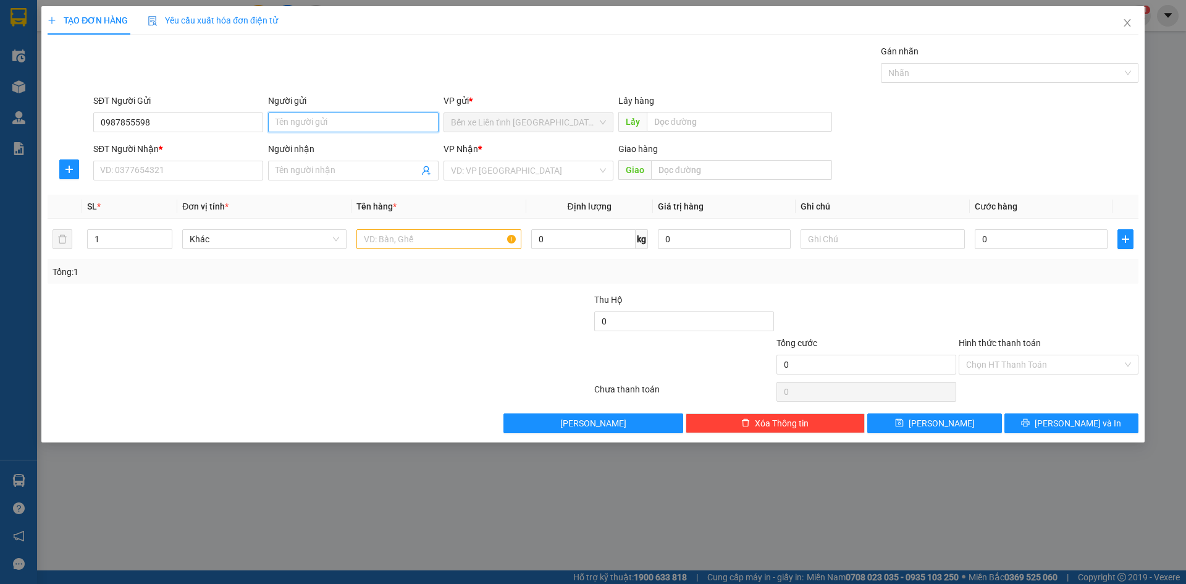
click at [305, 119] on input "Người gửi" at bounding box center [353, 122] width 170 height 20
click at [198, 171] on input "SĐT Người Nhận *" at bounding box center [178, 171] width 170 height 20
type input "0916930777"
click at [313, 167] on input "Người nhận" at bounding box center [346, 171] width 143 height 14
type input "VIỆT"
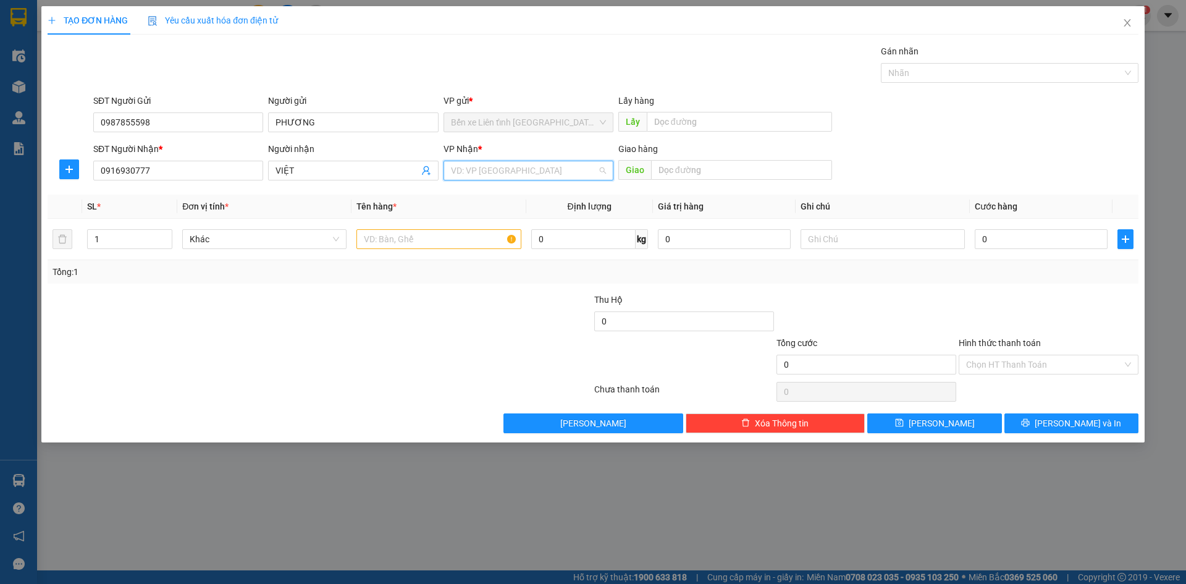
click at [537, 169] on input "search" at bounding box center [524, 170] width 146 height 19
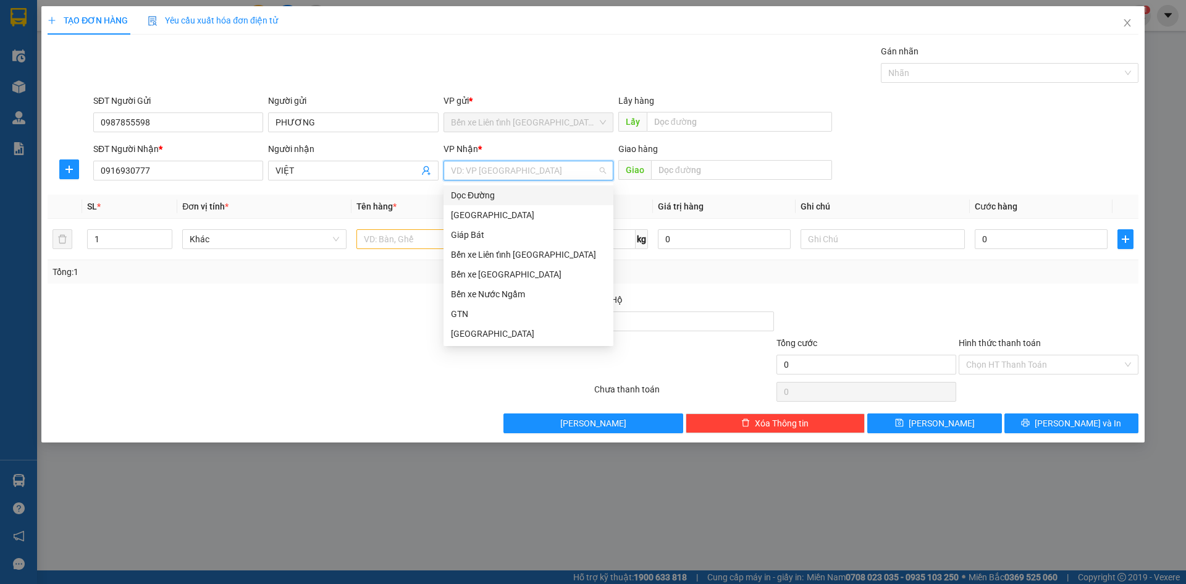
click at [529, 200] on div "Dọc Đường" at bounding box center [528, 195] width 155 height 14
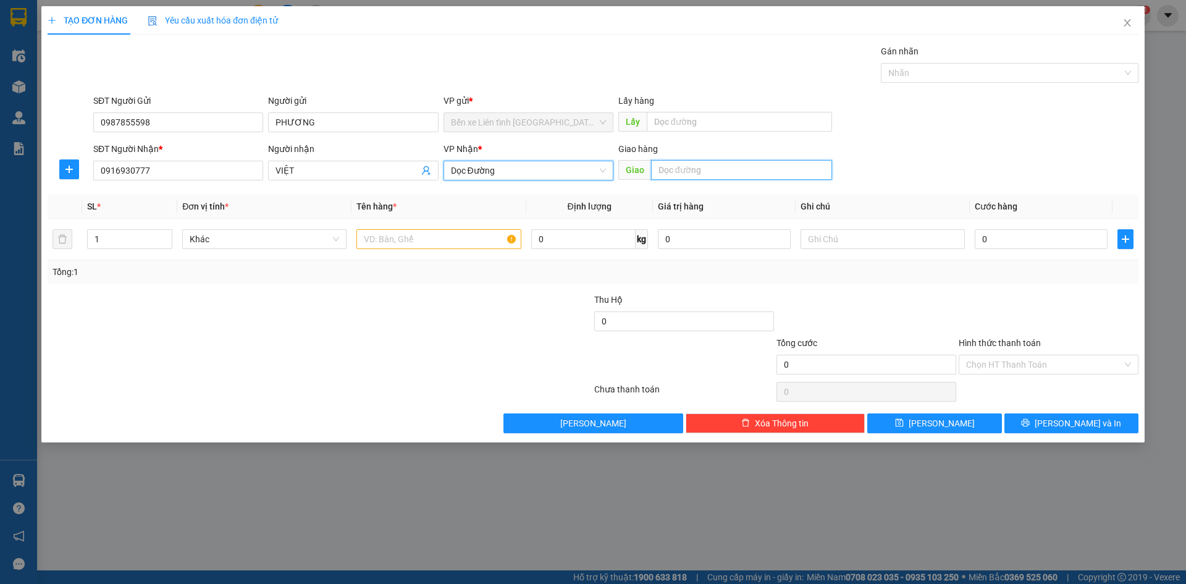
click at [673, 169] on input "text" at bounding box center [741, 170] width 181 height 20
type input "CÂY XĂNG HƯNG THỊNH"
click at [403, 243] on input "text" at bounding box center [438, 239] width 164 height 20
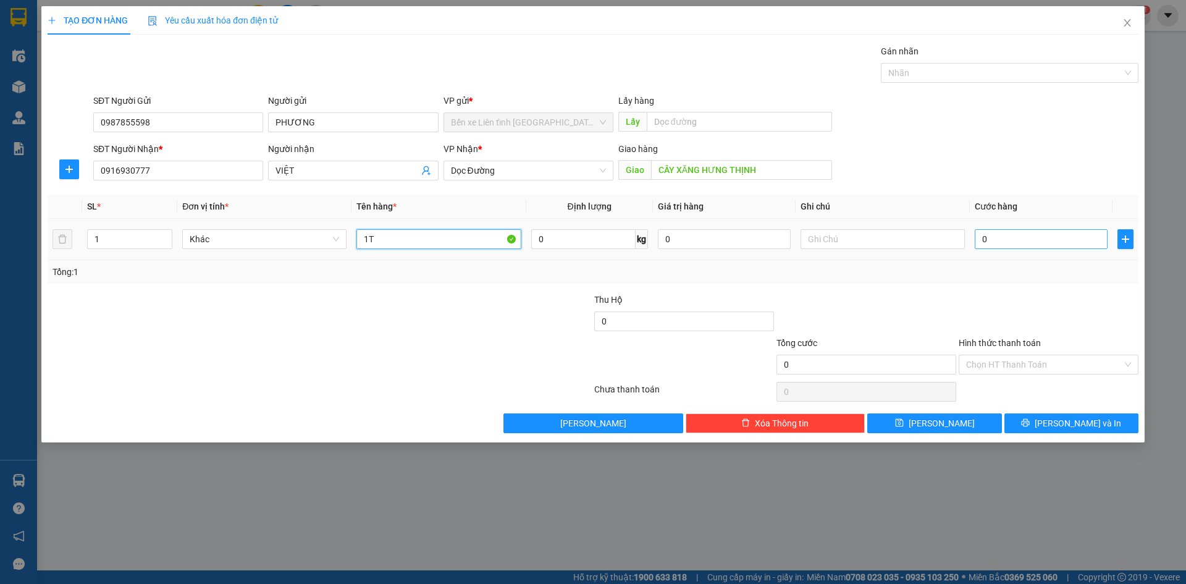
type input "1T"
click at [991, 239] on input "0" at bounding box center [1041, 239] width 133 height 20
type input "3"
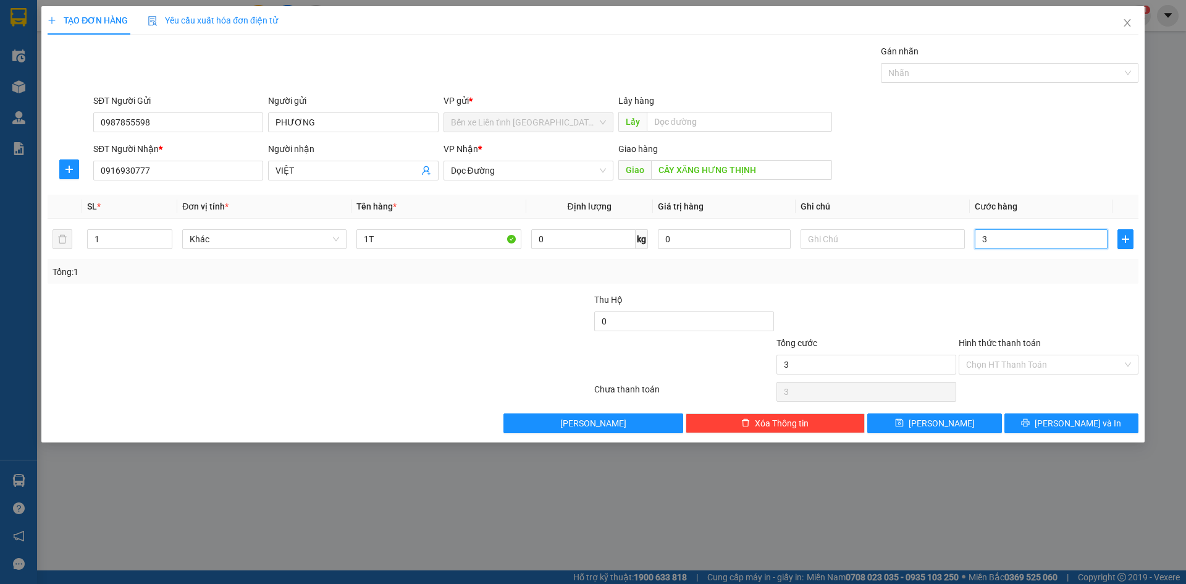
type input "35"
type input "350"
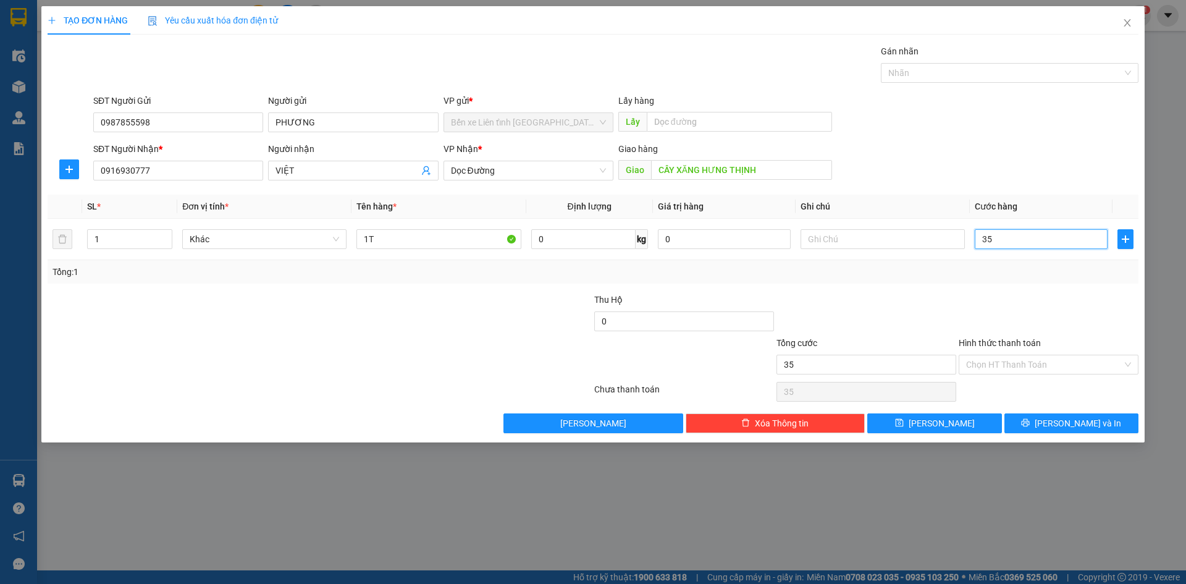
type input "350"
type input "3.500"
type input "35.000"
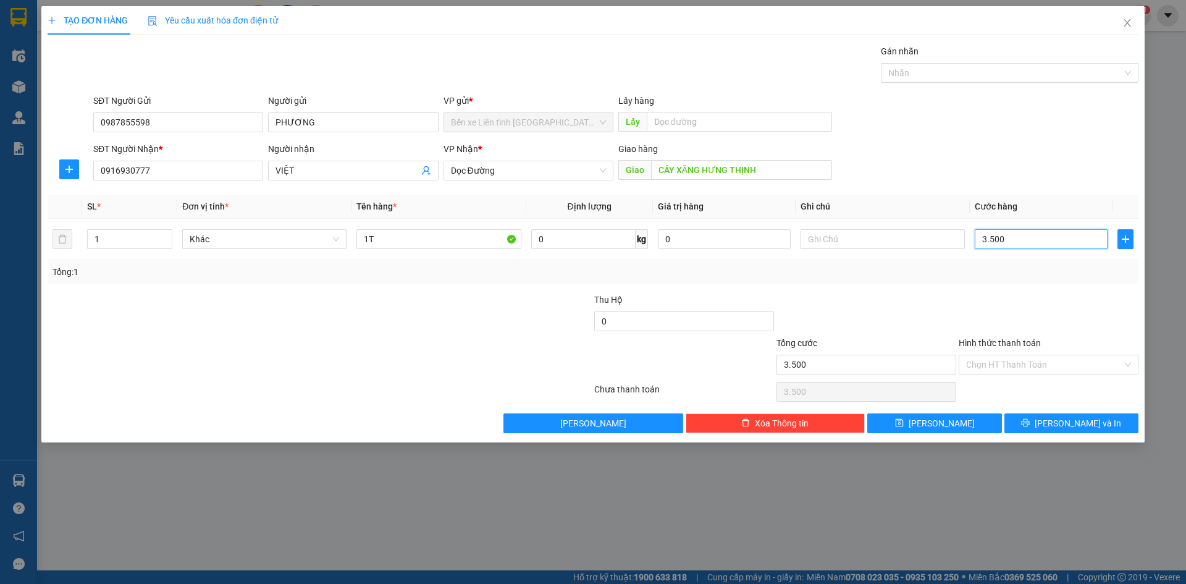
type input "35.000"
type input "350.000"
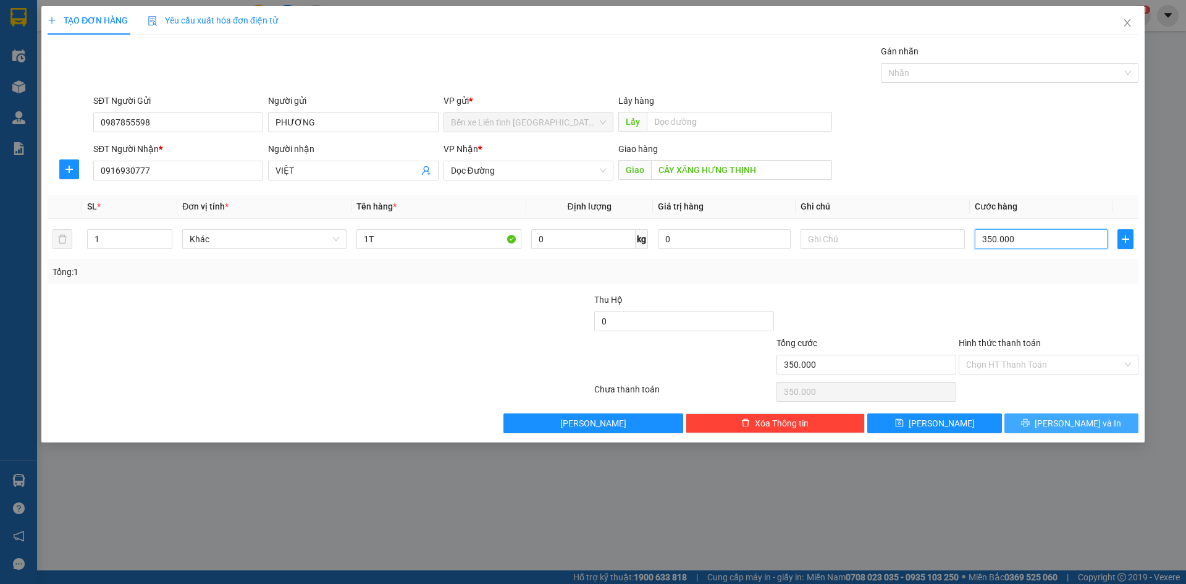
type input "350.000"
click at [1030, 419] on icon "printer" at bounding box center [1026, 423] width 8 height 8
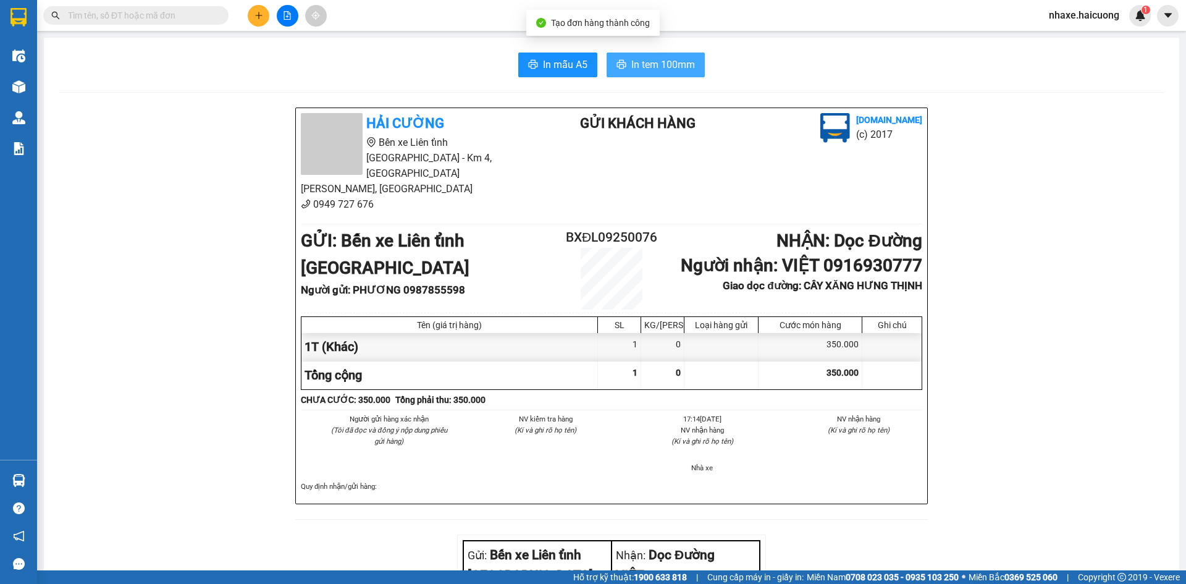
click at [636, 65] on span "In tem 100mm" at bounding box center [663, 64] width 64 height 15
click at [261, 14] on icon "plus" at bounding box center [258, 15] width 9 height 9
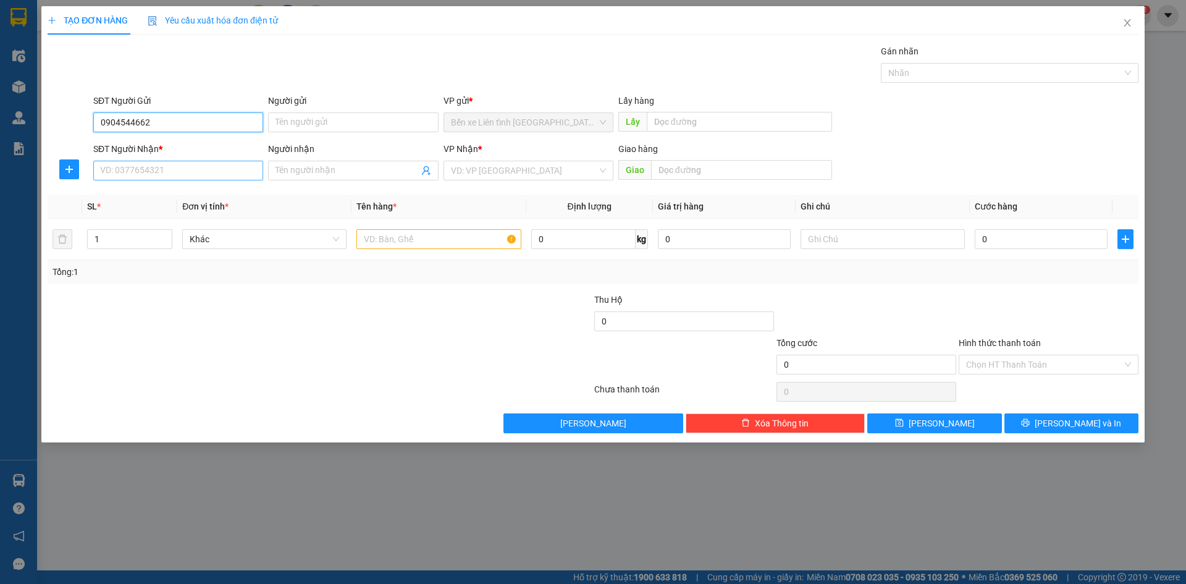
type input "0904544662"
click at [183, 167] on input "SĐT Người Nhận *" at bounding box center [178, 171] width 170 height 20
type input "0979976577"
click at [164, 235] on icon "up" at bounding box center [166, 236] width 4 height 4
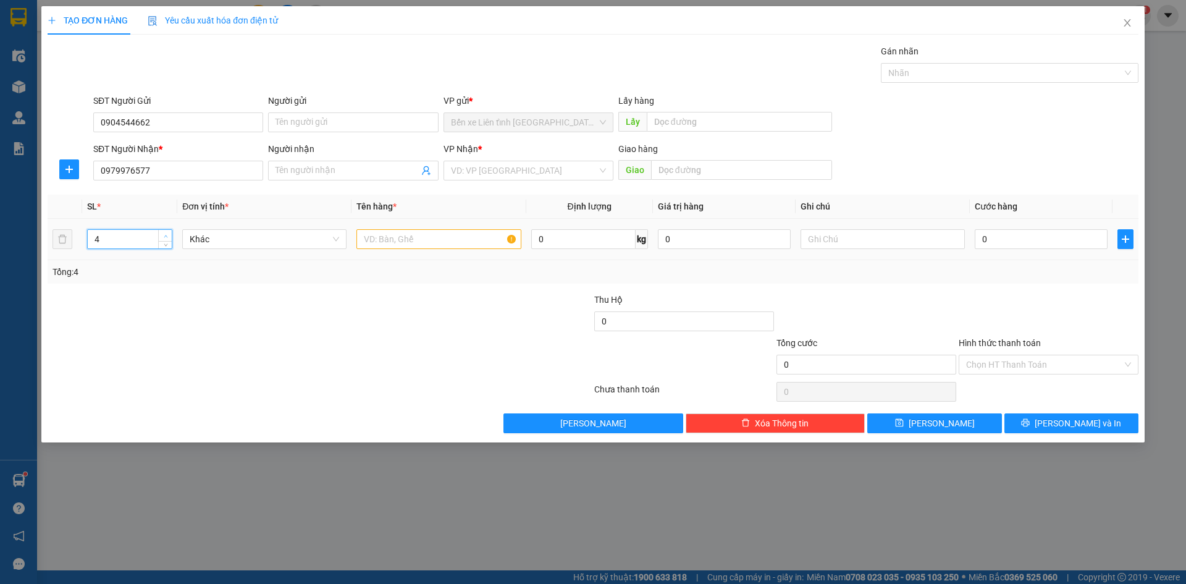
click at [164, 235] on icon "up" at bounding box center [166, 236] width 4 height 4
type input "5"
click at [164, 235] on icon "up" at bounding box center [166, 236] width 4 height 4
click at [398, 240] on input "text" at bounding box center [438, 239] width 164 height 20
type input "5T"
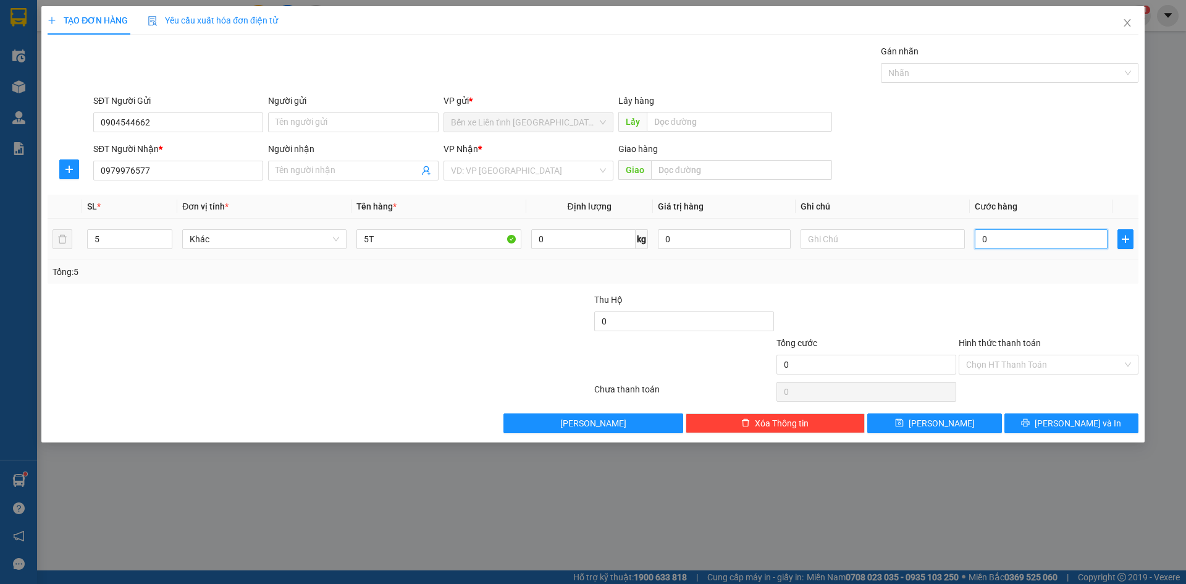
click at [989, 238] on input "0" at bounding box center [1041, 239] width 133 height 20
type input "1"
type input "13"
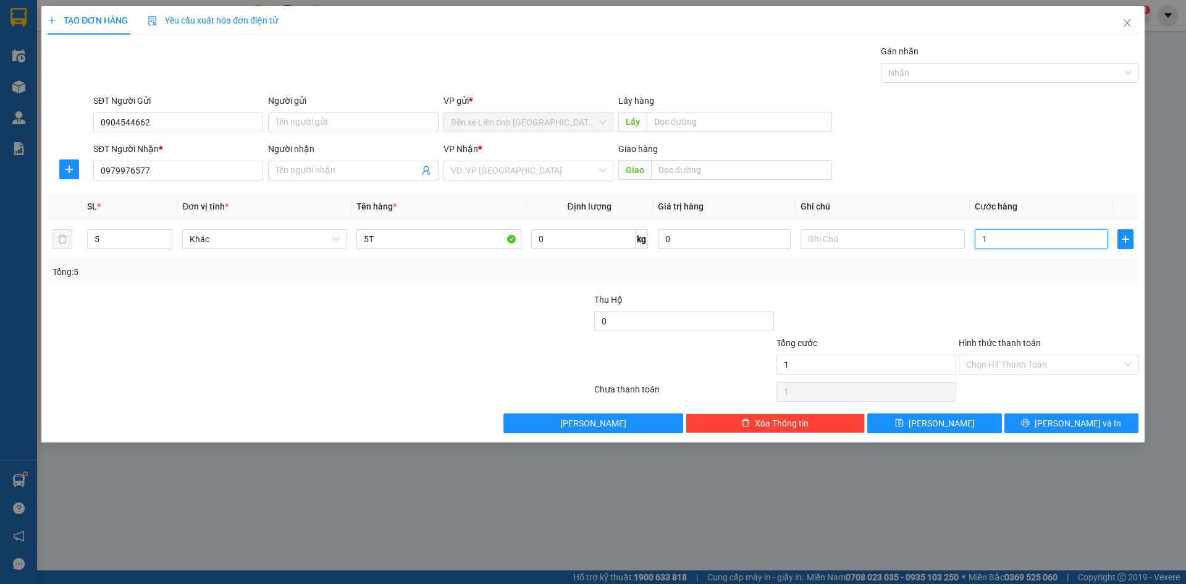
type input "13"
type input "138"
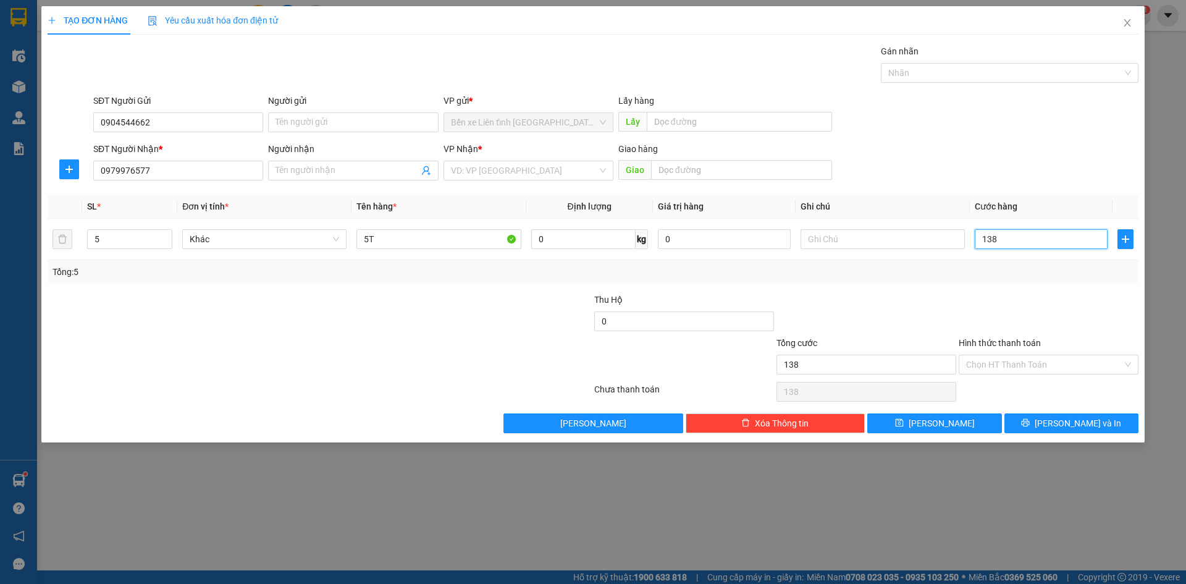
type input "1.380"
type input "13.800"
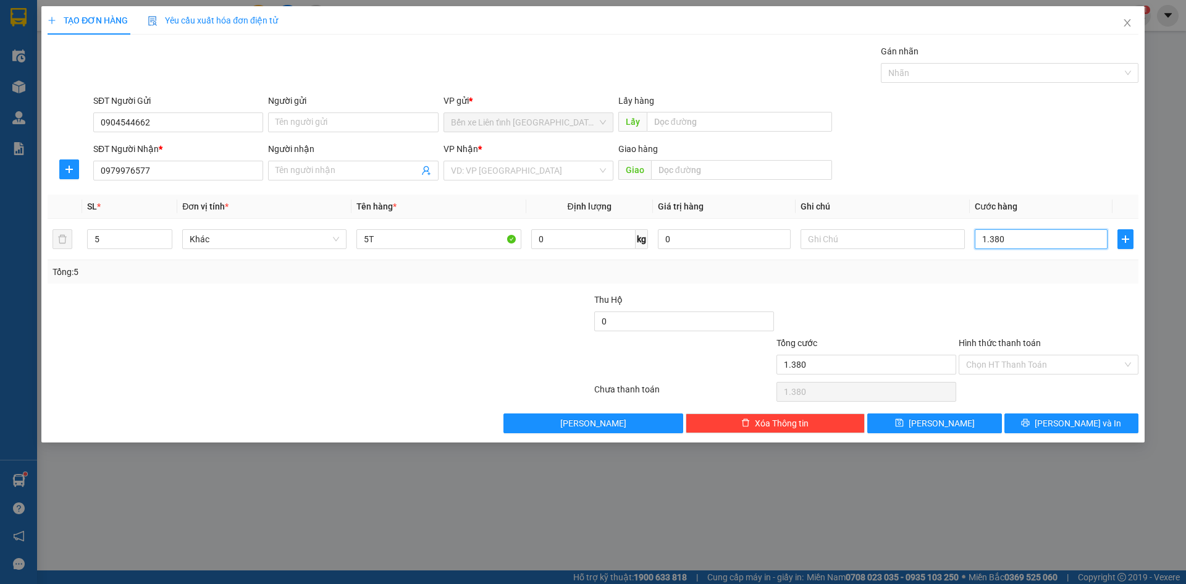
type input "13.800"
type input "138.000"
type input "1.380.000"
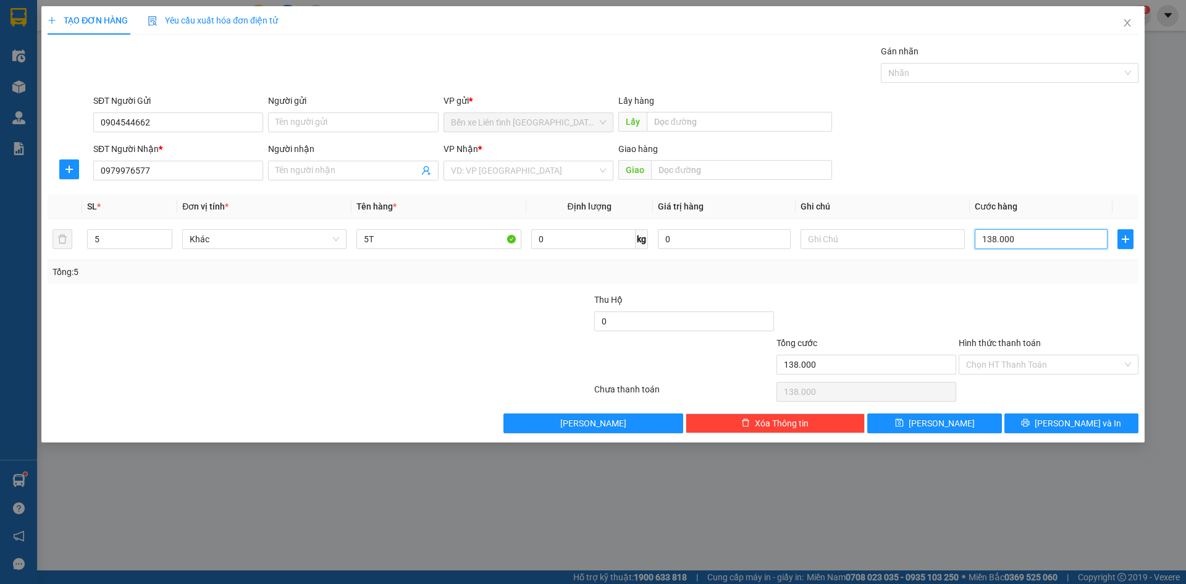
type input "1.380.000"
click at [1082, 419] on span "[PERSON_NAME] và In" at bounding box center [1078, 423] width 86 height 14
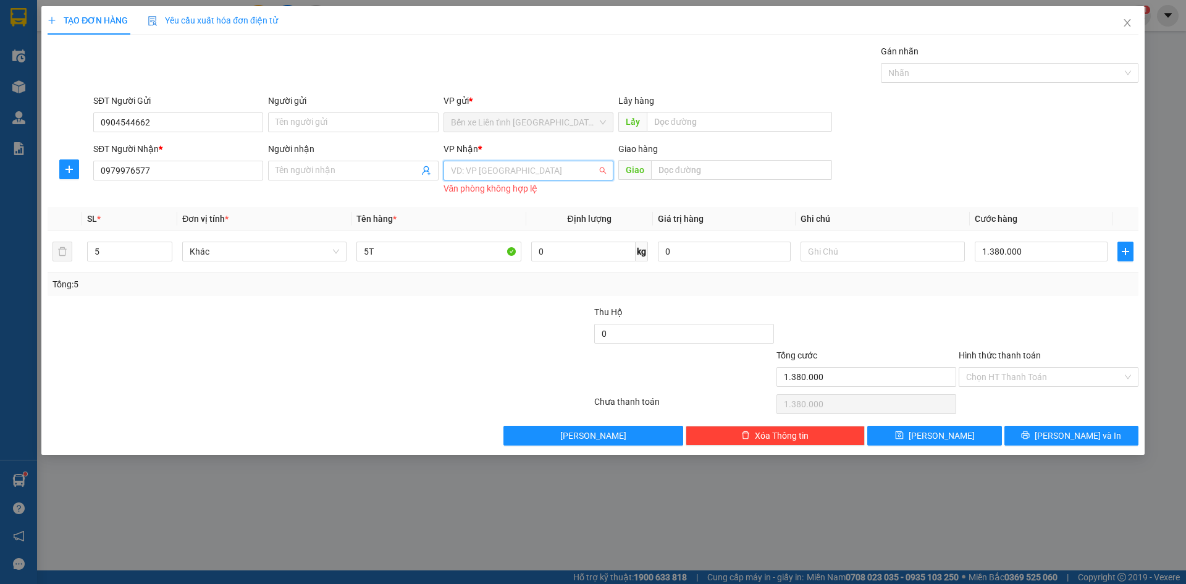
click at [472, 173] on input "search" at bounding box center [524, 170] width 146 height 19
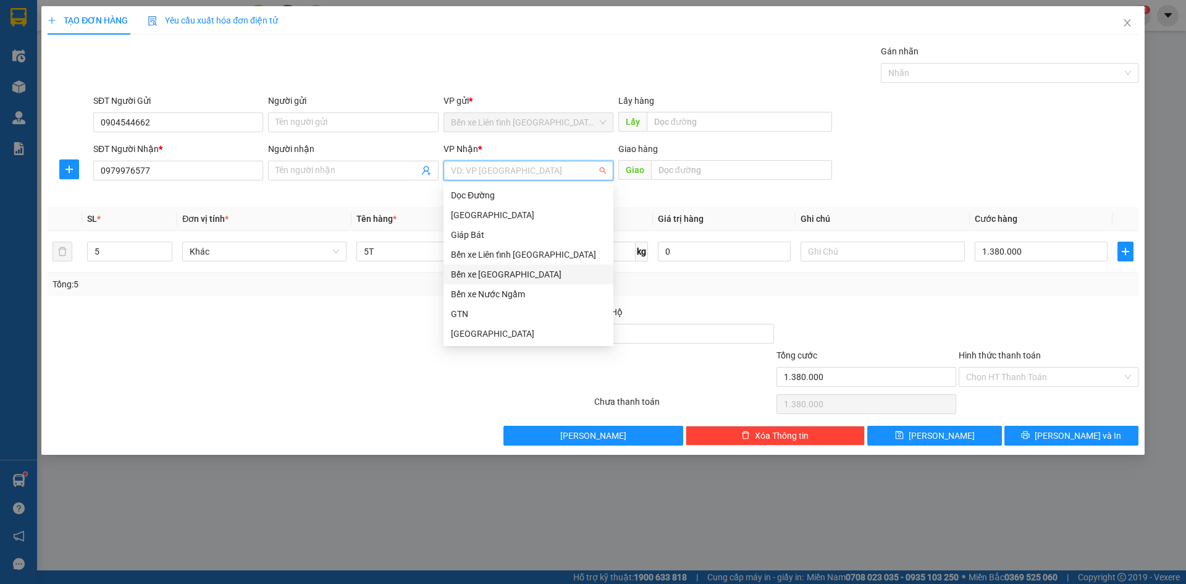
click at [517, 272] on div "Bến xe [GEOGRAPHIC_DATA]" at bounding box center [528, 274] width 155 height 14
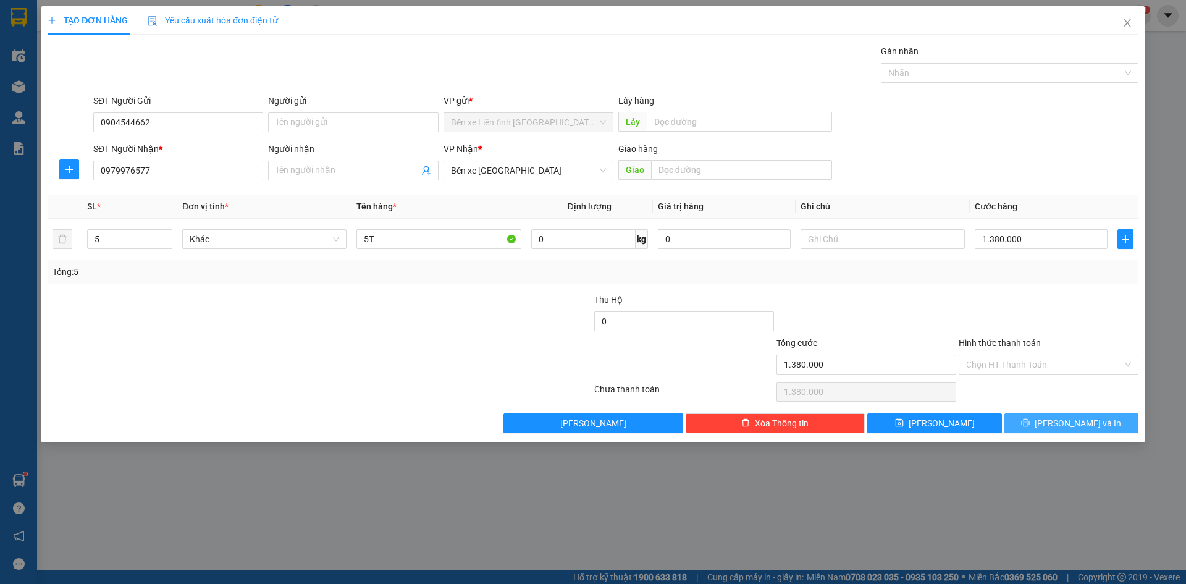
click at [1081, 423] on span "[PERSON_NAME] và In" at bounding box center [1078, 423] width 86 height 14
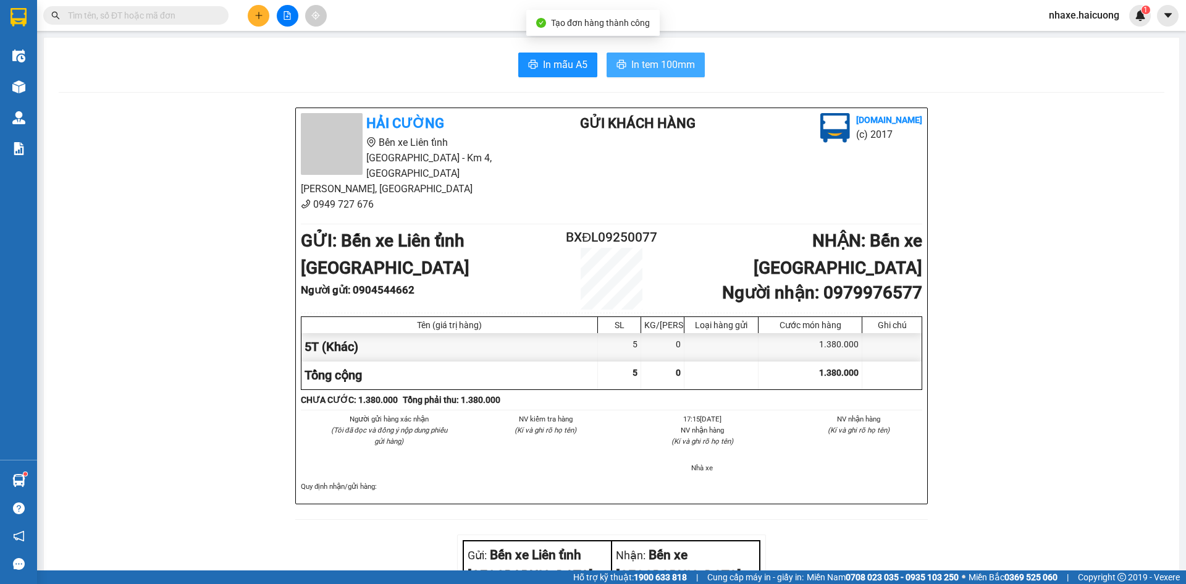
click at [652, 67] on span "In tem 100mm" at bounding box center [663, 64] width 64 height 15
click at [260, 17] on icon "plus" at bounding box center [258, 15] width 9 height 9
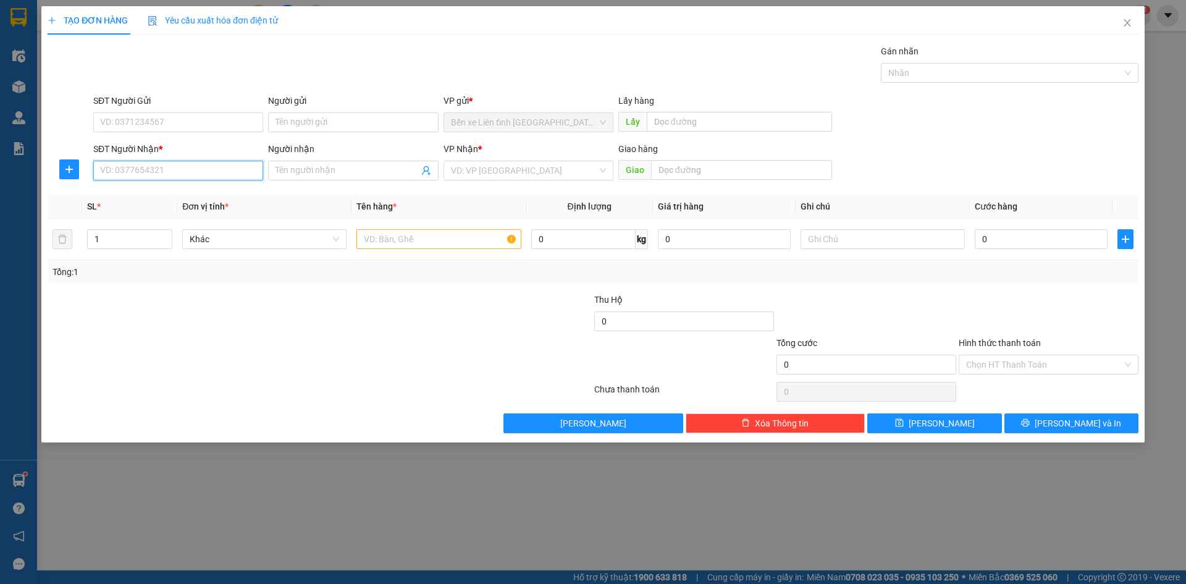
click at [193, 167] on input "SĐT Người Nhận *" at bounding box center [178, 171] width 170 height 20
type input "0968356993"
click at [485, 173] on input "search" at bounding box center [524, 170] width 146 height 19
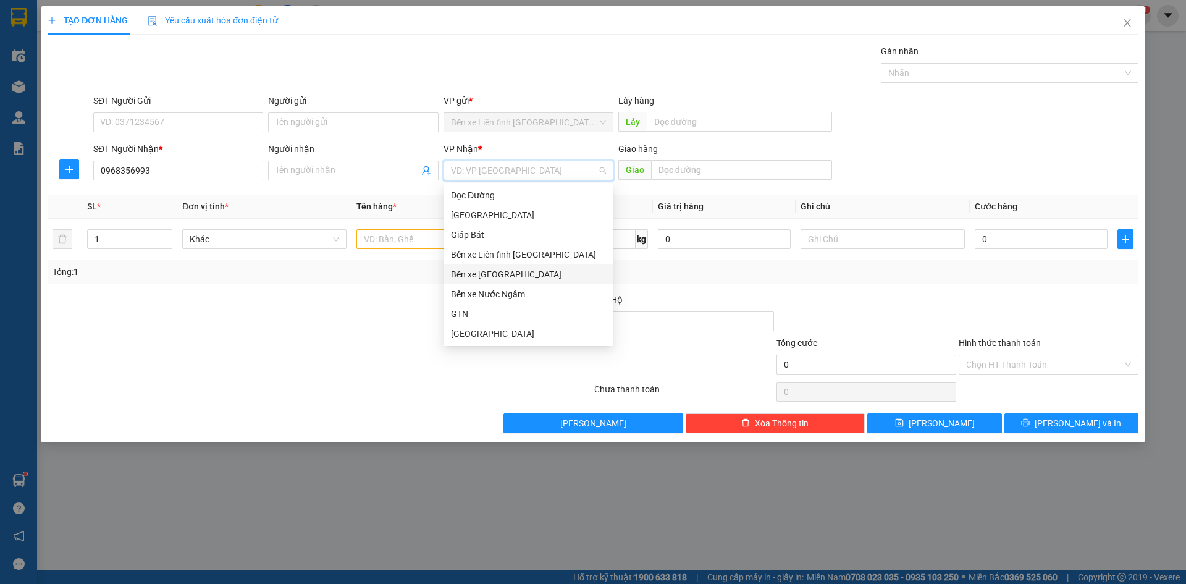
click at [484, 274] on div "Bến xe [GEOGRAPHIC_DATA]" at bounding box center [528, 274] width 155 height 14
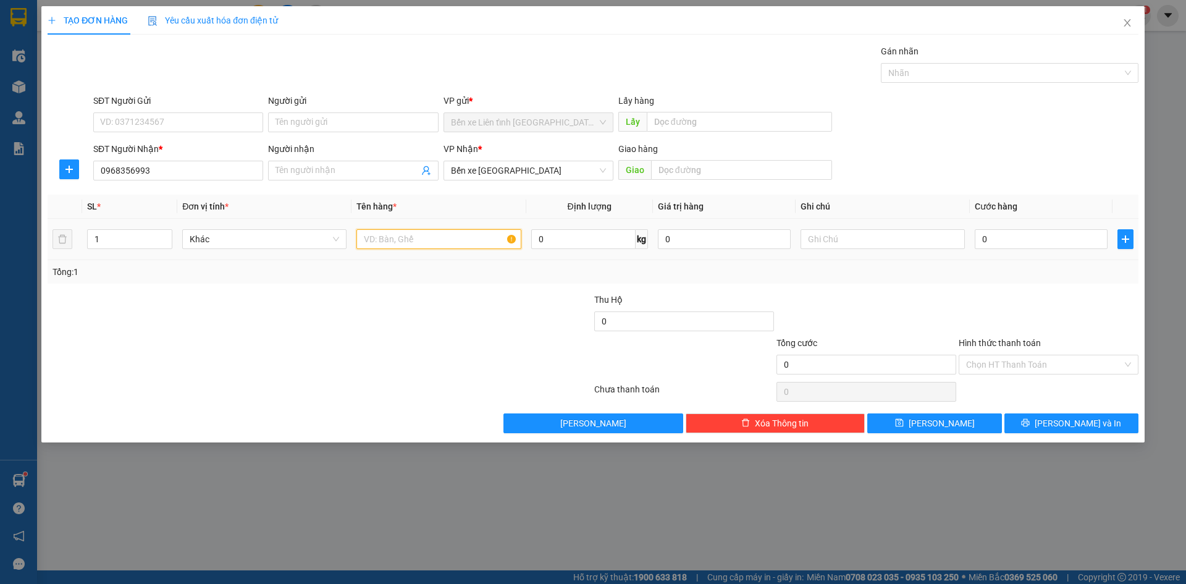
click at [364, 237] on input "text" at bounding box center [438, 239] width 164 height 20
type input "1T"
click at [1069, 239] on input "0" at bounding box center [1041, 239] width 133 height 20
type input "2"
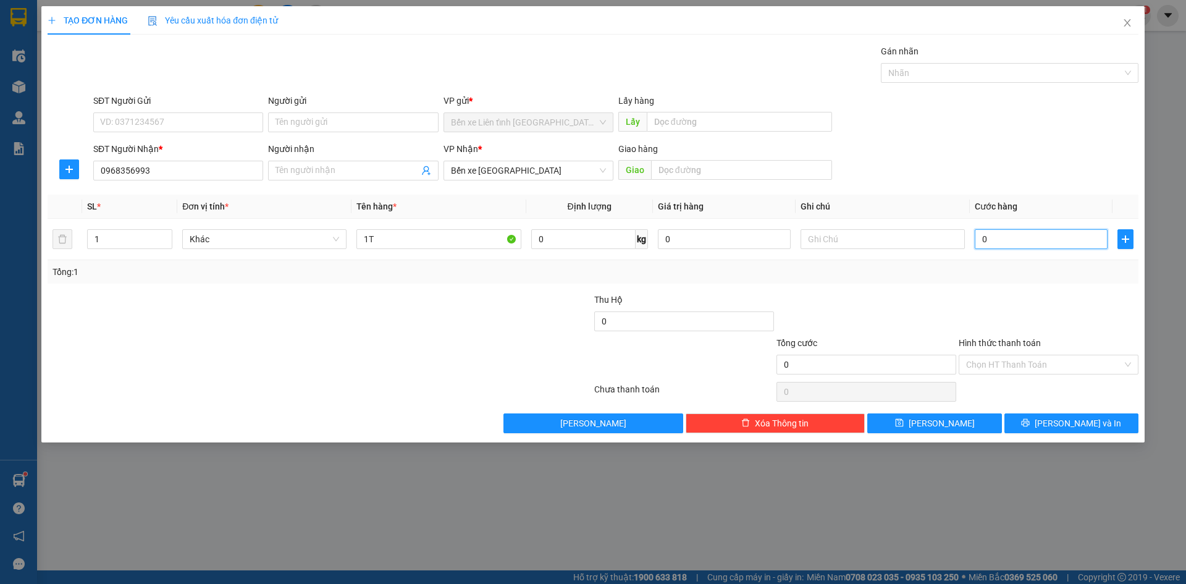
type input "2"
type input "20"
type input "200"
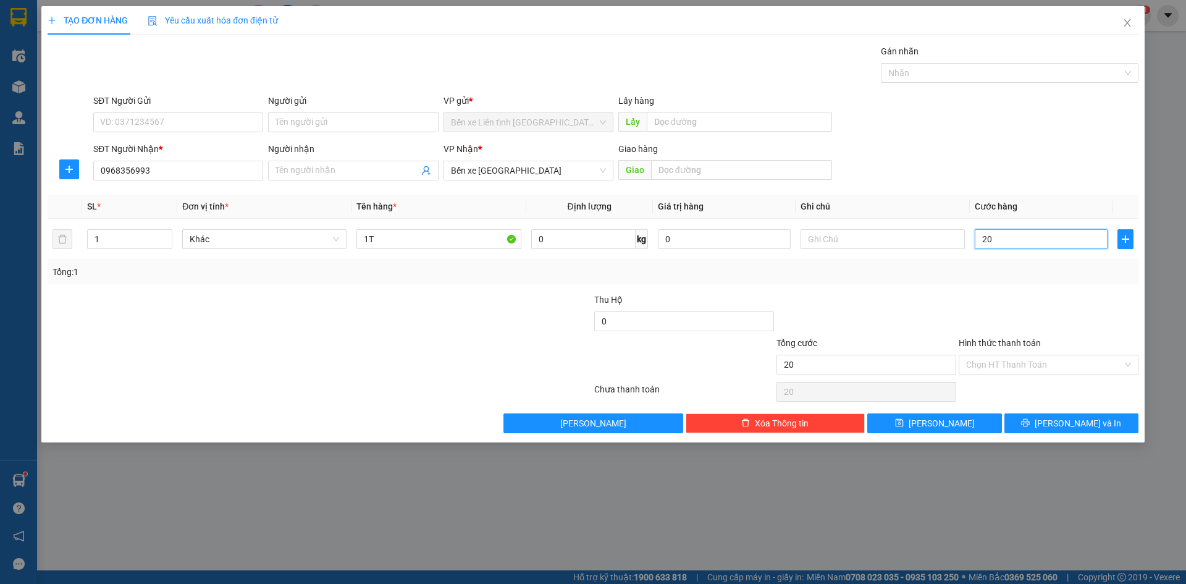
type input "200"
type input "2.000"
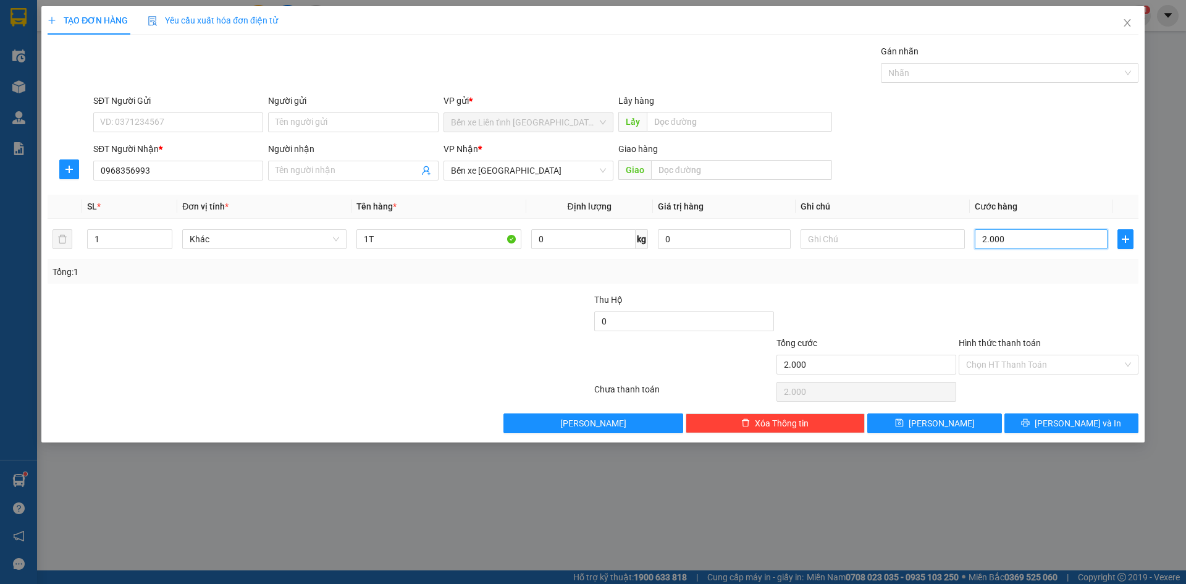
type input "20.000"
type input "200.000"
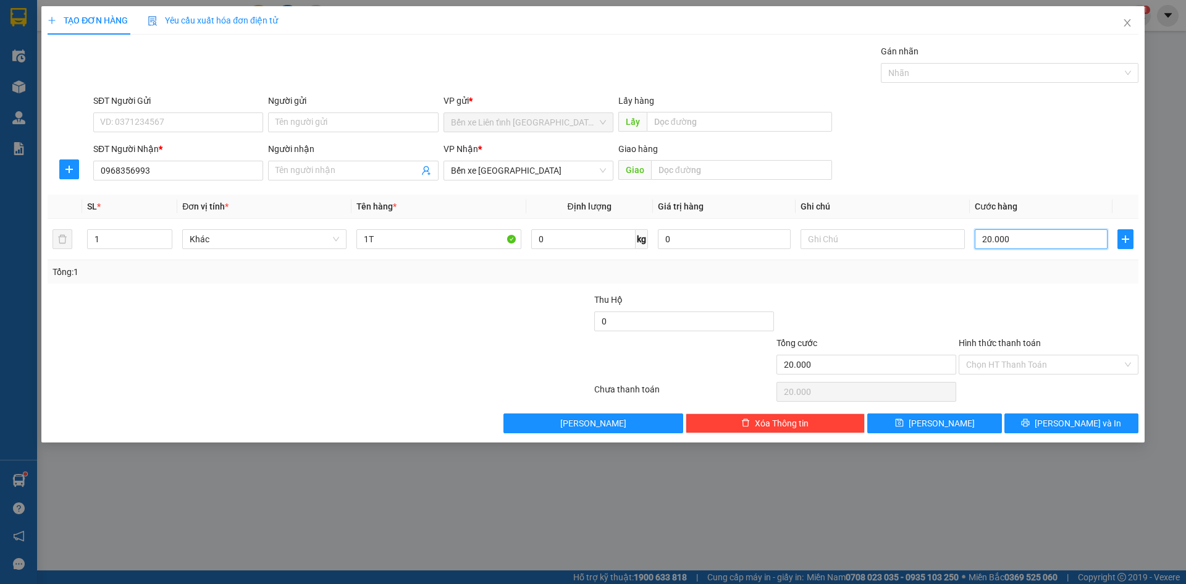
type input "200.000"
click at [1078, 428] on span "[PERSON_NAME] và In" at bounding box center [1078, 423] width 86 height 14
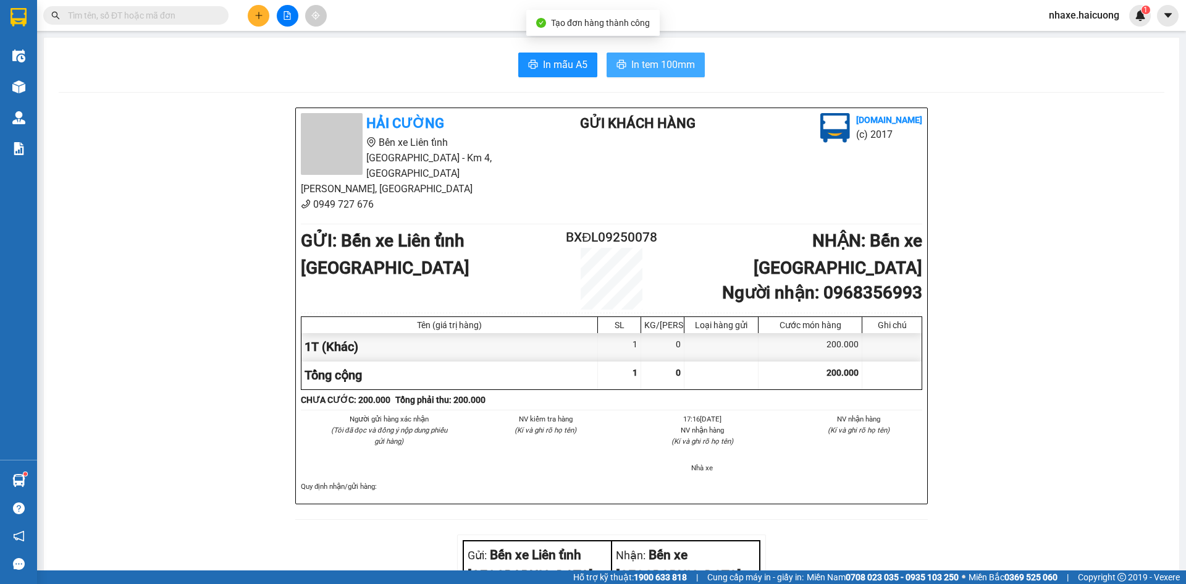
click at [644, 59] on span "In tem 100mm" at bounding box center [663, 64] width 64 height 15
click at [259, 15] on icon "plus" at bounding box center [258, 15] width 7 height 1
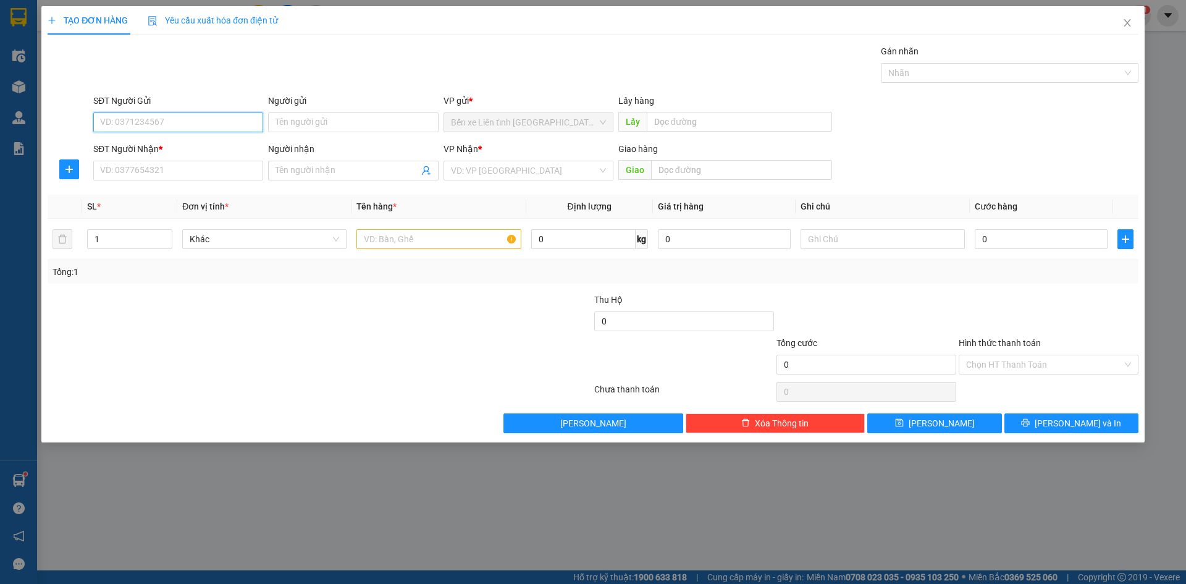
click at [212, 124] on input "SĐT Người Gửi" at bounding box center [178, 122] width 170 height 20
type input "0868141268"
click at [204, 175] on input "SĐT Người Nhận *" at bounding box center [178, 171] width 170 height 20
type input "0904923468"
click at [471, 172] on input "search" at bounding box center [524, 170] width 146 height 19
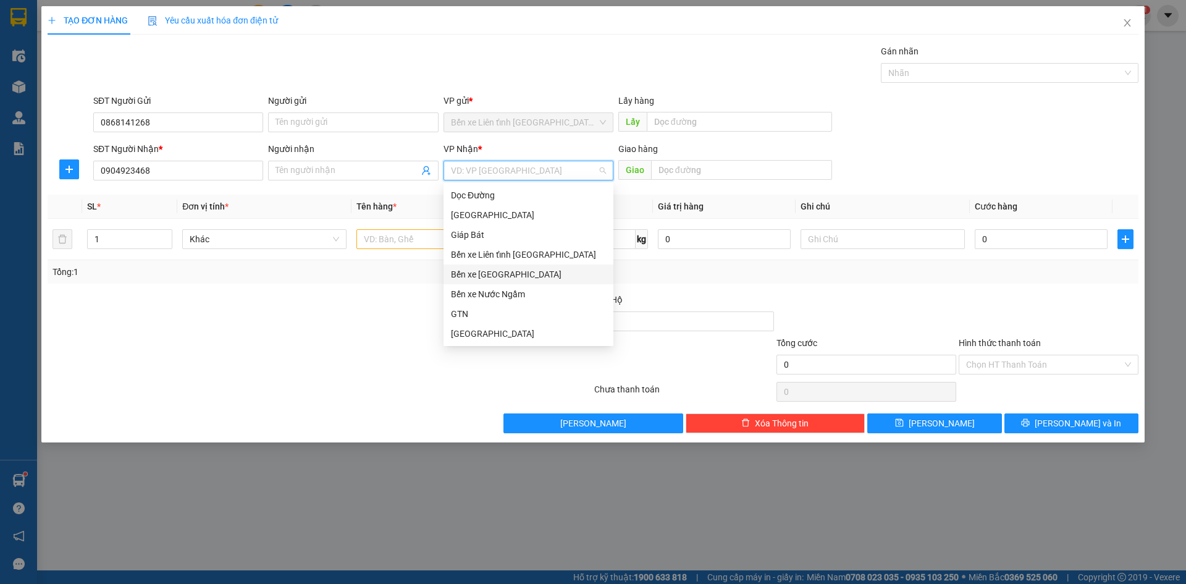
click at [502, 273] on div "Bến xe [GEOGRAPHIC_DATA]" at bounding box center [528, 274] width 155 height 14
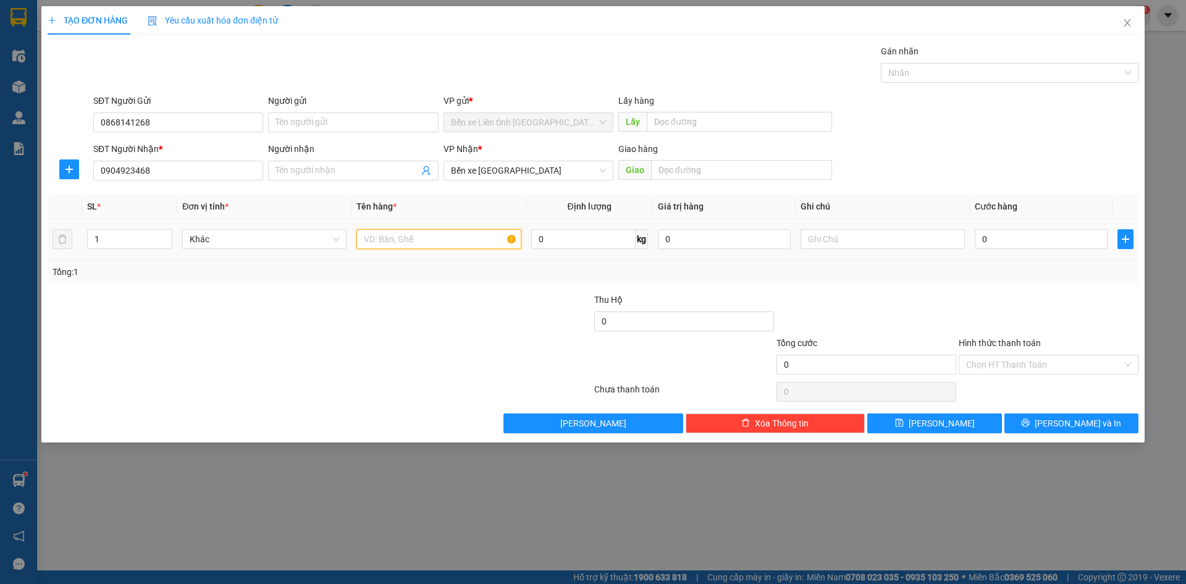
click at [389, 239] on input "text" at bounding box center [438, 239] width 164 height 20
type input "1T"
click at [990, 240] on input "0" at bounding box center [1041, 239] width 133 height 20
type input "2"
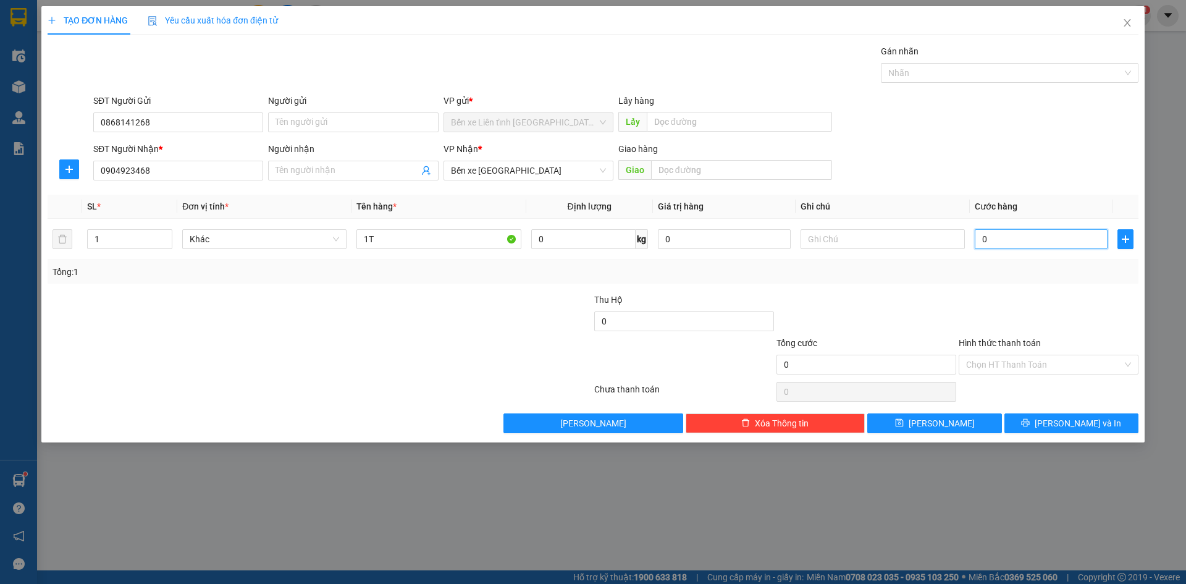
type input "2"
type input "20"
type input "200"
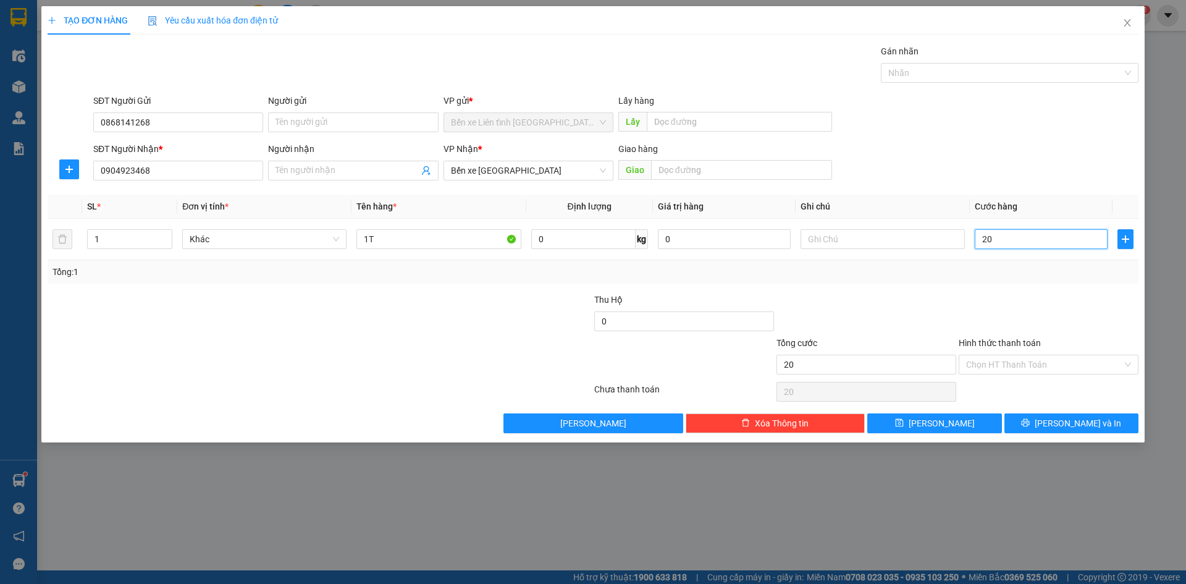
type input "200"
type input "2.000"
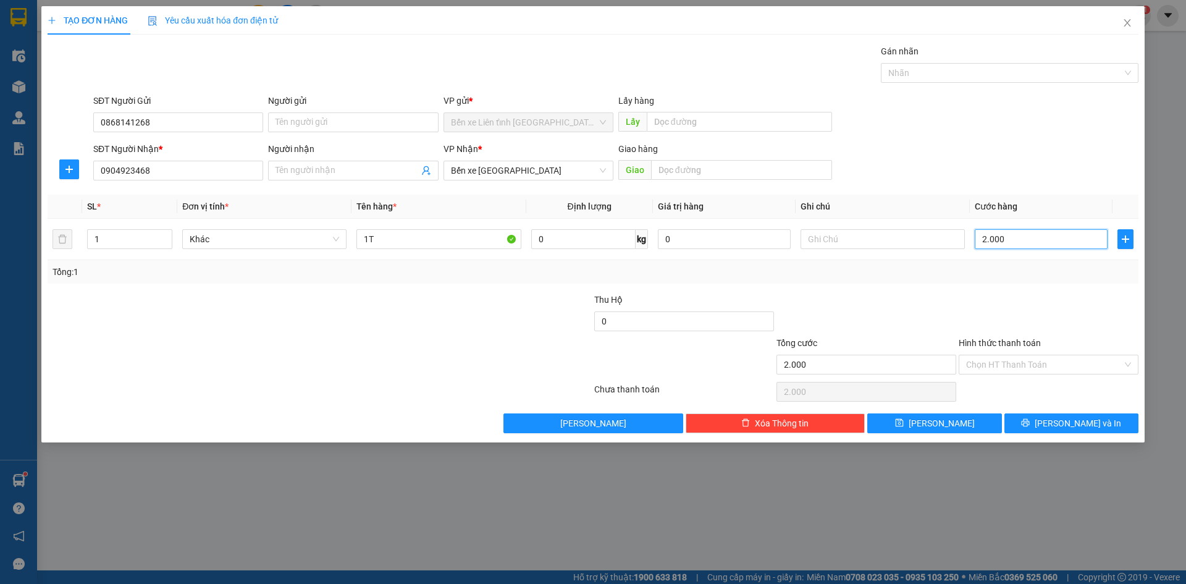
type input "20.000"
type input "200.000"
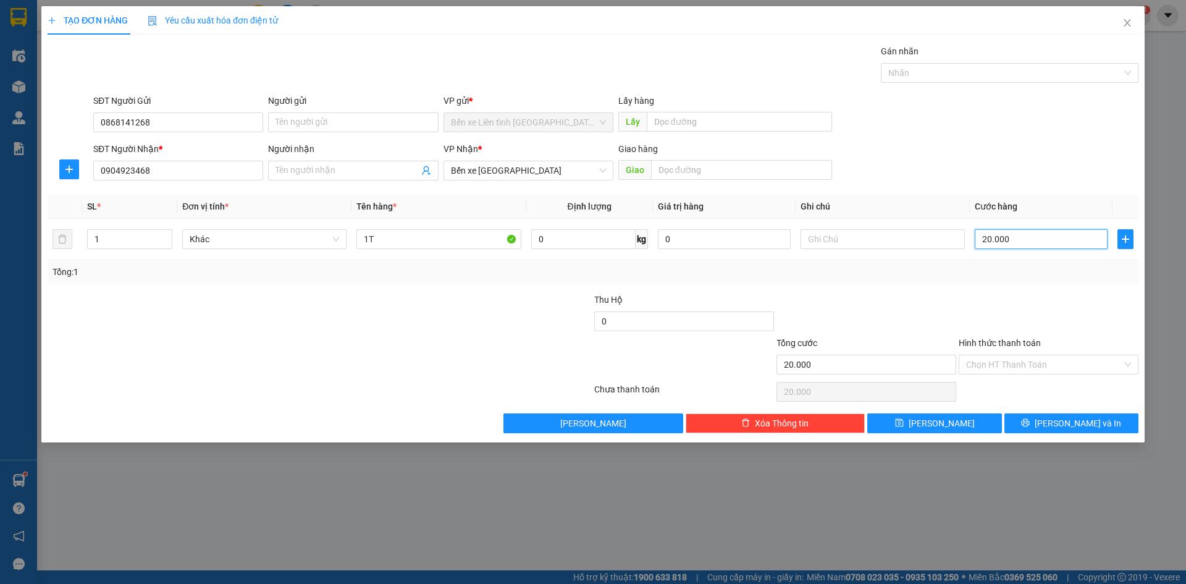
type input "200.000"
click at [1084, 418] on span "[PERSON_NAME] và In" at bounding box center [1078, 423] width 86 height 14
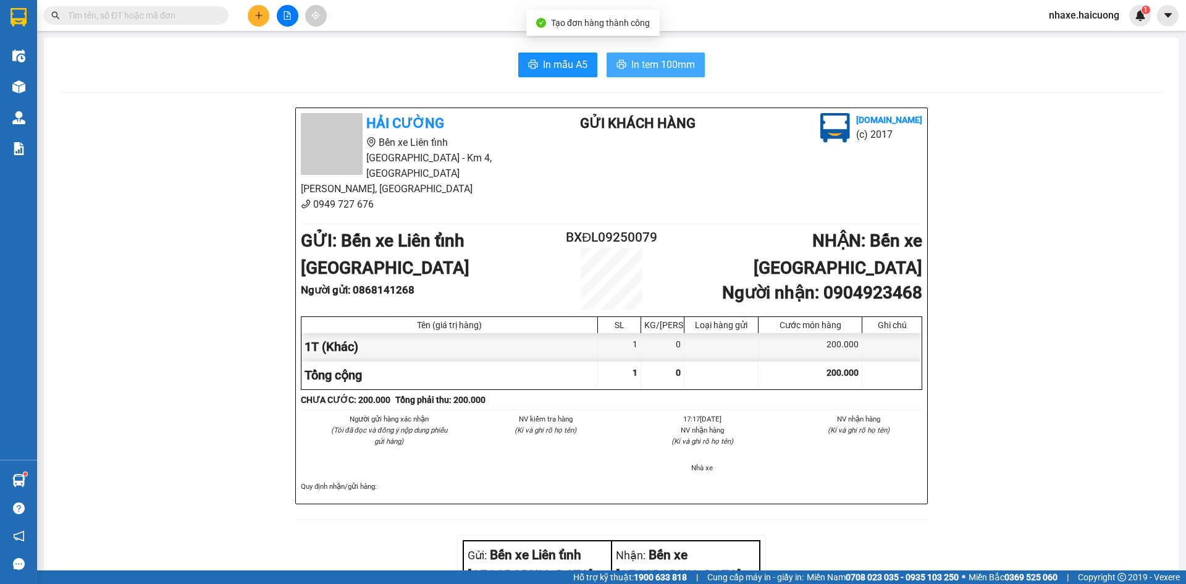
click at [653, 69] on span "In tem 100mm" at bounding box center [663, 64] width 64 height 15
click at [259, 19] on icon "plus" at bounding box center [258, 15] width 9 height 9
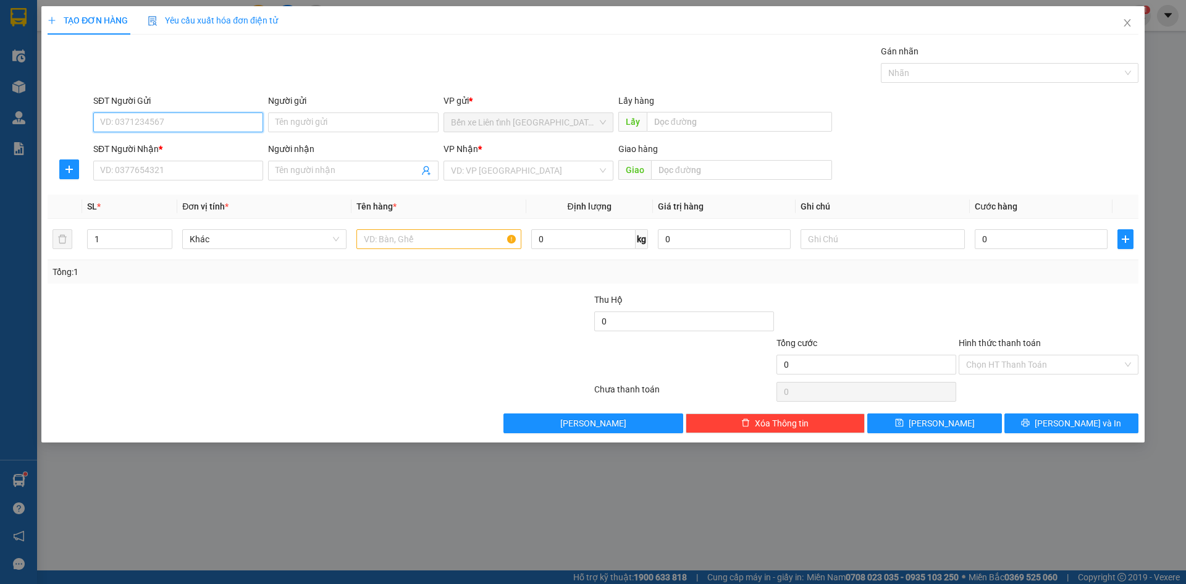
click at [164, 121] on input "SĐT Người Gửi" at bounding box center [178, 122] width 170 height 20
type input "0933072811"
click at [222, 174] on input "SĐT Người Nhận *" at bounding box center [178, 171] width 170 height 20
type input "0972262362"
click at [319, 168] on input "Người nhận" at bounding box center [346, 171] width 143 height 14
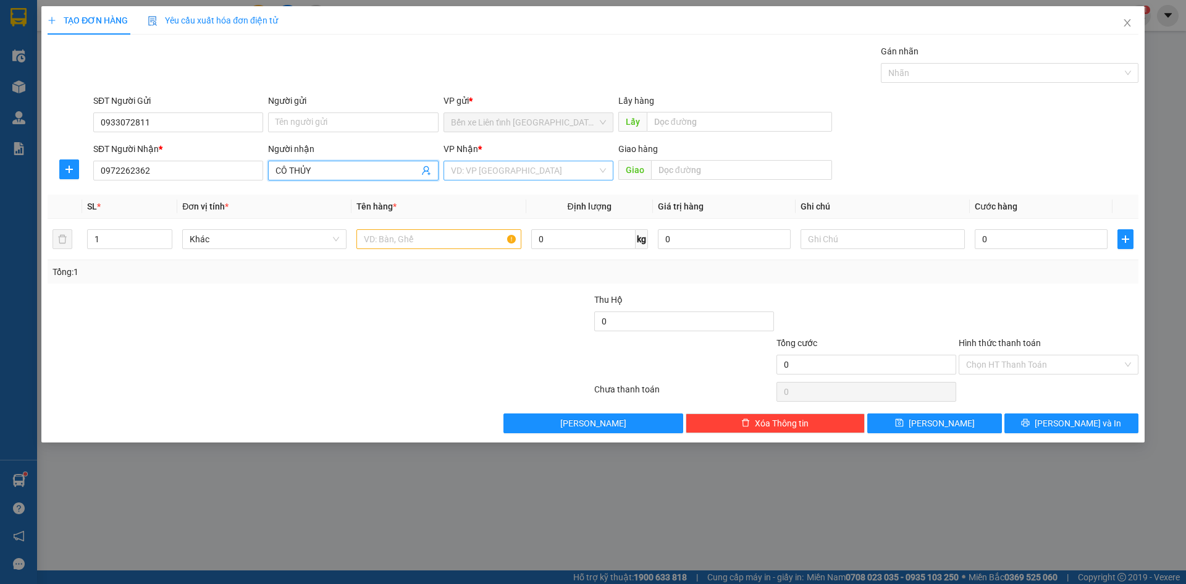
type input "CÔ THỦY"
click at [585, 167] on input "search" at bounding box center [524, 170] width 146 height 19
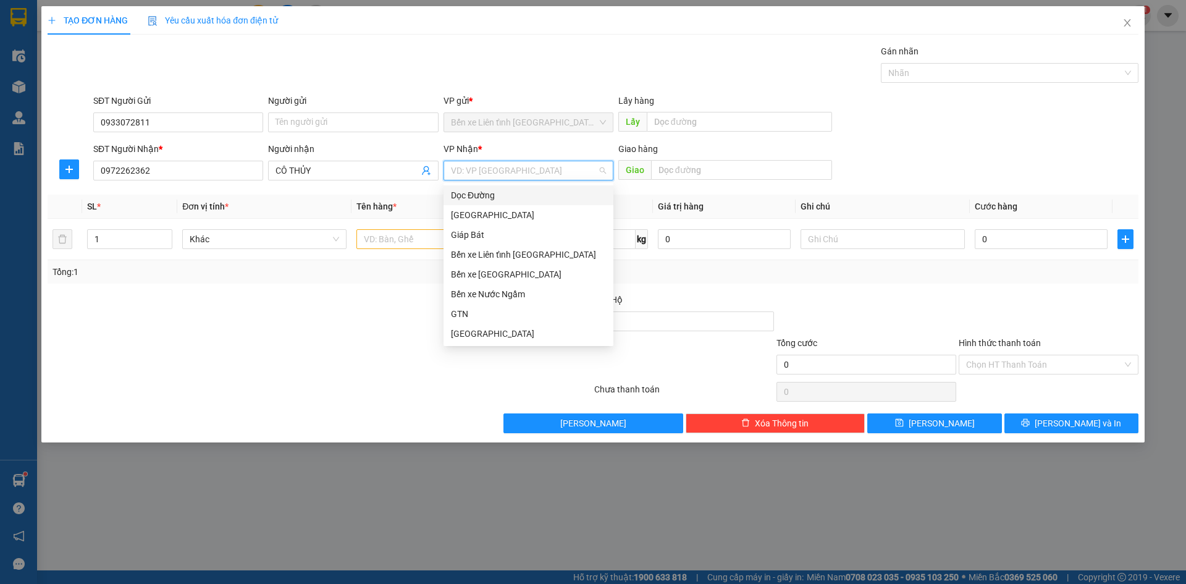
click at [563, 196] on div "Dọc Đường" at bounding box center [528, 195] width 155 height 14
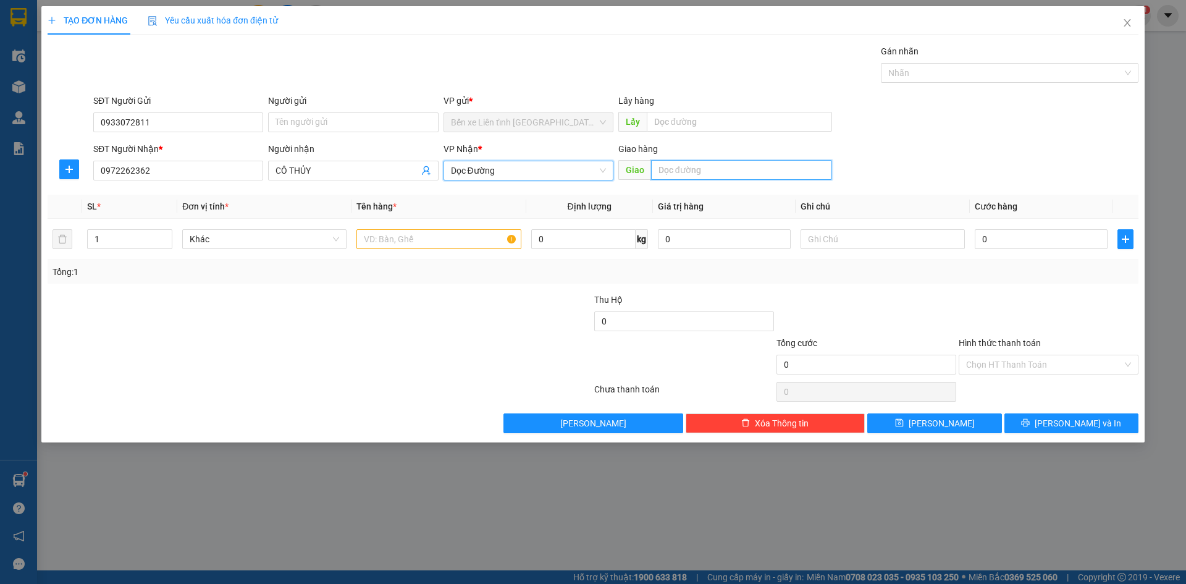
click at [669, 170] on input "text" at bounding box center [741, 170] width 181 height 20
type input "HÀ TĨNH"
click at [439, 237] on input "text" at bounding box center [438, 239] width 164 height 20
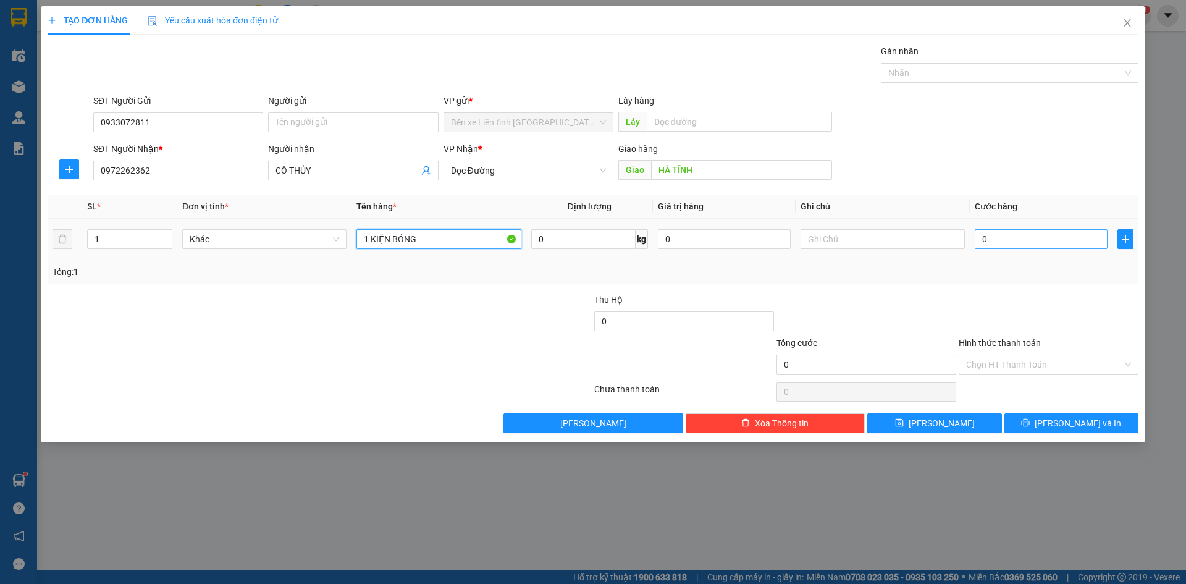
type input "1 KIỆN BÓNG"
click at [1042, 237] on input "0" at bounding box center [1041, 239] width 133 height 20
type input "1"
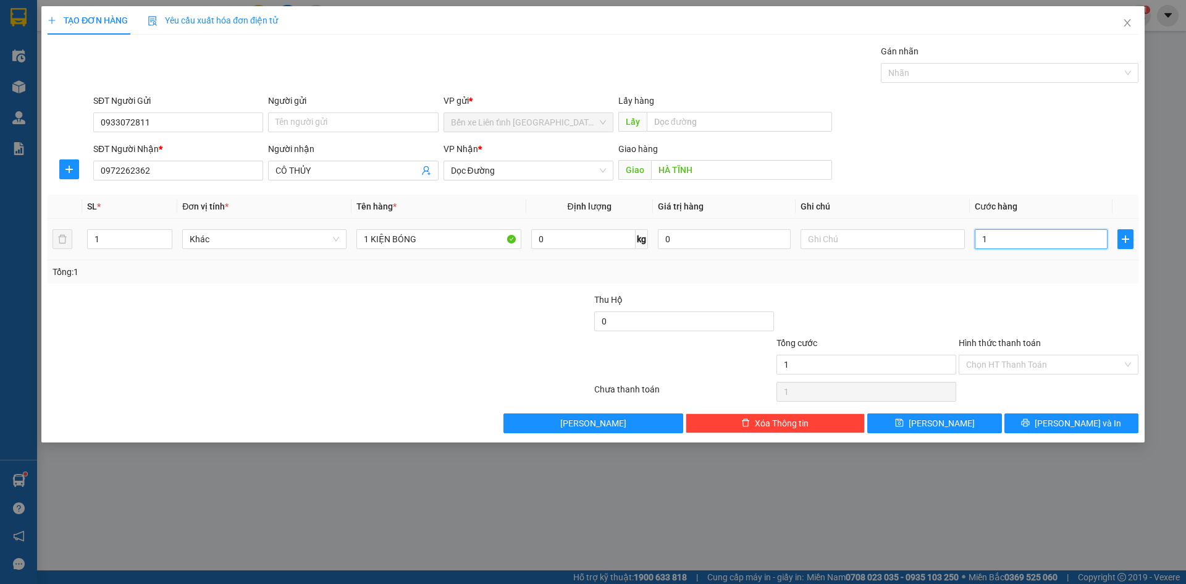
type input "10"
type input "100"
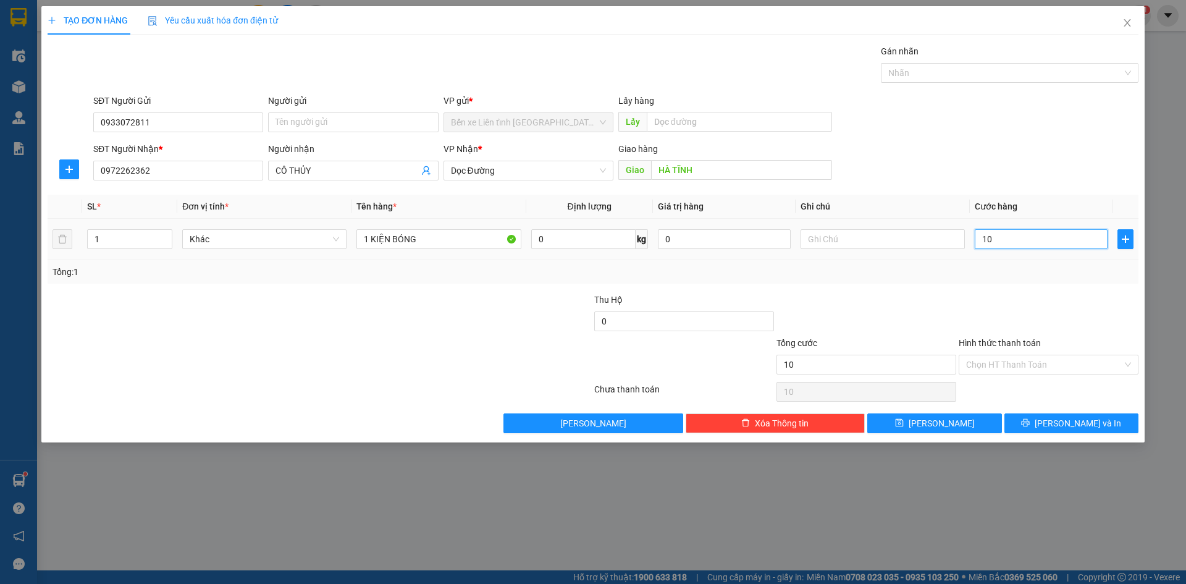
type input "100"
type input "1.000"
type input "10.000"
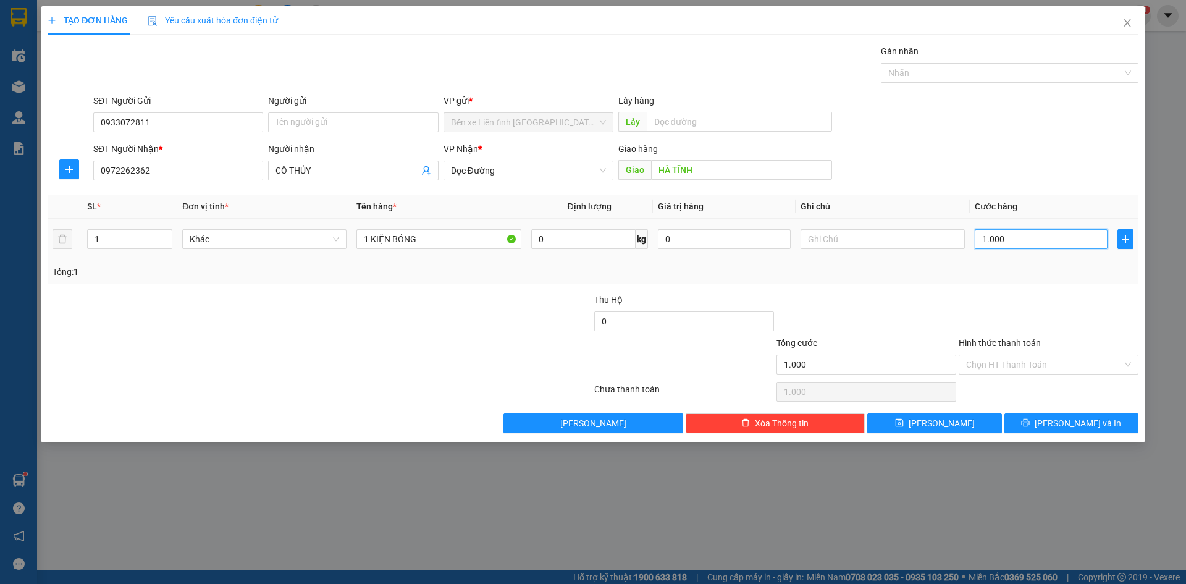
type input "10.000"
type input "100.000"
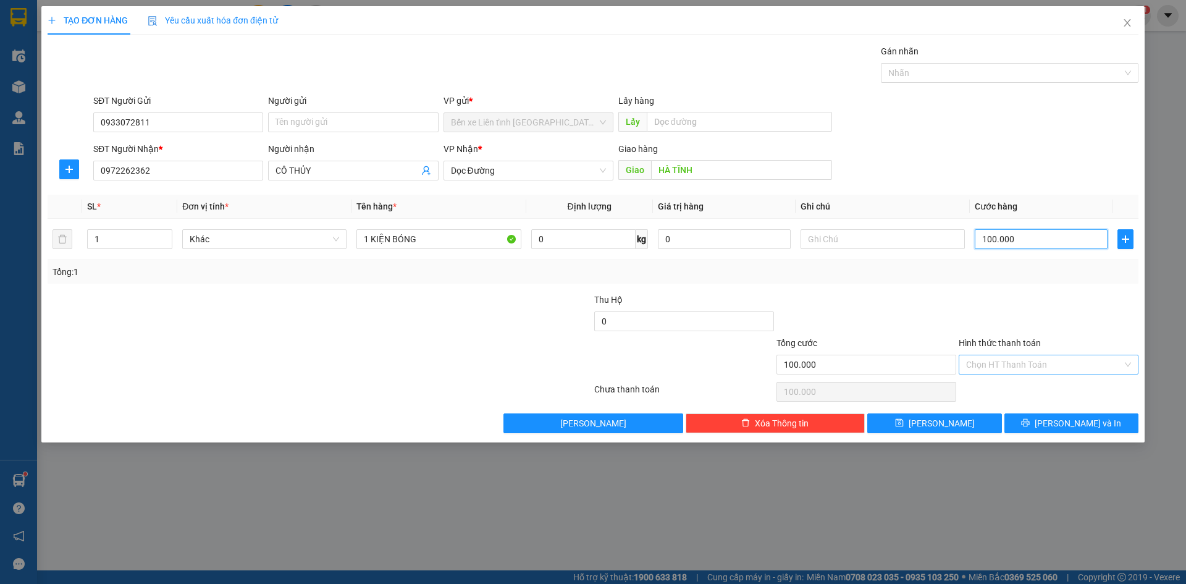
type input "100.000"
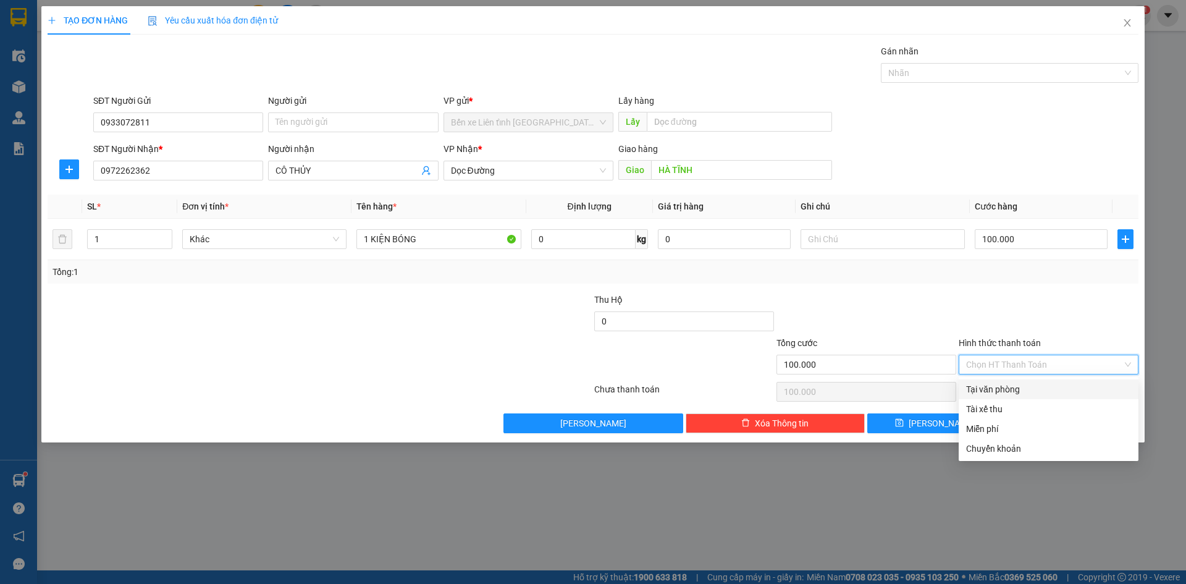
click at [1121, 364] on input "Hình thức thanh toán" at bounding box center [1044, 364] width 156 height 19
click at [1078, 385] on div "Tại văn phòng" at bounding box center [1048, 389] width 165 height 14
type input "0"
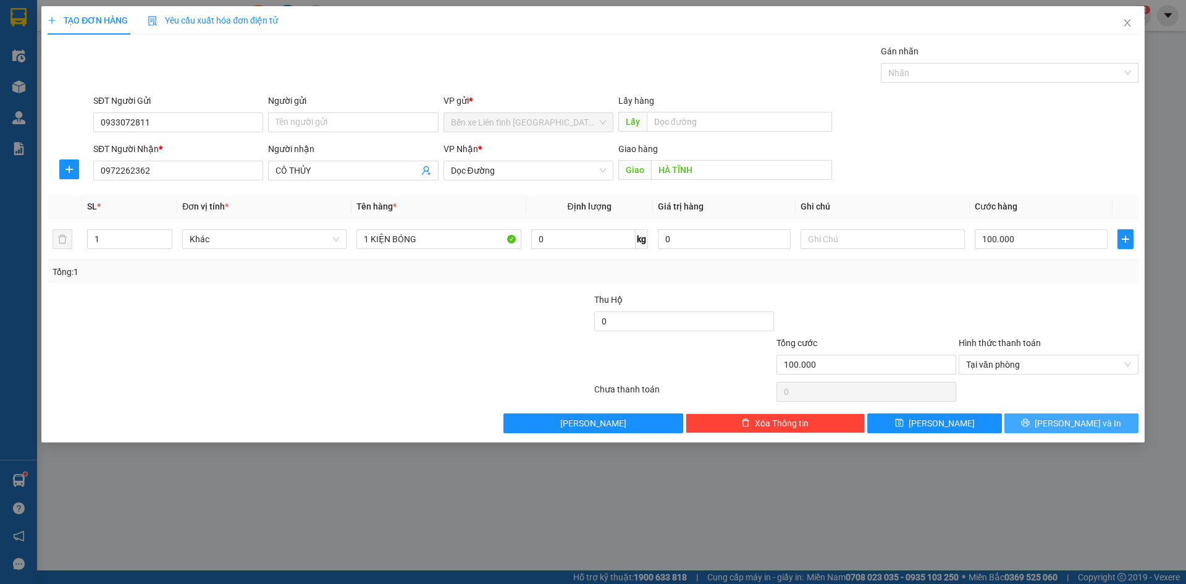
click at [1067, 423] on span "[PERSON_NAME] và In" at bounding box center [1078, 423] width 86 height 14
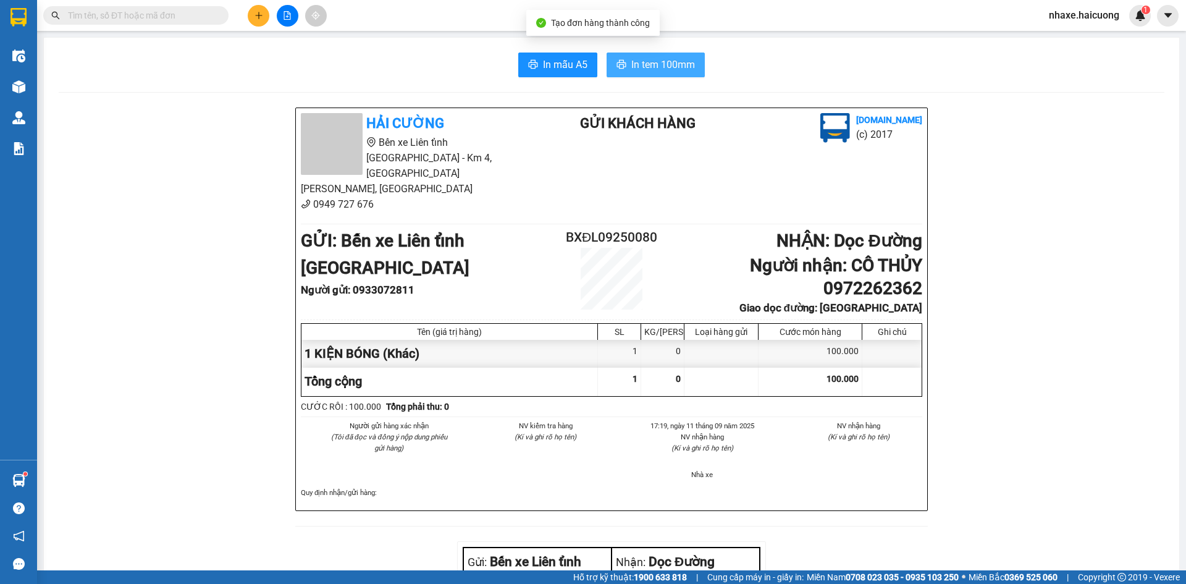
click at [649, 61] on span "In tem 100mm" at bounding box center [663, 64] width 64 height 15
click at [253, 14] on button at bounding box center [259, 16] width 22 height 22
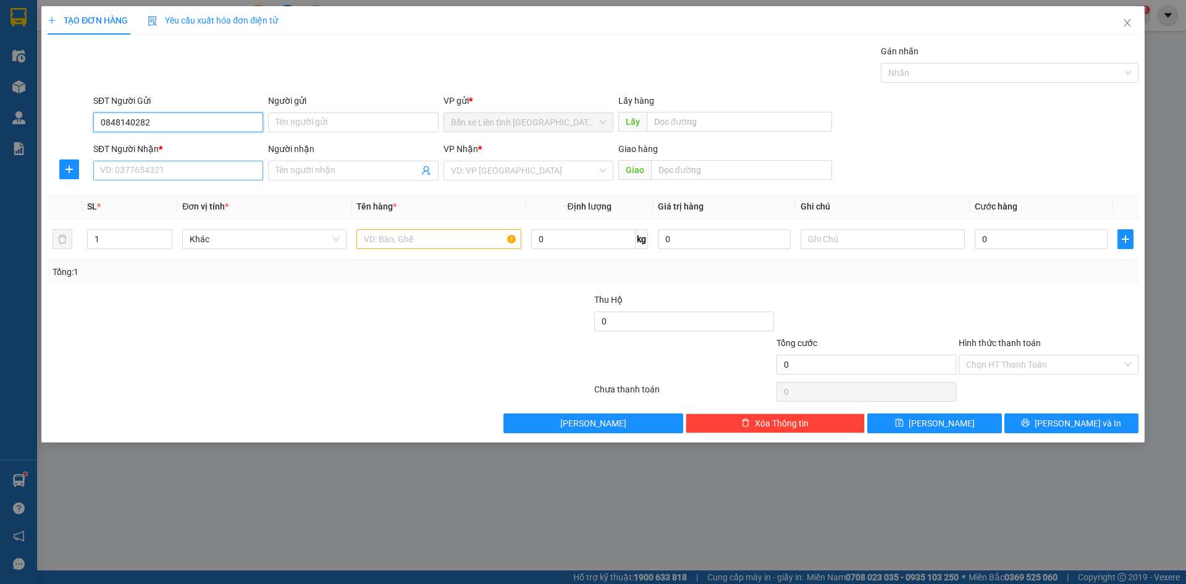
type input "0848140282"
click at [187, 170] on input "SĐT Người Nhận *" at bounding box center [178, 171] width 170 height 20
type input "0943309769"
click at [566, 176] on input "search" at bounding box center [524, 170] width 146 height 19
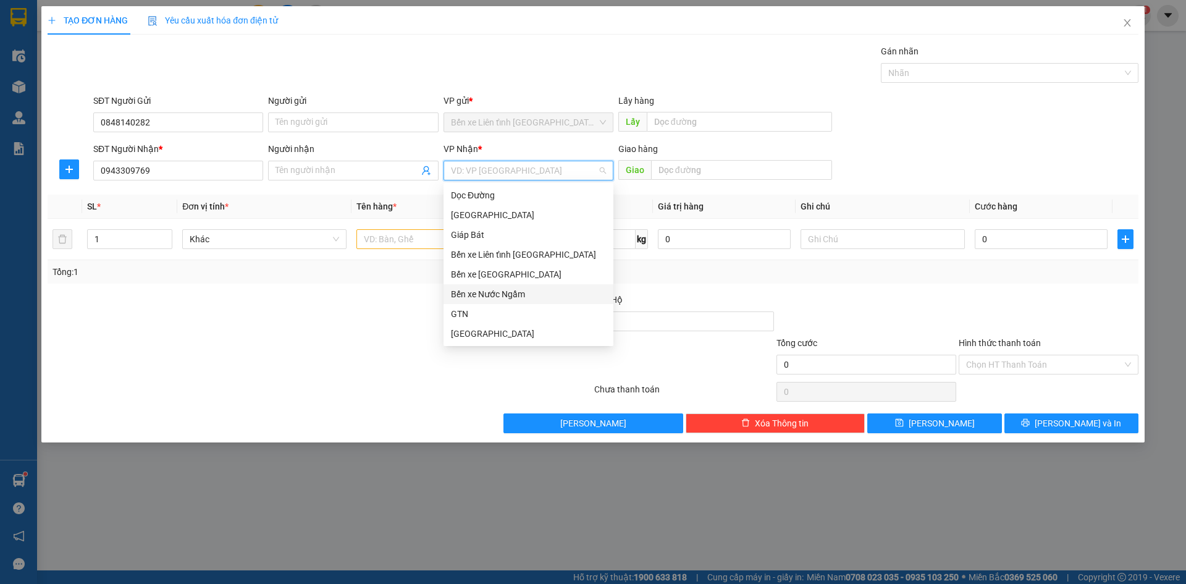
click at [537, 290] on div "Bến xe Nước Ngầm" at bounding box center [528, 294] width 155 height 14
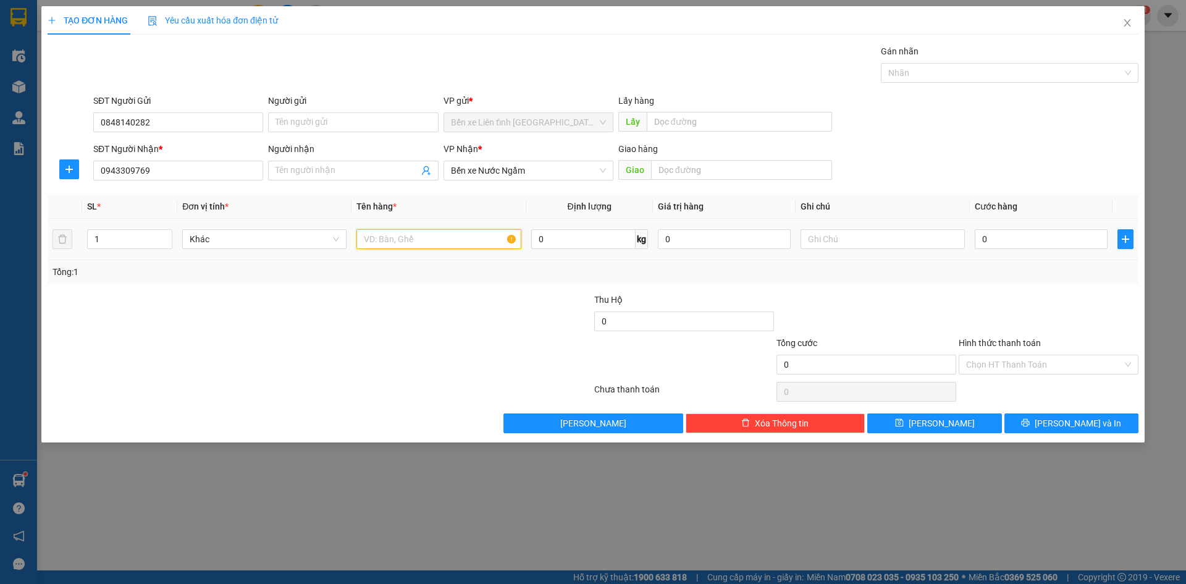
click at [372, 238] on input "text" at bounding box center [438, 239] width 164 height 20
type input "1T"
click at [1027, 238] on input "0" at bounding box center [1041, 239] width 133 height 20
type input "2"
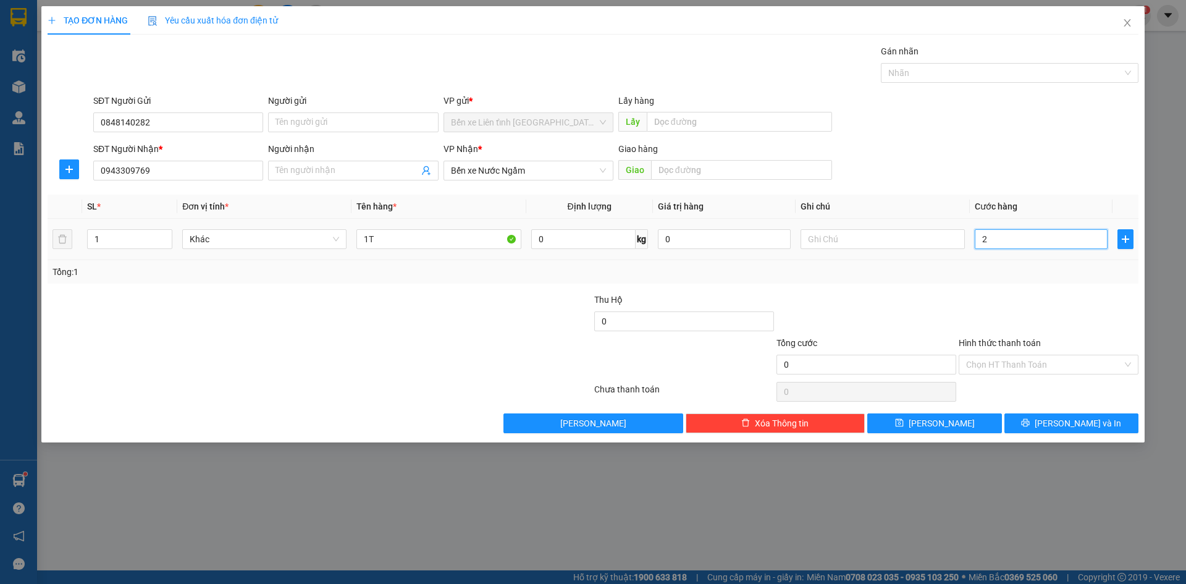
type input "2"
type input "20"
type input "200"
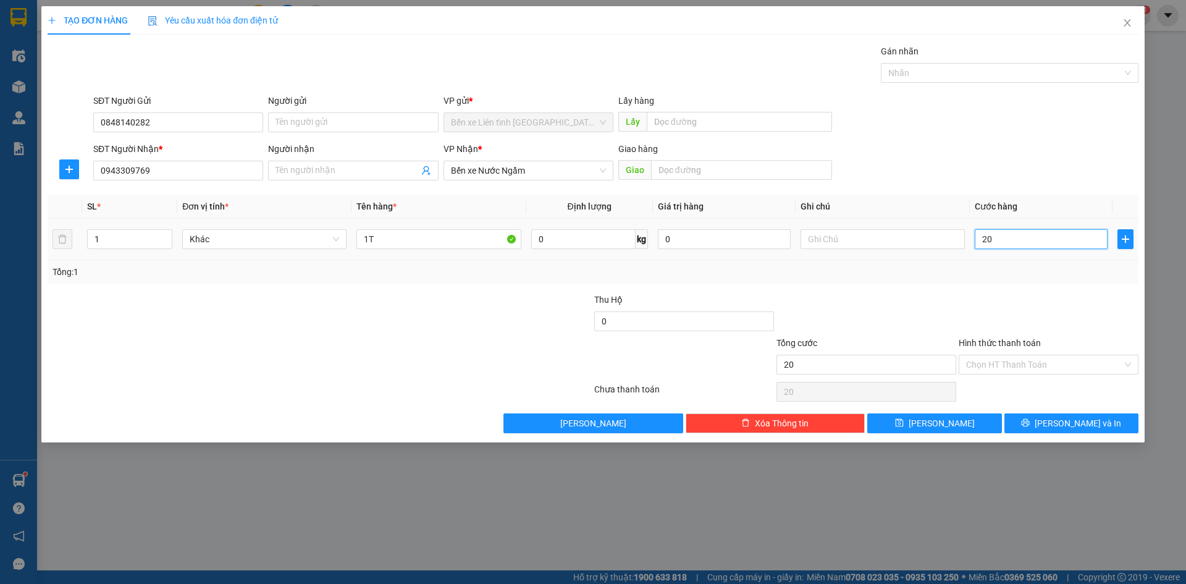
type input "200"
type input "2.000"
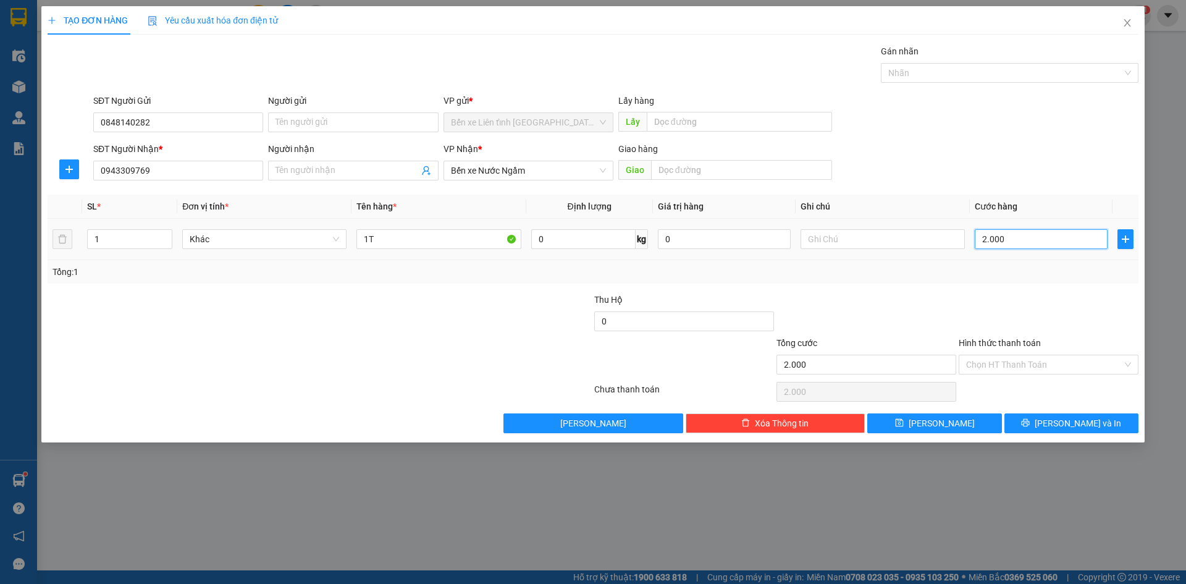
type input "20.000"
type input "200.000"
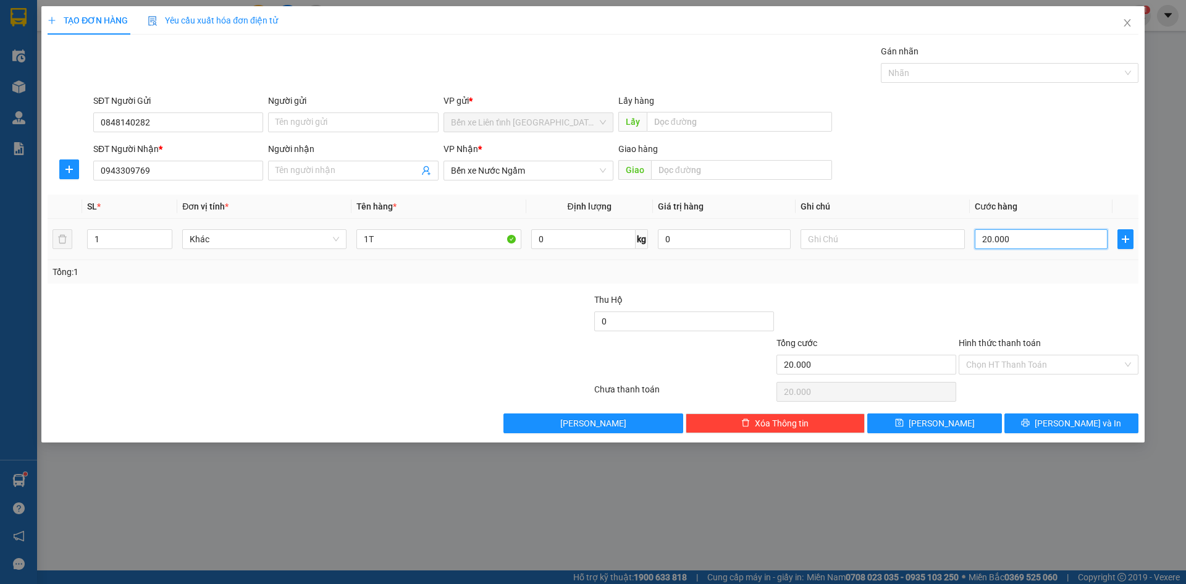
type input "200.000"
click at [1036, 422] on button "[PERSON_NAME] và In" at bounding box center [1071, 423] width 134 height 20
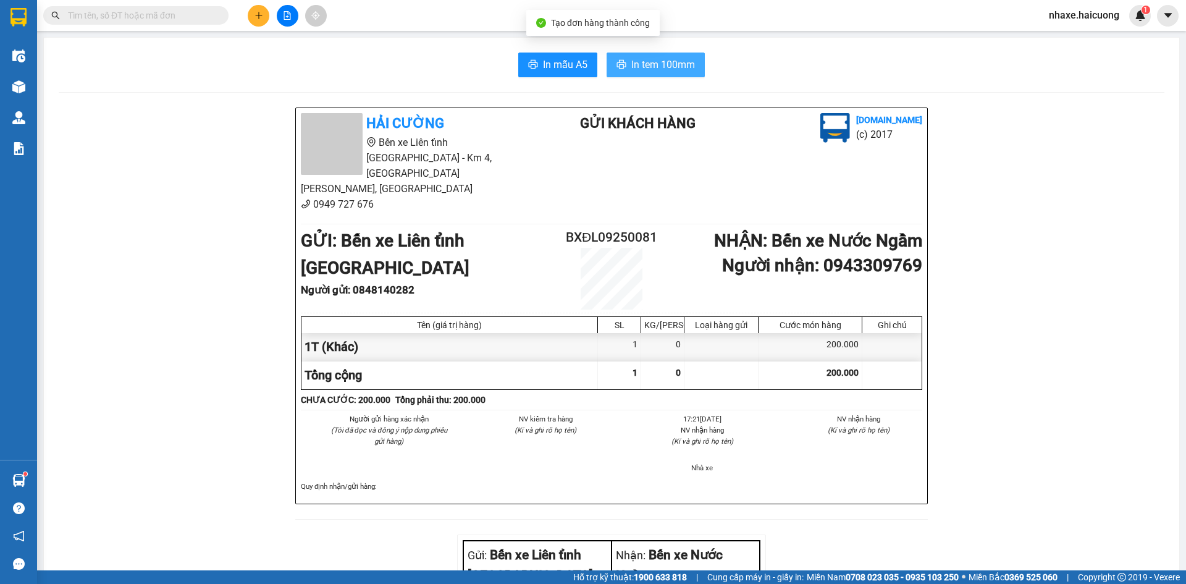
click at [655, 65] on span "In tem 100mm" at bounding box center [663, 64] width 64 height 15
click at [261, 19] on icon "plus" at bounding box center [258, 15] width 9 height 9
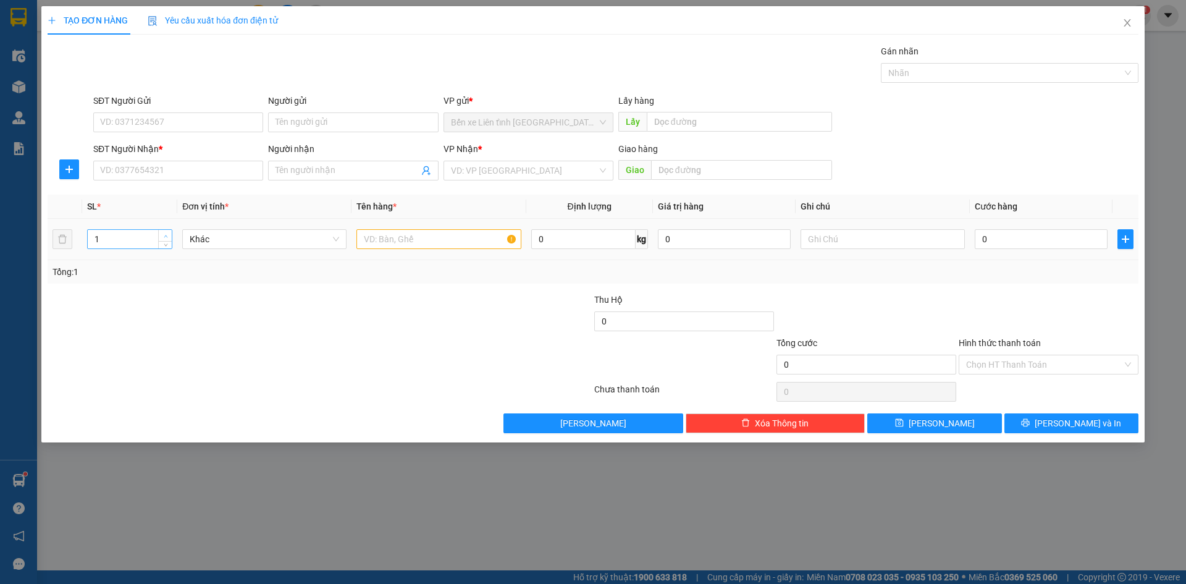
type input "2"
click at [165, 234] on icon "up" at bounding box center [166, 236] width 4 height 4
click at [376, 237] on input "text" at bounding box center [438, 239] width 164 height 20
type input "2T"
click at [1075, 237] on input "0" at bounding box center [1041, 239] width 133 height 20
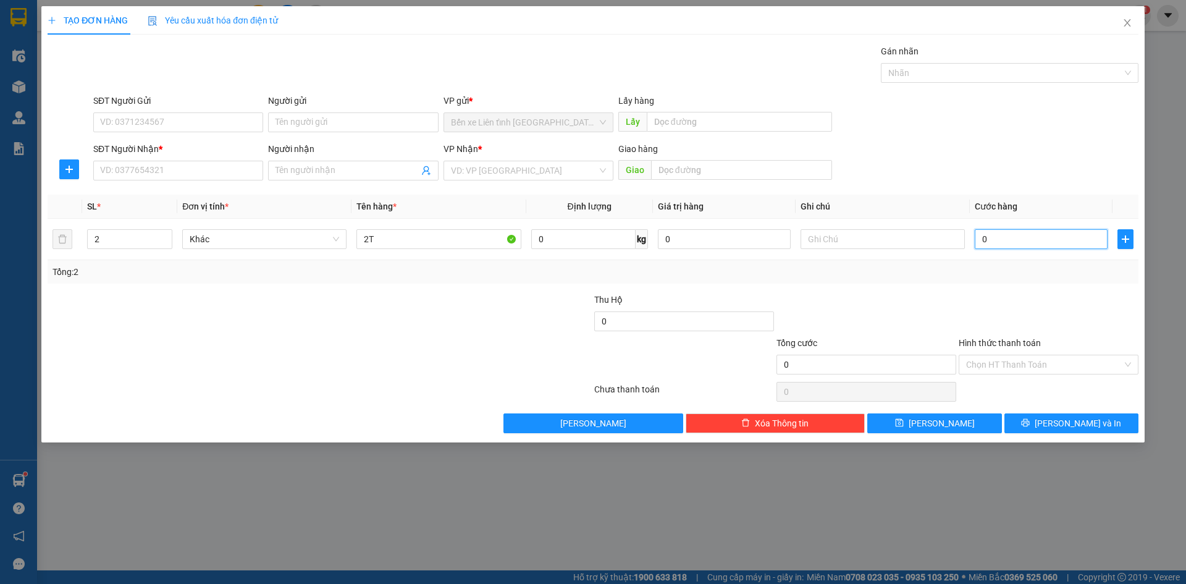
type input "4"
type input "40"
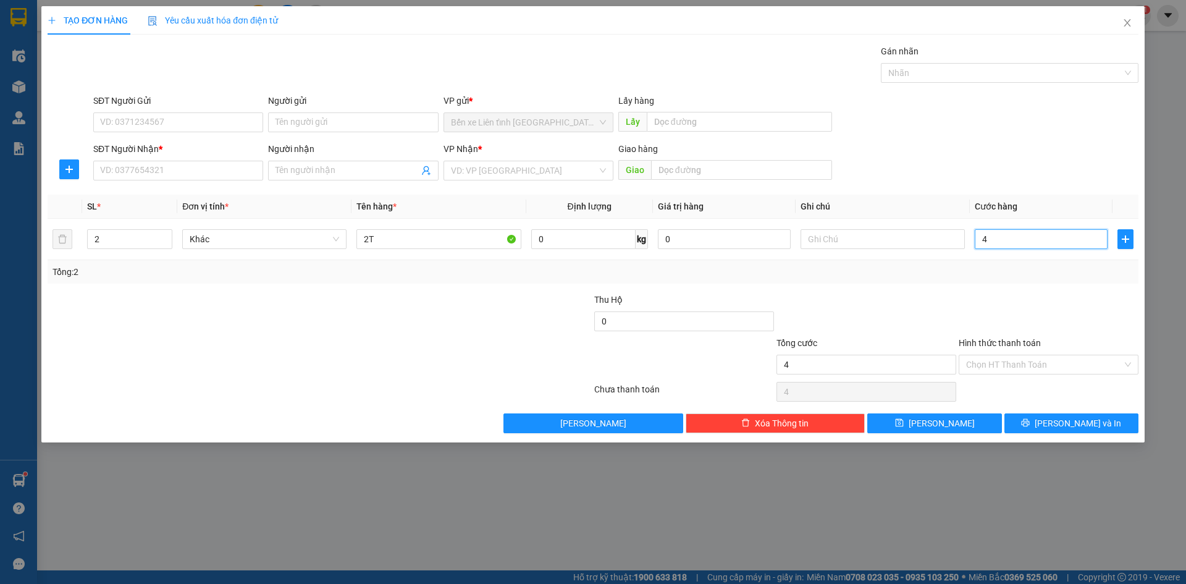
type input "40"
type input "400"
type input "4.000"
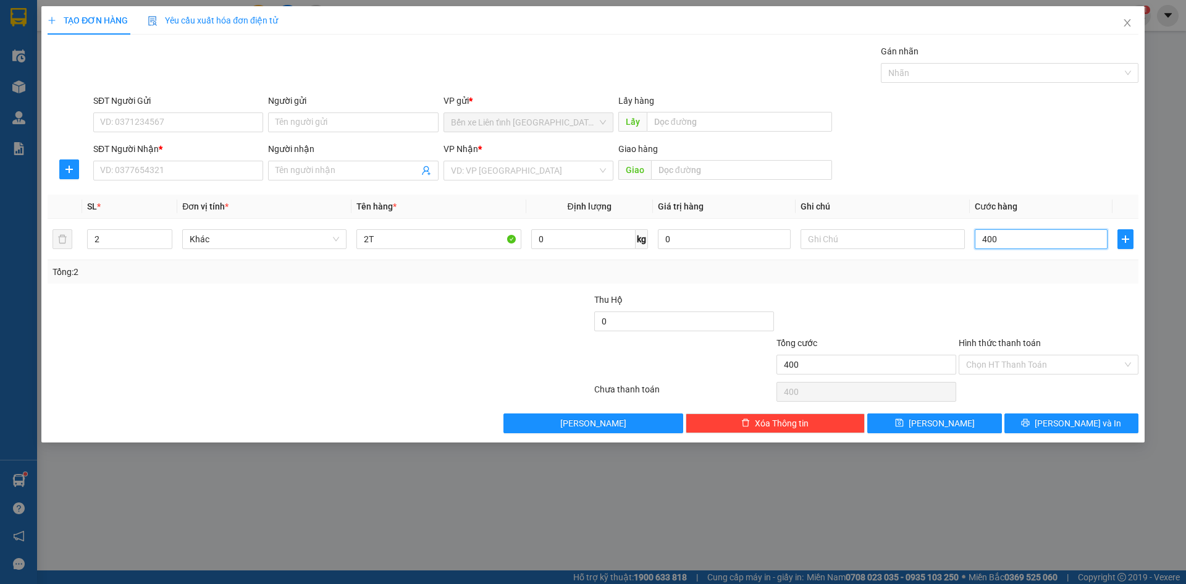
type input "4.000"
type input "40.000"
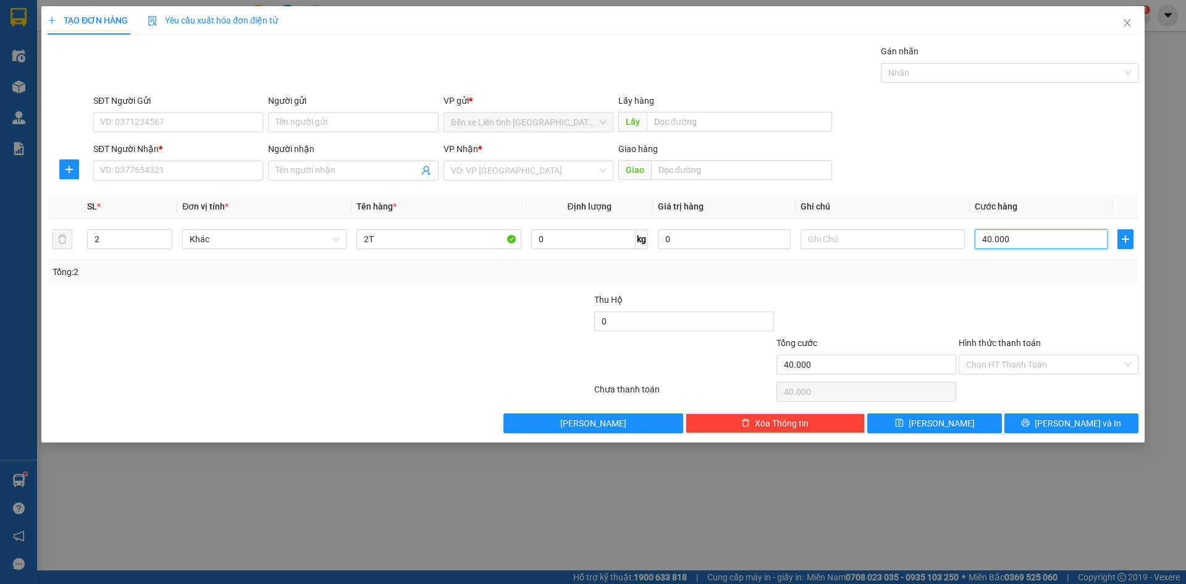
type input "400.000"
click at [167, 121] on input "SĐT Người Gửi" at bounding box center [178, 122] width 170 height 20
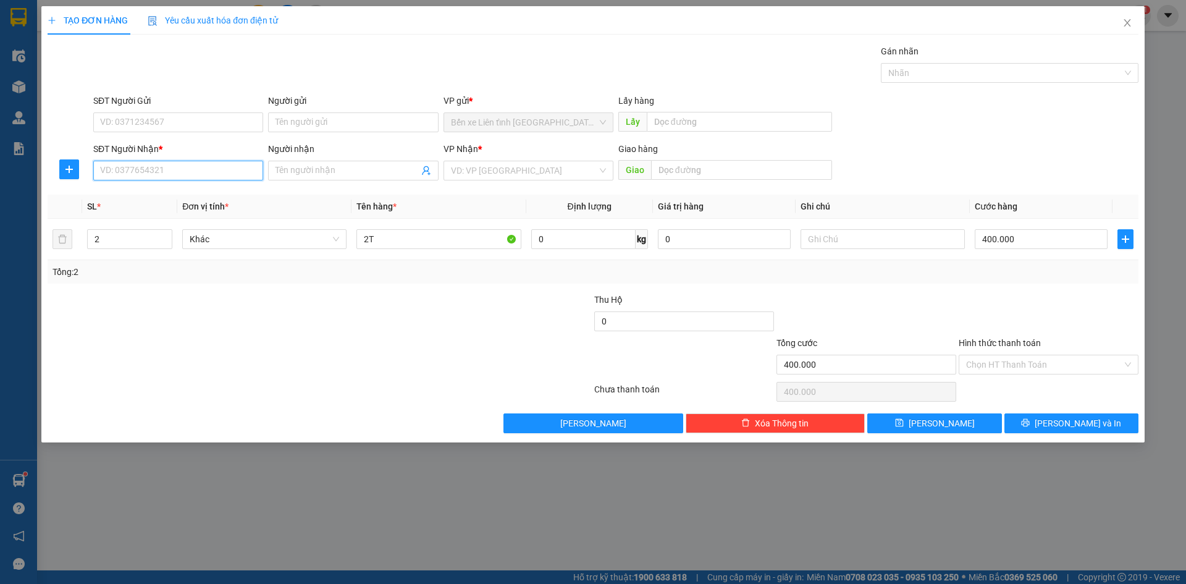
click at [170, 167] on input "SĐT Người Nhận *" at bounding box center [178, 171] width 170 height 20
type input "0969170509"
click at [514, 177] on input "search" at bounding box center [524, 170] width 146 height 19
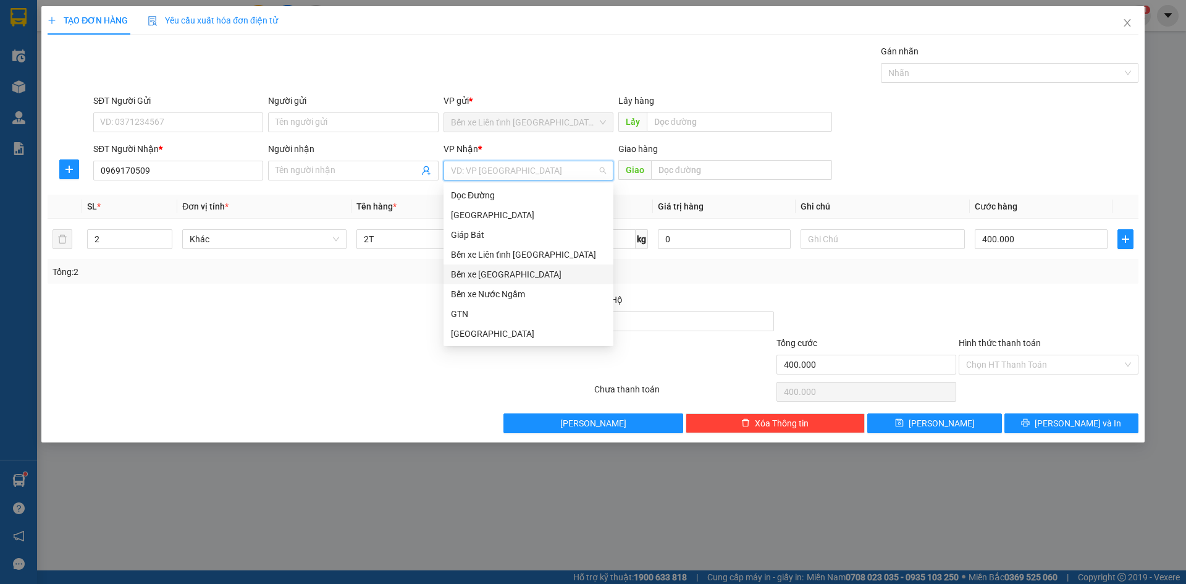
click at [519, 275] on div "Bến xe [GEOGRAPHIC_DATA]" at bounding box center [528, 274] width 155 height 14
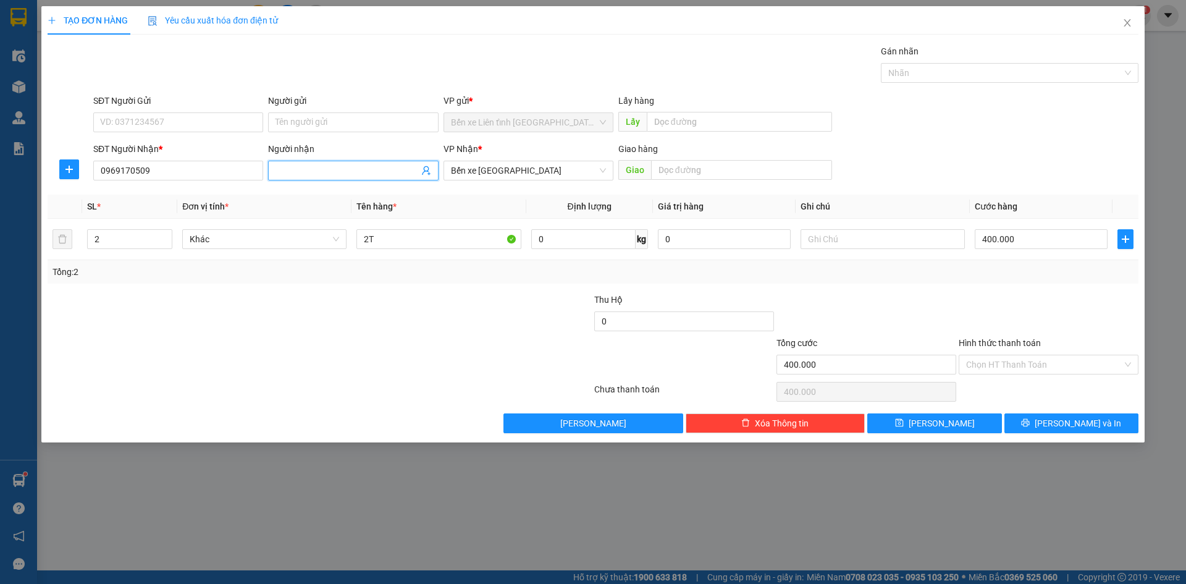
click at [356, 169] on input "Người nhận" at bounding box center [346, 171] width 143 height 14
click at [305, 170] on input "HOANG LIÊN" at bounding box center [346, 171] width 143 height 14
type input "HOÀNG LIÊN"
click at [1078, 421] on span "[PERSON_NAME] và In" at bounding box center [1078, 423] width 86 height 14
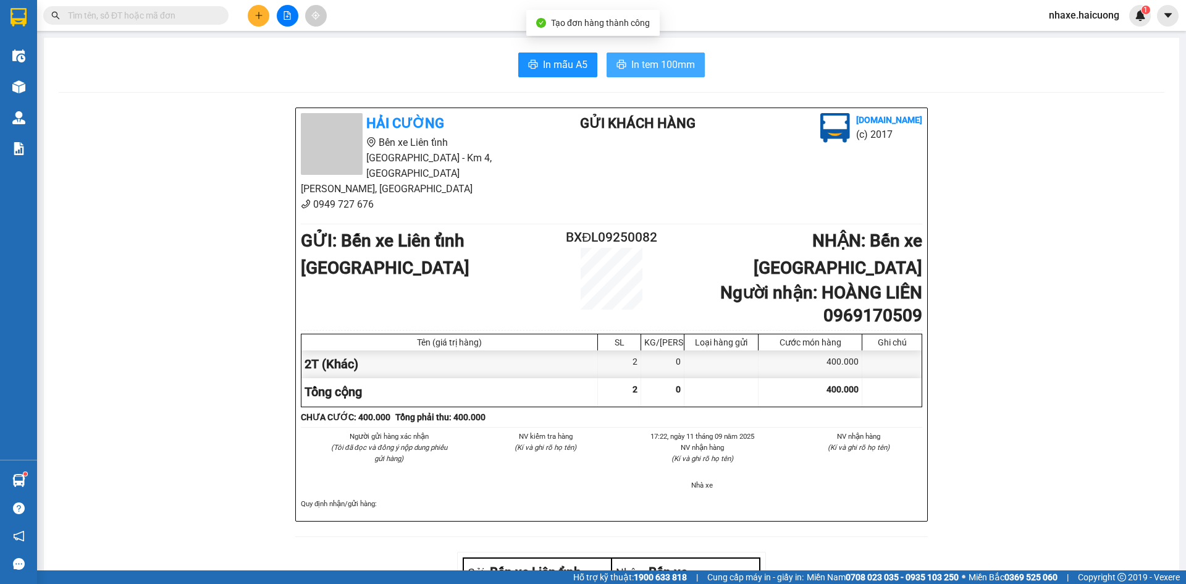
click at [632, 62] on span "In tem 100mm" at bounding box center [663, 64] width 64 height 15
click at [255, 16] on icon "plus" at bounding box center [258, 15] width 9 height 9
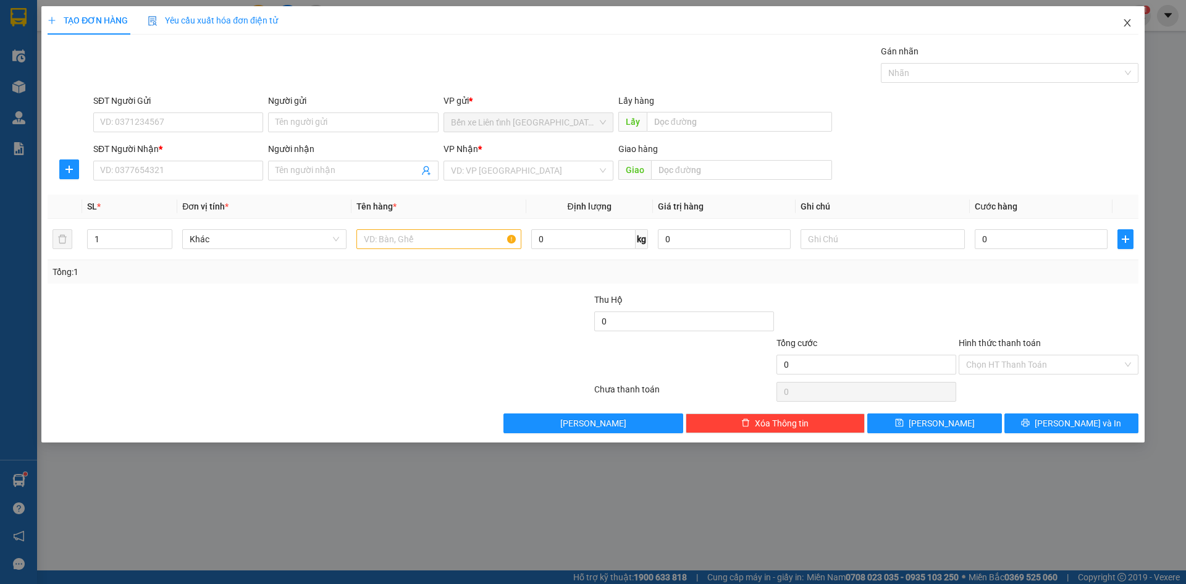
click at [1127, 23] on icon "close" at bounding box center [1127, 22] width 7 height 7
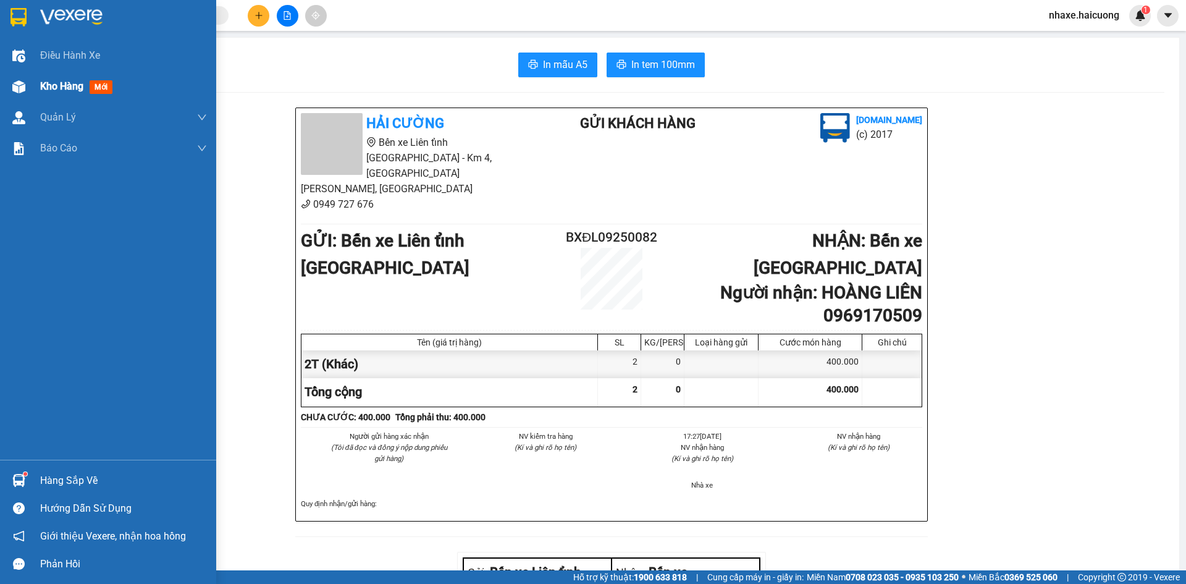
click at [82, 85] on span "Kho hàng" at bounding box center [61, 86] width 43 height 12
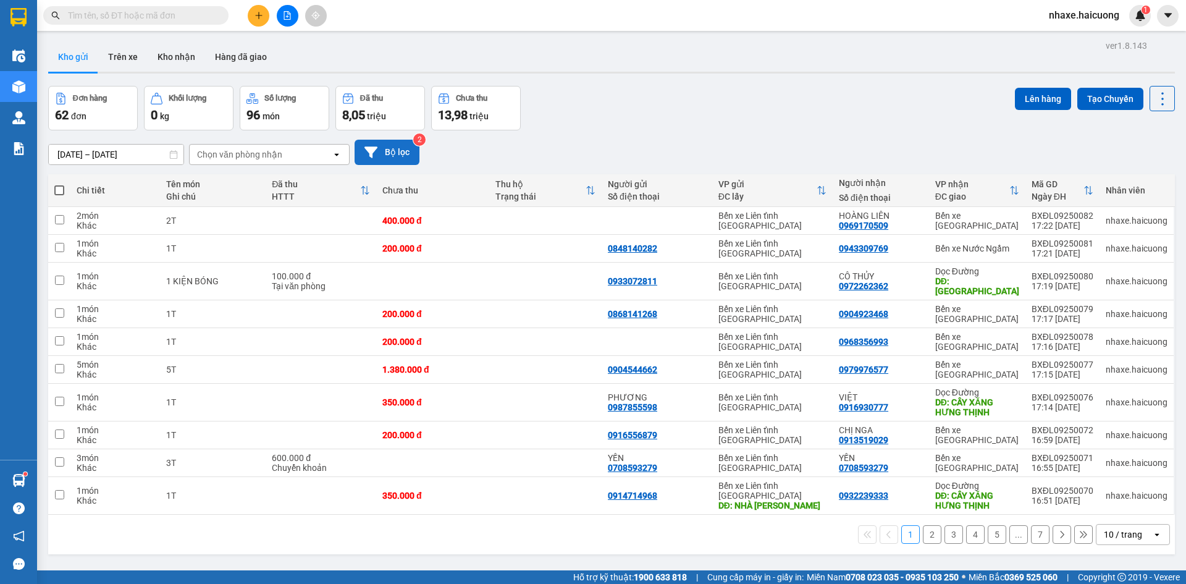
scroll to position [57, 0]
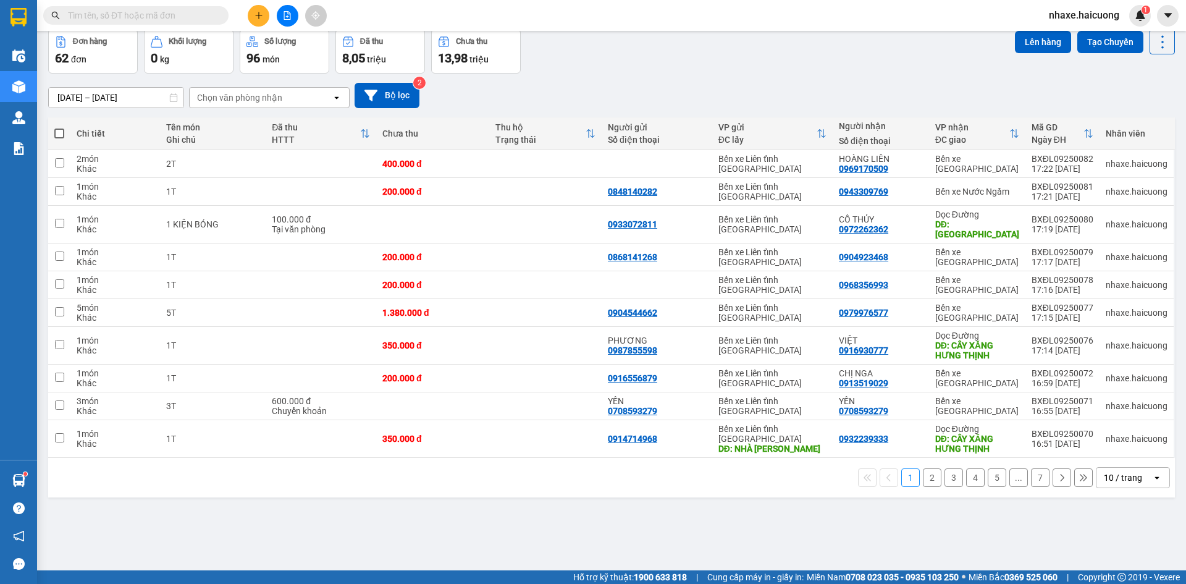
click at [923, 468] on button "2" at bounding box center [932, 477] width 19 height 19
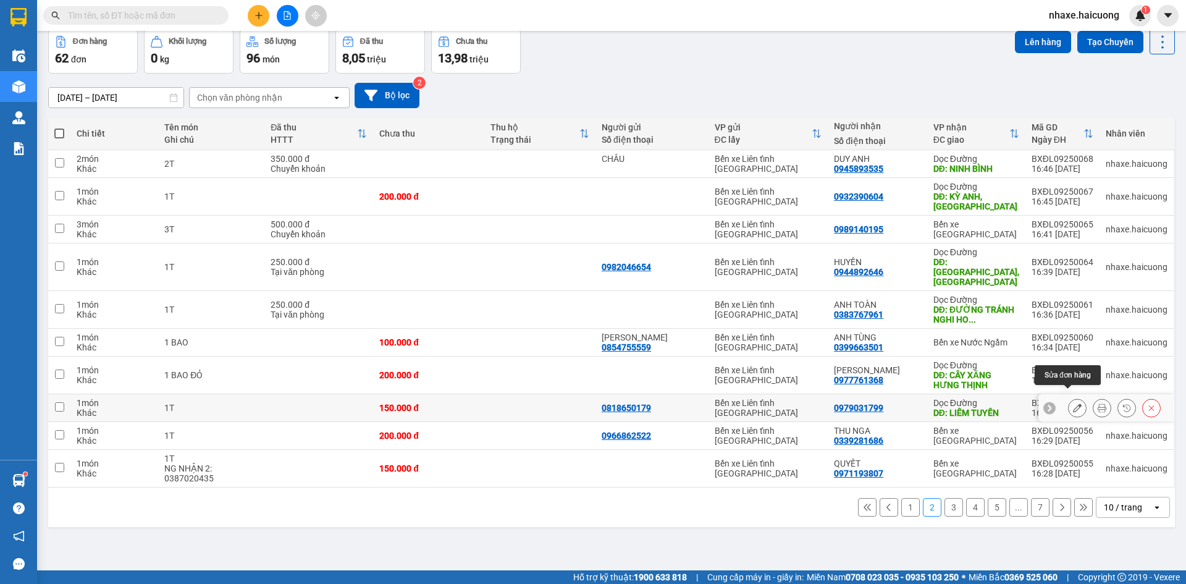
click at [1073, 403] on icon at bounding box center [1077, 407] width 9 height 9
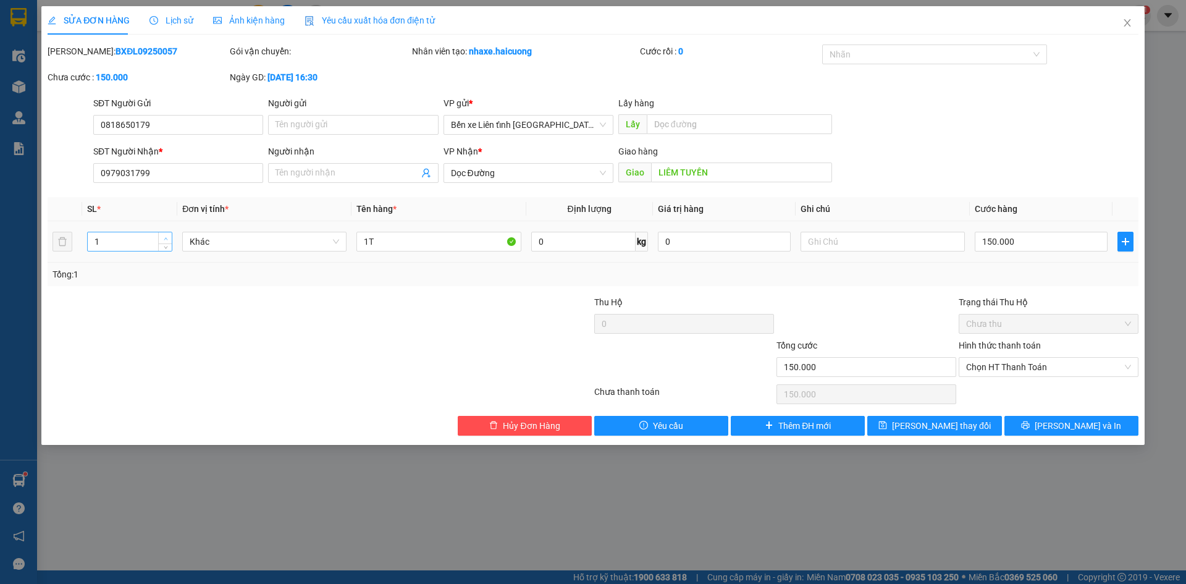
type input "2"
click at [167, 237] on icon "up" at bounding box center [166, 239] width 4 height 4
click at [430, 243] on input "1T" at bounding box center [438, 242] width 164 height 20
type input "1"
type input "2T"
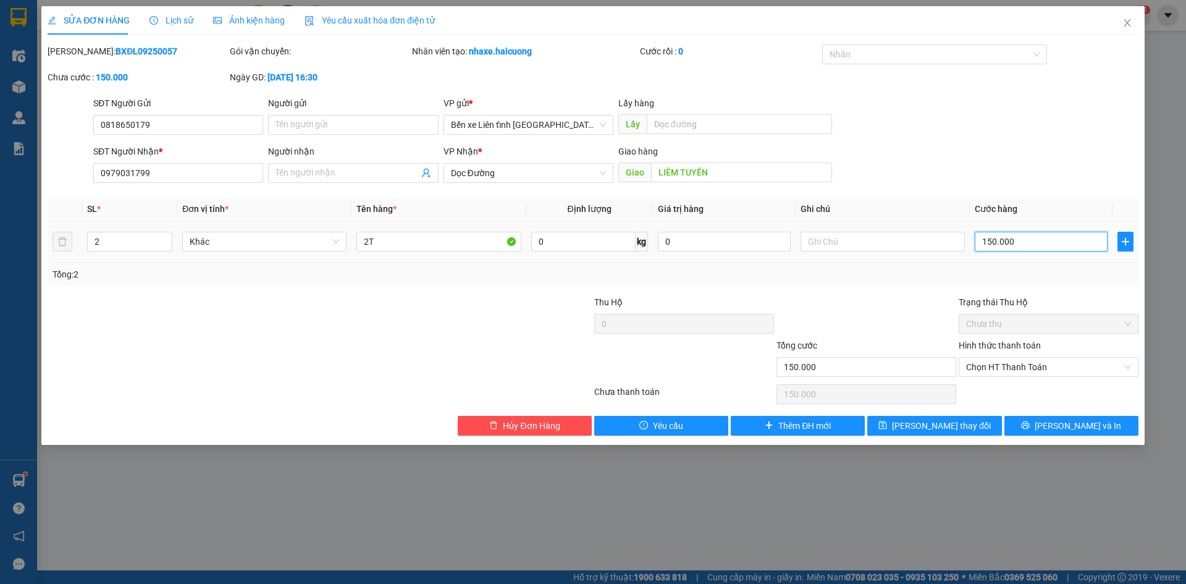
drag, startPoint x: 986, startPoint y: 241, endPoint x: 951, endPoint y: 250, distance: 35.7
click at [985, 241] on input "150.000" at bounding box center [1041, 242] width 133 height 20
click at [984, 241] on input "150.000" at bounding box center [1041, 242] width 133 height 20
click at [986, 238] on input "150.000" at bounding box center [1041, 242] width 133 height 20
type input "50.000"
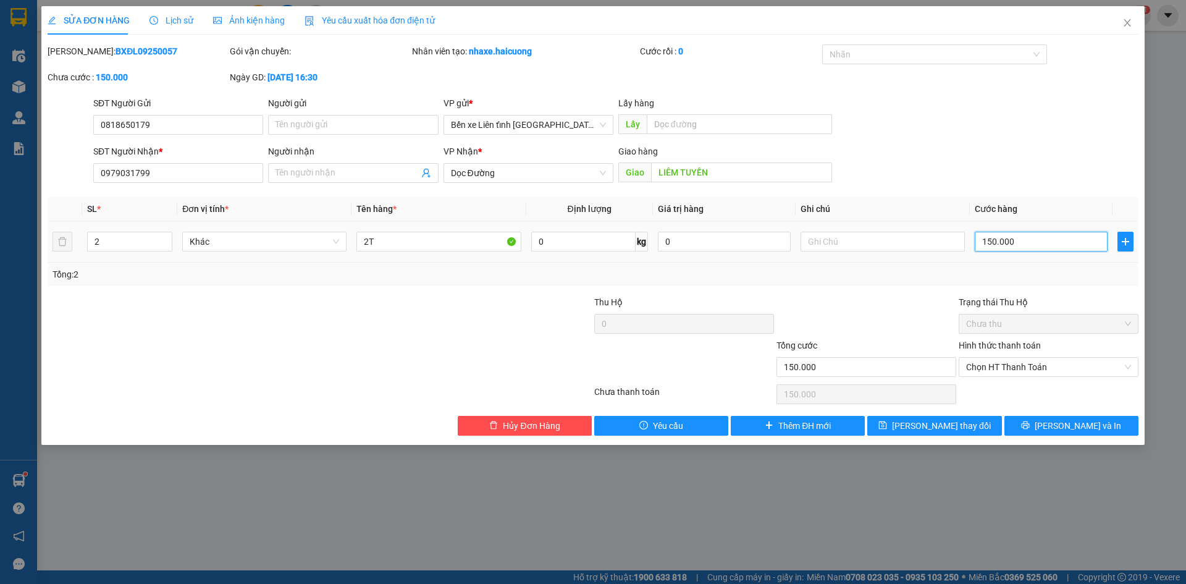
type input "50.000"
type input "350.000"
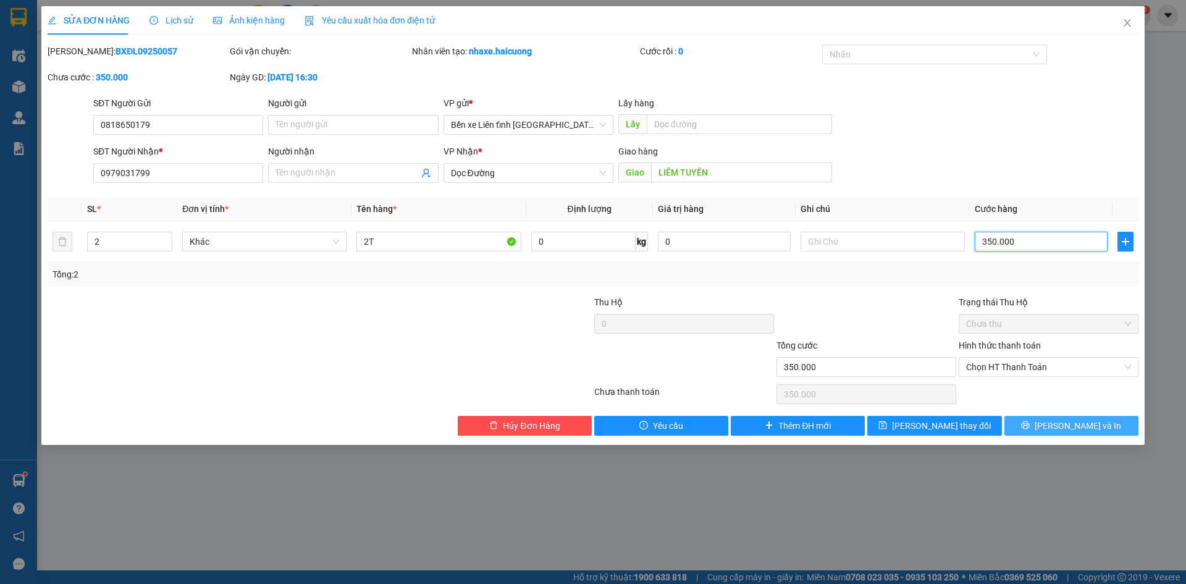
type input "350.000"
click at [1060, 424] on button "[PERSON_NAME] và In" at bounding box center [1071, 426] width 134 height 20
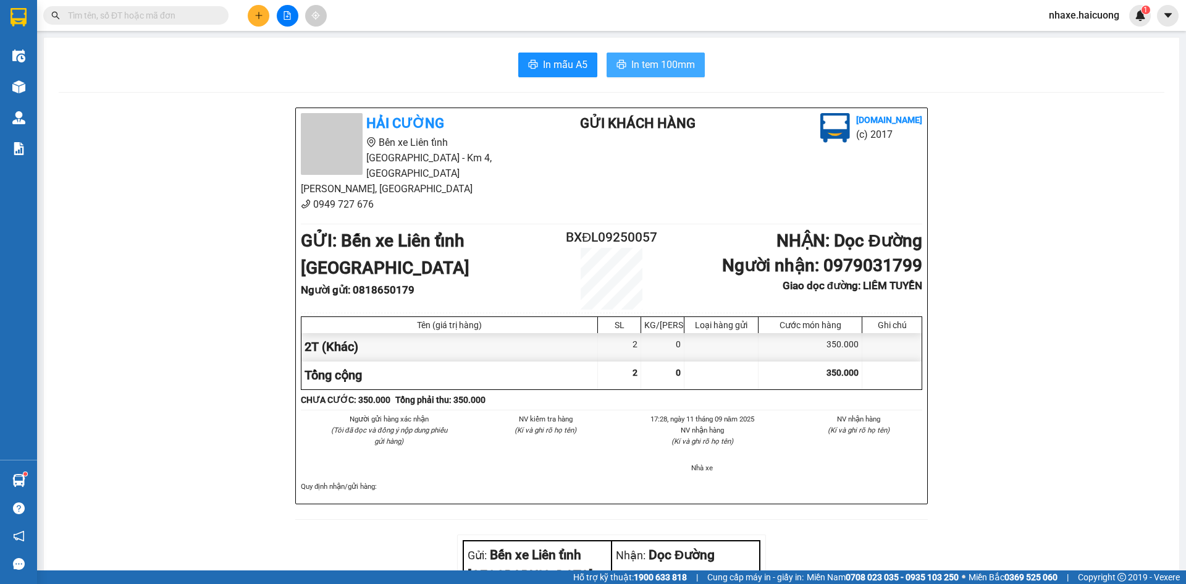
click at [652, 64] on span "In tem 100mm" at bounding box center [663, 64] width 64 height 15
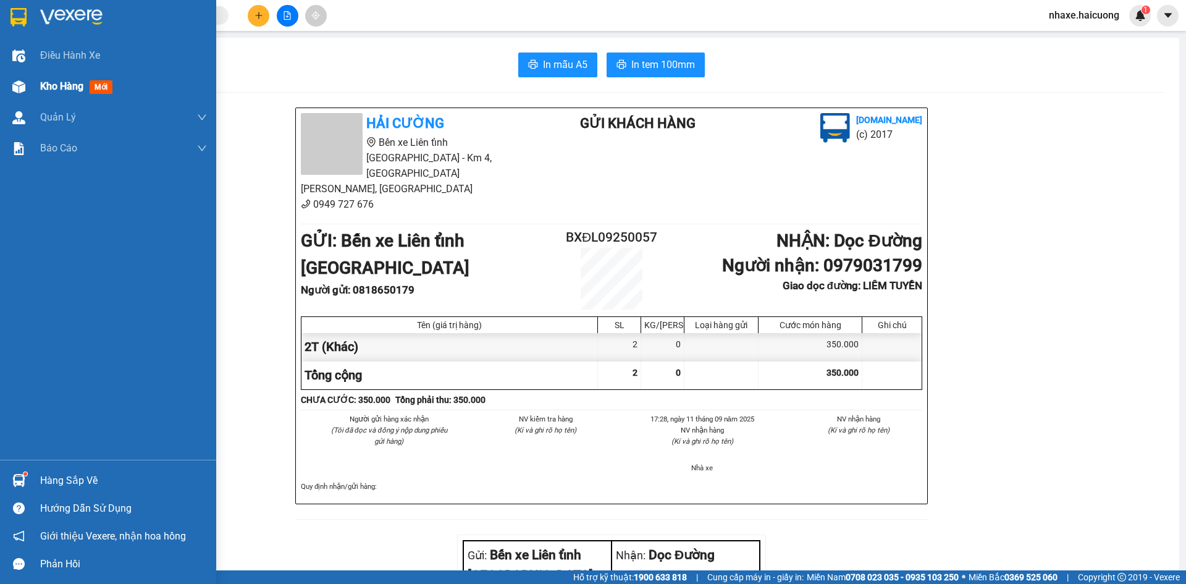
click at [68, 89] on span "Kho hàng" at bounding box center [61, 86] width 43 height 12
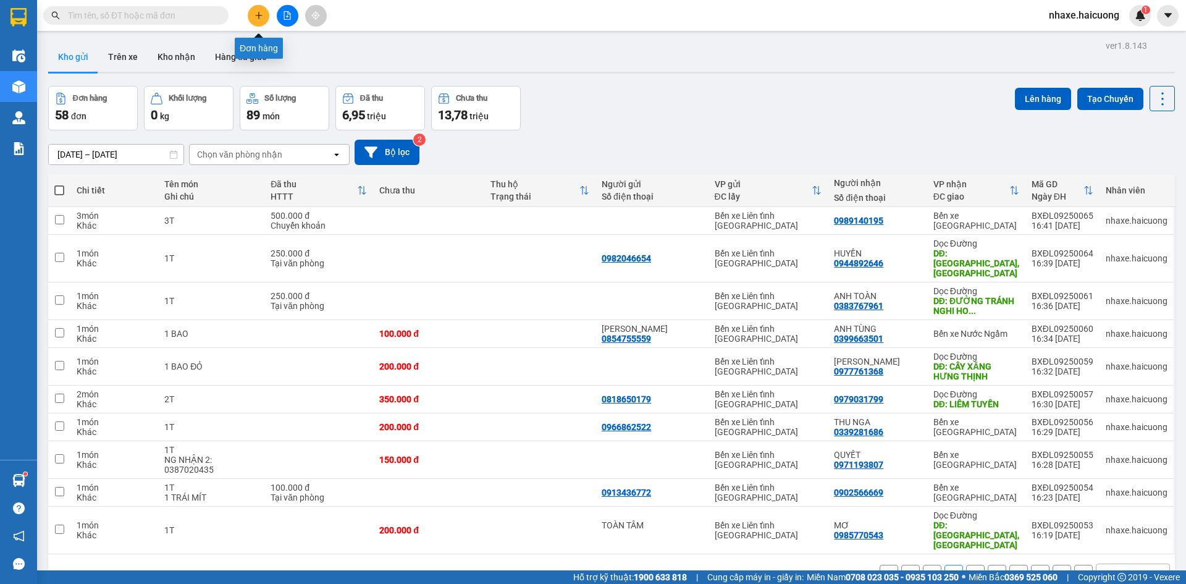
click at [257, 17] on icon "plus" at bounding box center [258, 15] width 9 height 9
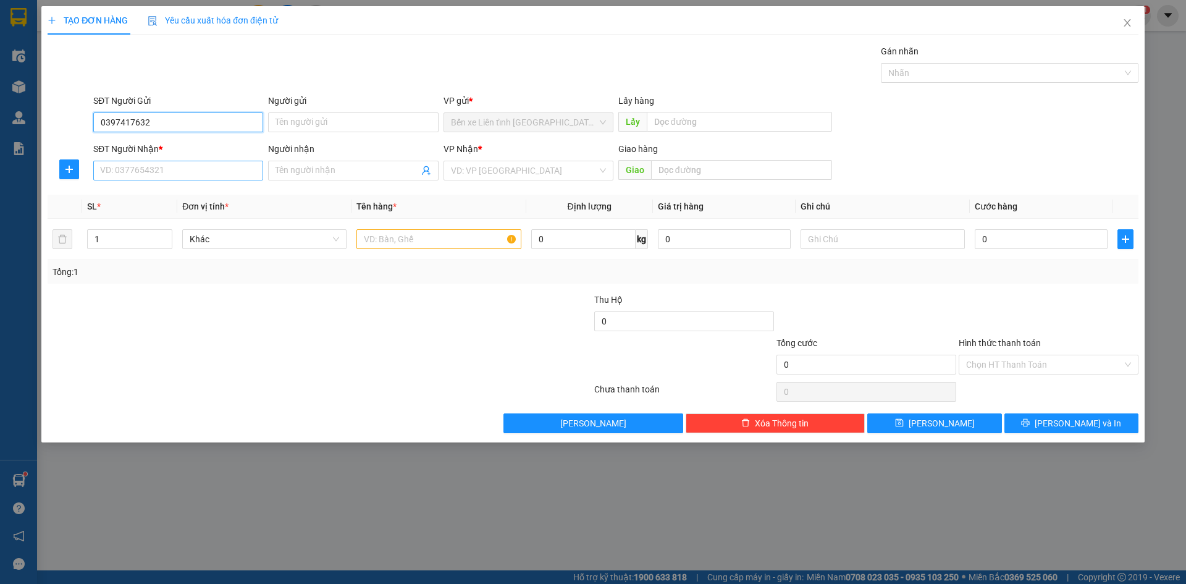
type input "0397417632"
click at [182, 169] on input "SĐT Người Nhận *" at bounding box center [178, 171] width 170 height 20
type input "0968376963"
click at [297, 168] on input "Người nhận" at bounding box center [346, 171] width 143 height 14
type input "CHỊ KHÁNH NGỌC"
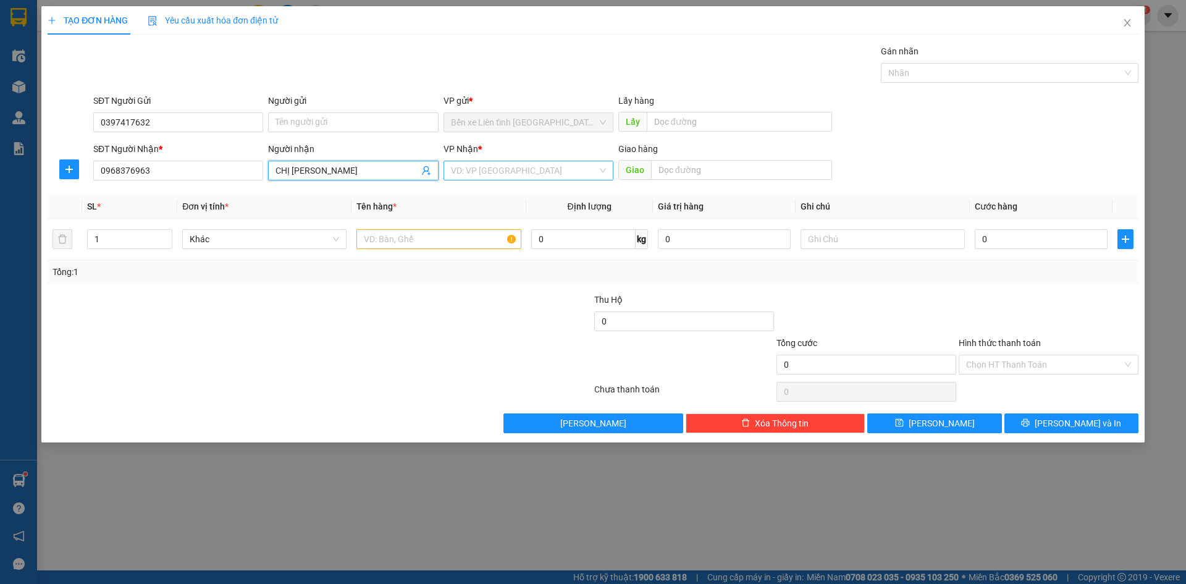
click at [490, 166] on input "search" at bounding box center [524, 170] width 146 height 19
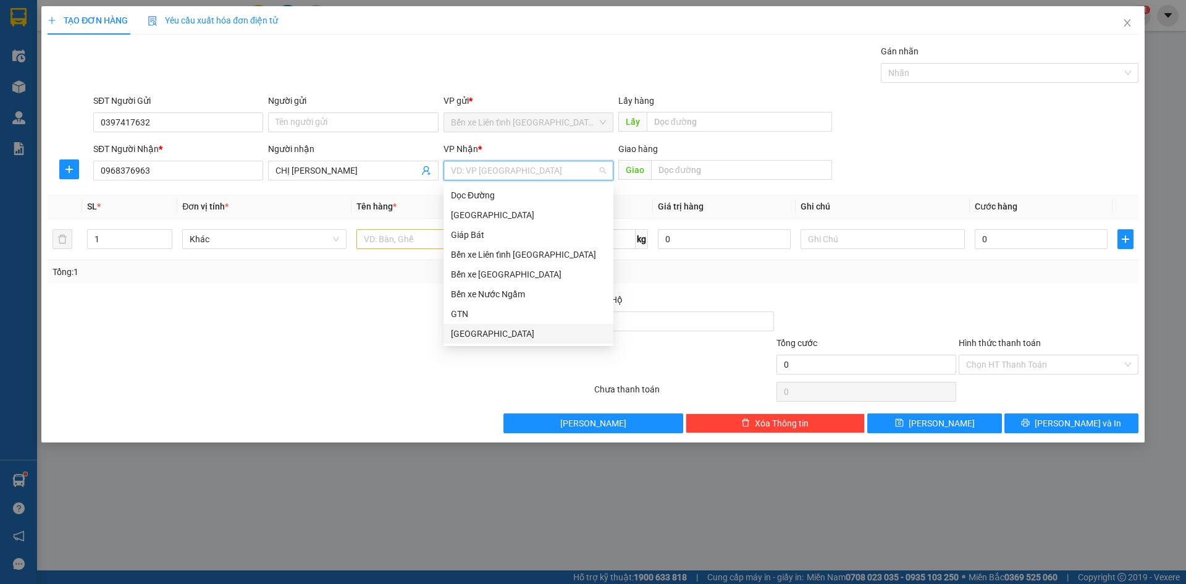
click at [497, 335] on div "[GEOGRAPHIC_DATA]" at bounding box center [528, 334] width 155 height 14
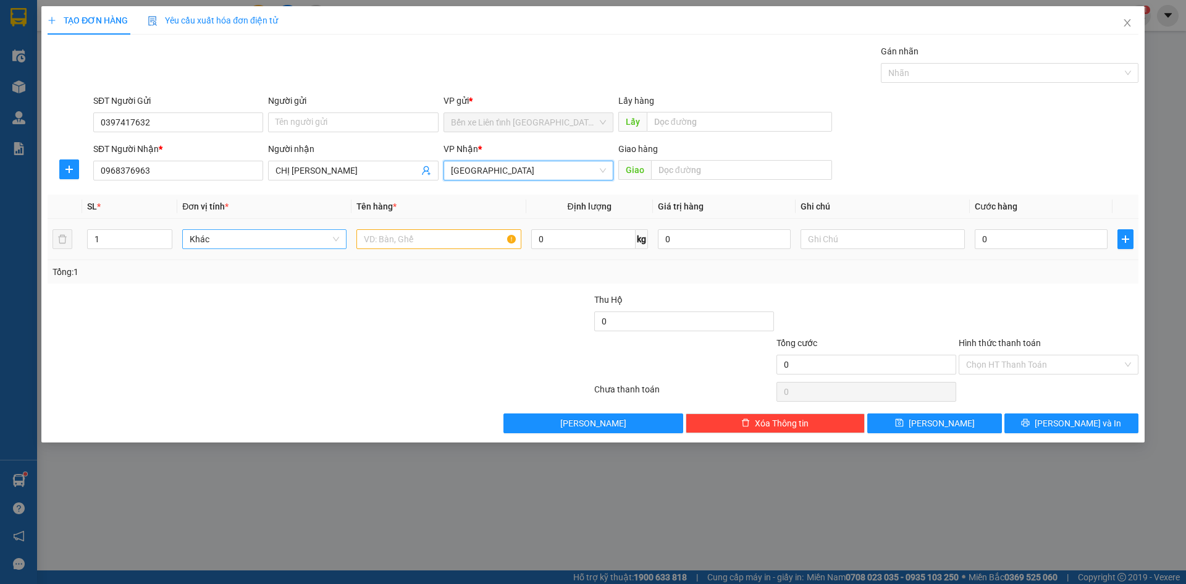
click at [251, 238] on span "Khác" at bounding box center [264, 239] width 149 height 19
click at [418, 237] on input "text" at bounding box center [438, 239] width 164 height 20
type input "1T"
click at [871, 243] on input "text" at bounding box center [883, 239] width 164 height 20
type input "C"
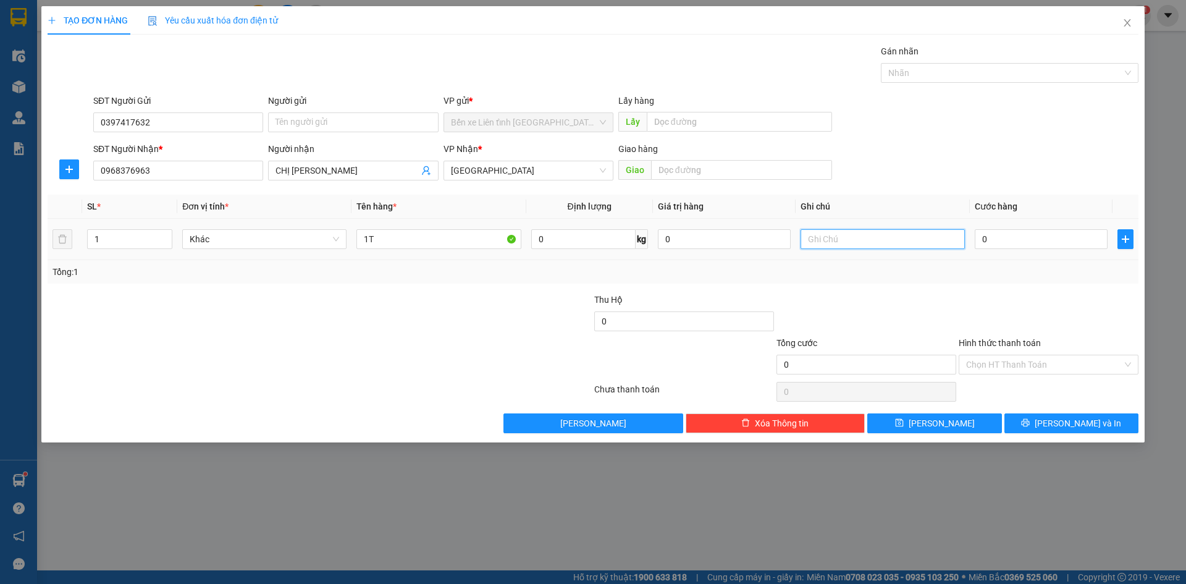
type input "C"
type input "c"
type input "Cước tới MĐ"
click at [998, 243] on input "0" at bounding box center [1041, 239] width 133 height 20
type input "2"
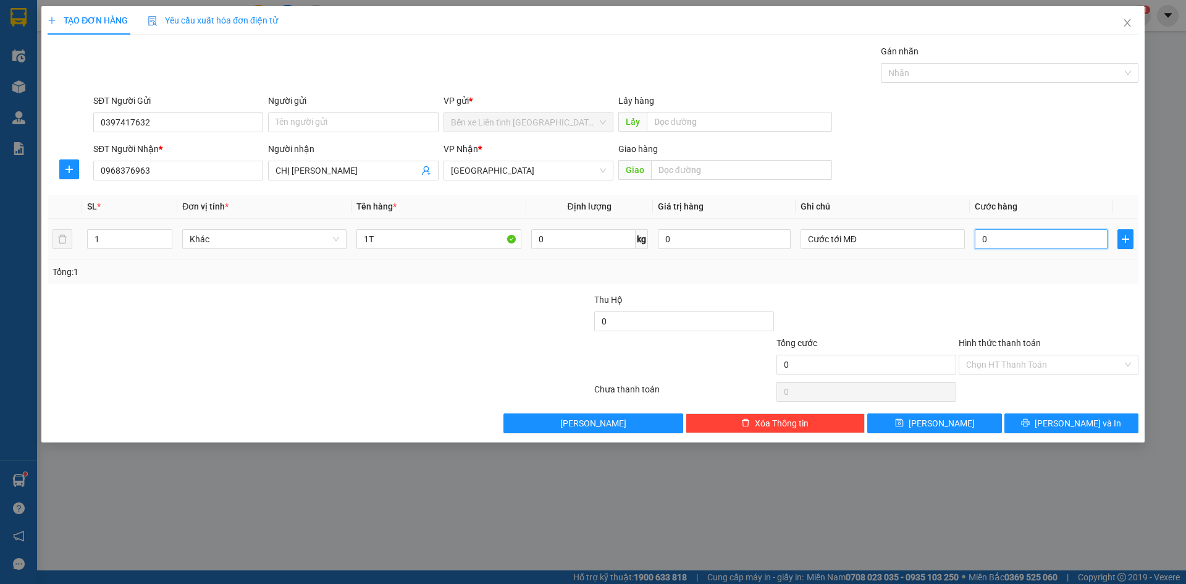
type input "2"
type input "20"
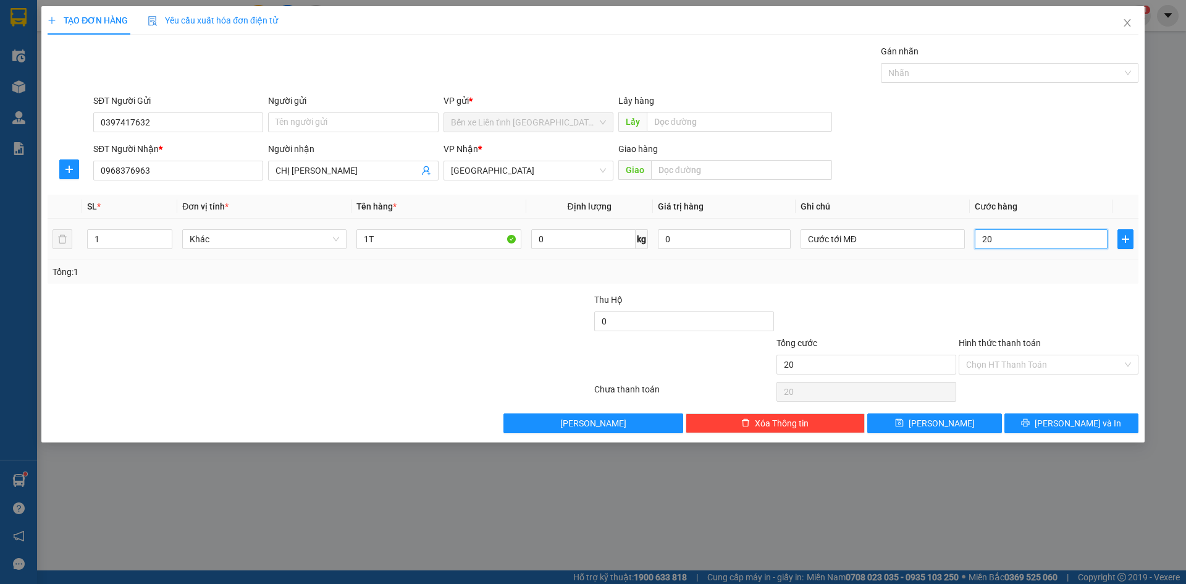
type input "200"
type input "2.000"
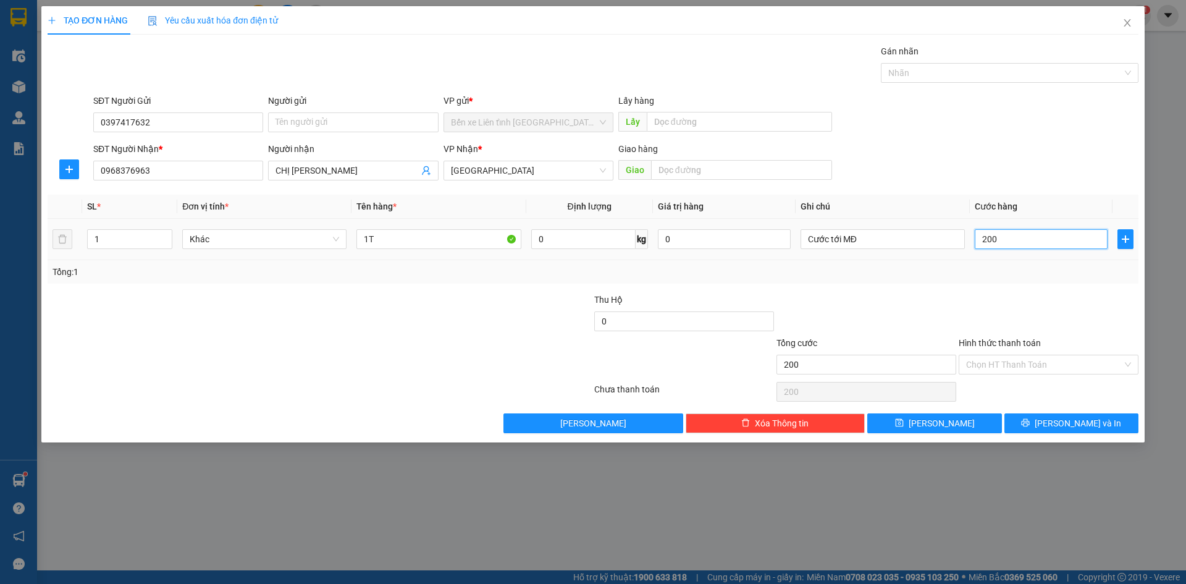
type input "2.000"
type input "20.000"
type input "200.000"
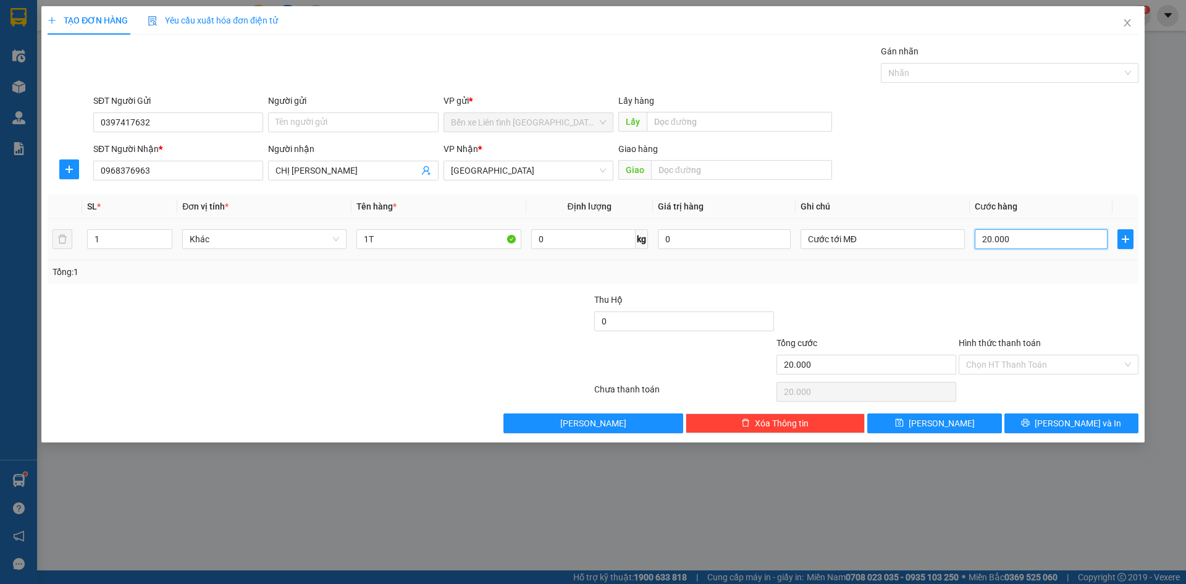
type input "200.000"
click at [648, 324] on input "0" at bounding box center [684, 321] width 180 height 20
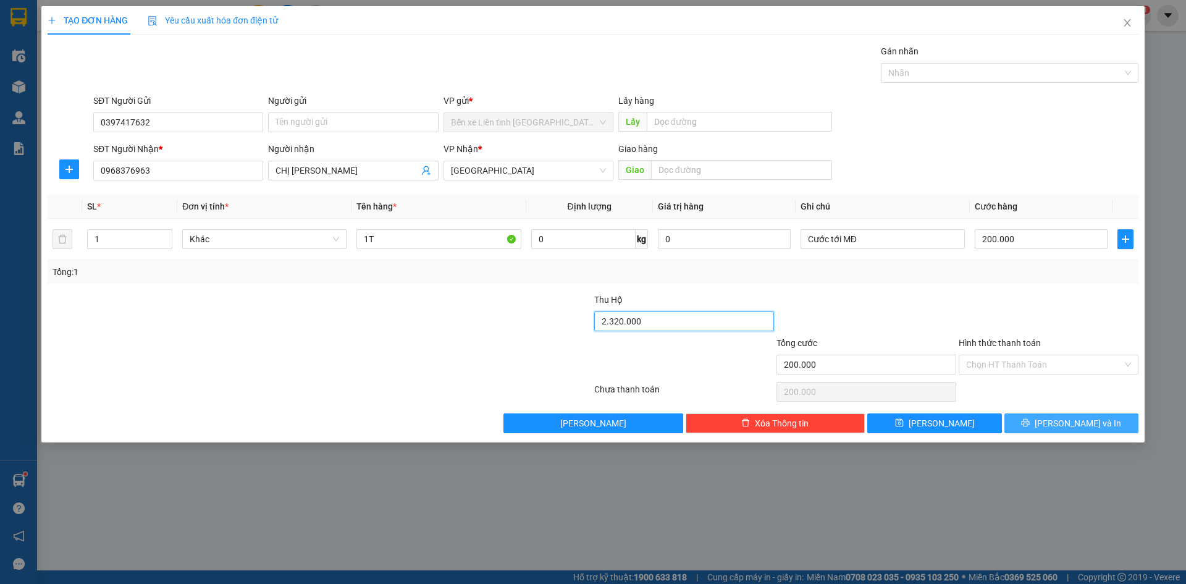
type input "2.320.000"
click at [1080, 418] on span "[PERSON_NAME] và In" at bounding box center [1078, 423] width 86 height 14
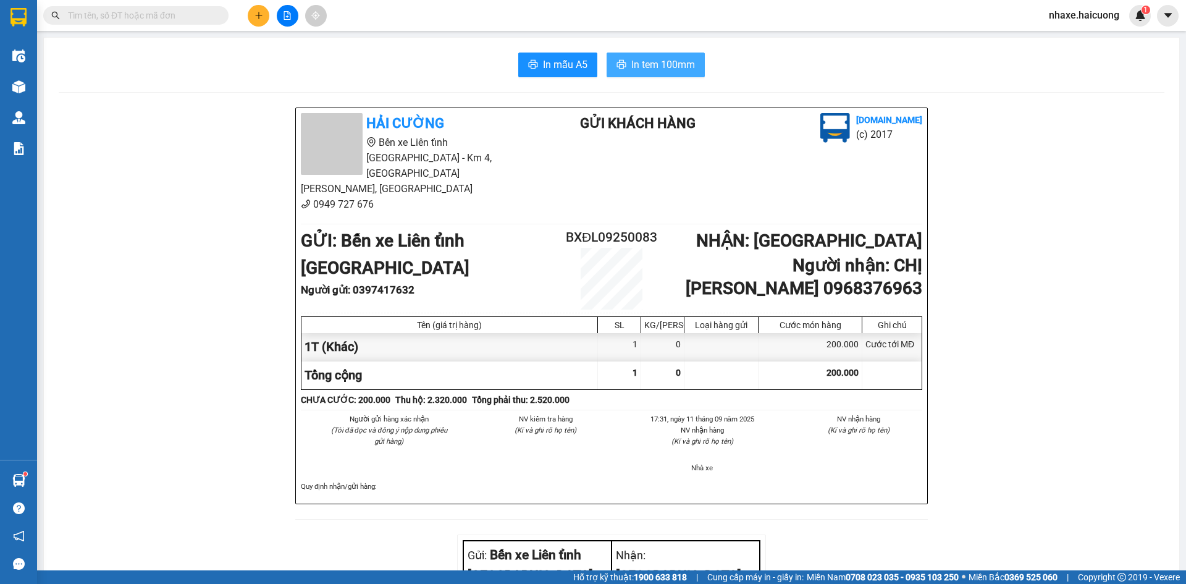
click at [654, 65] on span "In tem 100mm" at bounding box center [663, 64] width 64 height 15
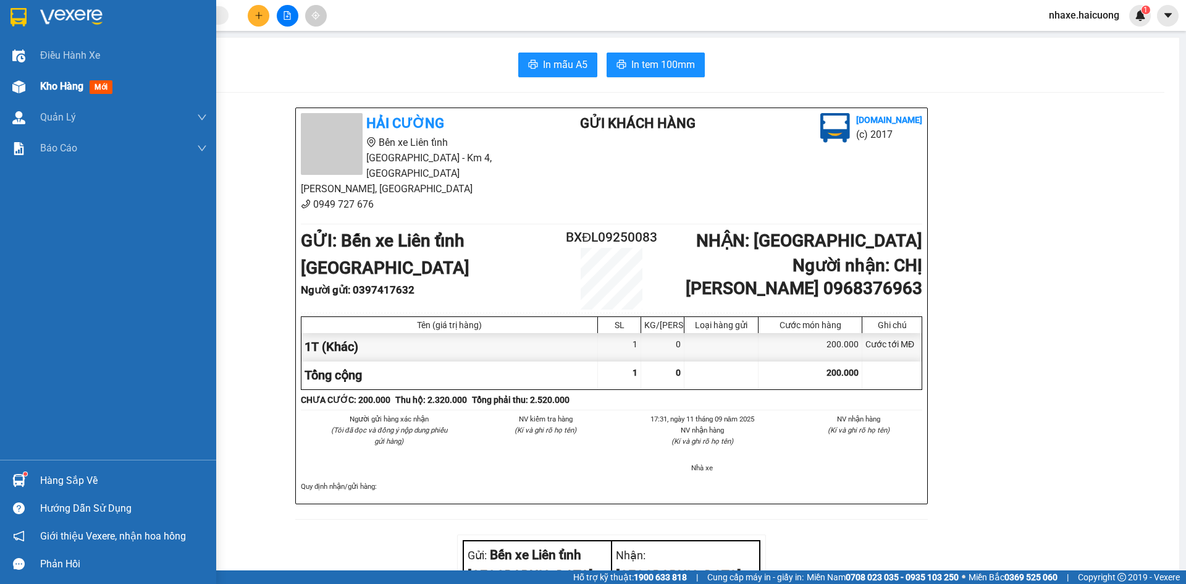
click at [54, 85] on span "Kho hàng" at bounding box center [61, 86] width 43 height 12
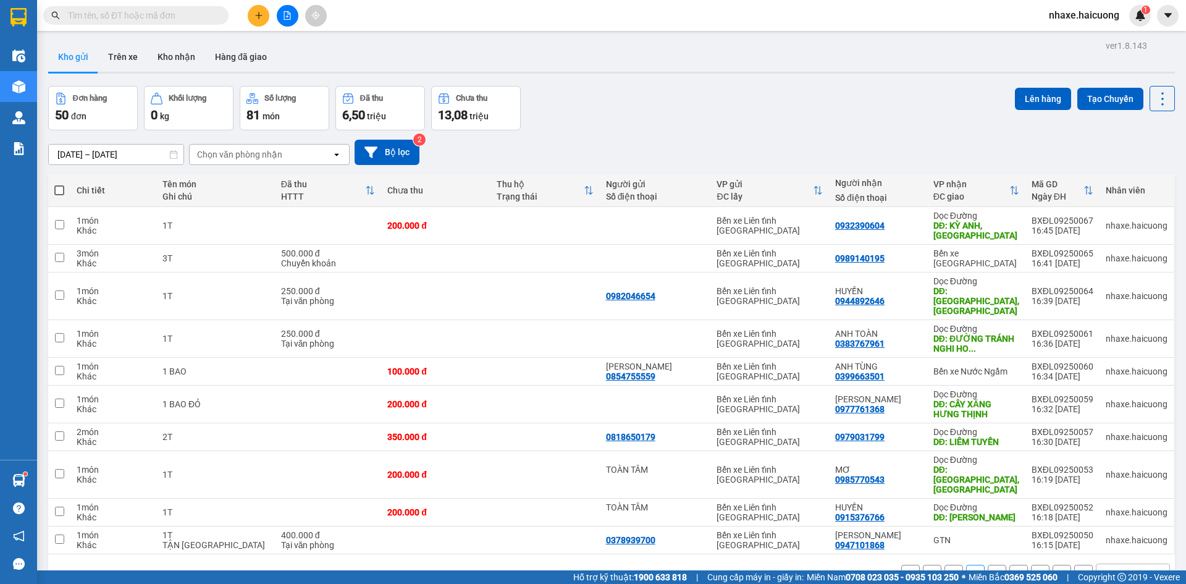
click at [945, 565] on button "1" at bounding box center [953, 574] width 19 height 19
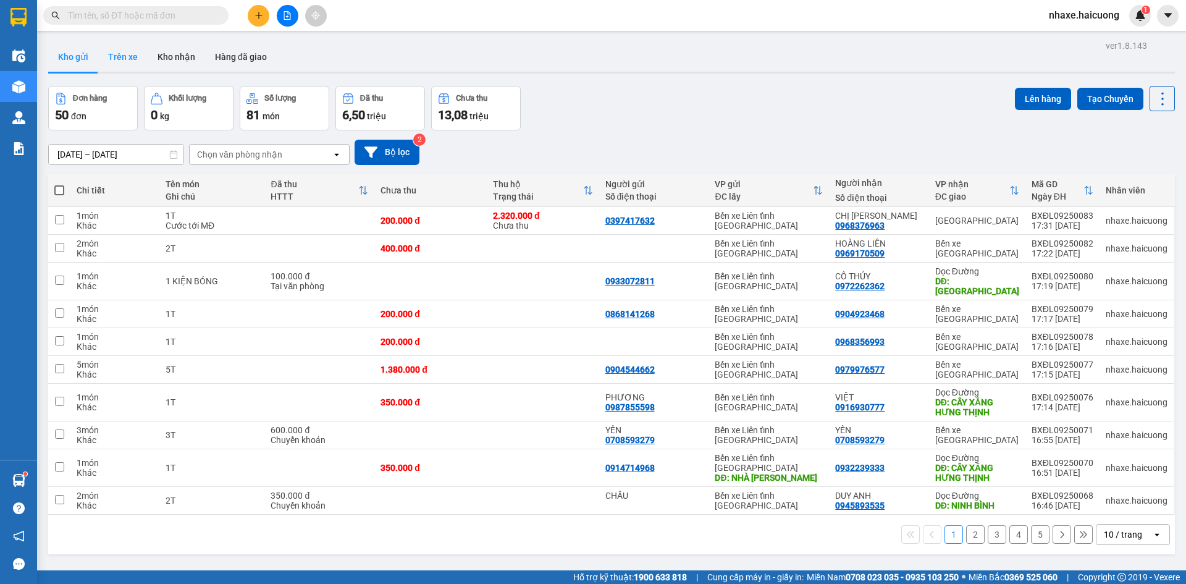
click at [119, 55] on button "Trên xe" at bounding box center [122, 57] width 49 height 30
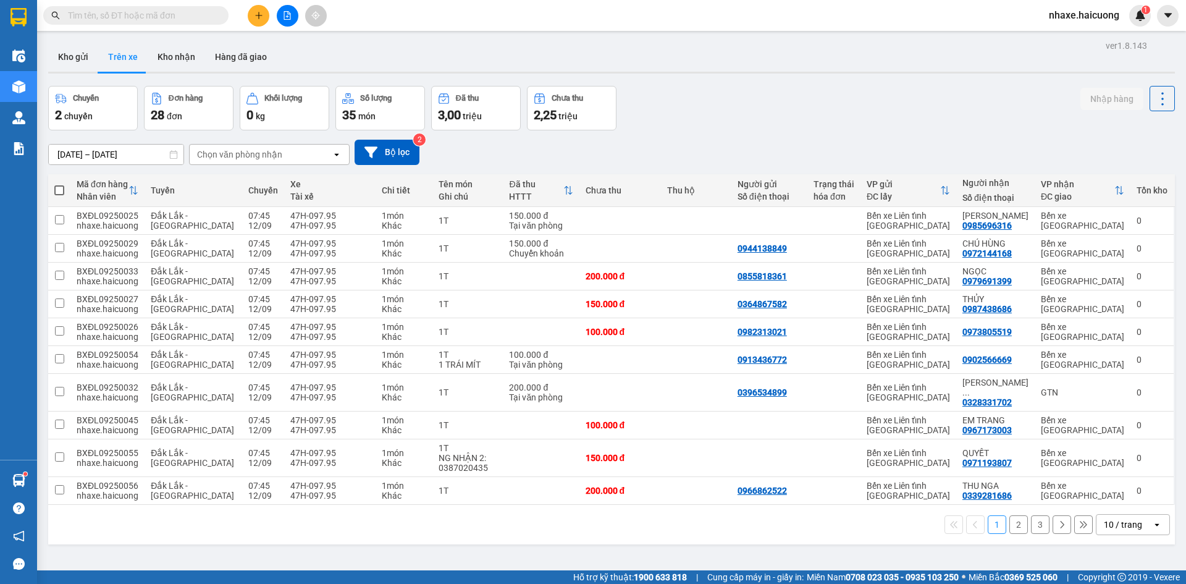
click at [1009, 515] on button "2" at bounding box center [1018, 524] width 19 height 19
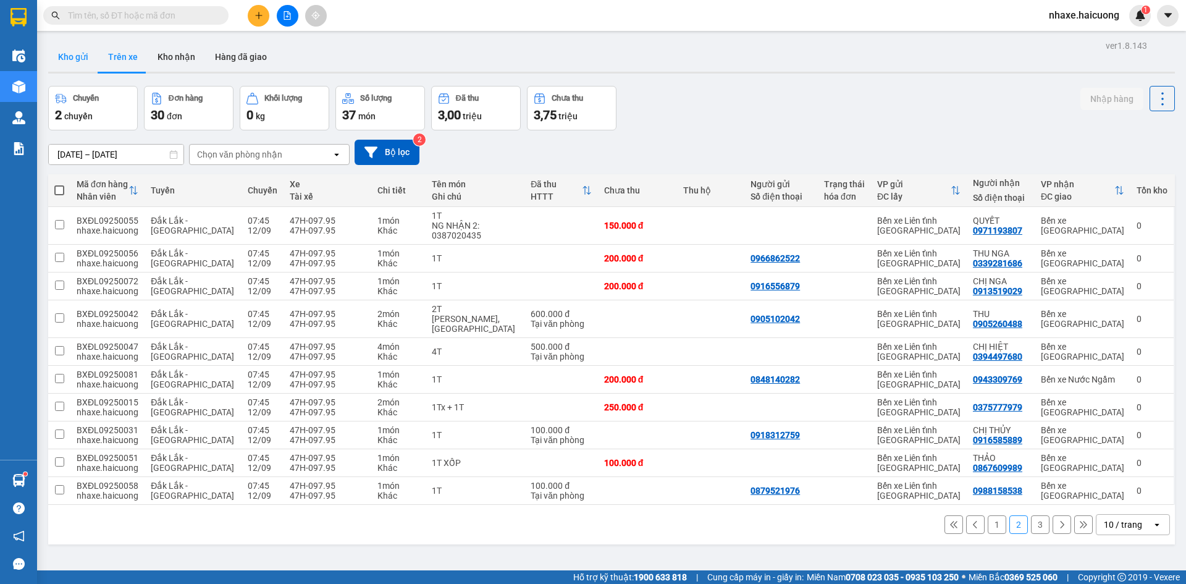
click at [75, 59] on button "Kho gửi" at bounding box center [73, 57] width 50 height 30
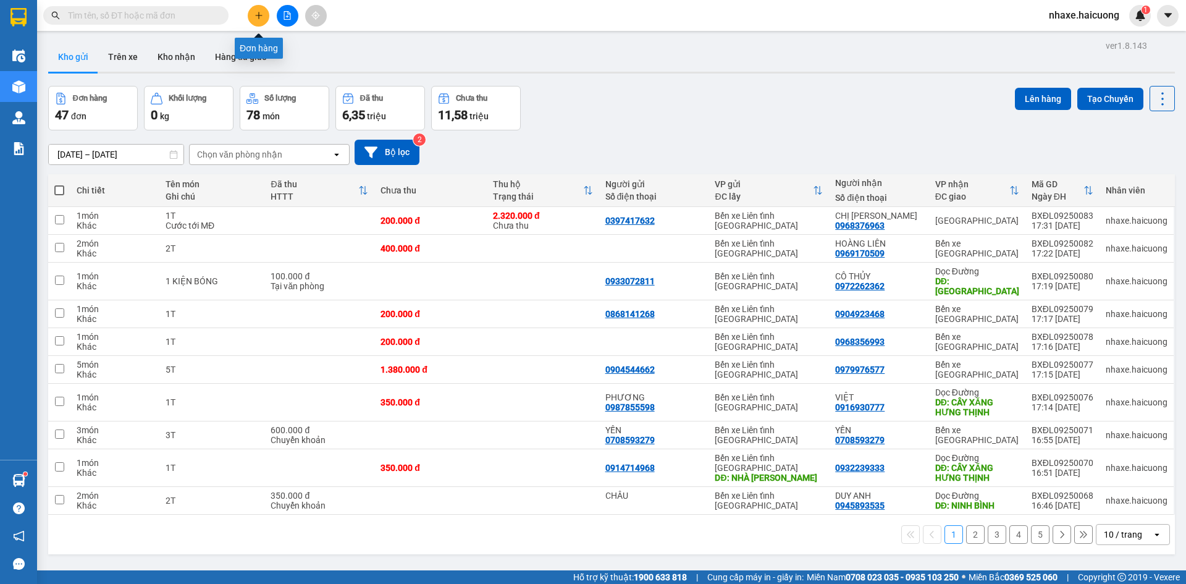
click at [259, 17] on icon "plus" at bounding box center [258, 15] width 1 height 7
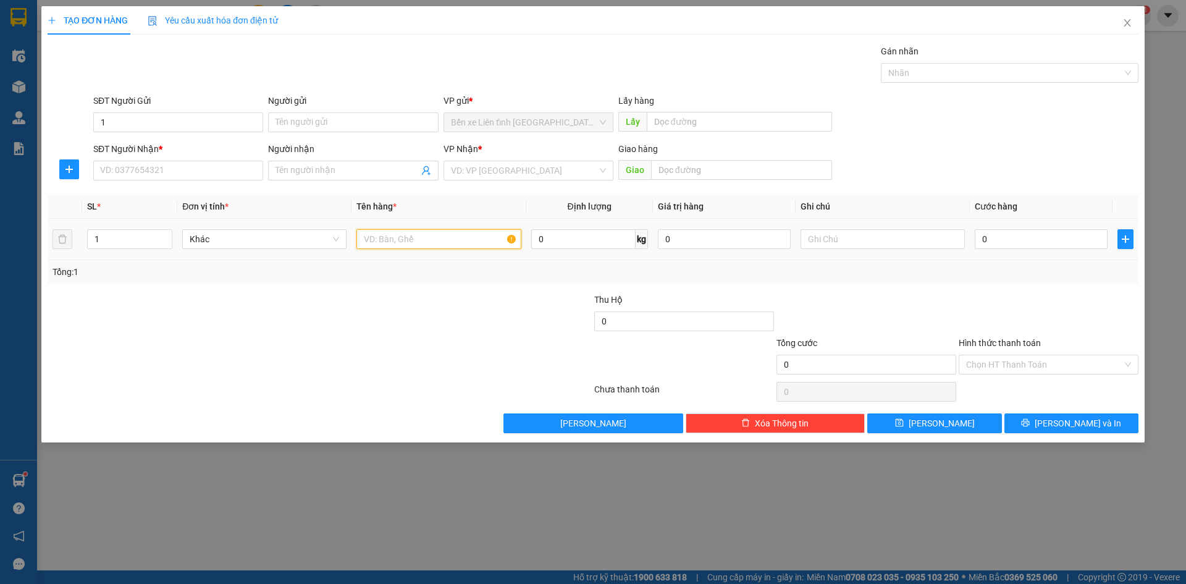
click at [410, 240] on input "text" at bounding box center [438, 239] width 164 height 20
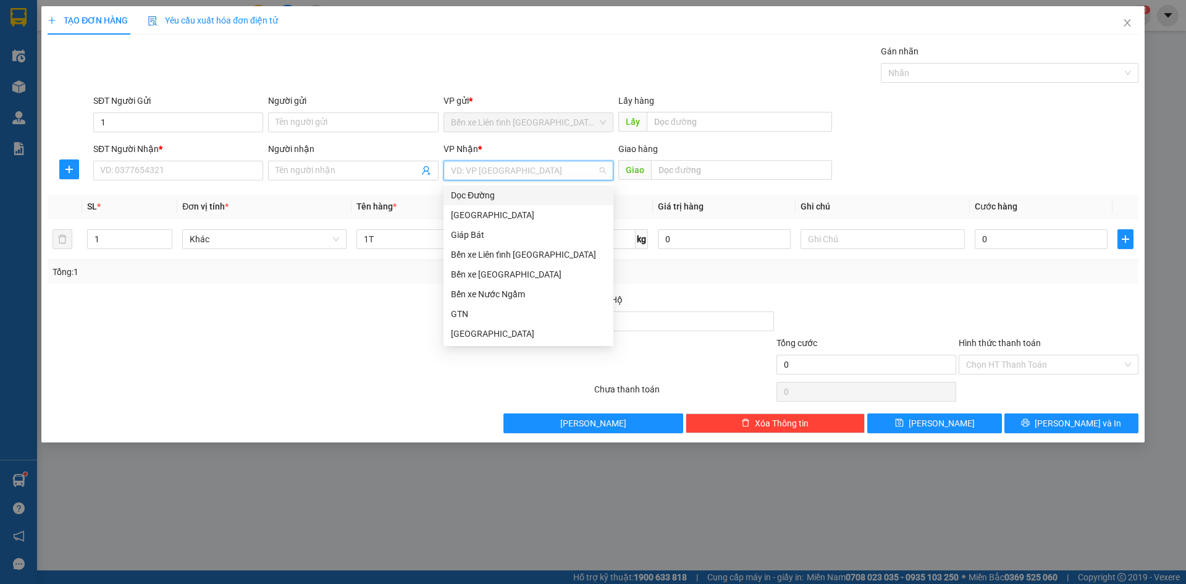
click at [490, 169] on input "search" at bounding box center [524, 170] width 146 height 19
click at [487, 214] on div "[GEOGRAPHIC_DATA]" at bounding box center [528, 215] width 155 height 14
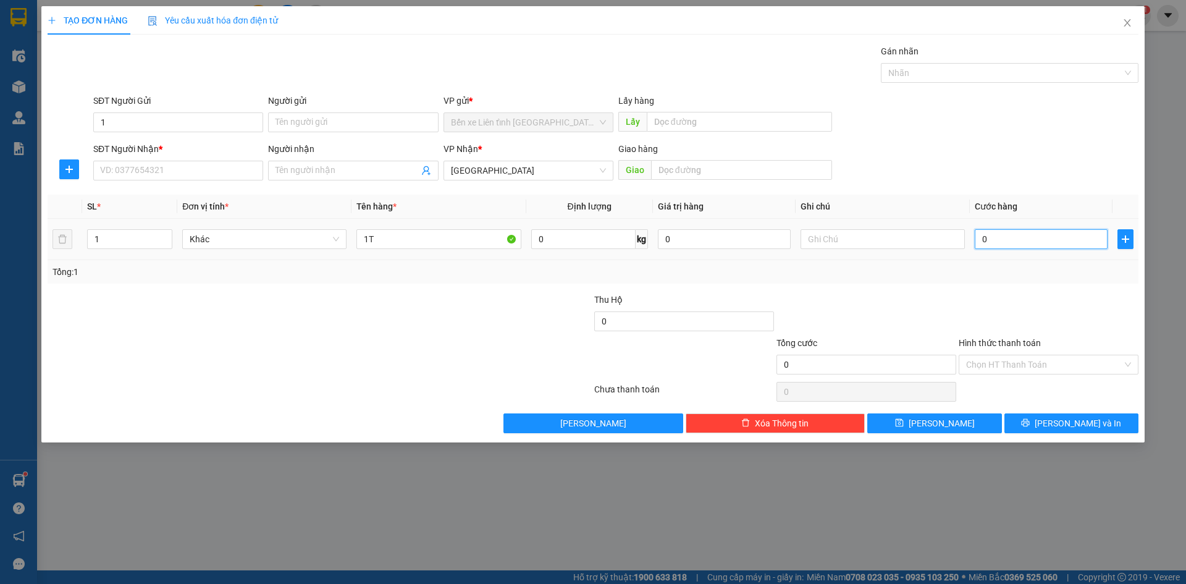
click at [996, 238] on input "0" at bounding box center [1041, 239] width 133 height 20
click at [154, 173] on input "SĐT Người Nhận *" at bounding box center [178, 171] width 170 height 20
click at [355, 167] on input "Người nhận" at bounding box center [346, 171] width 143 height 14
click at [1070, 419] on span "[PERSON_NAME] và In" at bounding box center [1078, 423] width 86 height 14
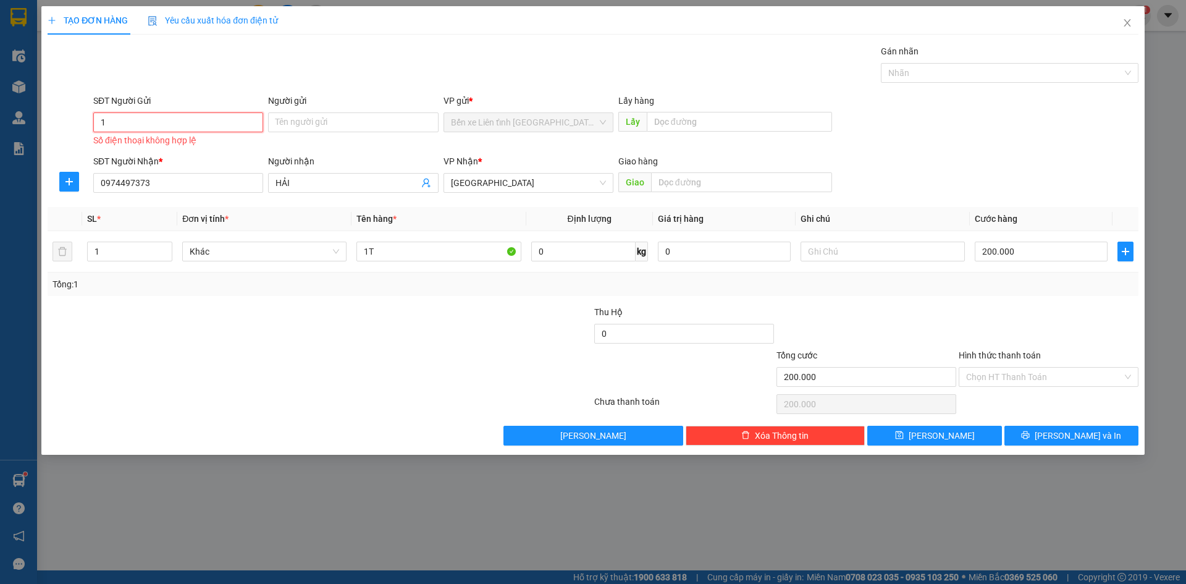
click at [132, 120] on input "1" at bounding box center [178, 122] width 170 height 20
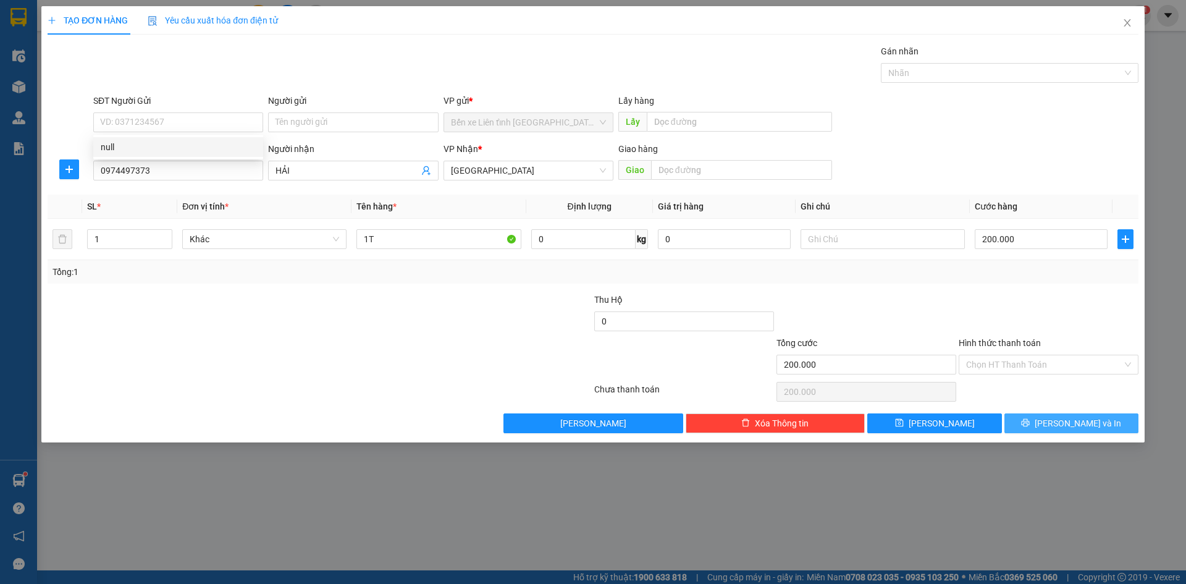
click at [1030, 423] on icon "printer" at bounding box center [1026, 423] width 8 height 8
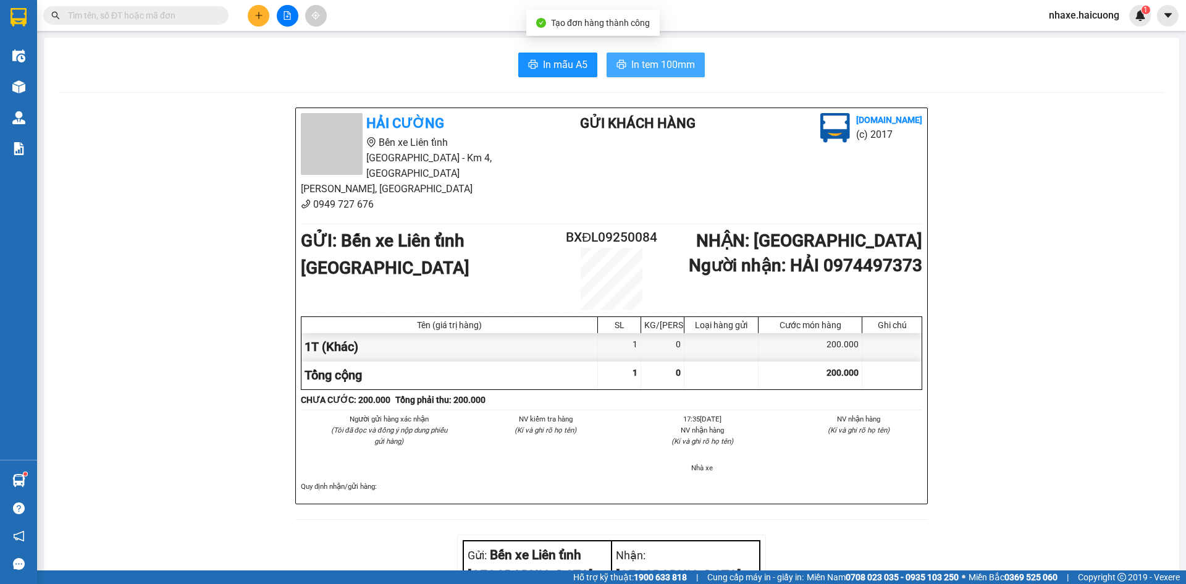
click at [654, 67] on span "In tem 100mm" at bounding box center [663, 64] width 64 height 15
click at [259, 17] on icon "plus" at bounding box center [258, 15] width 1 height 7
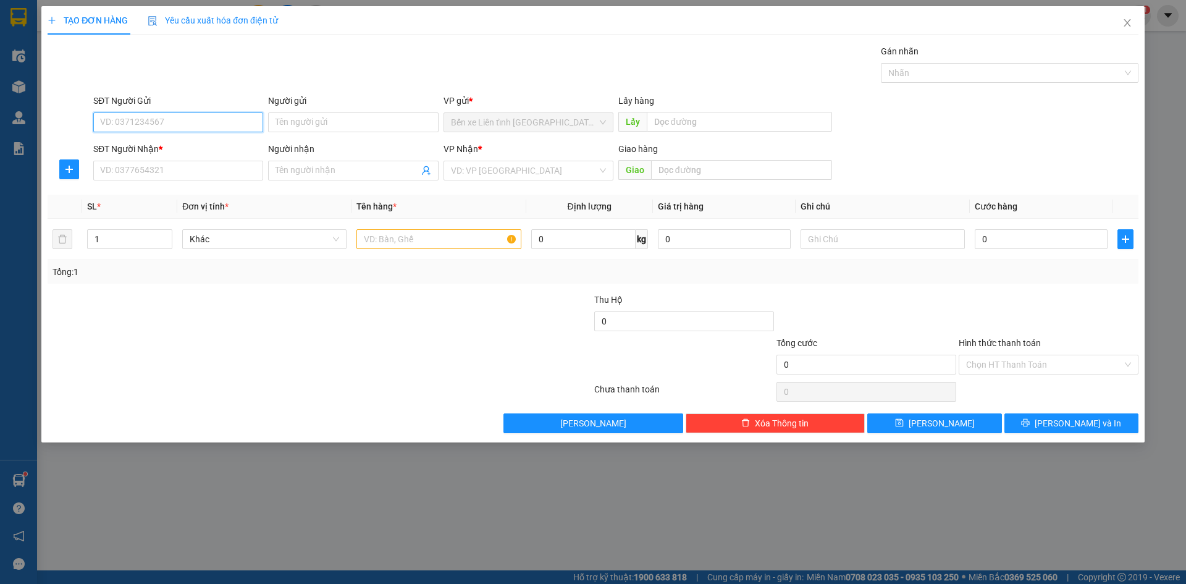
click at [170, 125] on input "SĐT Người Gửi" at bounding box center [178, 122] width 170 height 20
click at [177, 166] on input "SĐT Người Nhận *" at bounding box center [178, 171] width 170 height 20
click at [479, 174] on input "search" at bounding box center [524, 170] width 146 height 19
click at [320, 171] on input "Người nhận" at bounding box center [346, 171] width 143 height 14
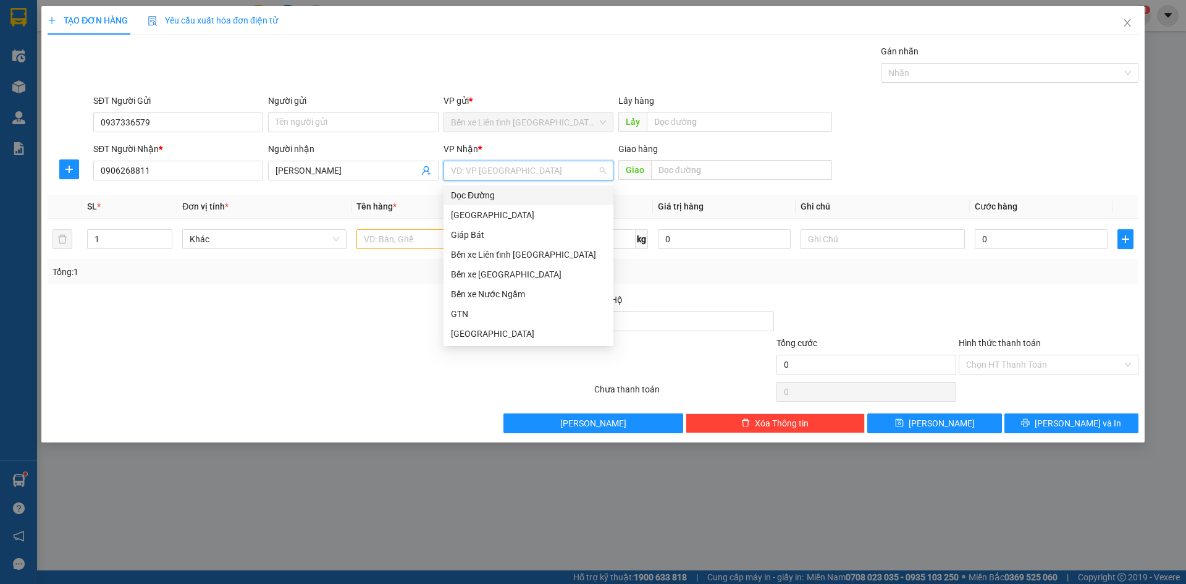
click at [491, 172] on input "search" at bounding box center [524, 170] width 146 height 19
click at [521, 271] on div "Bến xe [GEOGRAPHIC_DATA]" at bounding box center [528, 274] width 155 height 14
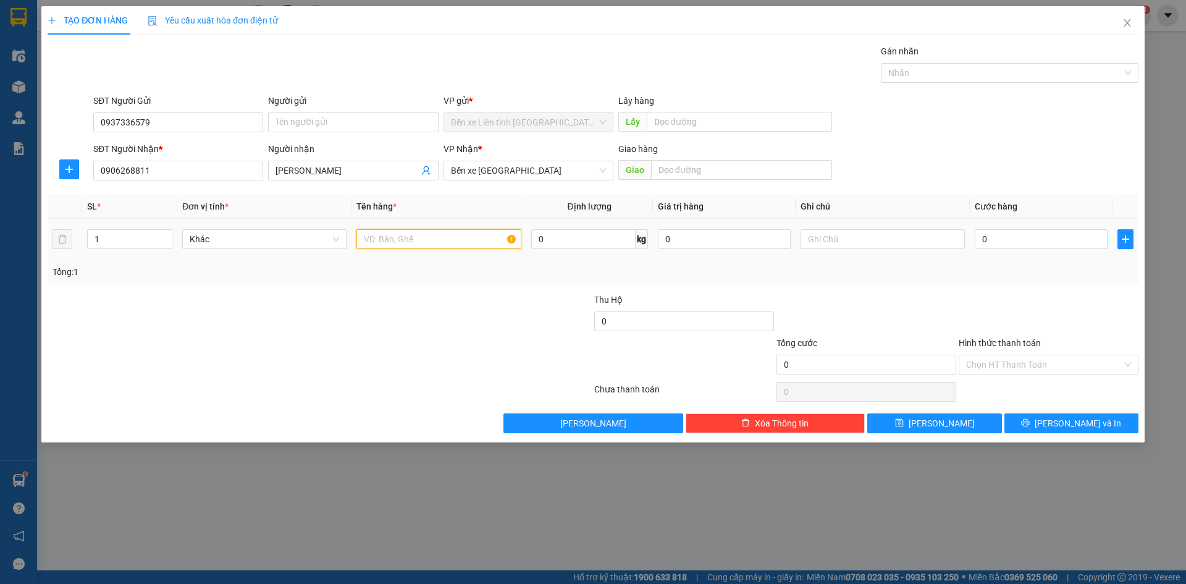
click at [423, 238] on input "text" at bounding box center [438, 239] width 164 height 20
click at [820, 239] on input "text" at bounding box center [883, 239] width 164 height 20
click at [1057, 242] on input "0" at bounding box center [1041, 239] width 133 height 20
click at [1057, 421] on button "[PERSON_NAME] và In" at bounding box center [1071, 423] width 134 height 20
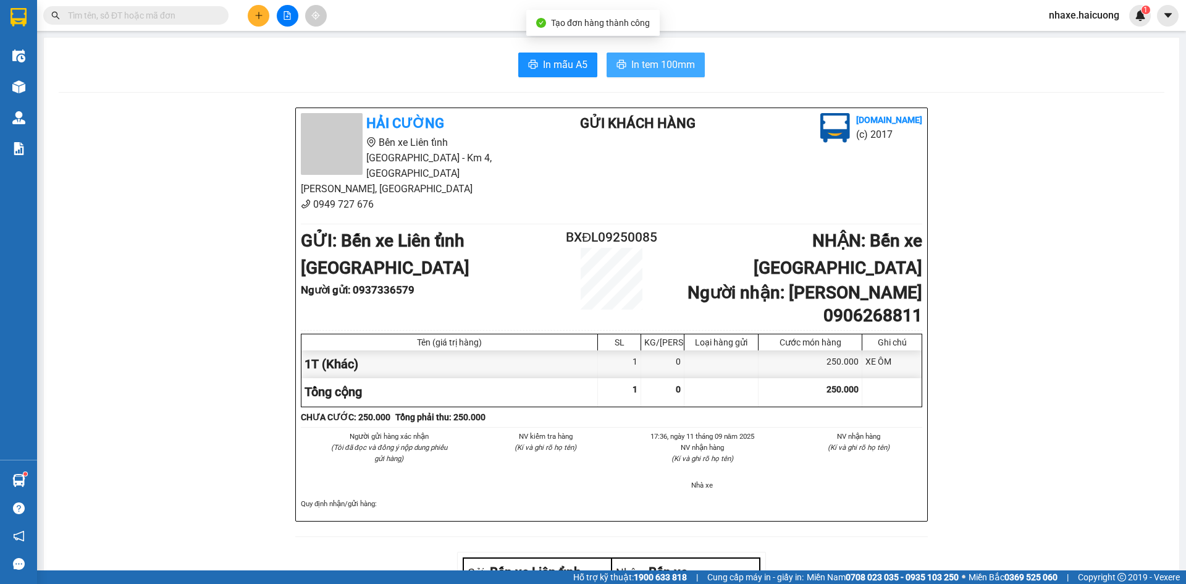
click at [648, 67] on span "In tem 100mm" at bounding box center [663, 64] width 64 height 15
click at [258, 15] on icon "plus" at bounding box center [258, 15] width 9 height 9
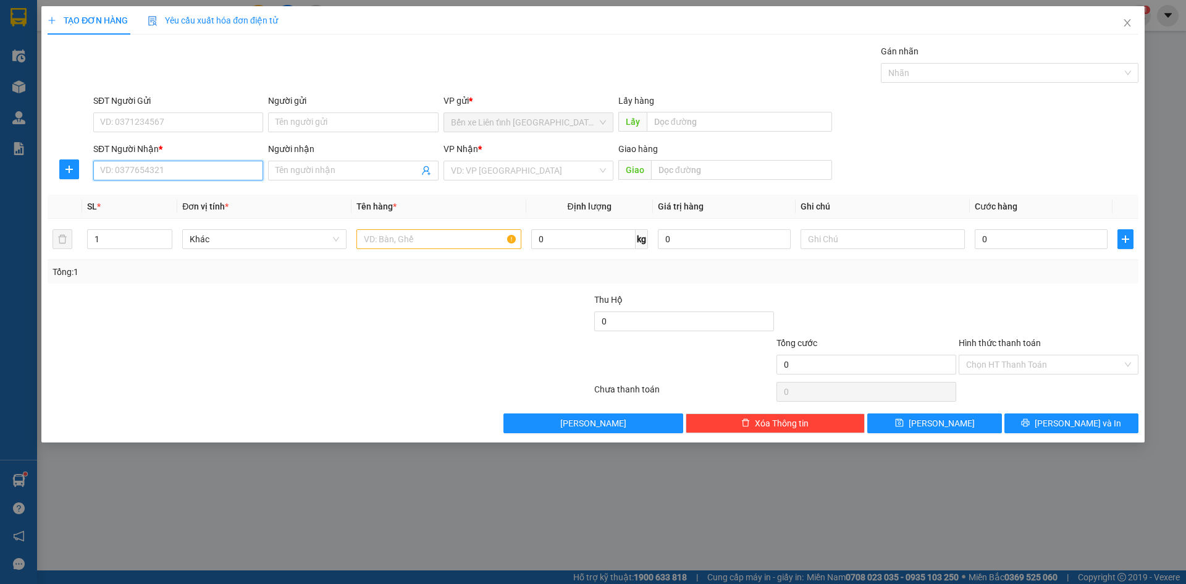
click at [231, 170] on input "SĐT Người Nhận *" at bounding box center [178, 171] width 170 height 20
click at [330, 170] on input "Người nhận" at bounding box center [346, 171] width 143 height 14
click at [578, 169] on input "search" at bounding box center [524, 170] width 146 height 19
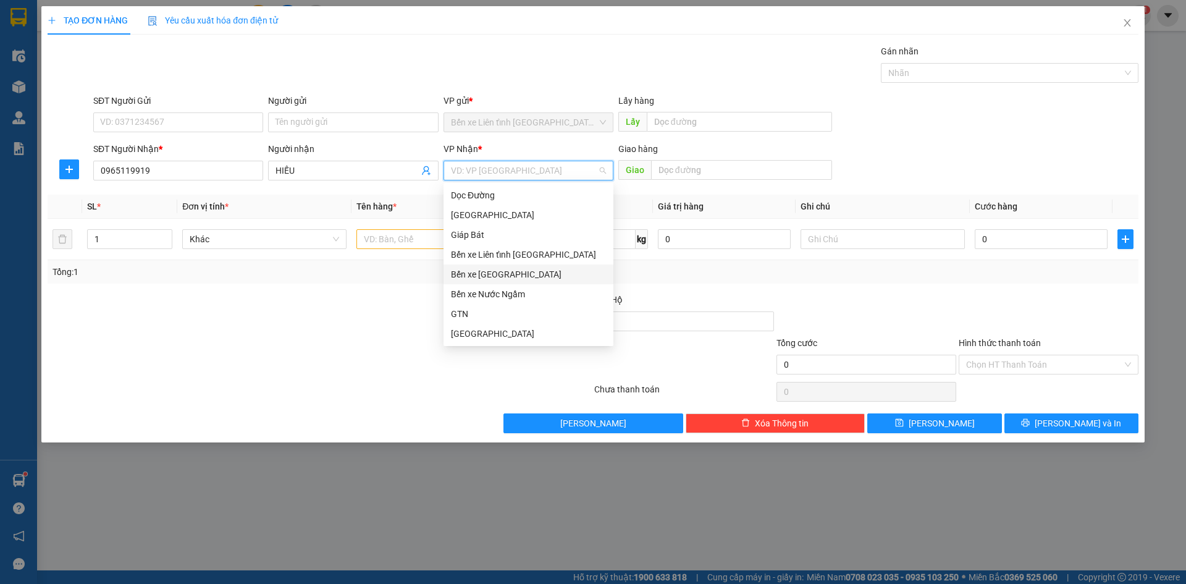
click at [524, 272] on div "Bến xe [GEOGRAPHIC_DATA]" at bounding box center [528, 274] width 155 height 14
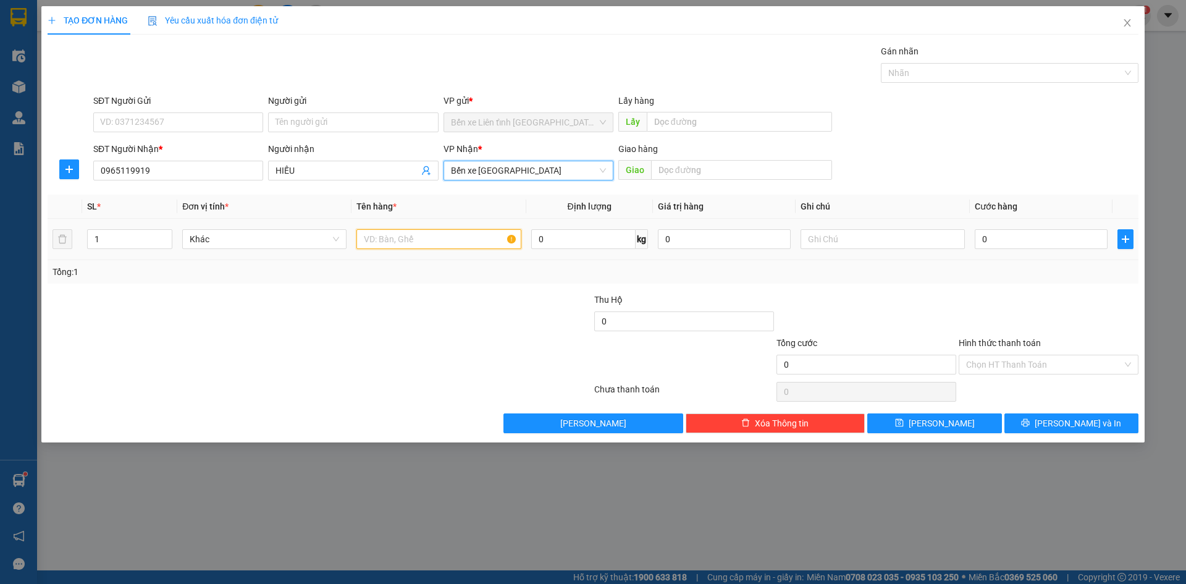
click at [375, 239] on input "text" at bounding box center [438, 239] width 164 height 20
click at [1027, 240] on input "0" at bounding box center [1041, 239] width 133 height 20
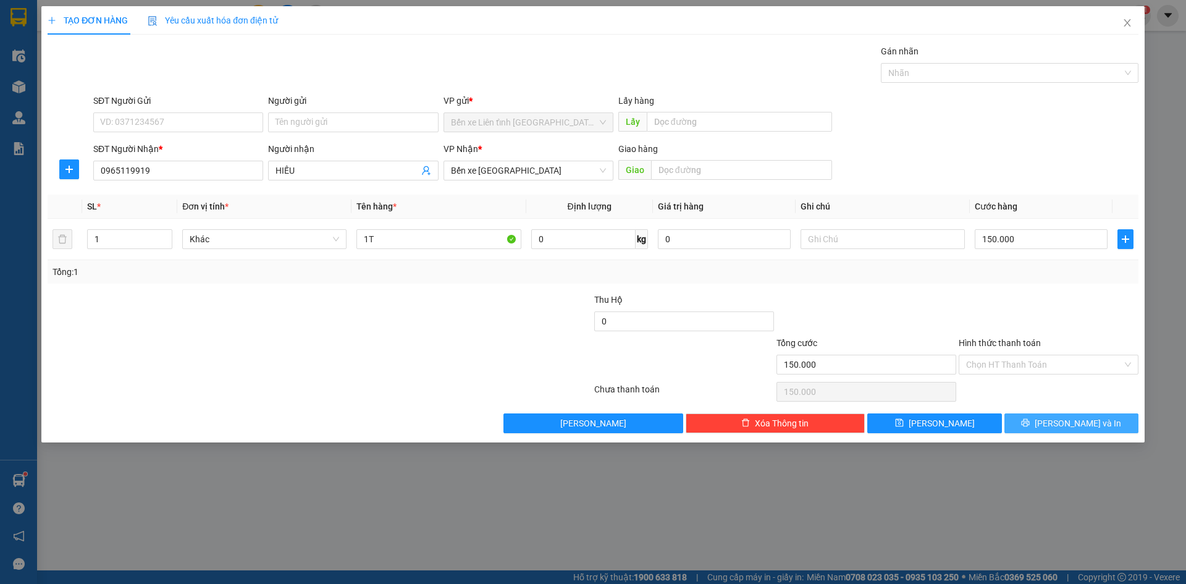
click at [1068, 427] on span "[PERSON_NAME] và In" at bounding box center [1078, 423] width 86 height 14
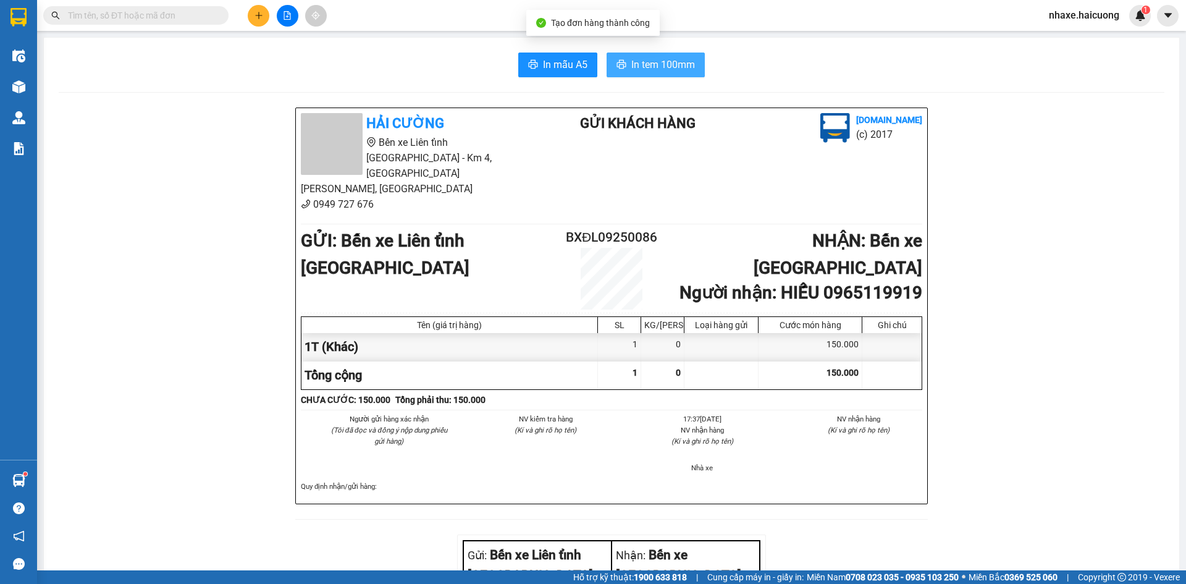
click at [637, 64] on span "In tem 100mm" at bounding box center [663, 64] width 64 height 15
click at [257, 14] on icon "plus" at bounding box center [258, 15] width 9 height 9
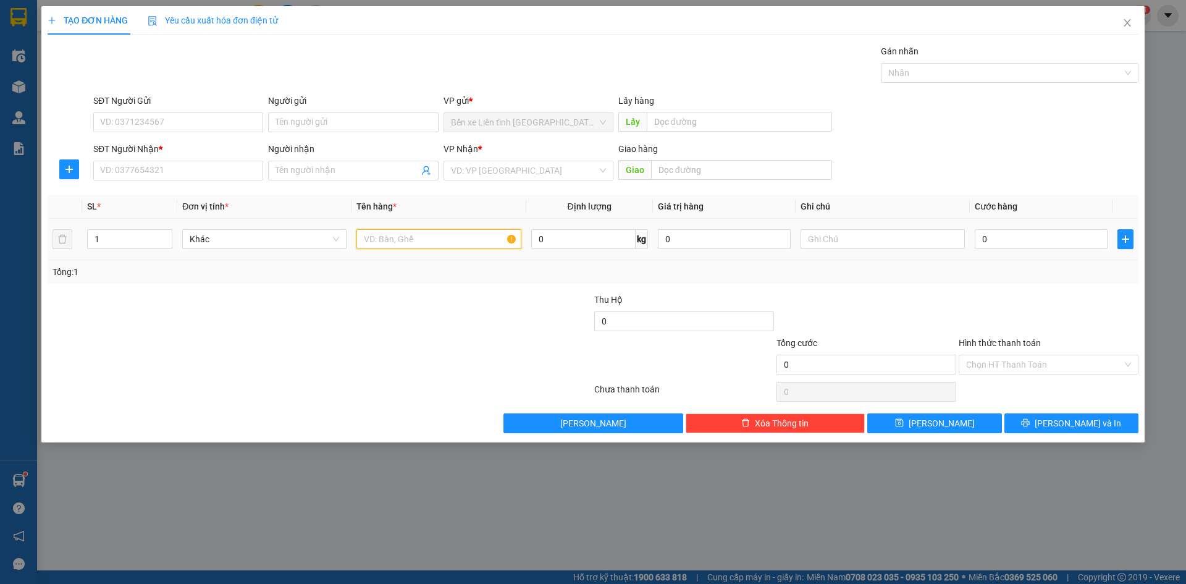
click at [395, 237] on input "text" at bounding box center [438, 239] width 164 height 20
click at [1021, 242] on input "0" at bounding box center [1041, 239] width 133 height 20
click at [1125, 363] on div "Chọn HT Thanh Toán" at bounding box center [1049, 365] width 180 height 20
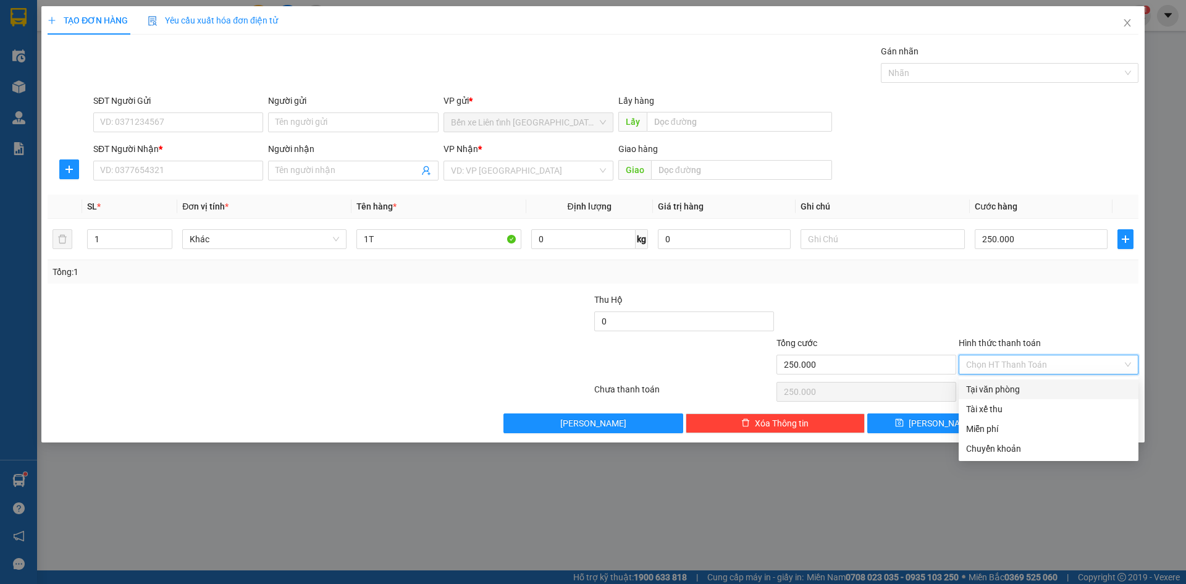
click at [1074, 391] on div "Tại văn phòng" at bounding box center [1048, 389] width 165 height 14
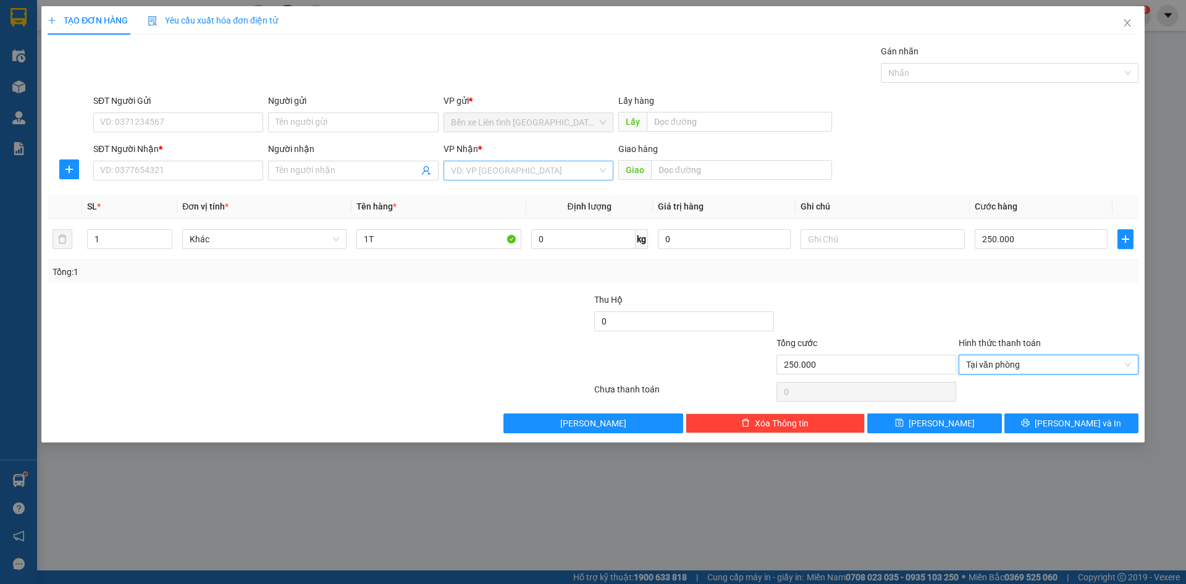
click at [566, 171] on input "search" at bounding box center [524, 170] width 146 height 19
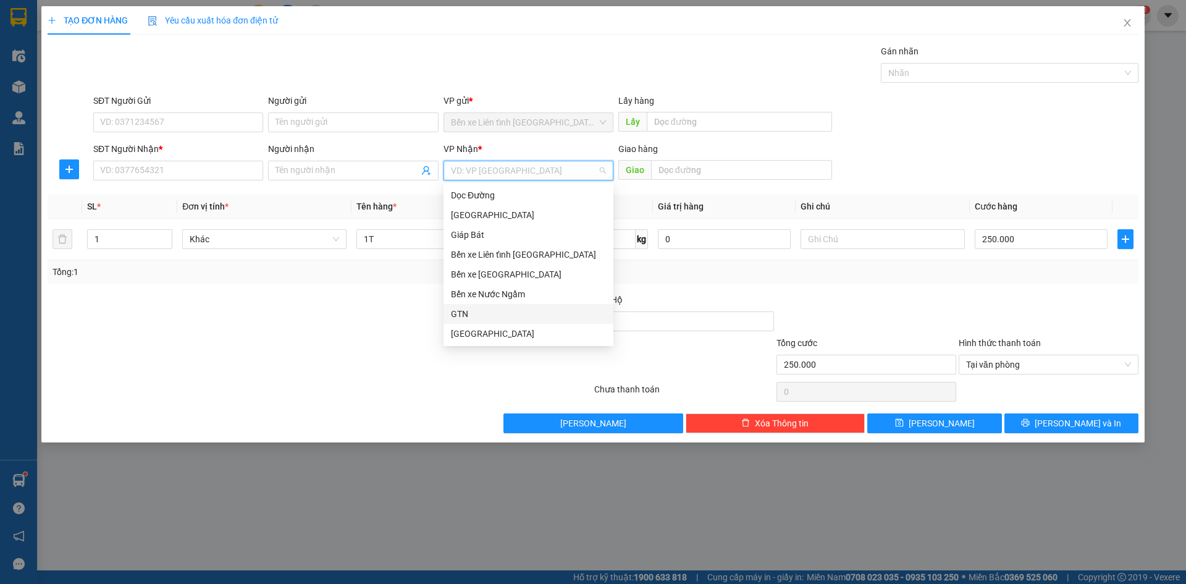
click at [511, 311] on div "GTN" at bounding box center [528, 314] width 155 height 14
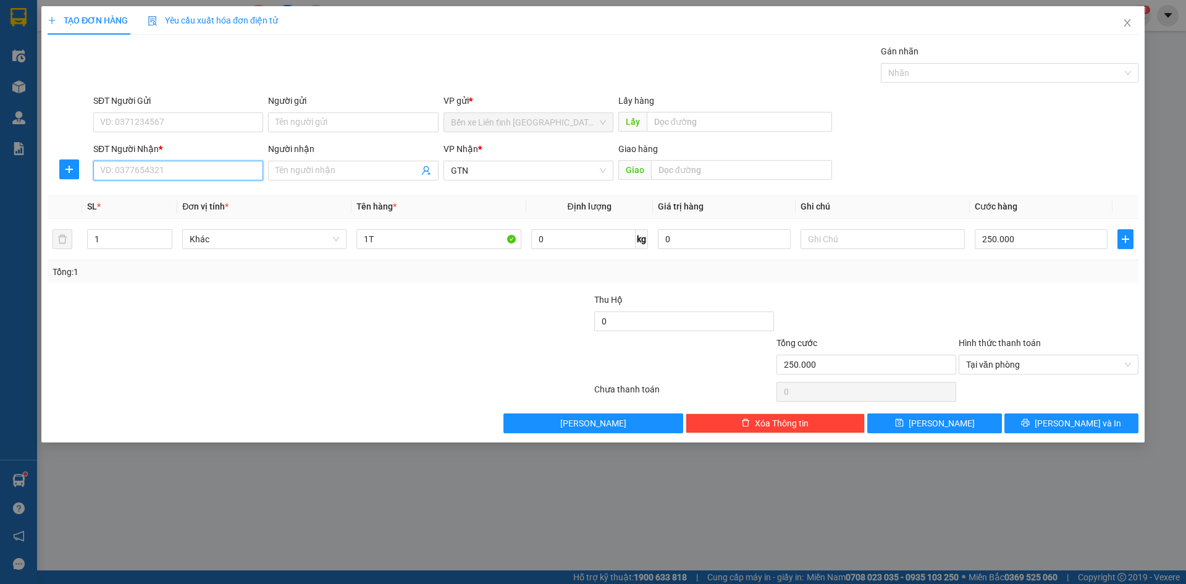
click at [190, 169] on input "SĐT Người Nhận *" at bounding box center [178, 171] width 170 height 20
click at [1080, 417] on span "[PERSON_NAME] và In" at bounding box center [1078, 423] width 86 height 14
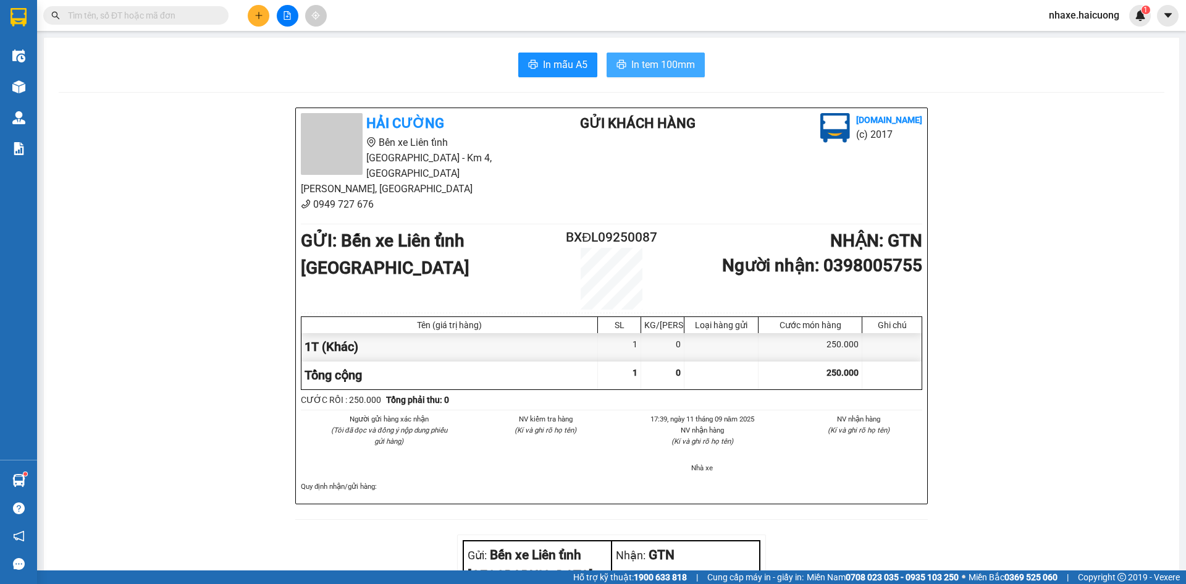
click at [663, 64] on span "In tem 100mm" at bounding box center [663, 64] width 64 height 15
click at [254, 19] on icon "plus" at bounding box center [258, 15] width 9 height 9
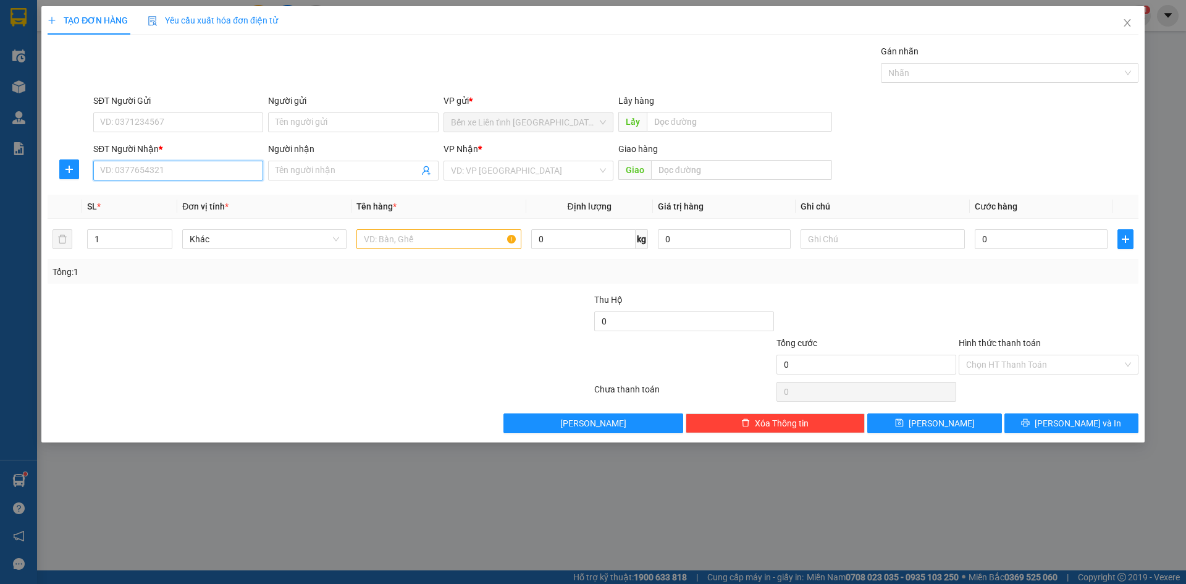
click at [233, 172] on input "SĐT Người Nhận *" at bounding box center [178, 171] width 170 height 20
click at [212, 122] on input "SĐT Người Gửi" at bounding box center [178, 122] width 170 height 20
click at [233, 172] on input "SĐT Người Nhận *" at bounding box center [178, 171] width 170 height 20
click at [481, 170] on input "search" at bounding box center [524, 170] width 146 height 19
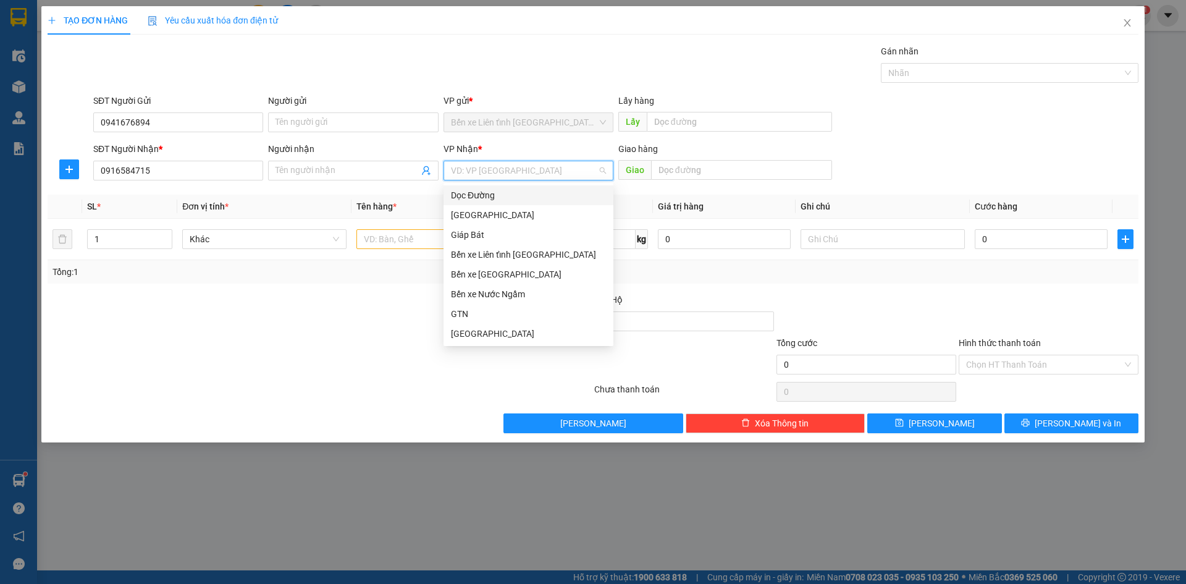
click at [483, 195] on div "Dọc Đường" at bounding box center [528, 195] width 155 height 14
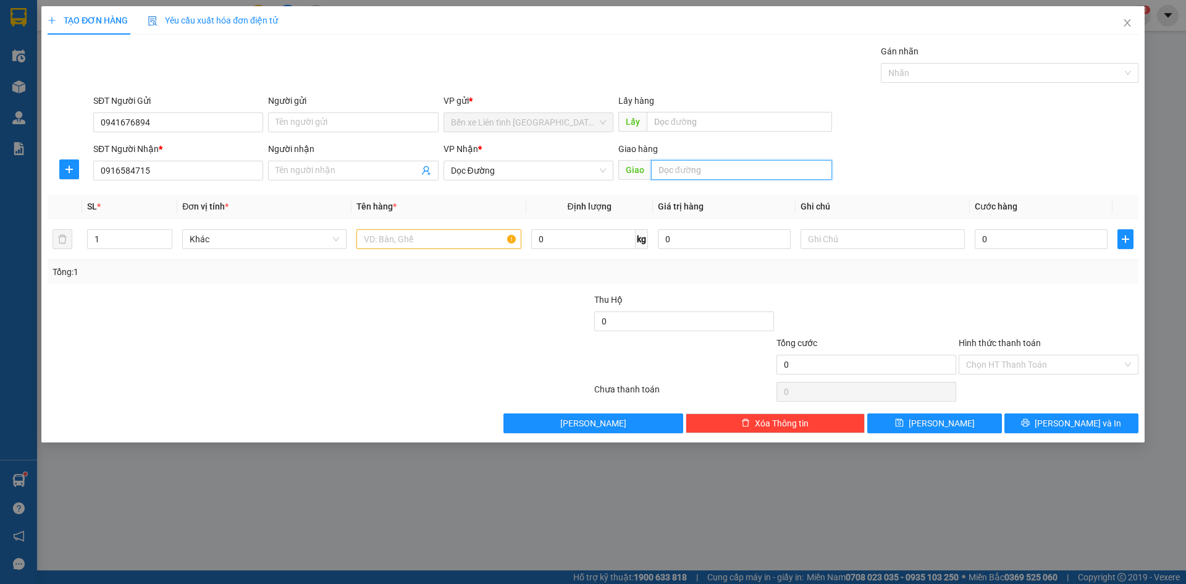
click at [692, 172] on input "text" at bounding box center [741, 170] width 181 height 20
click at [403, 243] on input "text" at bounding box center [438, 239] width 164 height 20
click at [166, 235] on icon "up" at bounding box center [166, 236] width 4 height 4
click at [166, 245] on icon "down" at bounding box center [166, 243] width 4 height 4
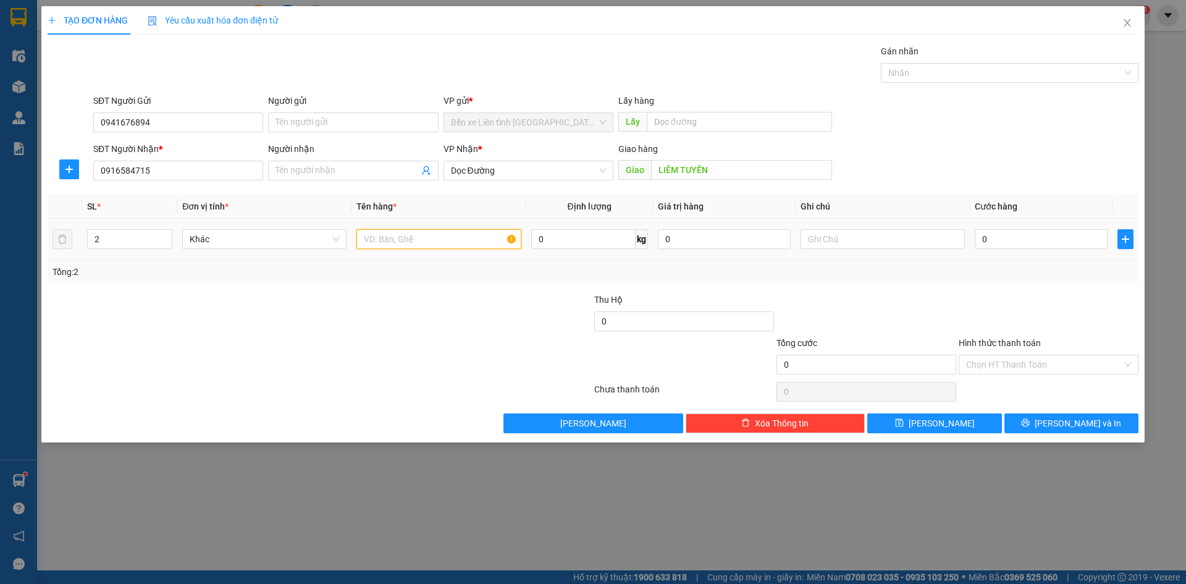
click at [420, 241] on input "text" at bounding box center [438, 239] width 164 height 20
click at [995, 238] on input "0" at bounding box center [1041, 239] width 133 height 20
click at [1126, 364] on div "Chọn HT Thanh Toán" at bounding box center [1049, 365] width 180 height 20
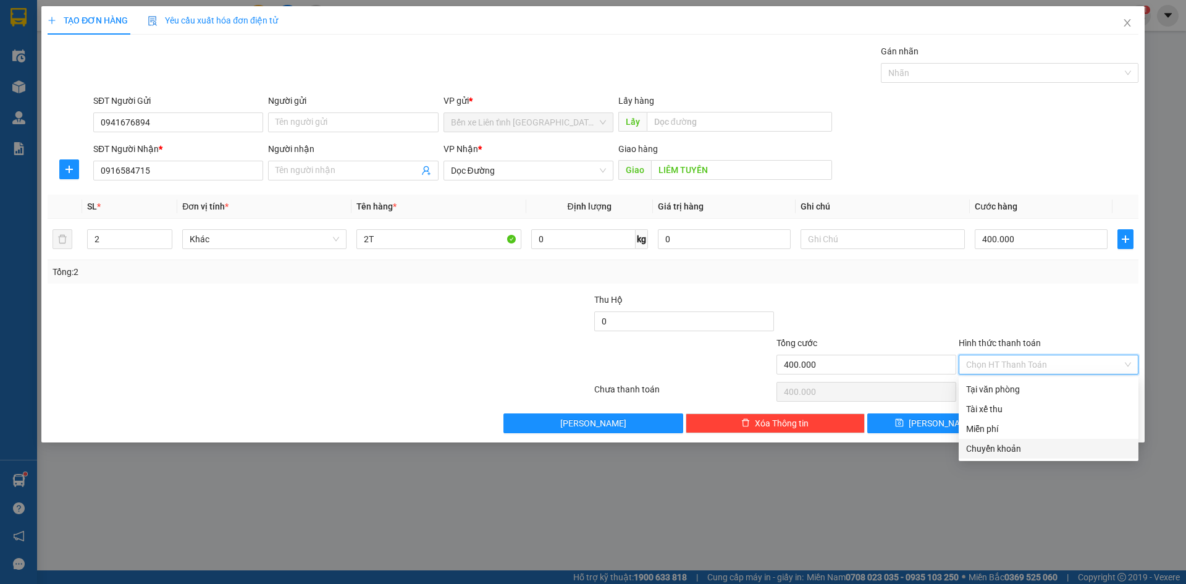
click at [1015, 452] on div "Chuyển khoản" at bounding box center [1048, 449] width 165 height 14
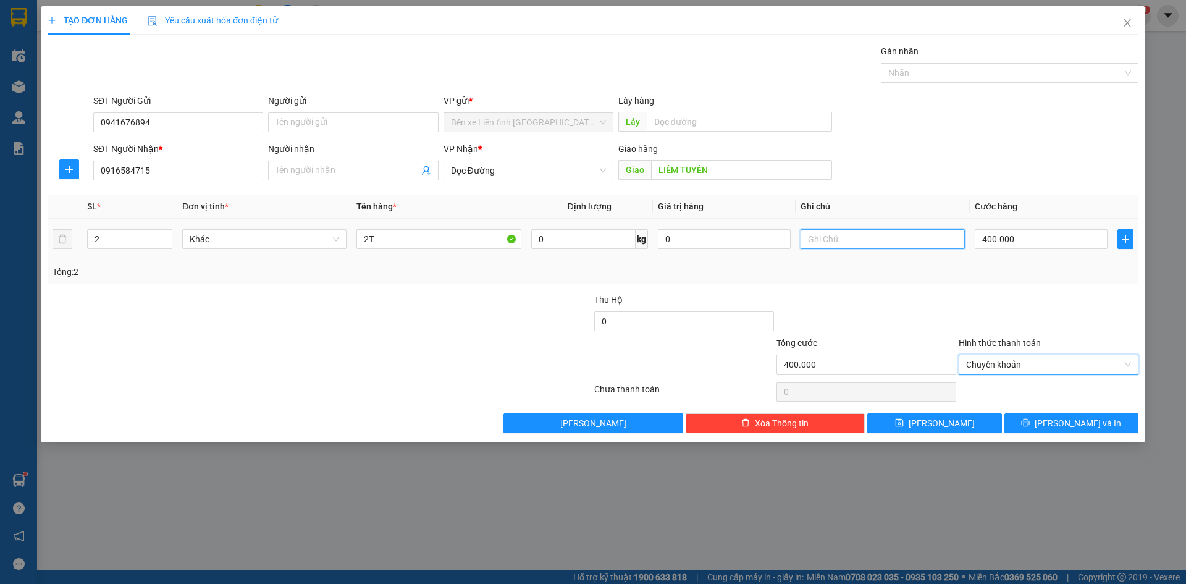
click at [867, 235] on input "text" at bounding box center [883, 239] width 164 height 20
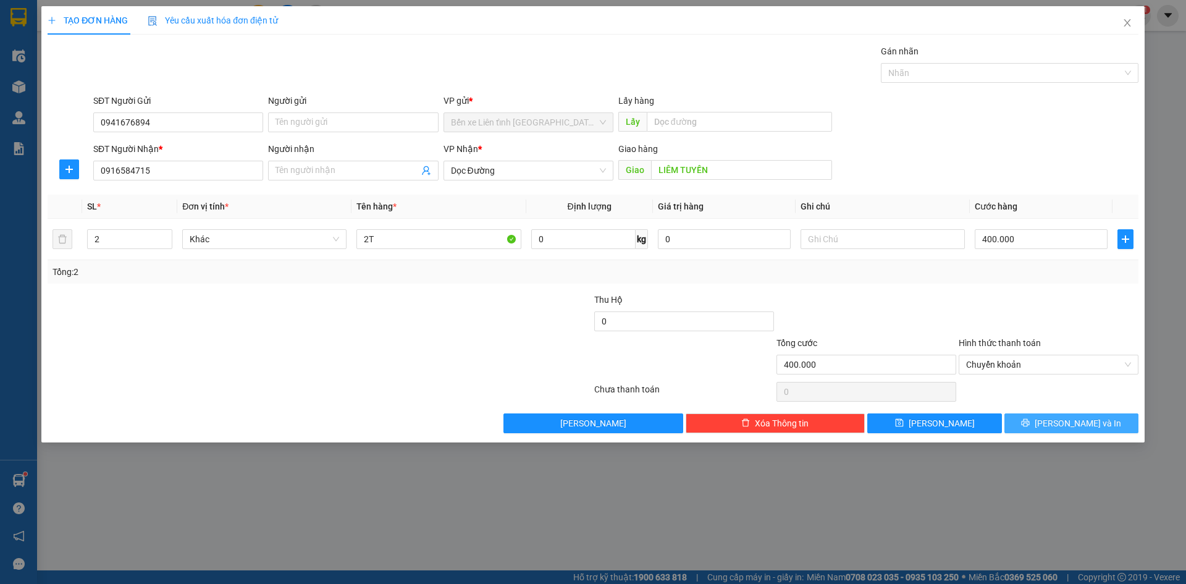
click at [1082, 425] on span "[PERSON_NAME] và In" at bounding box center [1078, 423] width 86 height 14
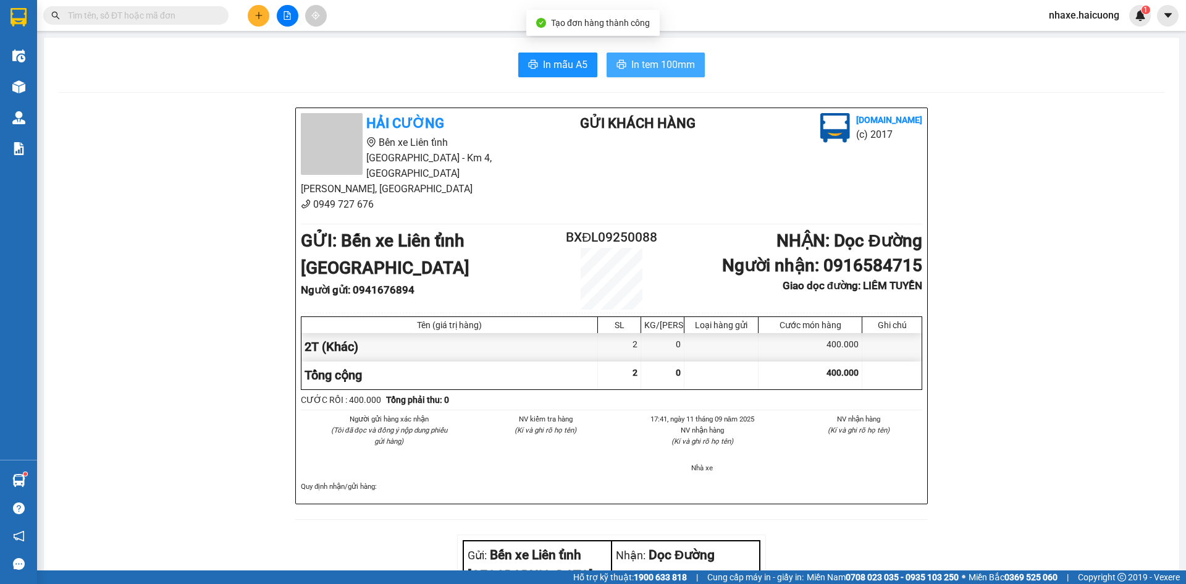
click at [662, 67] on span "In tem 100mm" at bounding box center [663, 64] width 64 height 15
click at [258, 15] on icon "plus" at bounding box center [258, 15] width 9 height 9
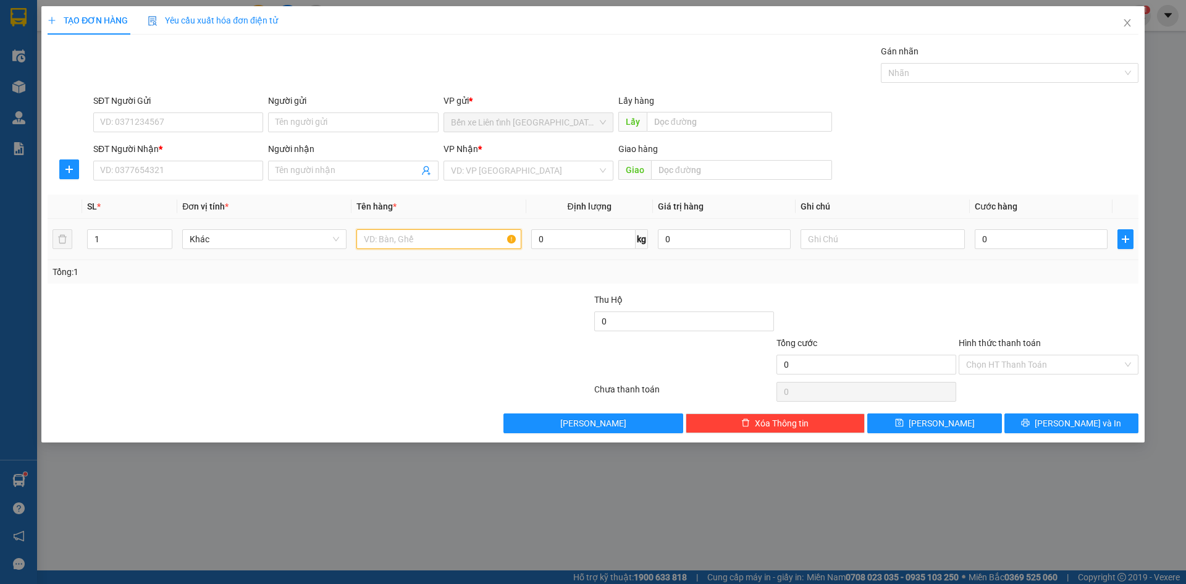
click at [429, 238] on input "text" at bounding box center [438, 239] width 164 height 20
click at [1035, 238] on input "0" at bounding box center [1041, 239] width 133 height 20
click at [1028, 363] on input "Hình thức thanh toán" at bounding box center [1044, 364] width 156 height 19
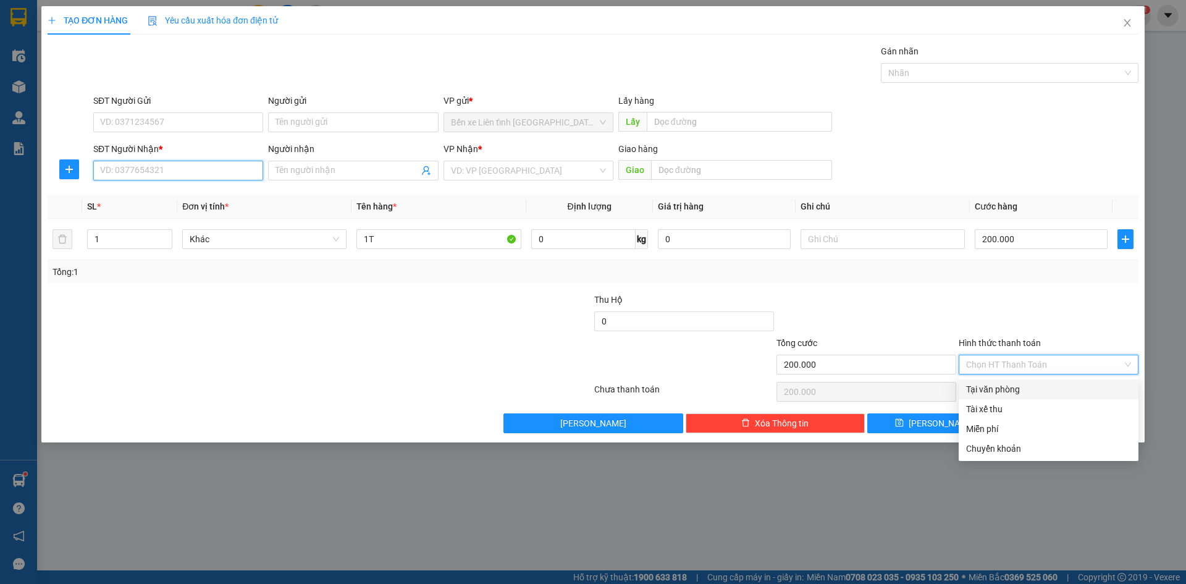
click at [220, 169] on input "SĐT Người Nhận *" at bounding box center [178, 171] width 170 height 20
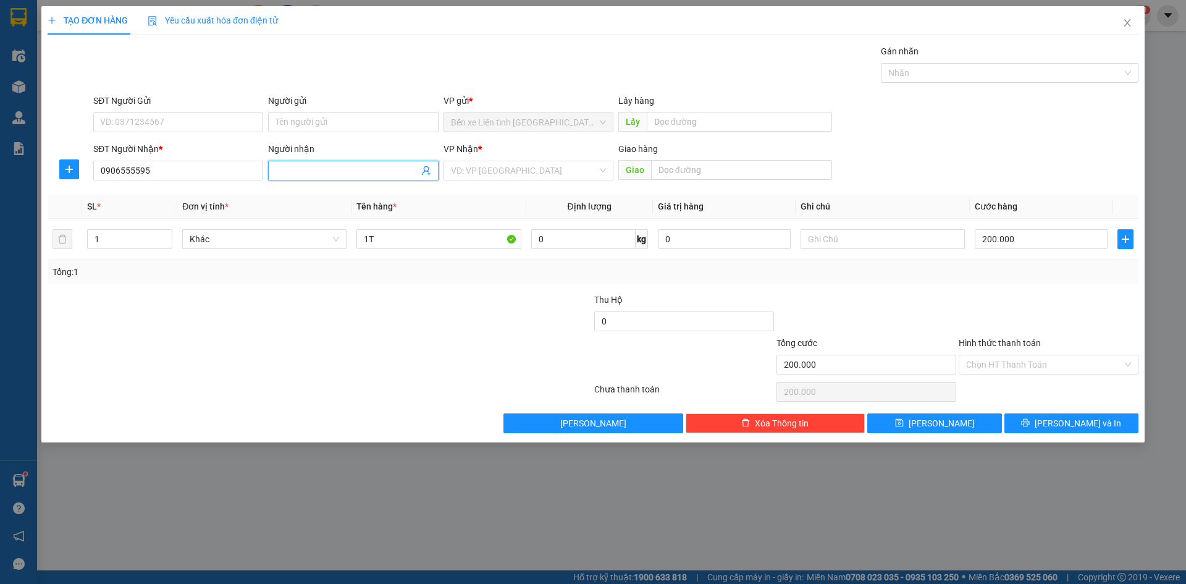
click at [298, 163] on span at bounding box center [353, 171] width 170 height 20
click at [229, 120] on input "SĐT Người Gửi" at bounding box center [178, 122] width 170 height 20
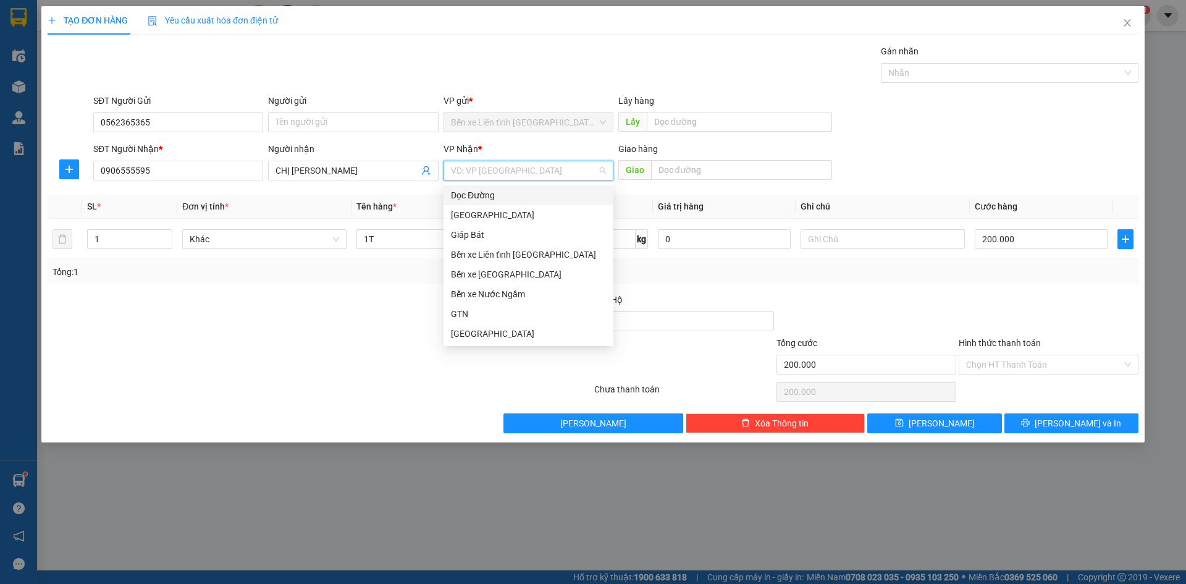
click at [488, 169] on input "search" at bounding box center [524, 170] width 146 height 19
click at [511, 273] on div "Bến xe [GEOGRAPHIC_DATA]" at bounding box center [528, 274] width 155 height 14
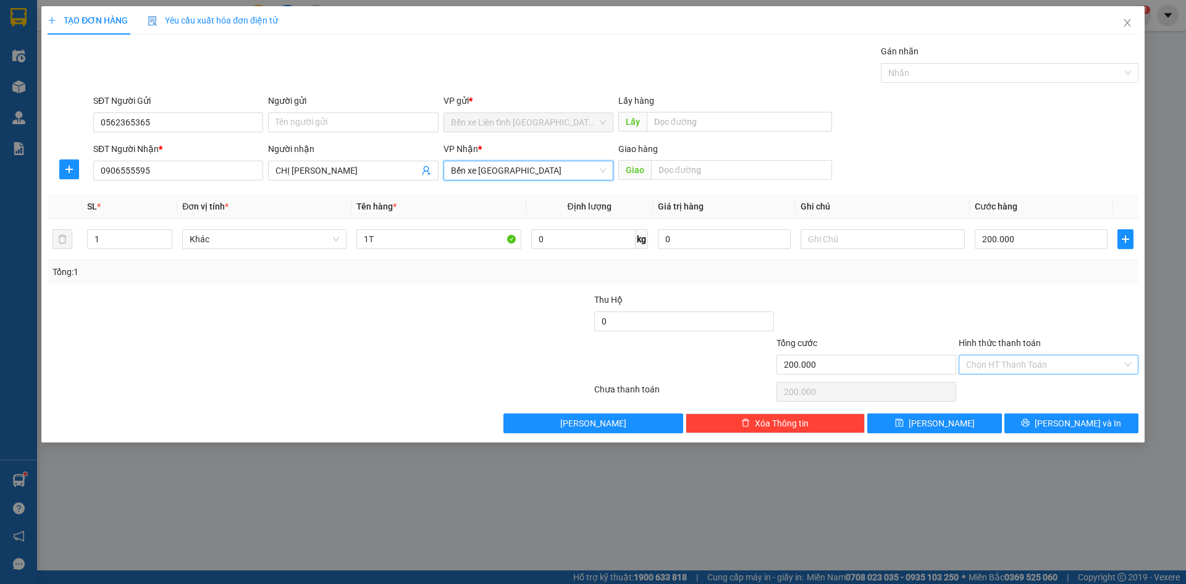
click at [1131, 362] on div "Chọn HT Thanh Toán" at bounding box center [1049, 365] width 180 height 20
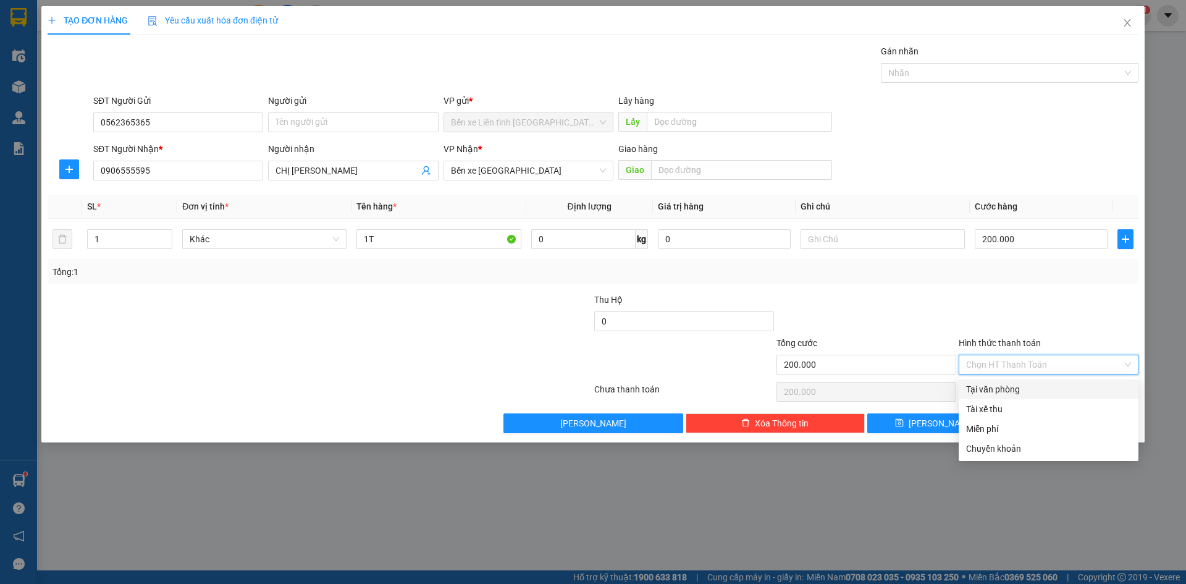
click at [1041, 390] on div "Tại văn phòng" at bounding box center [1048, 389] width 165 height 14
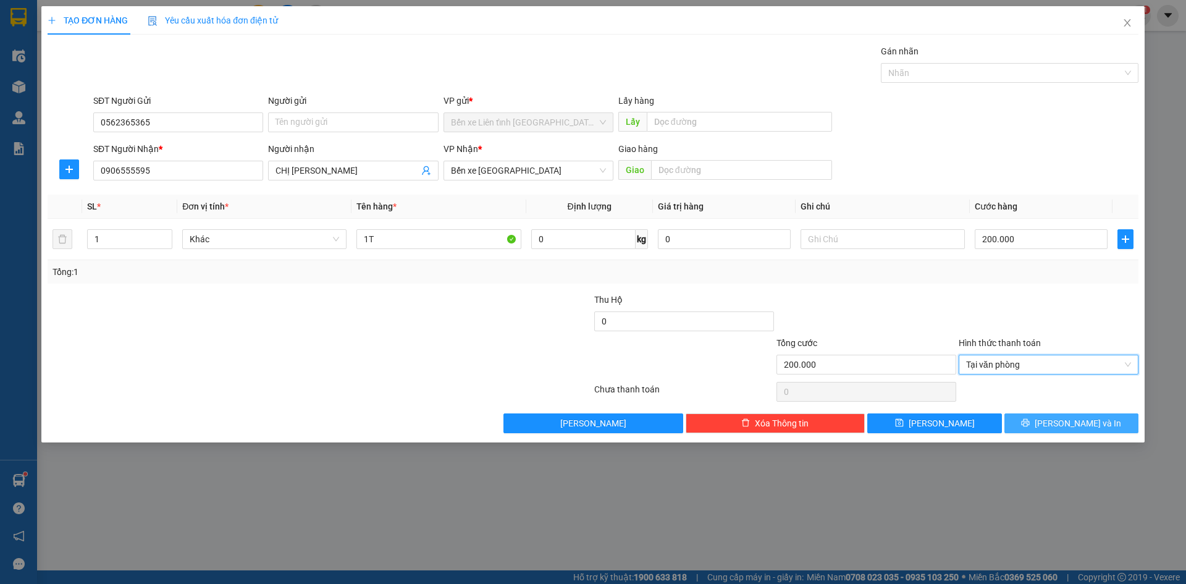
click at [1065, 424] on span "[PERSON_NAME] và In" at bounding box center [1078, 423] width 86 height 14
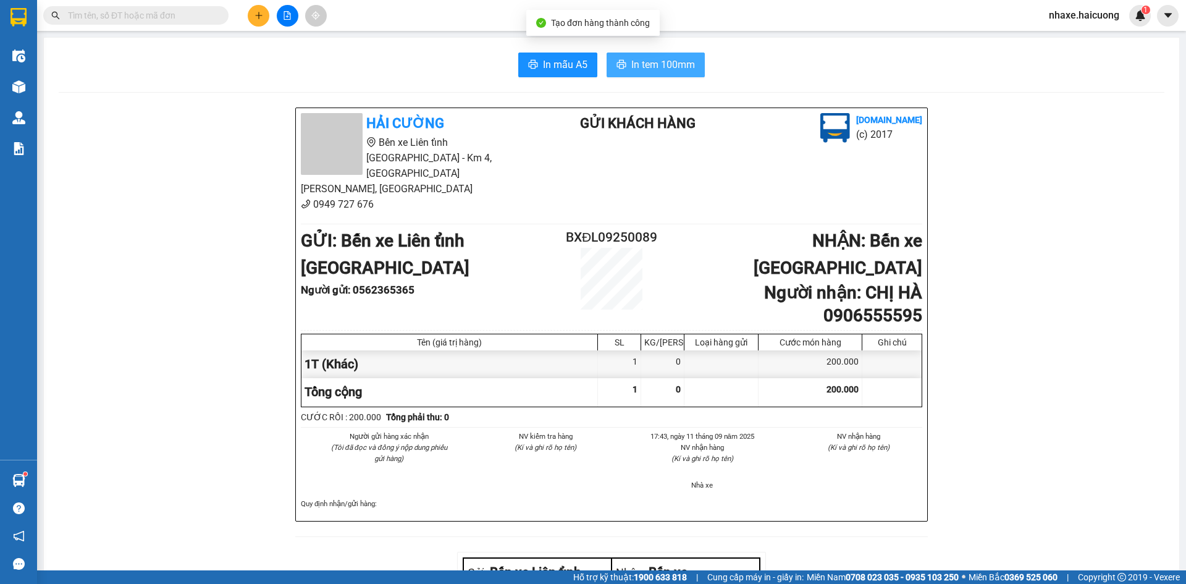
click at [647, 62] on span "In tem 100mm" at bounding box center [663, 64] width 64 height 15
click at [256, 17] on icon "plus" at bounding box center [258, 15] width 9 height 9
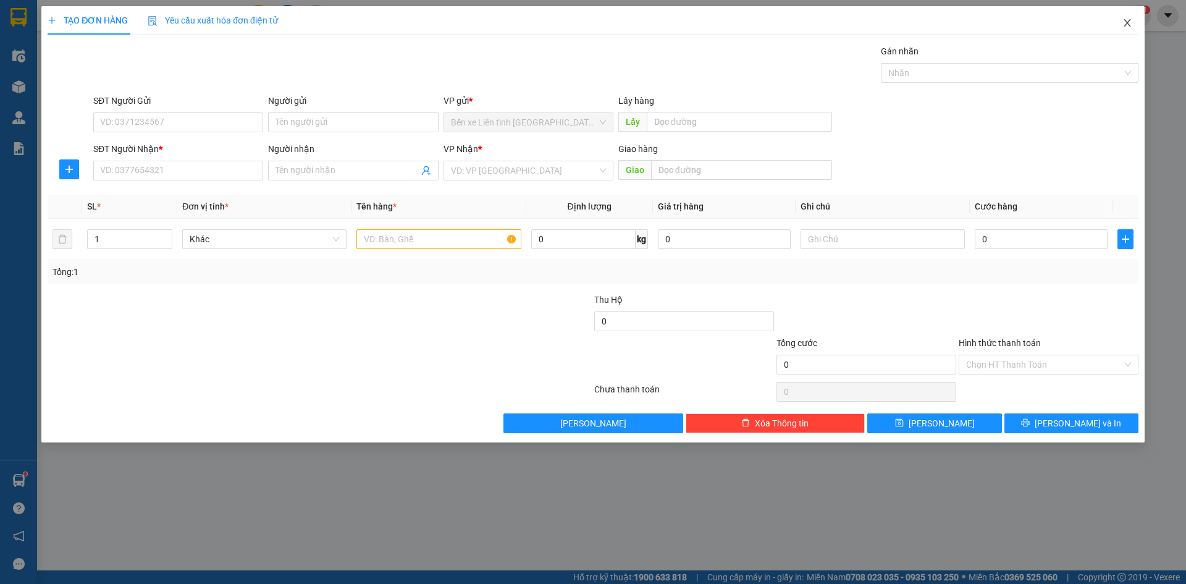
click at [1127, 22] on icon "close" at bounding box center [1127, 23] width 10 height 10
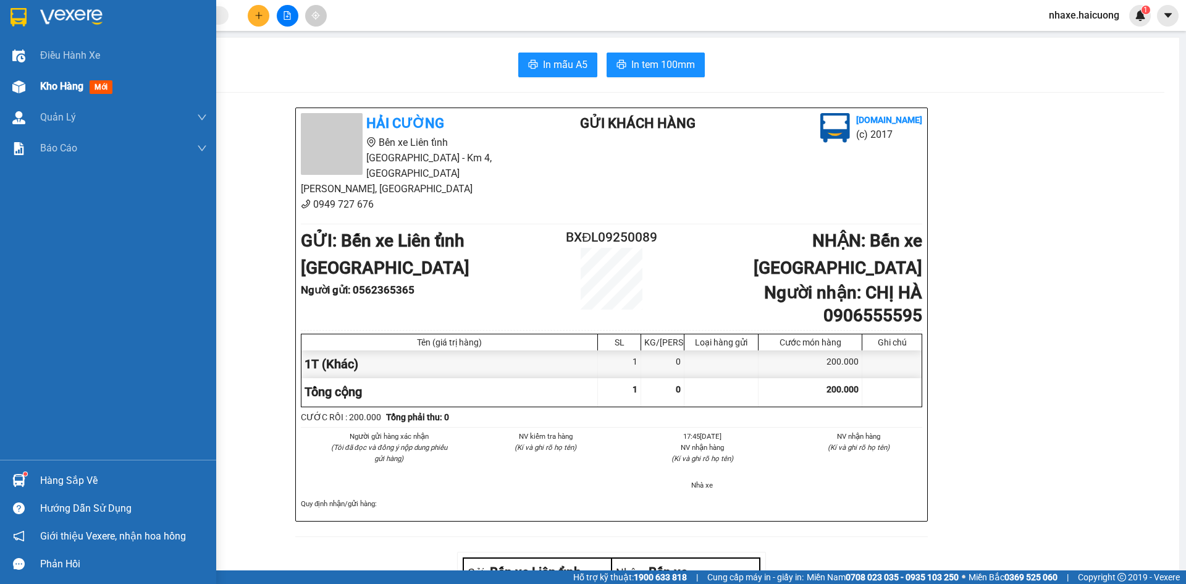
click at [20, 90] on img at bounding box center [18, 86] width 13 height 13
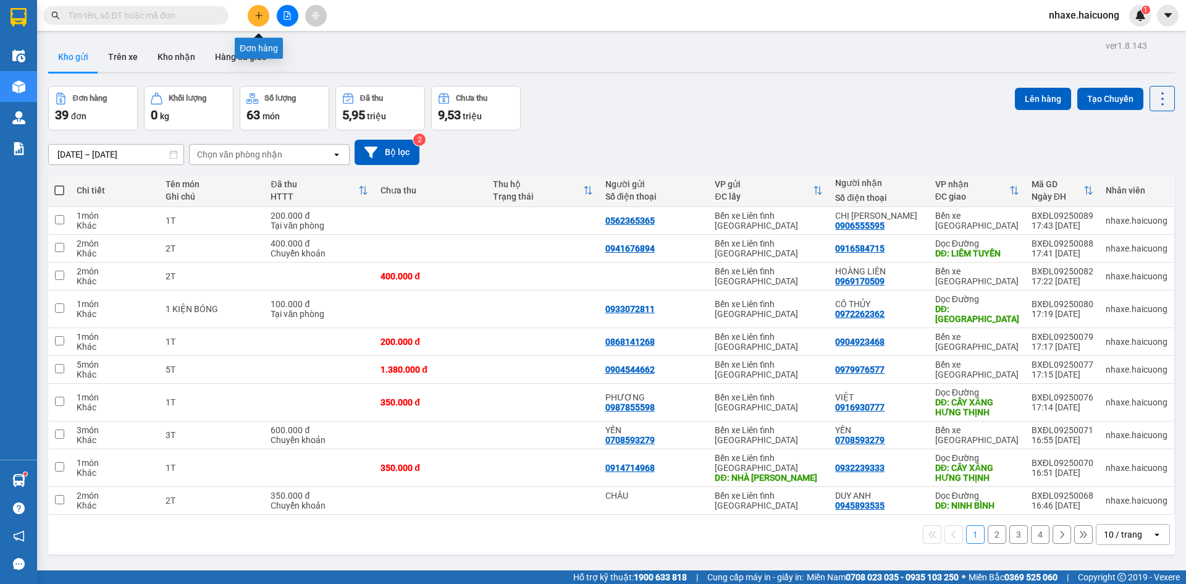
click at [259, 15] on icon "plus" at bounding box center [258, 15] width 1 height 7
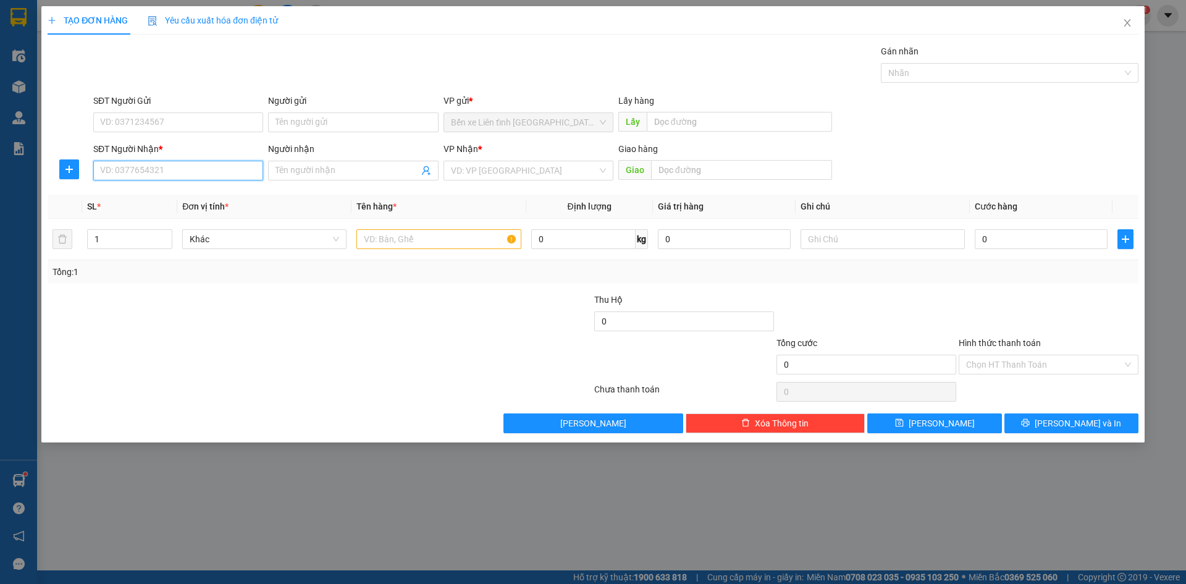
click at [230, 170] on input "SĐT Người Nhận *" at bounding box center [178, 171] width 170 height 20
click at [218, 120] on input "SĐT Người Gửi" at bounding box center [178, 122] width 170 height 20
click at [479, 174] on input "search" at bounding box center [524, 170] width 146 height 19
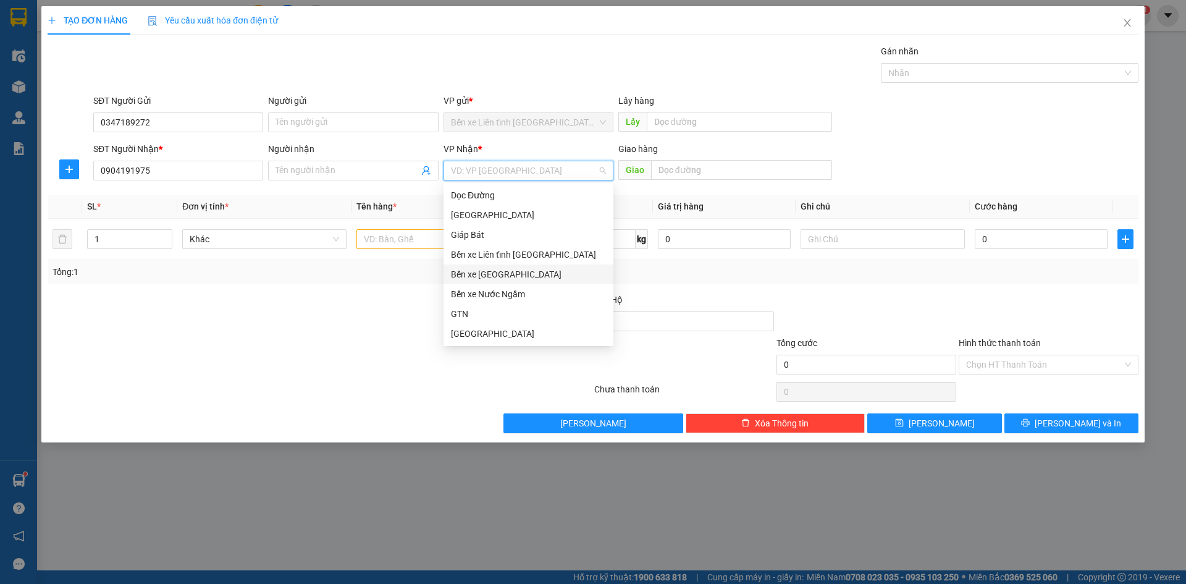
click at [525, 273] on div "Bến xe [GEOGRAPHIC_DATA]" at bounding box center [528, 274] width 155 height 14
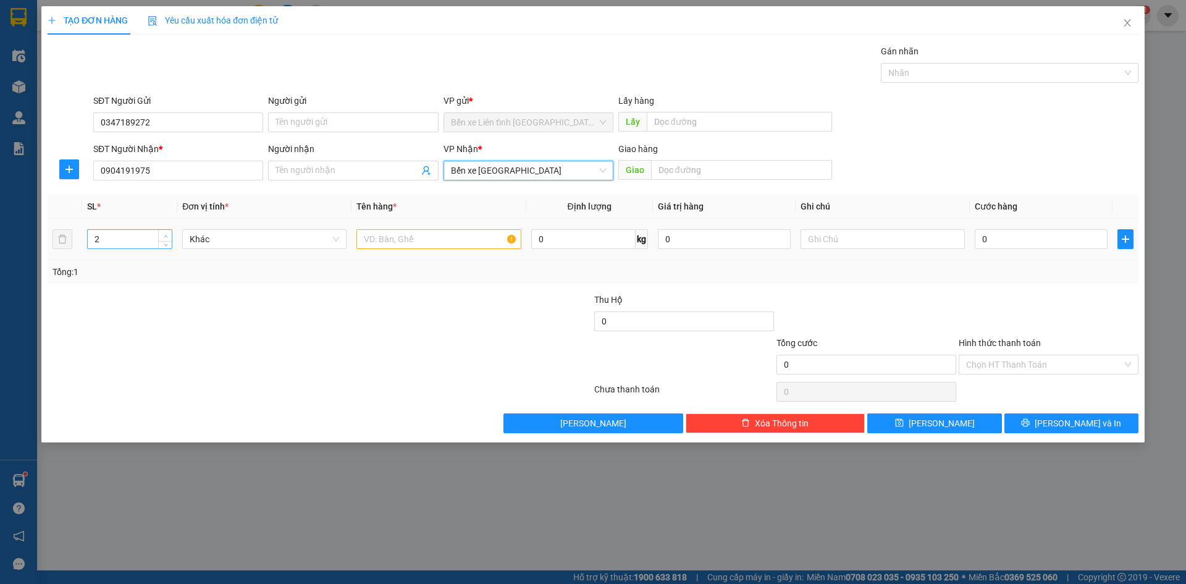
click at [164, 234] on icon "up" at bounding box center [166, 236] width 4 height 4
click at [395, 240] on input "text" at bounding box center [438, 239] width 164 height 20
click at [1040, 243] on input "0" at bounding box center [1041, 239] width 133 height 20
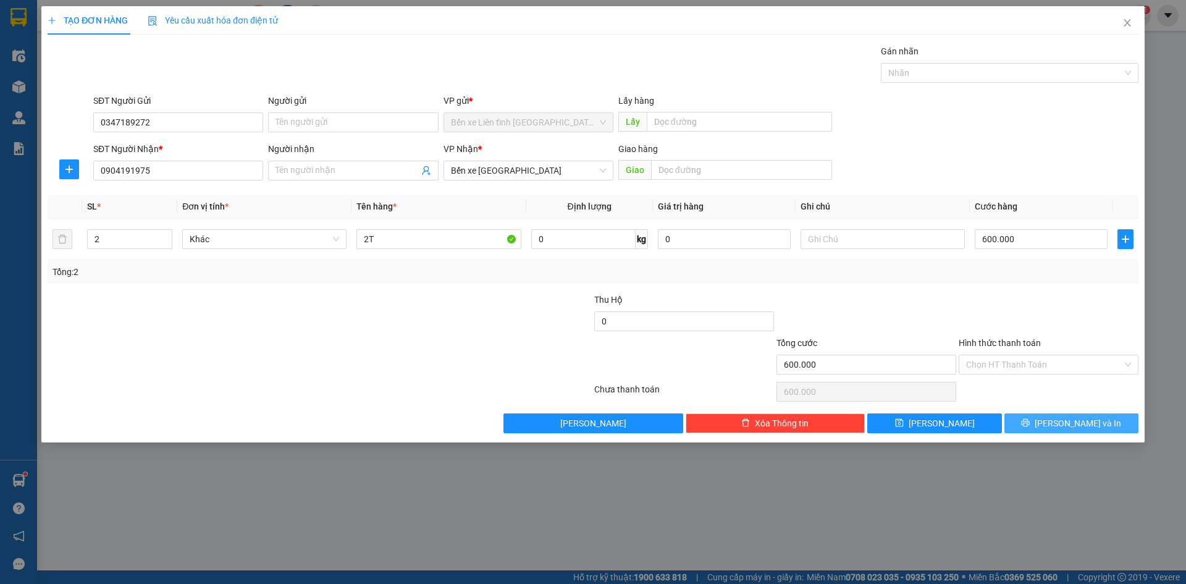
click at [1057, 422] on button "[PERSON_NAME] và In" at bounding box center [1071, 423] width 134 height 20
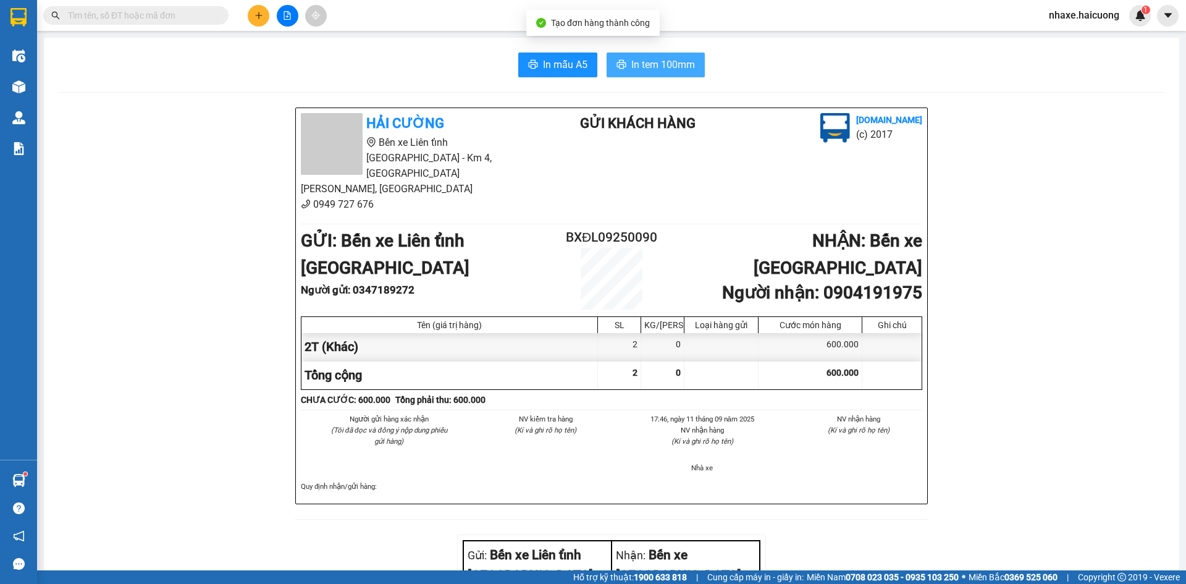
click at [654, 65] on span "In tem 100mm" at bounding box center [663, 64] width 64 height 15
click at [258, 19] on icon "plus" at bounding box center [258, 15] width 9 height 9
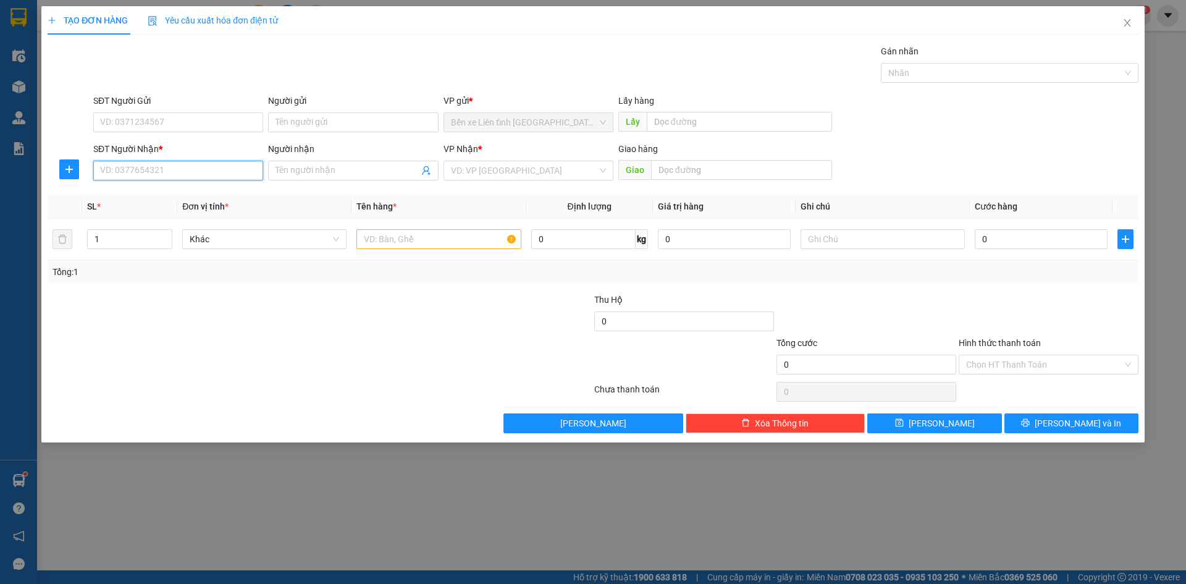
click at [194, 167] on input "SĐT Người Nhận *" at bounding box center [178, 171] width 170 height 20
click at [166, 237] on icon "up" at bounding box center [166, 236] width 4 height 4
click at [458, 242] on input "text" at bounding box center [438, 239] width 164 height 20
click at [1043, 238] on input "0" at bounding box center [1041, 239] width 133 height 20
click at [818, 239] on input "text" at bounding box center [883, 239] width 164 height 20
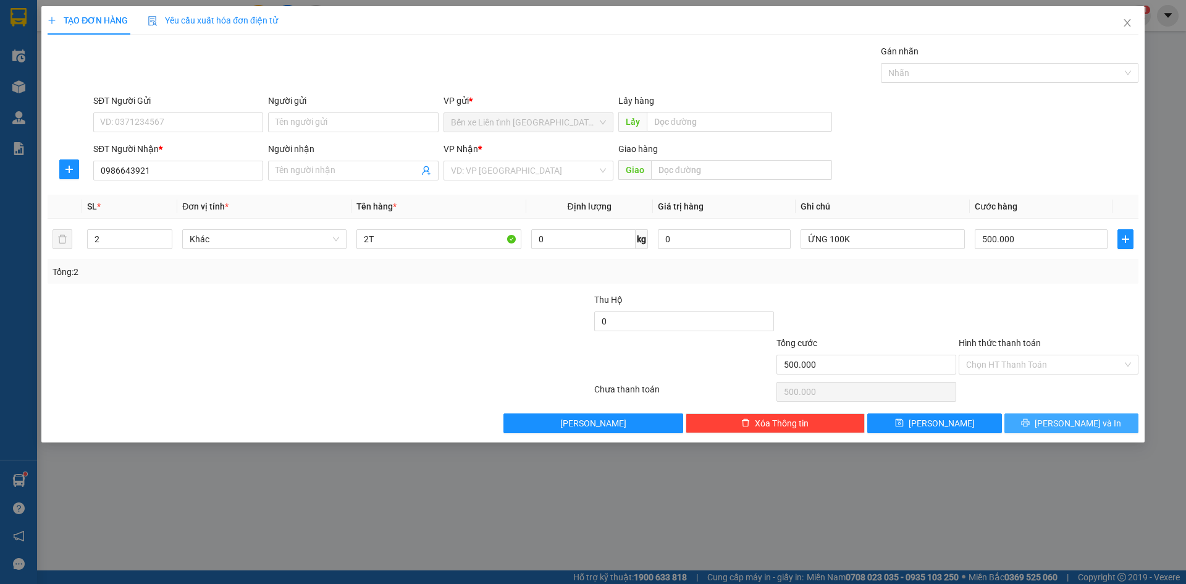
click at [1065, 419] on span "[PERSON_NAME] và In" at bounding box center [1078, 423] width 86 height 14
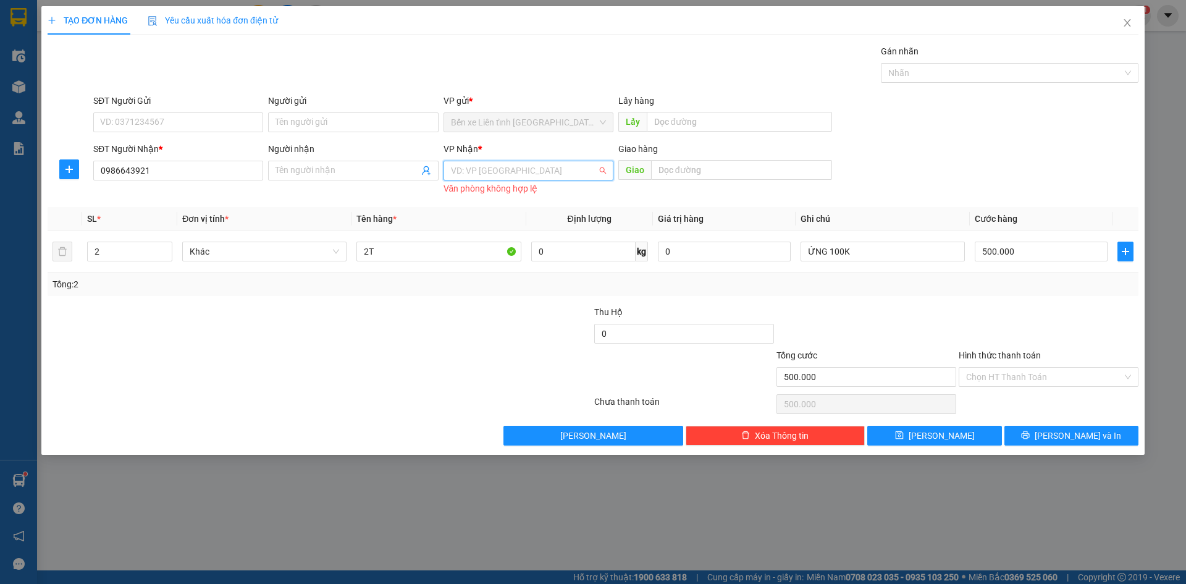
click at [540, 168] on input "search" at bounding box center [524, 170] width 146 height 19
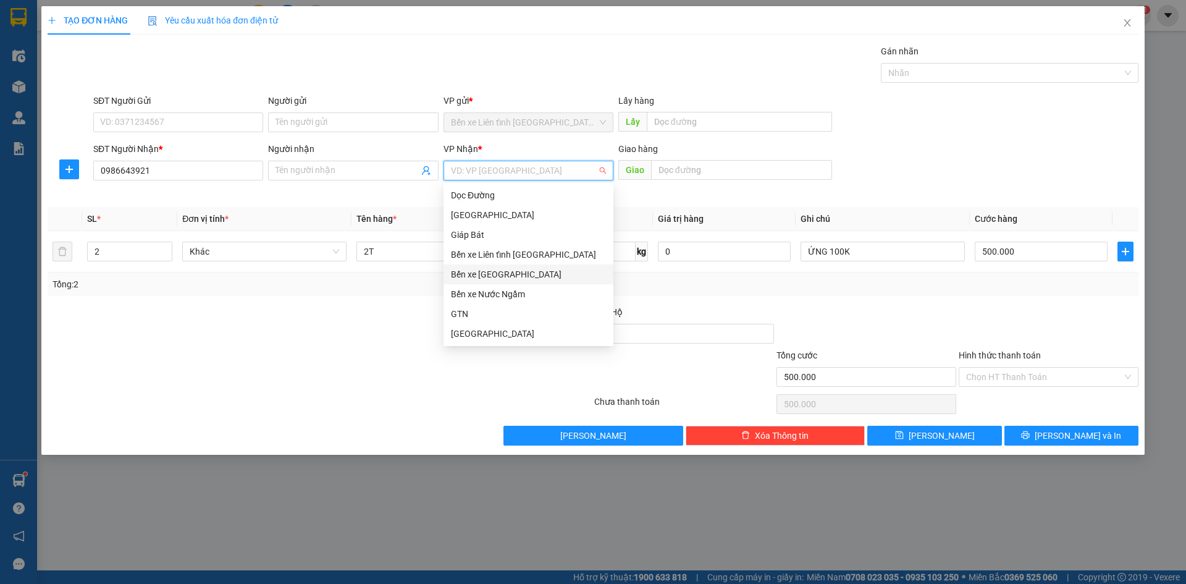
click at [534, 274] on div "Bến xe [GEOGRAPHIC_DATA]" at bounding box center [528, 274] width 155 height 14
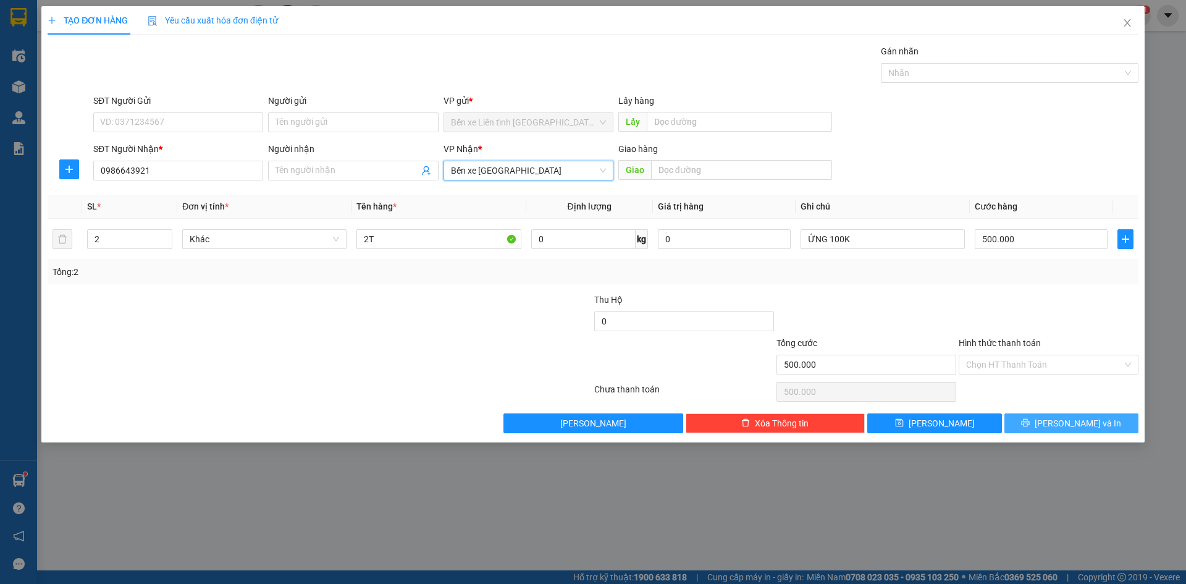
click at [1078, 425] on span "[PERSON_NAME] và In" at bounding box center [1078, 423] width 86 height 14
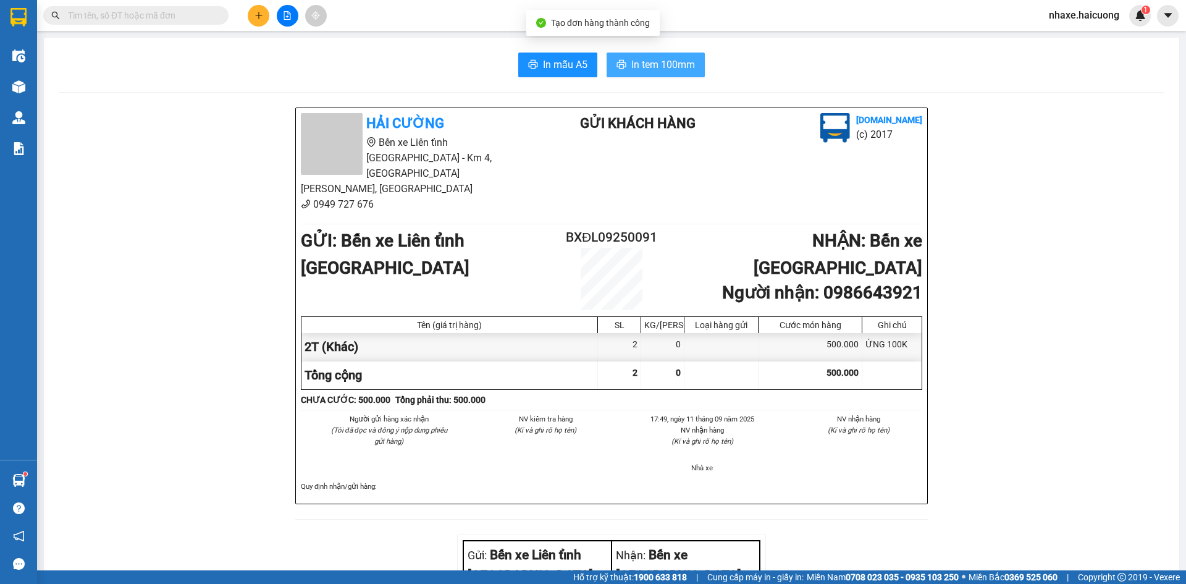
click at [668, 65] on span "In tem 100mm" at bounding box center [663, 64] width 64 height 15
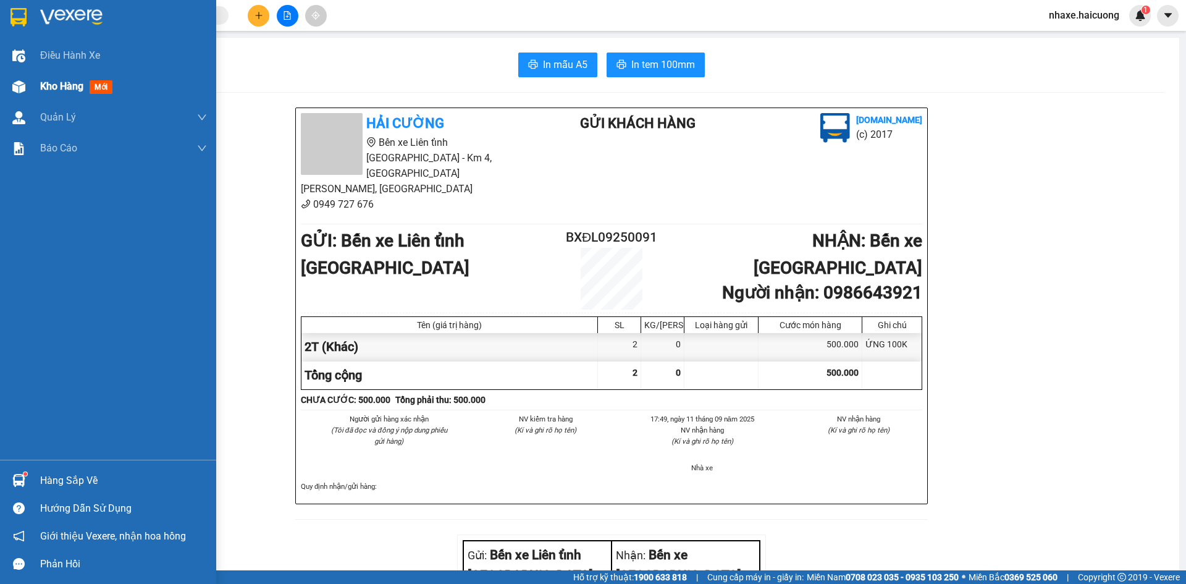
click at [112, 82] on span "mới" at bounding box center [101, 87] width 23 height 14
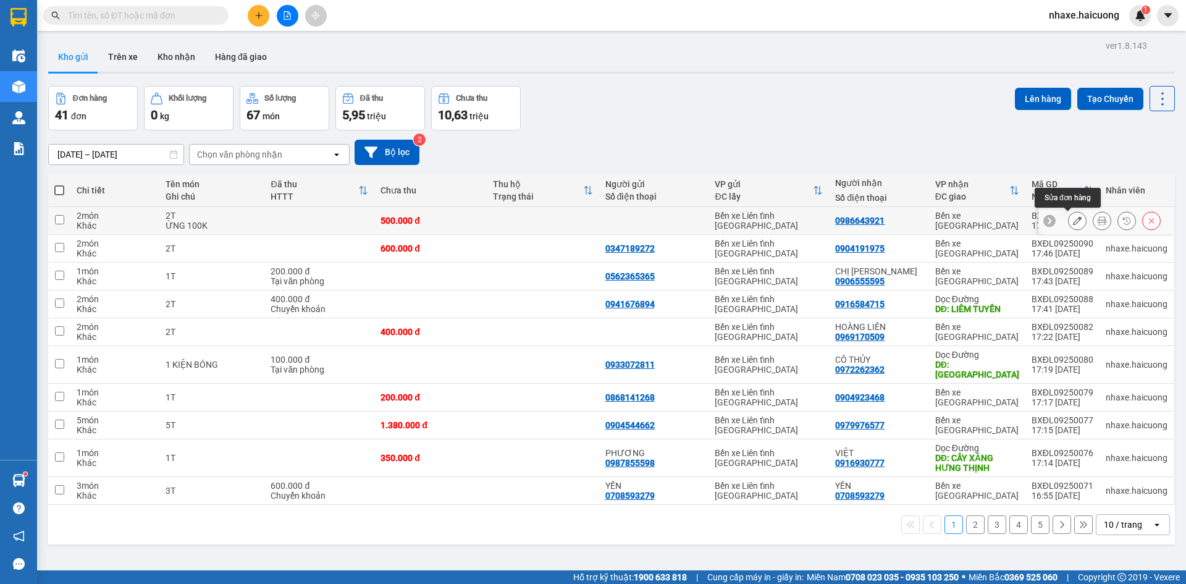
click at [1073, 216] on icon at bounding box center [1077, 220] width 9 height 9
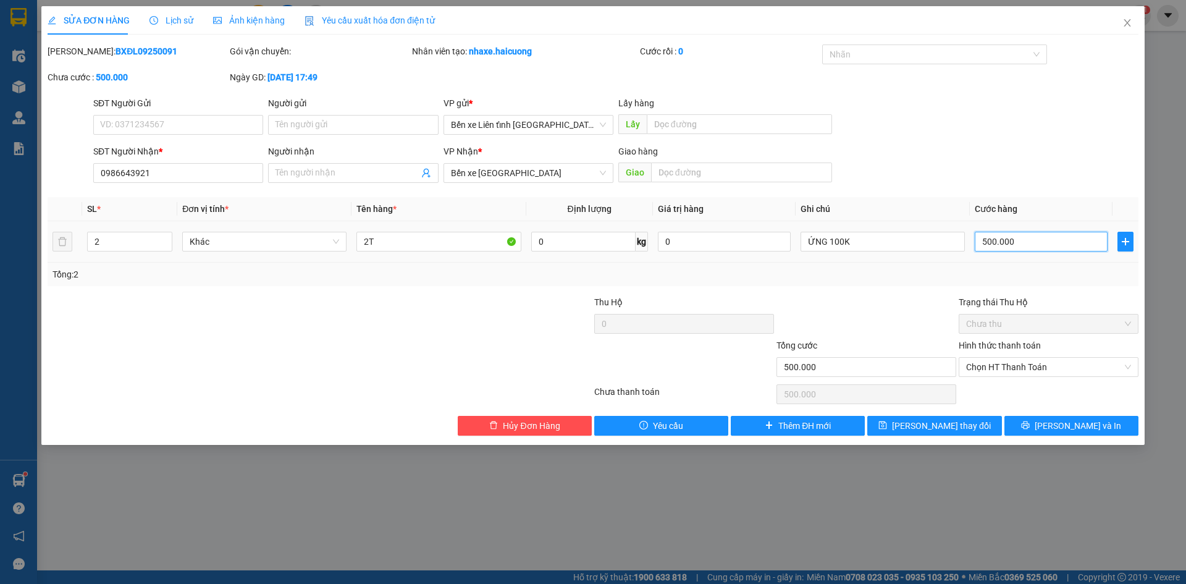
click at [985, 239] on input "500.000" at bounding box center [1041, 242] width 133 height 20
click at [986, 240] on input "500.000" at bounding box center [1041, 242] width 133 height 20
click at [1083, 426] on span "[PERSON_NAME] và In" at bounding box center [1078, 426] width 86 height 14
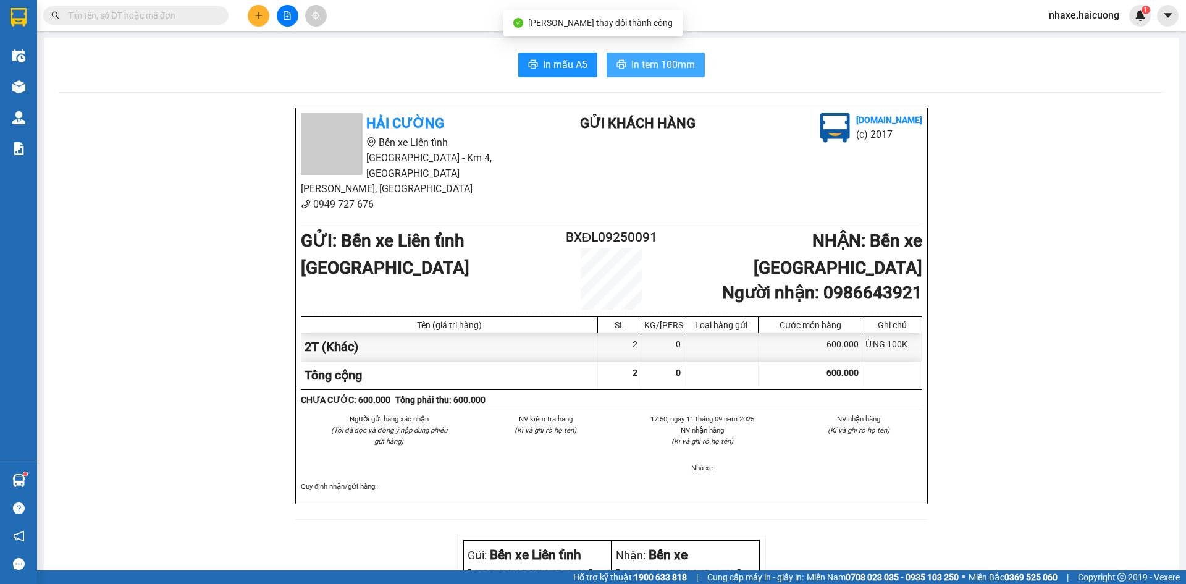
click at [658, 67] on span "In tem 100mm" at bounding box center [663, 64] width 64 height 15
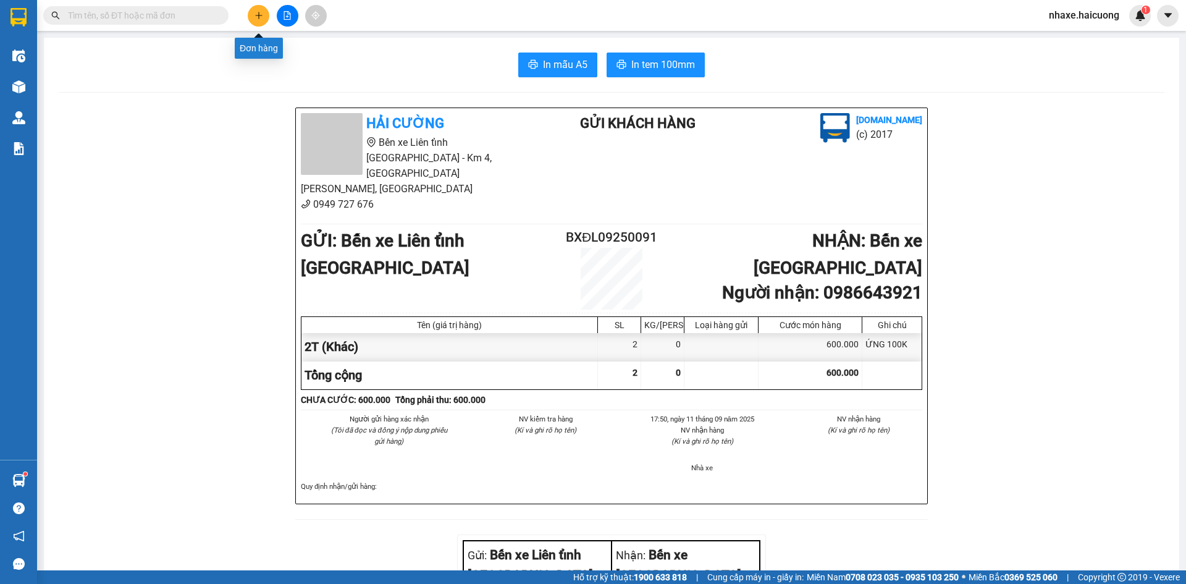
click at [261, 15] on icon "plus" at bounding box center [258, 15] width 9 height 9
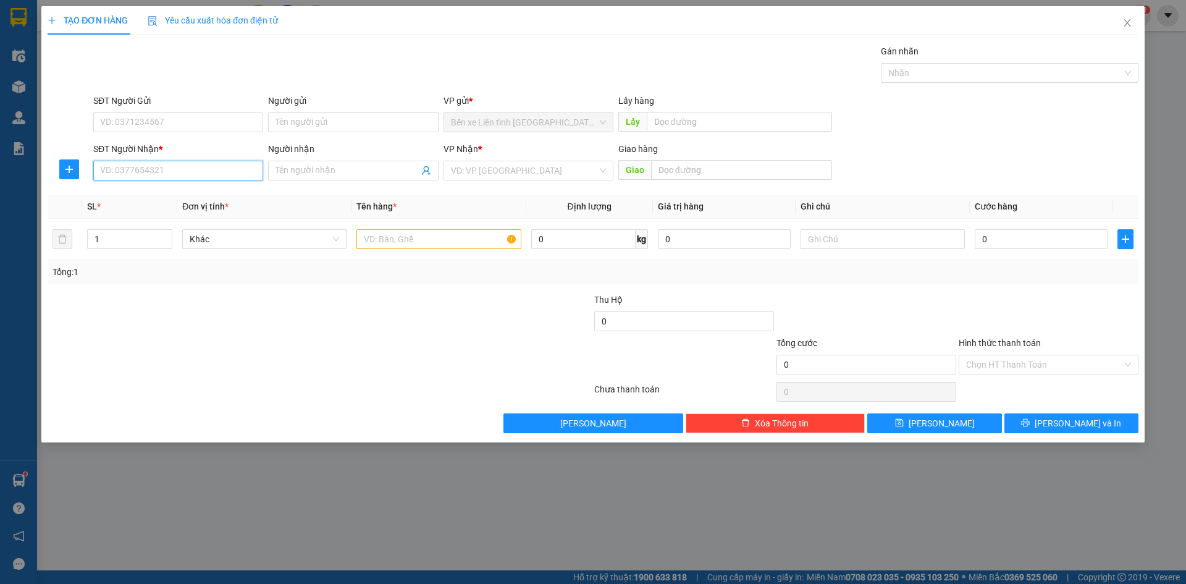
click at [178, 168] on input "SĐT Người Nhận *" at bounding box center [178, 171] width 170 height 20
click at [371, 169] on input "Người nhận" at bounding box center [346, 171] width 143 height 14
click at [576, 173] on input "search" at bounding box center [524, 170] width 146 height 19
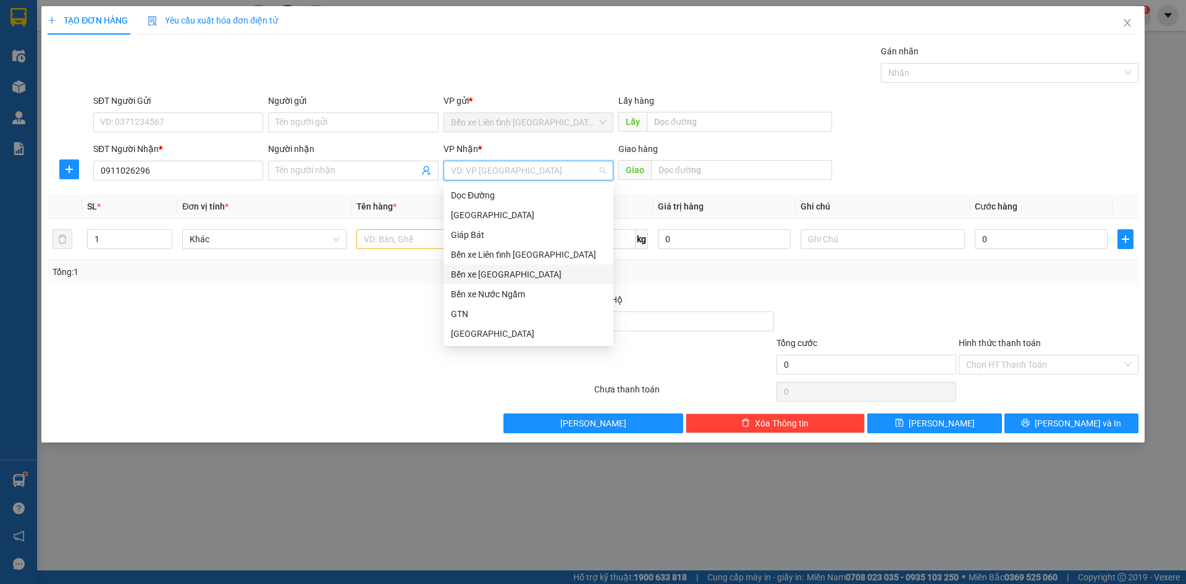
click at [524, 271] on div "Bến xe [GEOGRAPHIC_DATA]" at bounding box center [528, 274] width 155 height 14
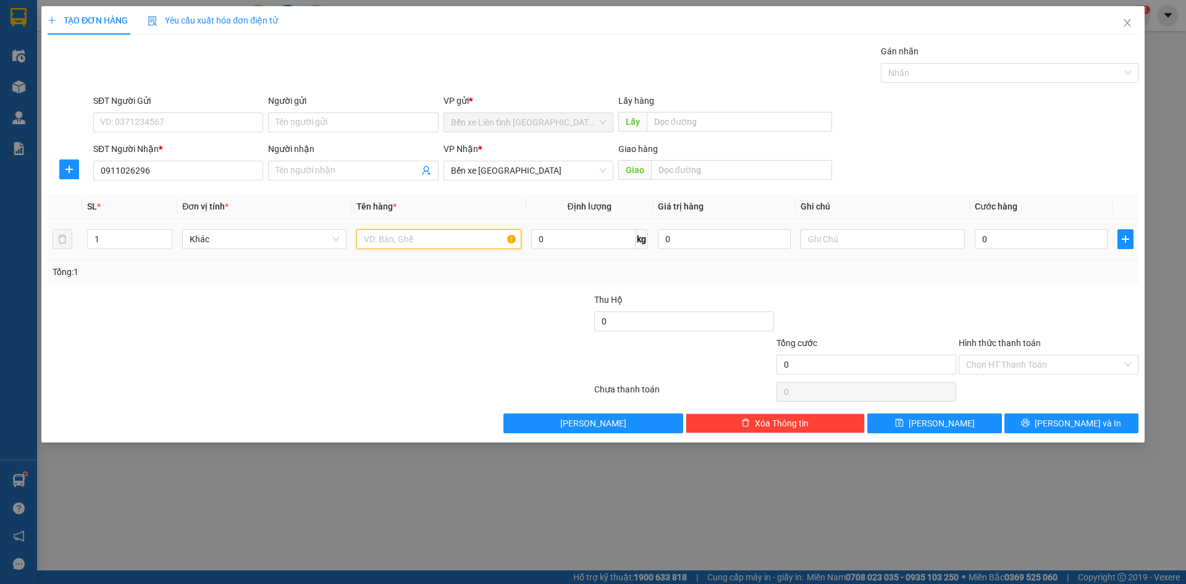
click at [418, 236] on input "text" at bounding box center [438, 239] width 164 height 20
click at [1023, 238] on input "0" at bounding box center [1041, 239] width 133 height 20
click at [1073, 424] on span "[PERSON_NAME] và In" at bounding box center [1078, 423] width 86 height 14
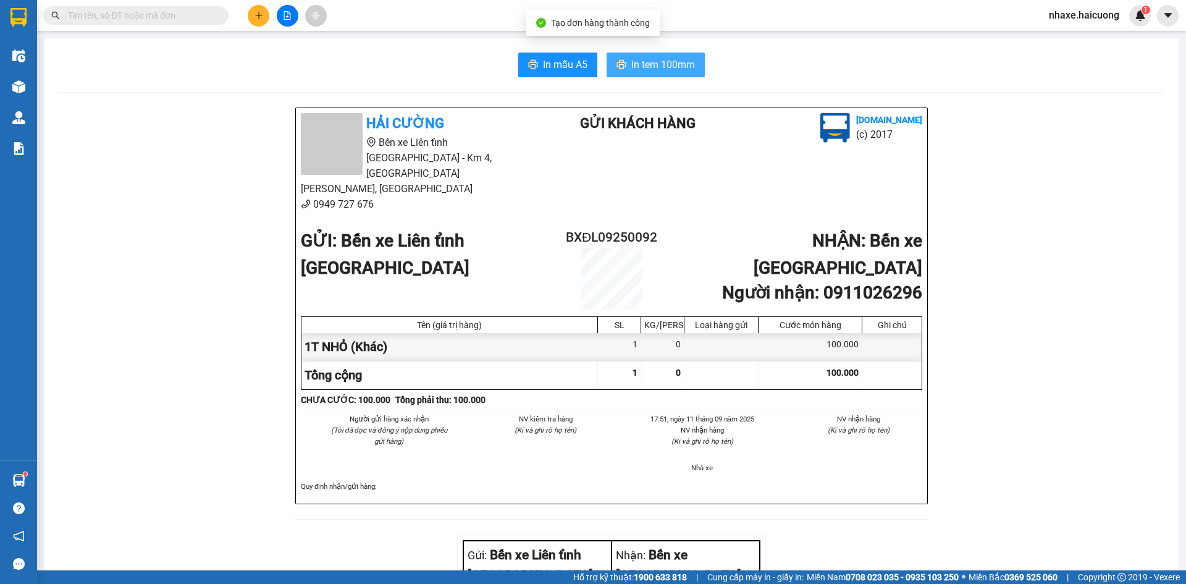
click at [670, 59] on span "In tem 100mm" at bounding box center [663, 64] width 64 height 15
click at [256, 15] on icon "plus" at bounding box center [258, 15] width 9 height 9
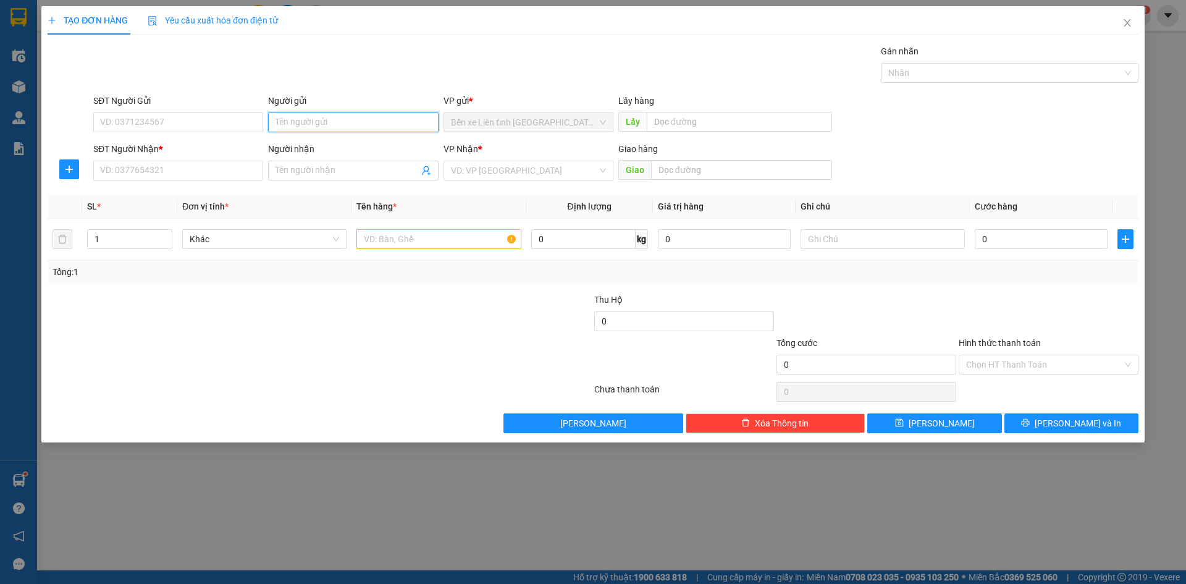
click at [312, 119] on input "Người gửi" at bounding box center [353, 122] width 170 height 20
click at [189, 171] on input "SĐT Người Nhận *" at bounding box center [178, 171] width 170 height 20
click at [324, 170] on input "Người nhận" at bounding box center [346, 171] width 143 height 14
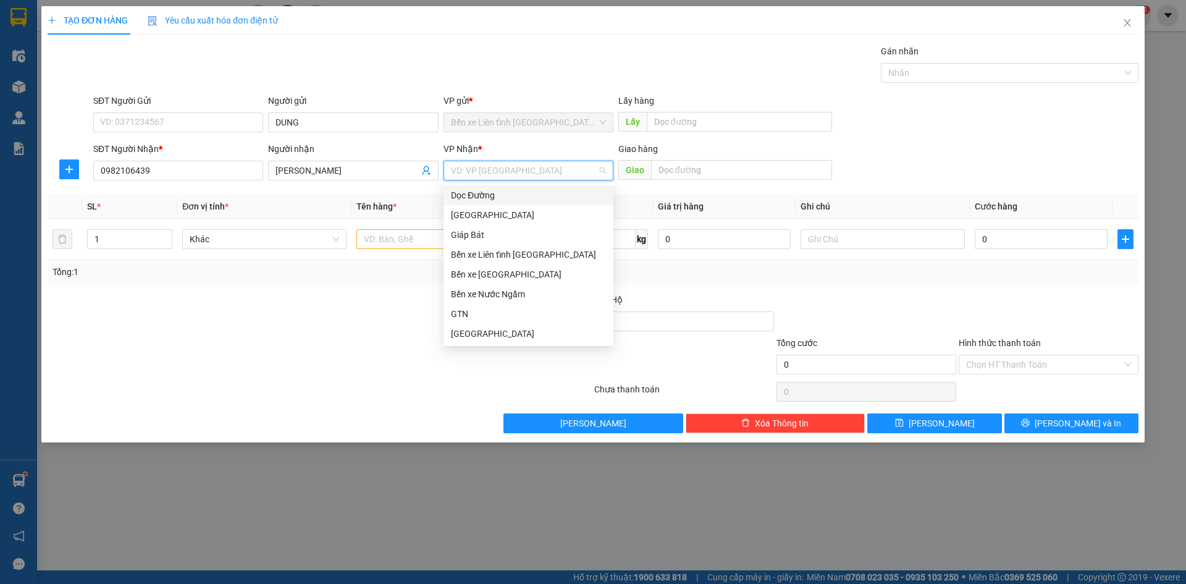
click at [567, 167] on input "search" at bounding box center [524, 170] width 146 height 19
click at [532, 277] on div "Bến xe [GEOGRAPHIC_DATA]" at bounding box center [528, 274] width 155 height 14
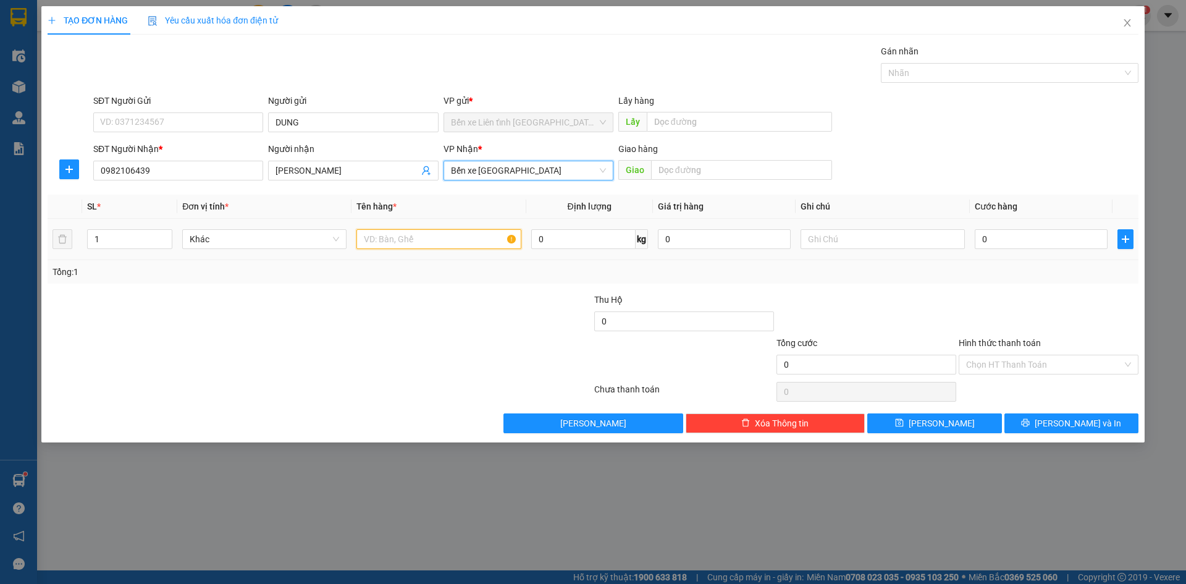
click at [381, 243] on input "text" at bounding box center [438, 239] width 164 height 20
click at [991, 238] on input "0" at bounding box center [1041, 239] width 133 height 20
click at [1127, 364] on div "Chọn HT Thanh Toán" at bounding box center [1049, 365] width 180 height 20
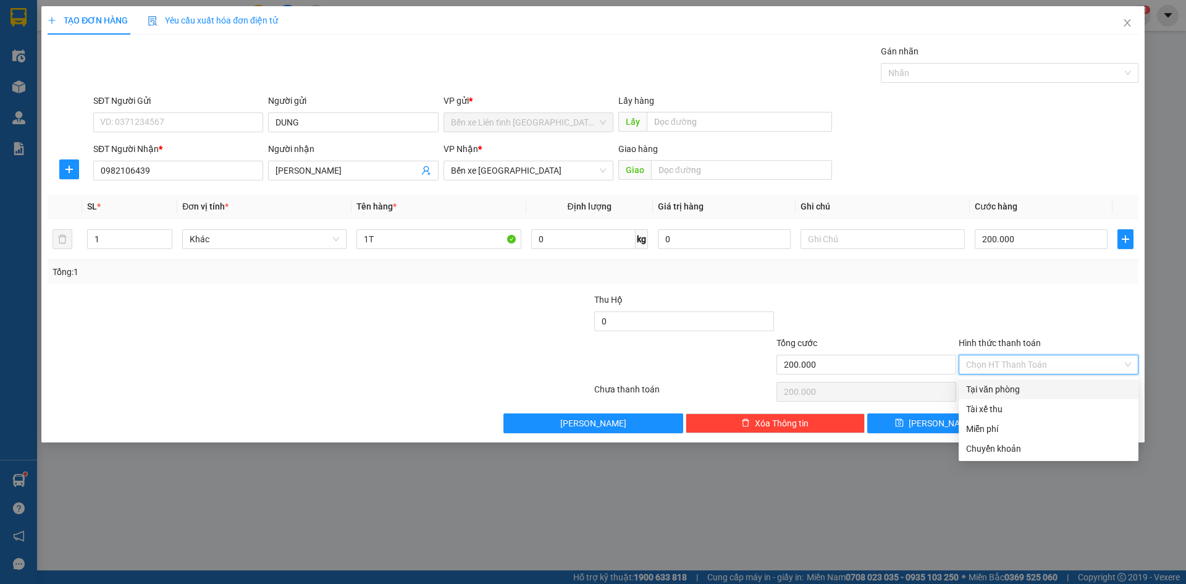
click at [1082, 389] on div "Tại văn phòng" at bounding box center [1048, 389] width 165 height 14
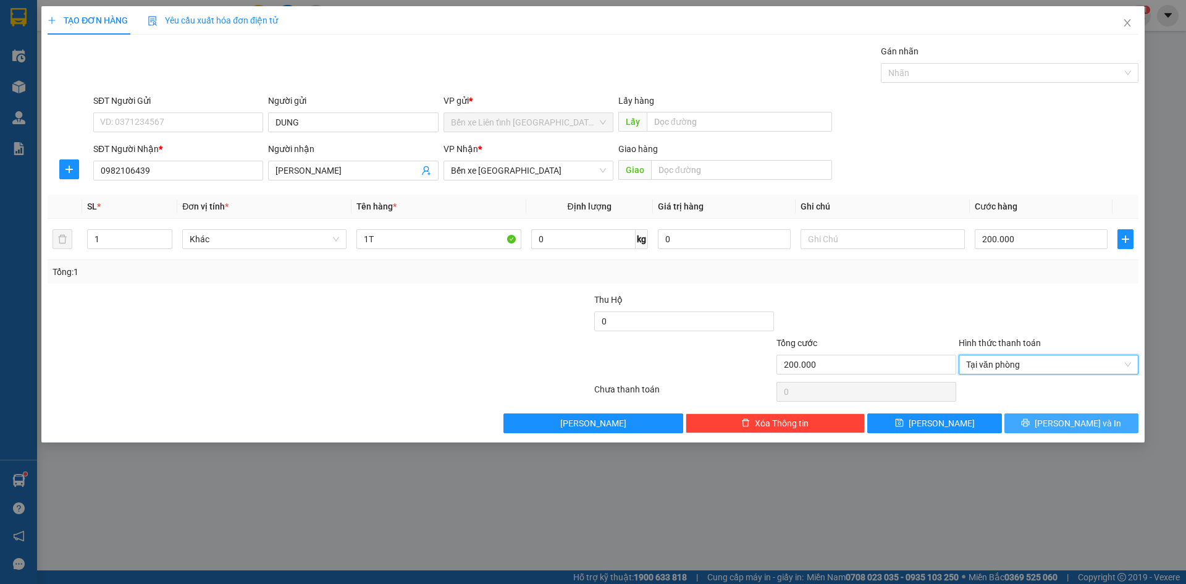
click at [1070, 422] on span "[PERSON_NAME] và In" at bounding box center [1078, 423] width 86 height 14
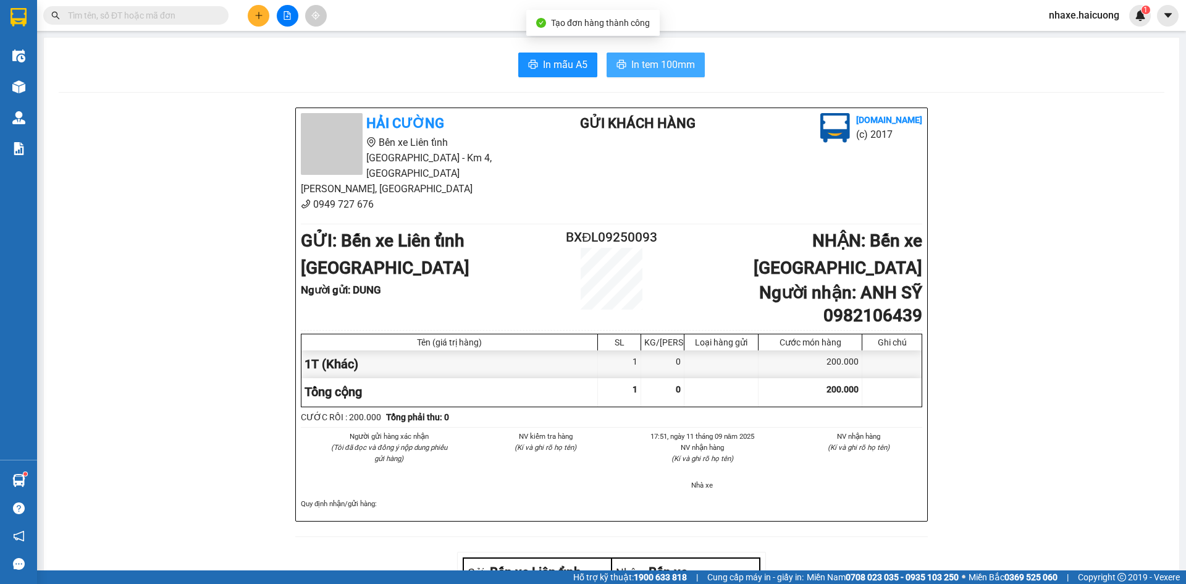
click at [663, 62] on span "In tem 100mm" at bounding box center [663, 64] width 64 height 15
click at [256, 19] on button at bounding box center [259, 16] width 22 height 22
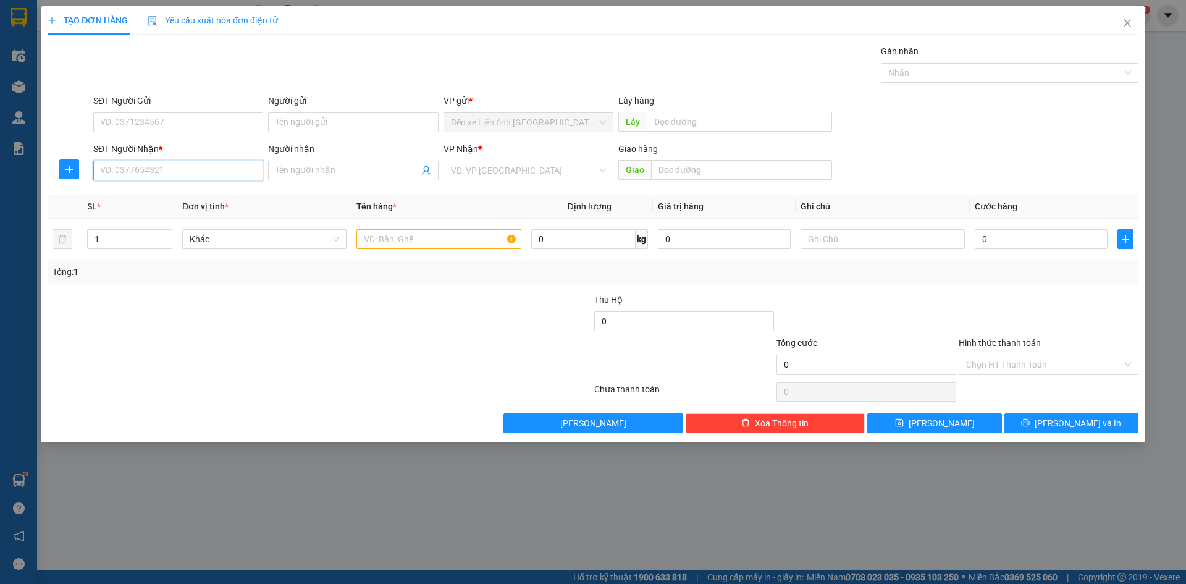
click at [212, 174] on input "SĐT Người Nhận *" at bounding box center [178, 171] width 170 height 20
click at [385, 241] on input "text" at bounding box center [438, 239] width 164 height 20
click at [519, 169] on input "search" at bounding box center [524, 170] width 146 height 19
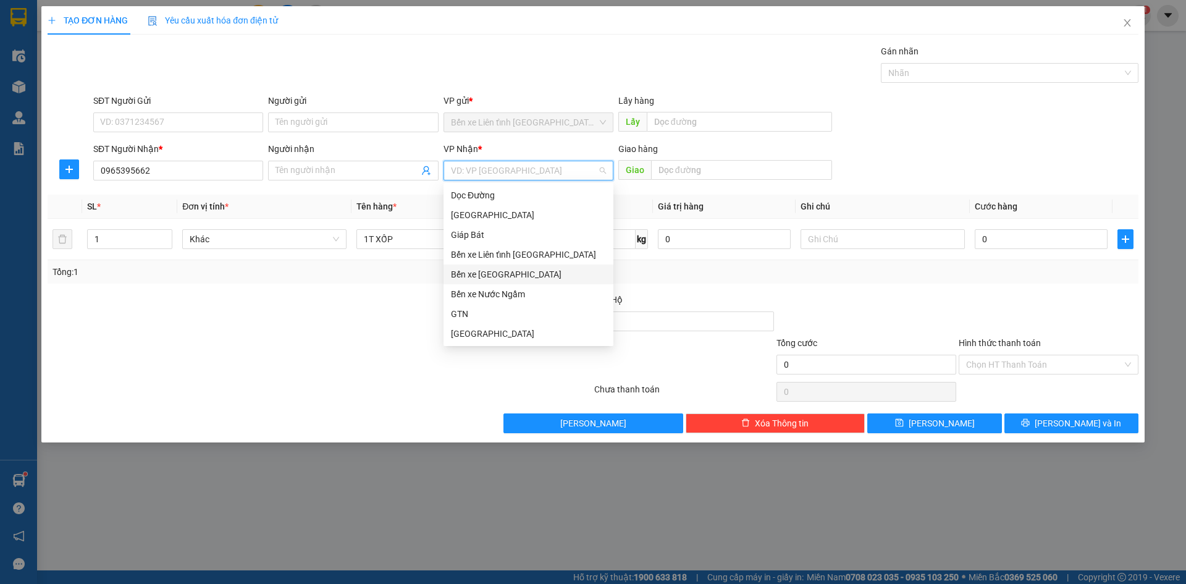
click at [516, 274] on div "Bến xe [GEOGRAPHIC_DATA]" at bounding box center [528, 274] width 155 height 14
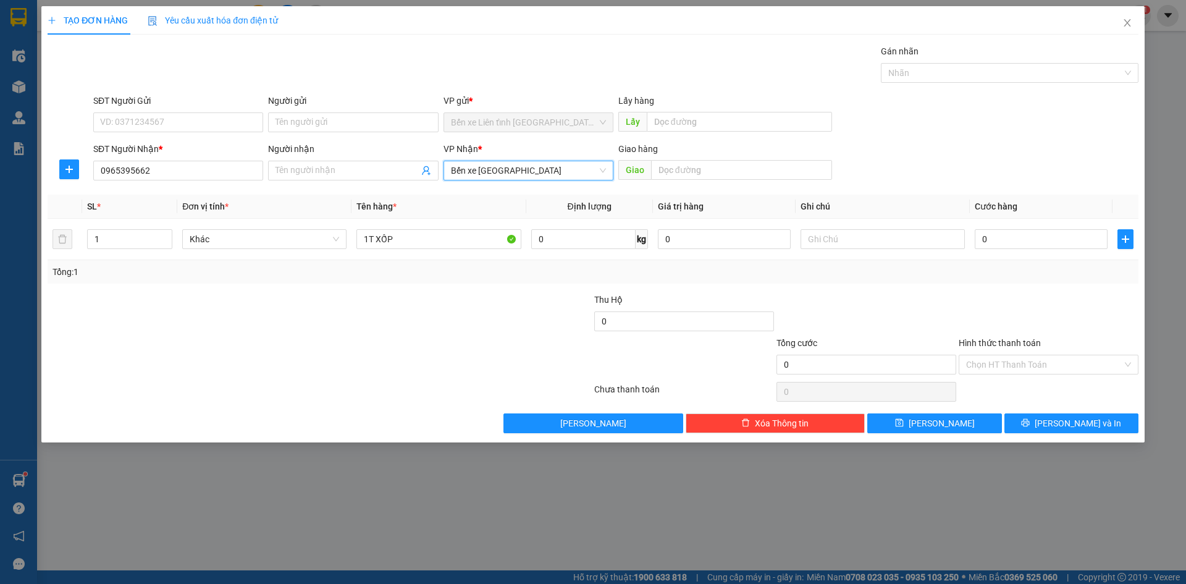
click at [539, 166] on span "Bến xe [GEOGRAPHIC_DATA]" at bounding box center [528, 170] width 155 height 19
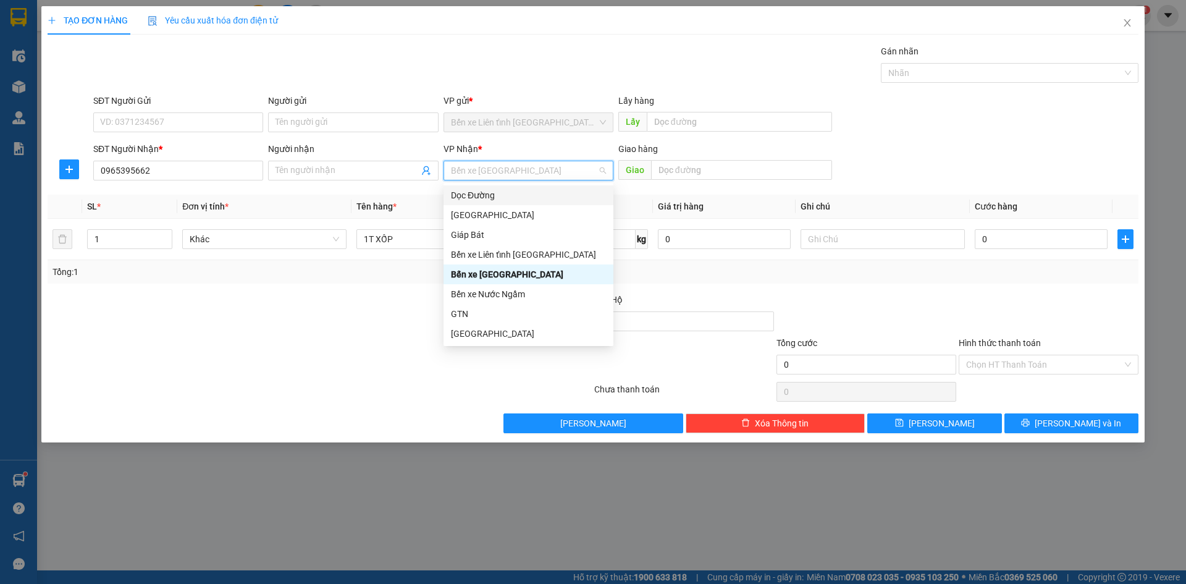
click at [511, 200] on div "Dọc Đường" at bounding box center [528, 195] width 155 height 14
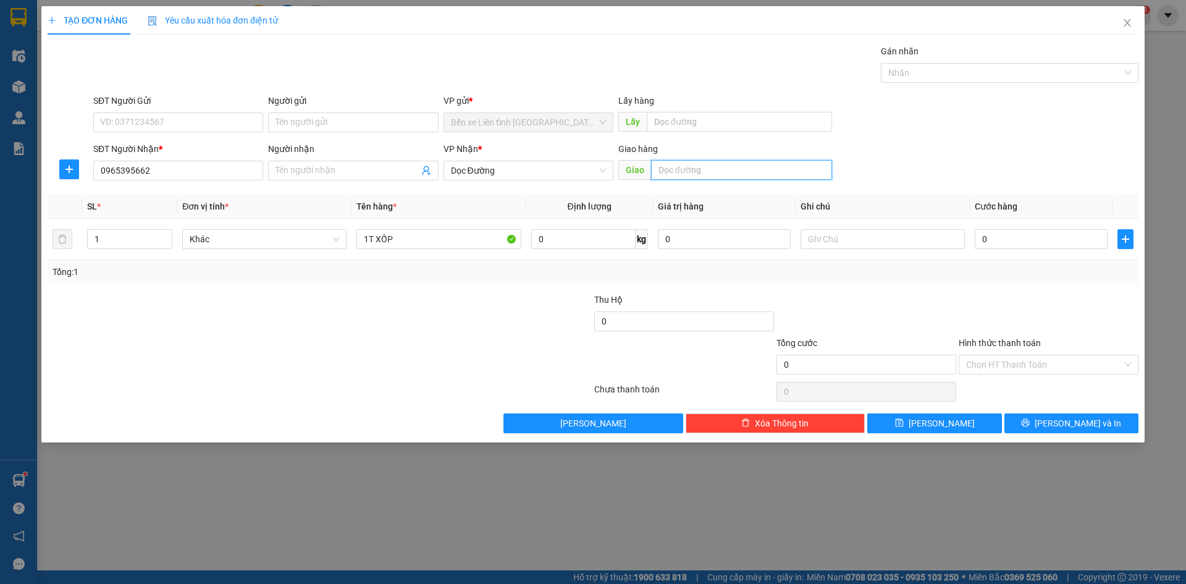
click at [695, 167] on input "text" at bounding box center [741, 170] width 181 height 20
click at [1044, 232] on input "0" at bounding box center [1041, 239] width 133 height 20
click at [1058, 423] on button "[PERSON_NAME] và In" at bounding box center [1071, 423] width 134 height 20
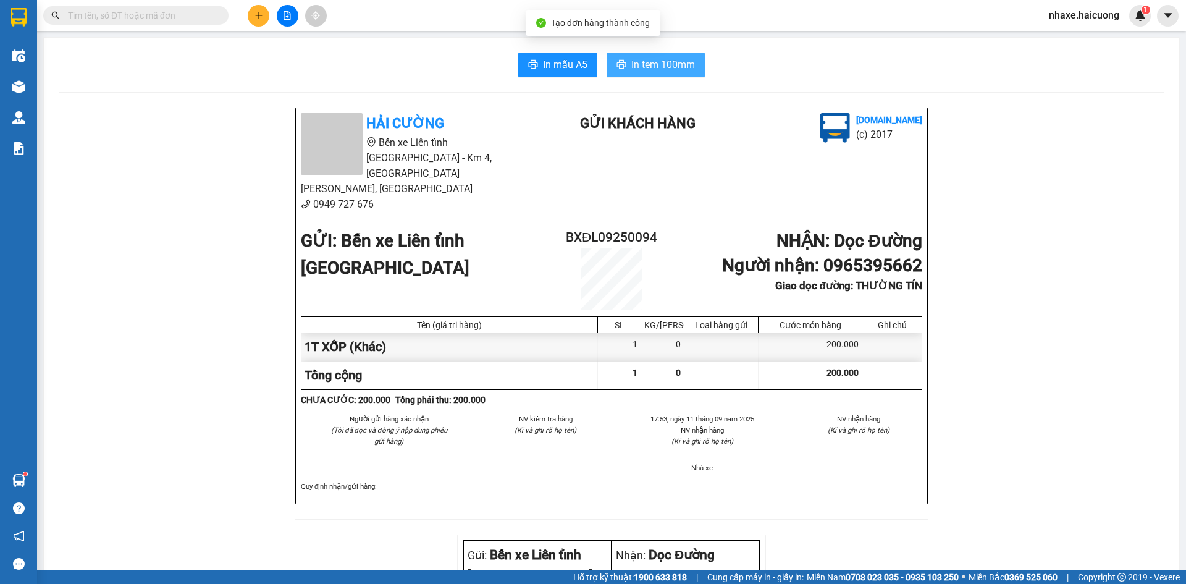
click at [649, 62] on span "In tem 100mm" at bounding box center [663, 64] width 64 height 15
click at [259, 11] on button at bounding box center [259, 16] width 22 height 22
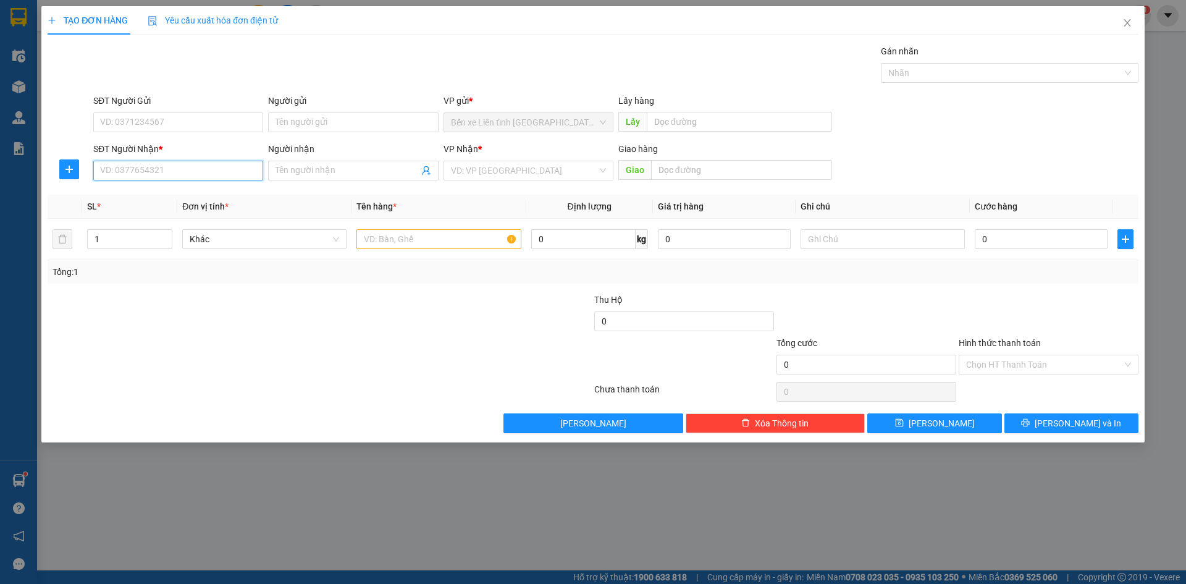
click at [208, 176] on input "SĐT Người Nhận *" at bounding box center [178, 171] width 170 height 20
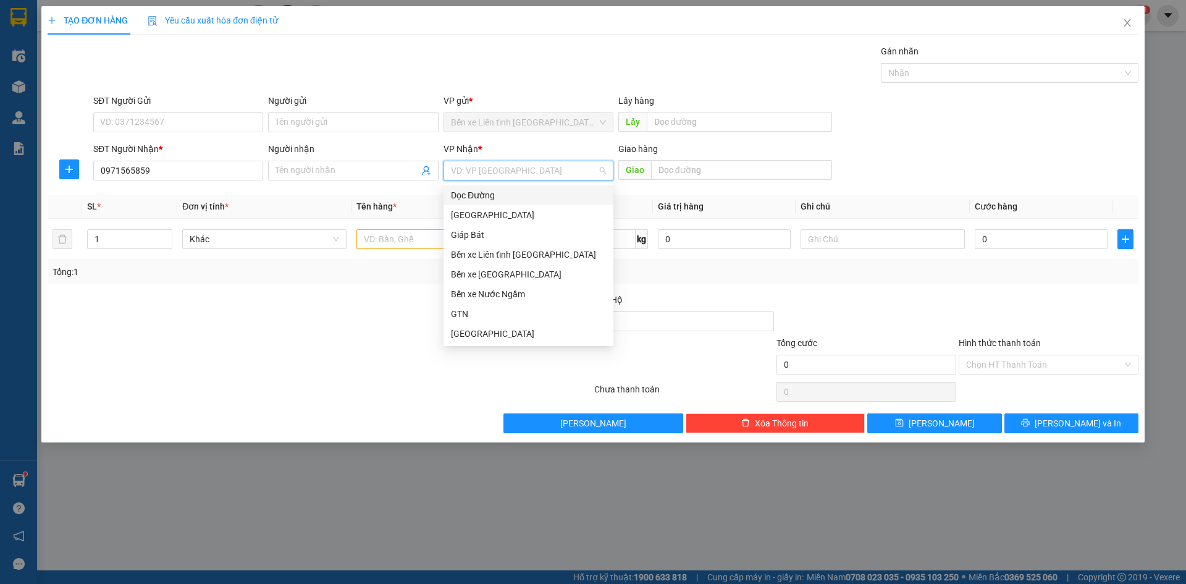
click at [479, 169] on input "search" at bounding box center [524, 170] width 146 height 19
click at [490, 197] on div "Dọc Đường" at bounding box center [528, 195] width 155 height 14
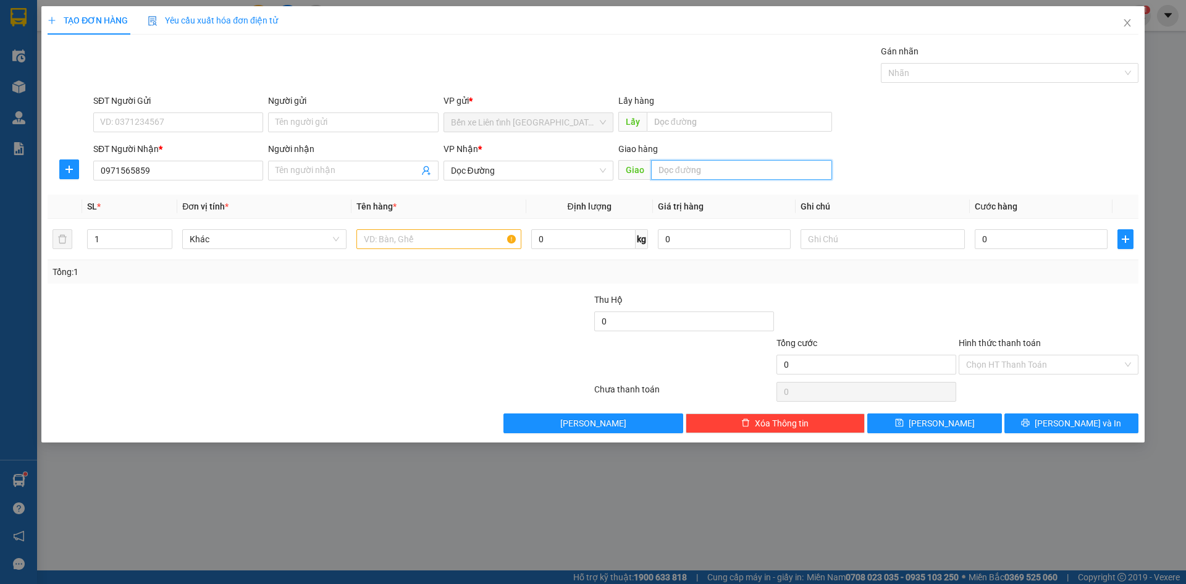
click at [666, 168] on input "text" at bounding box center [741, 170] width 181 height 20
click at [166, 235] on icon "up" at bounding box center [166, 236] width 4 height 4
click at [166, 235] on icon "up" at bounding box center [166, 236] width 4 height 2
click at [376, 240] on input "text" at bounding box center [438, 239] width 164 height 20
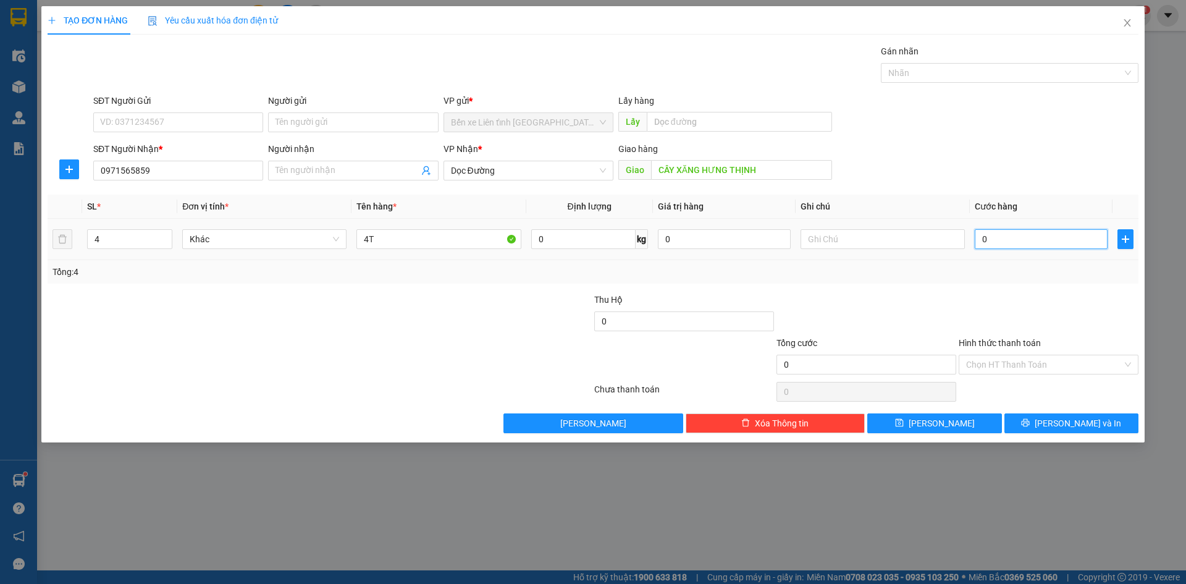
click at [1017, 242] on input "0" at bounding box center [1041, 239] width 133 height 20
click at [1061, 426] on span "[PERSON_NAME] và In" at bounding box center [1078, 423] width 86 height 14
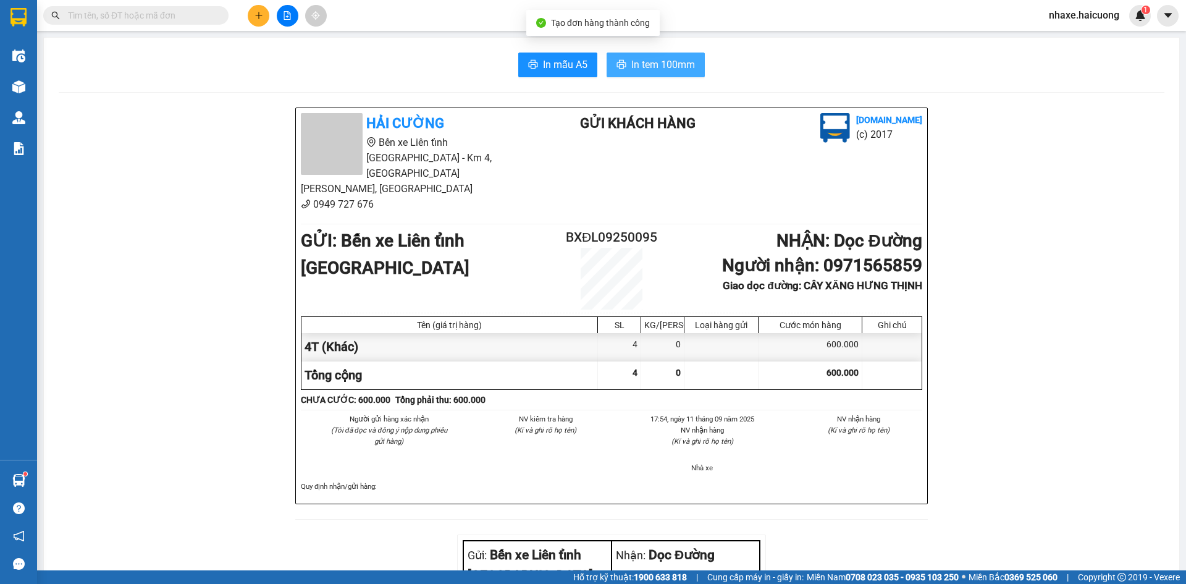
click at [642, 69] on span "In tem 100mm" at bounding box center [663, 64] width 64 height 15
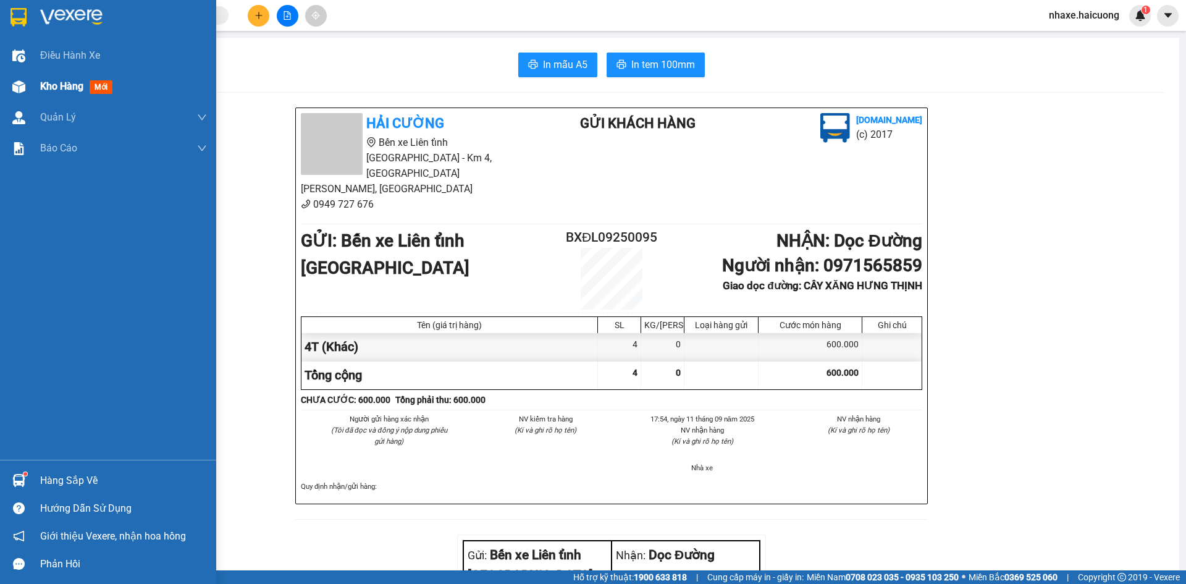
click at [64, 83] on span "Kho hàng" at bounding box center [61, 86] width 43 height 12
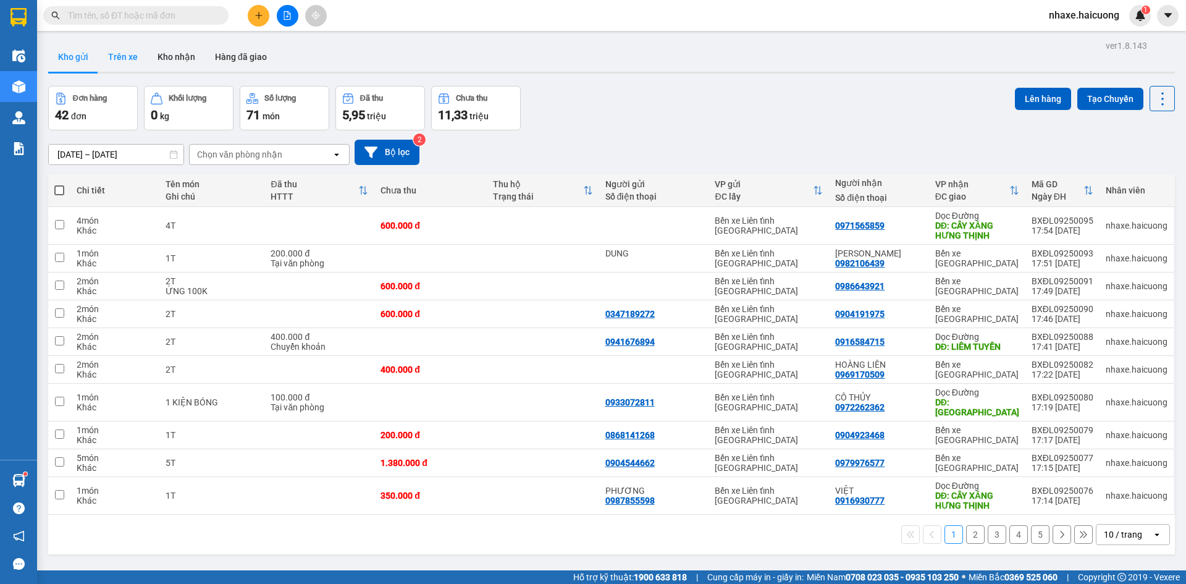
click at [126, 58] on button "Trên xe" at bounding box center [122, 57] width 49 height 30
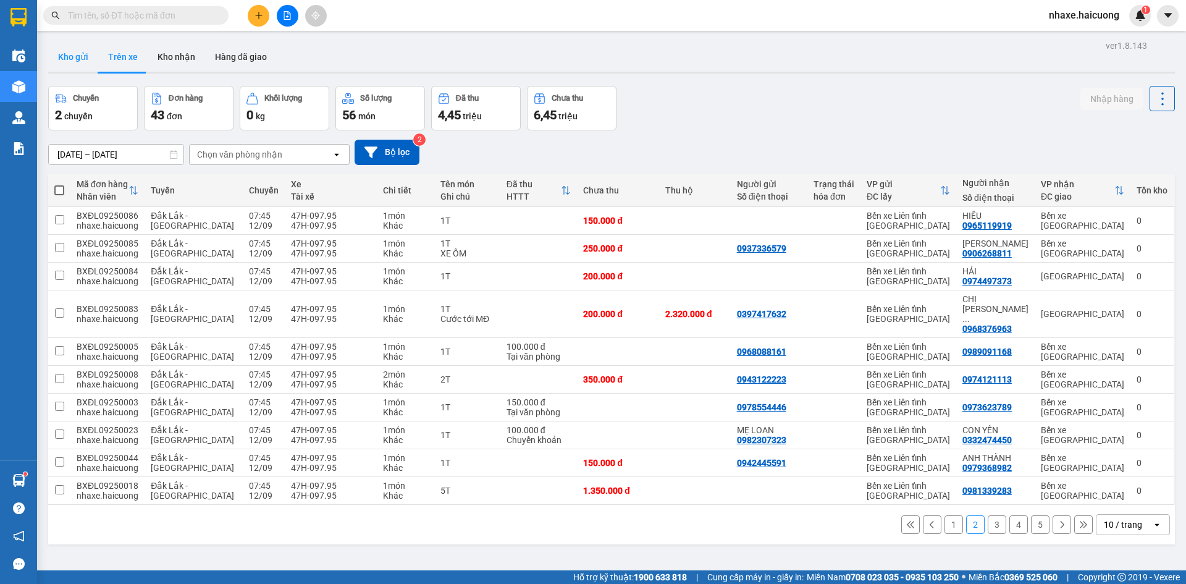
click at [78, 56] on button "Kho gửi" at bounding box center [73, 57] width 50 height 30
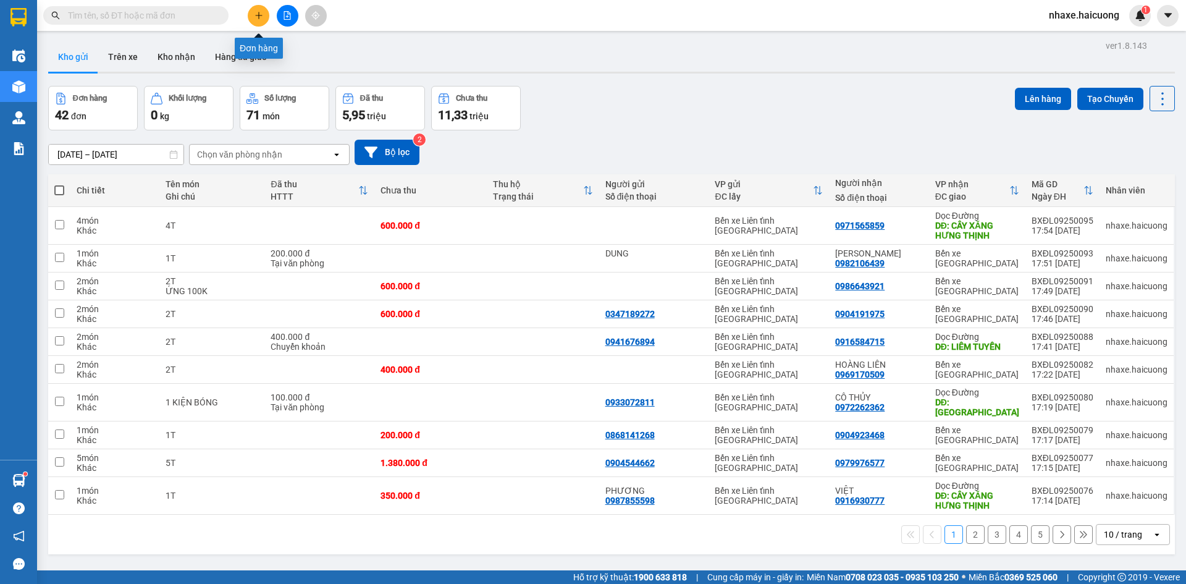
click at [260, 16] on icon "plus" at bounding box center [258, 15] width 9 height 9
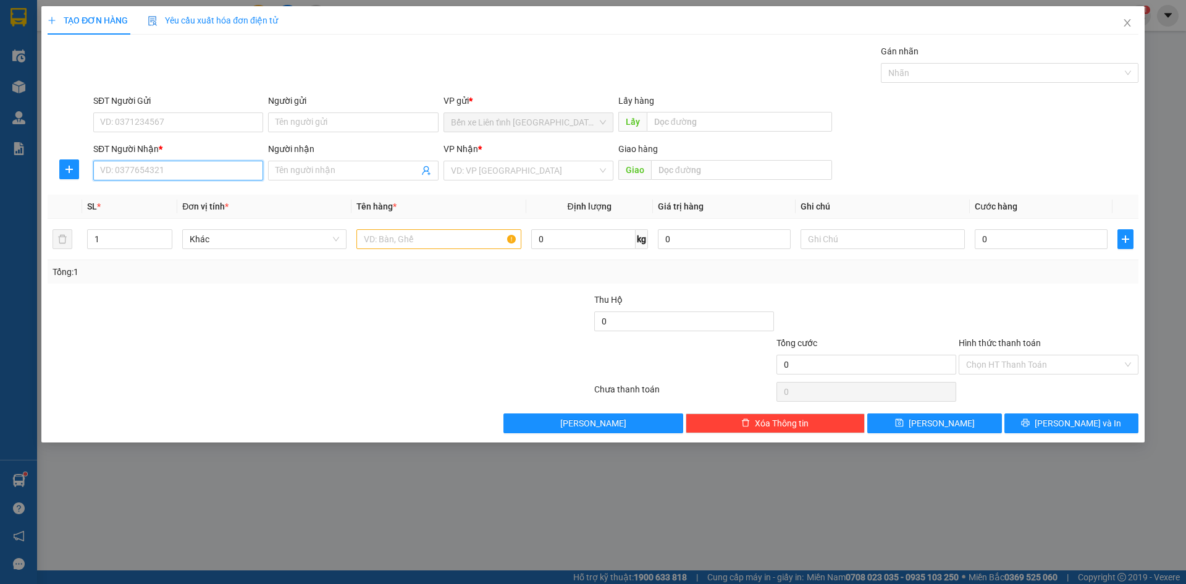
click at [190, 174] on input "SĐT Người Nhận *" at bounding box center [178, 171] width 170 height 20
click at [298, 171] on input "Người nhận" at bounding box center [346, 171] width 143 height 14
click at [523, 170] on input "search" at bounding box center [524, 170] width 146 height 19
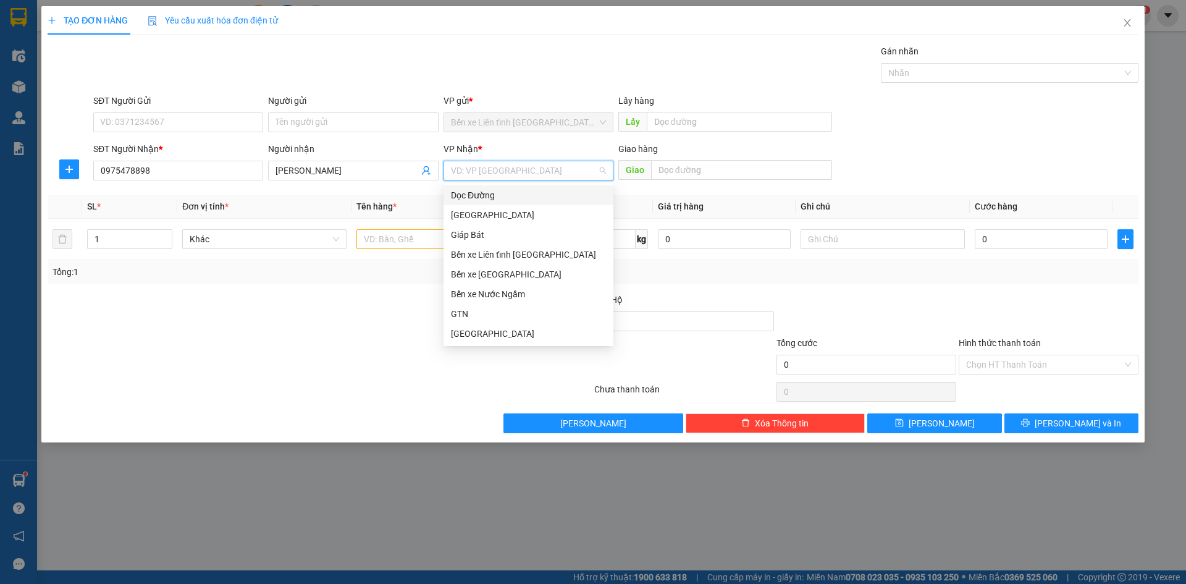
click at [518, 197] on div "Dọc Đường" at bounding box center [528, 195] width 155 height 14
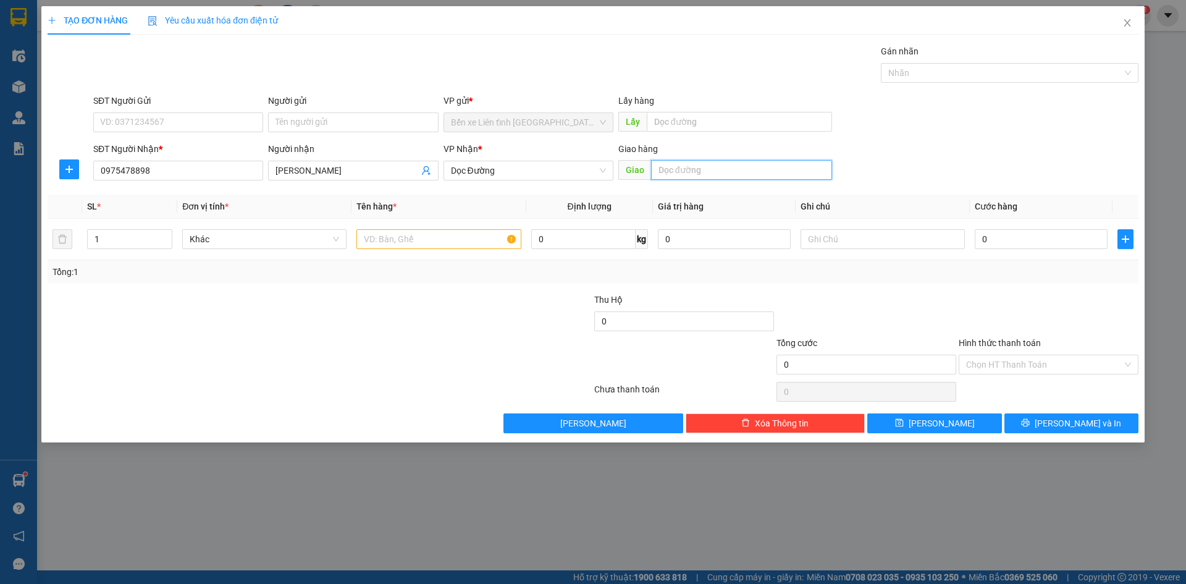
click at [664, 168] on input "text" at bounding box center [741, 170] width 181 height 20
click at [421, 244] on input "text" at bounding box center [438, 239] width 164 height 20
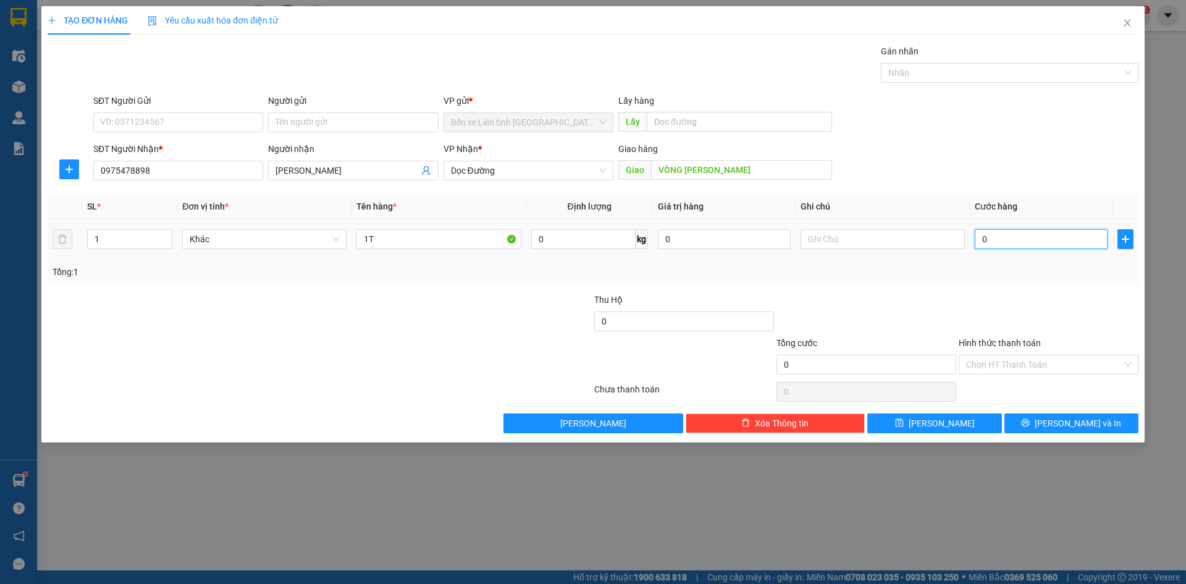
click at [1023, 241] on input "0" at bounding box center [1041, 239] width 133 height 20
click at [1094, 408] on div "Transit Pickup Surcharge Ids Transit Deliver Surcharge Ids Transit Deliver Surc…" at bounding box center [593, 238] width 1091 height 389
click at [1093, 428] on span "[PERSON_NAME] và In" at bounding box center [1078, 423] width 86 height 14
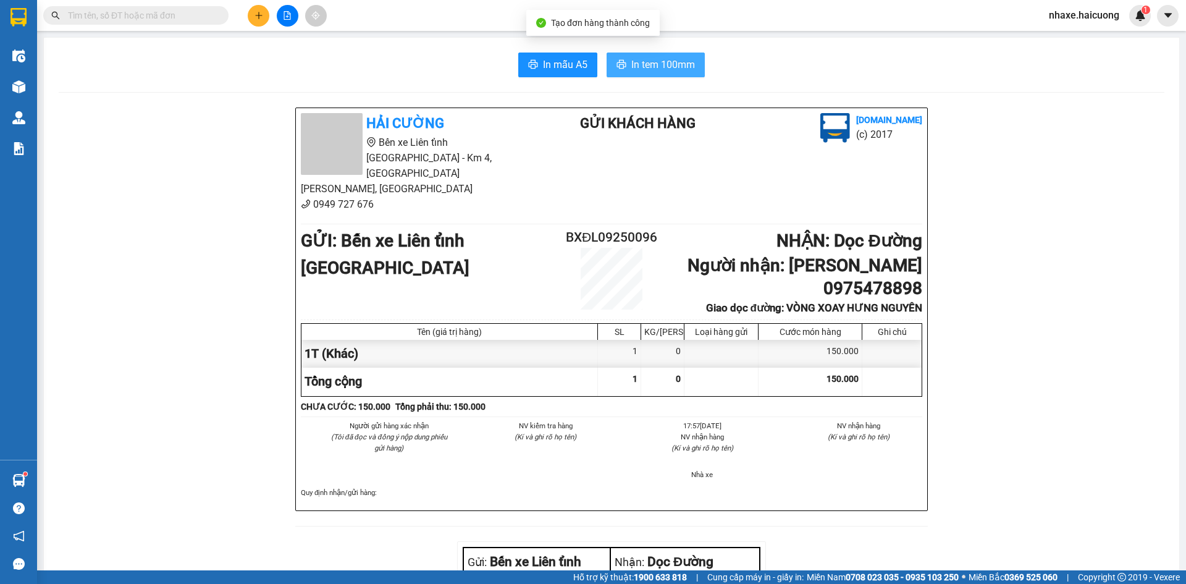
click at [690, 65] on span "In tem 100mm" at bounding box center [663, 64] width 64 height 15
click at [255, 17] on icon "plus" at bounding box center [258, 15] width 9 height 9
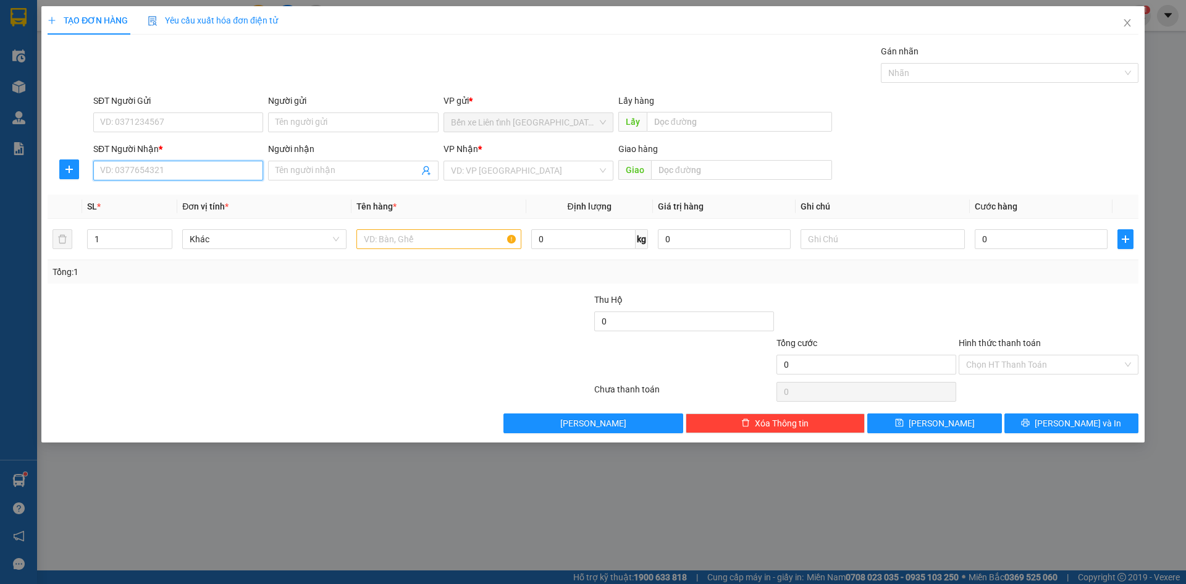
click at [184, 166] on input "SĐT Người Nhận *" at bounding box center [178, 171] width 170 height 20
click at [461, 173] on input "search" at bounding box center [524, 170] width 146 height 19
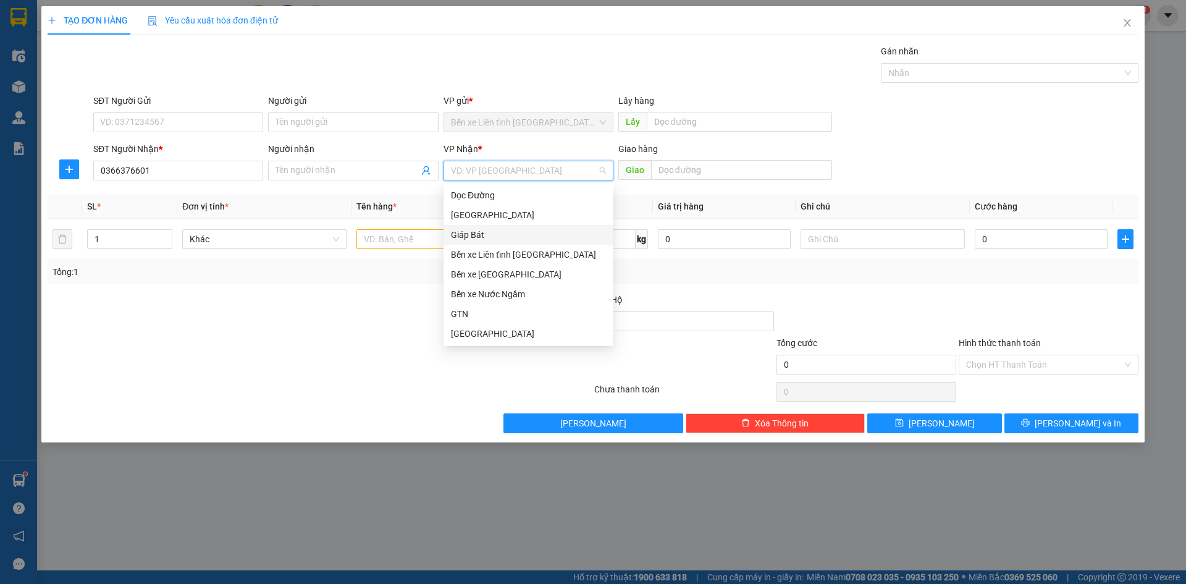
click at [481, 234] on div "Giáp Bát" at bounding box center [528, 235] width 155 height 14
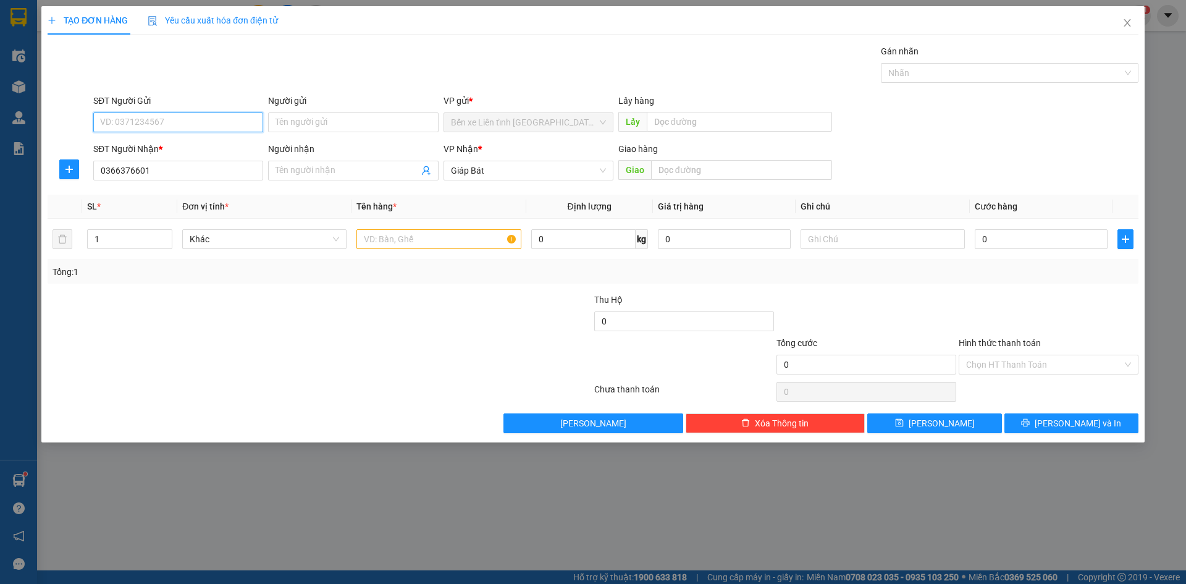
click at [156, 119] on input "SĐT Người Gửi" at bounding box center [178, 122] width 170 height 20
click at [390, 242] on input "text" at bounding box center [438, 239] width 164 height 20
click at [995, 242] on input "0" at bounding box center [1041, 239] width 133 height 20
click at [1130, 367] on div "Chọn HT Thanh Toán" at bounding box center [1049, 365] width 180 height 20
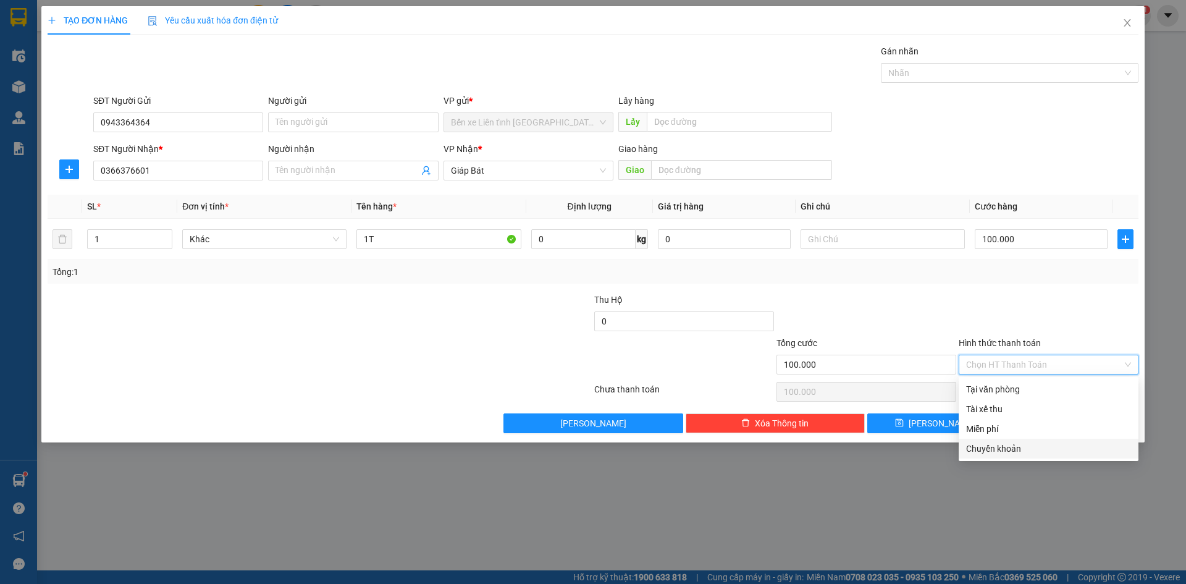
click at [1027, 447] on div "Chuyển khoản" at bounding box center [1048, 449] width 165 height 14
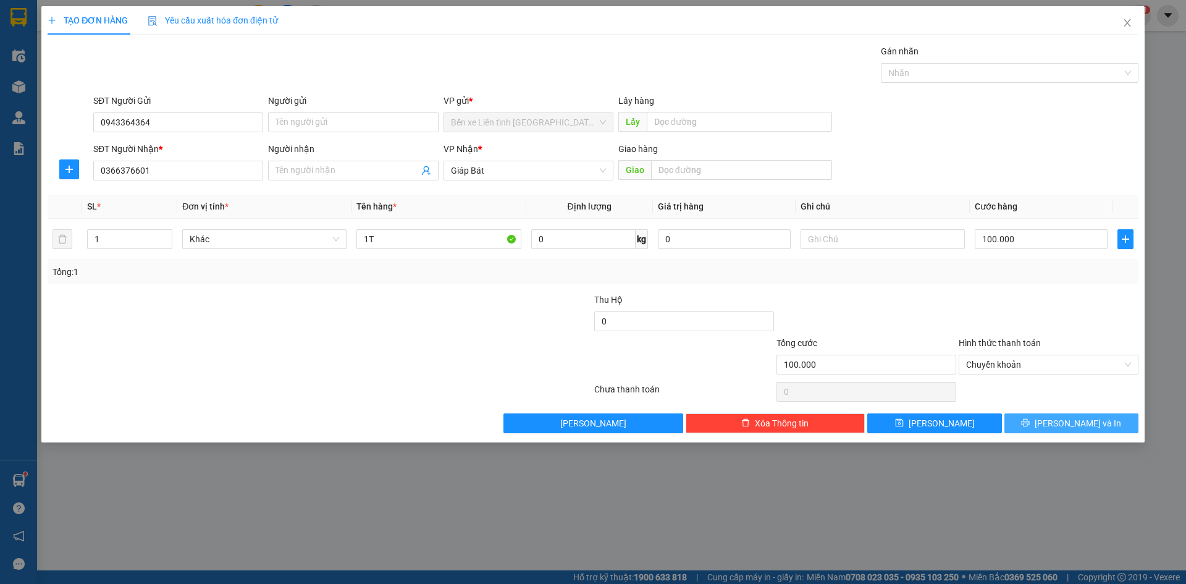
click at [1074, 420] on span "[PERSON_NAME] và In" at bounding box center [1078, 423] width 86 height 14
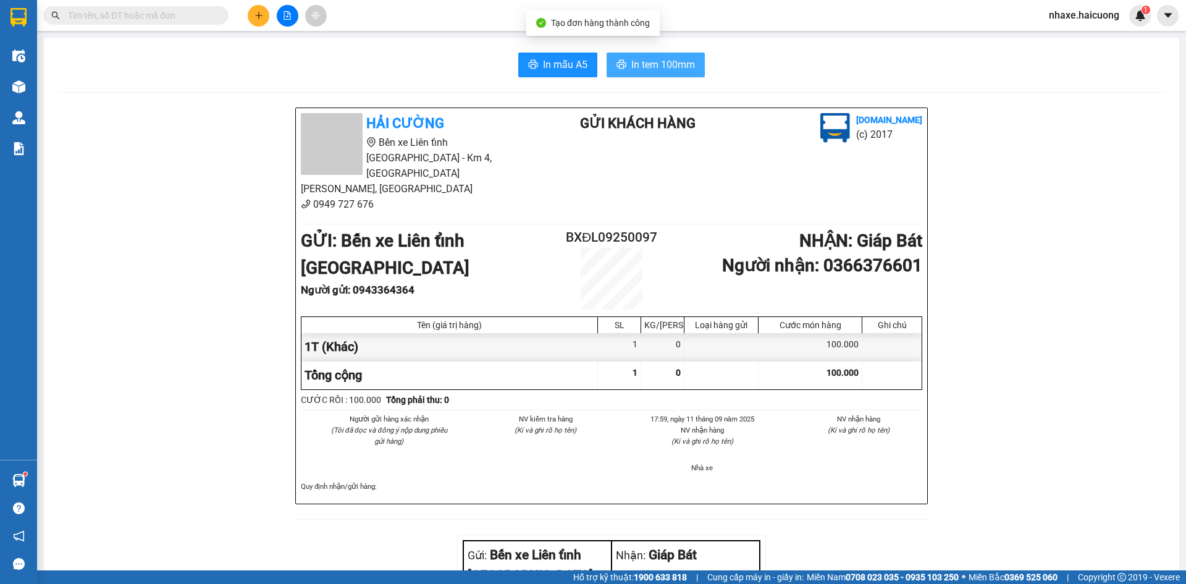
click at [642, 62] on span "In tem 100mm" at bounding box center [663, 64] width 64 height 15
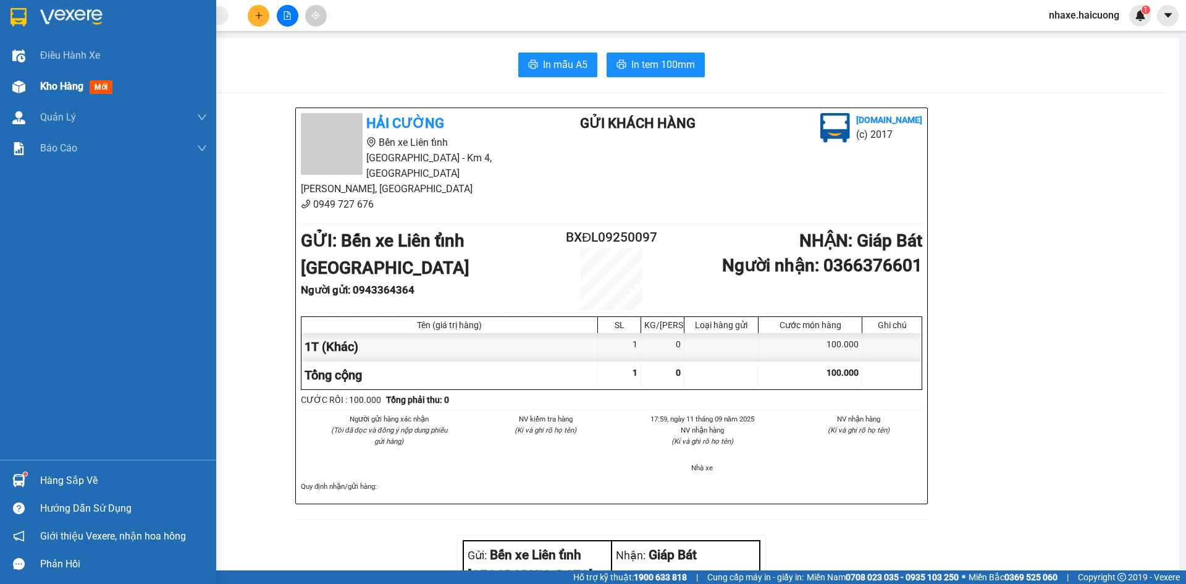
click at [73, 84] on span "Kho hàng" at bounding box center [61, 86] width 43 height 12
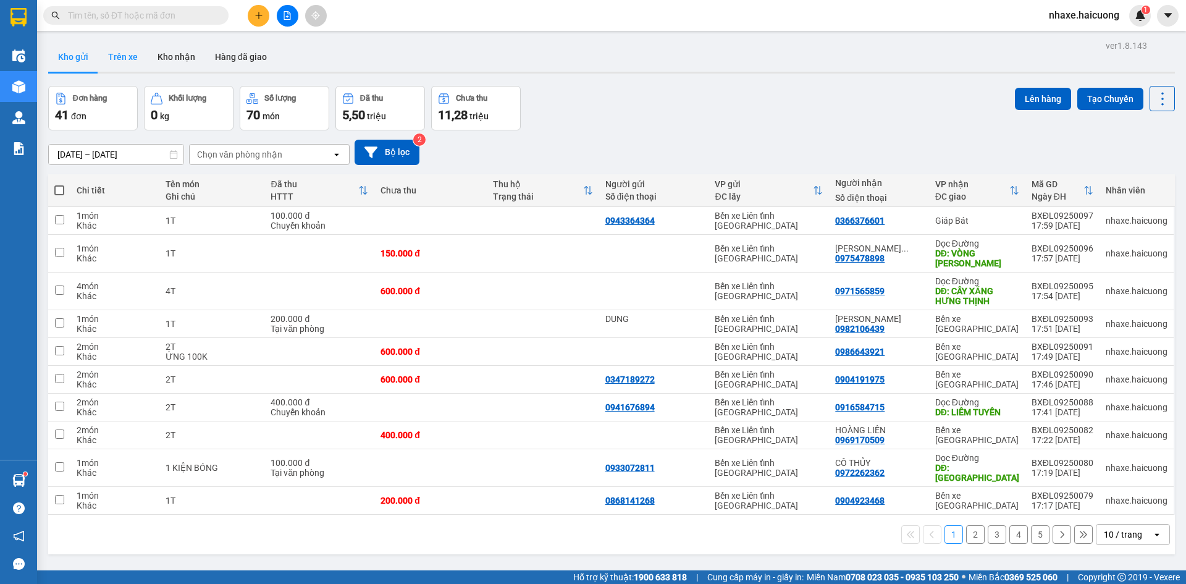
click at [124, 56] on button "Trên xe" at bounding box center [122, 57] width 49 height 30
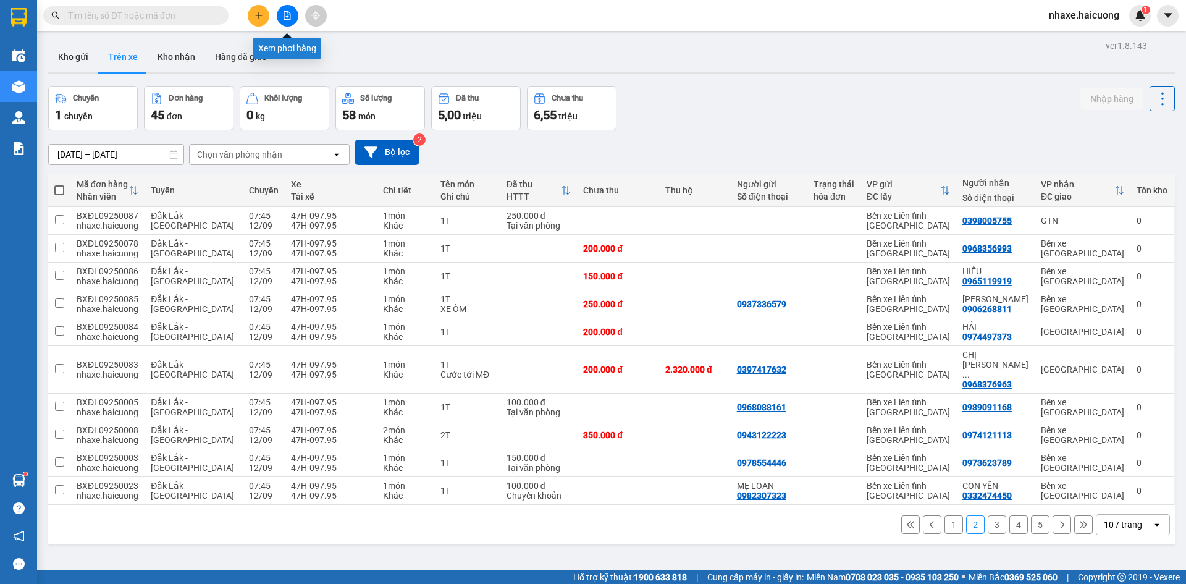
click at [286, 16] on icon "file-add" at bounding box center [287, 15] width 9 height 9
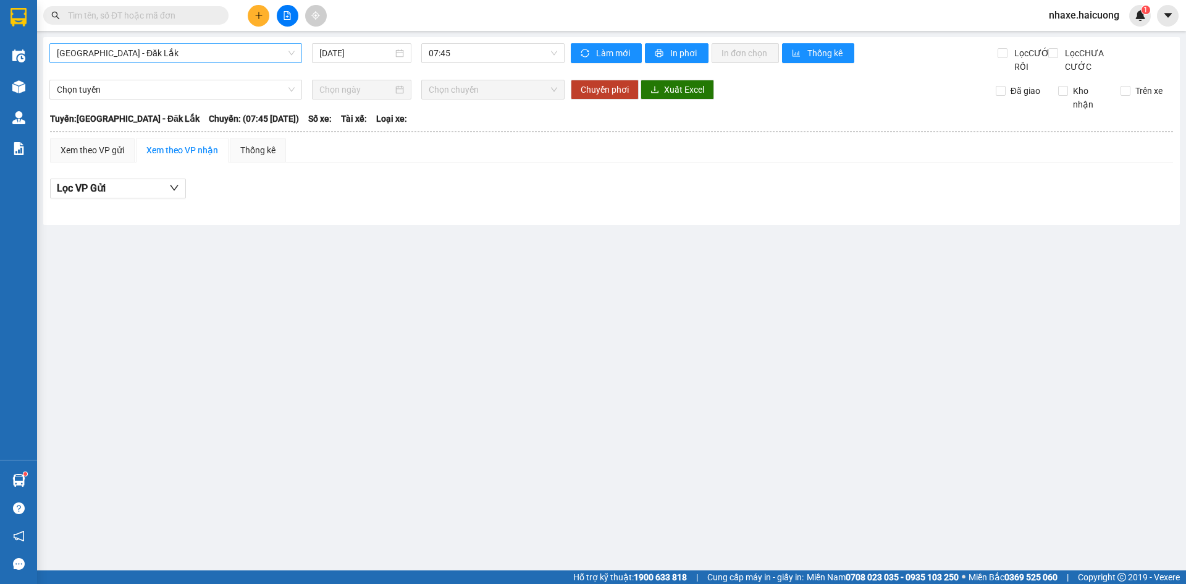
click at [206, 49] on span "[GEOGRAPHIC_DATA] - Đăk Lắk" at bounding box center [176, 53] width 238 height 19
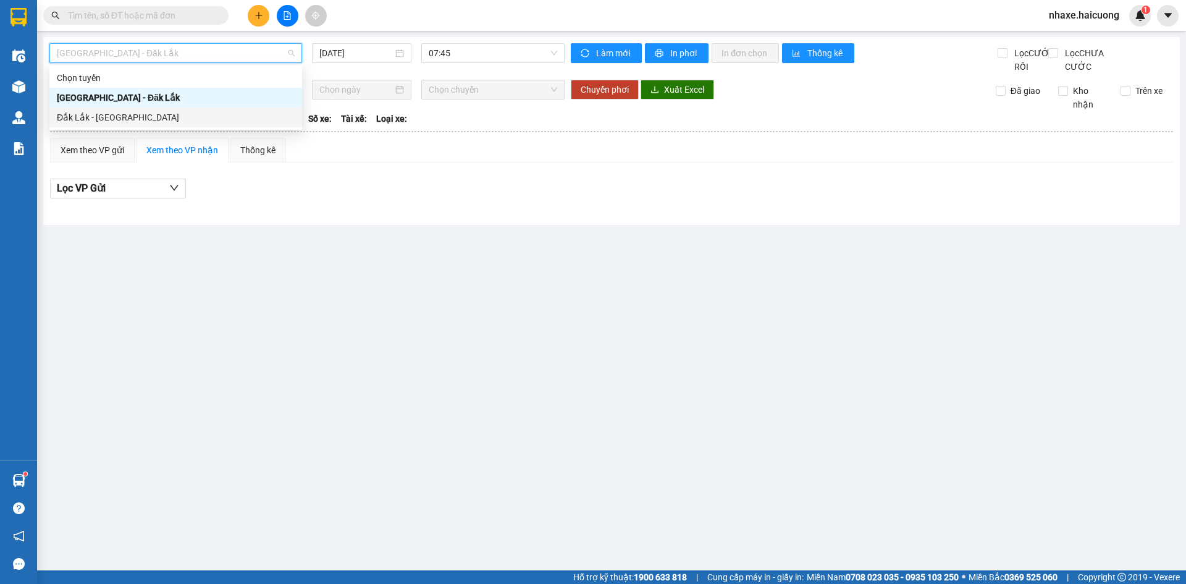
click at [177, 111] on div "Đắk Lắk - [GEOGRAPHIC_DATA]" at bounding box center [176, 118] width 238 height 14
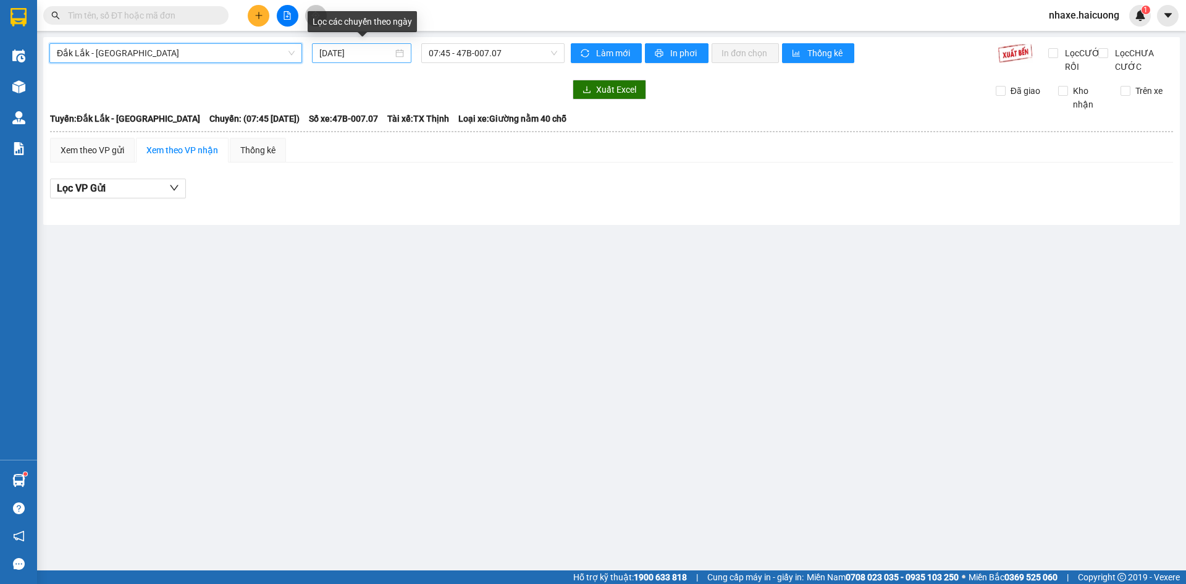
click at [399, 49] on div "[DATE]" at bounding box center [361, 53] width 85 height 14
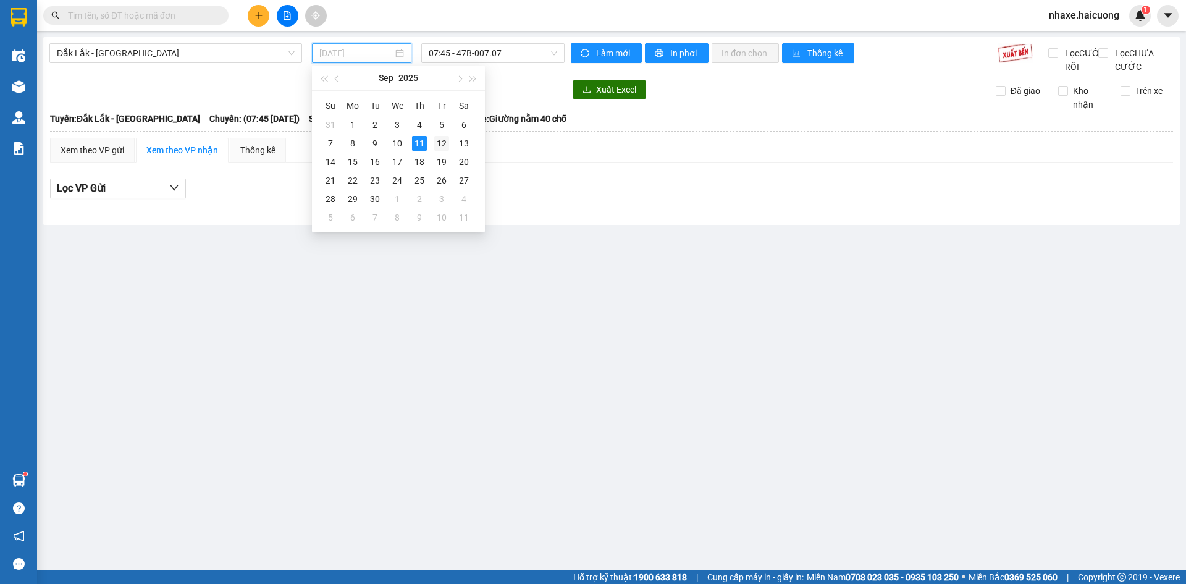
click at [442, 143] on div "12" at bounding box center [441, 143] width 15 height 15
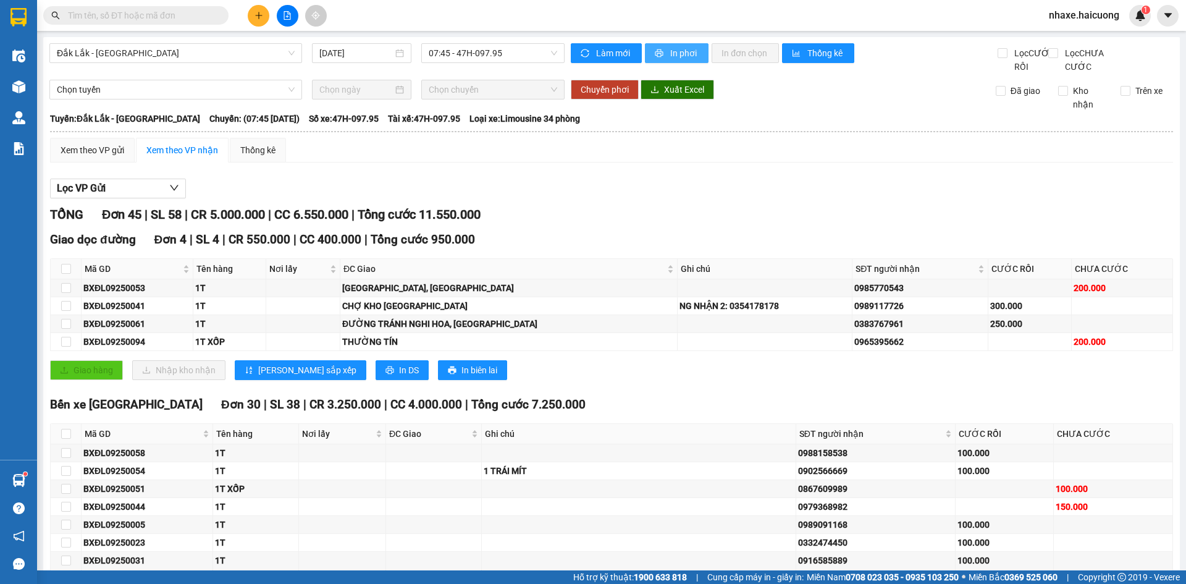
click at [680, 50] on span "In phơi" at bounding box center [684, 53] width 28 height 14
click at [670, 55] on span "In phơi" at bounding box center [684, 53] width 28 height 14
click at [256, 12] on icon "plus" at bounding box center [258, 15] width 9 height 9
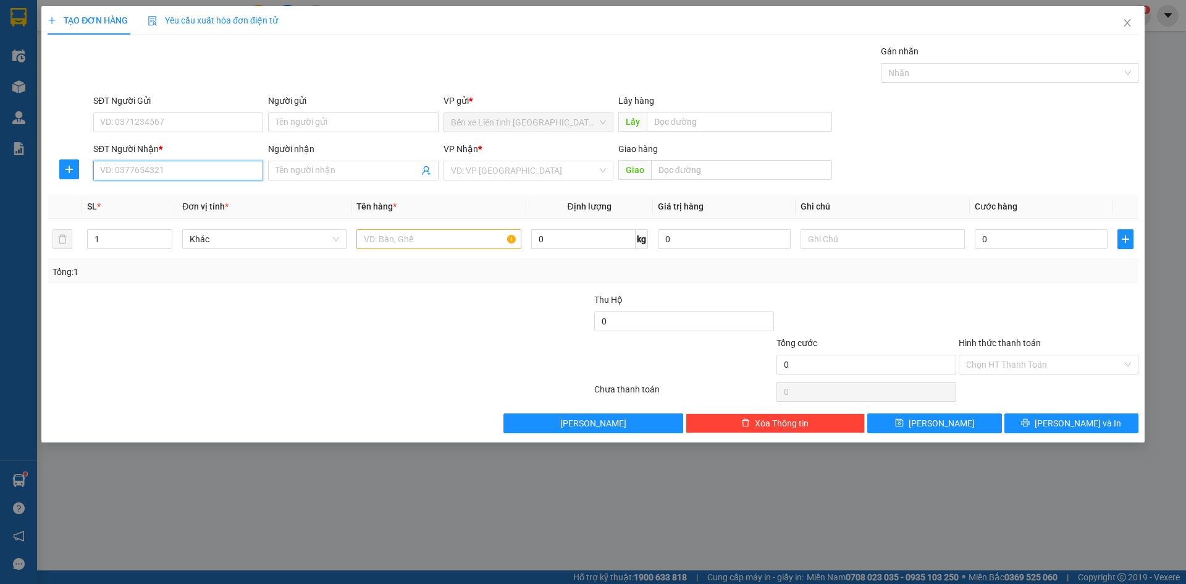
click at [175, 172] on input "SĐT Người Nhận *" at bounding box center [178, 171] width 170 height 20
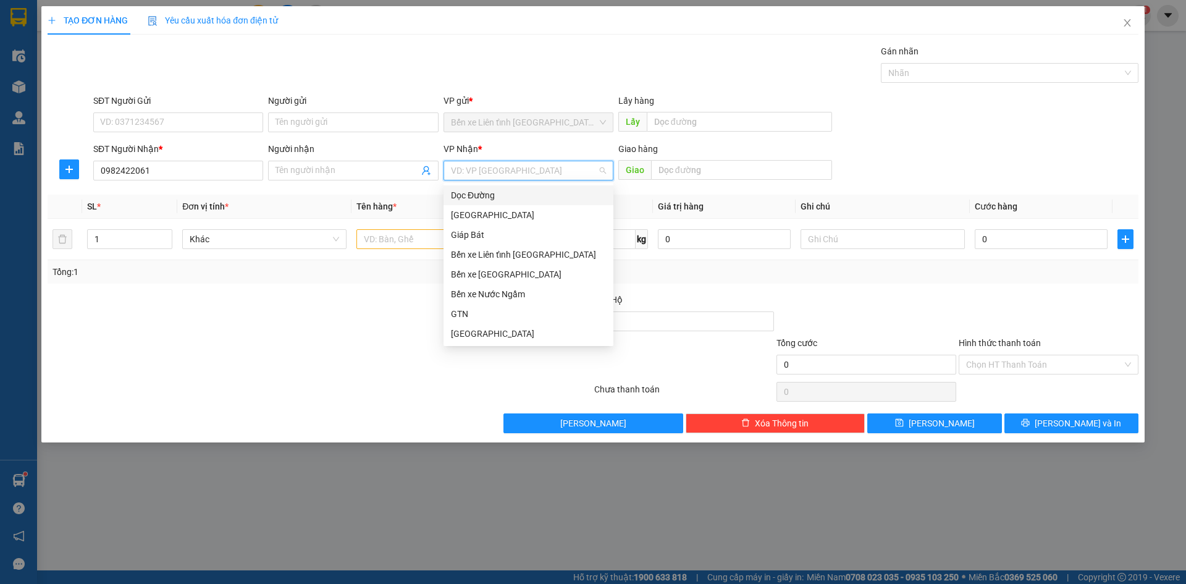
click at [497, 167] on input "search" at bounding box center [524, 170] width 146 height 19
click at [497, 273] on div "Bến xe [GEOGRAPHIC_DATA]" at bounding box center [528, 274] width 155 height 14
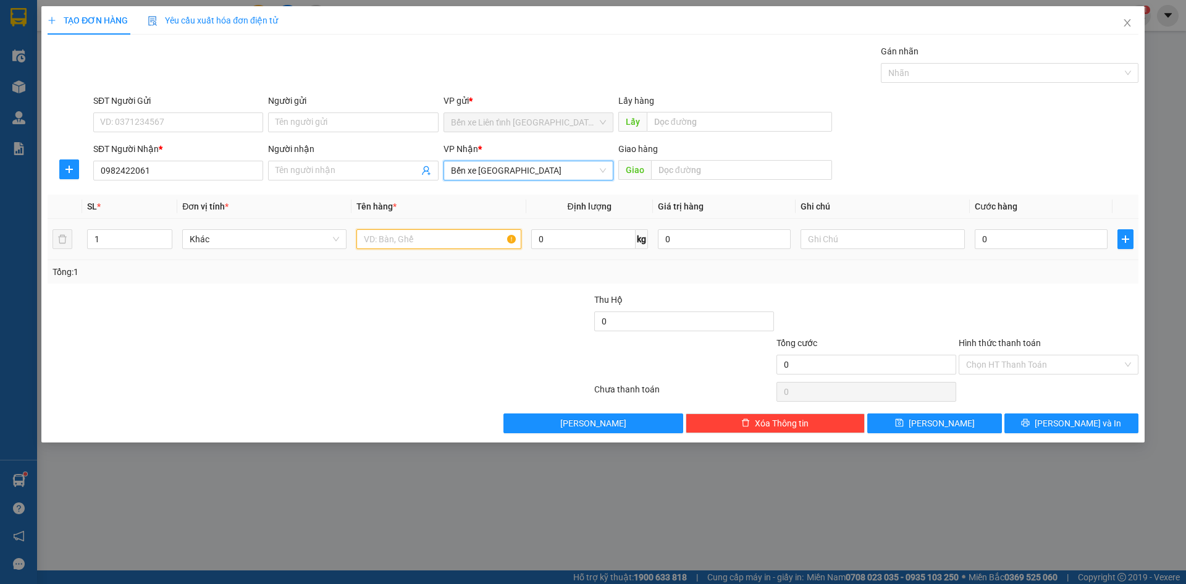
click at [419, 237] on input "text" at bounding box center [438, 239] width 164 height 20
click at [831, 239] on input "text" at bounding box center [883, 239] width 164 height 20
click at [1062, 239] on input "0" at bounding box center [1041, 239] width 133 height 20
click at [166, 236] on icon "up" at bounding box center [166, 236] width 4 height 4
click at [164, 237] on icon "up" at bounding box center [166, 236] width 4 height 2
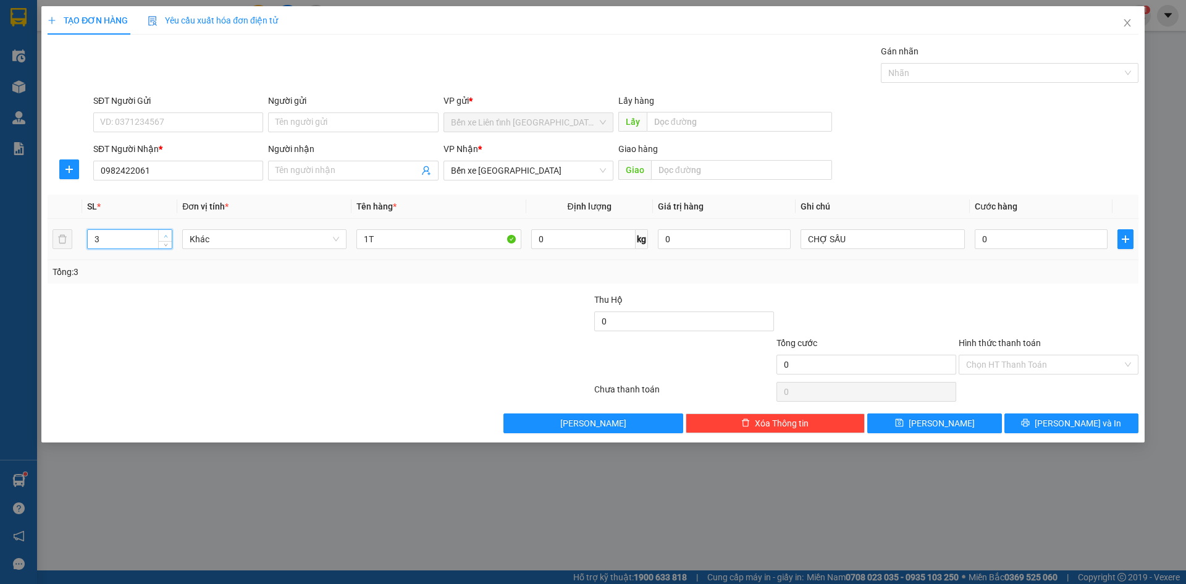
click at [164, 237] on icon "up" at bounding box center [166, 236] width 4 height 2
click at [450, 239] on input "1T" at bounding box center [438, 239] width 164 height 20
click at [997, 237] on input "0" at bounding box center [1041, 239] width 133 height 20
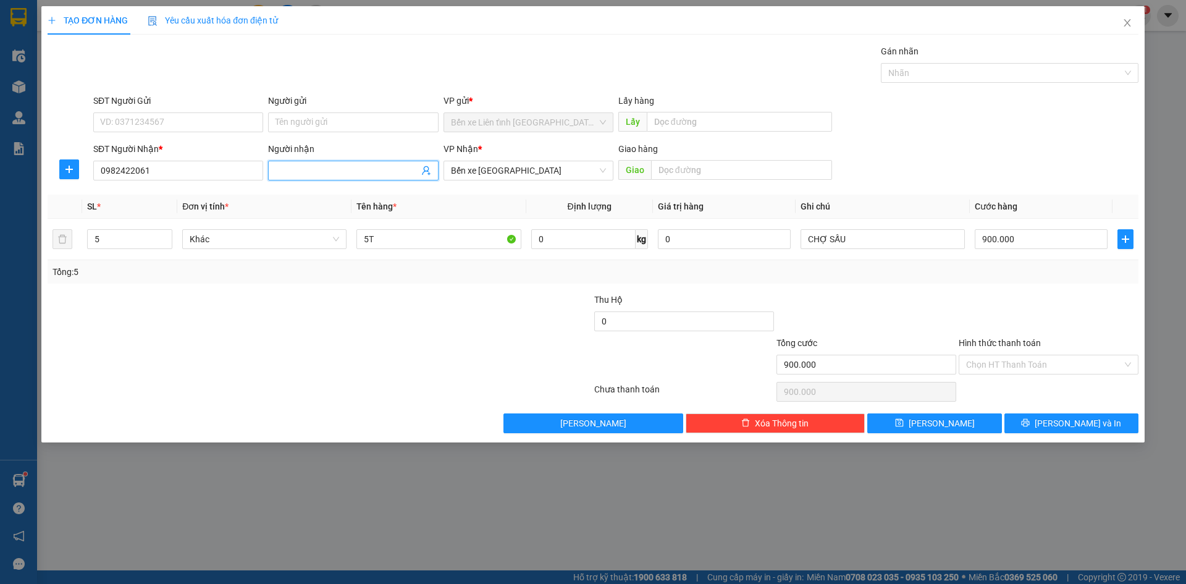
click at [313, 166] on input "Người nhận" at bounding box center [346, 171] width 143 height 14
click at [1078, 422] on span "[PERSON_NAME] và In" at bounding box center [1078, 423] width 86 height 14
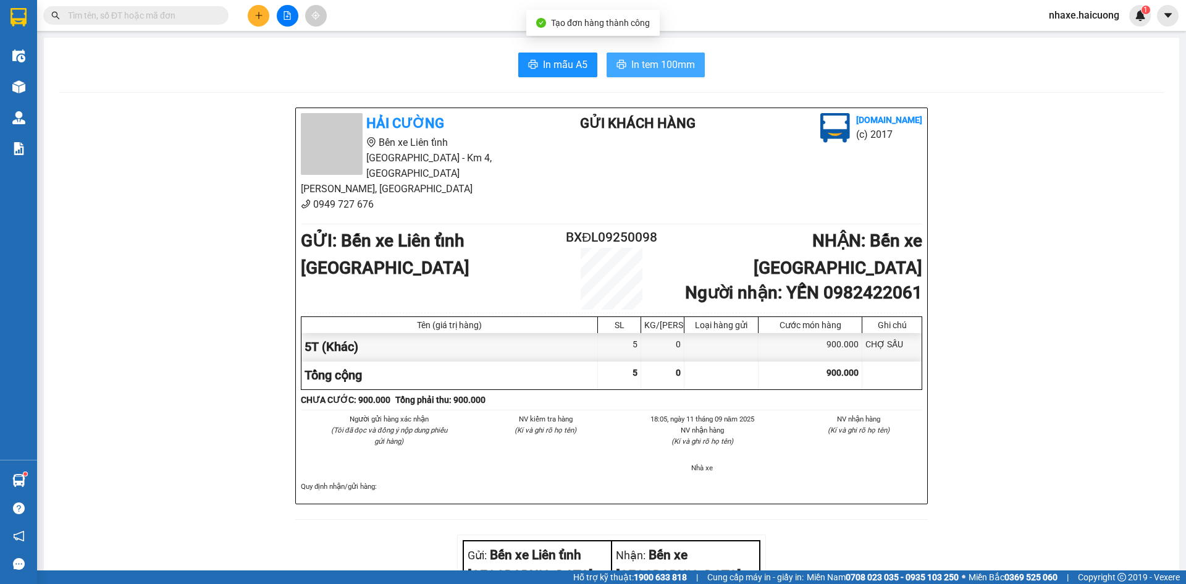
click at [644, 65] on span "In tem 100mm" at bounding box center [663, 64] width 64 height 15
click at [256, 17] on icon "plus" at bounding box center [258, 15] width 9 height 9
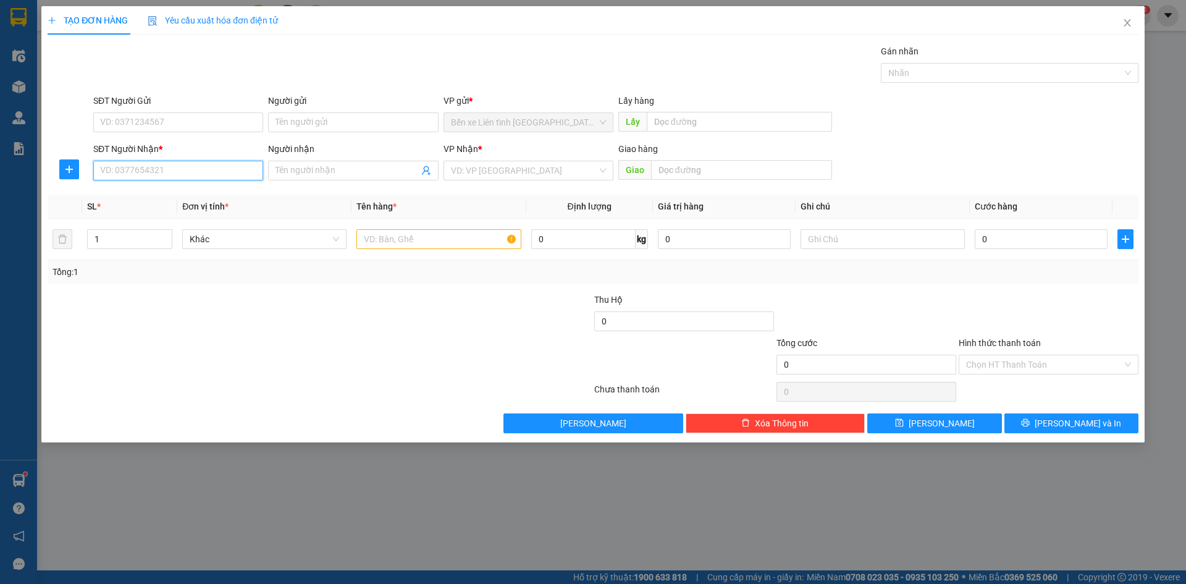
click at [202, 172] on input "SĐT Người Nhận *" at bounding box center [178, 171] width 170 height 20
click at [305, 172] on input "Người nhận" at bounding box center [346, 171] width 143 height 14
click at [467, 169] on input "search" at bounding box center [524, 170] width 146 height 19
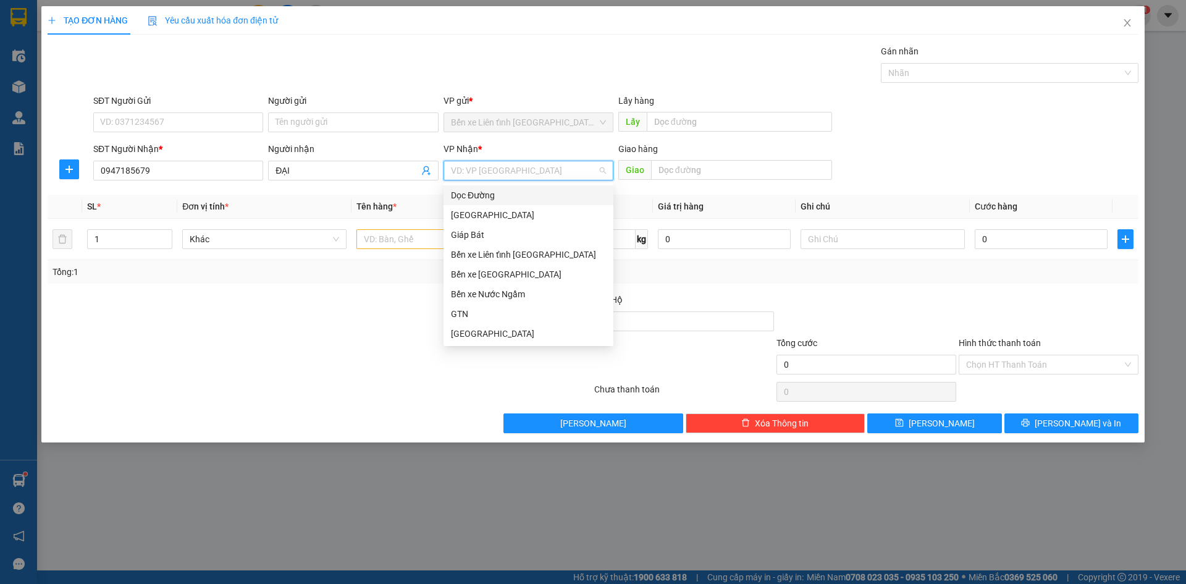
click at [504, 191] on div "Dọc Đường" at bounding box center [528, 195] width 155 height 14
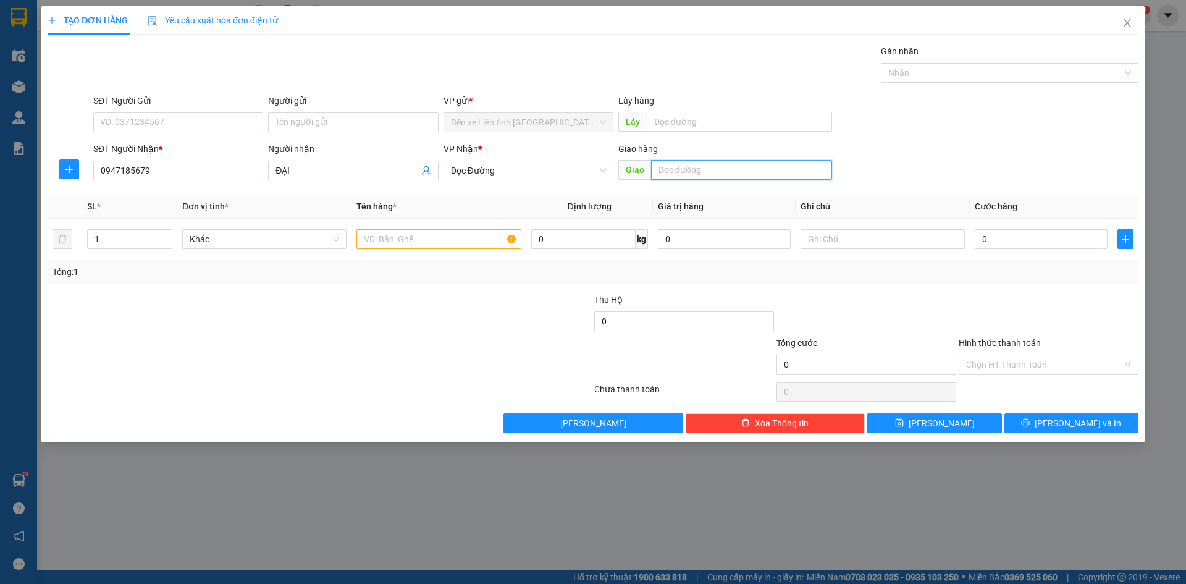
click at [726, 172] on input "text" at bounding box center [741, 170] width 181 height 20
click at [362, 238] on input "text" at bounding box center [438, 239] width 164 height 20
click at [1004, 237] on input "0" at bounding box center [1041, 239] width 133 height 20
click at [1128, 365] on div "Chọn HT Thanh Toán" at bounding box center [1049, 365] width 180 height 20
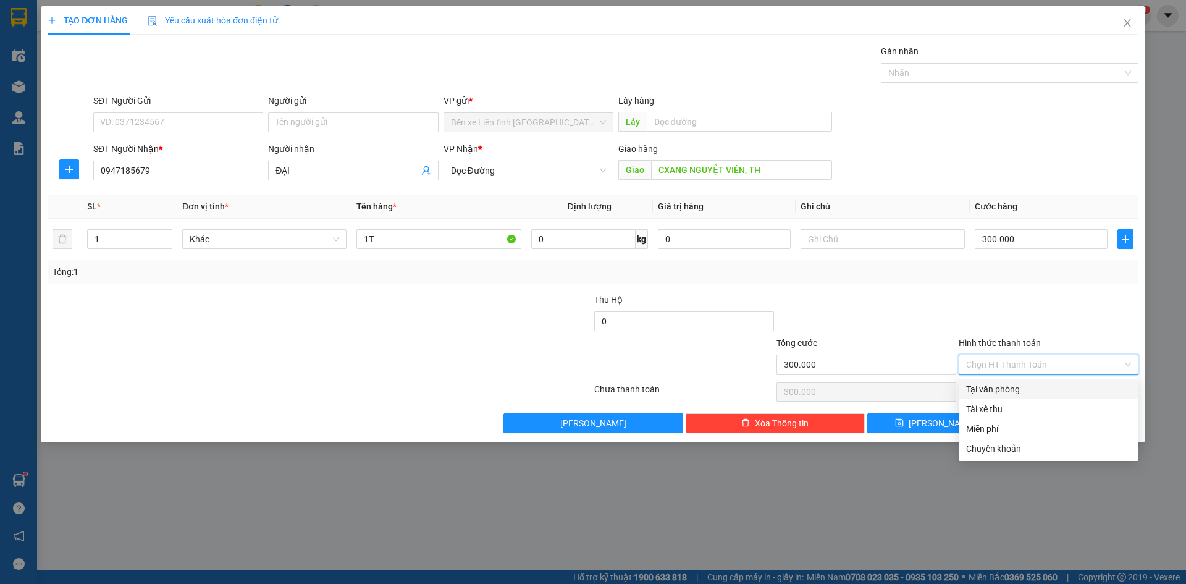
click at [1049, 392] on div "Tại văn phòng" at bounding box center [1048, 389] width 165 height 14
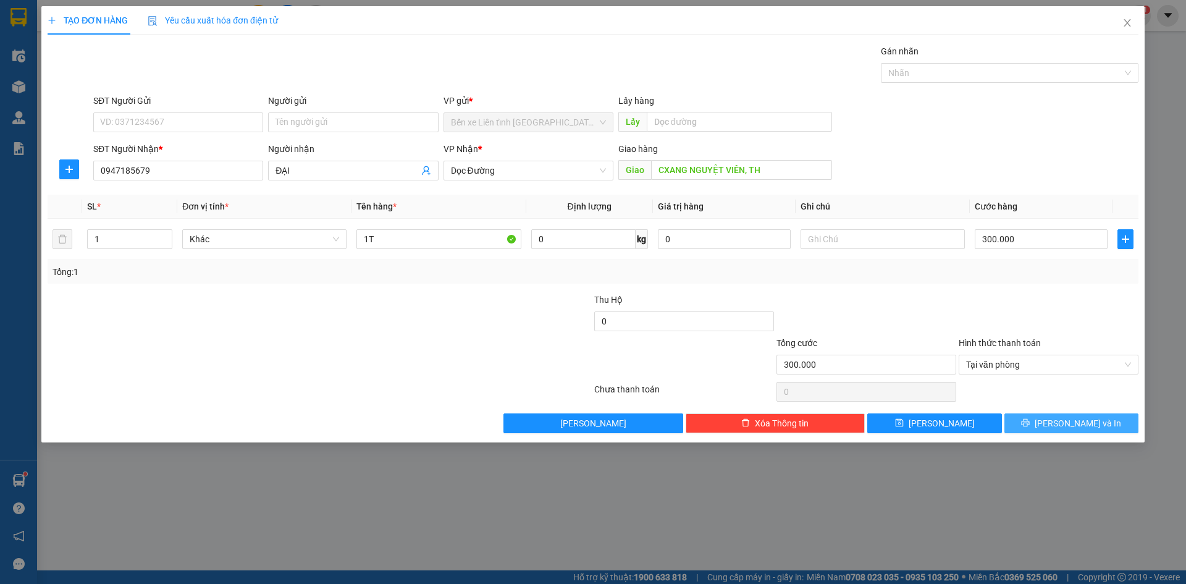
click at [1070, 421] on span "[PERSON_NAME] và In" at bounding box center [1078, 423] width 86 height 14
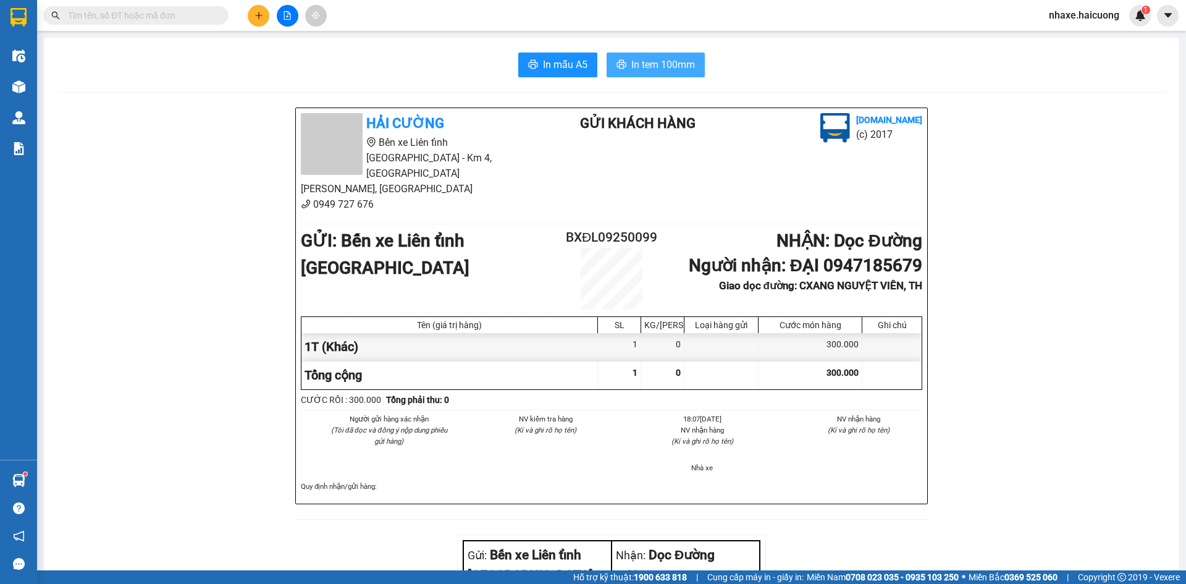
click at [631, 66] on span "In tem 100mm" at bounding box center [663, 64] width 64 height 15
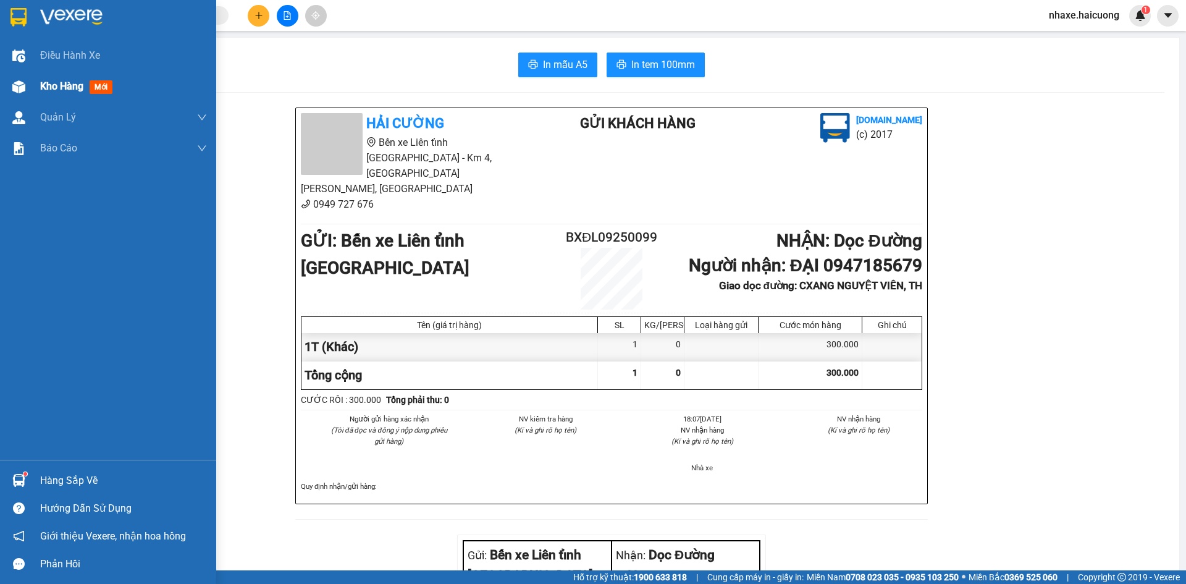
click at [71, 86] on span "Kho hàng" at bounding box center [61, 86] width 43 height 12
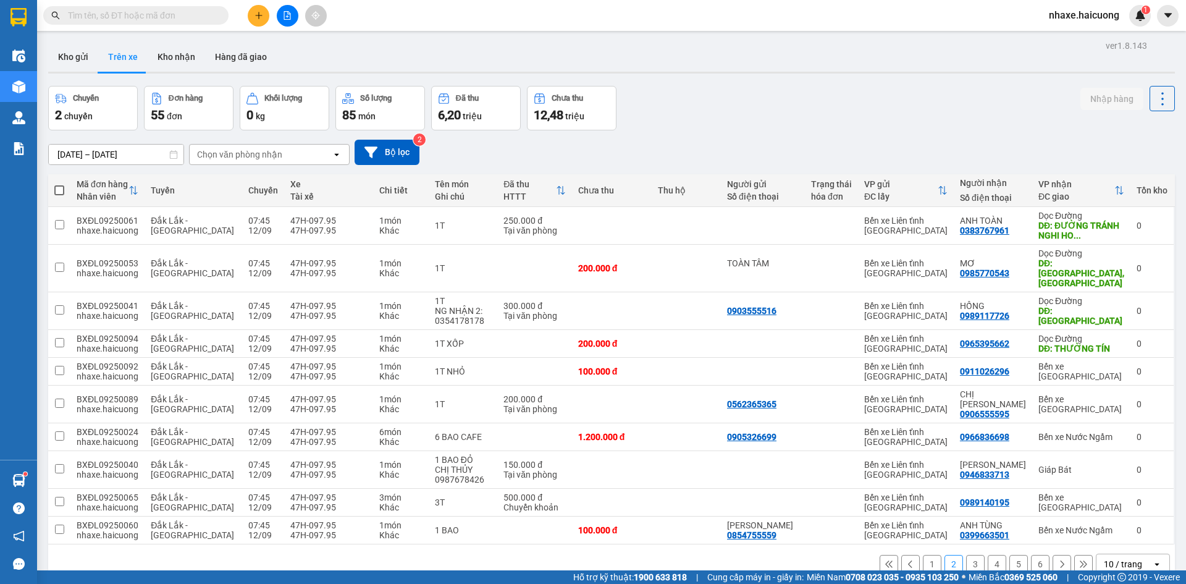
click at [925, 555] on button "1" at bounding box center [932, 564] width 19 height 19
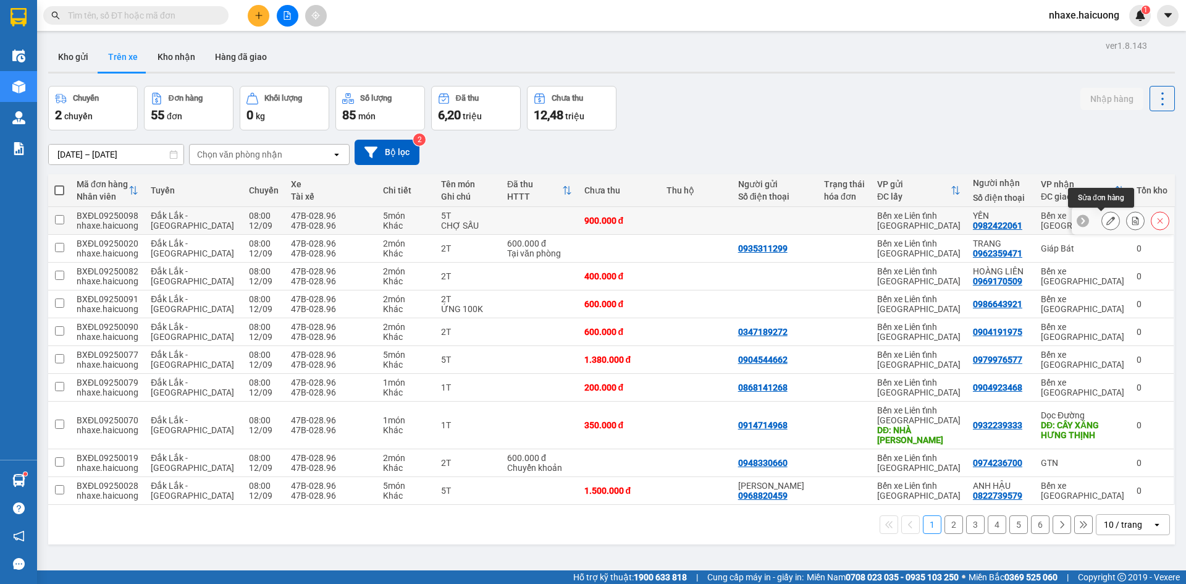
click at [1106, 221] on icon at bounding box center [1110, 220] width 9 height 9
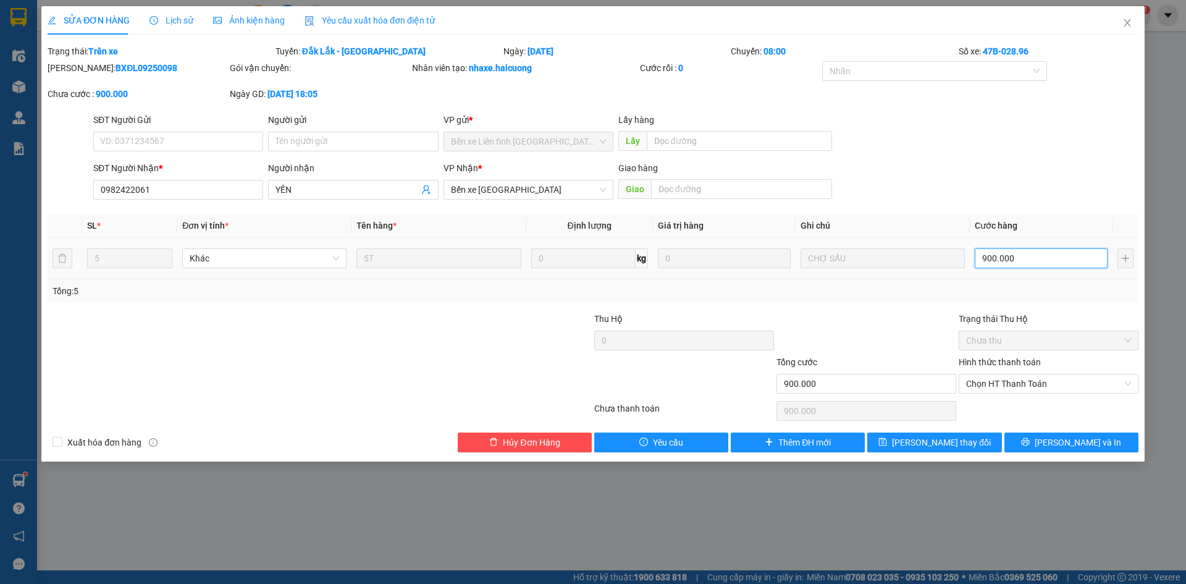
click at [990, 258] on input "900.000" at bounding box center [1041, 258] width 133 height 20
click at [960, 443] on span "Lưu thay đổi" at bounding box center [941, 442] width 99 height 14
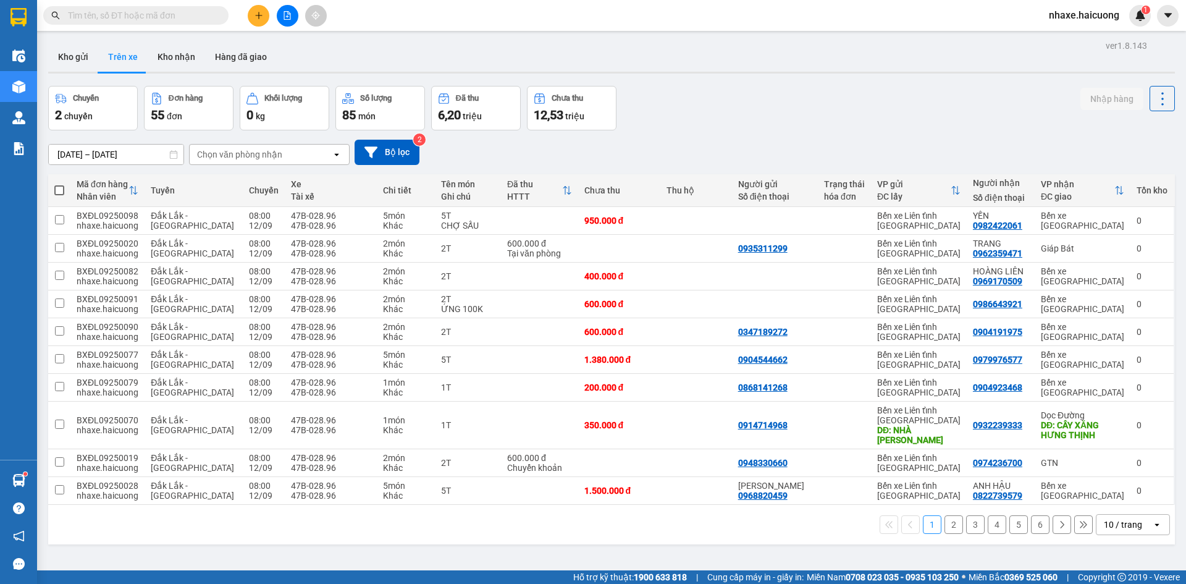
click at [923, 523] on button "1" at bounding box center [932, 524] width 19 height 19
click at [195, 14] on input "text" at bounding box center [141, 16] width 146 height 14
click at [1108, 521] on div "10 / trang" at bounding box center [1123, 524] width 38 height 12
click at [1105, 499] on span "100 / trang" at bounding box center [1118, 497] width 44 height 12
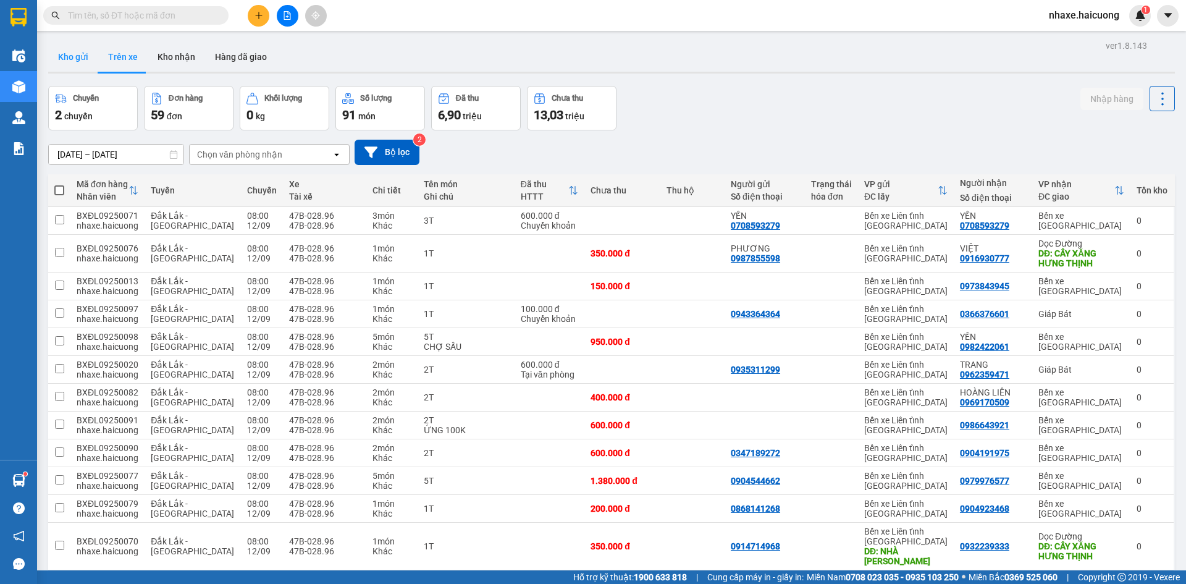
click at [75, 61] on button "Kho gửi" at bounding box center [73, 57] width 50 height 30
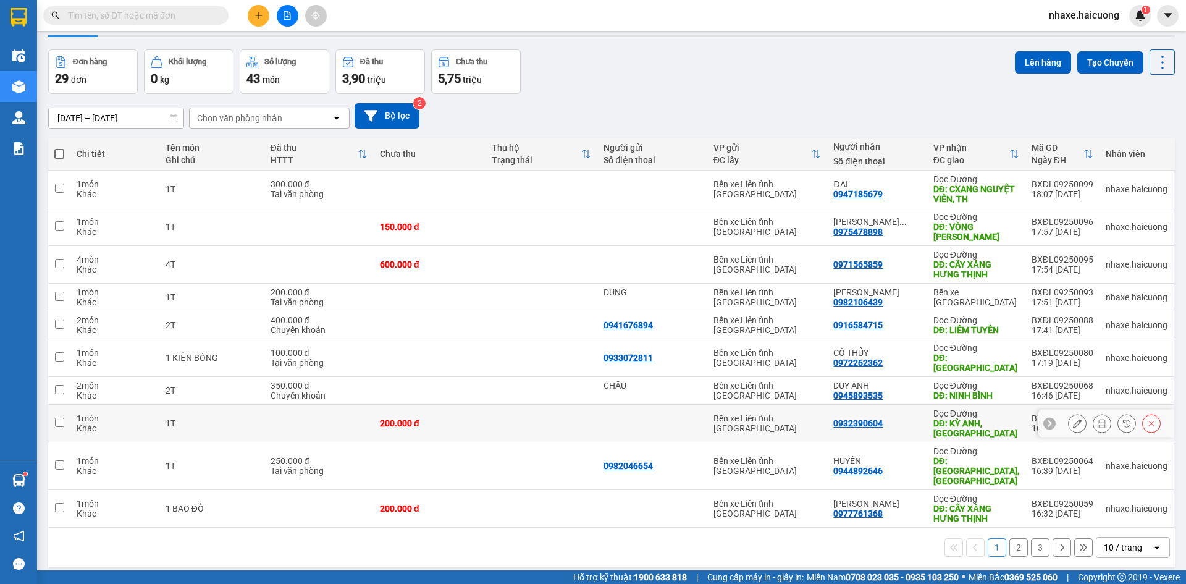
scroll to position [57, 0]
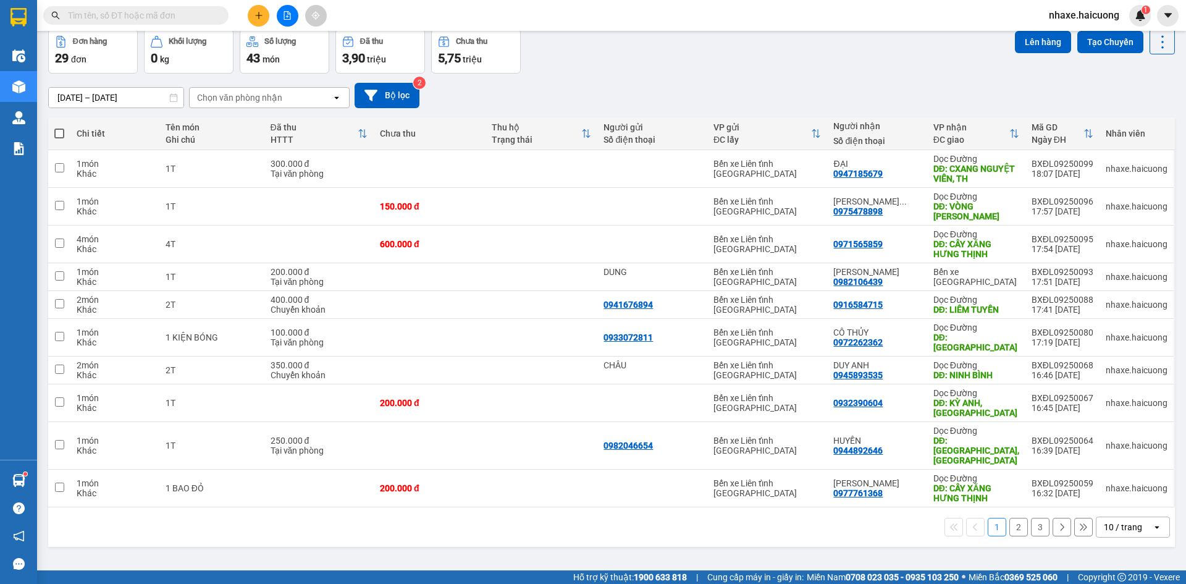
click at [1152, 522] on icon "open" at bounding box center [1157, 527] width 10 height 10
click at [1133, 481] on span "100 / trang" at bounding box center [1118, 480] width 44 height 12
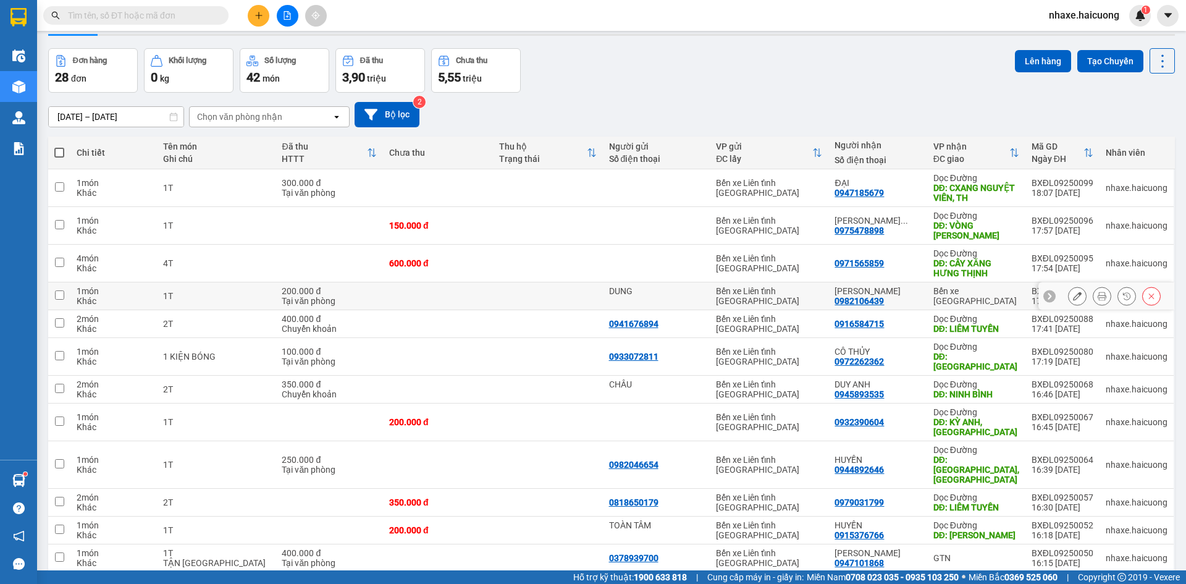
scroll to position [0, 0]
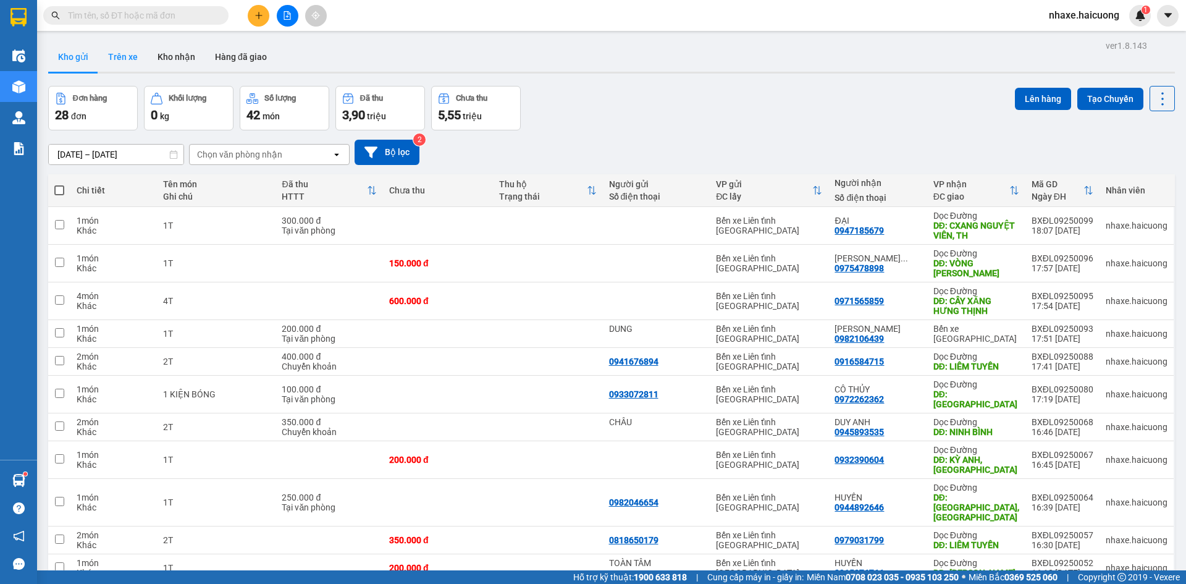
click at [133, 65] on button "Trên xe" at bounding box center [122, 57] width 49 height 30
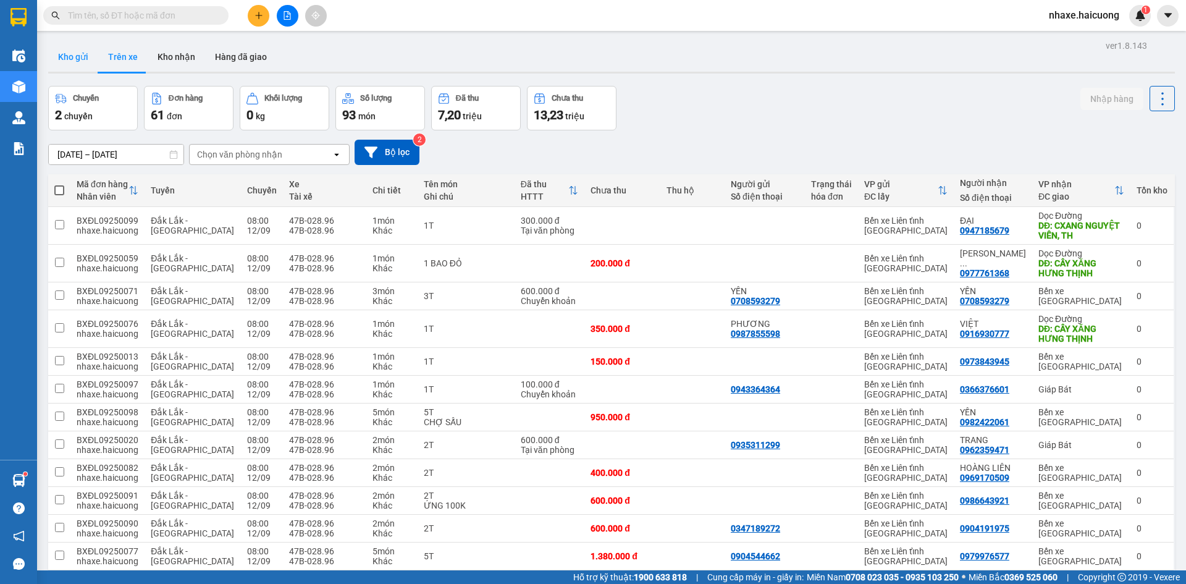
click at [76, 66] on button "Kho gửi" at bounding box center [73, 57] width 50 height 30
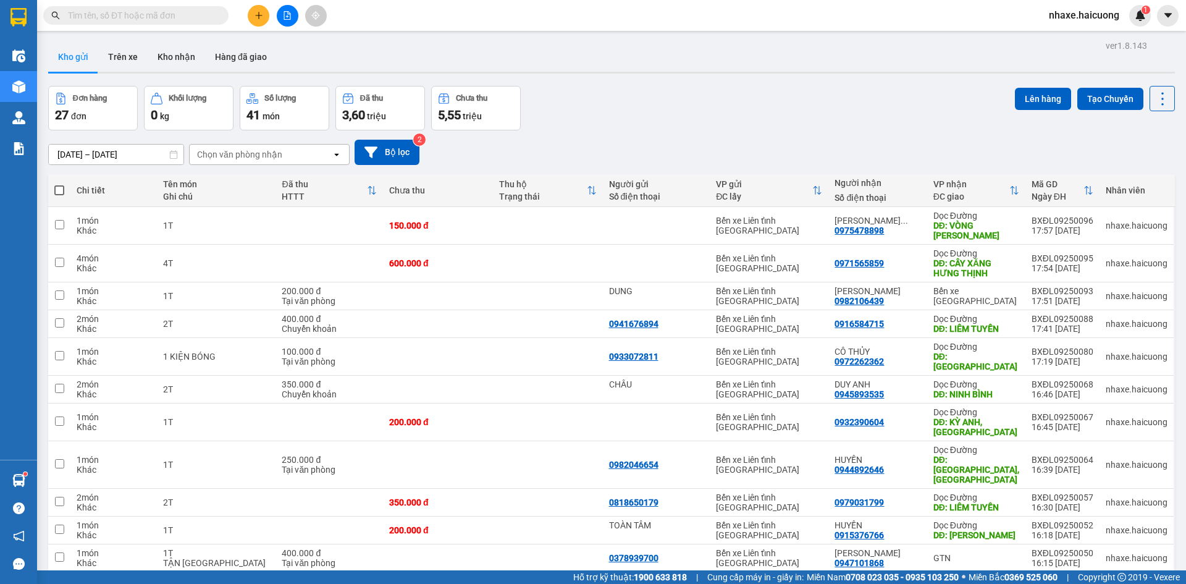
click at [129, 23] on span at bounding box center [135, 15] width 185 height 19
click at [130, 12] on input "text" at bounding box center [141, 16] width 146 height 14
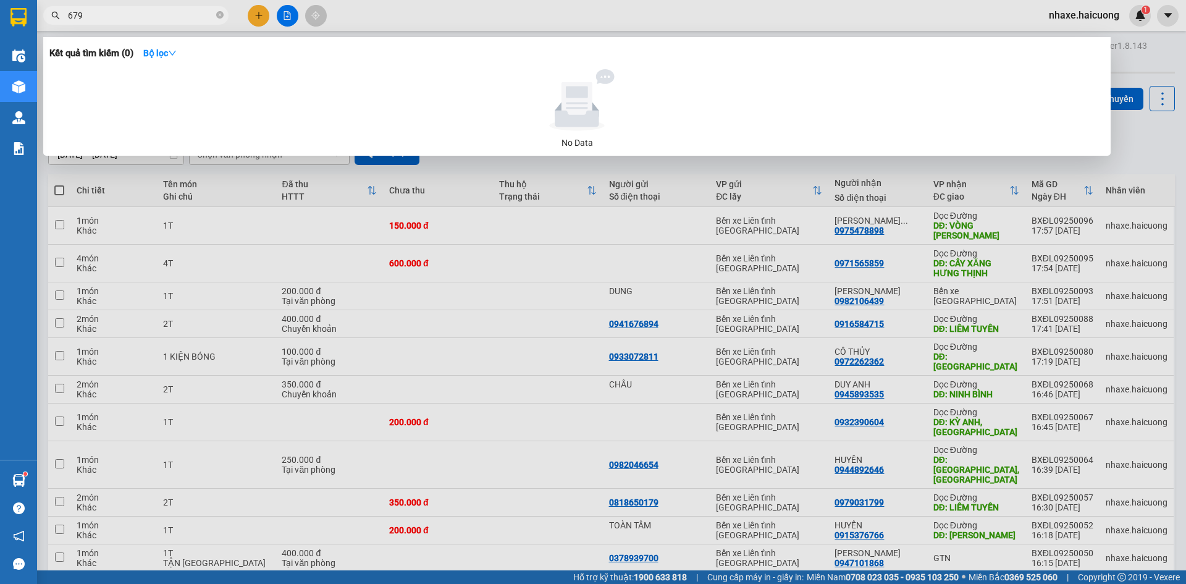
click at [170, 14] on input "679" at bounding box center [141, 16] width 146 height 14
drag, startPoint x: 169, startPoint y: 16, endPoint x: 36, endPoint y: 33, distance: 133.8
click at [36, 33] on section "Kết quả tìm kiếm ( 0 ) Bộ lọc No Data 679 nhaxe.haicuong 1 Điều hành xe Kho hàn…" at bounding box center [593, 292] width 1186 height 584
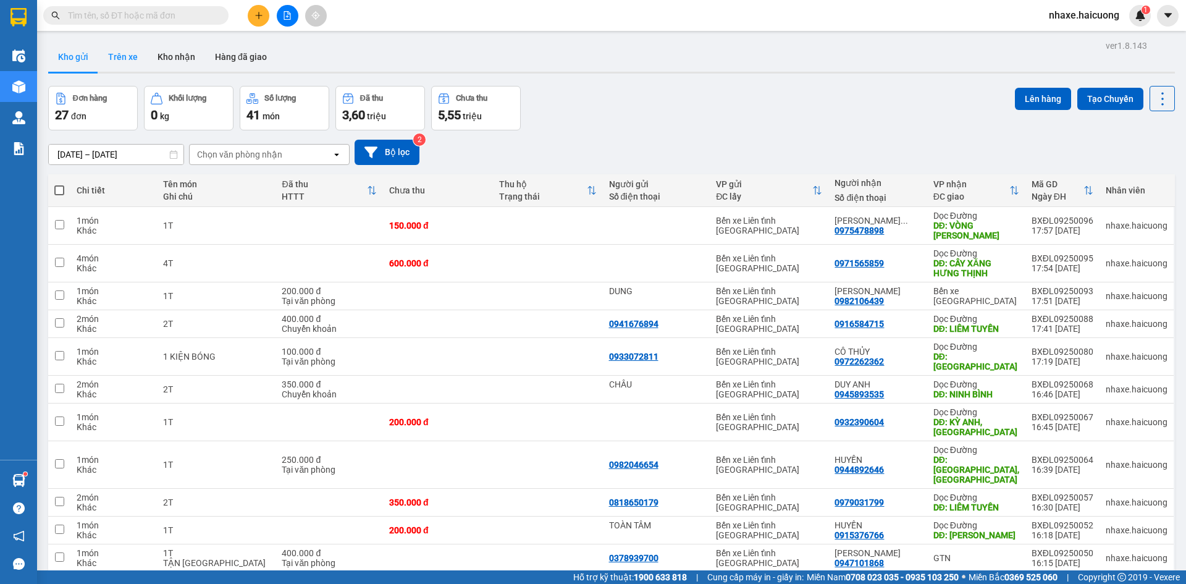
click at [133, 50] on button "Trên xe" at bounding box center [122, 57] width 49 height 30
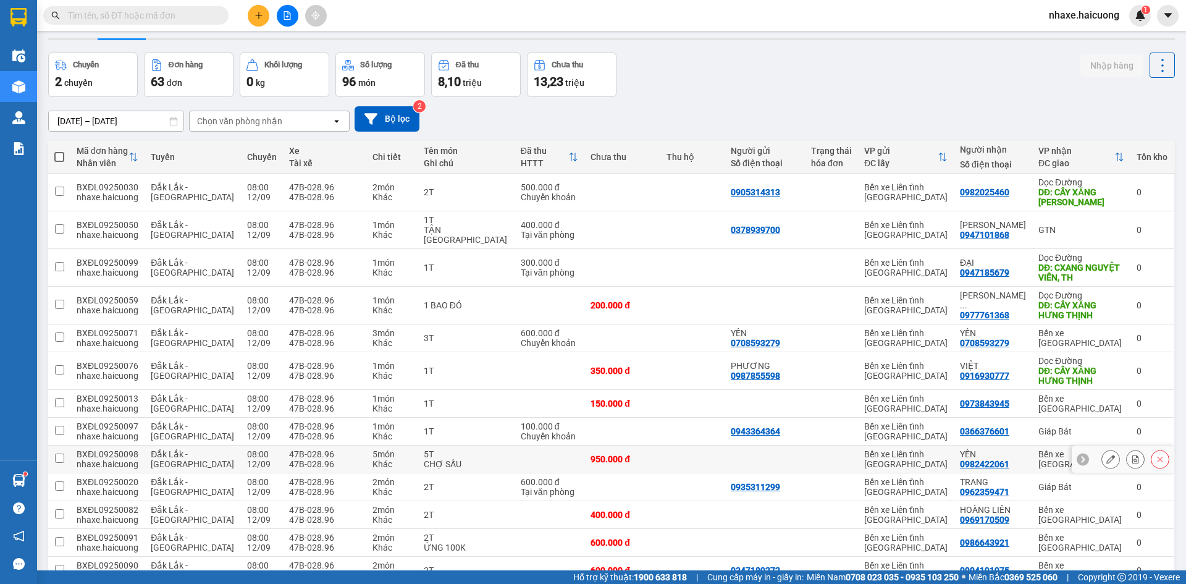
scroll to position [62, 0]
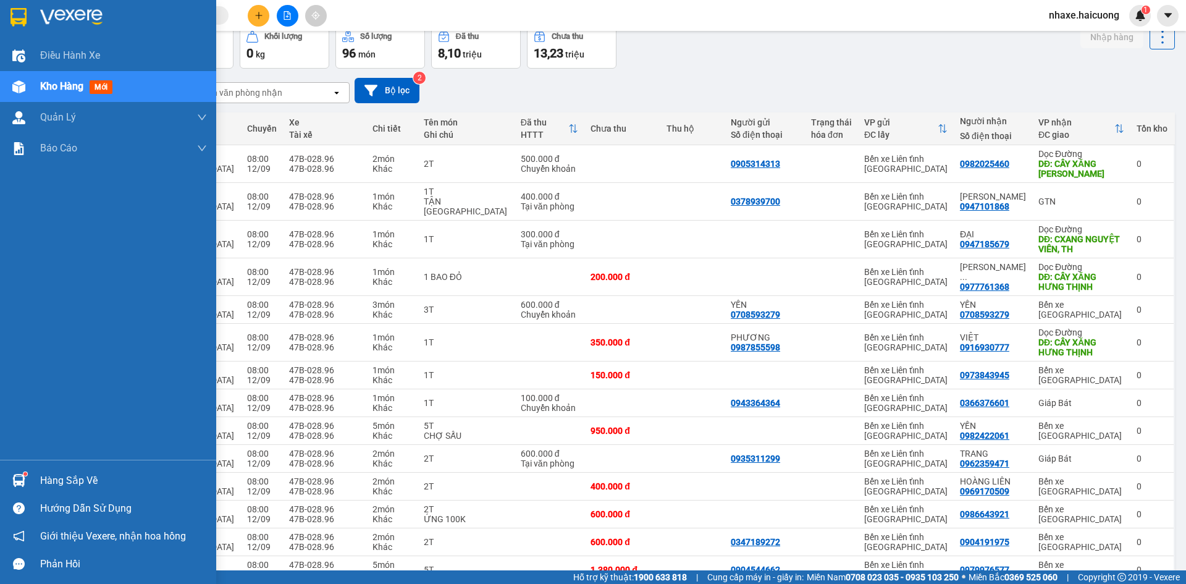
click at [63, 87] on span "Kho hàng" at bounding box center [61, 86] width 43 height 12
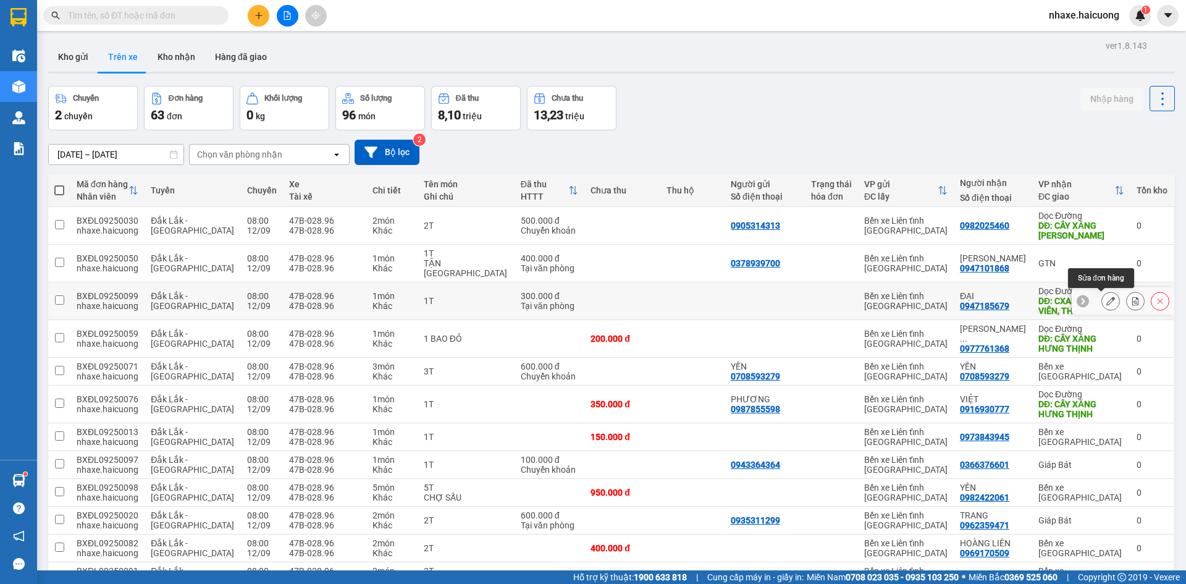
click at [1106, 299] on icon at bounding box center [1110, 300] width 9 height 9
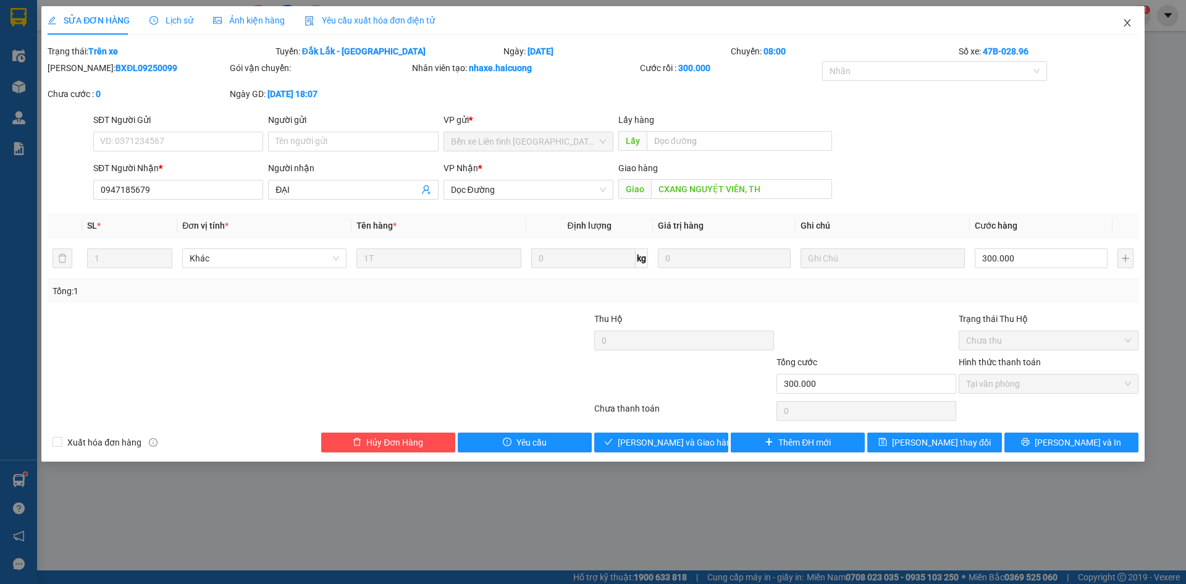
click at [1125, 23] on icon "close" at bounding box center [1127, 23] width 10 height 10
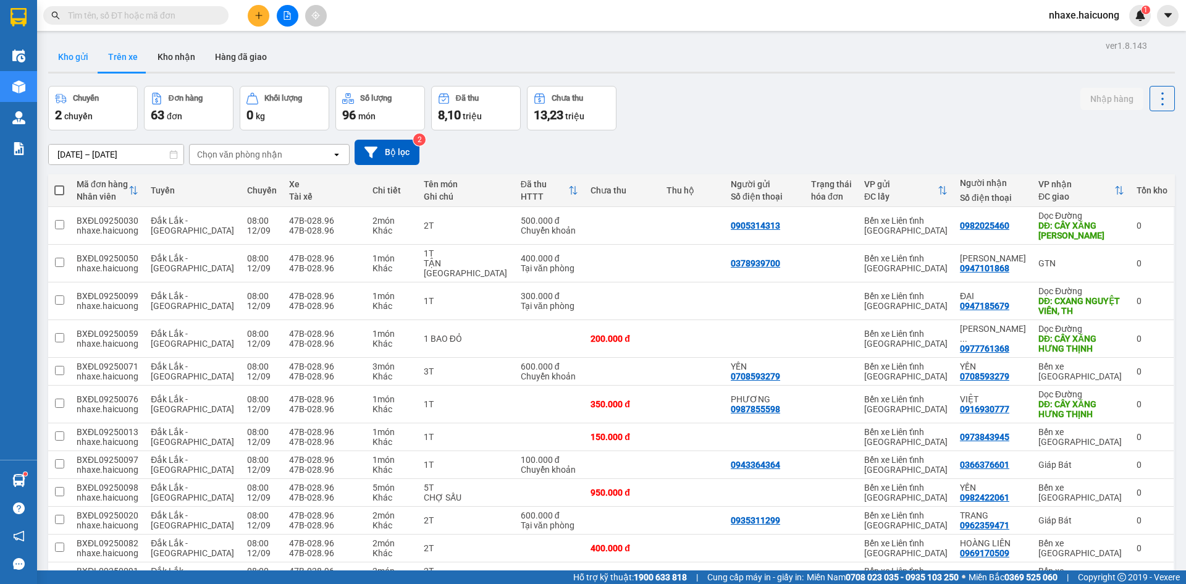
click at [86, 53] on button "Kho gửi" at bounding box center [73, 57] width 50 height 30
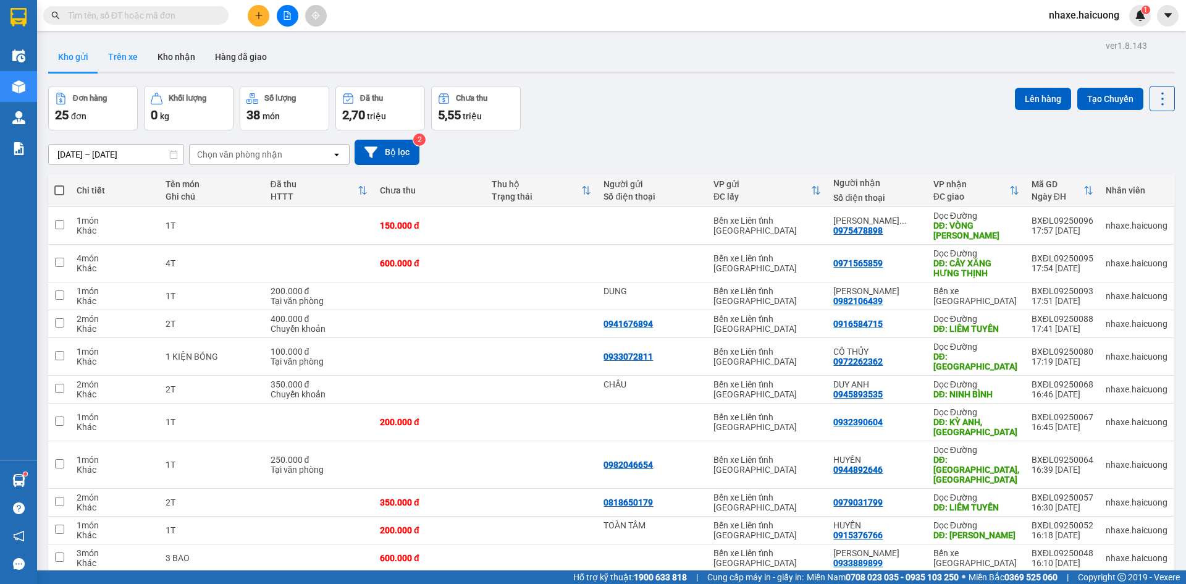
click at [132, 62] on button "Trên xe" at bounding box center [122, 57] width 49 height 30
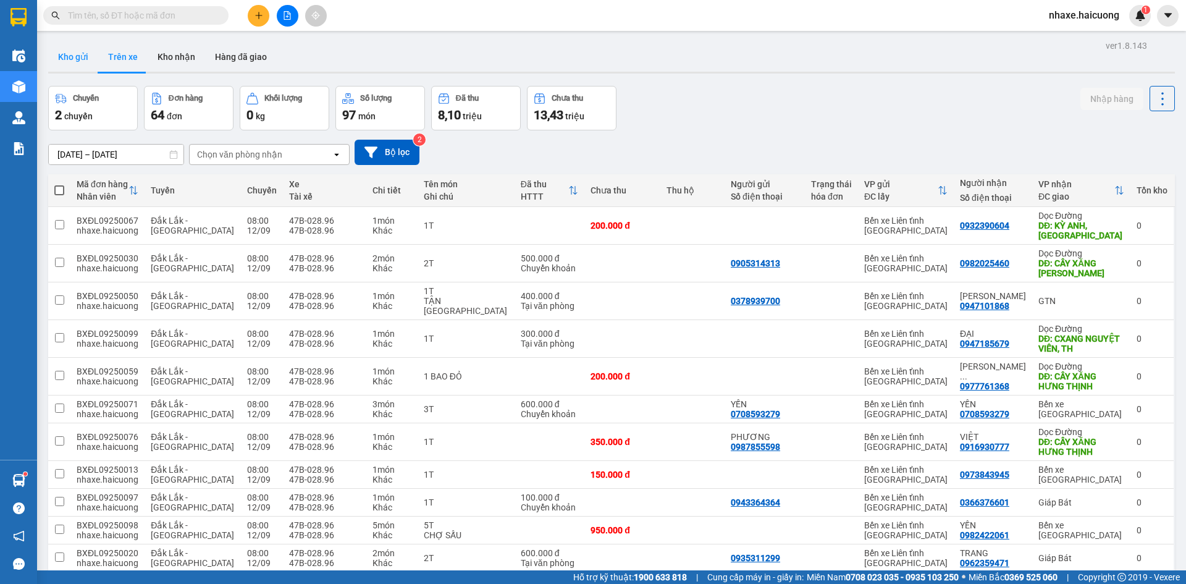
click at [85, 64] on button "Kho gửi" at bounding box center [73, 57] width 50 height 30
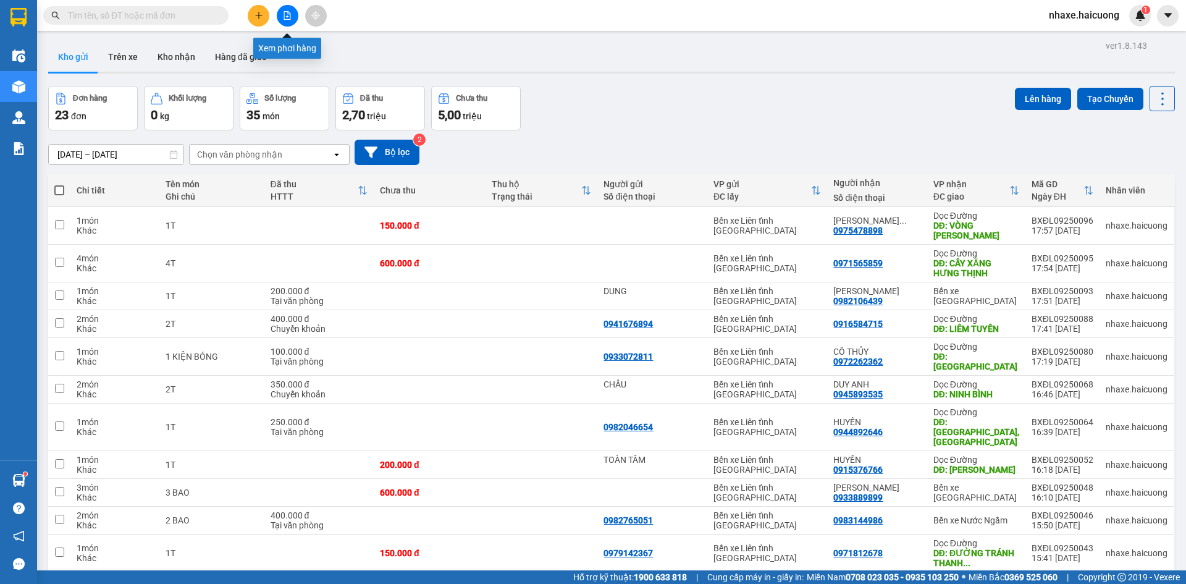
click at [291, 20] on button at bounding box center [288, 16] width 22 height 22
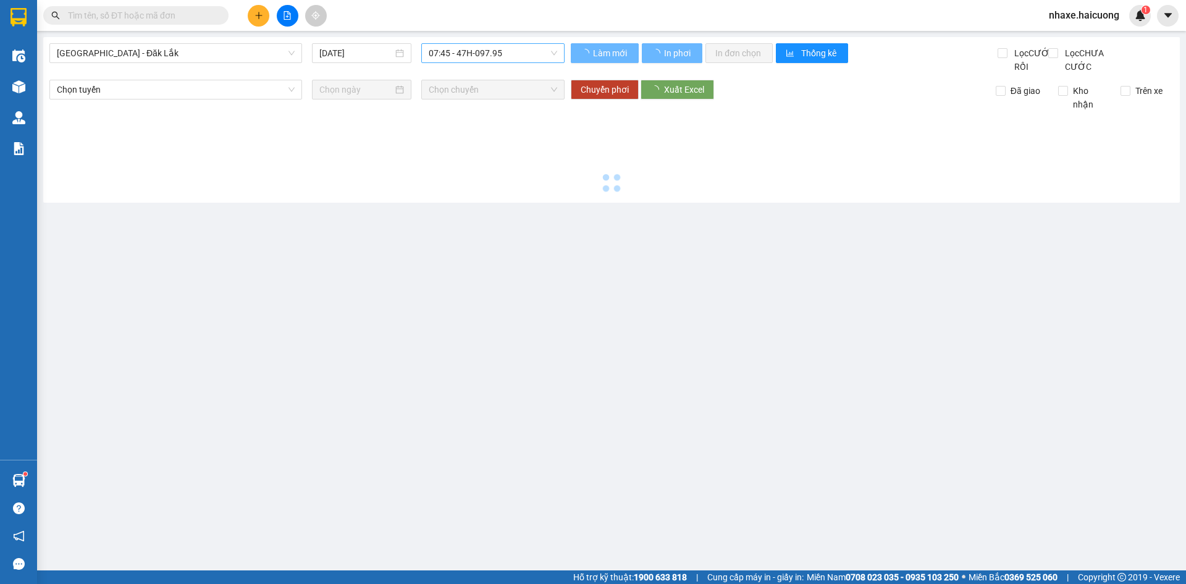
type input "[DATE]"
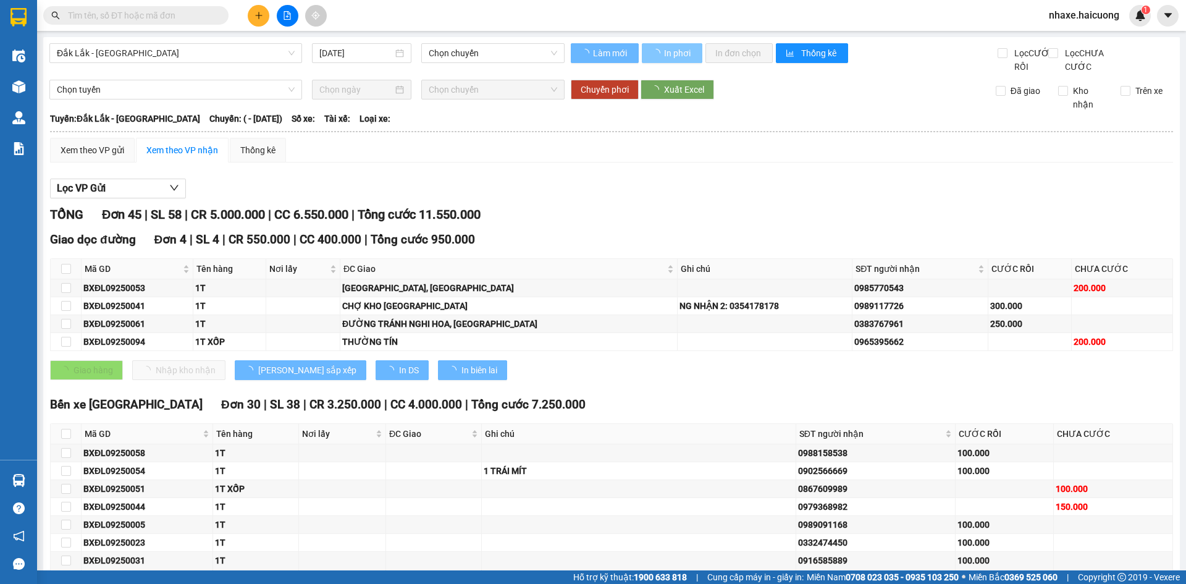
type input "12/09/2025"
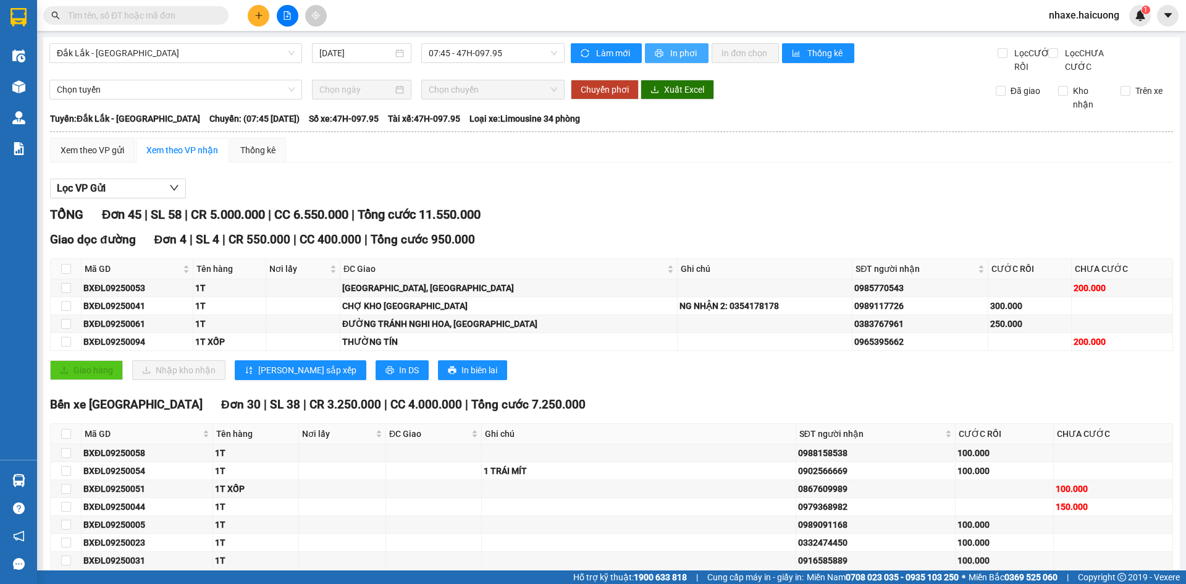
click at [673, 55] on span "In phơi" at bounding box center [684, 53] width 28 height 14
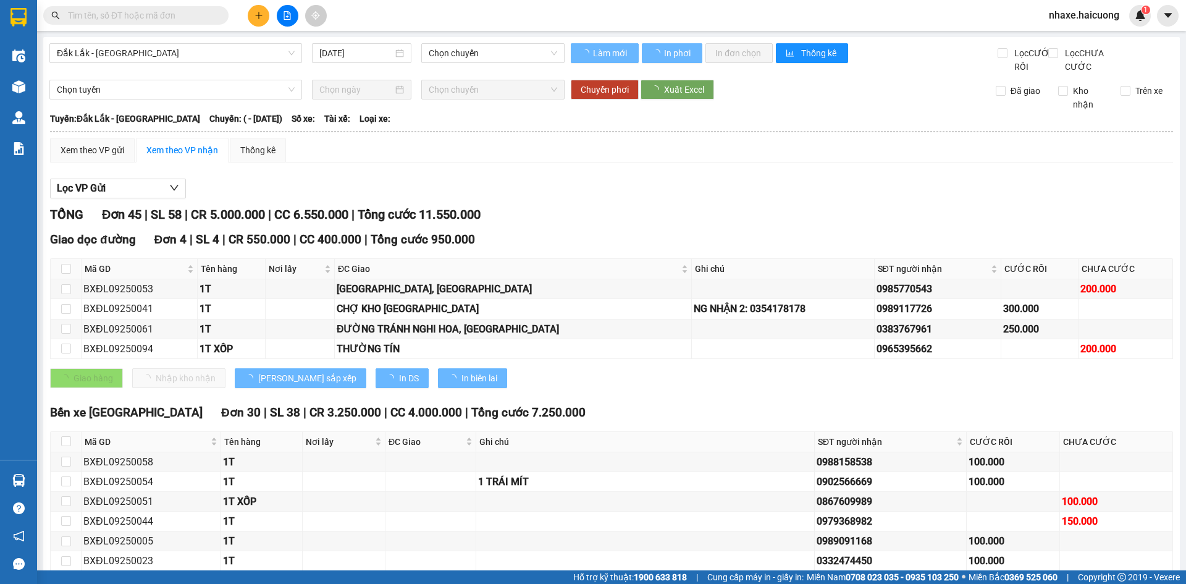
type input "[DATE]"
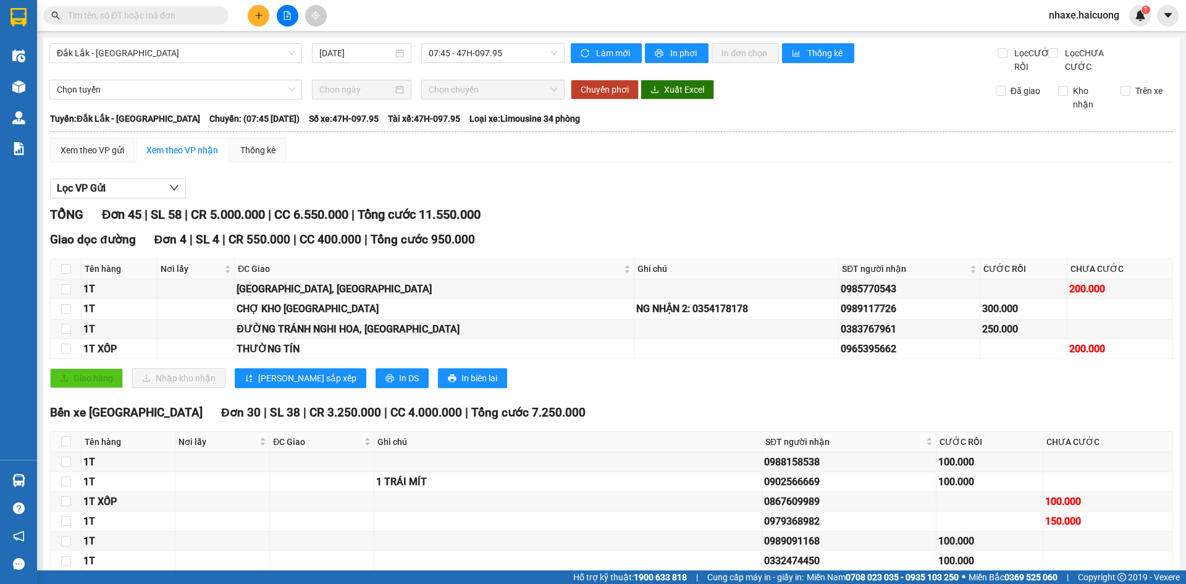
type input "[DATE]"
click at [655, 56] on icon "printer" at bounding box center [659, 53] width 9 height 9
click at [671, 50] on span "In phơi" at bounding box center [684, 53] width 28 height 14
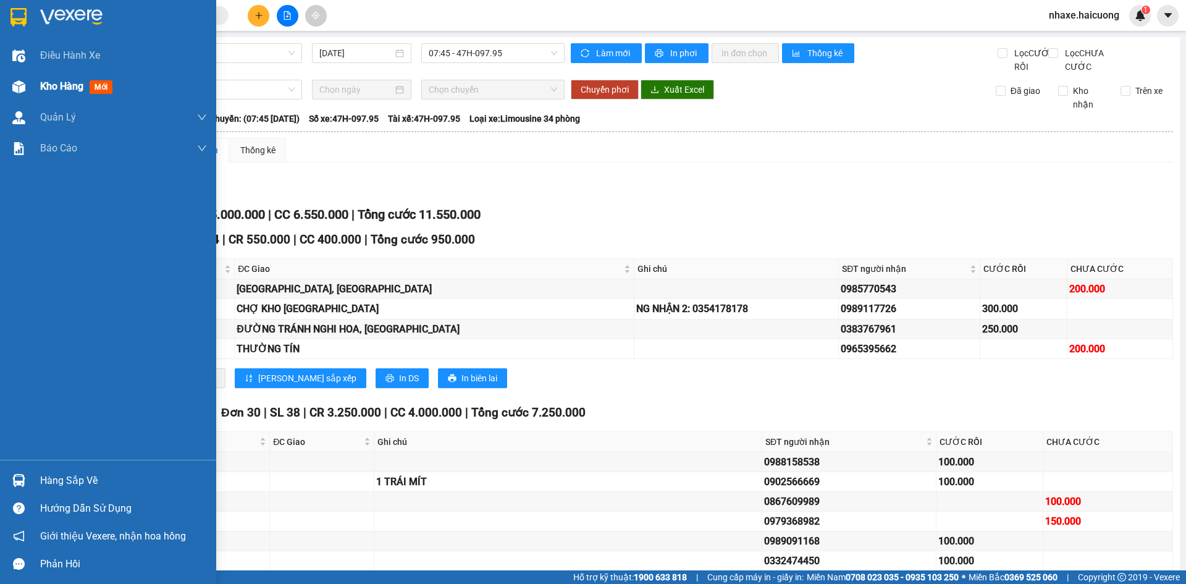
click at [78, 88] on span "Kho hàng" at bounding box center [61, 86] width 43 height 12
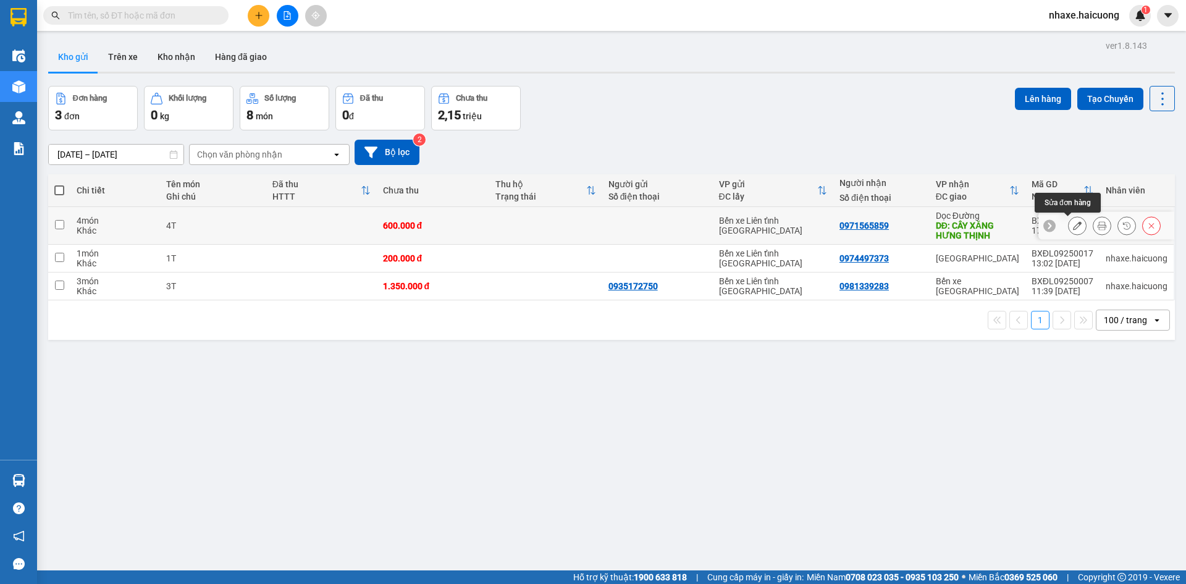
click at [1070, 217] on button at bounding box center [1077, 226] width 17 height 22
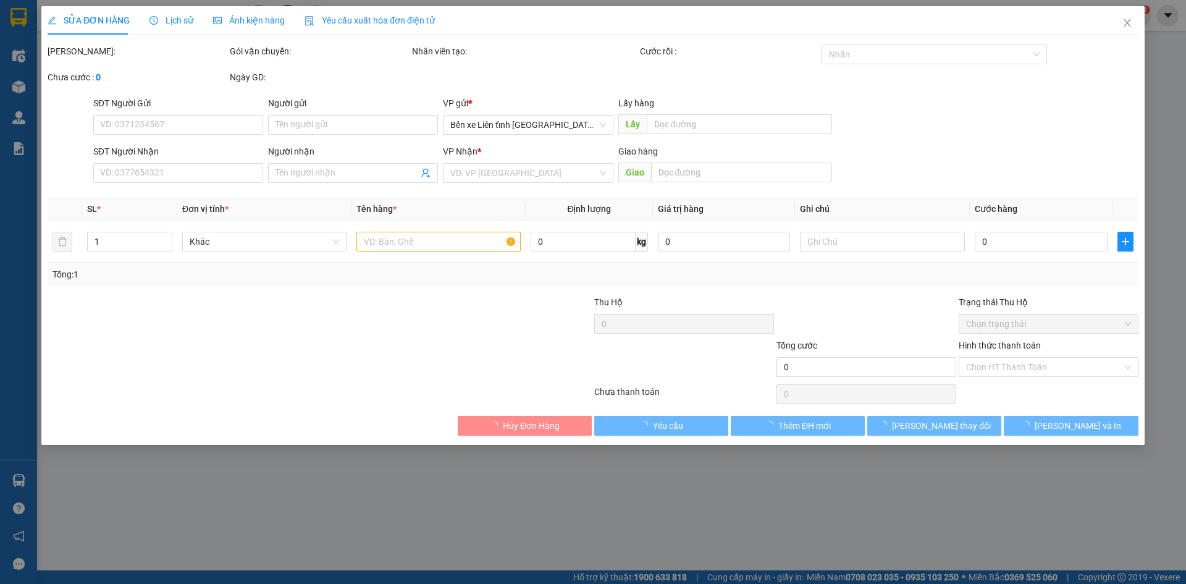
type input "0971565859"
type input "CÂY XĂNG HƯNG THỊNH"
type input "600.000"
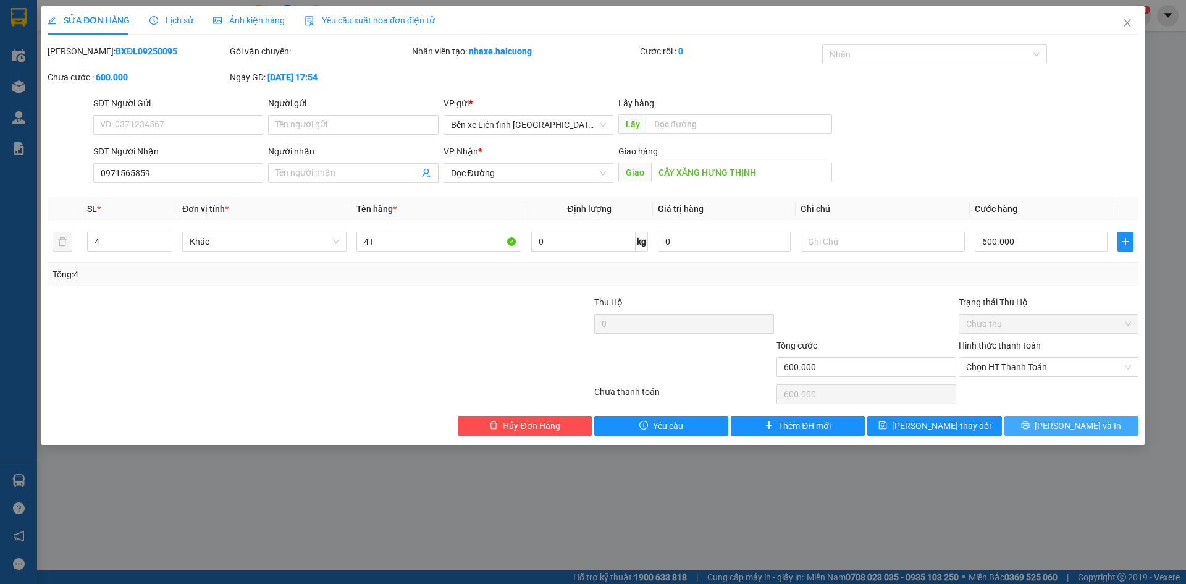
click at [1087, 425] on span "Lưu và In" at bounding box center [1078, 426] width 86 height 14
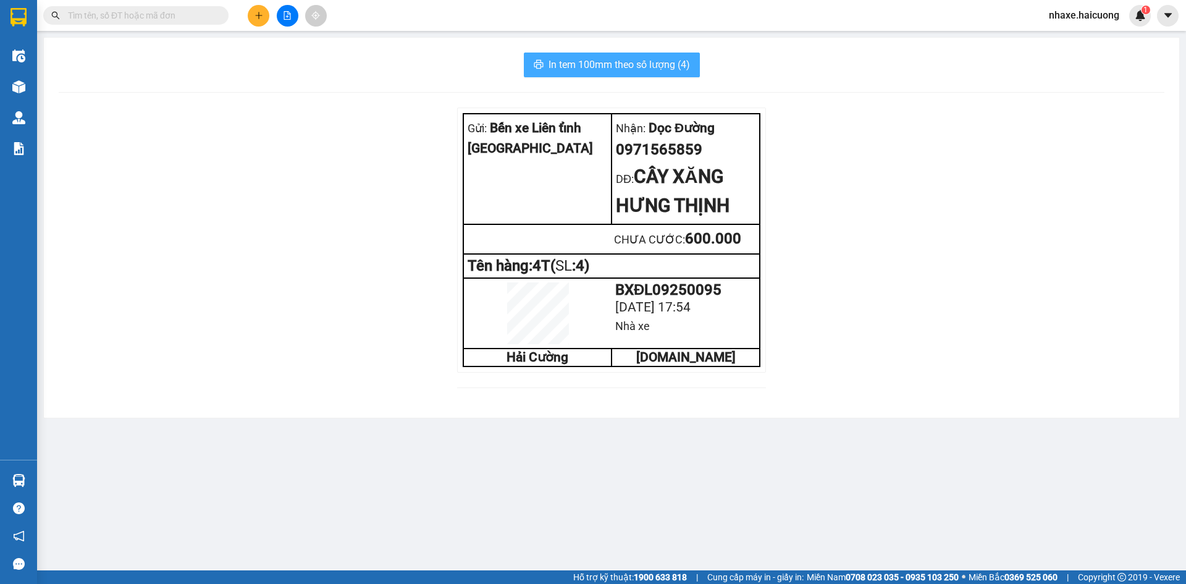
click at [639, 70] on span "In tem 100mm theo số lượng (4)" at bounding box center [618, 64] width 141 height 15
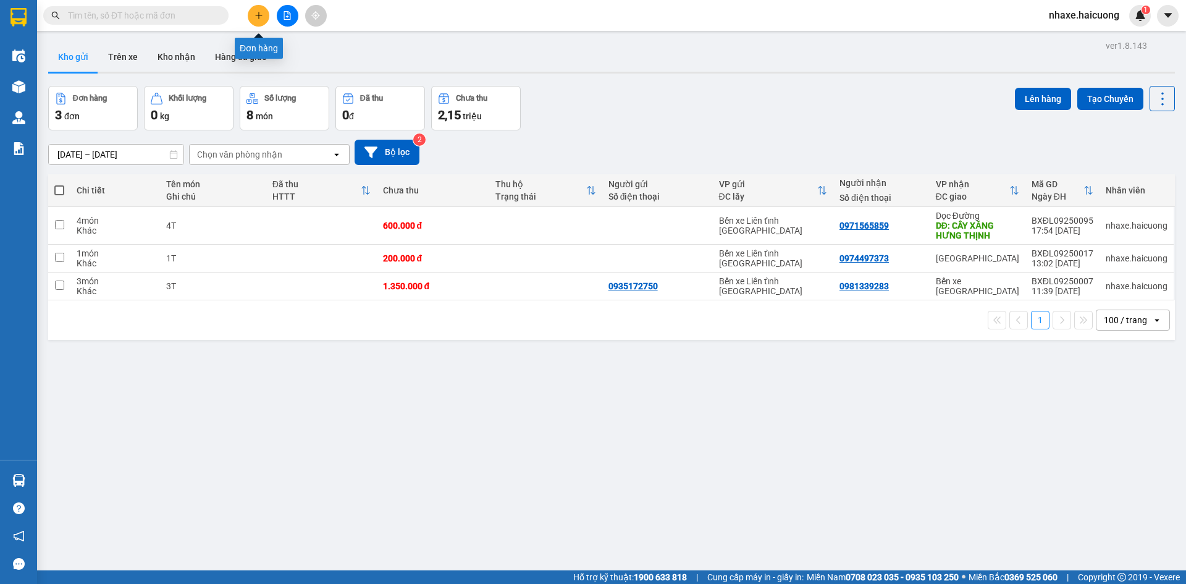
click at [261, 11] on icon "plus" at bounding box center [258, 15] width 9 height 9
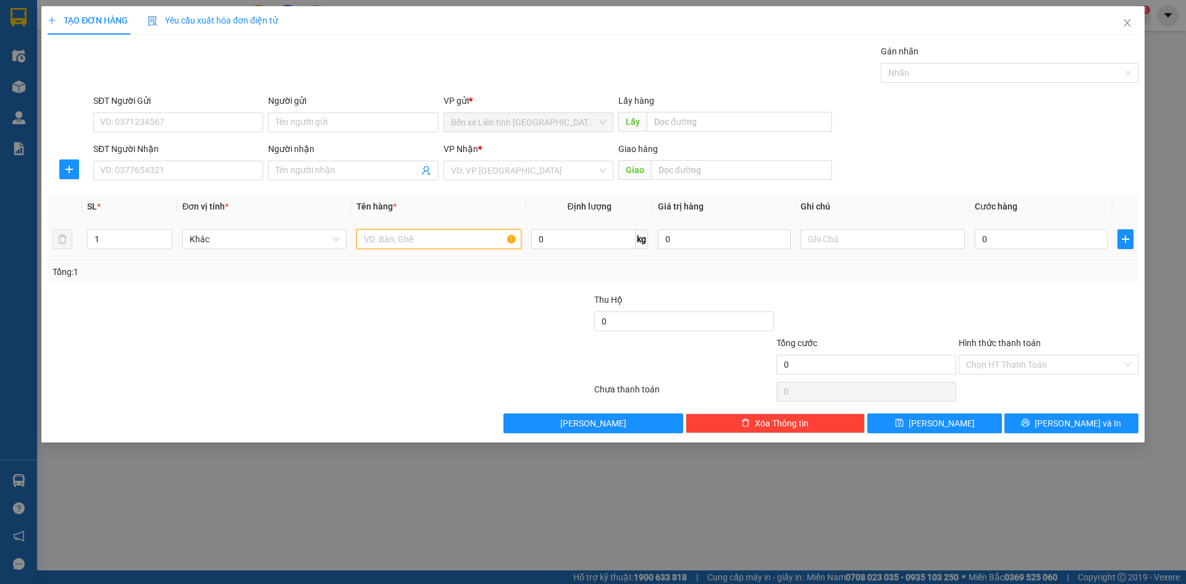
click at [389, 243] on input "text" at bounding box center [438, 239] width 164 height 20
type input "3T"
click at [167, 235] on icon "up" at bounding box center [166, 236] width 4 height 4
type input "3"
click at [167, 235] on icon "up" at bounding box center [166, 236] width 4 height 4
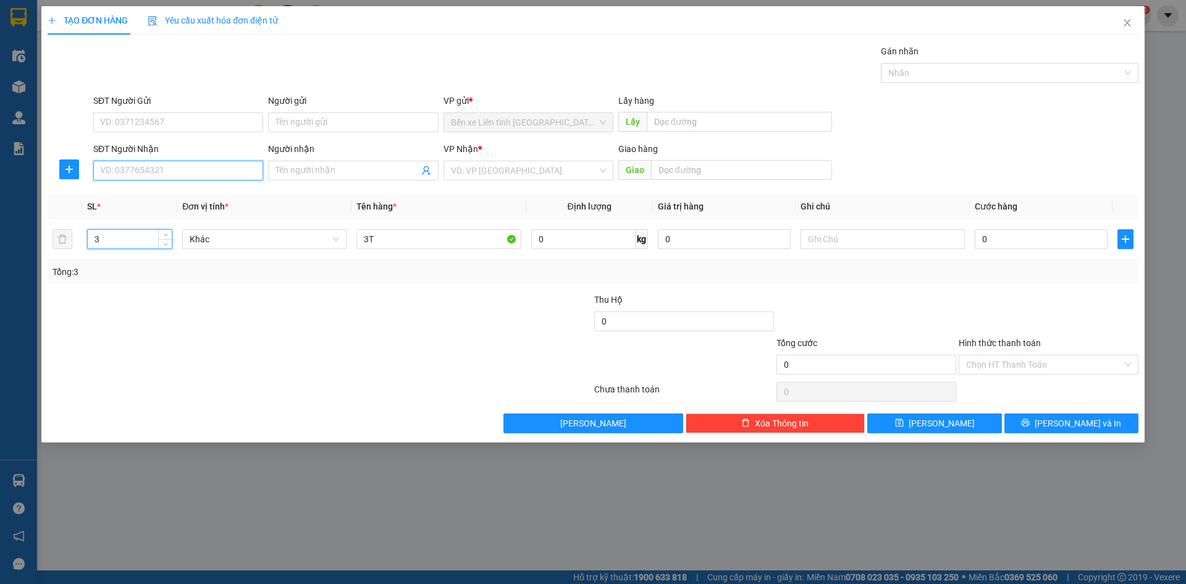
click at [208, 169] on input "SĐT Người Nhận" at bounding box center [178, 171] width 170 height 20
type input "0912939456"
click at [342, 169] on input "Người nhận" at bounding box center [346, 171] width 143 height 14
type input "THÍM PHƯỢNG"
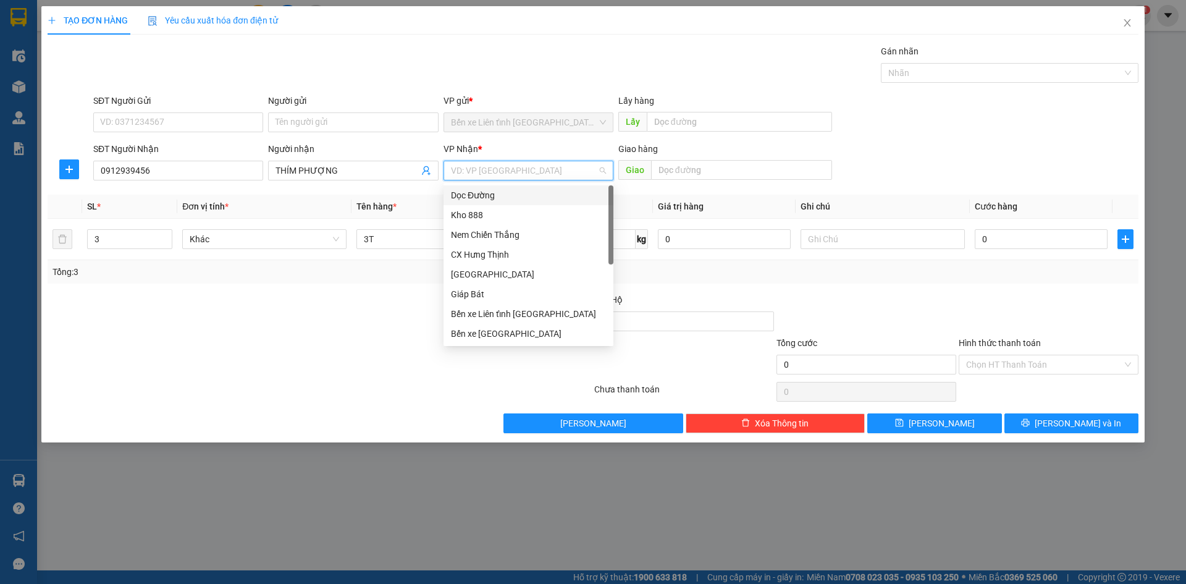
click at [539, 167] on input "search" at bounding box center [524, 170] width 146 height 19
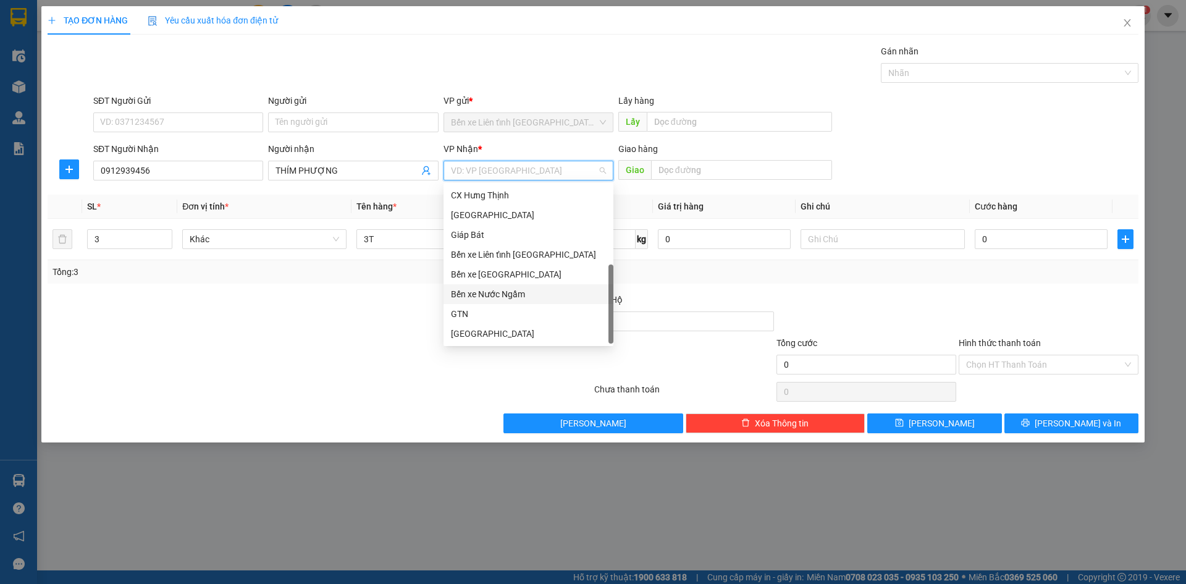
click at [503, 292] on div "Bến xe Nước Ngầm" at bounding box center [528, 294] width 155 height 14
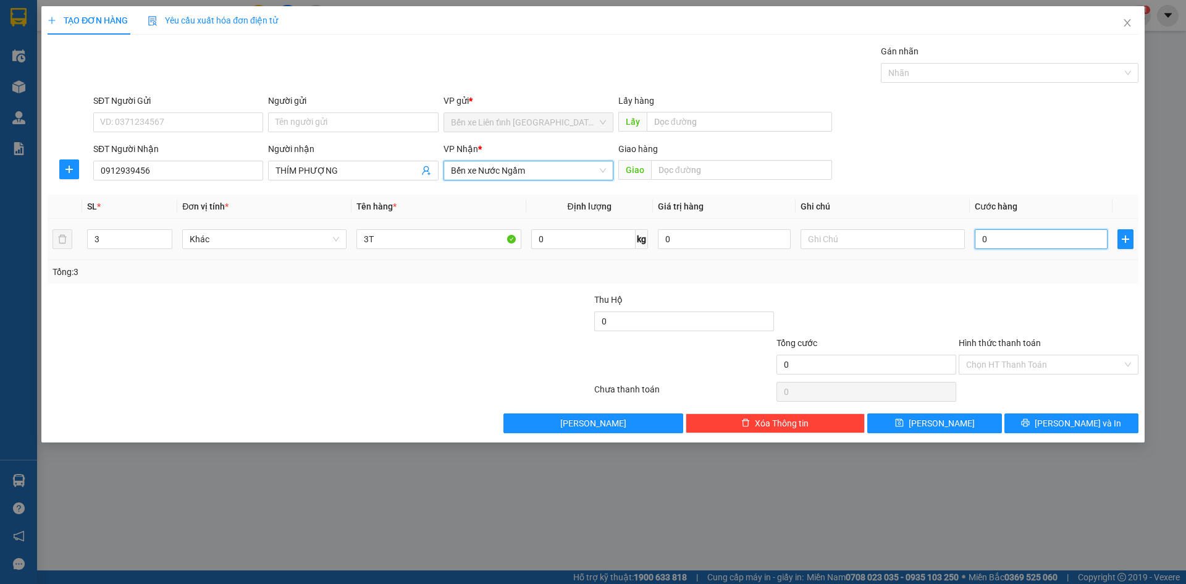
click at [1040, 240] on input "0" at bounding box center [1041, 239] width 133 height 20
type input "9"
type input "90"
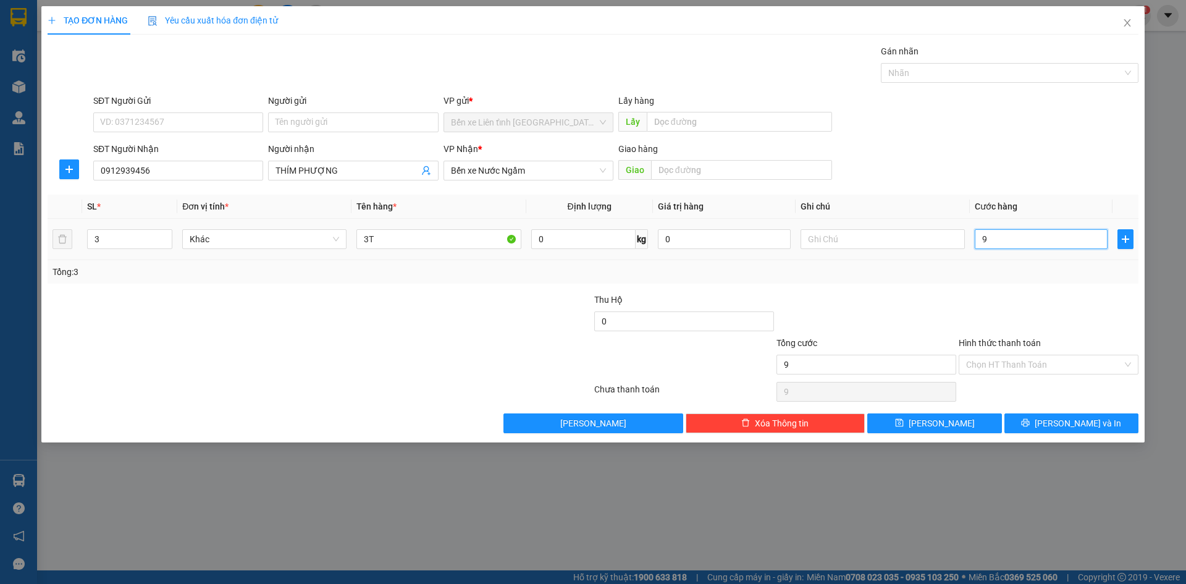
type input "90"
type input "900"
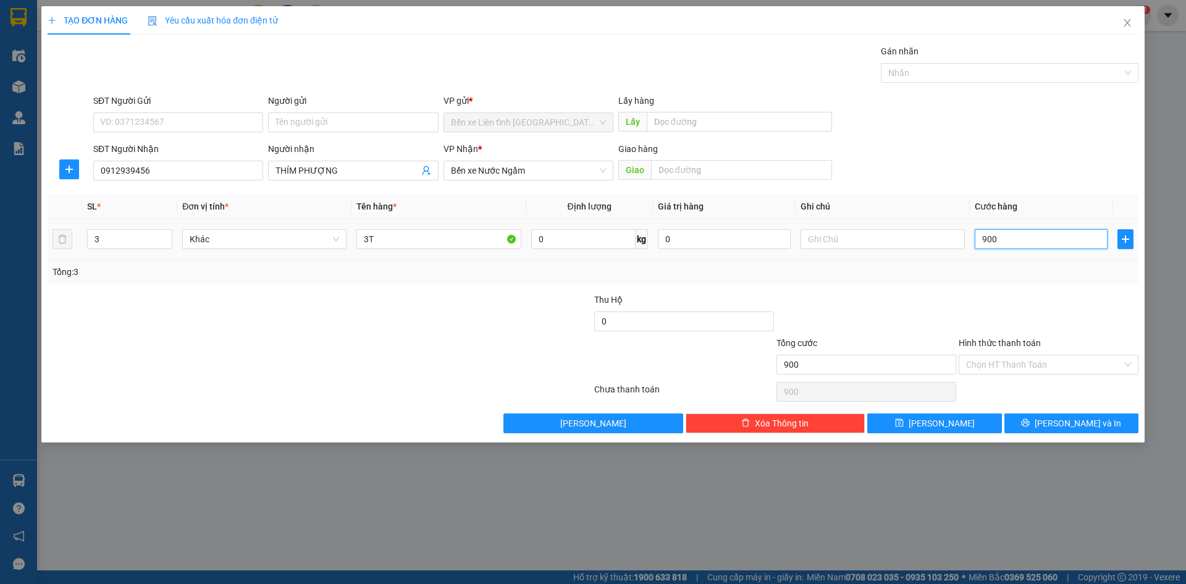
type input "9.000"
type input "90.000"
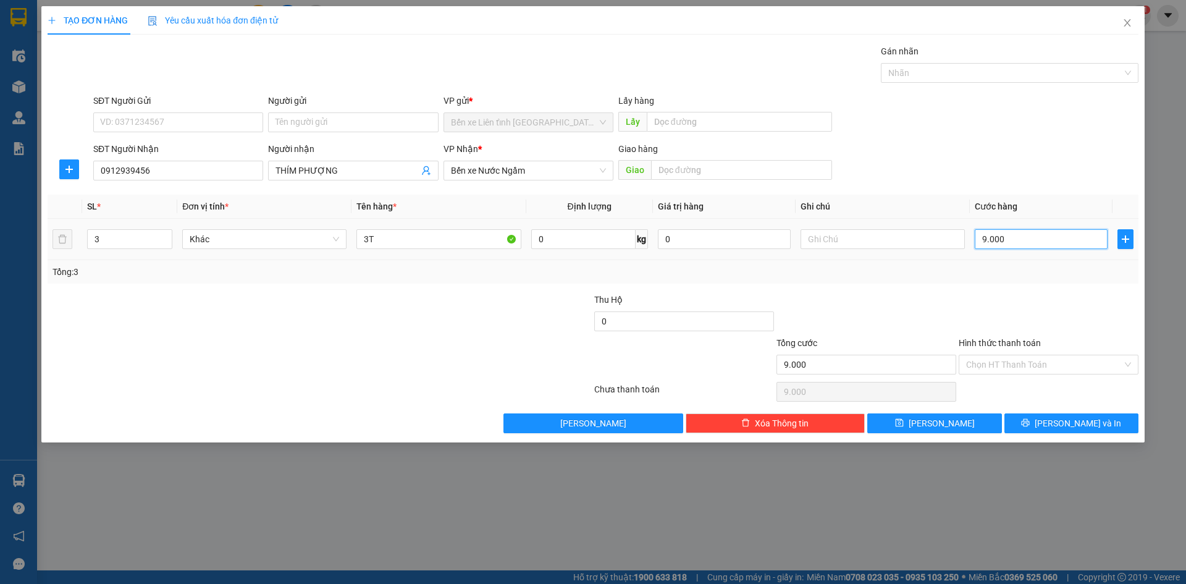
type input "90.000"
type input "900.000"
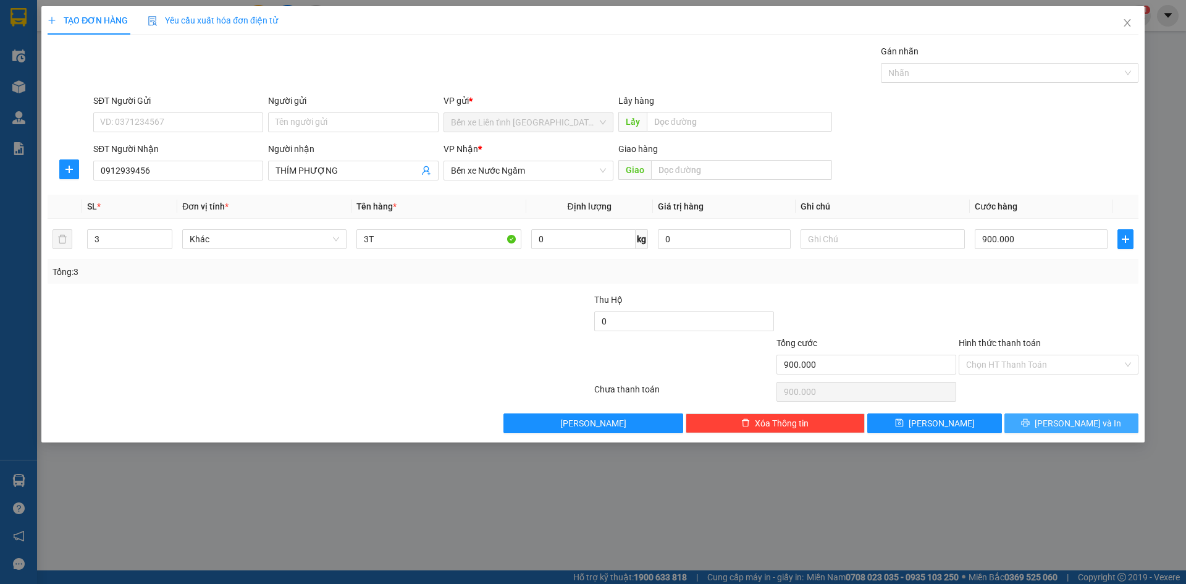
click at [1067, 422] on span "[PERSON_NAME] và In" at bounding box center [1078, 423] width 86 height 14
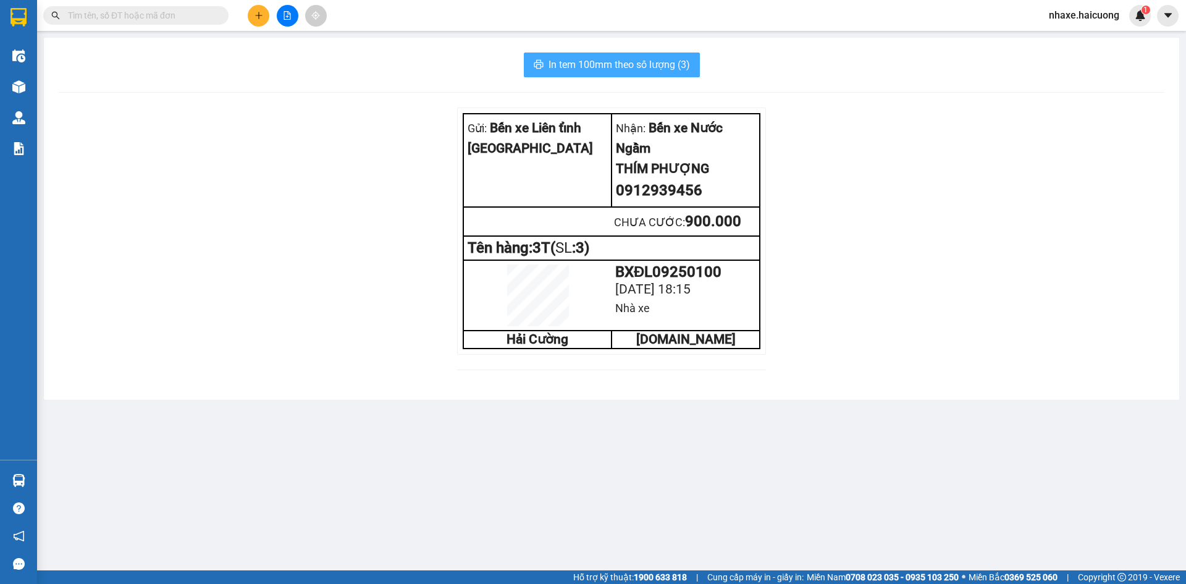
click at [613, 64] on span "In tem 100mm theo số lượng (3)" at bounding box center [618, 64] width 141 height 15
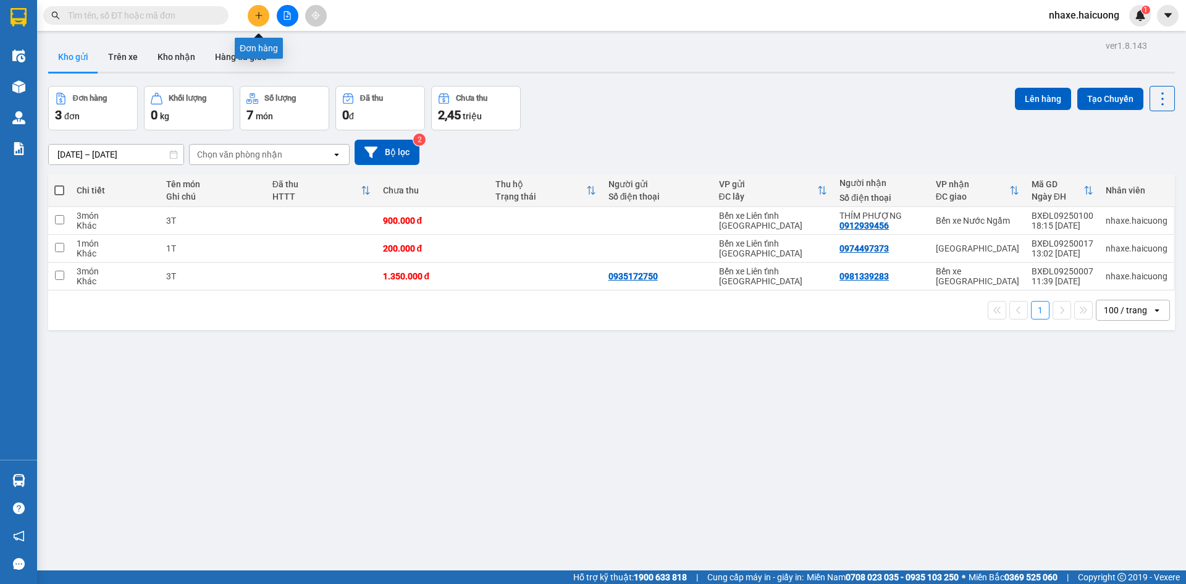
click at [258, 15] on icon "plus" at bounding box center [258, 15] width 7 height 1
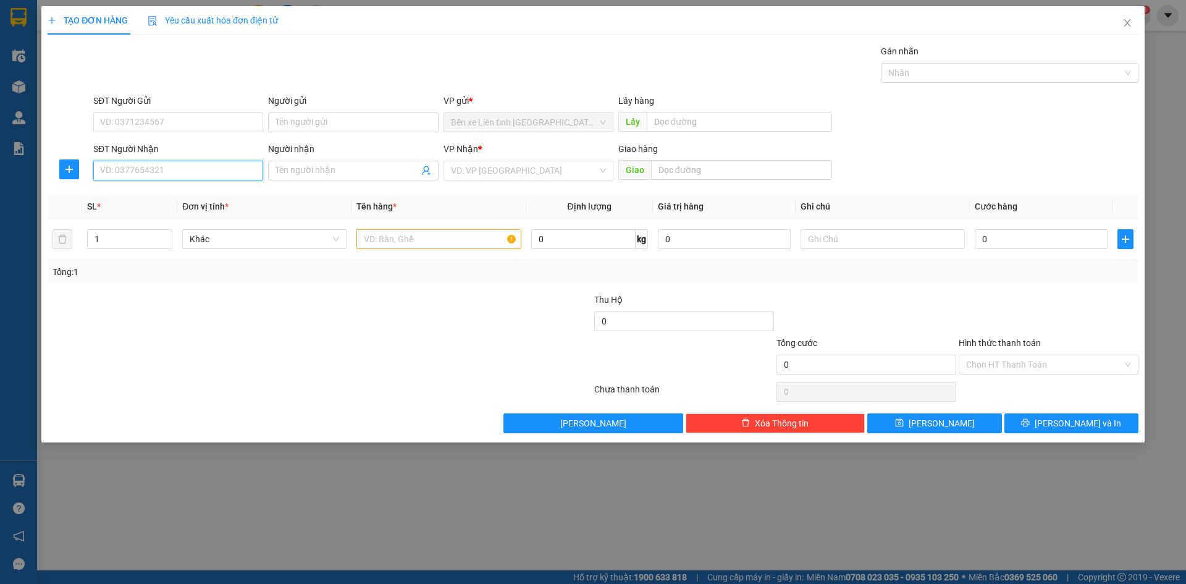
click at [161, 173] on input "SĐT Người Nhận" at bounding box center [178, 171] width 170 height 20
type input "0708593279"
click at [334, 169] on input "Người nhận" at bounding box center [346, 171] width 143 height 14
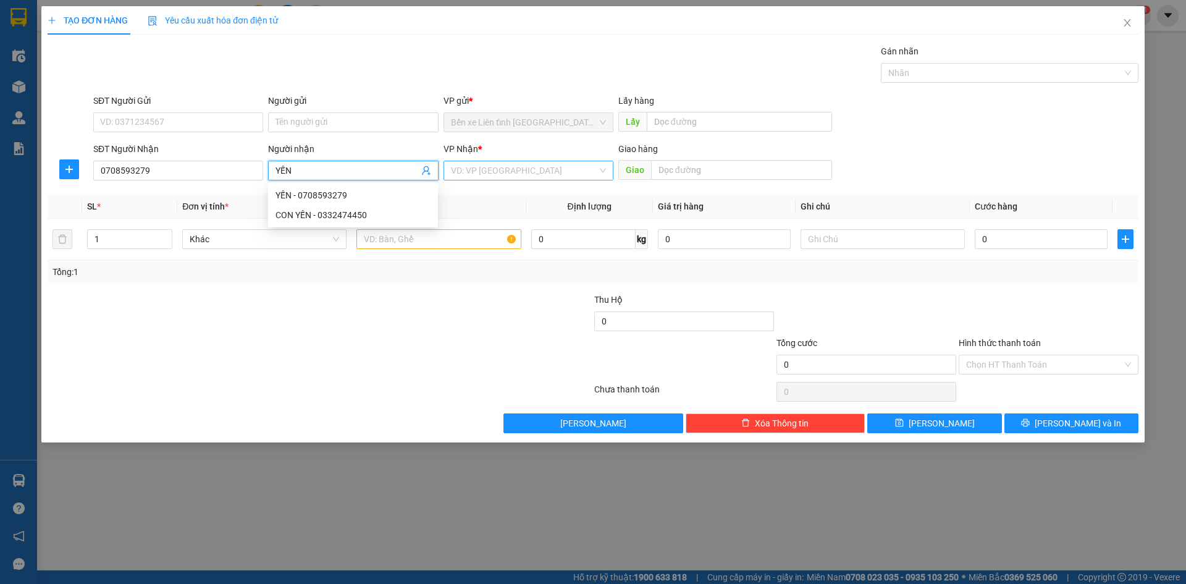
type input "YẾN"
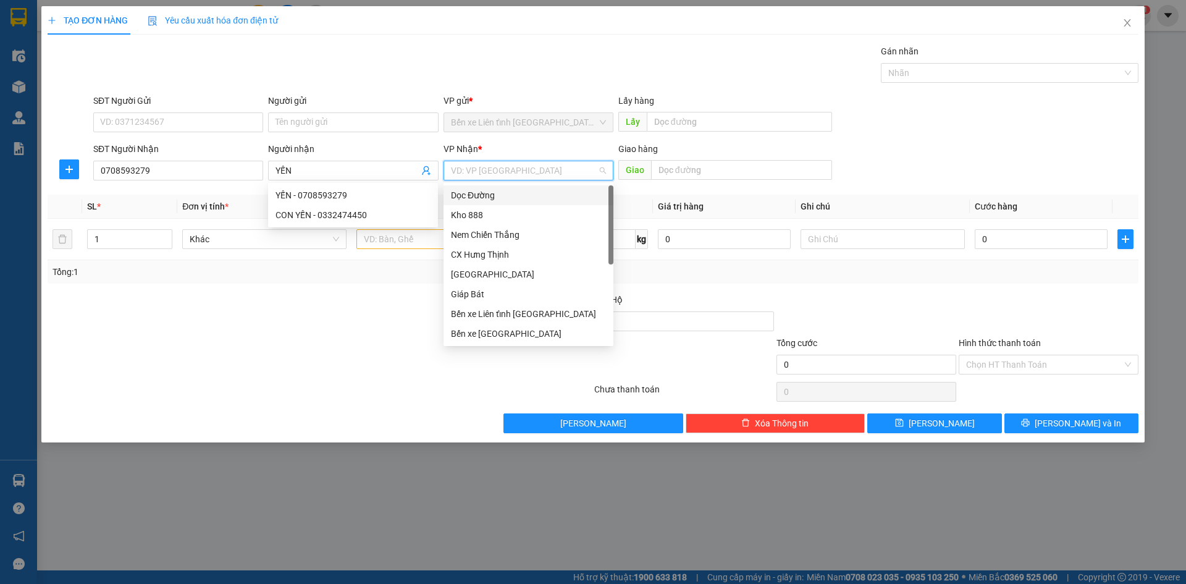
click at [529, 169] on input "search" at bounding box center [524, 170] width 146 height 19
click at [553, 330] on div "Bến xe [GEOGRAPHIC_DATA]" at bounding box center [528, 334] width 155 height 14
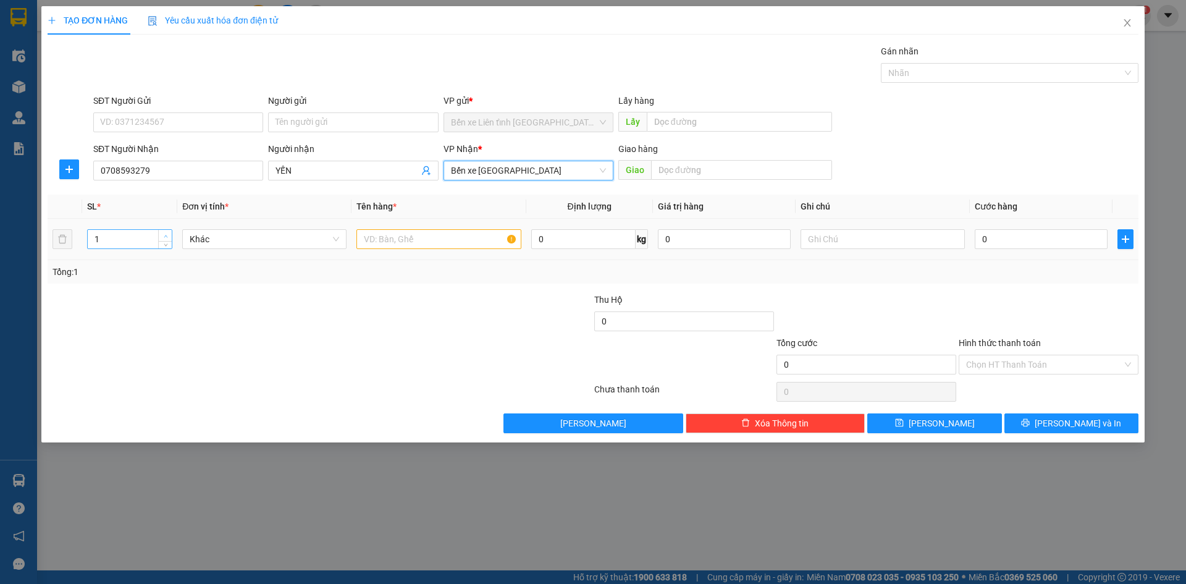
type input "2"
click at [164, 234] on icon "up" at bounding box center [166, 236] width 4 height 4
click at [428, 242] on input "text" at bounding box center [438, 239] width 164 height 20
type input "2T"
click at [995, 239] on input "0" at bounding box center [1041, 239] width 133 height 20
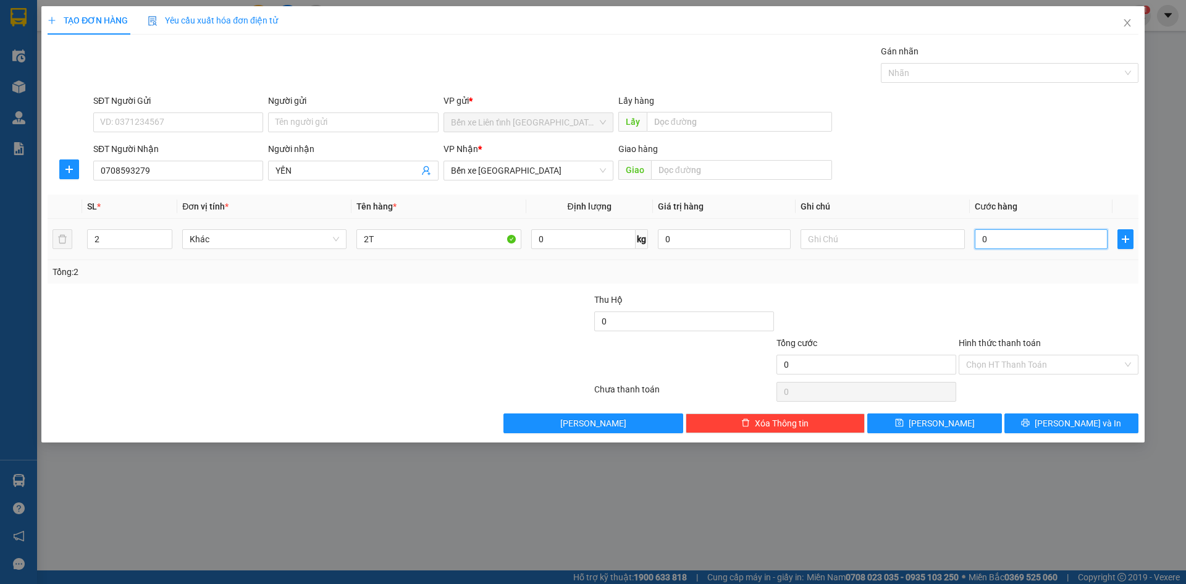
type input "6"
type input "60"
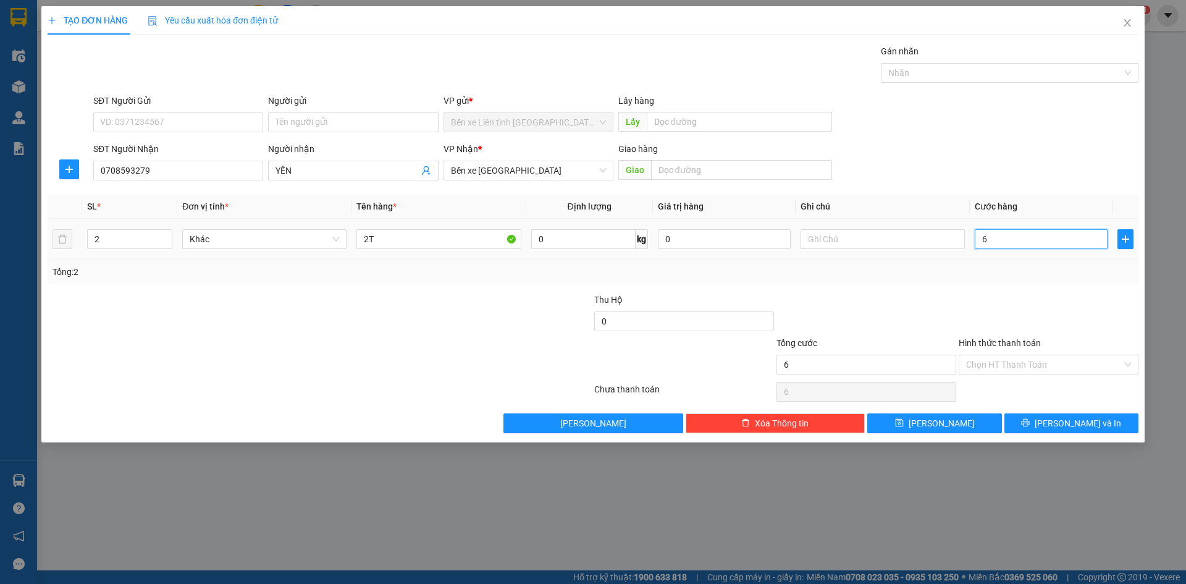
type input "60"
type input "600"
type input "6.000"
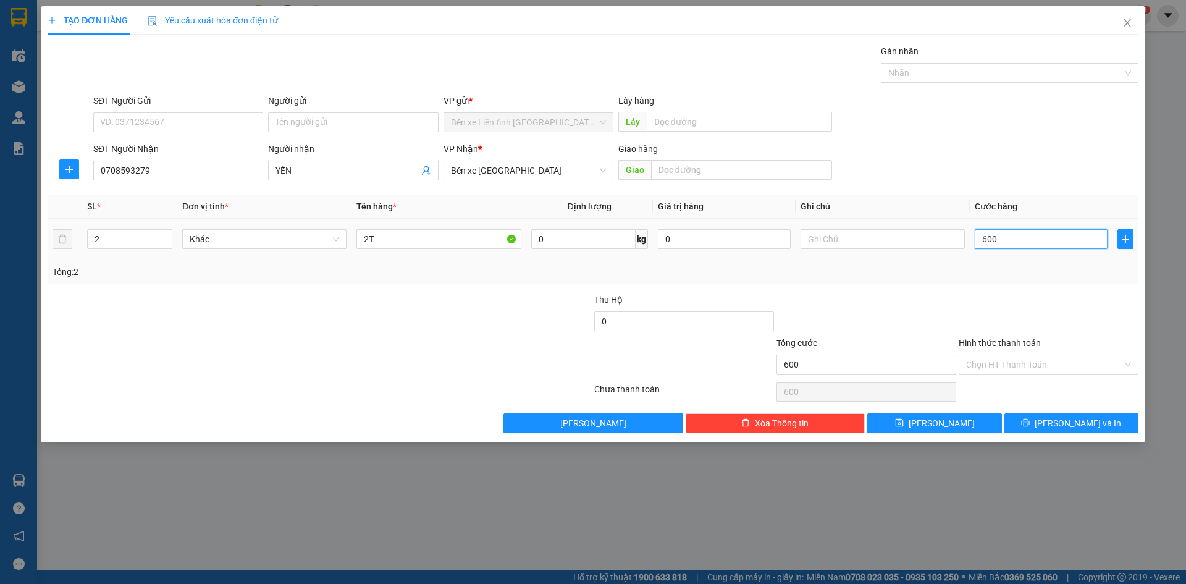
type input "6.000"
type input "60.000"
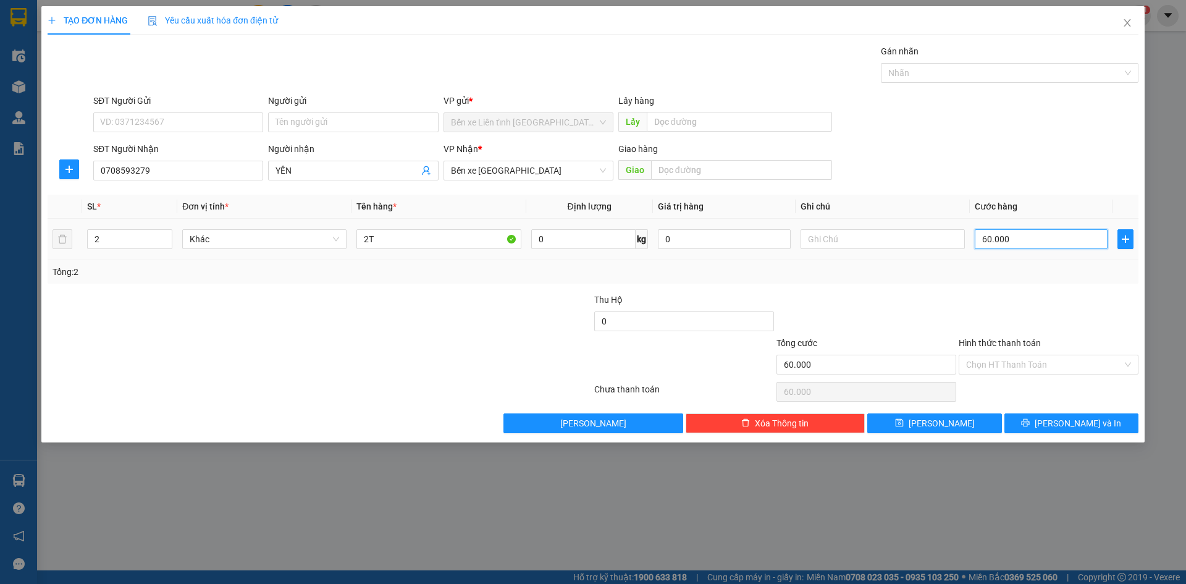
type input "600.000"
click at [1077, 426] on span "[PERSON_NAME] và In" at bounding box center [1078, 423] width 86 height 14
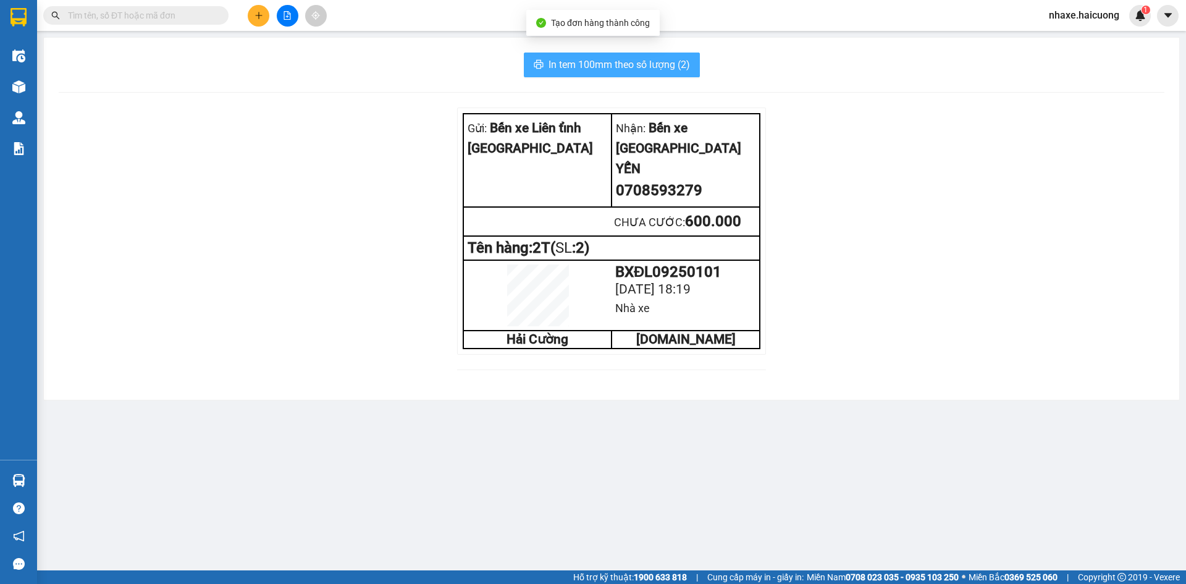
click at [639, 64] on span "In tem 100mm theo số lượng (2)" at bounding box center [618, 64] width 141 height 15
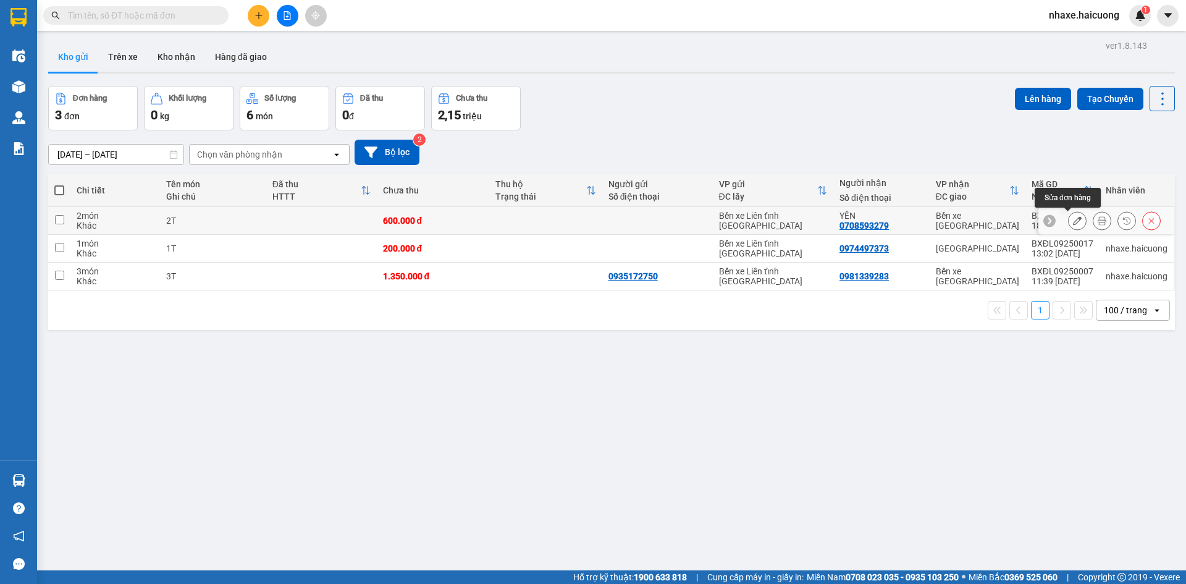
click at [1073, 222] on icon at bounding box center [1077, 220] width 9 height 9
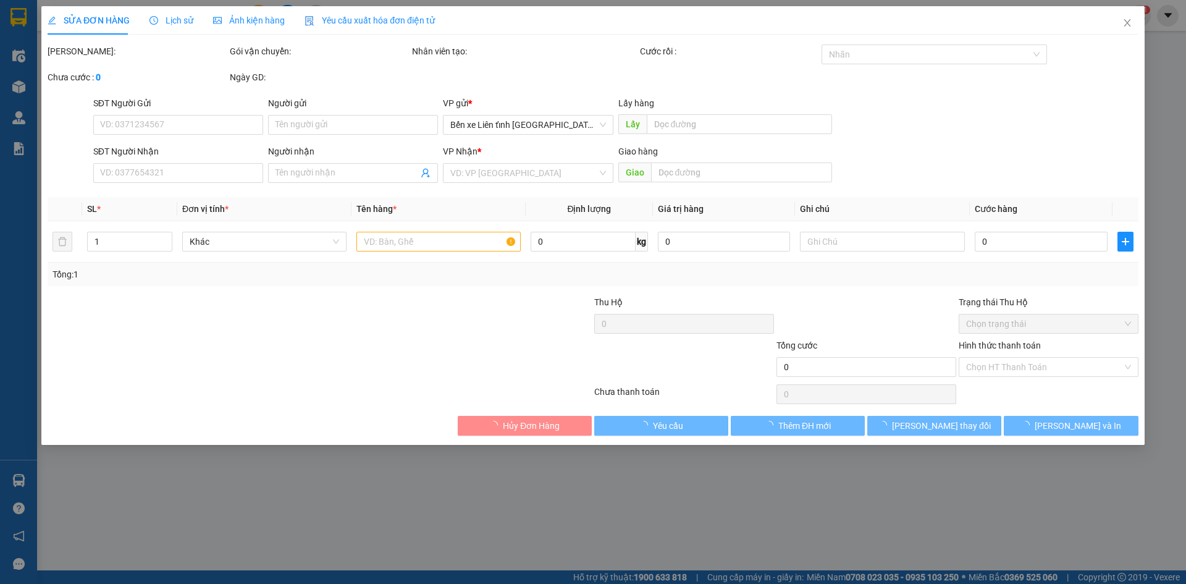
type input "0708593279"
type input "YẾN"
type input "600.000"
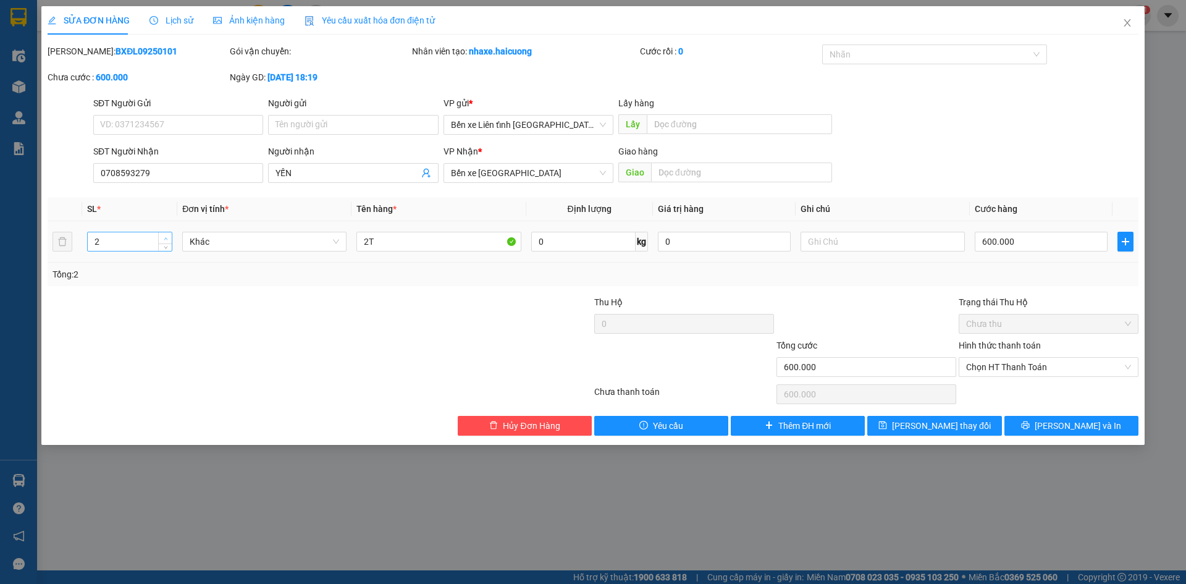
type input "3"
click at [166, 238] on icon "up" at bounding box center [166, 238] width 4 height 2
click at [466, 240] on input "2T" at bounding box center [438, 242] width 164 height 20
type input "2"
type input "3T"
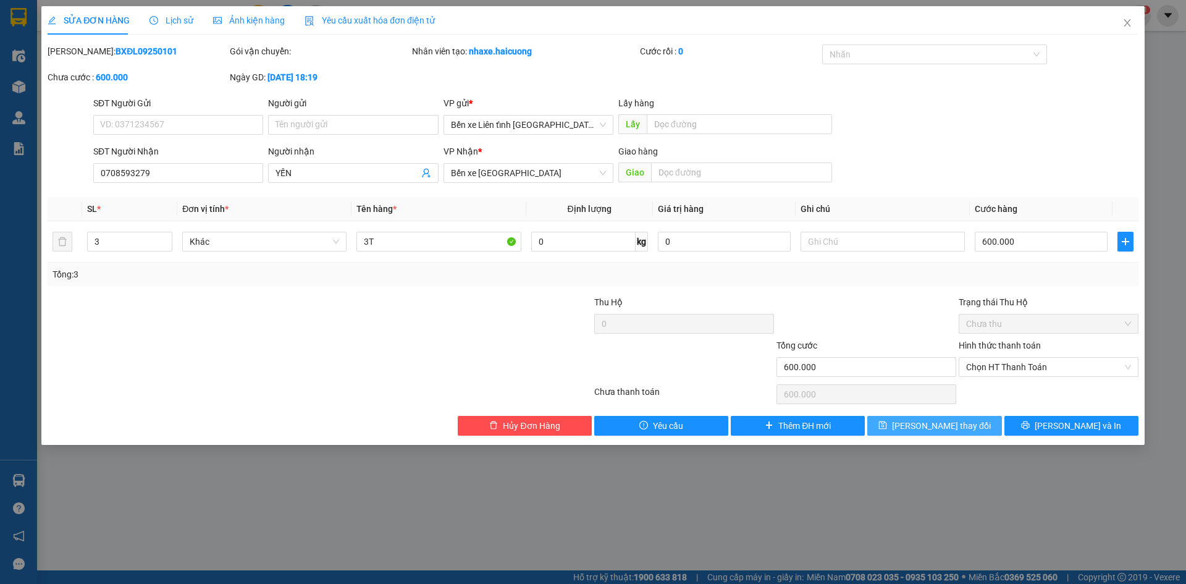
click at [939, 428] on span "Lưu thay đổi" at bounding box center [941, 426] width 99 height 14
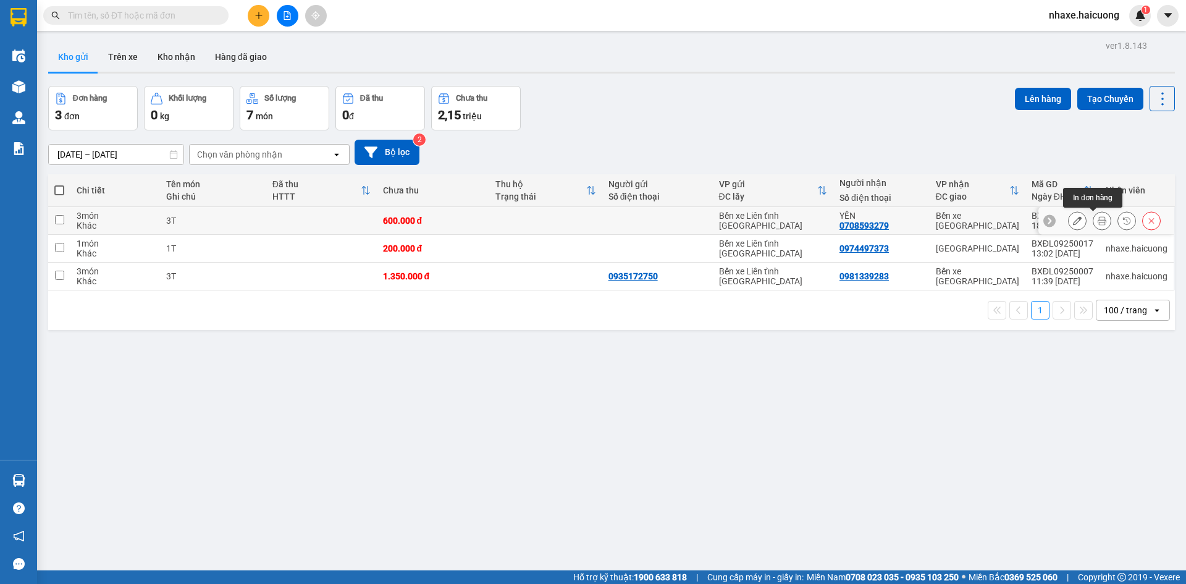
click at [1098, 221] on icon at bounding box center [1102, 220] width 9 height 9
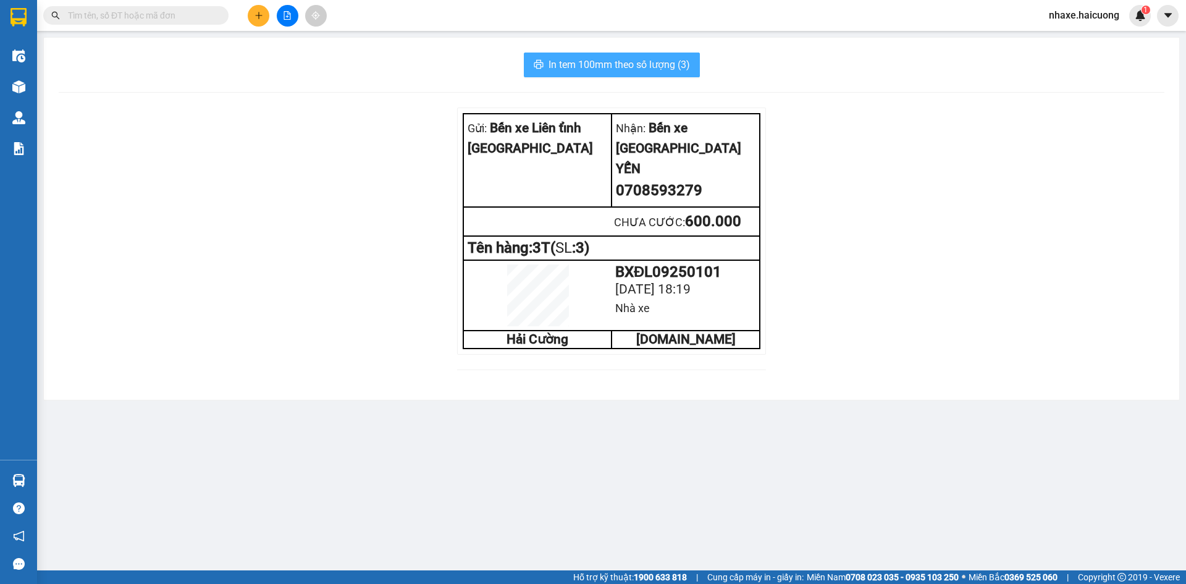
click at [602, 64] on span "In tem 100mm theo số lượng (3)" at bounding box center [618, 64] width 141 height 15
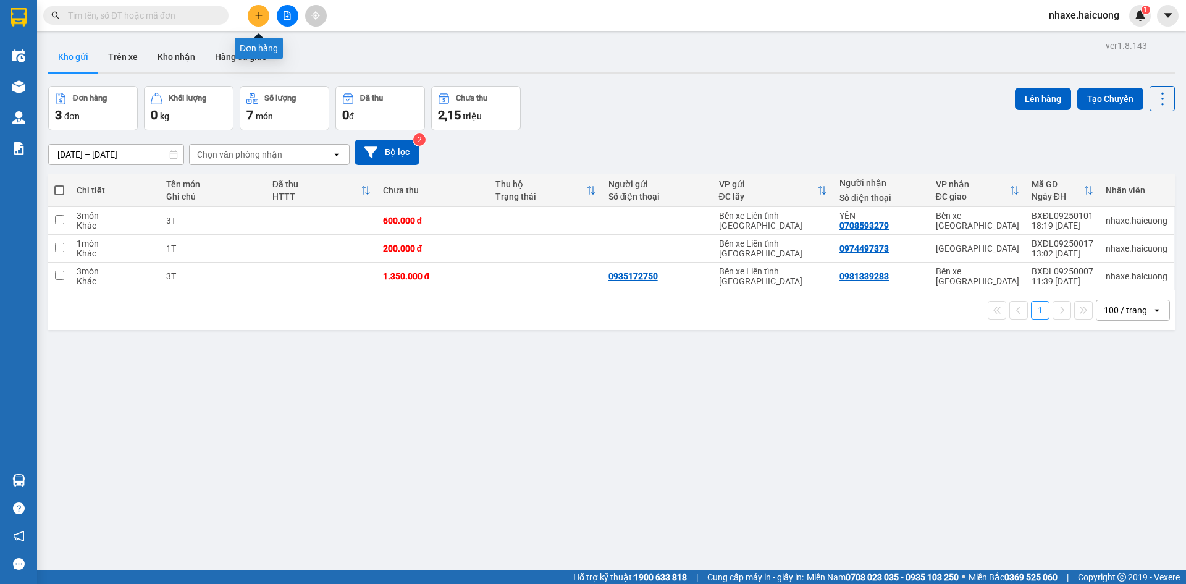
click at [256, 11] on button at bounding box center [259, 16] width 22 height 22
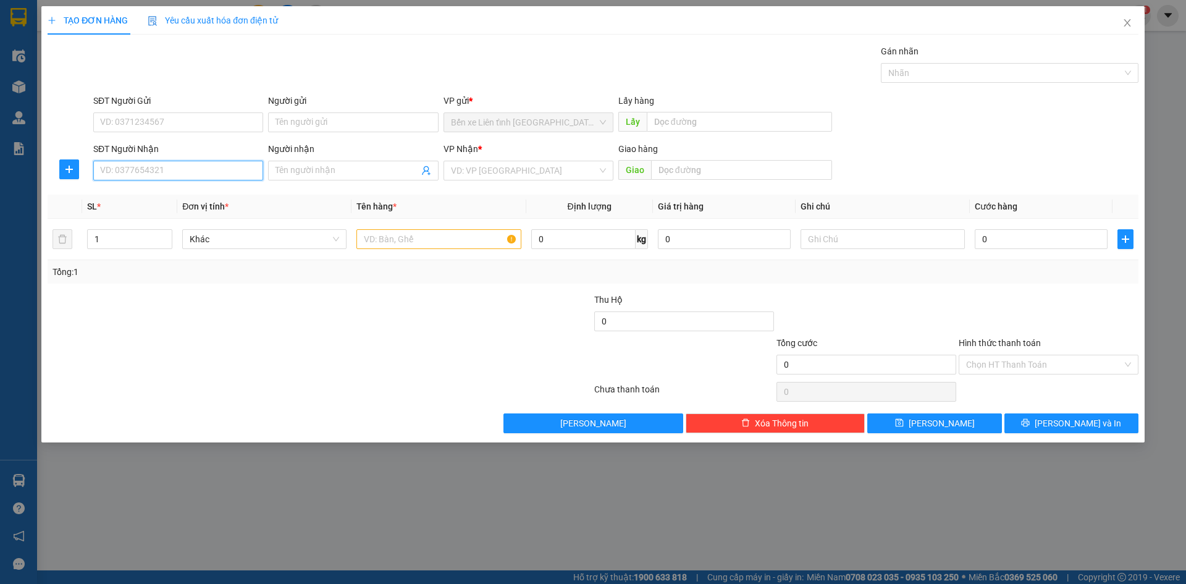
click at [198, 169] on input "SĐT Người Nhận" at bounding box center [178, 171] width 170 height 20
type input "0868391700"
click at [293, 172] on input "Người nhận" at bounding box center [346, 171] width 143 height 14
type input "NHUNG"
click at [166, 237] on icon "up" at bounding box center [166, 236] width 4 height 4
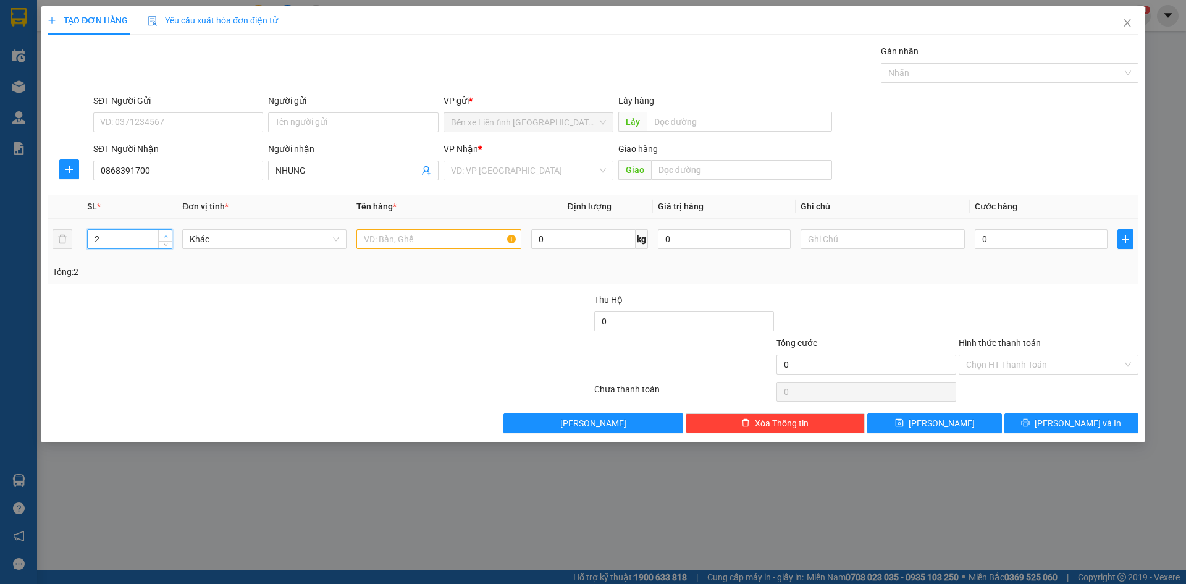
type input "3"
click at [165, 237] on icon "up" at bounding box center [166, 236] width 4 height 4
click at [441, 243] on input "text" at bounding box center [438, 239] width 164 height 20
type input "3T"
click at [1090, 236] on input "0" at bounding box center [1041, 239] width 133 height 20
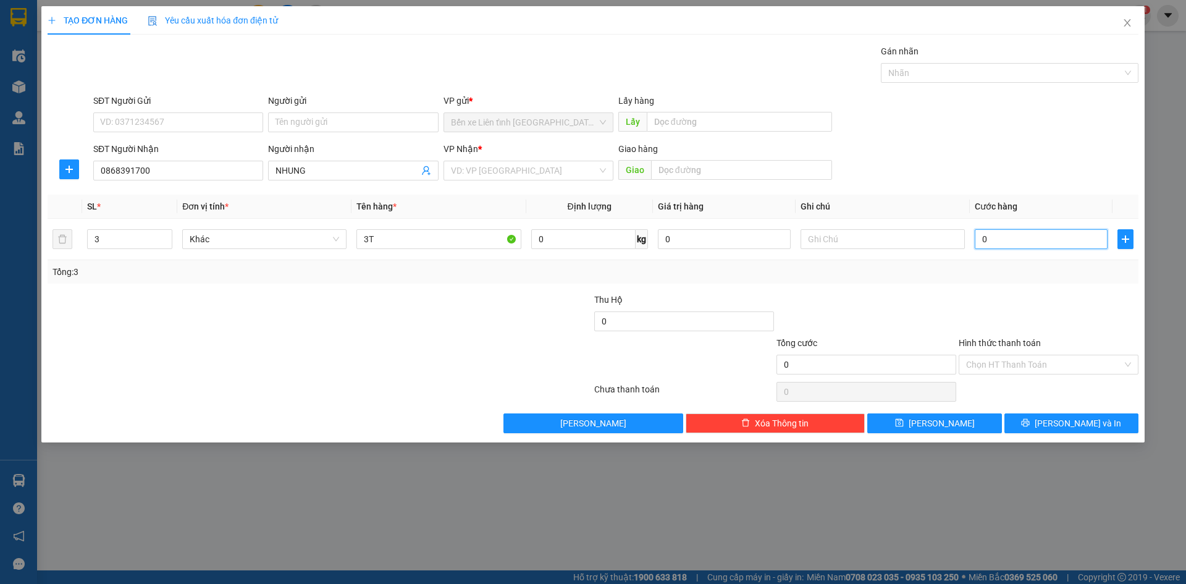
type input "6"
type input "60"
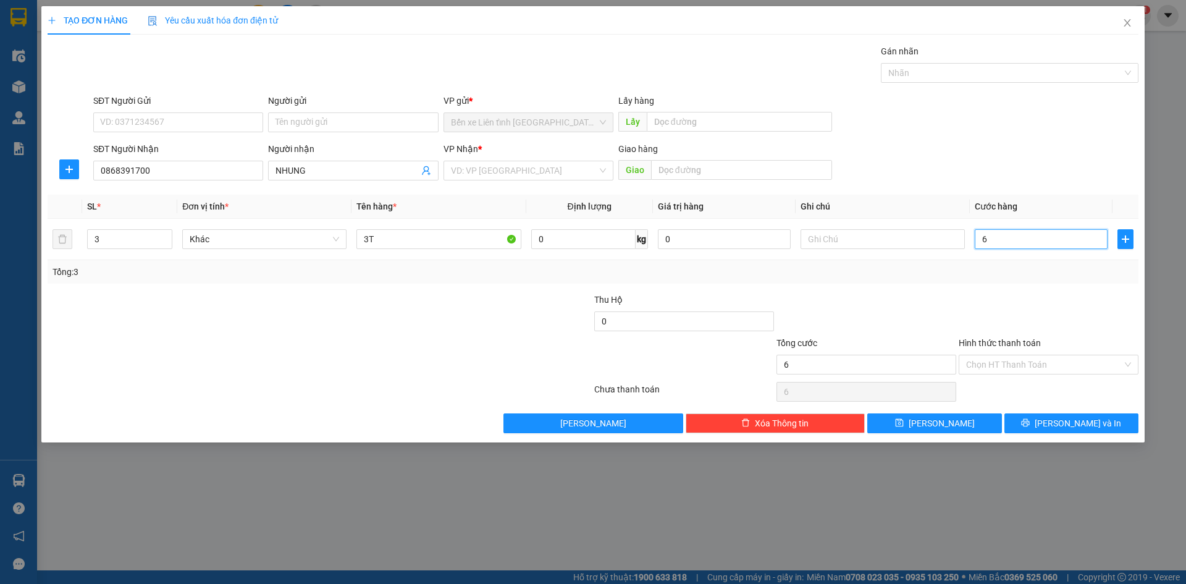
type input "60"
type input "600"
type input "6.000"
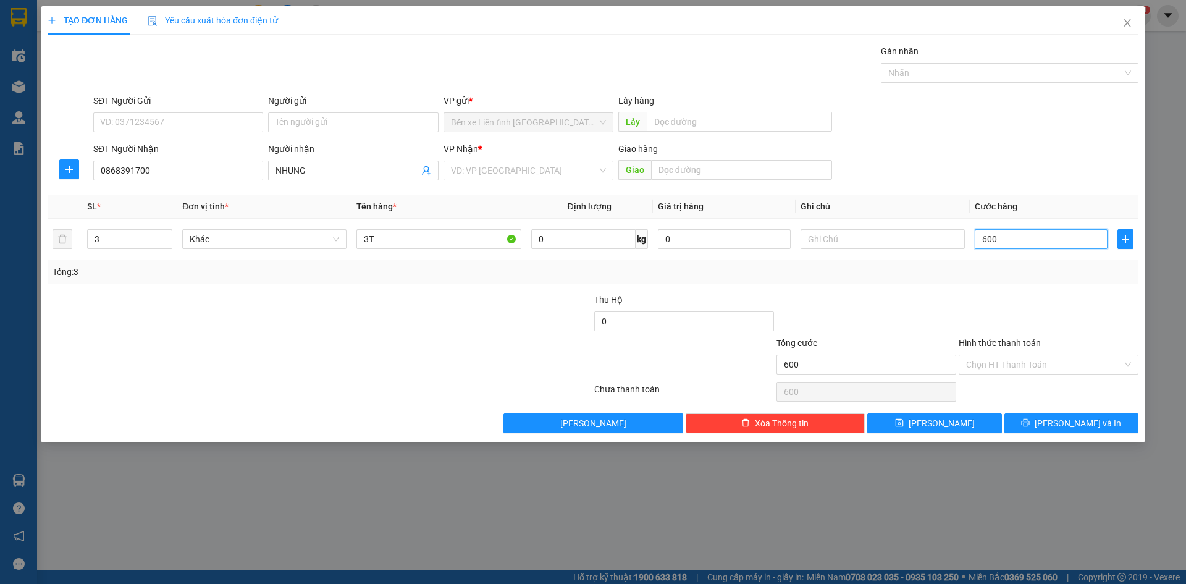
type input "6.000"
type input "60.000"
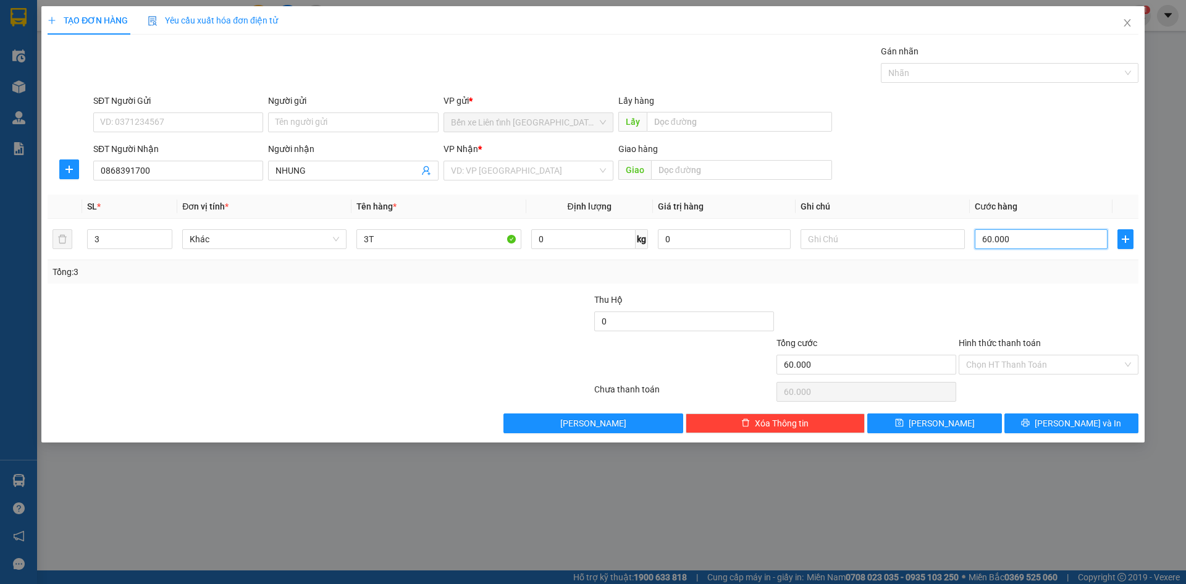
type input "600.000"
click at [694, 324] on input "0" at bounding box center [684, 321] width 180 height 20
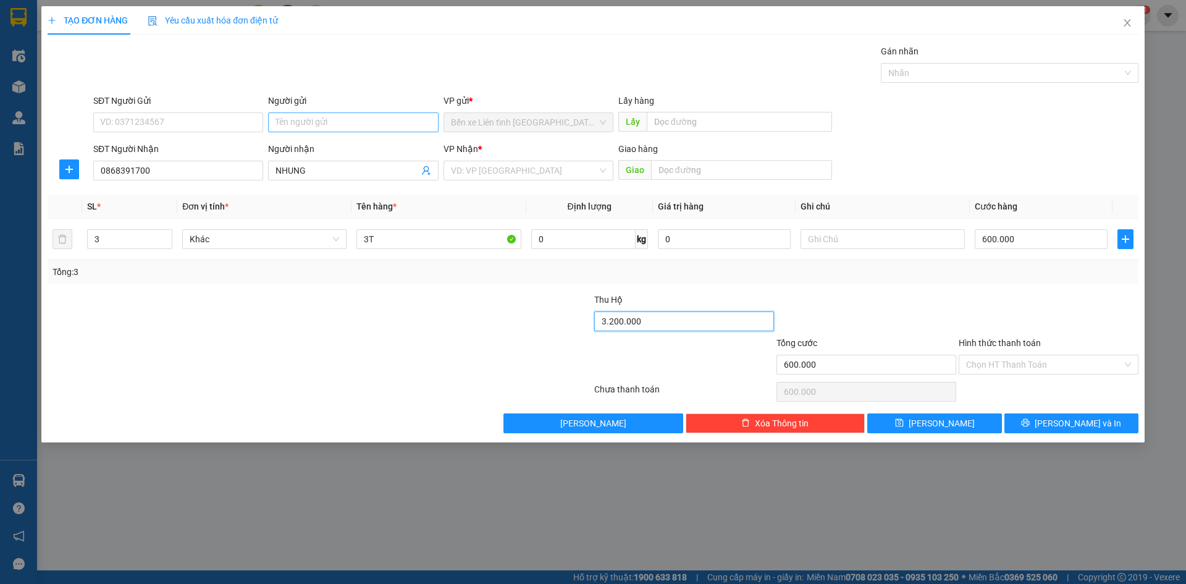
type input "3.200.000"
click at [313, 120] on input "Người gửi" at bounding box center [353, 122] width 170 height 20
click at [296, 122] on input "CHỊU TÌNH" at bounding box center [353, 122] width 170 height 20
type input "CHỊ TÌNH"
click at [1078, 418] on span "[PERSON_NAME] và In" at bounding box center [1078, 423] width 86 height 14
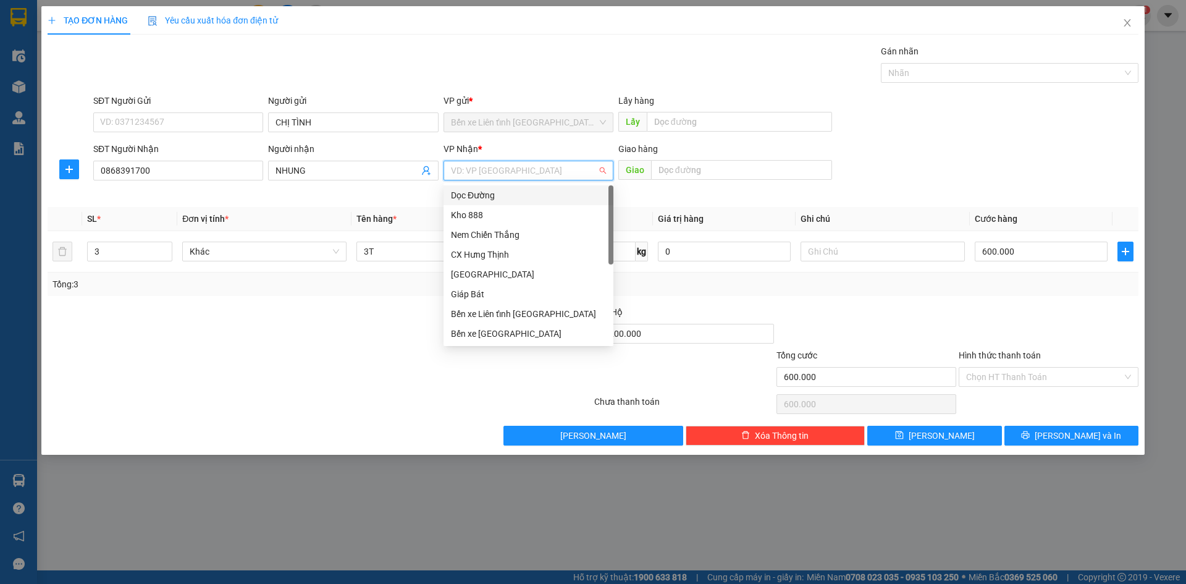
click at [489, 169] on input "search" at bounding box center [524, 170] width 146 height 19
click at [502, 332] on div "Bến xe [GEOGRAPHIC_DATA]" at bounding box center [528, 334] width 155 height 14
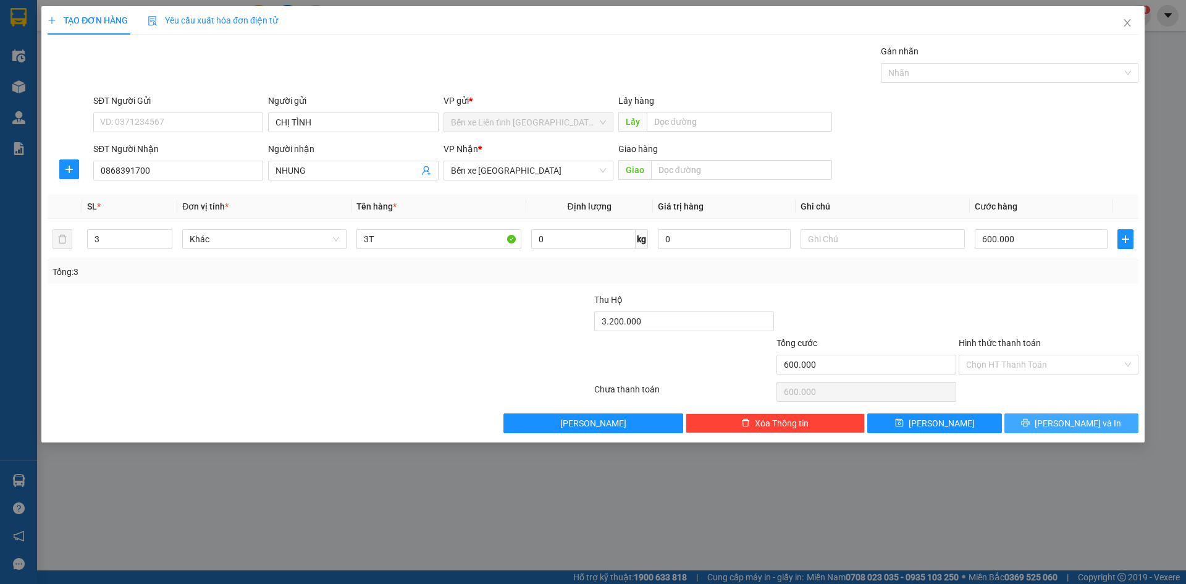
click at [1082, 424] on span "[PERSON_NAME] và In" at bounding box center [1078, 423] width 86 height 14
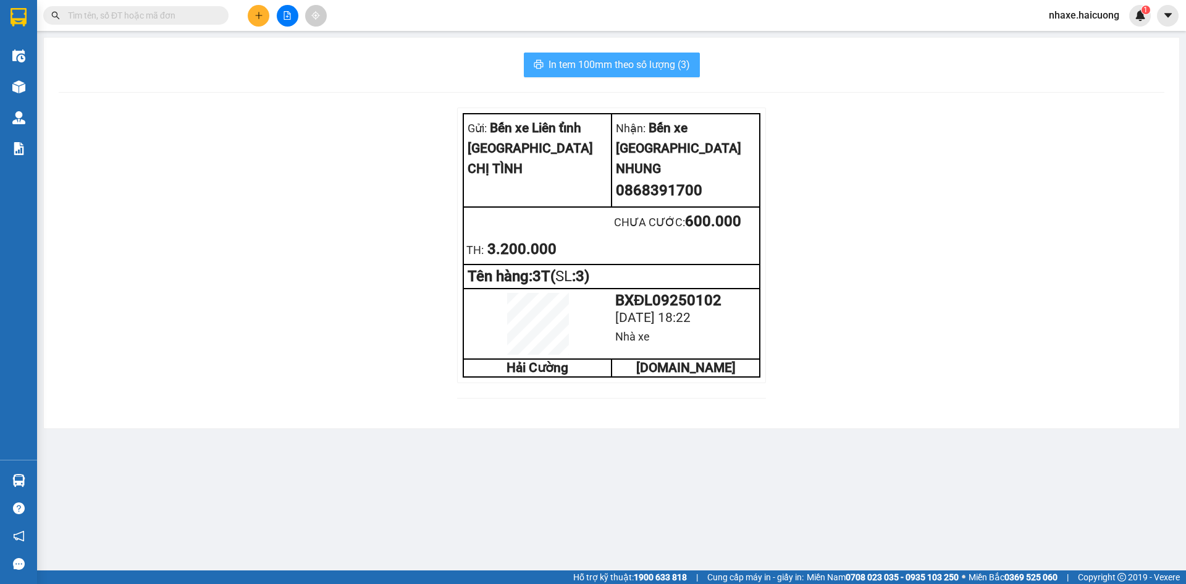
click at [641, 64] on span "In tem 100mm theo số lượng (3)" at bounding box center [618, 64] width 141 height 15
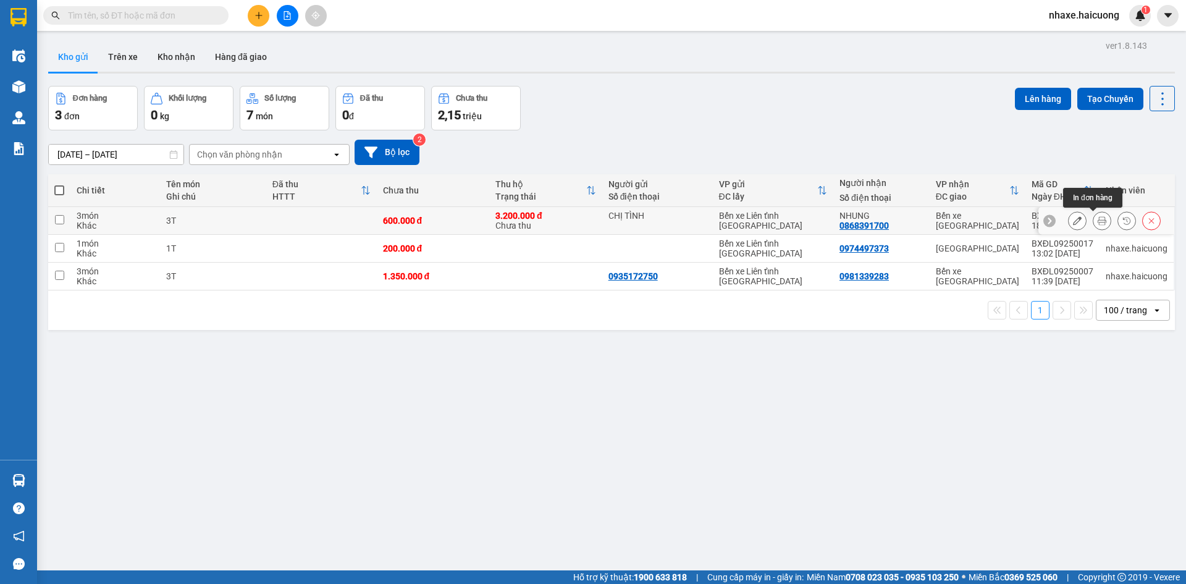
click at [1098, 222] on icon at bounding box center [1102, 220] width 9 height 9
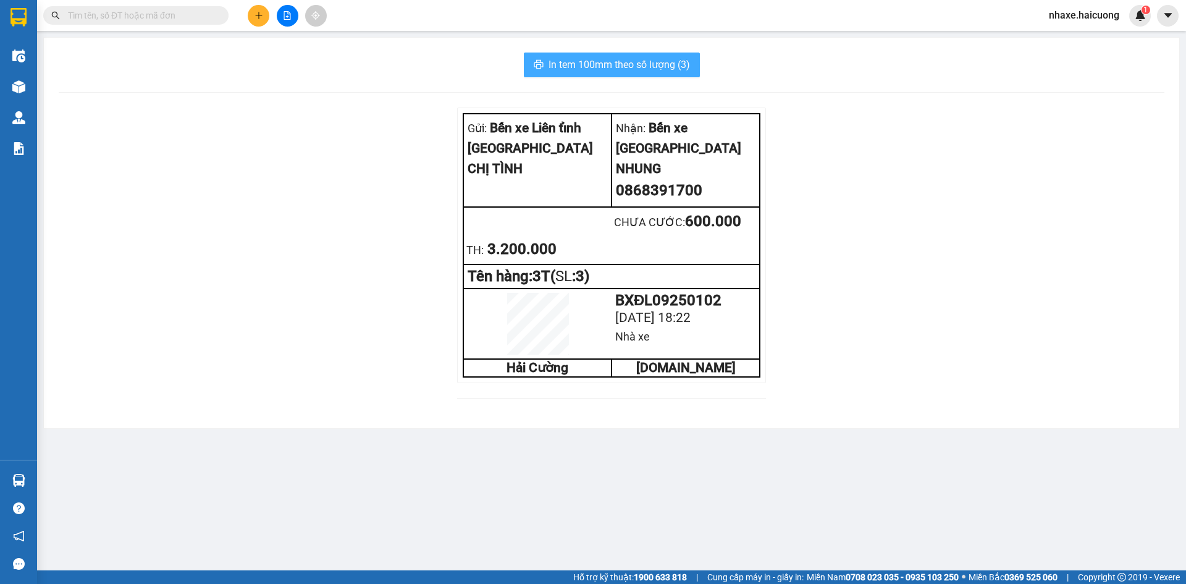
click at [657, 65] on span "In tem 100mm theo số lượng (3)" at bounding box center [618, 64] width 141 height 15
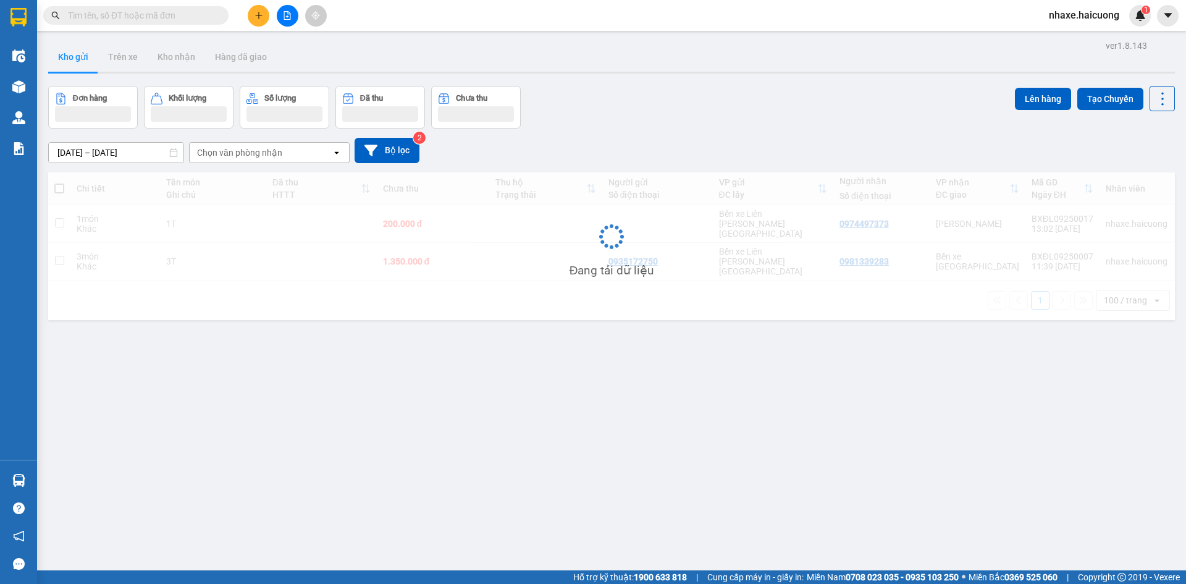
click at [302, 16] on div at bounding box center [287, 16] width 93 height 22
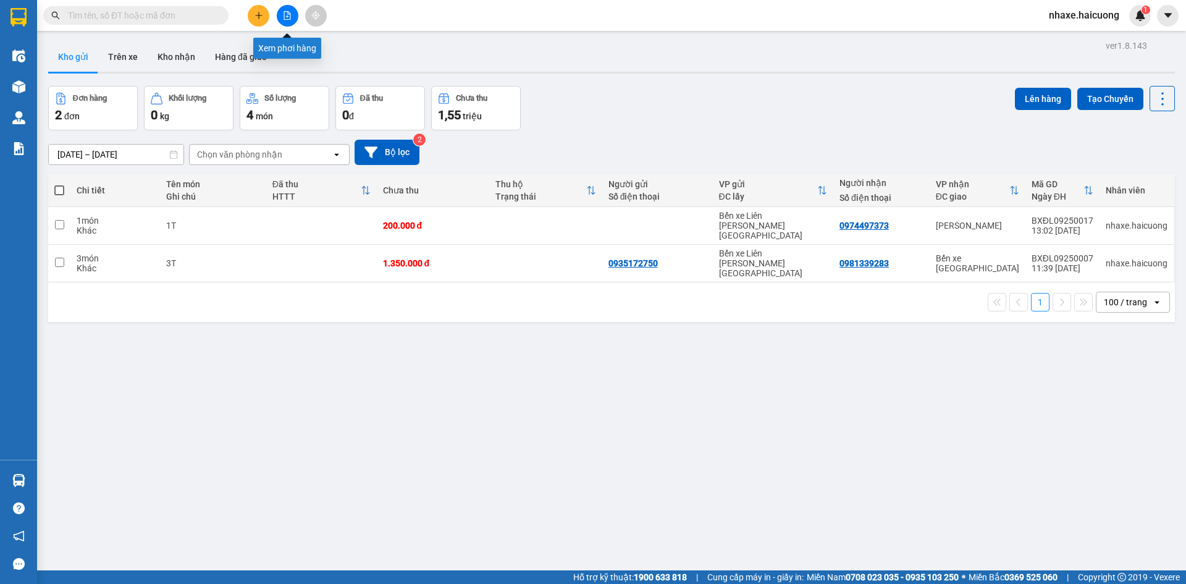
click at [292, 14] on button at bounding box center [288, 16] width 22 height 22
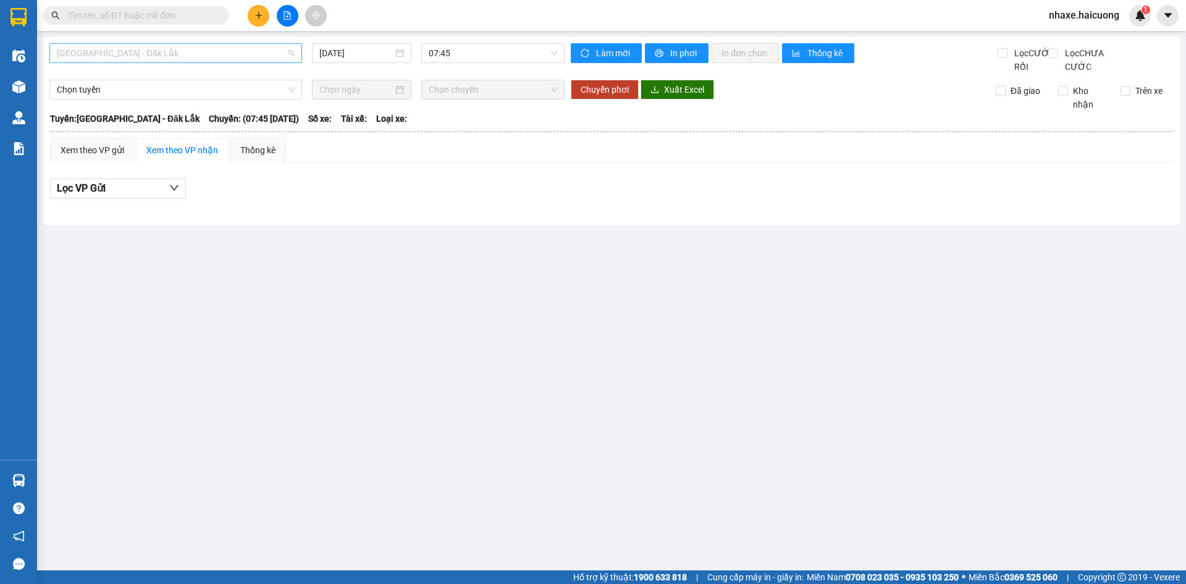
click at [272, 59] on span "[GEOGRAPHIC_DATA] - Đăk Lắk" at bounding box center [176, 53] width 238 height 19
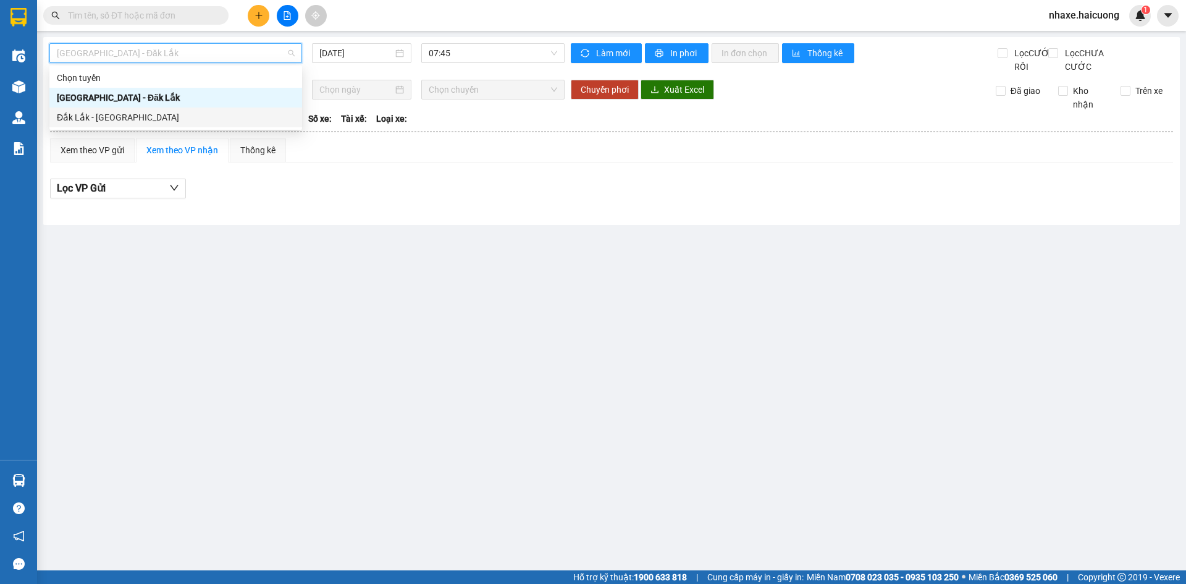
click at [235, 112] on div "Đắk Lắk - [GEOGRAPHIC_DATA]" at bounding box center [176, 118] width 238 height 14
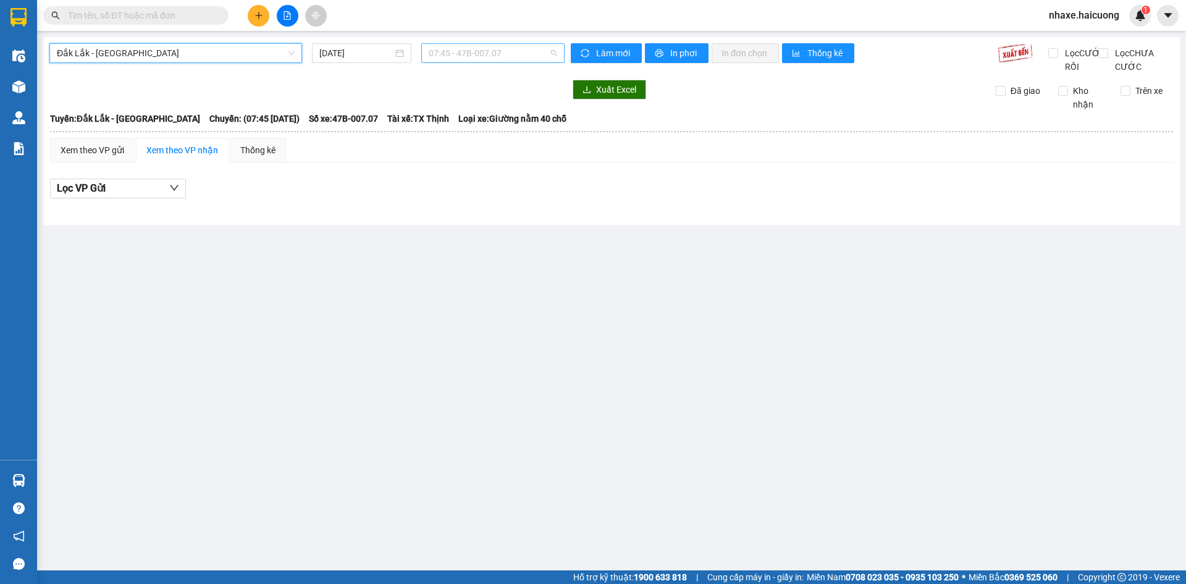
click at [478, 53] on span "07:45 - 47B-007.07" at bounding box center [493, 53] width 128 height 19
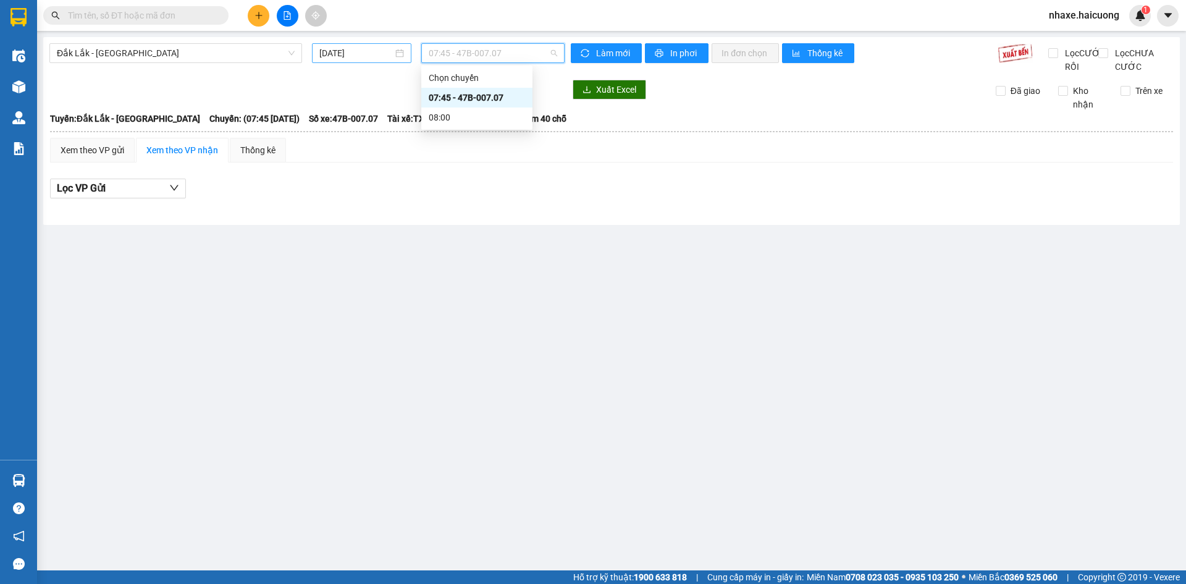
click at [326, 62] on div "[DATE]" at bounding box center [361, 53] width 99 height 20
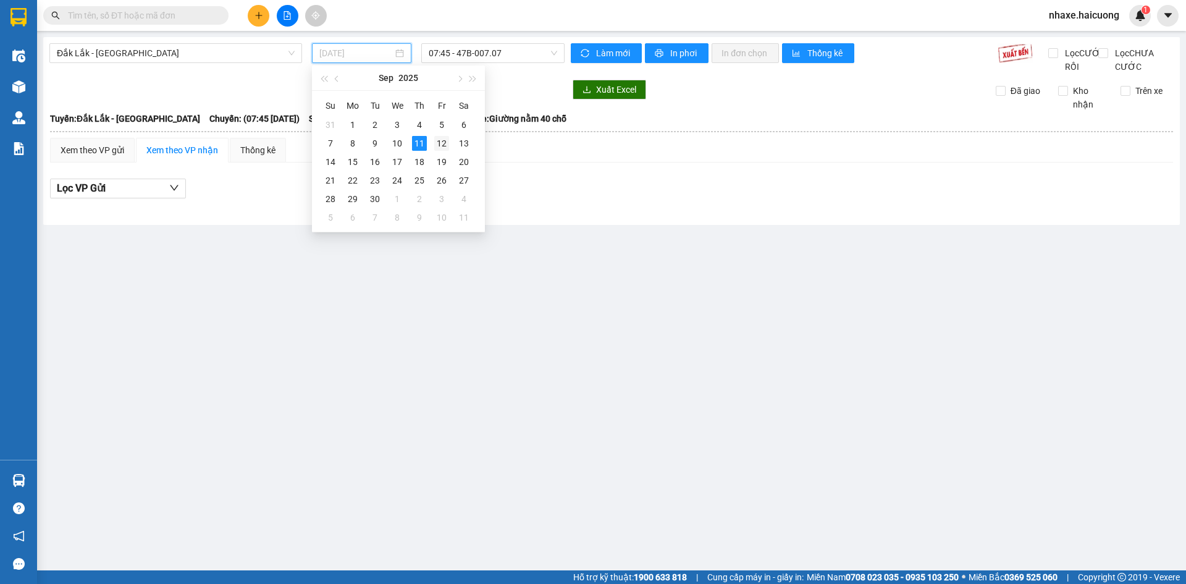
click at [443, 138] on div "12" at bounding box center [441, 143] width 15 height 15
type input "[DATE]"
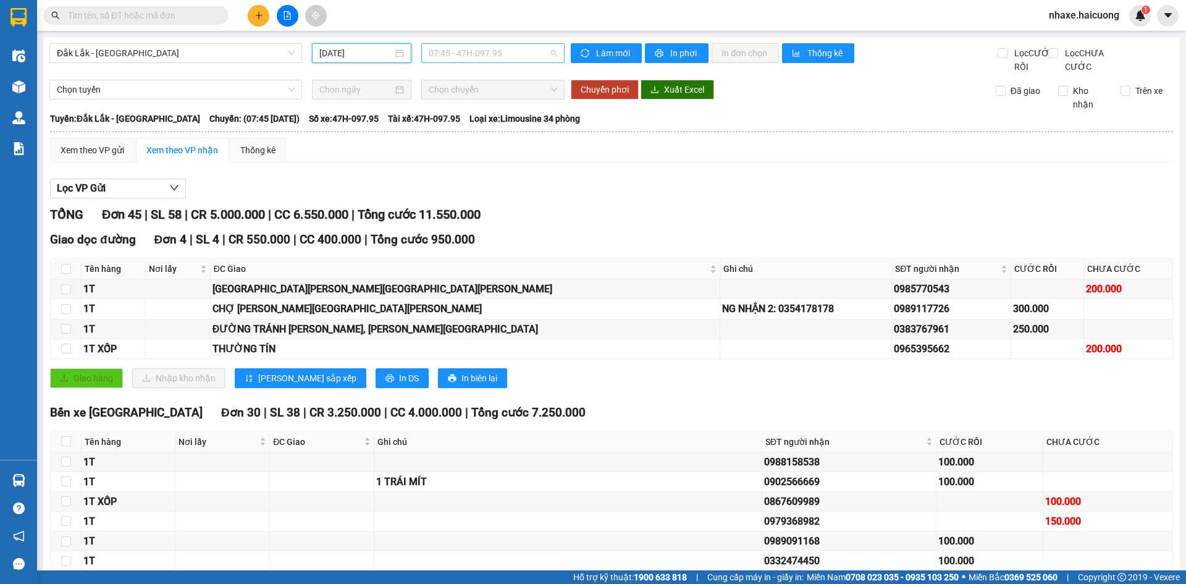
click at [478, 53] on span "07:45 - 47H-097.95" at bounding box center [493, 53] width 128 height 19
click at [489, 95] on div "07:45 - 47H-097.95" at bounding box center [474, 98] width 96 height 14
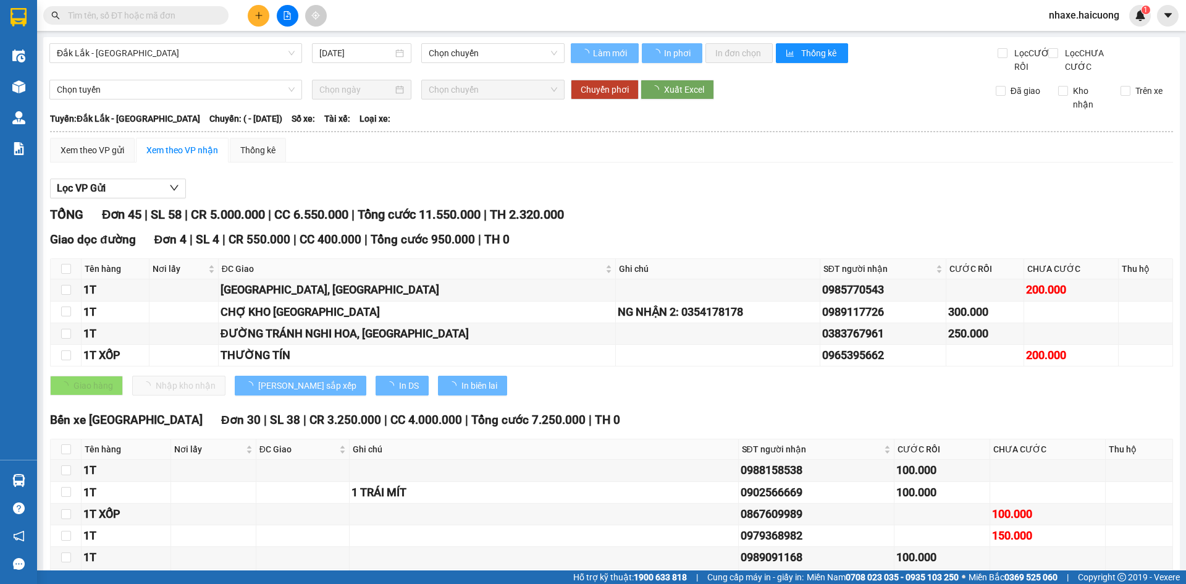
type input "[DATE]"
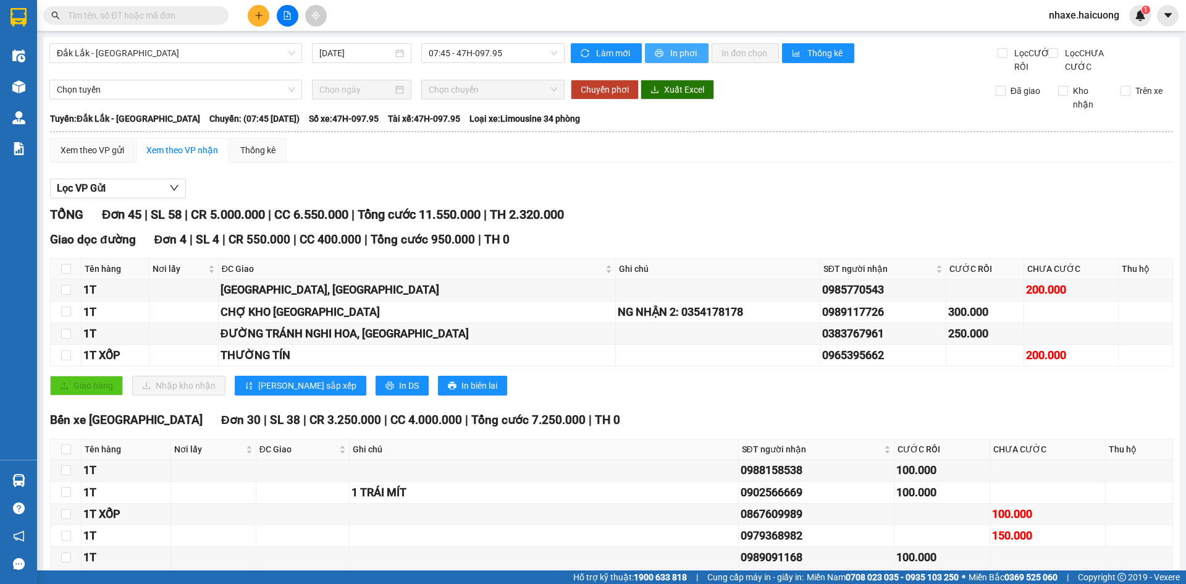
click at [657, 56] on icon "printer" at bounding box center [659, 53] width 9 height 9
click at [687, 57] on span "In phơi" at bounding box center [684, 53] width 28 height 14
click at [258, 18] on icon "plus" at bounding box center [258, 15] width 9 height 9
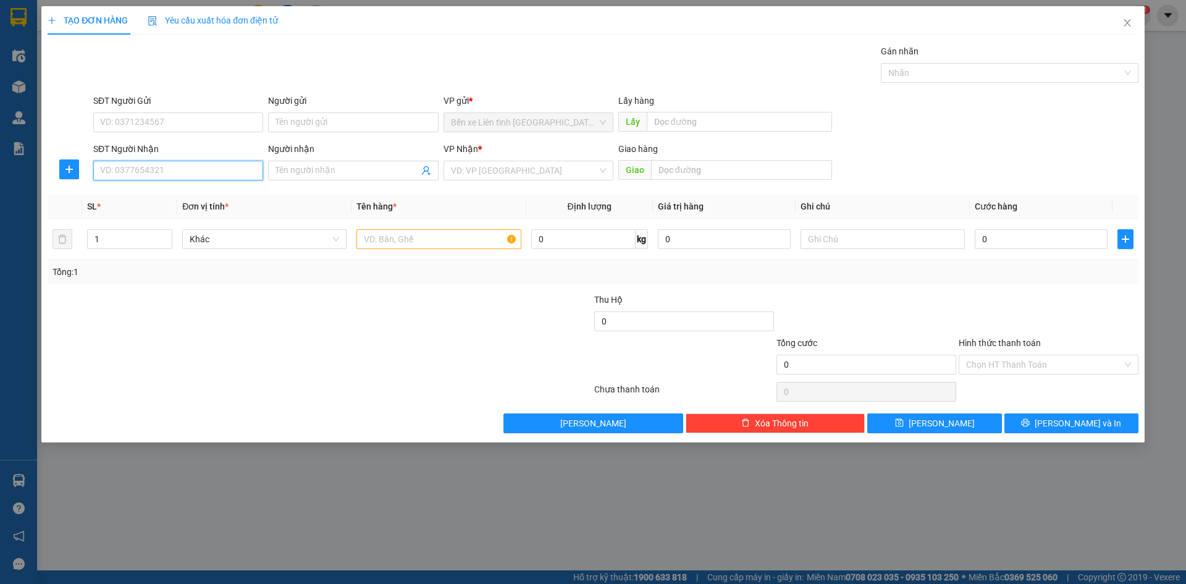
click at [212, 173] on input "SĐT Người Nhận" at bounding box center [178, 171] width 170 height 20
type input "0981475596"
click at [363, 170] on input "Người nhận" at bounding box center [346, 171] width 143 height 14
type input "[PERSON_NAME]"
click at [507, 170] on input "search" at bounding box center [524, 170] width 146 height 19
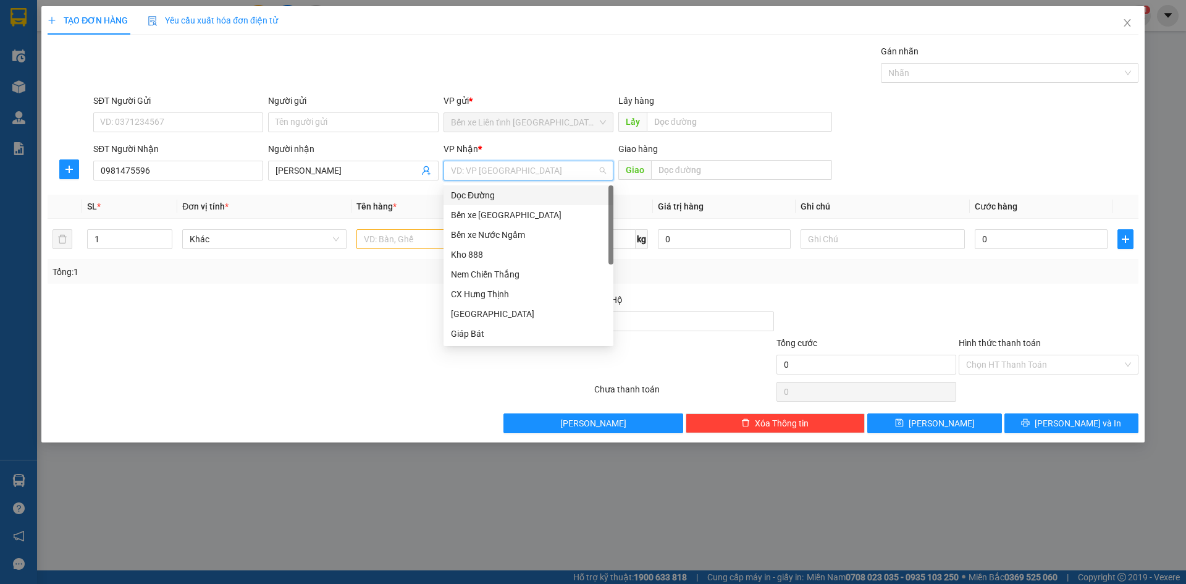
click at [507, 192] on div "Dọc Đường" at bounding box center [528, 195] width 155 height 14
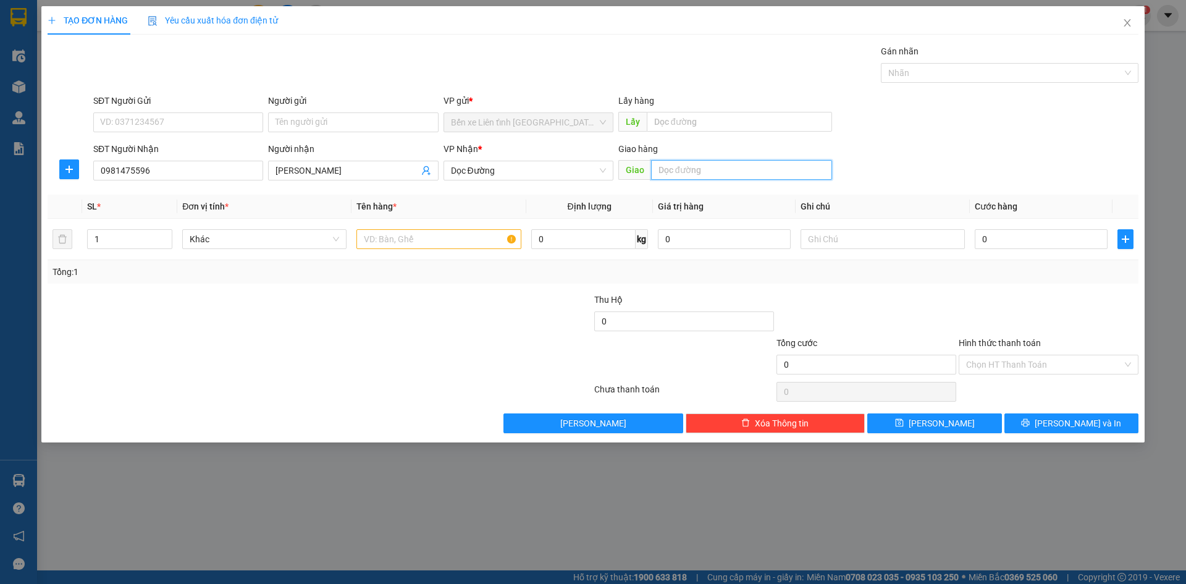
click at [678, 174] on input "text" at bounding box center [741, 170] width 181 height 20
type input "VỰC VÒNG"
click at [441, 242] on input "text" at bounding box center [438, 239] width 164 height 20
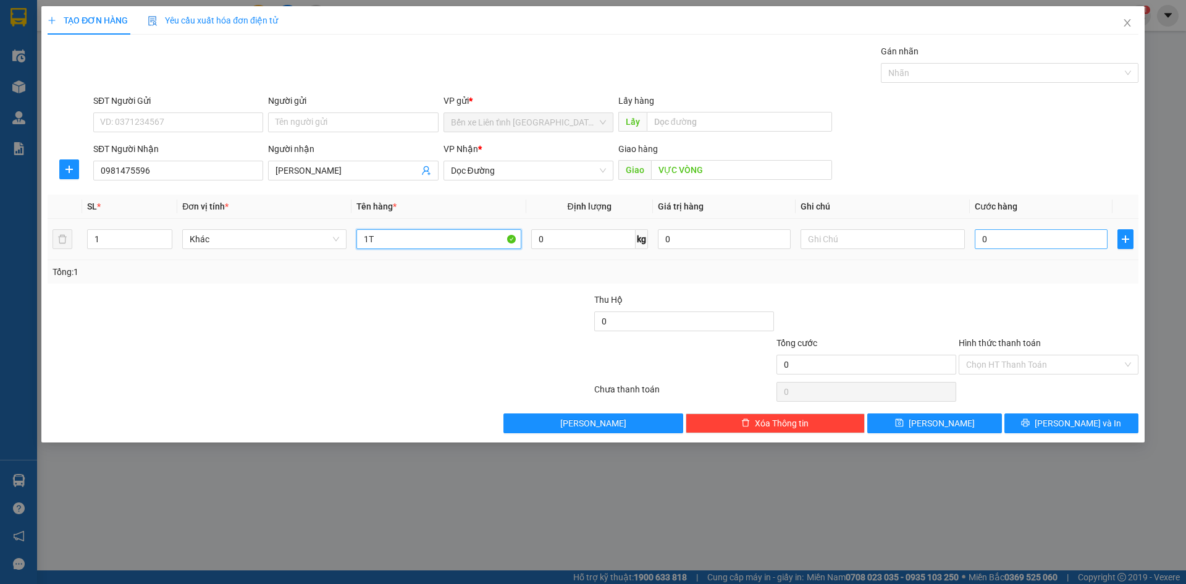
type input "1T"
click at [1002, 238] on input "0" at bounding box center [1041, 239] width 133 height 20
type input "3"
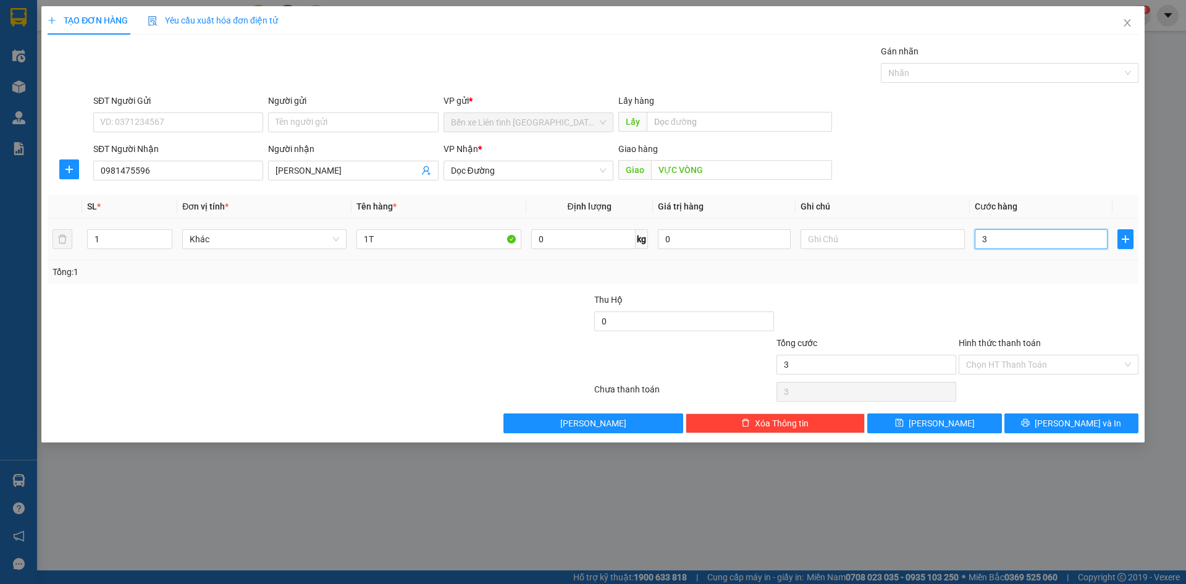
type input "35"
type input "350"
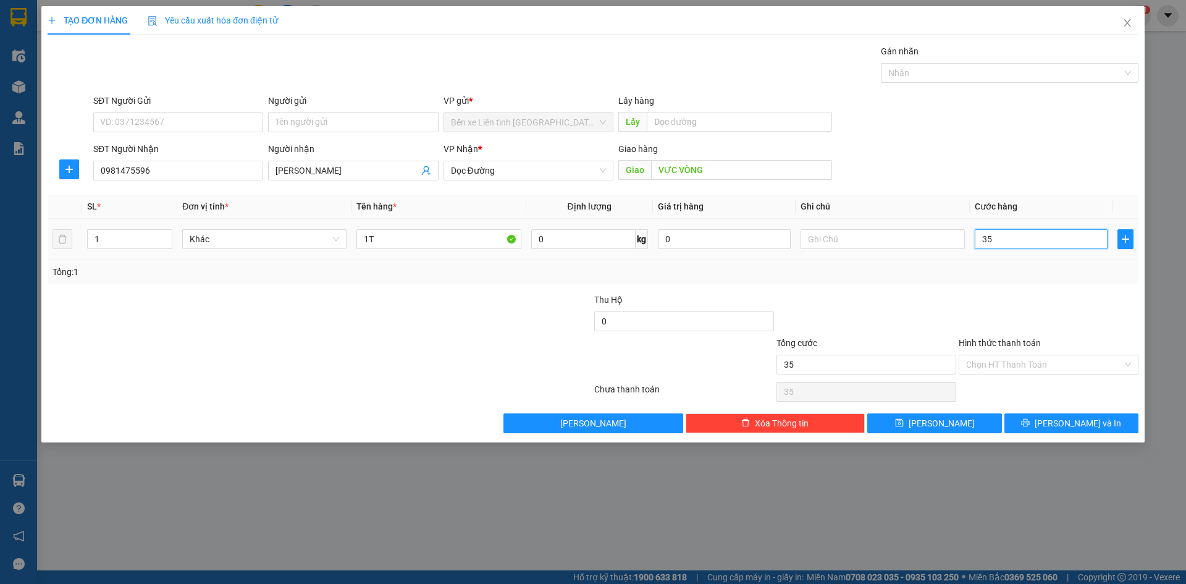
type input "350"
type input "3.500"
type input "35.000"
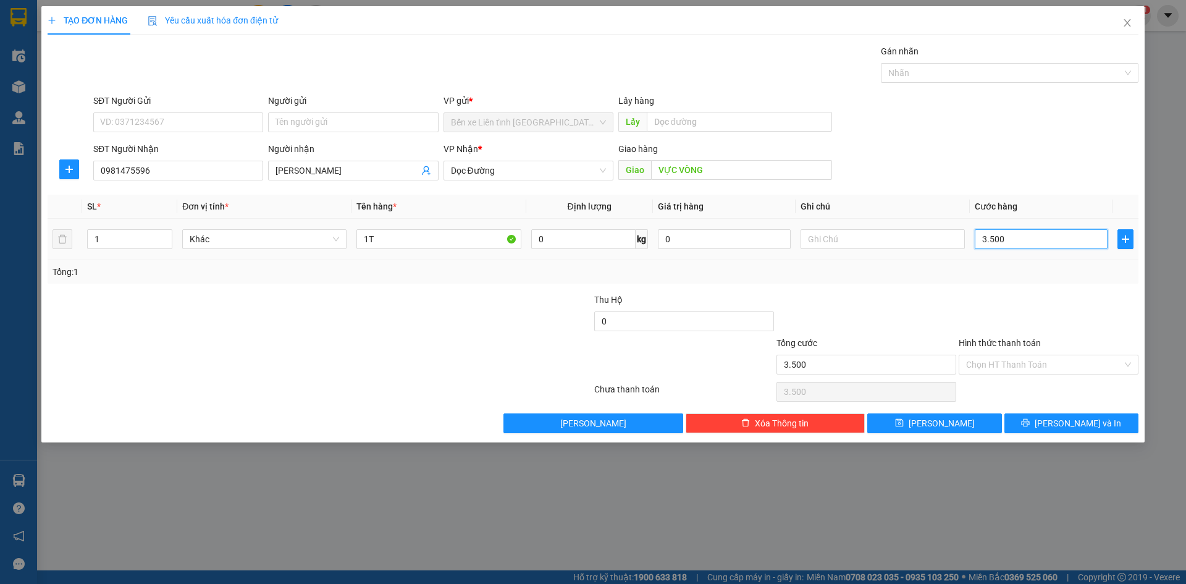
type input "35.000"
type input "350.000"
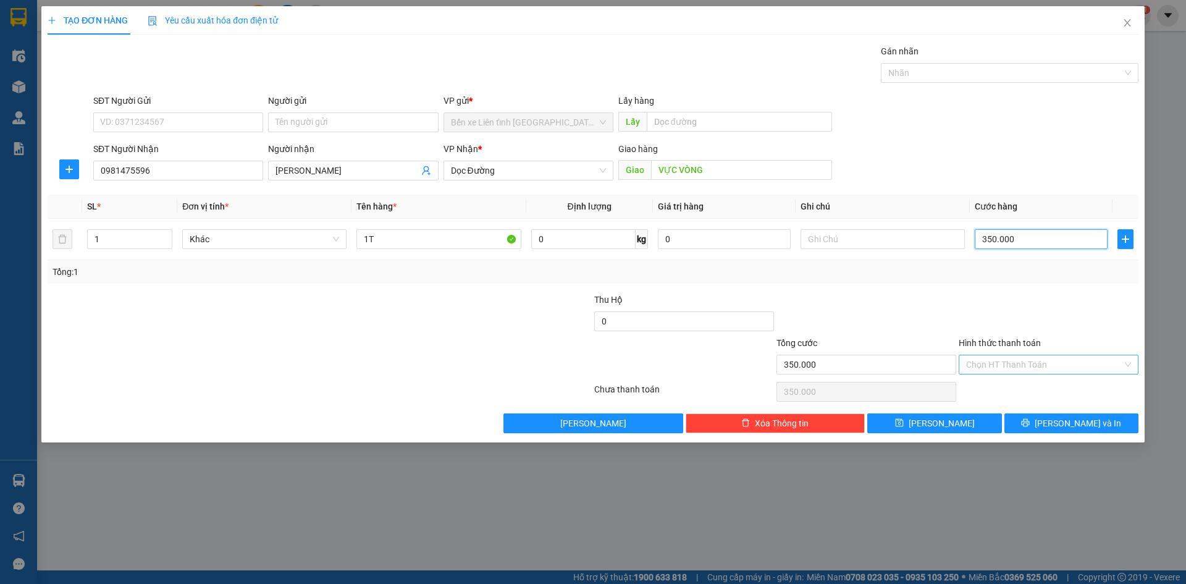
click at [1131, 364] on div "Chọn HT Thanh Toán" at bounding box center [1049, 365] width 180 height 20
type input "350.000"
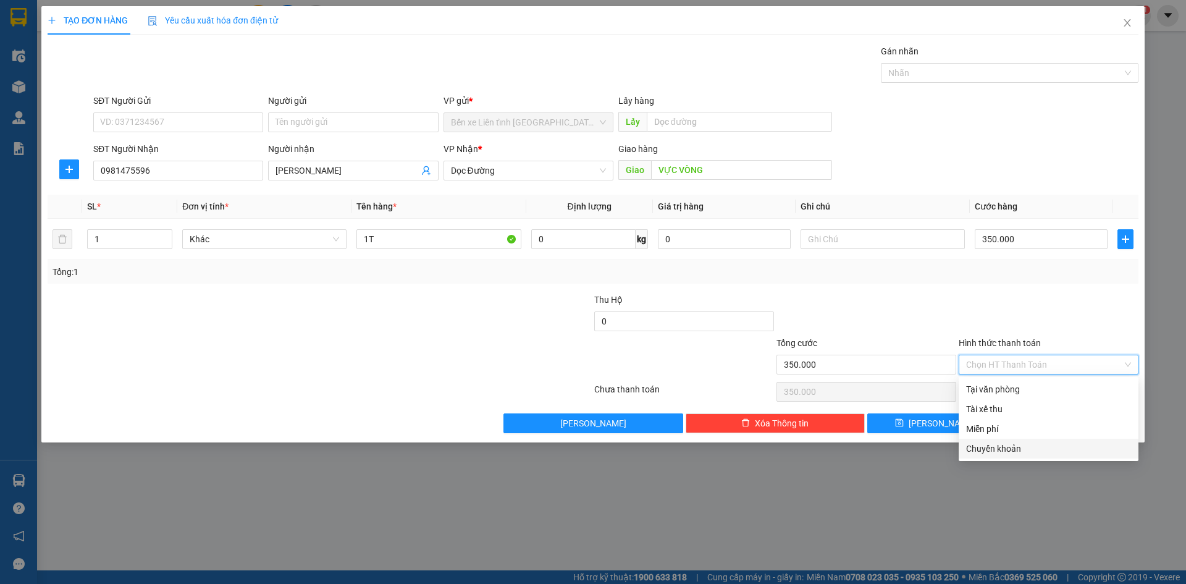
click at [1055, 450] on div "Chuyển khoản" at bounding box center [1048, 449] width 165 height 14
type input "0"
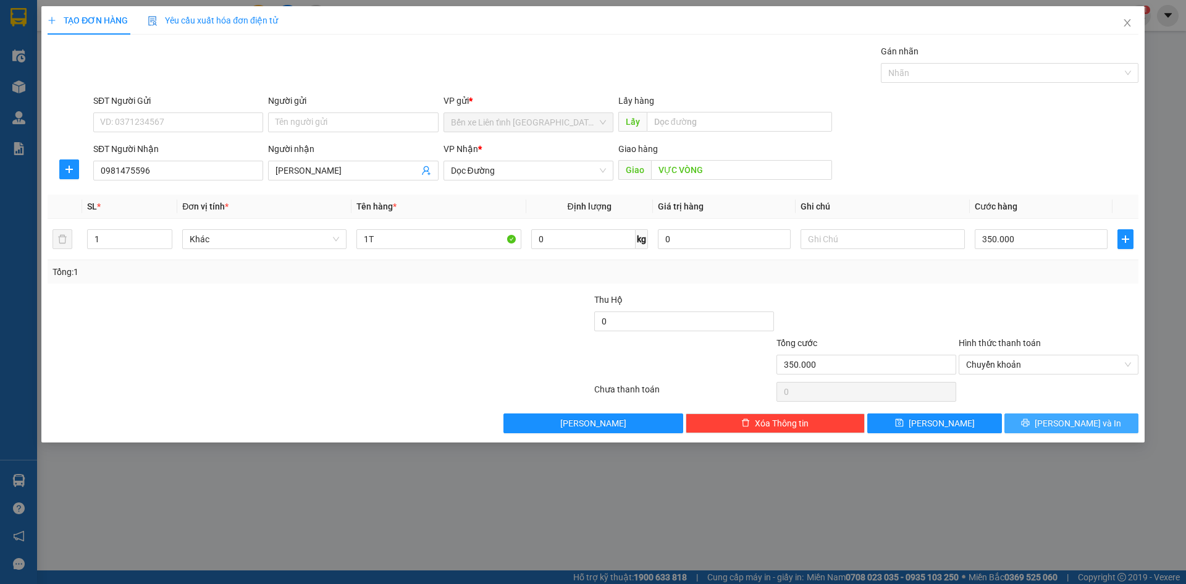
click at [1069, 420] on span "[PERSON_NAME] và In" at bounding box center [1078, 423] width 86 height 14
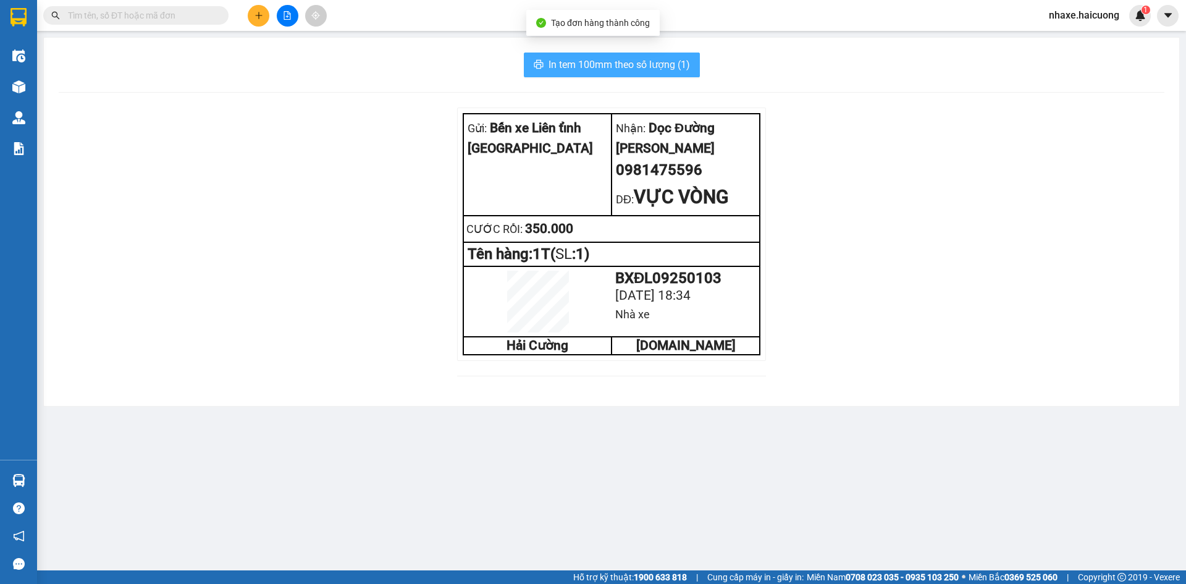
click at [626, 65] on span "In tem 100mm theo số lượng (1)" at bounding box center [618, 64] width 141 height 15
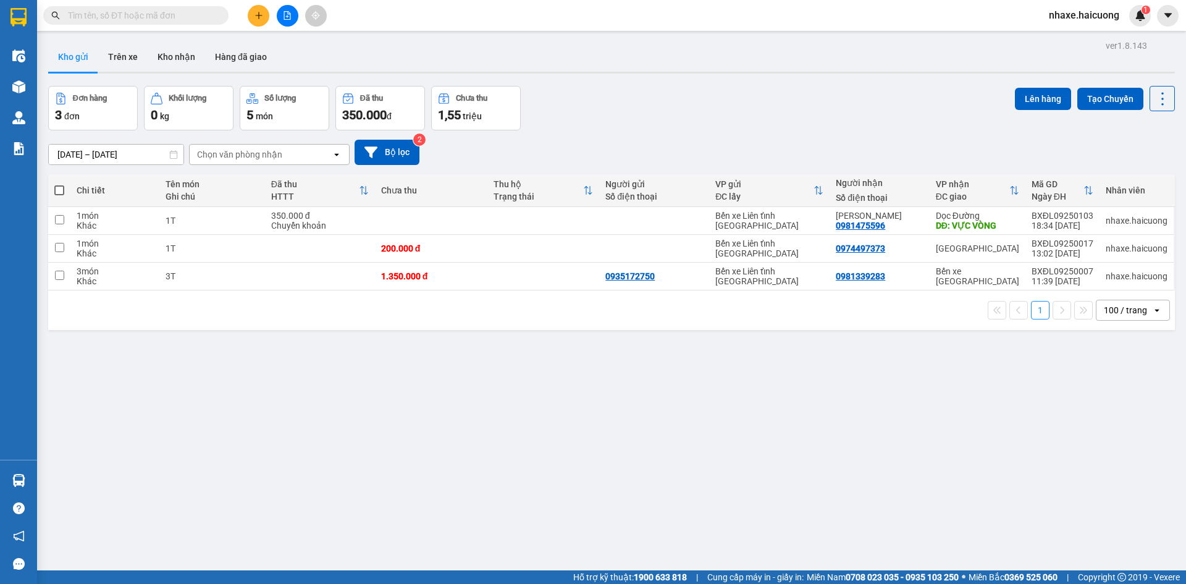
click at [257, 17] on icon "plus" at bounding box center [258, 15] width 9 height 9
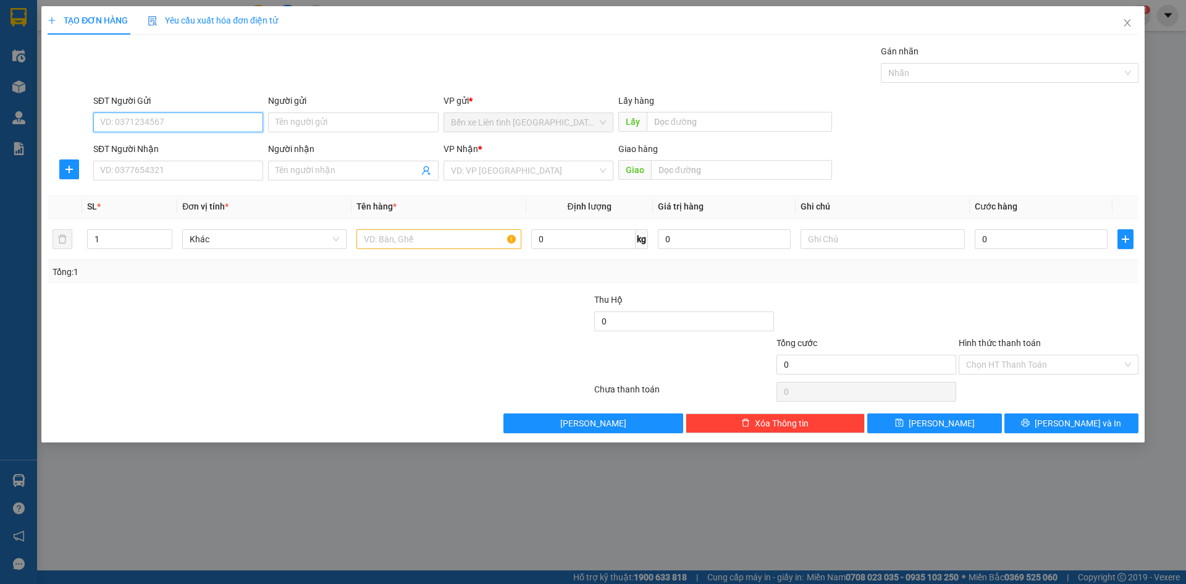
click at [231, 123] on input "SĐT Người Gửi" at bounding box center [178, 122] width 170 height 20
type input "0942193233"
click at [197, 167] on input "SĐT Người Nhận" at bounding box center [178, 171] width 170 height 20
type input "0976195265"
click at [548, 175] on input "search" at bounding box center [524, 170] width 146 height 19
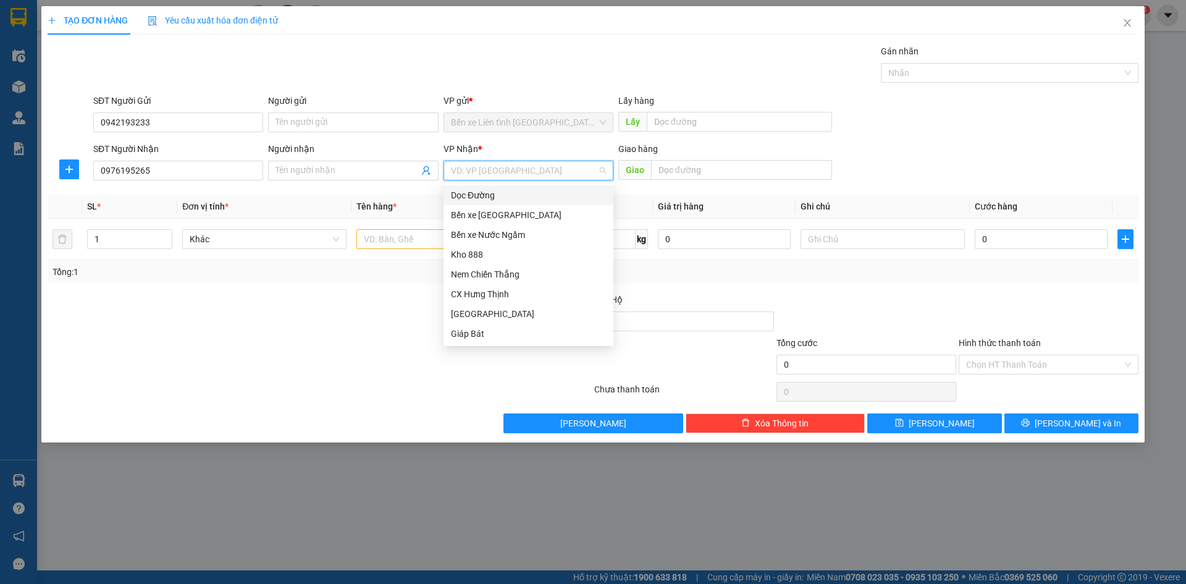
click at [710, 194] on div "Transit Pickup Surcharge Ids Transit Deliver Surcharge Ids Transit Deliver Surc…" at bounding box center [593, 238] width 1091 height 389
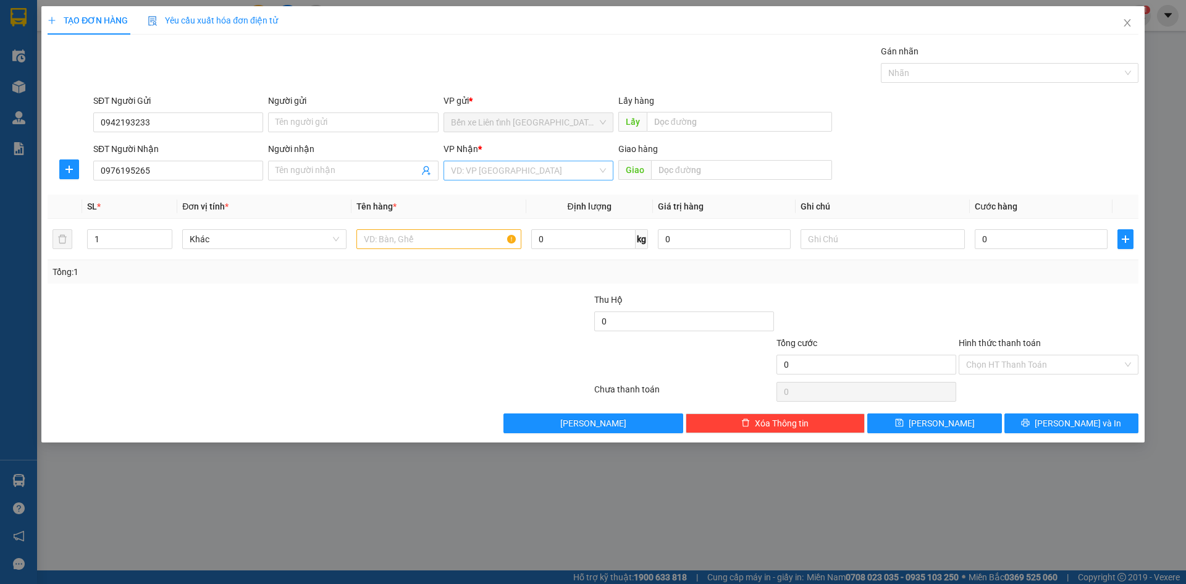
click at [487, 167] on input "search" at bounding box center [524, 170] width 146 height 19
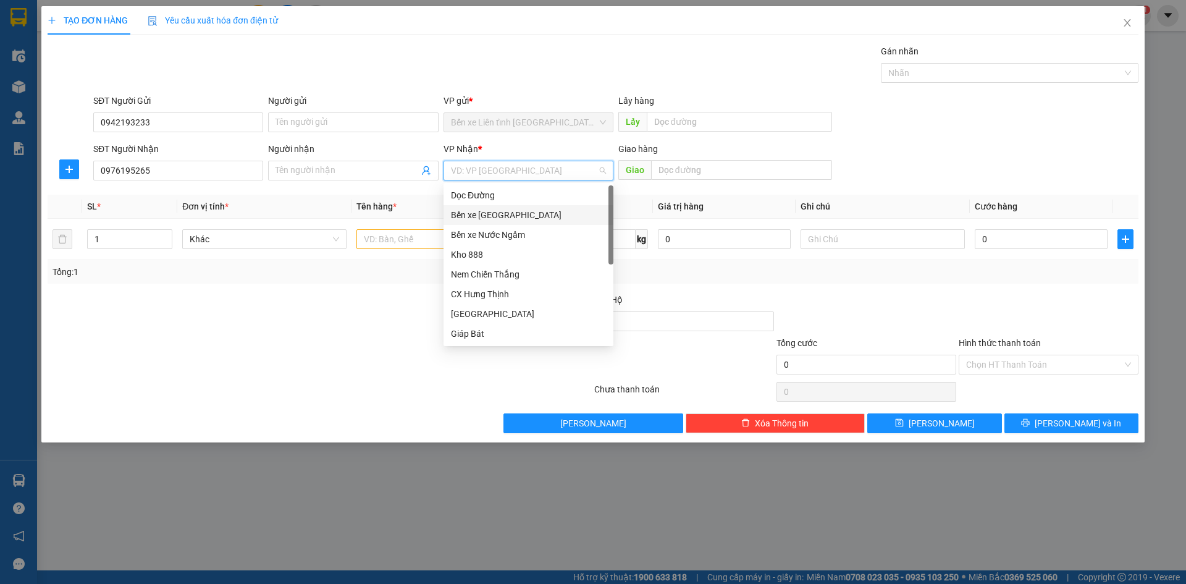
click at [518, 214] on div "Bến xe [GEOGRAPHIC_DATA]" at bounding box center [528, 215] width 155 height 14
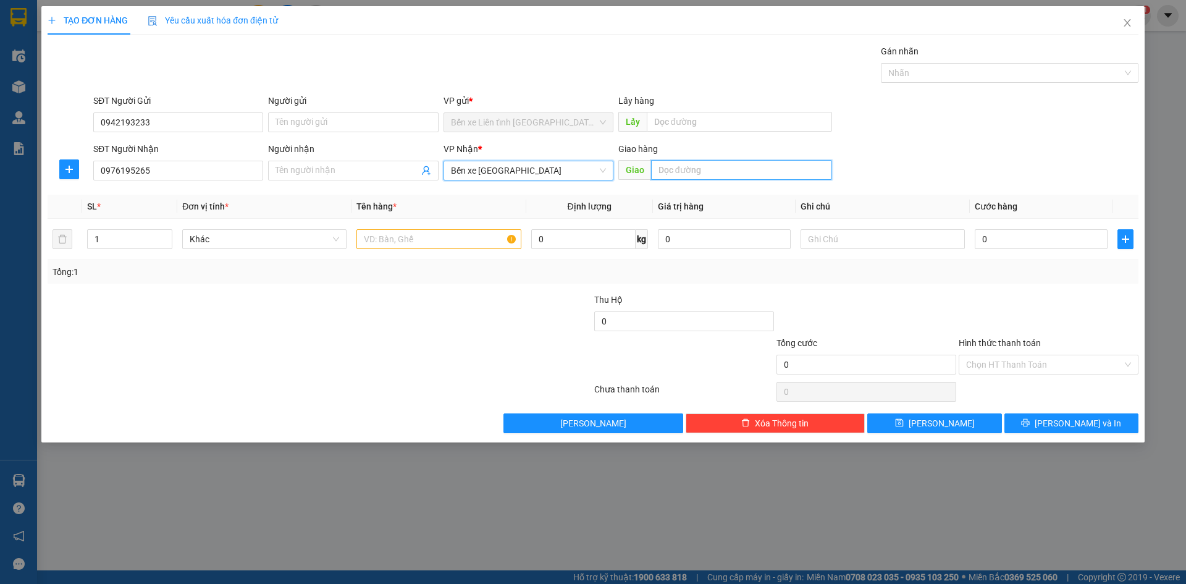
click at [777, 174] on input "text" at bounding box center [741, 170] width 181 height 20
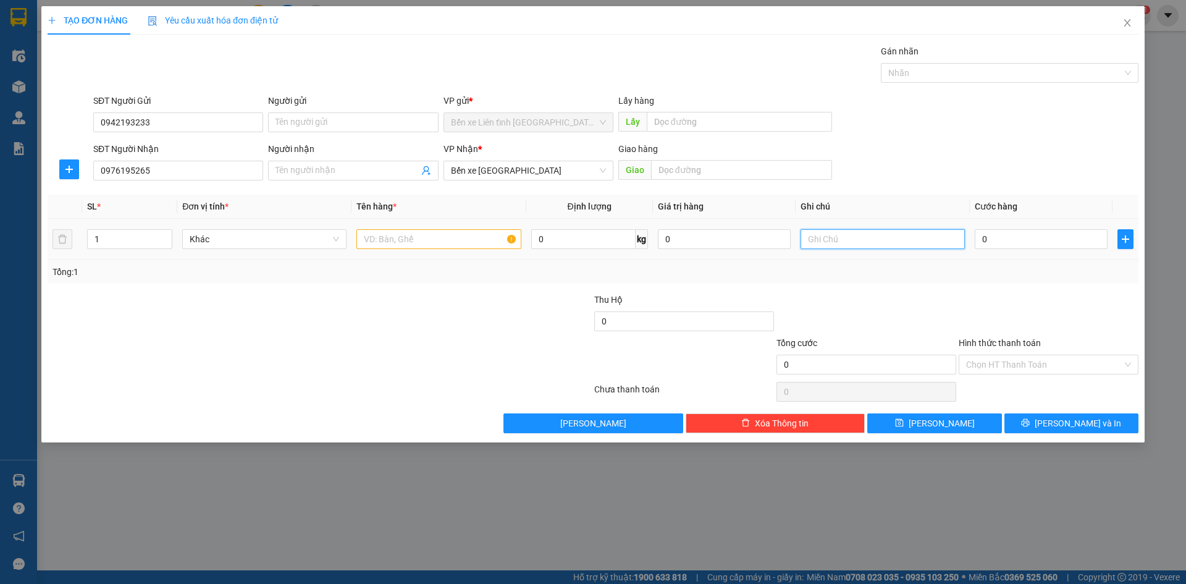
click at [841, 242] on input "text" at bounding box center [883, 239] width 164 height 20
type input "p"
type input "Phú Thọ"
click at [997, 245] on input "0" at bounding box center [1041, 239] width 133 height 20
type input "1"
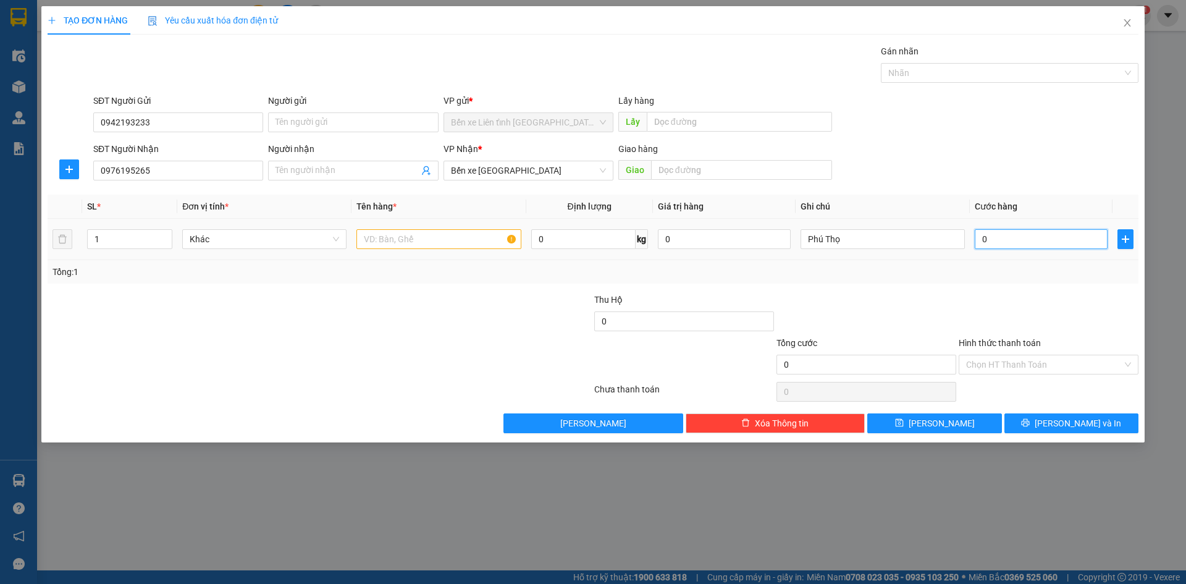
type input "1"
type input "15"
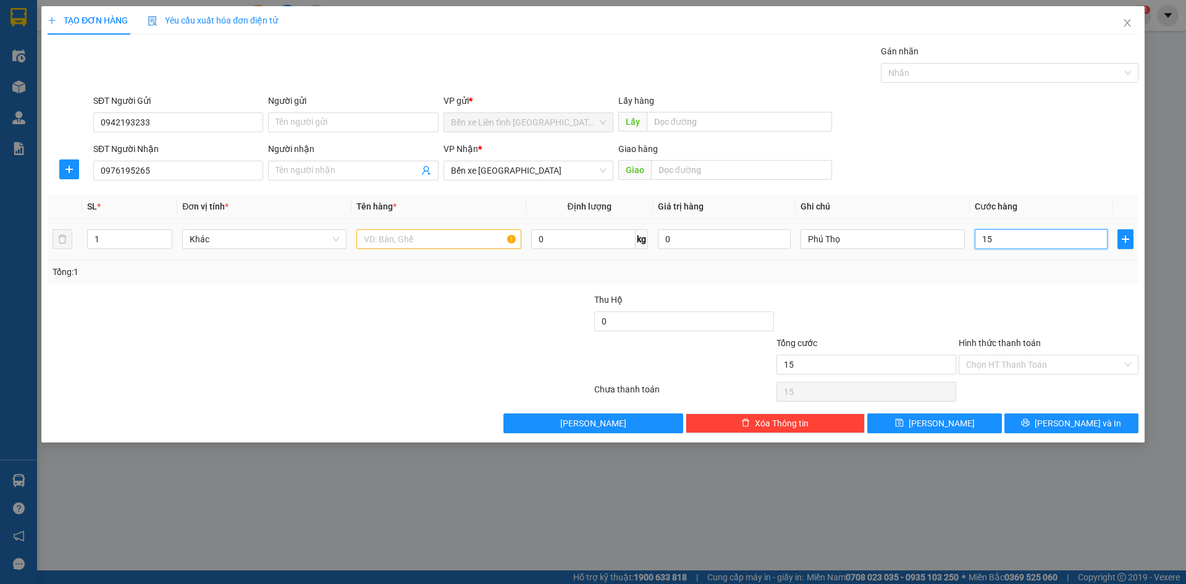
type input "150"
type input "1.500"
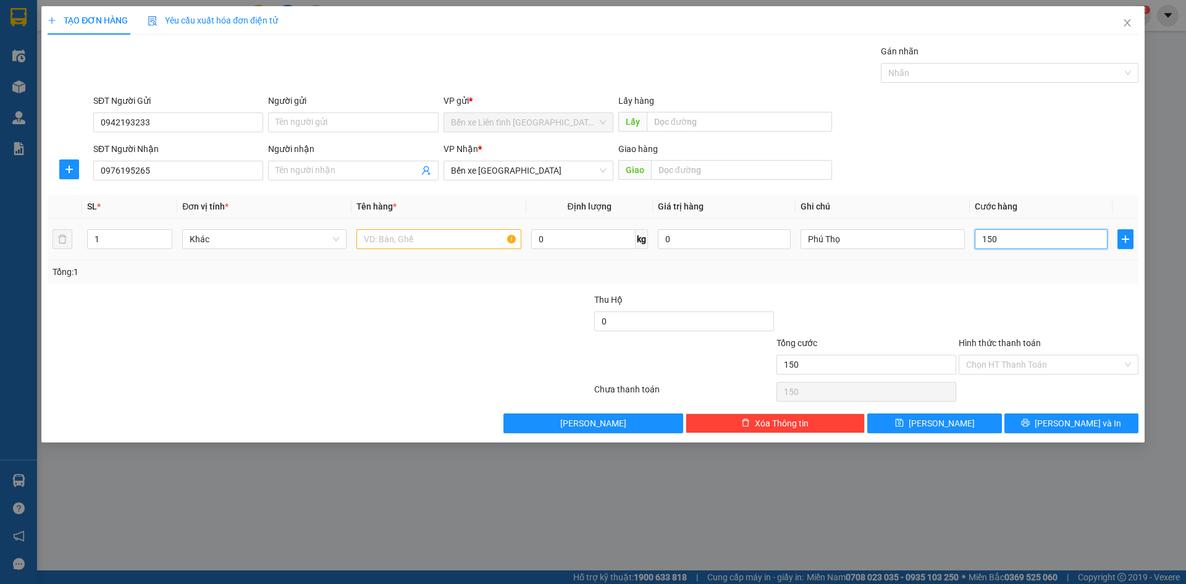
type input "1.500"
type input "15.000"
type input "150.000"
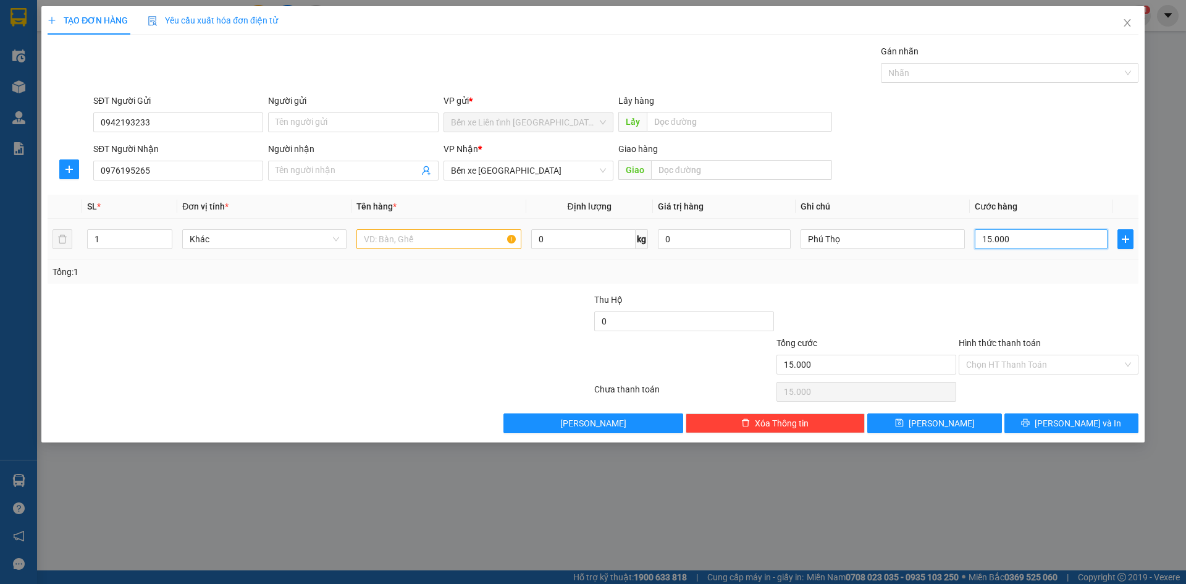
type input "150.000"
click at [1044, 372] on input "Hình thức thanh toán" at bounding box center [1044, 364] width 156 height 19
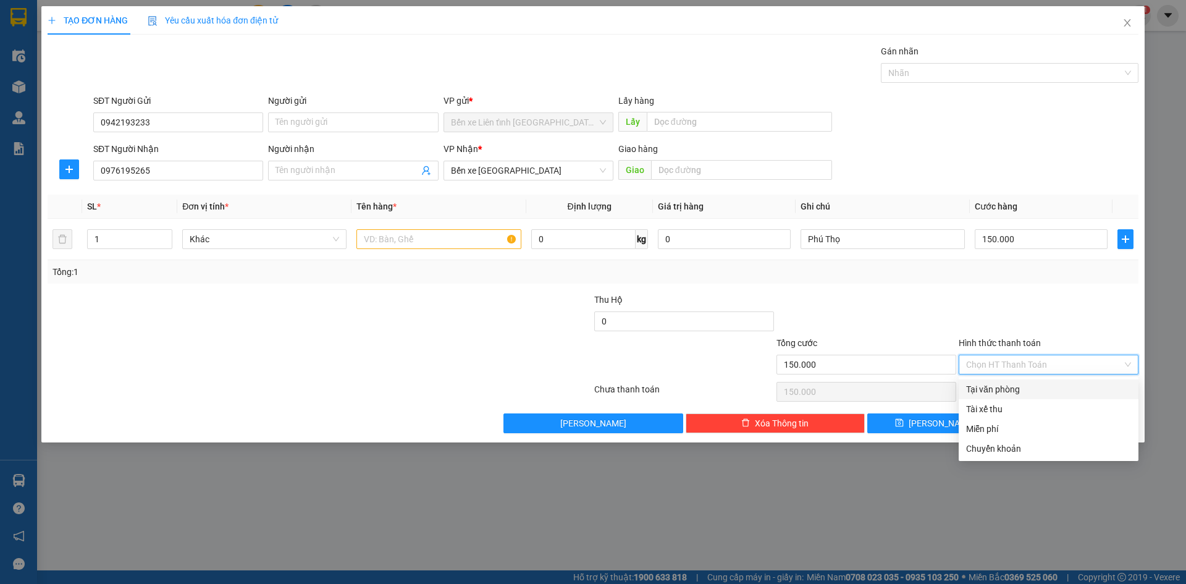
click at [1045, 372] on input "Hình thức thanh toán" at bounding box center [1044, 364] width 156 height 19
click at [1048, 359] on input "Hình thức thanh toán" at bounding box center [1044, 364] width 156 height 19
click at [1138, 358] on div "Chọn HT Thanh Toán" at bounding box center [1049, 365] width 180 height 20
click at [1093, 300] on div at bounding box center [1048, 314] width 182 height 43
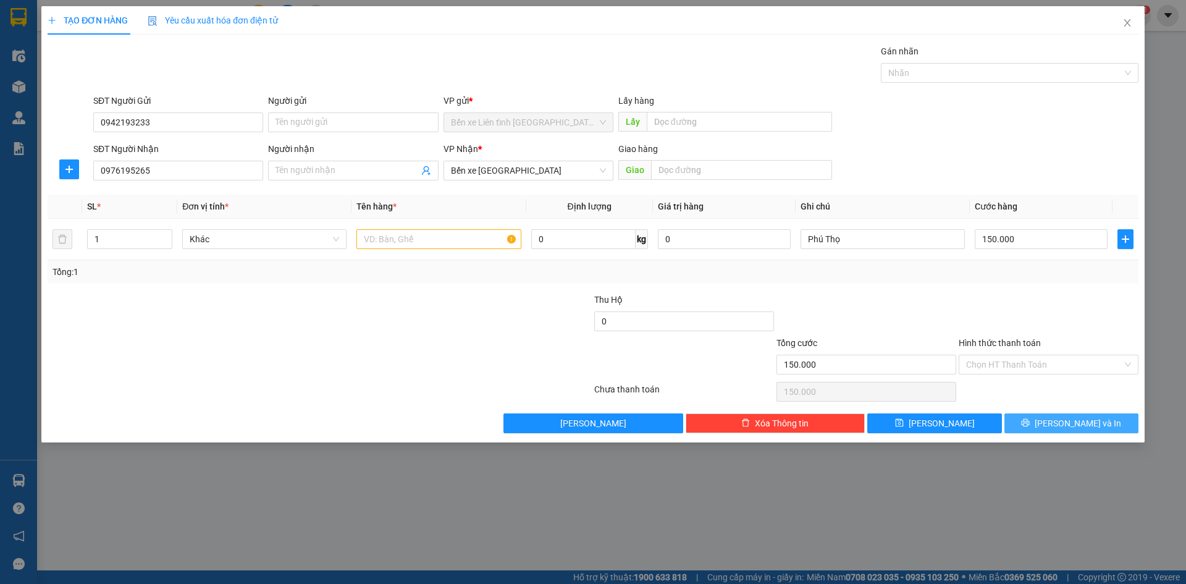
click at [1090, 429] on span "[PERSON_NAME] và In" at bounding box center [1078, 423] width 86 height 14
click at [405, 240] on input "text" at bounding box center [438, 239] width 164 height 20
type input "1t"
click at [1127, 422] on button "[PERSON_NAME] và In" at bounding box center [1071, 423] width 134 height 20
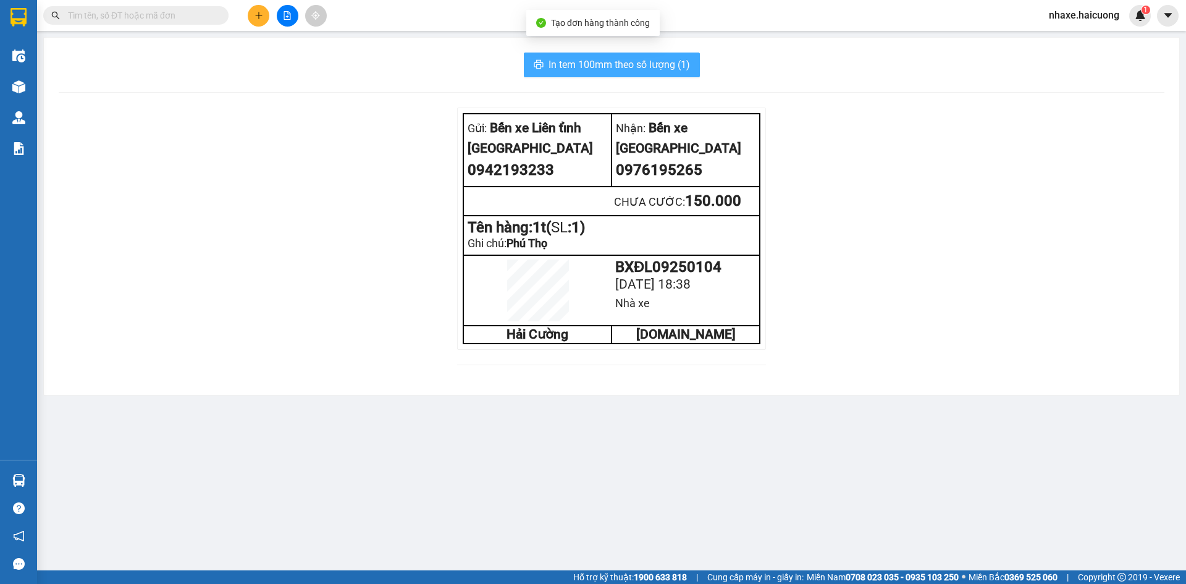
click at [586, 64] on span "In tem 100mm theo số lượng (1)" at bounding box center [618, 64] width 141 height 15
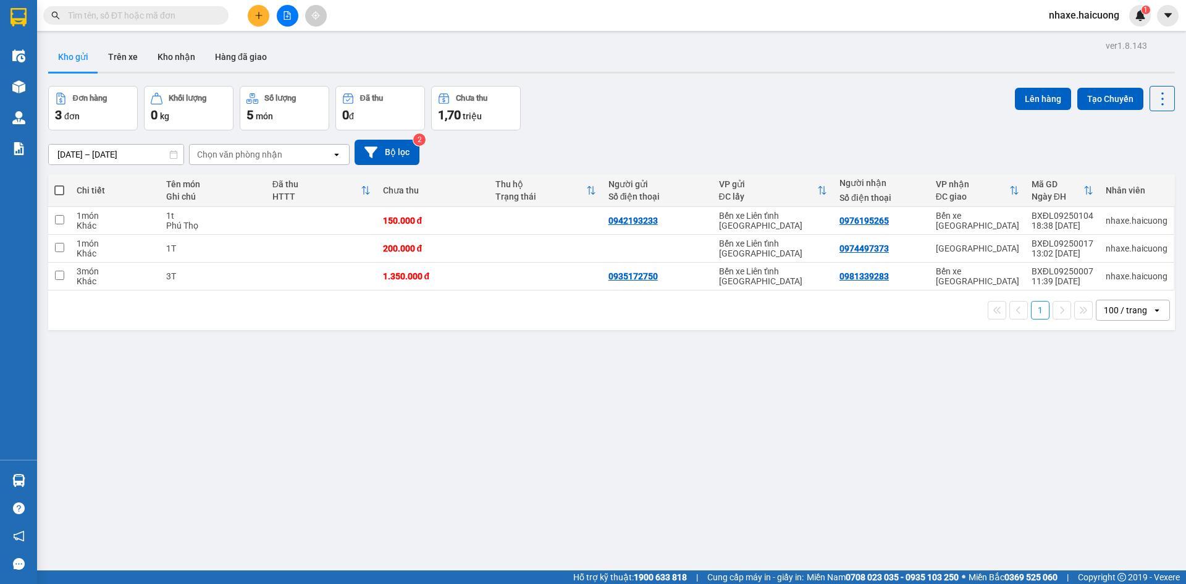
click at [259, 14] on icon "plus" at bounding box center [258, 15] width 1 height 7
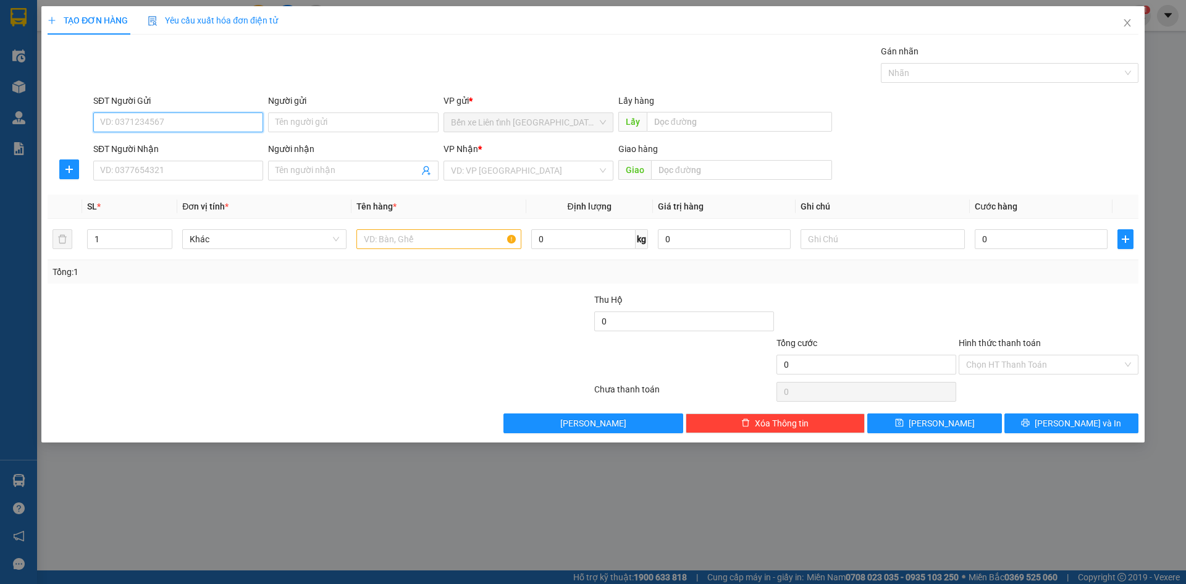
click at [141, 119] on input "SĐT Người Gửi" at bounding box center [178, 122] width 170 height 20
click at [447, 247] on input "text" at bounding box center [438, 239] width 164 height 20
type input "2T"
click at [203, 180] on div "SĐT Người Nhận VD: 0377654321" at bounding box center [178, 163] width 170 height 43
click at [208, 171] on input "SĐT Người Nhận" at bounding box center [178, 171] width 170 height 20
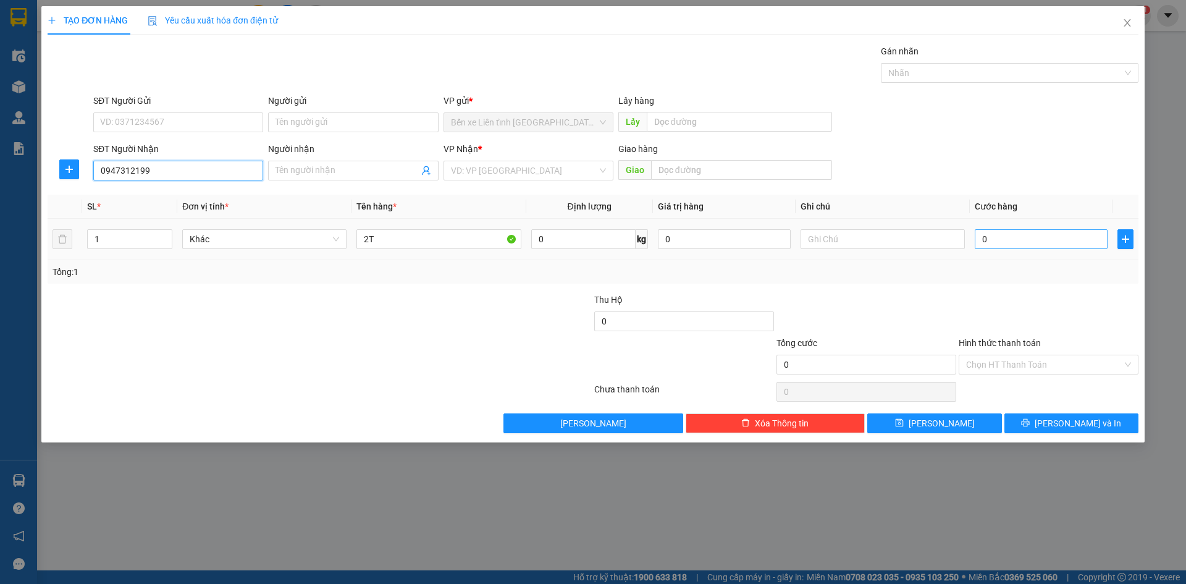
type input "0947312199"
click at [998, 238] on input "0" at bounding box center [1041, 239] width 133 height 20
type input "4"
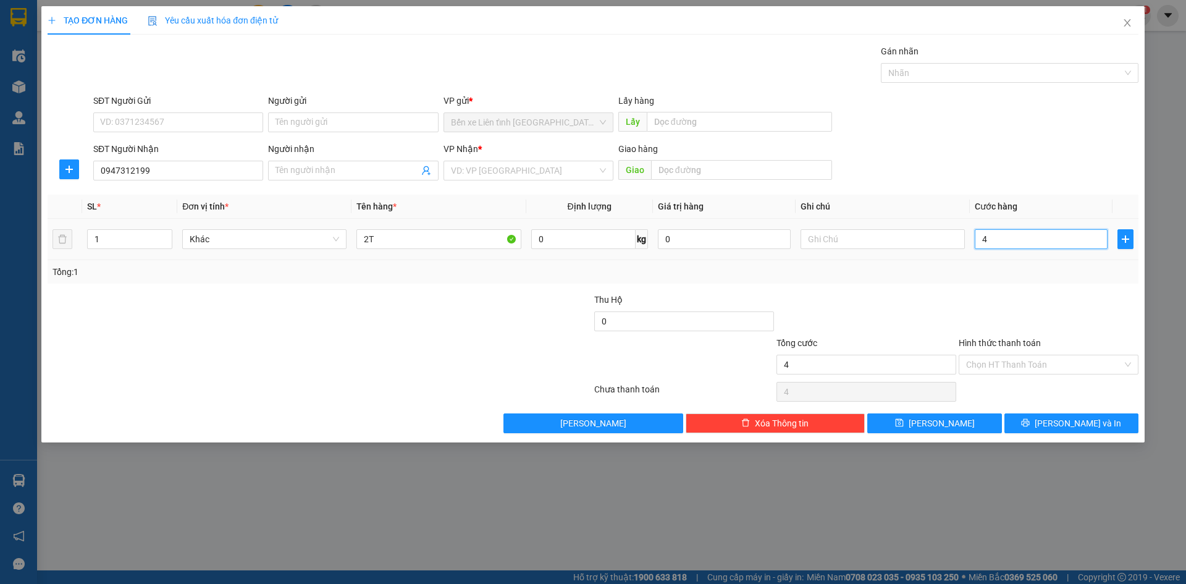
type input "40"
type input "400"
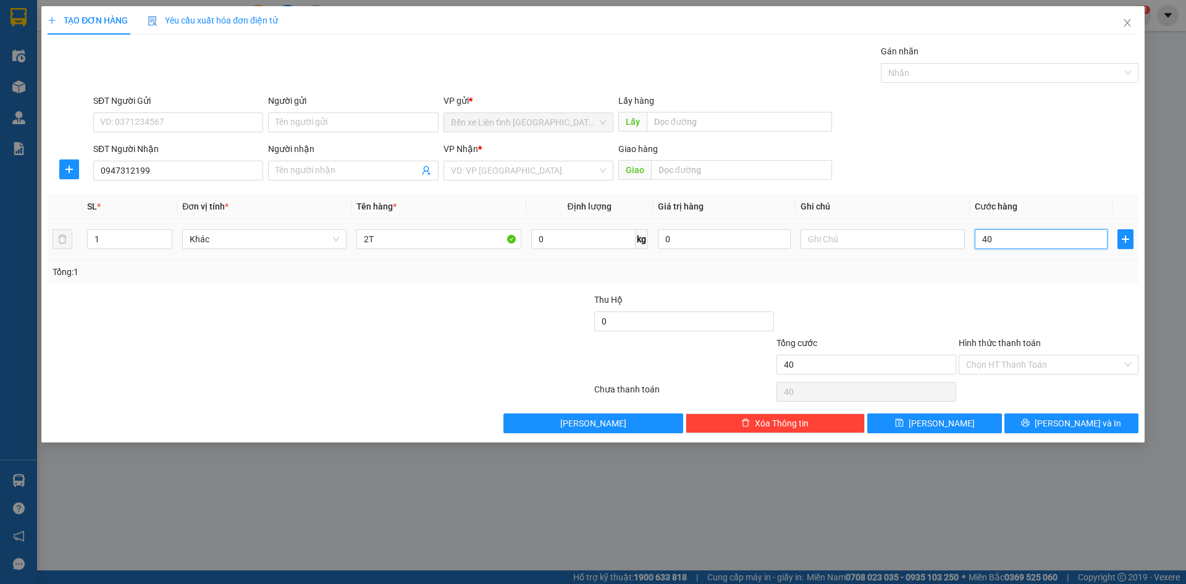
type input "400"
type input "4.000"
type input "40.000"
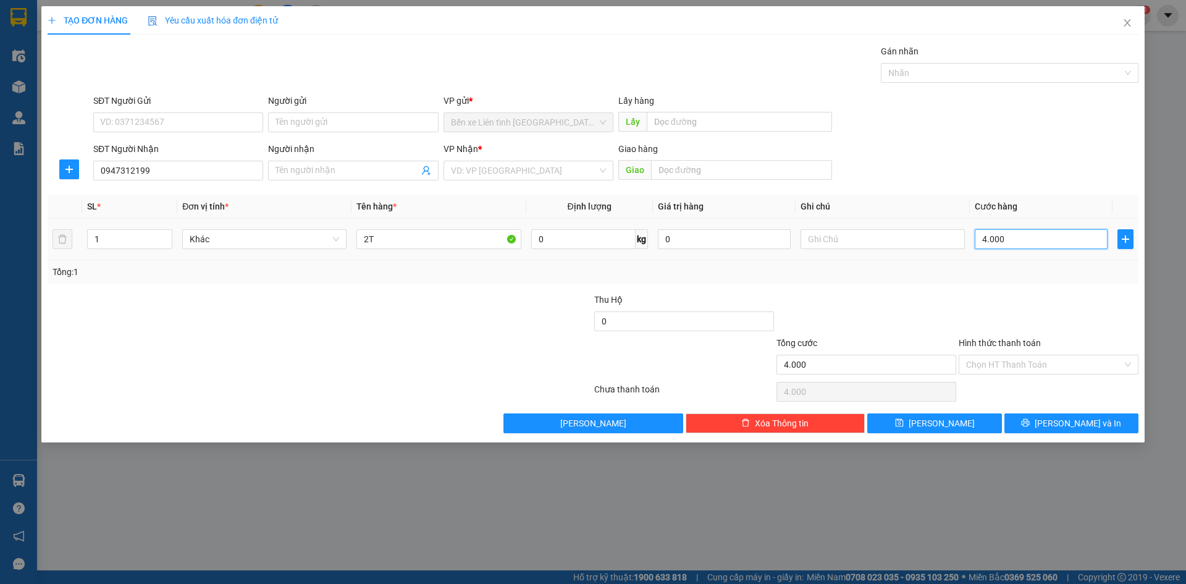
type input "40.000"
type input "400.000"
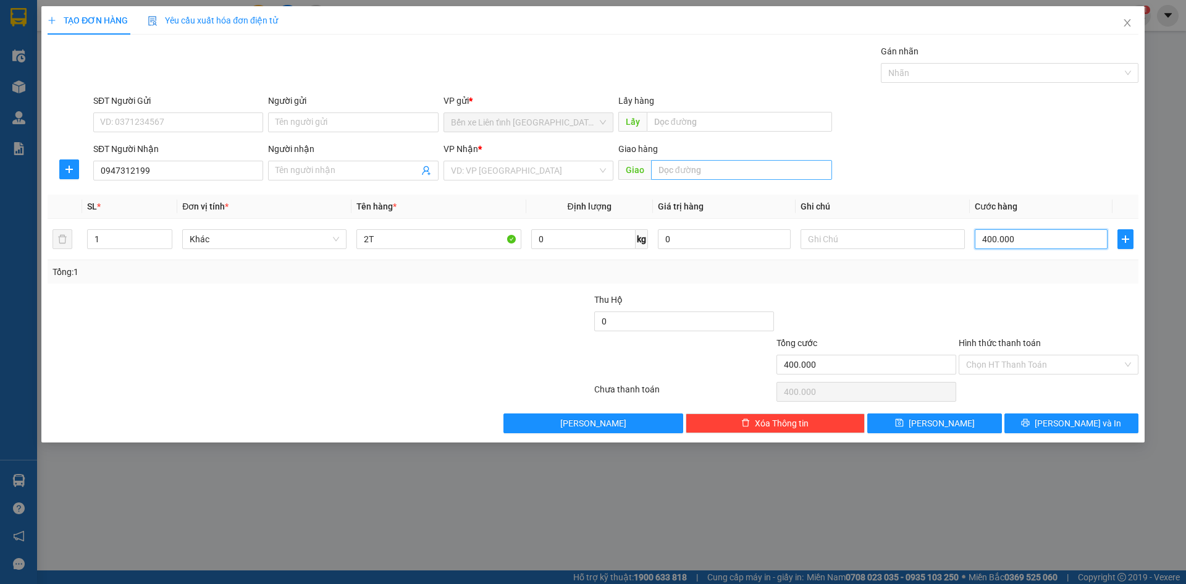
type input "400.000"
click at [684, 168] on input "text" at bounding box center [741, 170] width 181 height 20
type input "liêm tuyền"
click at [1030, 427] on icon "printer" at bounding box center [1025, 422] width 9 height 9
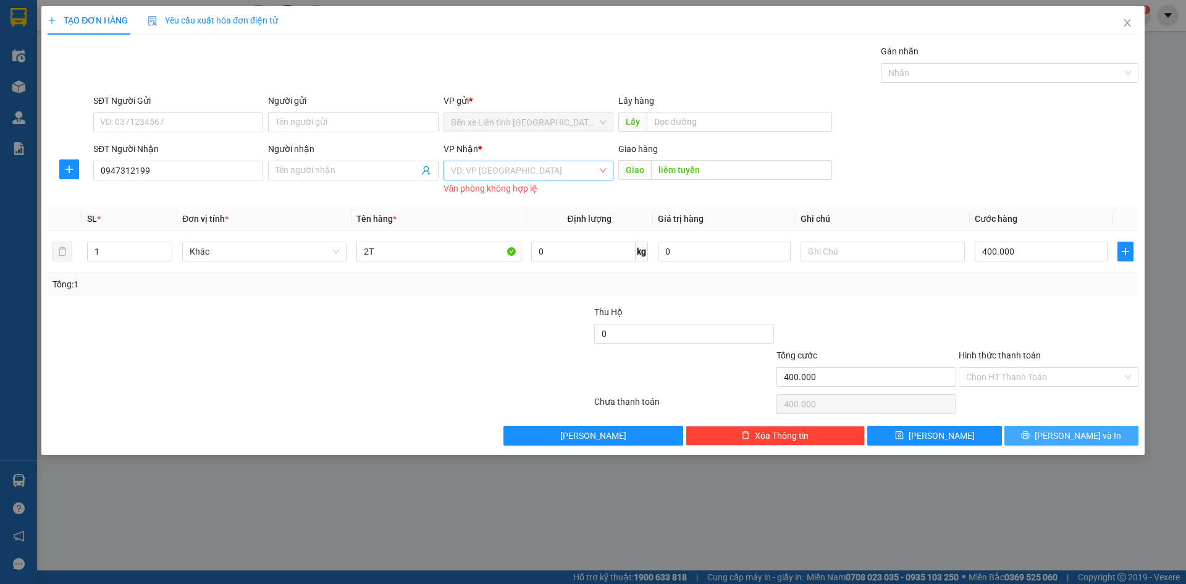
click at [604, 165] on div "VD: VP [GEOGRAPHIC_DATA]" at bounding box center [528, 171] width 170 height 20
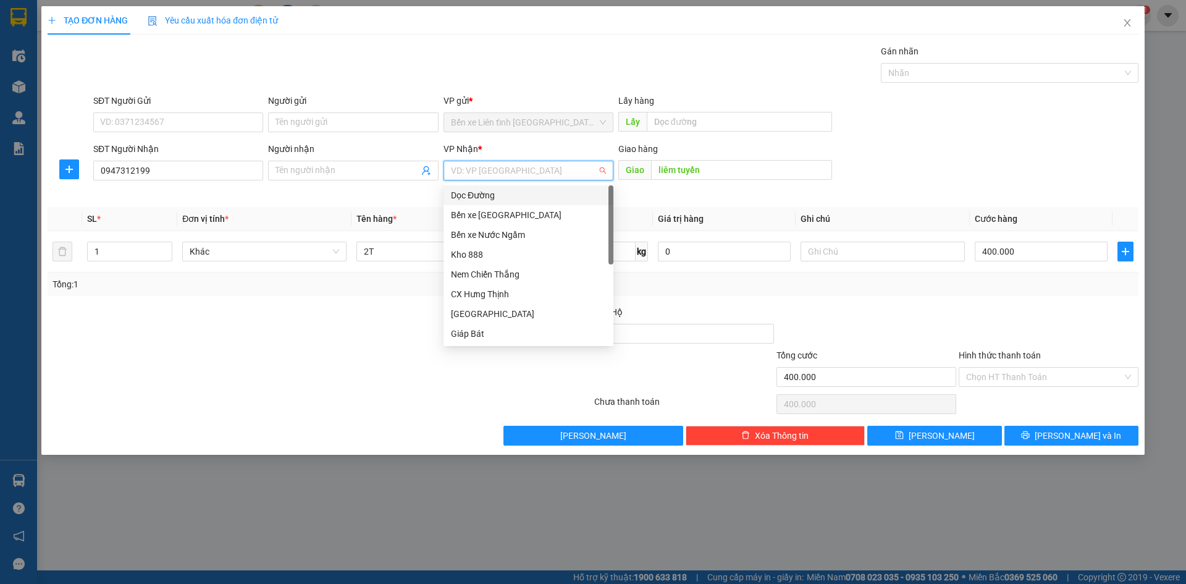
click at [604, 172] on div "VD: VP [GEOGRAPHIC_DATA]" at bounding box center [528, 171] width 170 height 20
click at [483, 194] on div "Dọc Đường" at bounding box center [528, 195] width 155 height 14
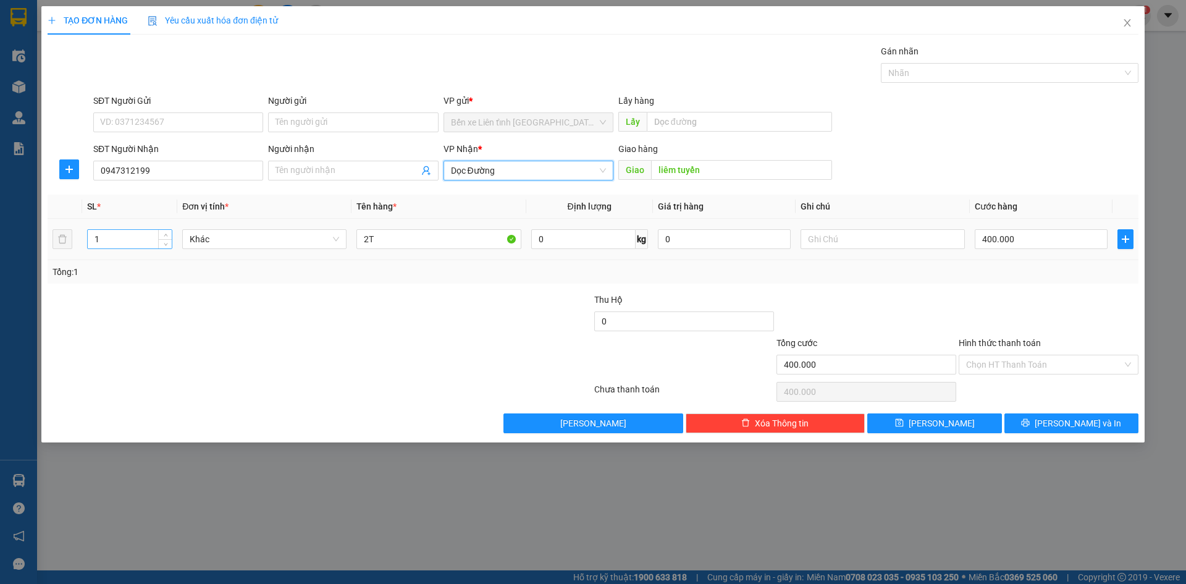
click at [113, 238] on input "1" at bounding box center [130, 239] width 84 height 19
type input "2"
click at [1077, 426] on span "[PERSON_NAME] và In" at bounding box center [1078, 423] width 86 height 14
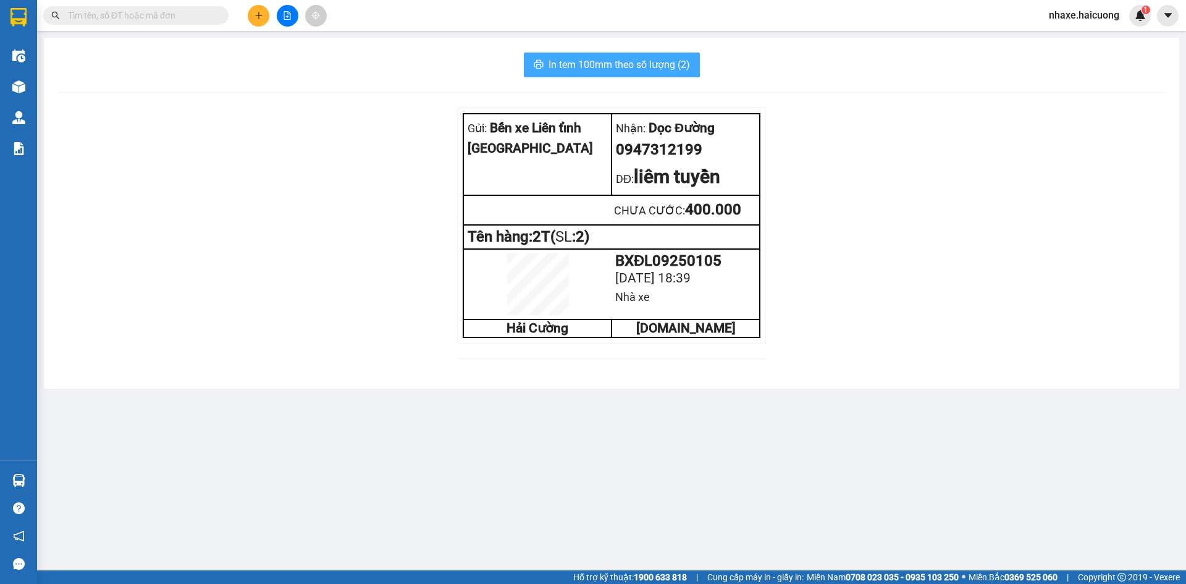
click at [578, 64] on span "In tem 100mm theo số lượng (2)" at bounding box center [618, 64] width 141 height 15
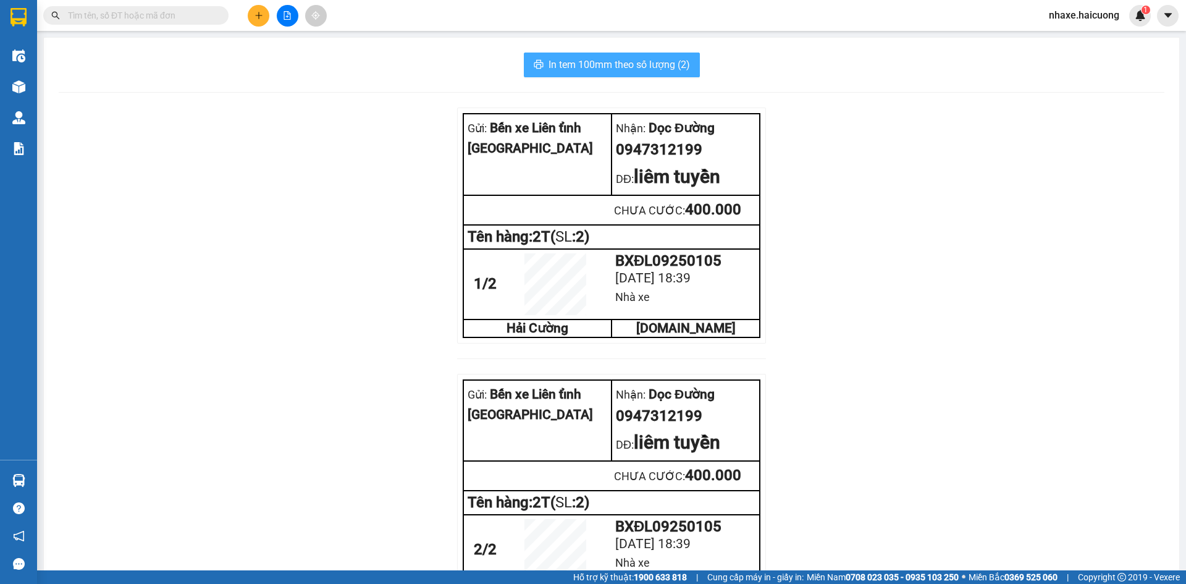
click at [578, 64] on span "In tem 100mm theo số lượng (2)" at bounding box center [618, 64] width 141 height 15
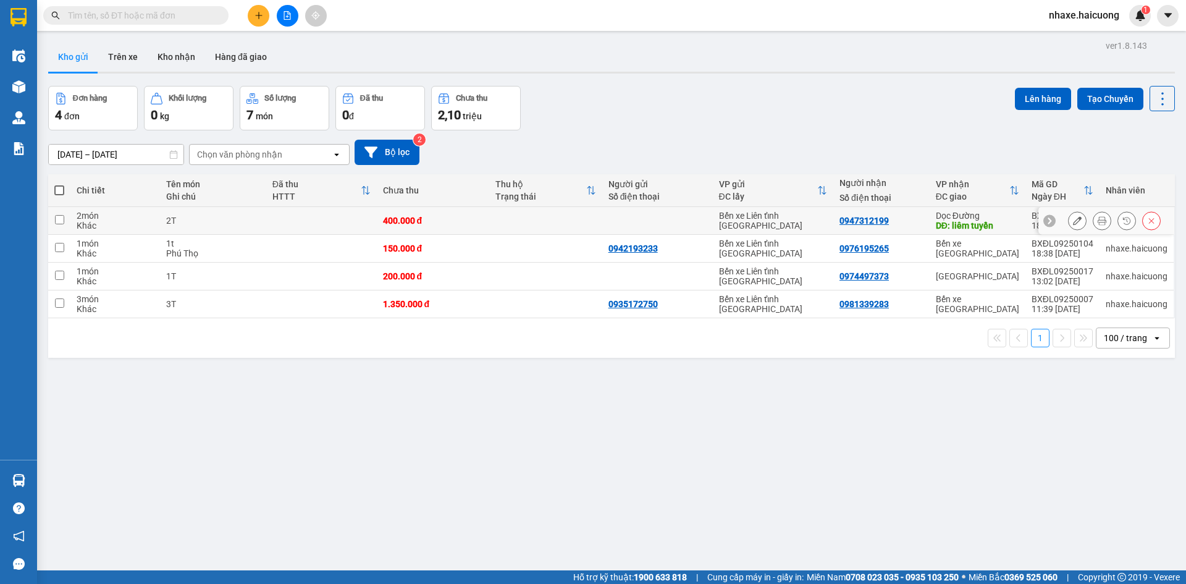
click at [330, 211] on td at bounding box center [321, 221] width 111 height 28
checkbox input "true"
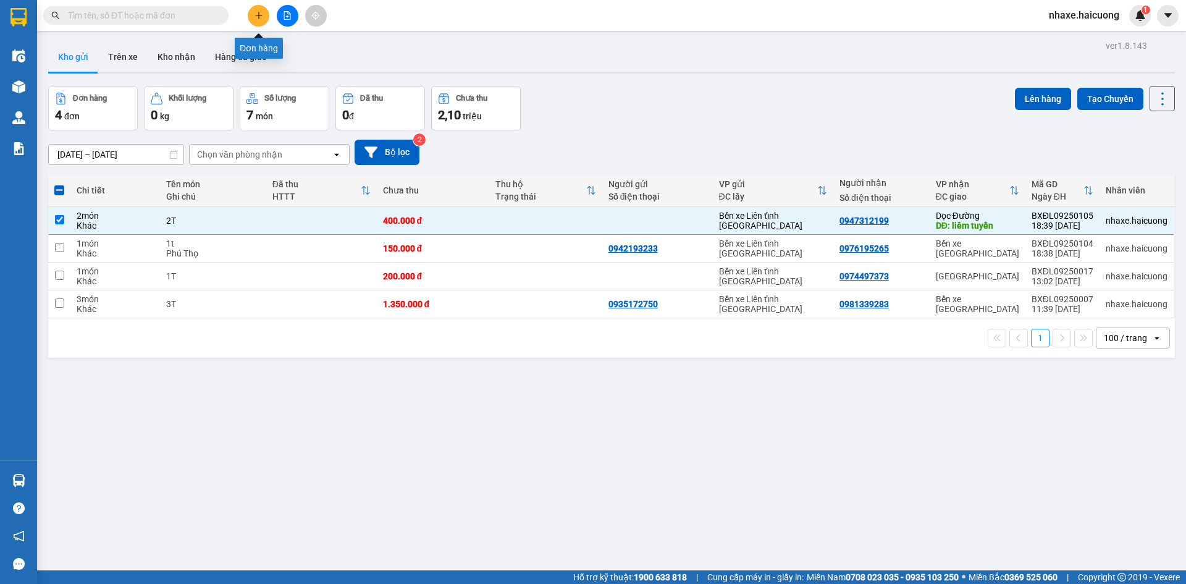
click at [259, 14] on icon "plus" at bounding box center [258, 15] width 1 height 7
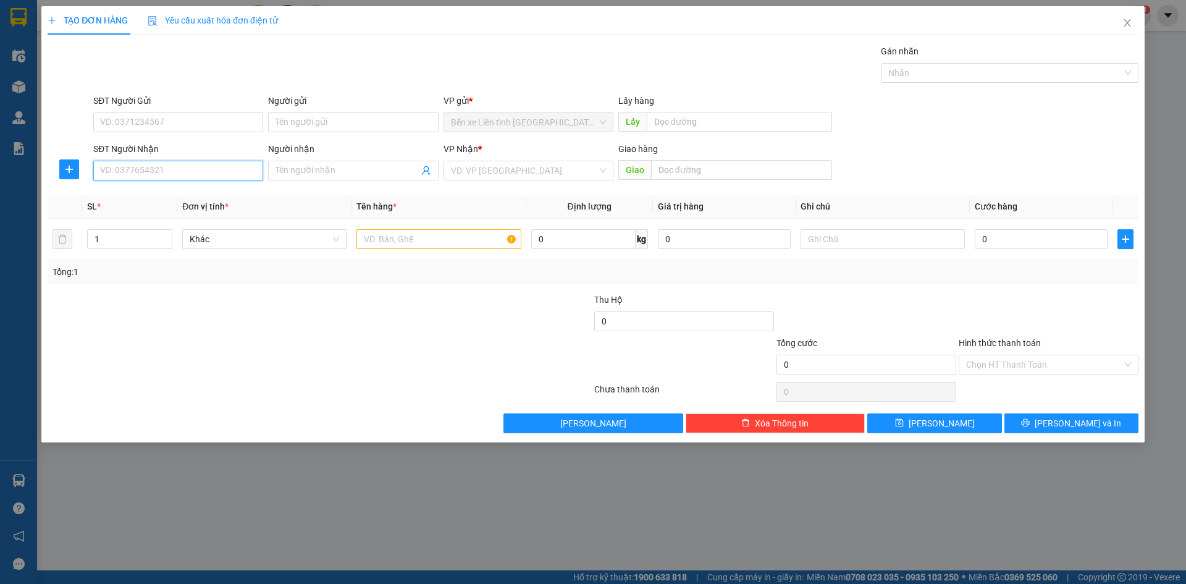
click at [122, 174] on input "SĐT Người Nhận" at bounding box center [178, 171] width 170 height 20
click at [605, 172] on div "VD: VP [GEOGRAPHIC_DATA]" at bounding box center [528, 171] width 170 height 20
type input "0843584356"
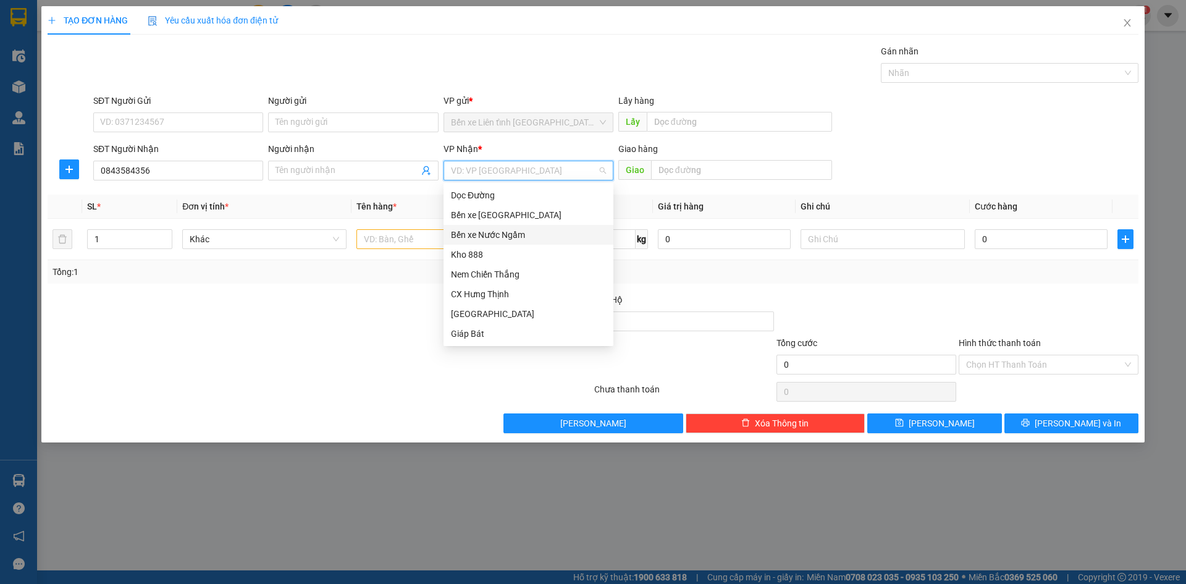
scroll to position [59, 0]
click at [464, 315] on div "GTN" at bounding box center [528, 314] width 155 height 14
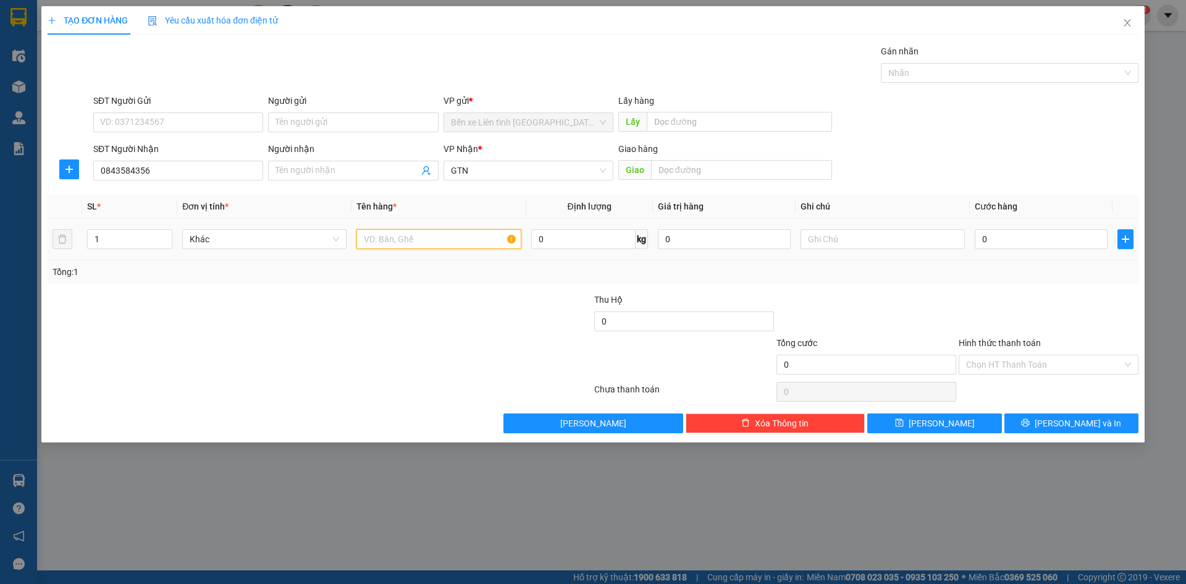
click at [382, 238] on input "text" at bounding box center [438, 239] width 164 height 20
type input "1T"
click at [1007, 234] on input "0" at bounding box center [1041, 239] width 133 height 20
type input "2"
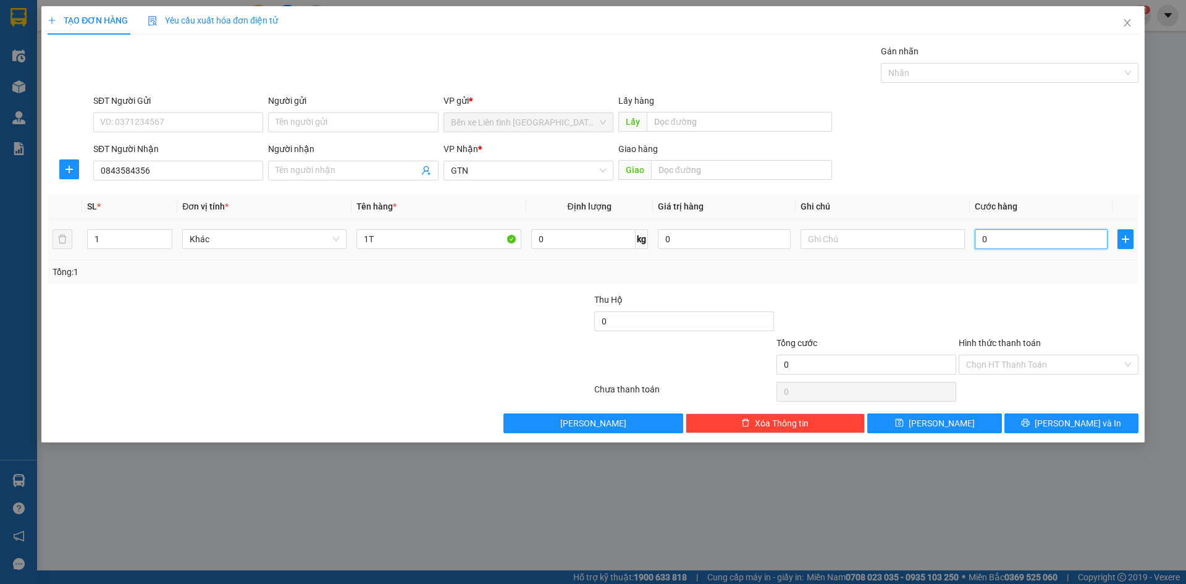
type input "2"
type input "20"
type input "200"
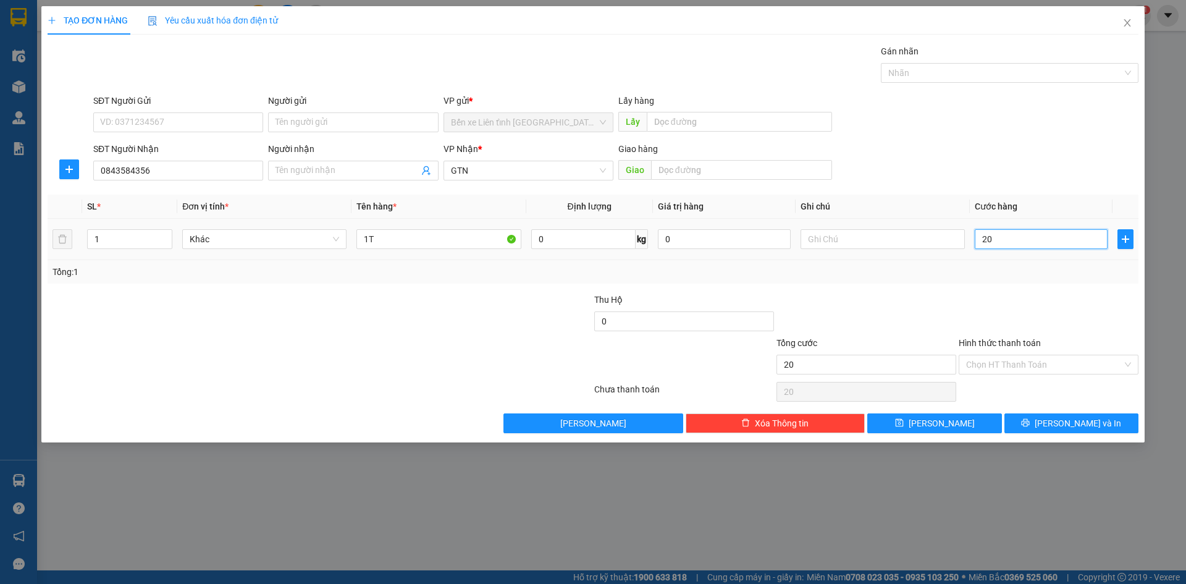
type input "200"
type input "2.000"
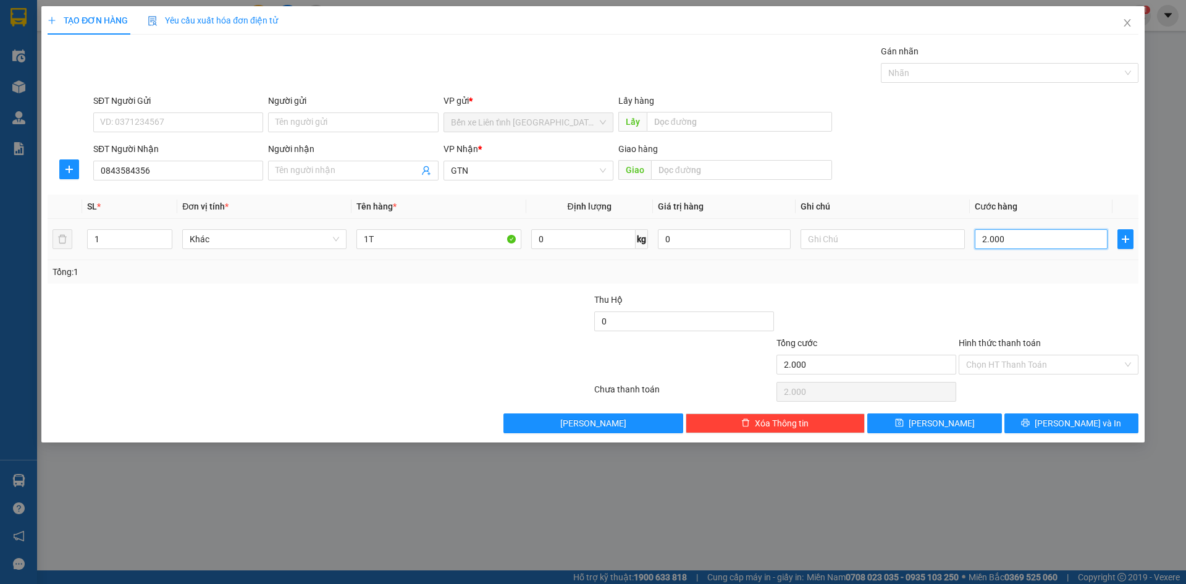
type input "20.000"
type input "200.000"
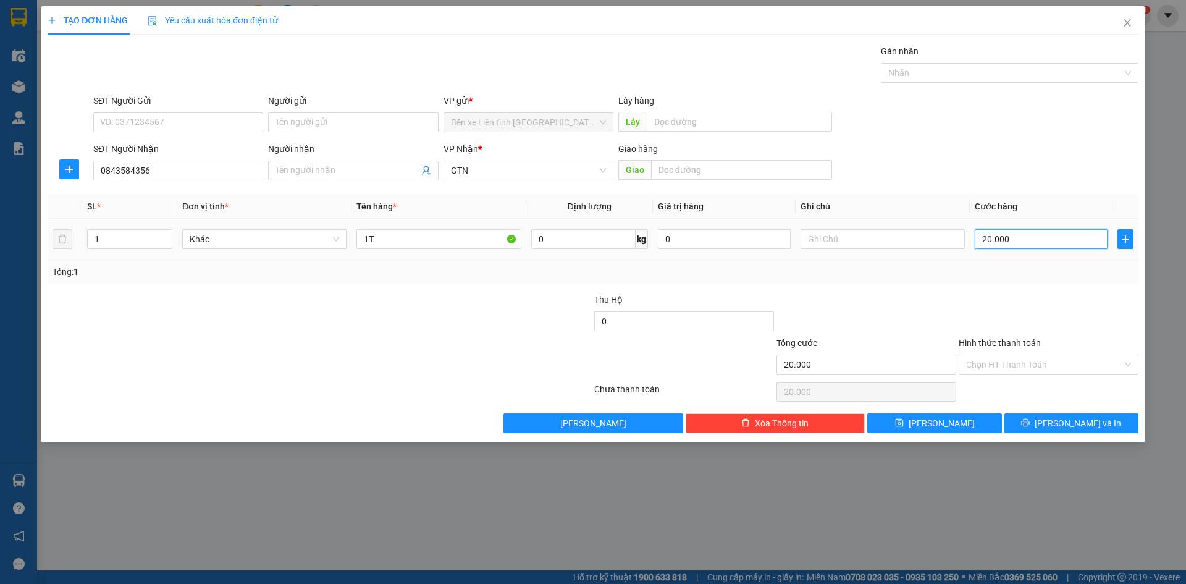
type input "200.000"
type input "20.000"
type input "2.000"
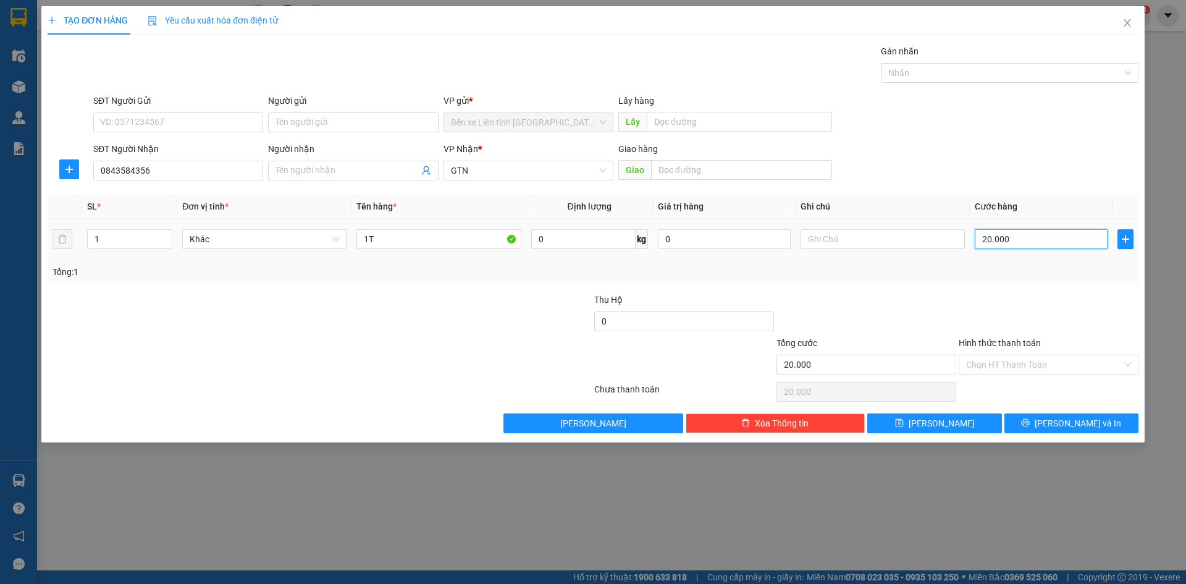
type input "2.000"
type input "200"
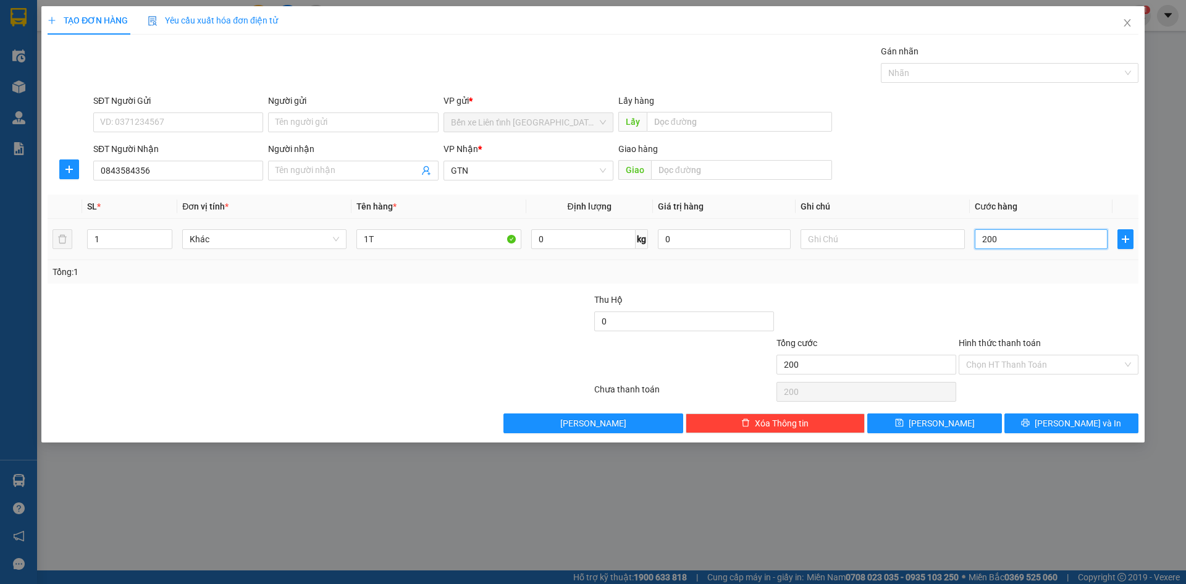
type input "20"
type input "2"
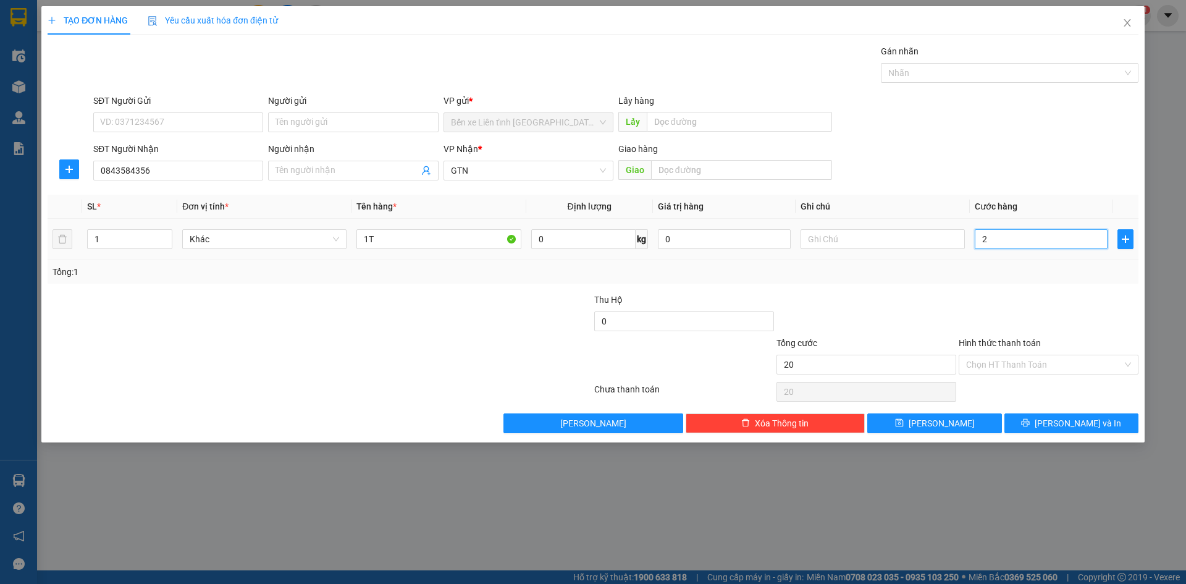
type input "2"
type input "25"
type input "250"
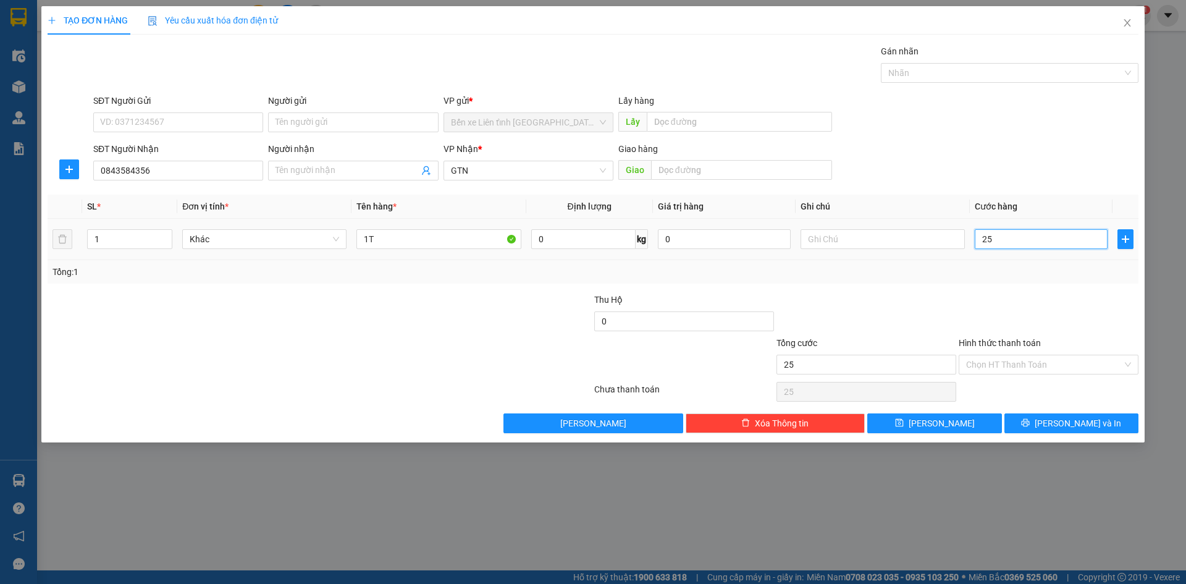
type input "250"
type input "2.500"
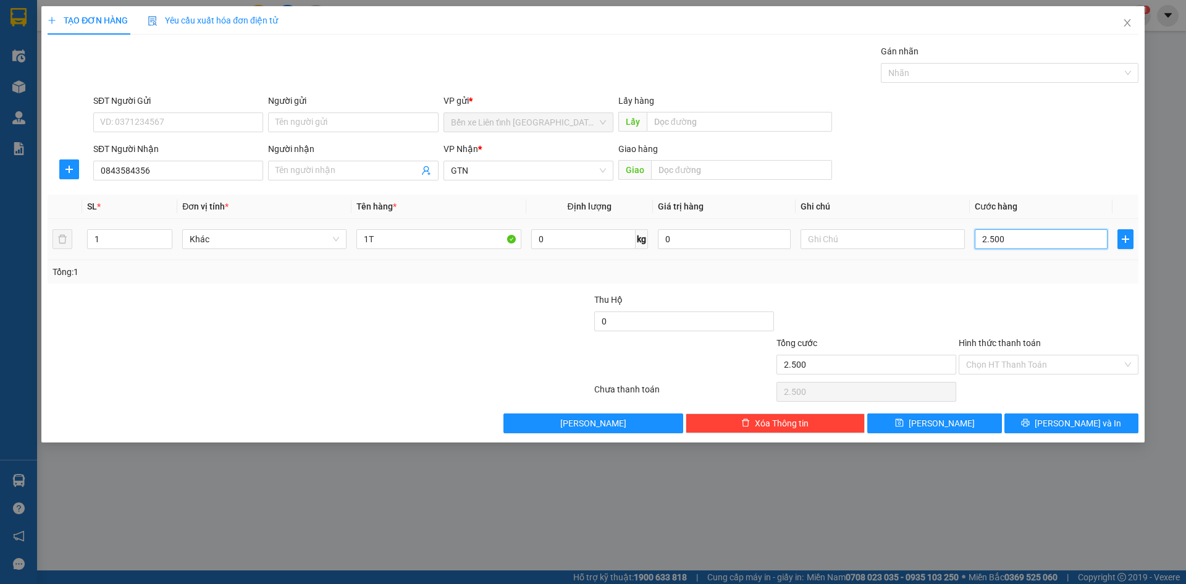
type input "25.000"
type input "250.000"
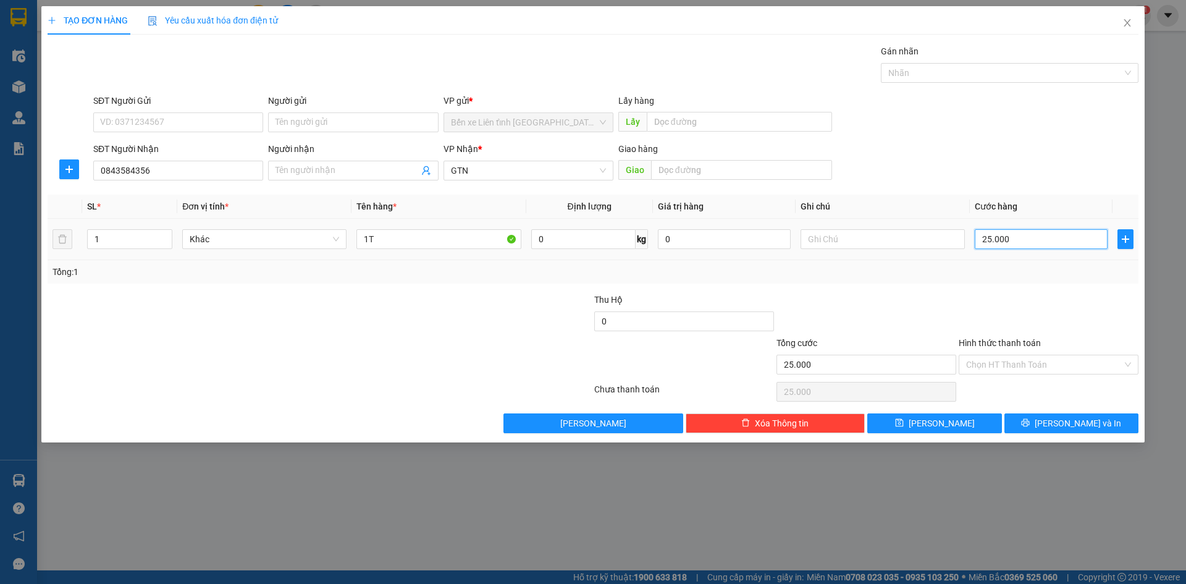
type input "250.000"
click at [1132, 363] on div "Chọn HT Thanh Toán" at bounding box center [1049, 365] width 180 height 20
type input "250.000"
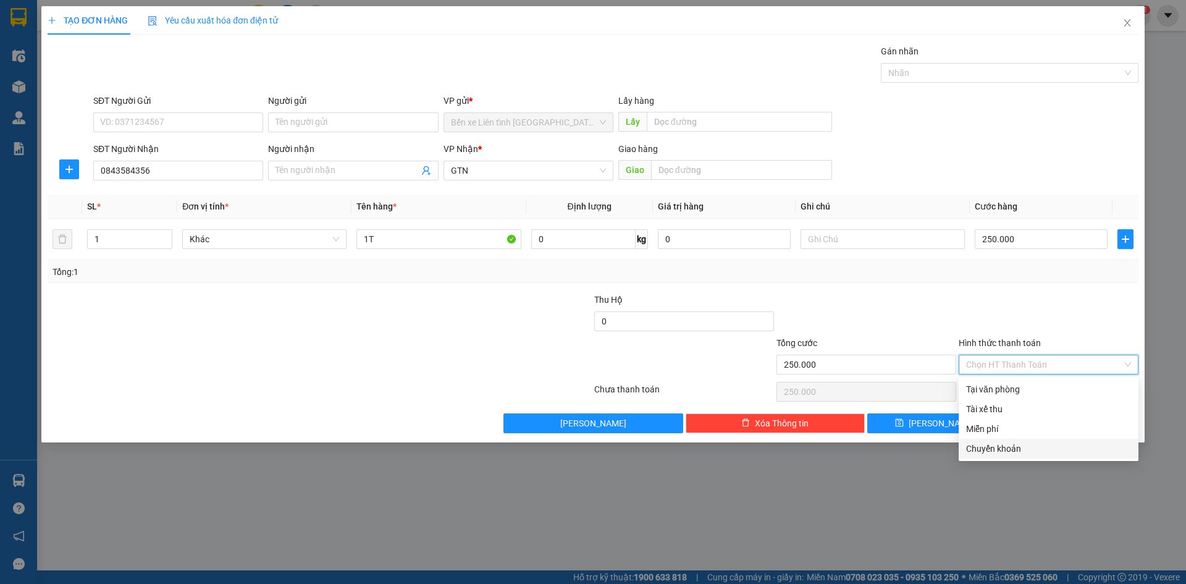
click at [998, 451] on div "Chuyển khoản" at bounding box center [1048, 449] width 165 height 14
type input "0"
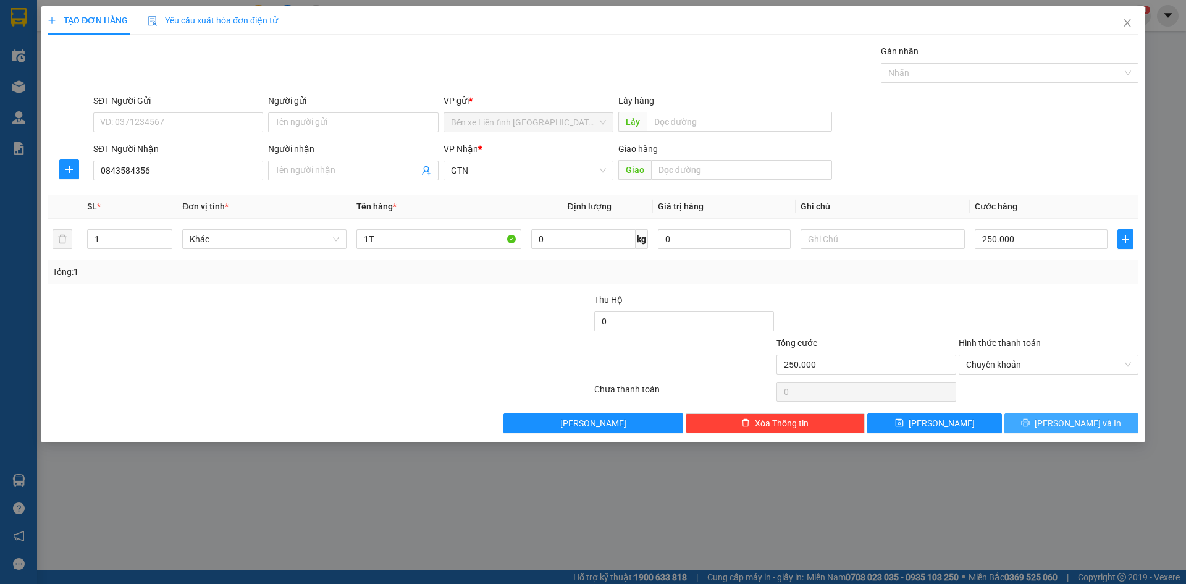
click at [1083, 424] on span "[PERSON_NAME] và In" at bounding box center [1078, 423] width 86 height 14
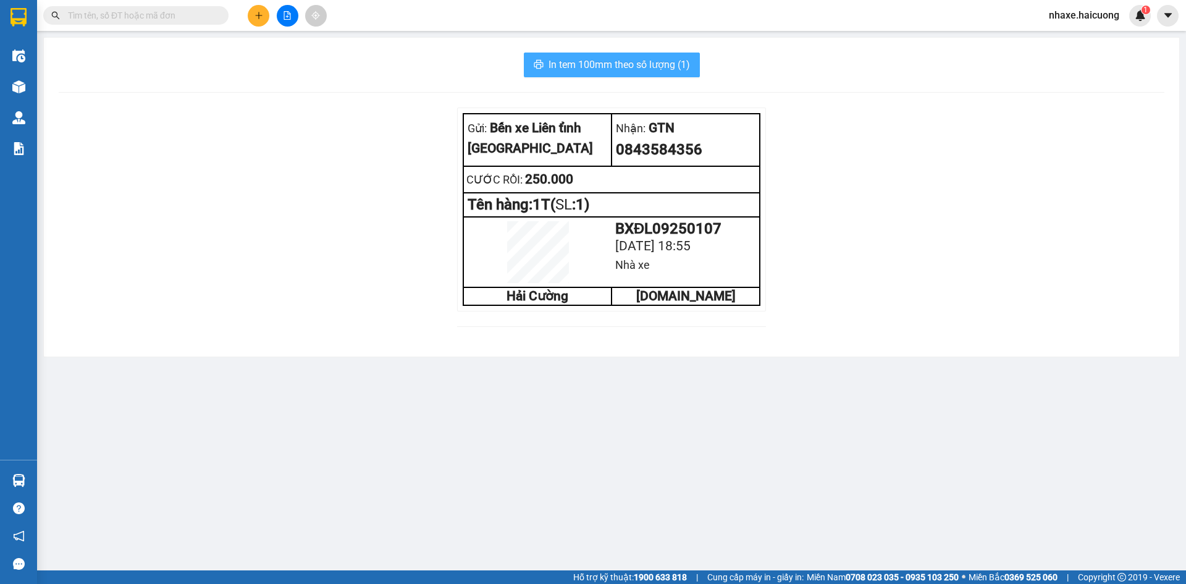
click at [601, 66] on span "In tem 100mm theo số lượng (1)" at bounding box center [618, 64] width 141 height 15
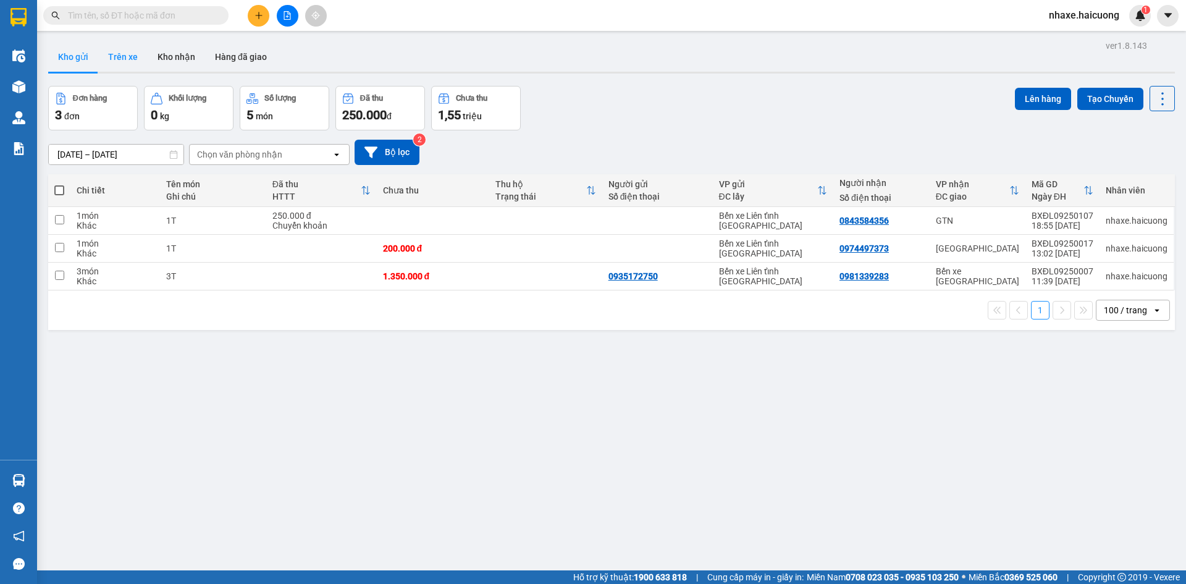
click at [119, 55] on button "Trên xe" at bounding box center [122, 57] width 49 height 30
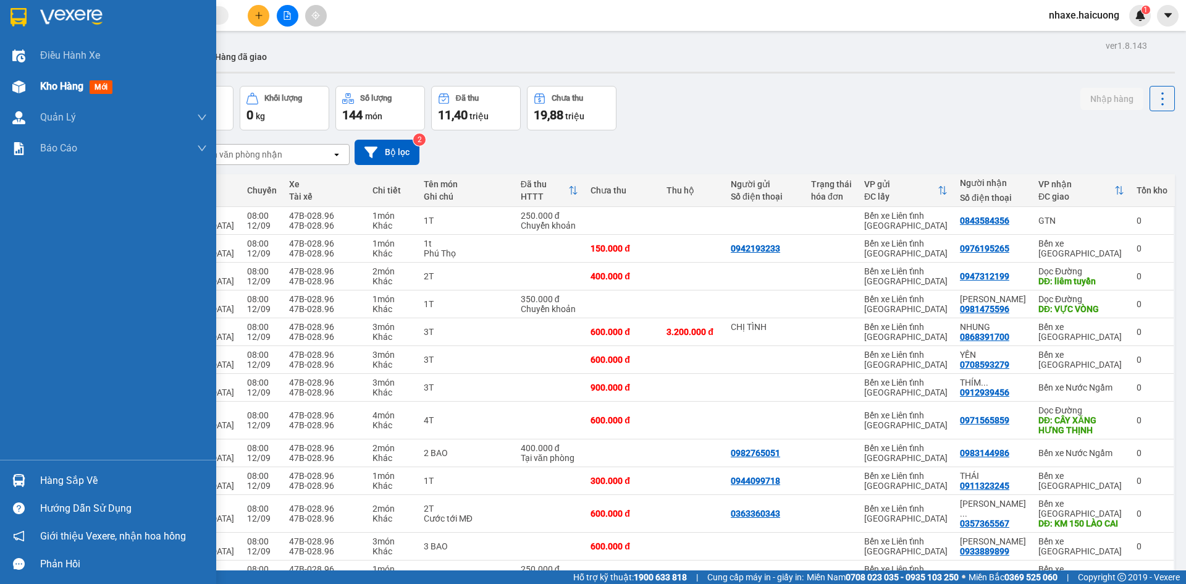
click at [12, 85] on img at bounding box center [18, 86] width 13 height 13
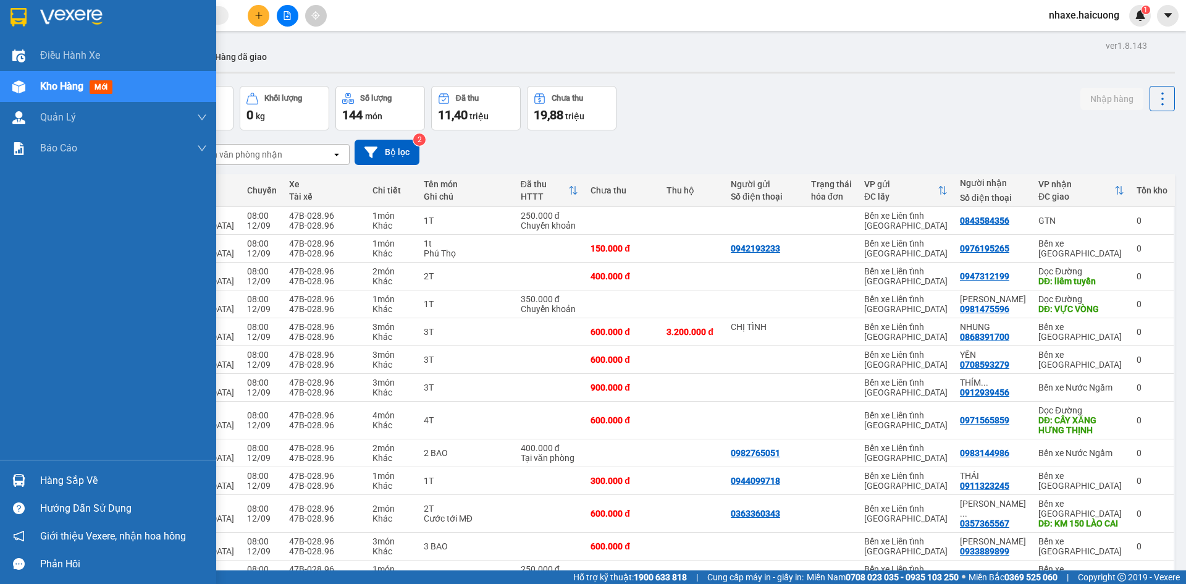
click at [90, 81] on div "Kho hàng mới" at bounding box center [78, 85] width 77 height 15
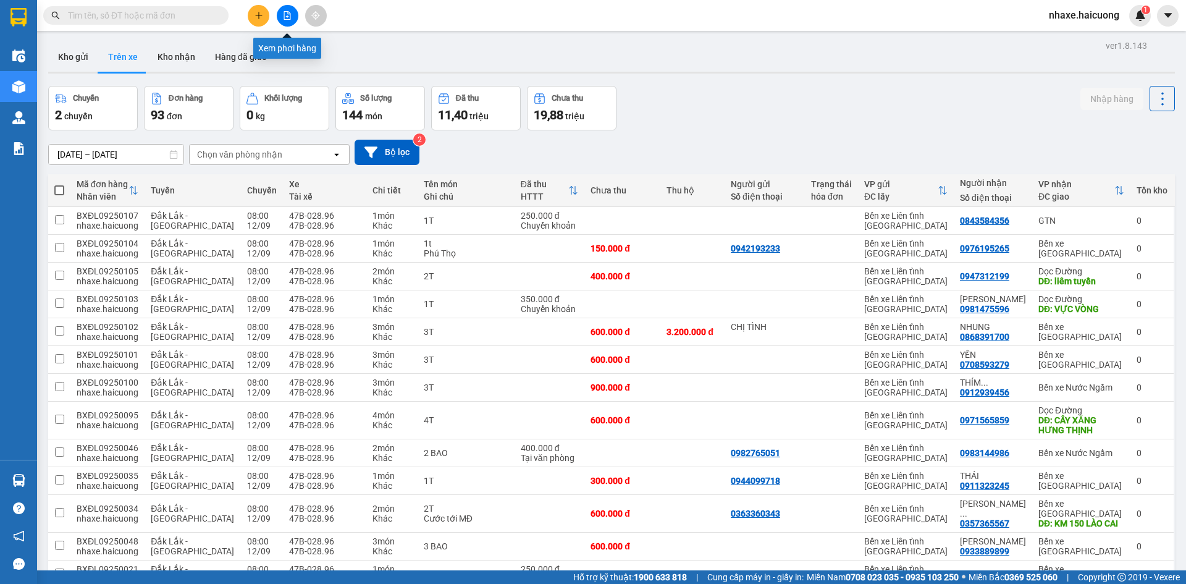
click at [287, 15] on icon "file-add" at bounding box center [287, 15] width 9 height 9
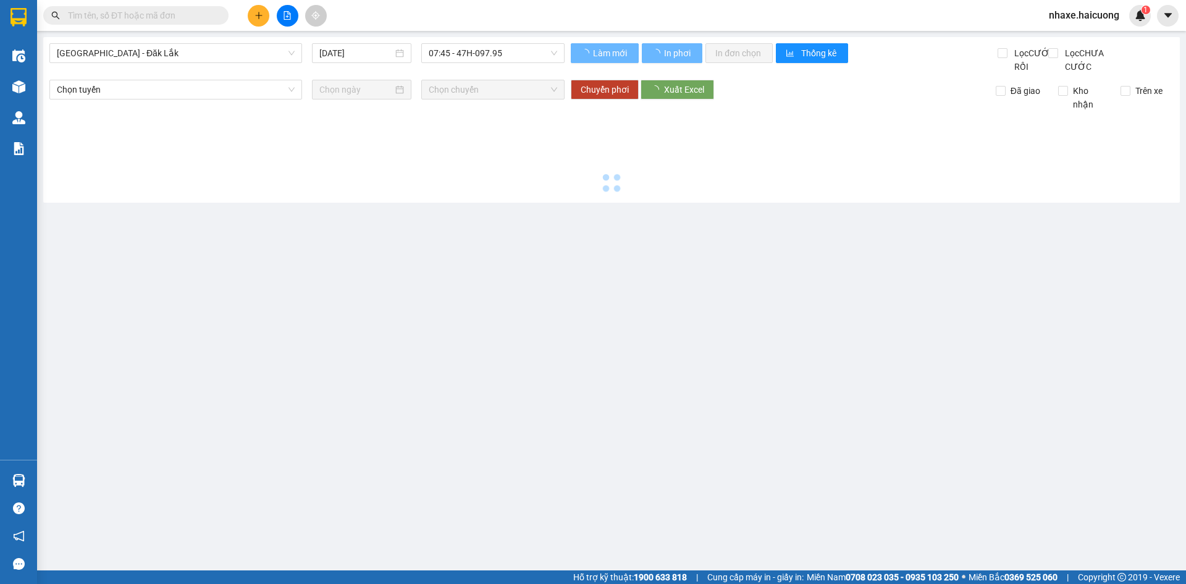
type input "[DATE]"
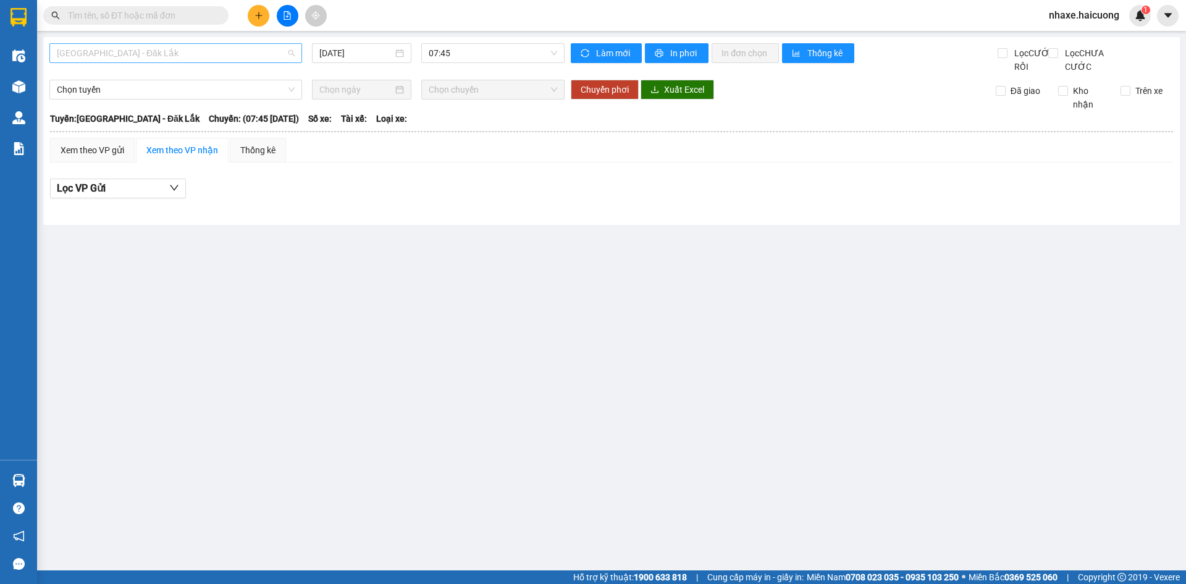
click at [290, 56] on span "[GEOGRAPHIC_DATA] - Đăk Lắk" at bounding box center [176, 53] width 238 height 19
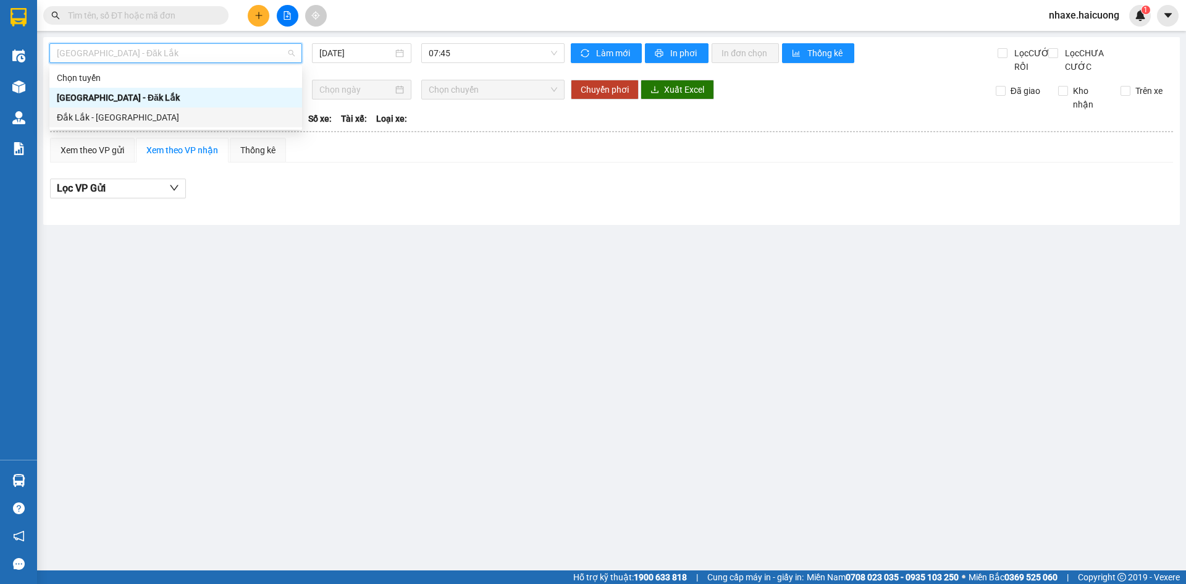
click at [80, 111] on div "Đắk Lắk - [GEOGRAPHIC_DATA]" at bounding box center [176, 118] width 238 height 14
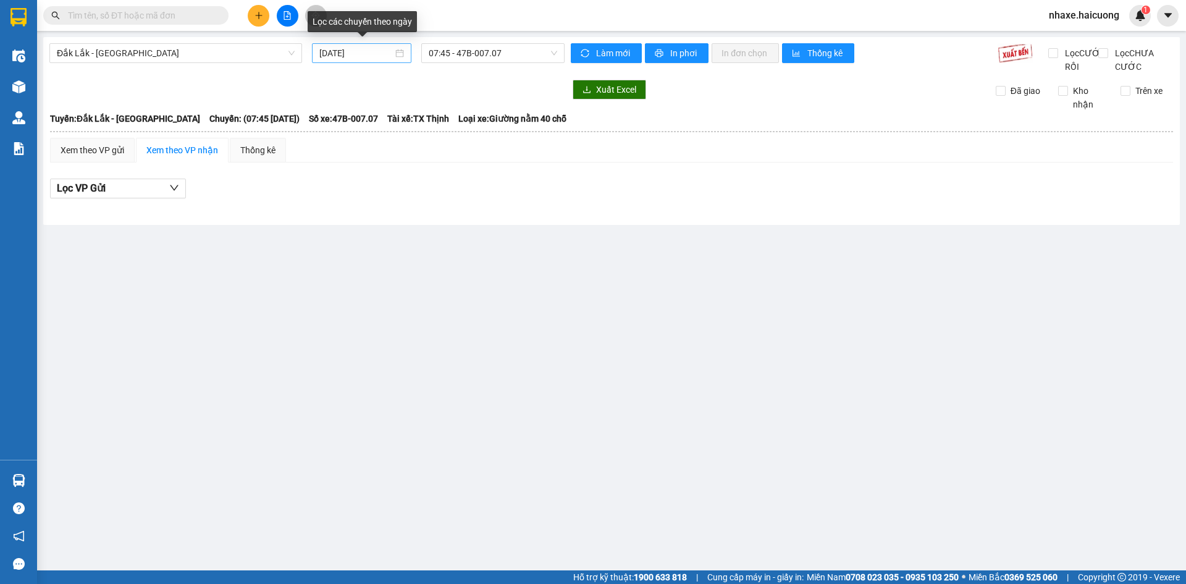
click at [401, 55] on div "[DATE]" at bounding box center [361, 53] width 85 height 14
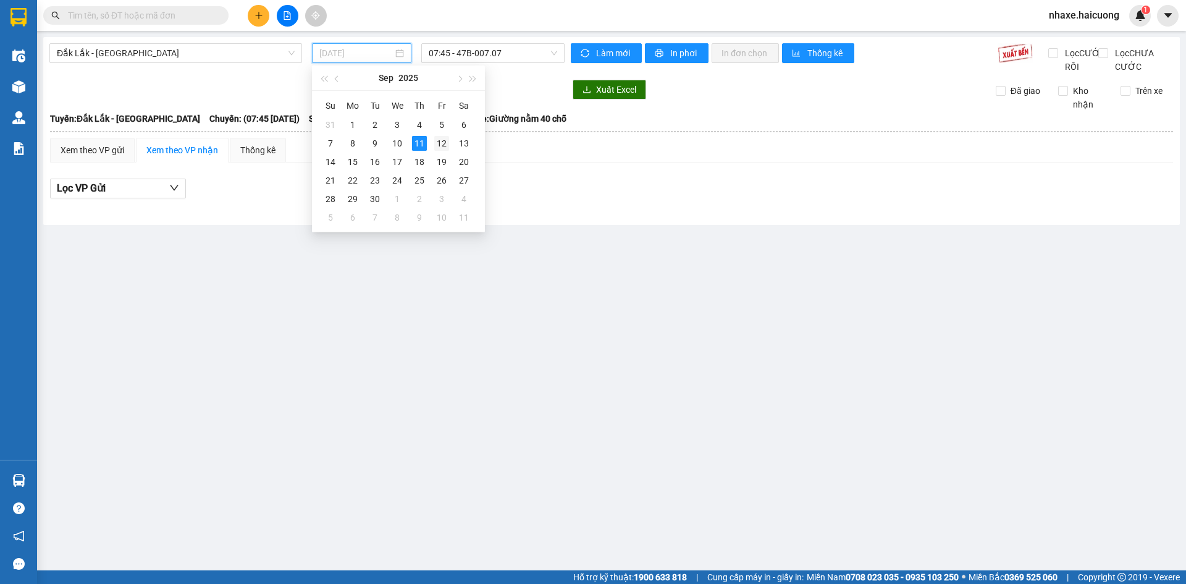
click at [442, 142] on div "12" at bounding box center [441, 143] width 15 height 15
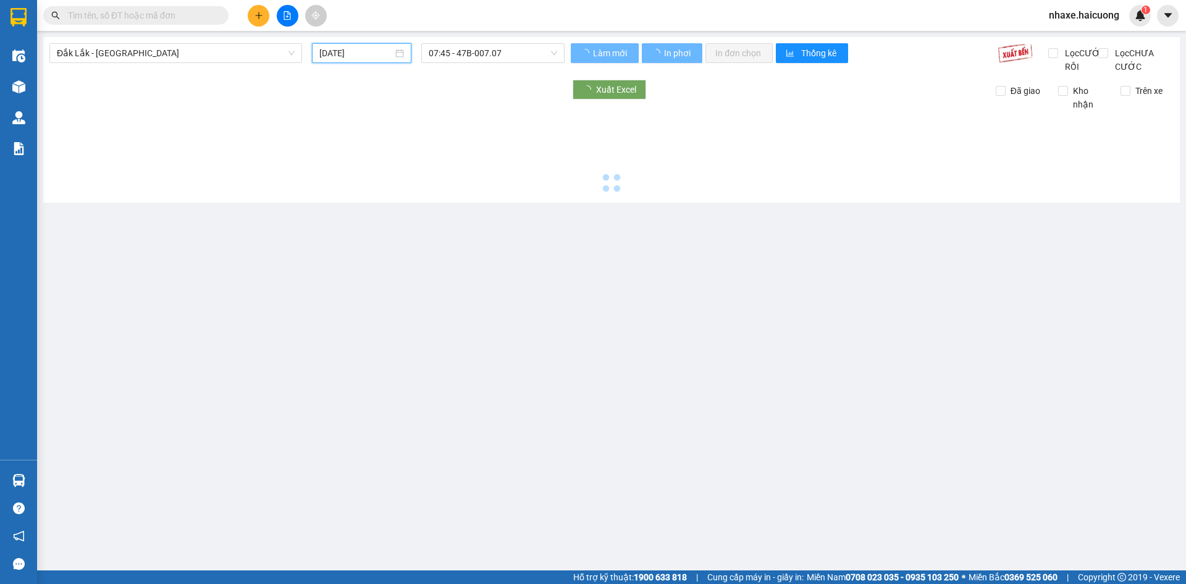
type input "[DATE]"
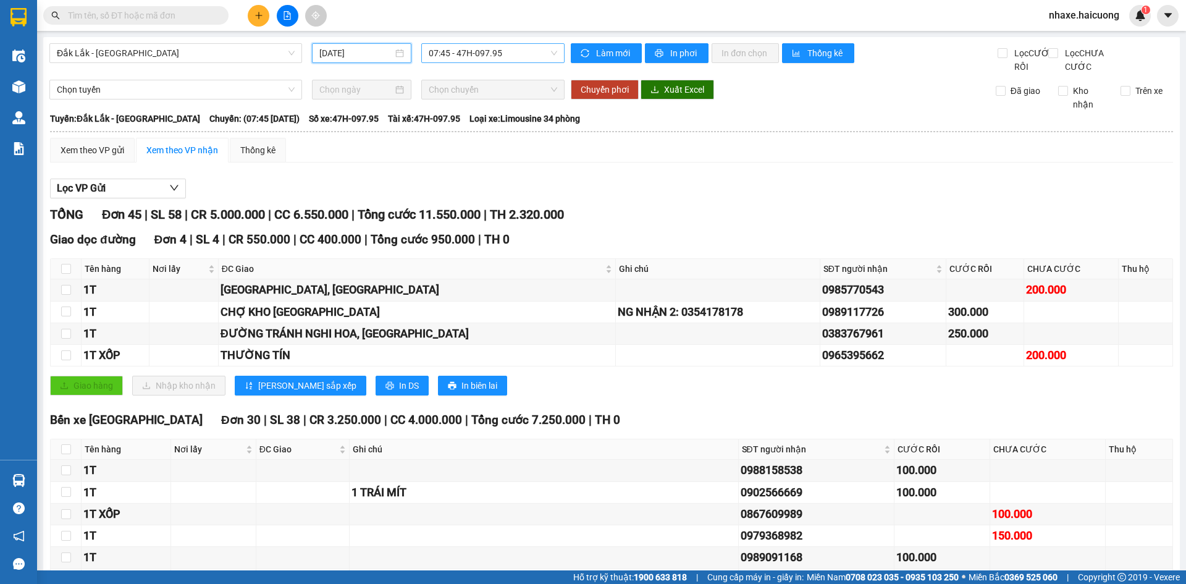
click at [554, 53] on div "07:45 - 47H-097.95" at bounding box center [492, 53] width 143 height 20
click at [485, 118] on div "08:00 - 47B-028.96" at bounding box center [474, 118] width 96 height 14
